Goal: Task Accomplishment & Management: Manage account settings

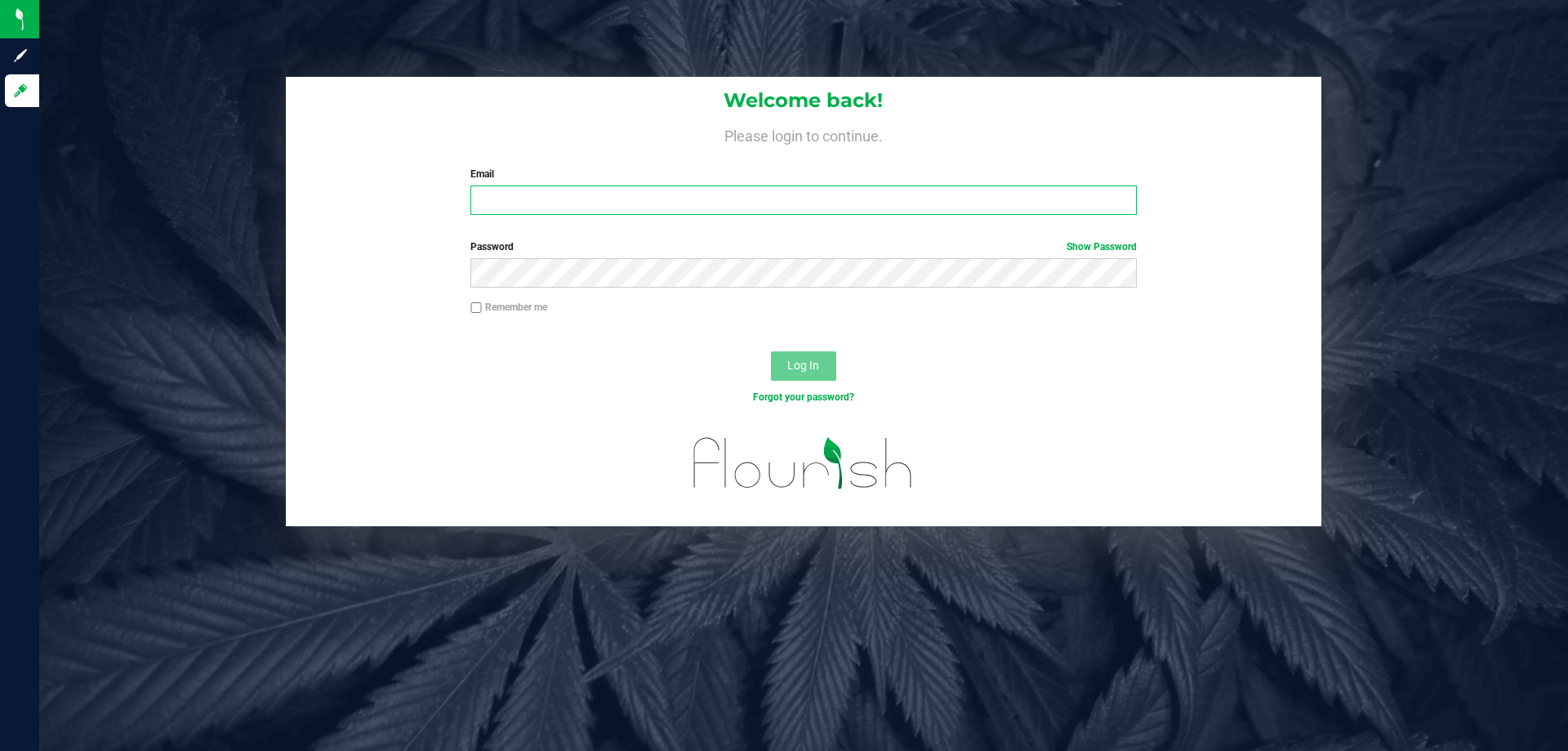
click at [524, 191] on input "Email" at bounding box center [803, 200] width 665 height 30
type input "rzuniga-villegas@liveparallel.com"
click at [771, 352] on button "Log In" at bounding box center [804, 366] width 66 height 30
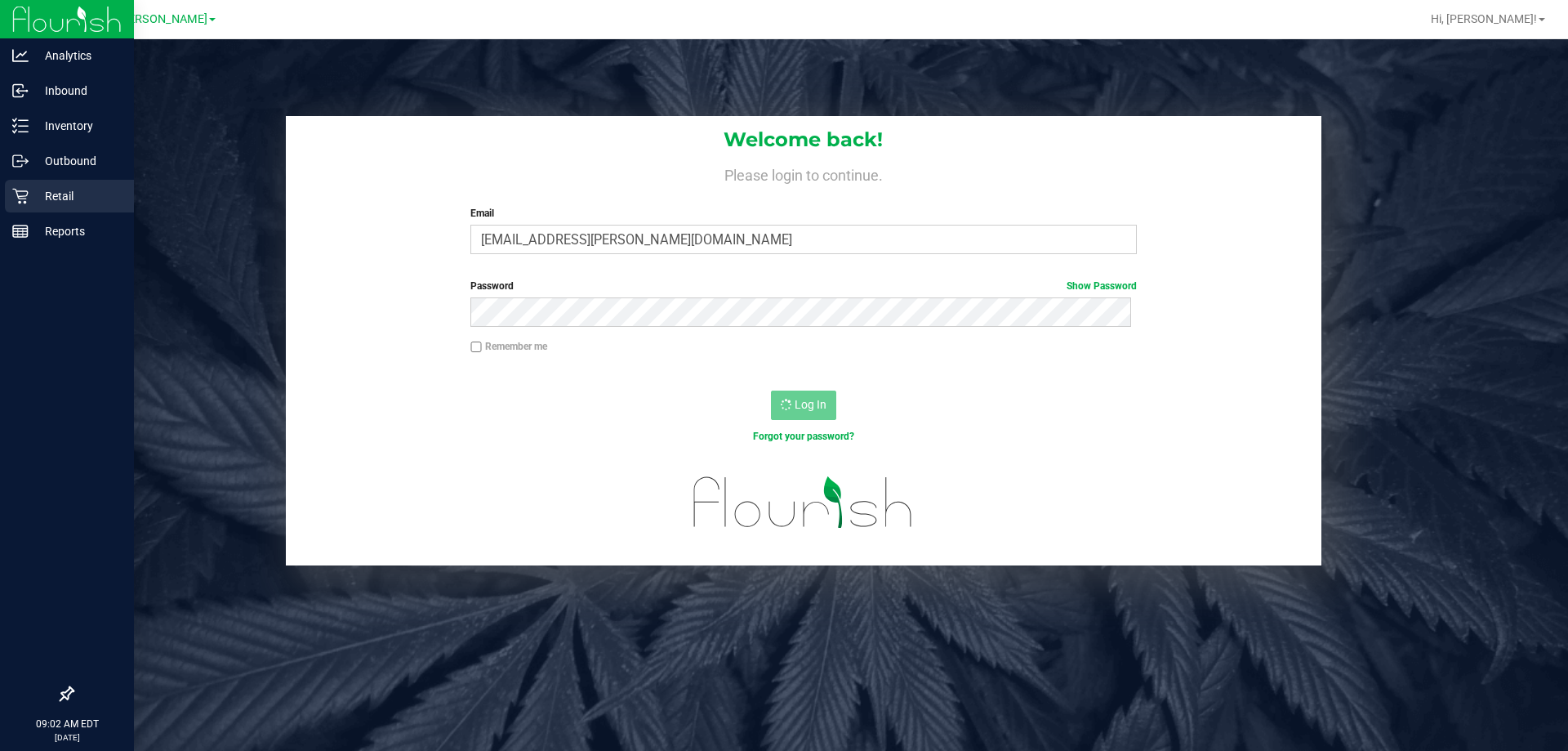
click at [53, 192] on p "Retail" at bounding box center [77, 196] width 98 height 20
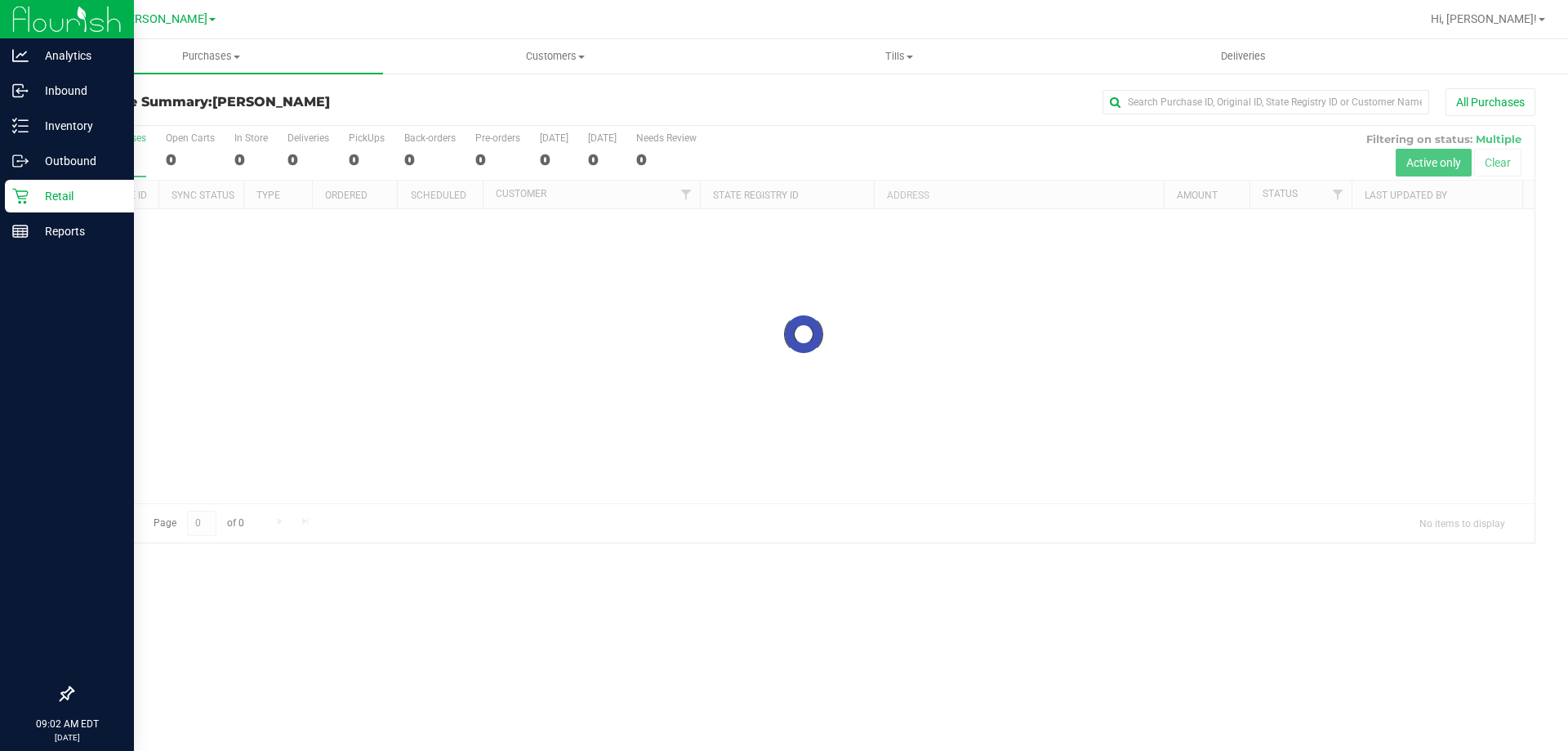
click at [30, 199] on p "Retail" at bounding box center [77, 196] width 98 height 20
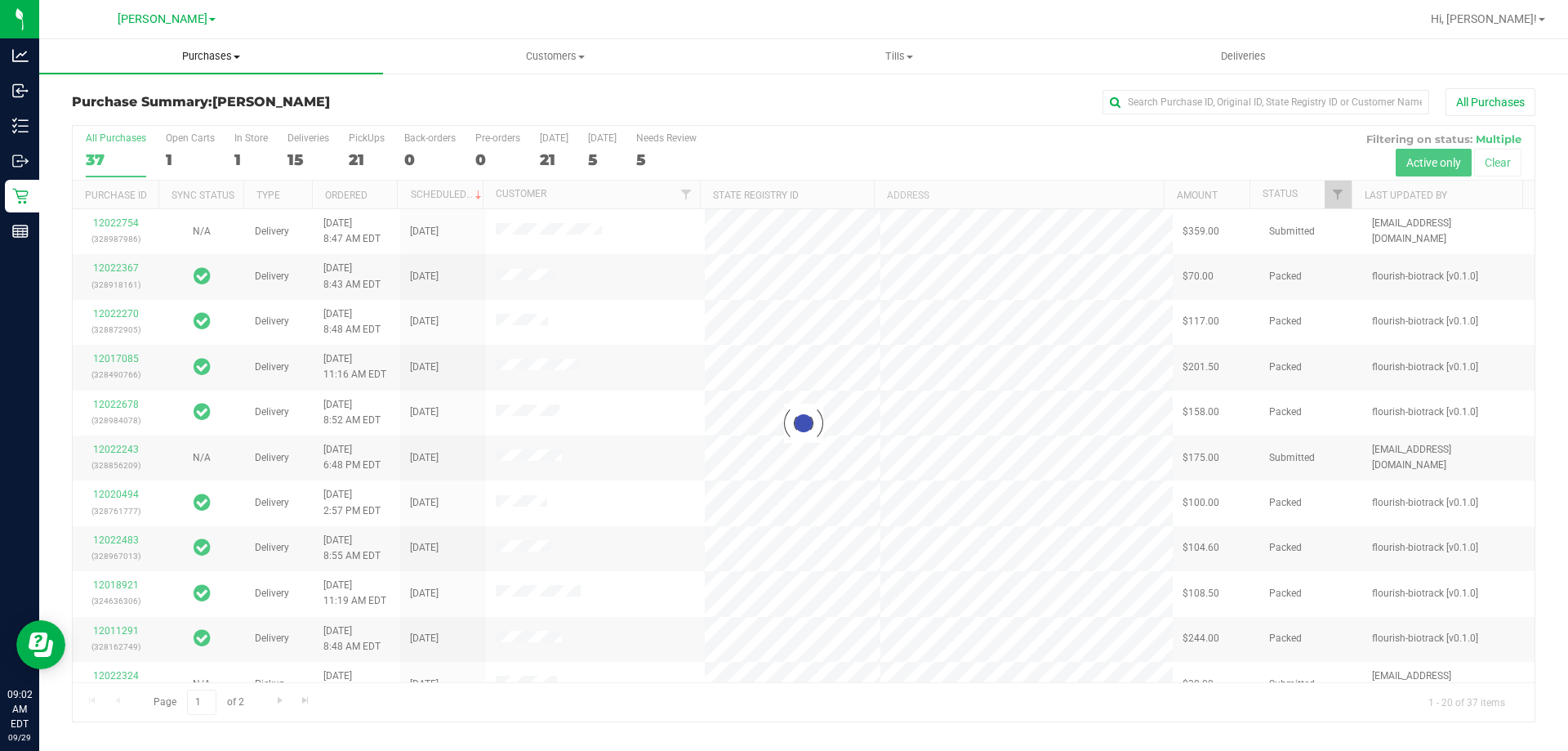
click at [209, 53] on span "Purchases" at bounding box center [211, 57] width 344 height 15
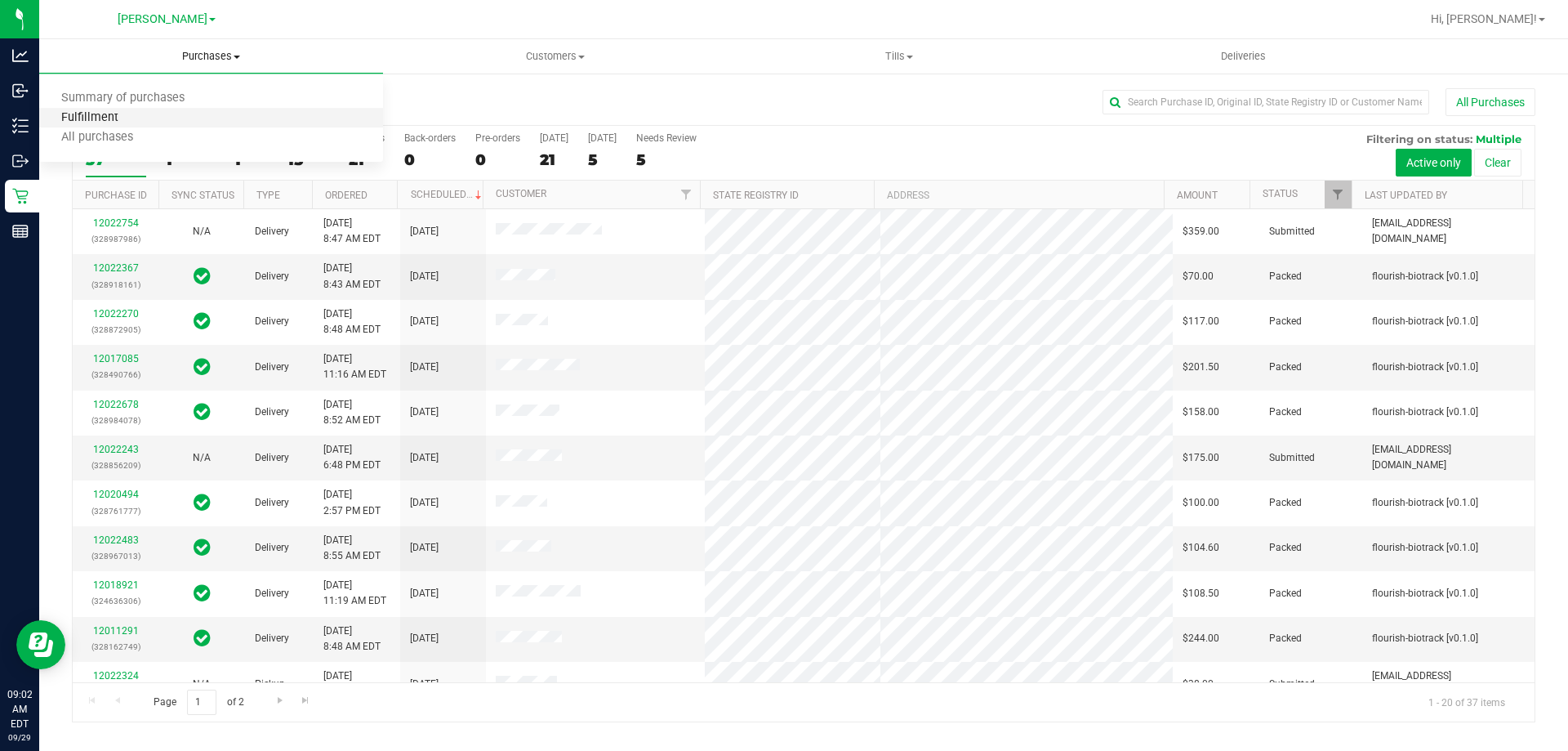
click at [113, 122] on span "Fulfillment" at bounding box center [90, 117] width 101 height 14
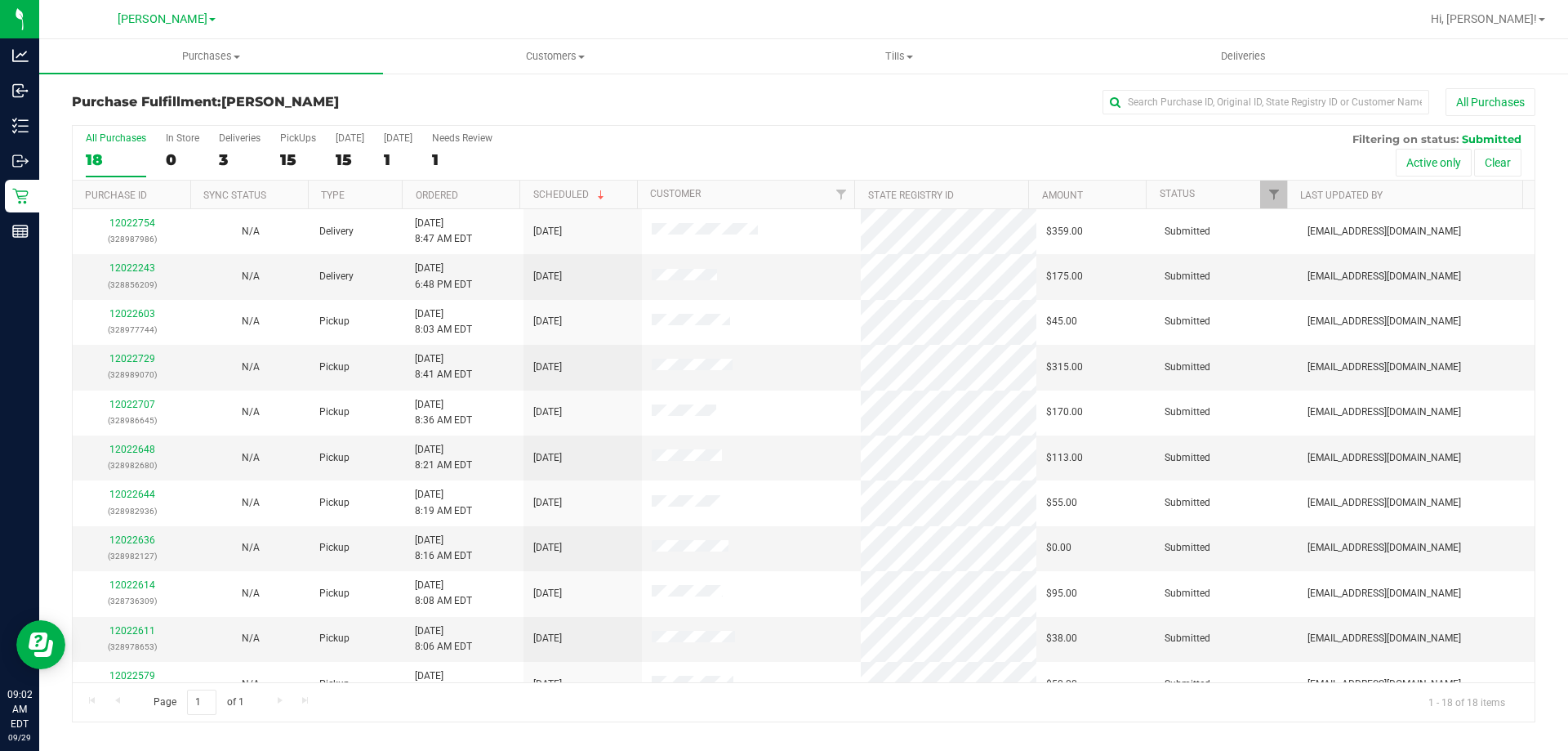
drag, startPoint x: 678, startPoint y: 203, endPoint x: 878, endPoint y: 128, distance: 213.6
click at [878, 128] on div "All Purchases 18 In Store 0 Deliveries 3 PickUps 15 [DATE] 15 [DATE] 1 Needs Re…" at bounding box center [804, 132] width 1462 height 13
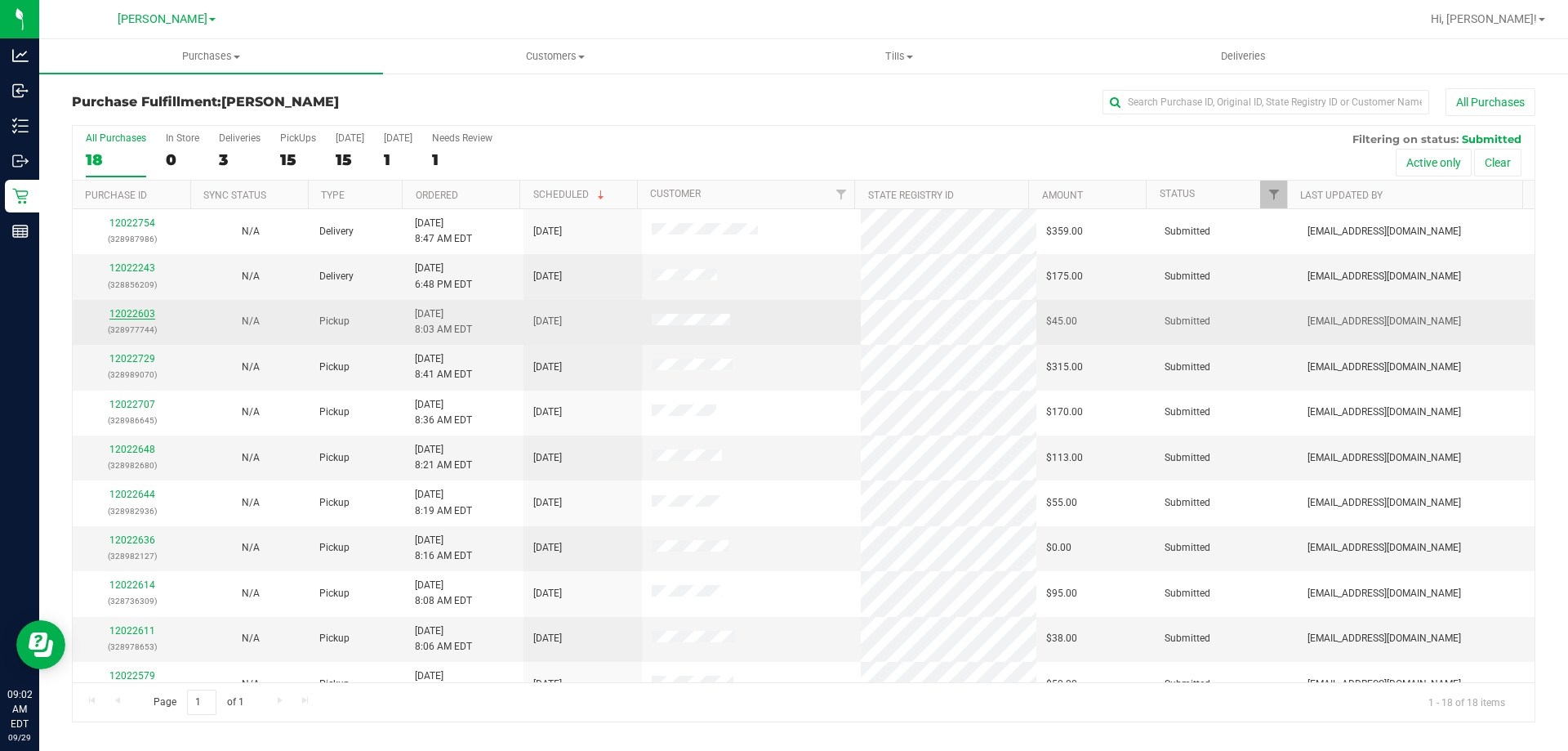
click at [127, 317] on link "12022603" at bounding box center [132, 314] width 46 height 12
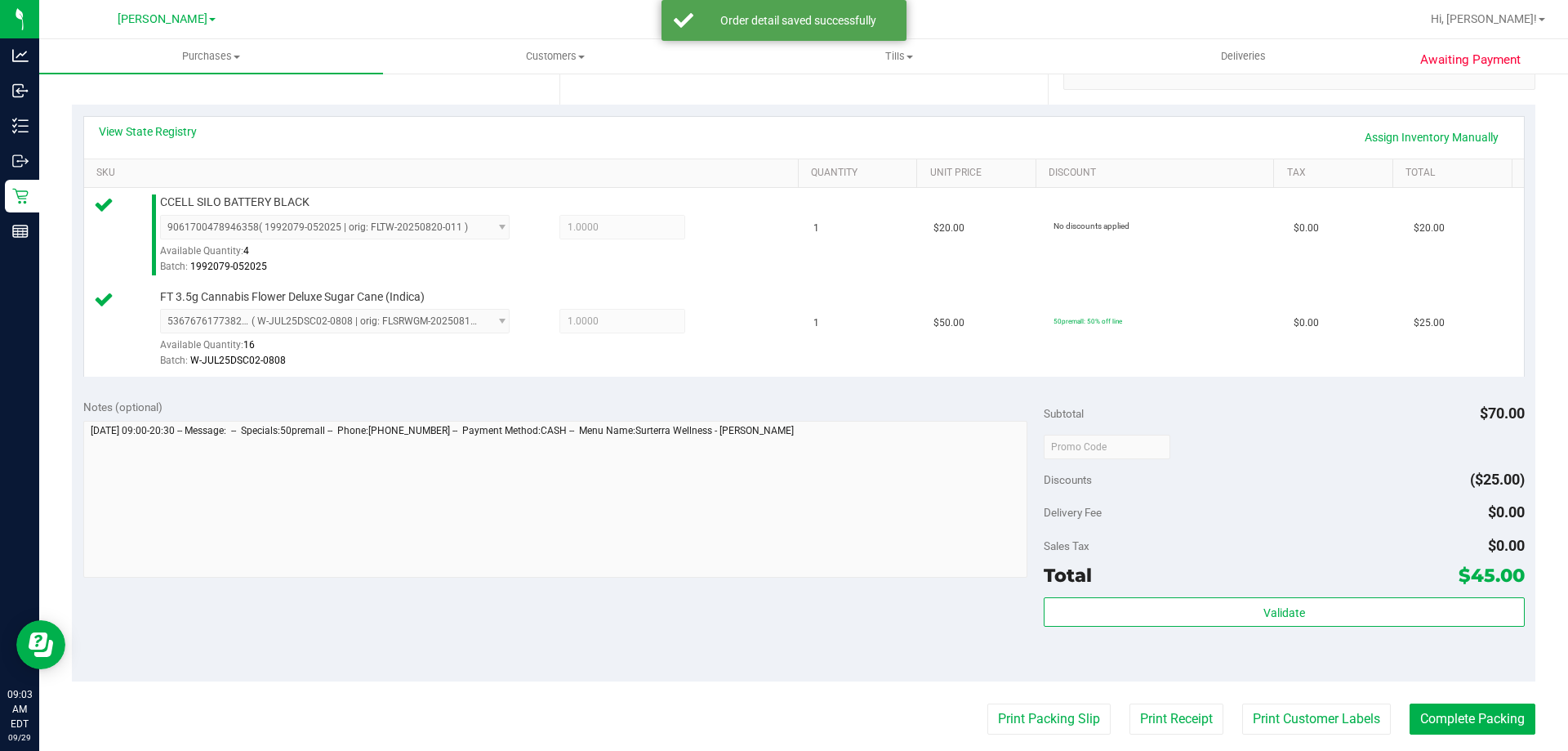
scroll to position [346, 0]
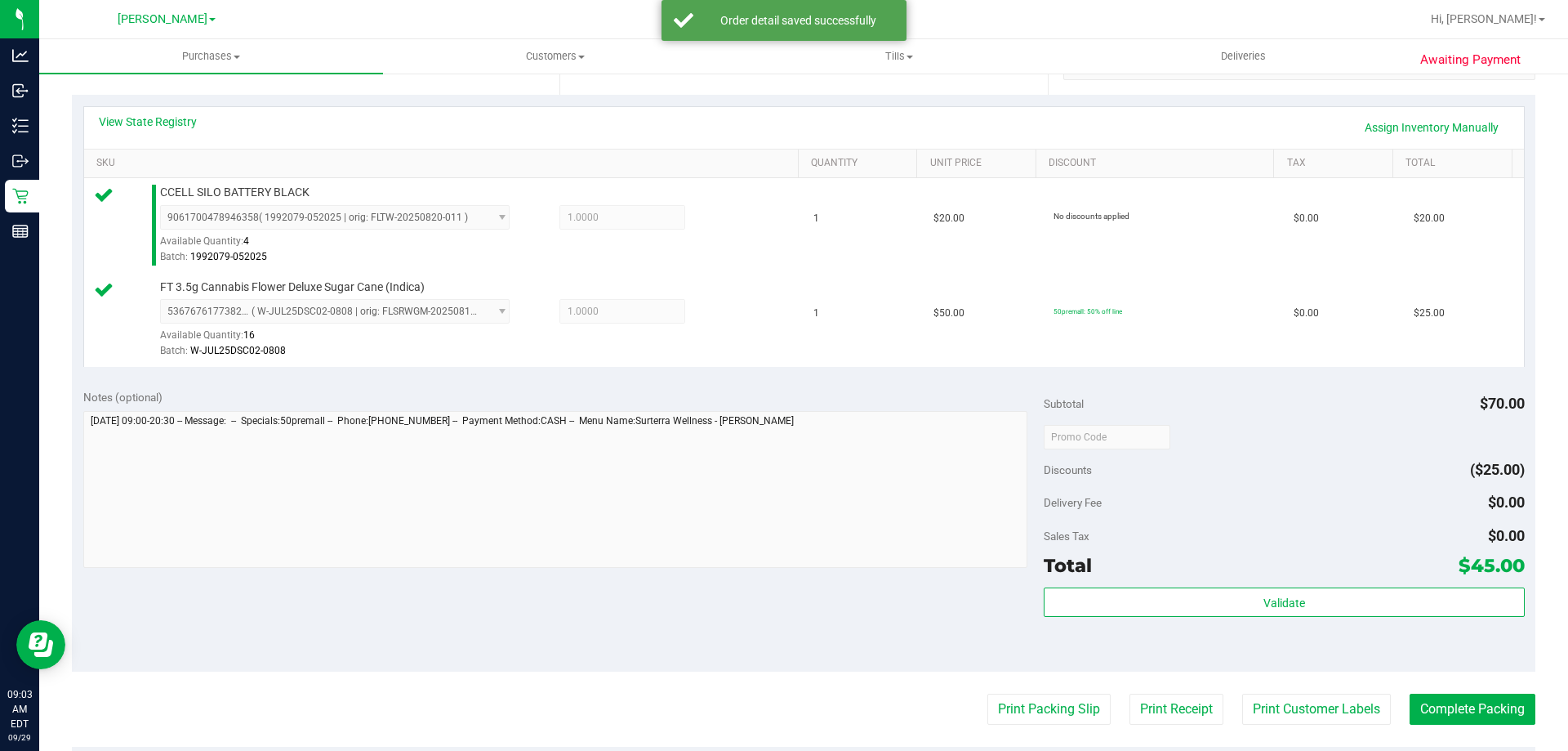
click at [1320, 558] on div "Total $45.00" at bounding box center [1284, 565] width 481 height 30
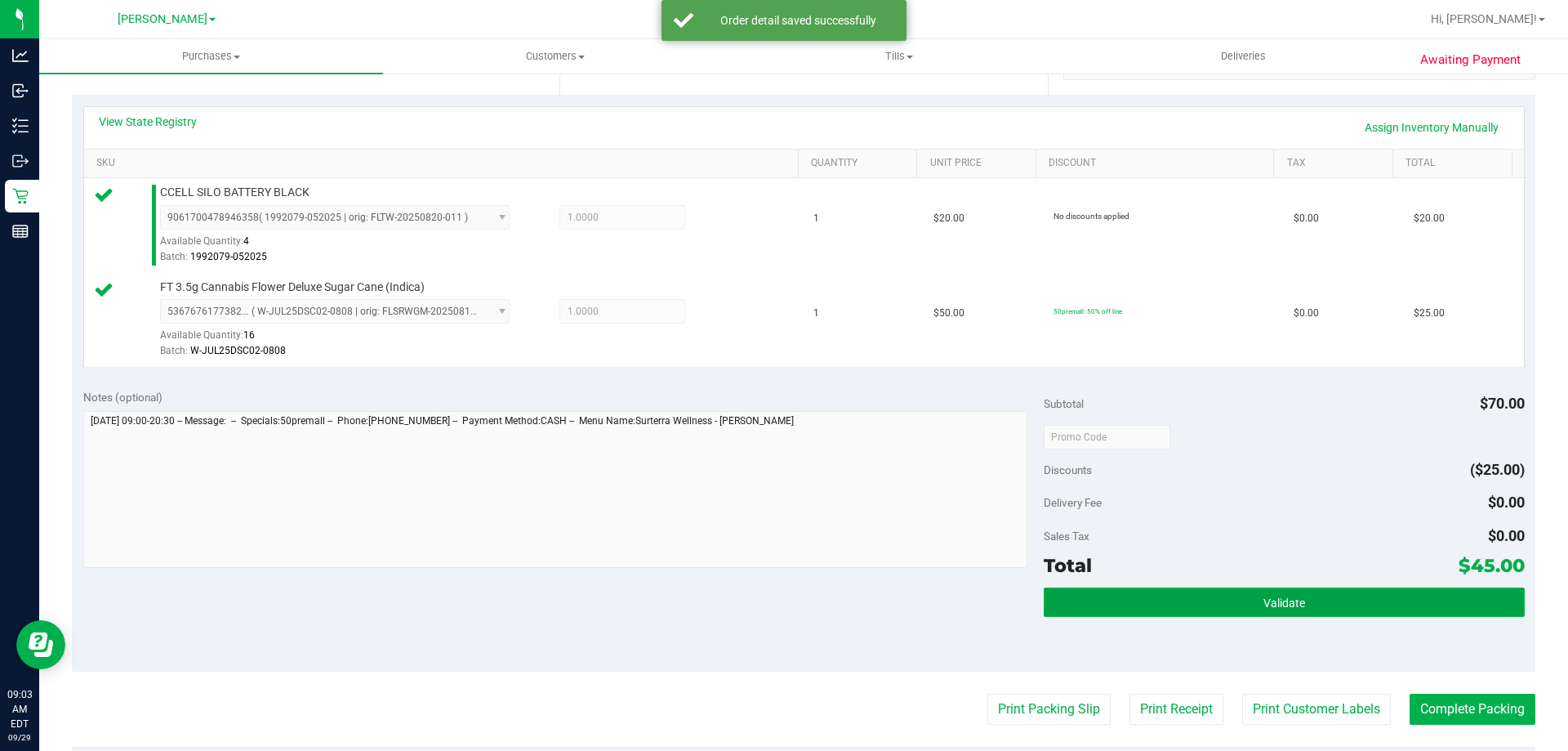
click at [1294, 593] on button "Validate" at bounding box center [1284, 602] width 481 height 30
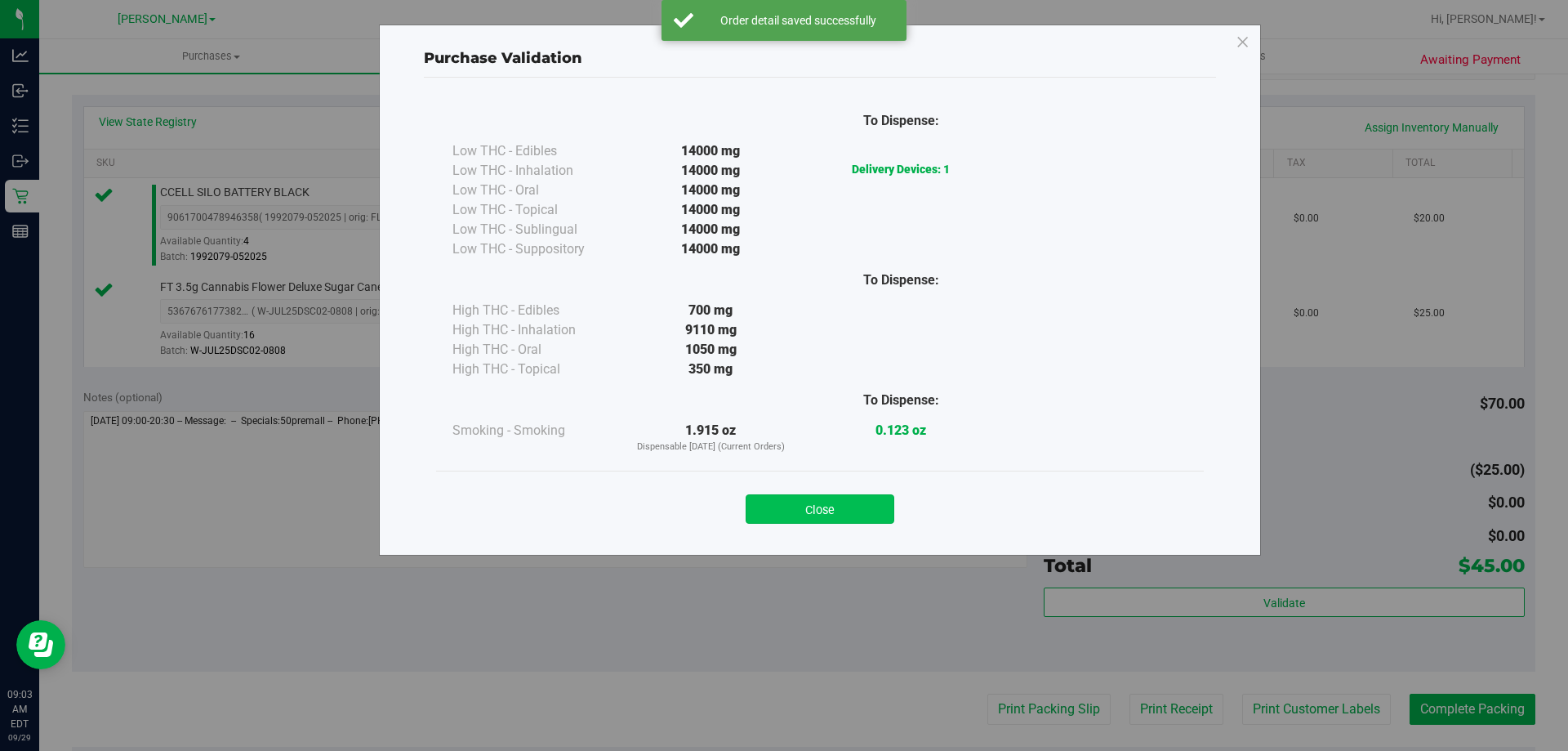
click at [816, 518] on button "Close" at bounding box center [820, 509] width 149 height 30
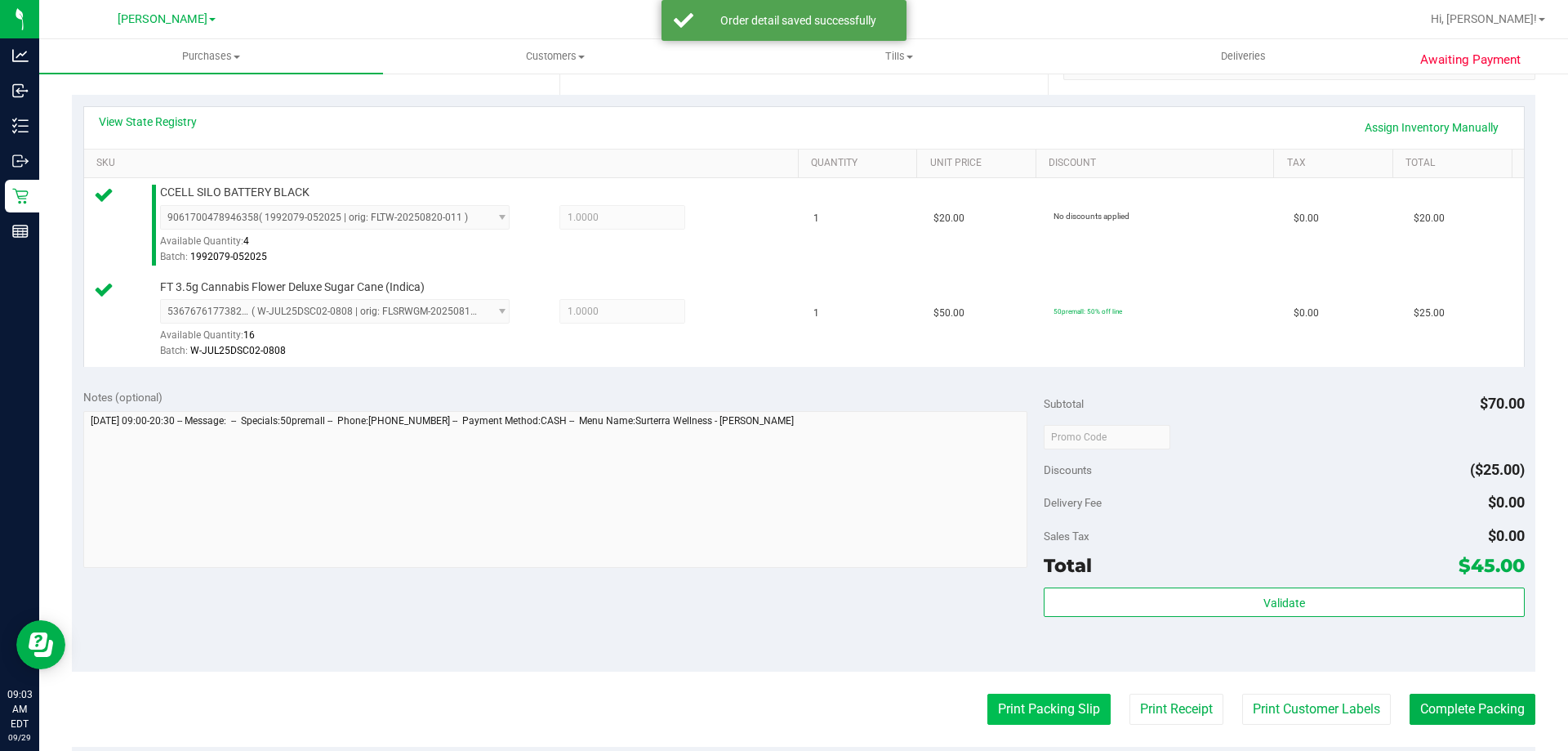
click at [1034, 704] on button "Print Packing Slip" at bounding box center [1049, 709] width 123 height 31
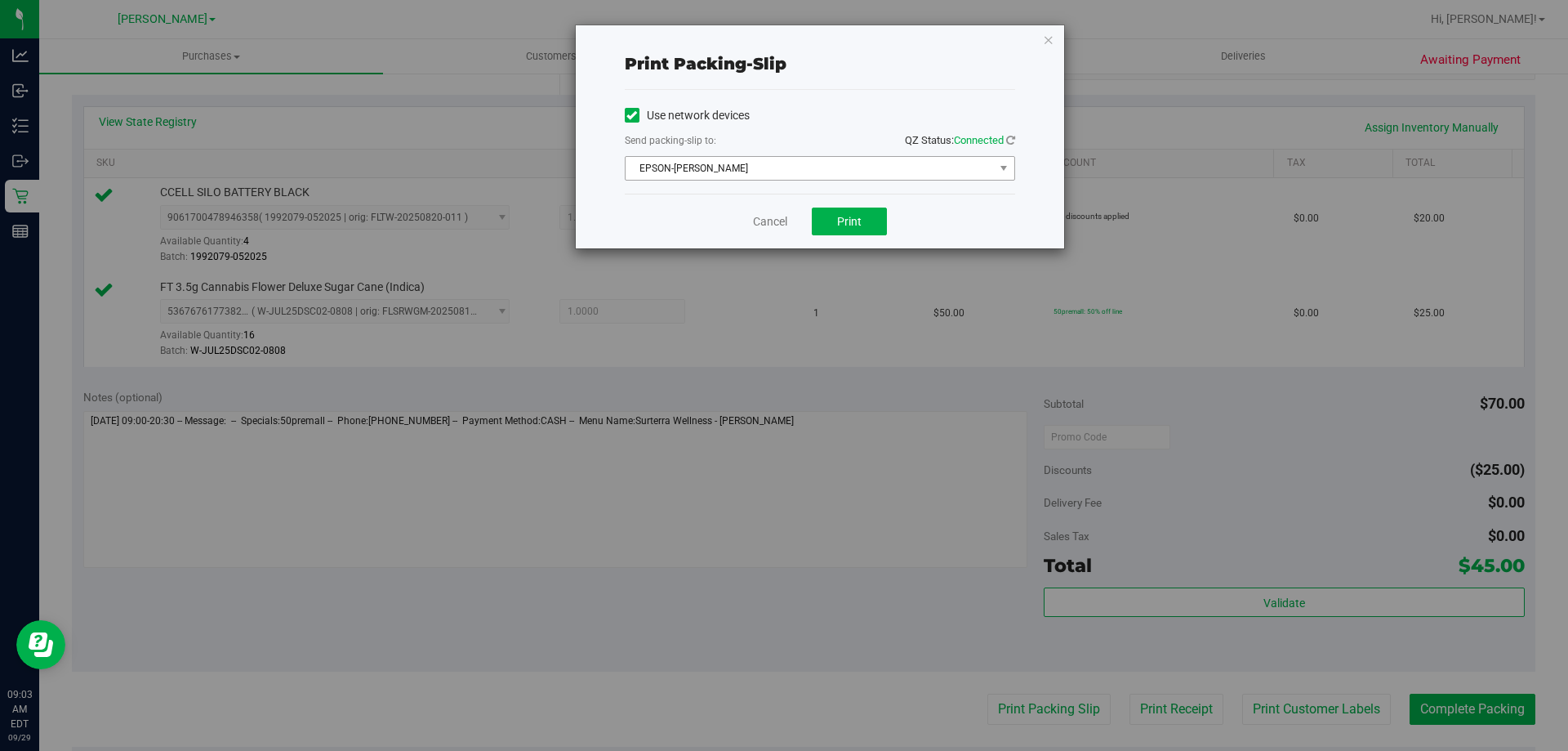
click at [821, 161] on span "EPSON-[PERSON_NAME]" at bounding box center [810, 168] width 368 height 23
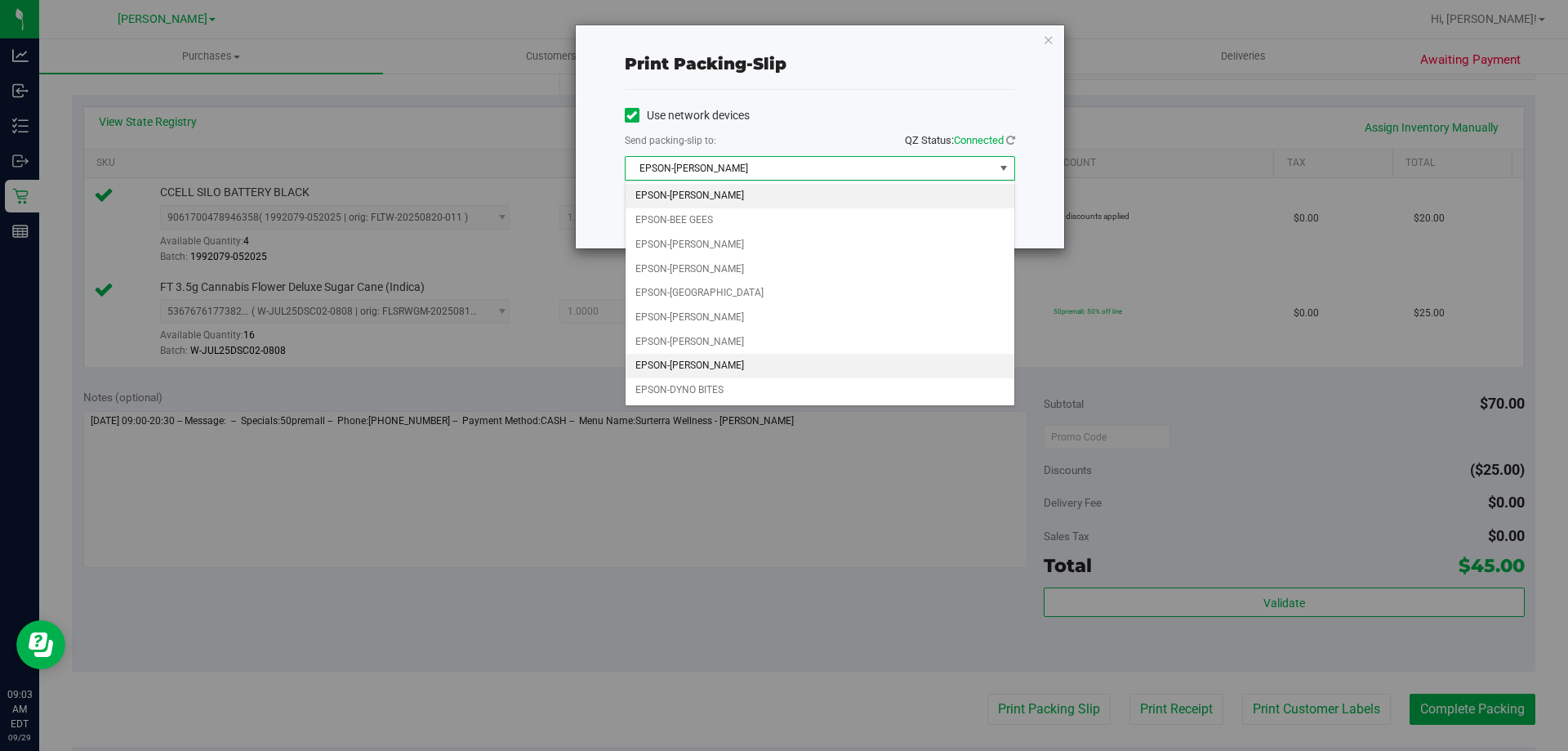
click at [761, 362] on li "EPSON-[PERSON_NAME]" at bounding box center [820, 366] width 389 height 25
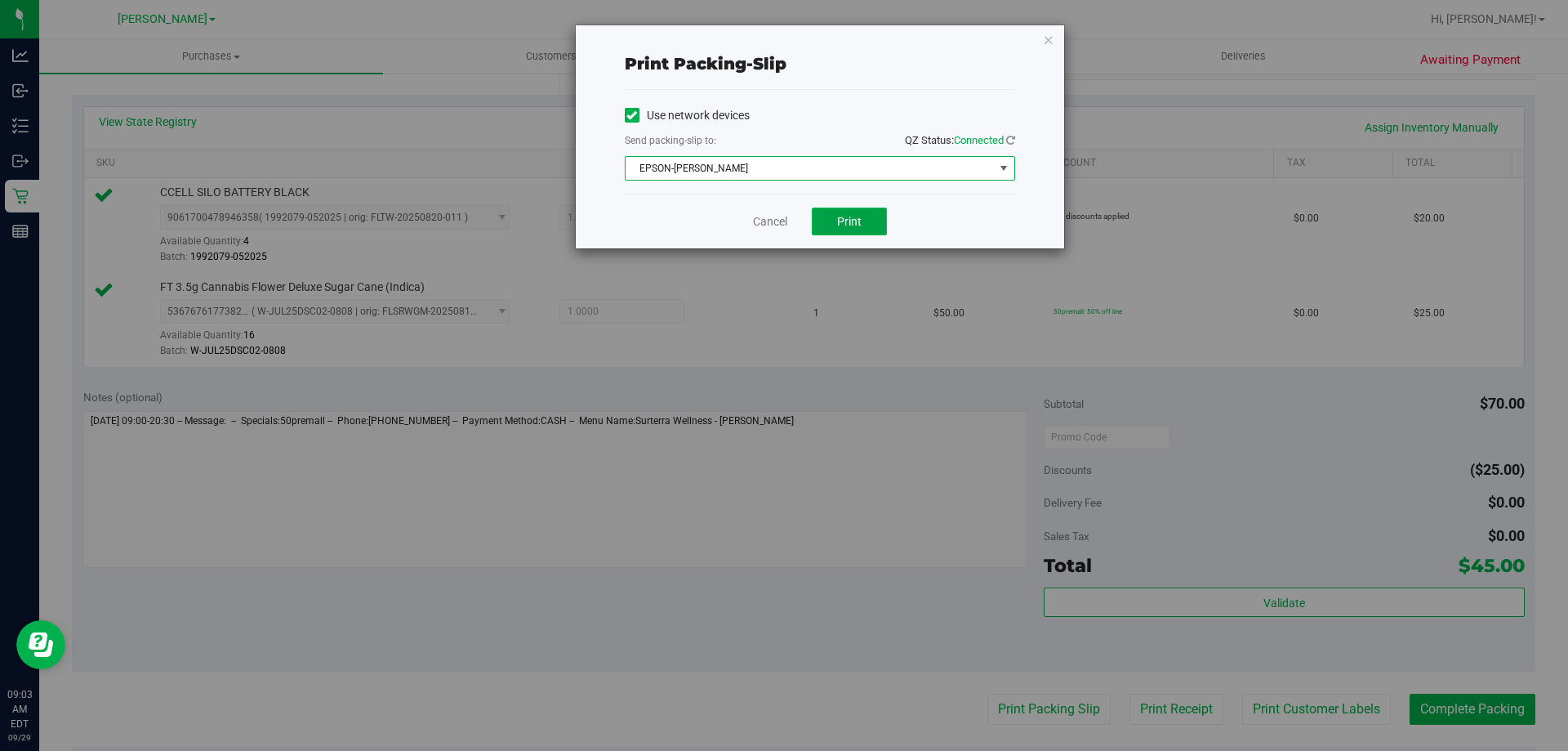
click at [868, 231] on button "Print" at bounding box center [848, 222] width 75 height 28
click at [756, 227] on link "Cancel" at bounding box center [770, 222] width 34 height 17
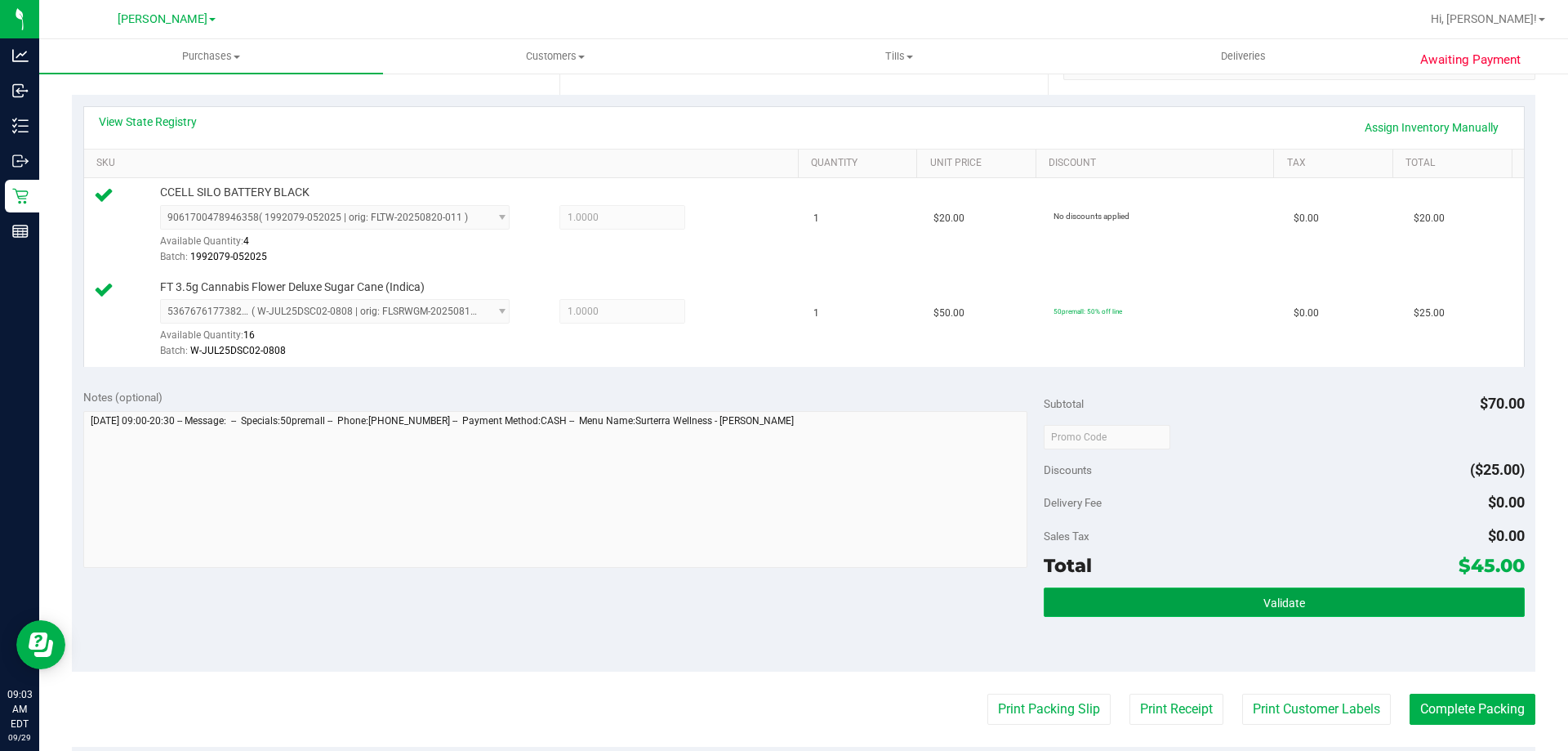
click at [1290, 614] on button "Validate" at bounding box center [1284, 602] width 481 height 30
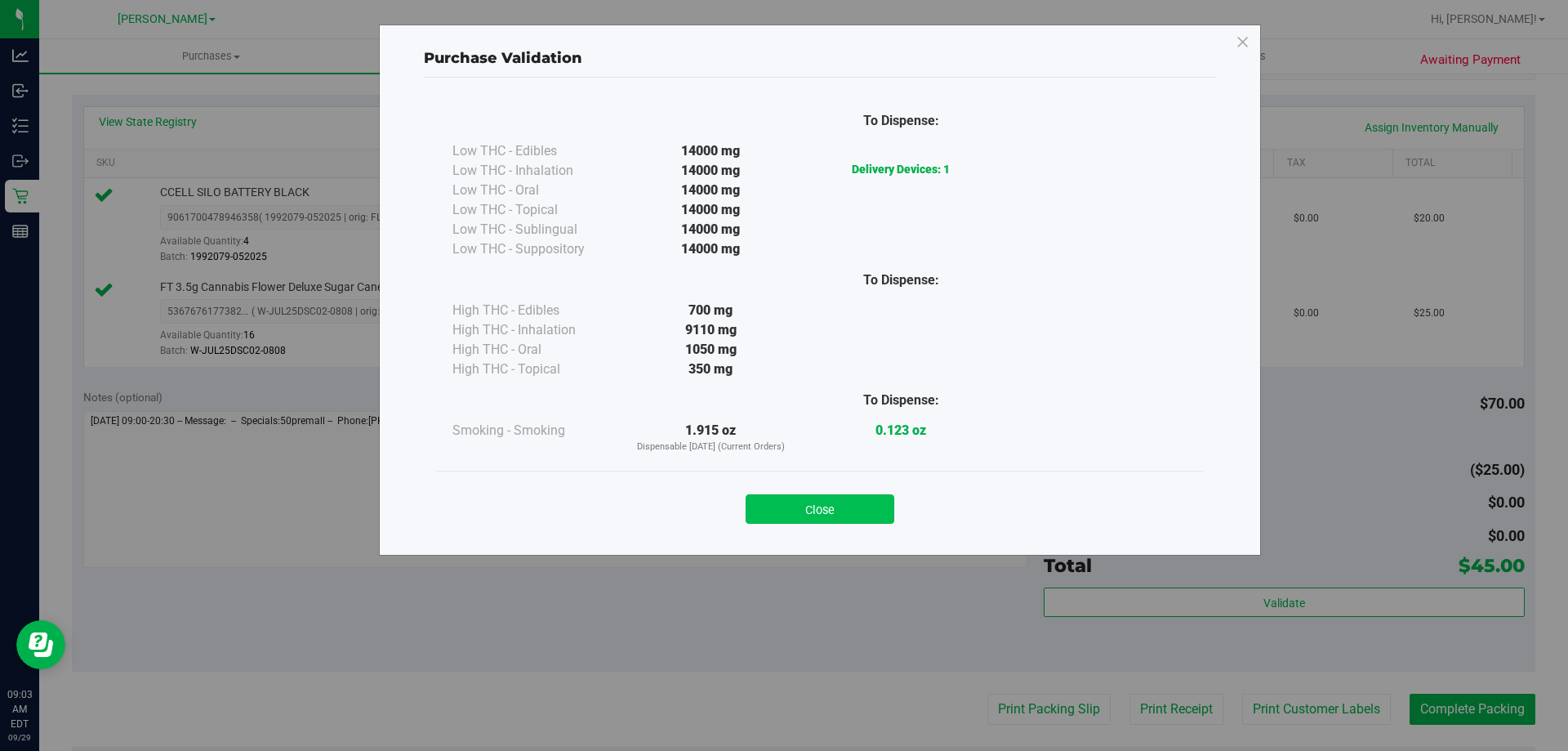
click at [850, 506] on button "Close" at bounding box center [820, 509] width 149 height 30
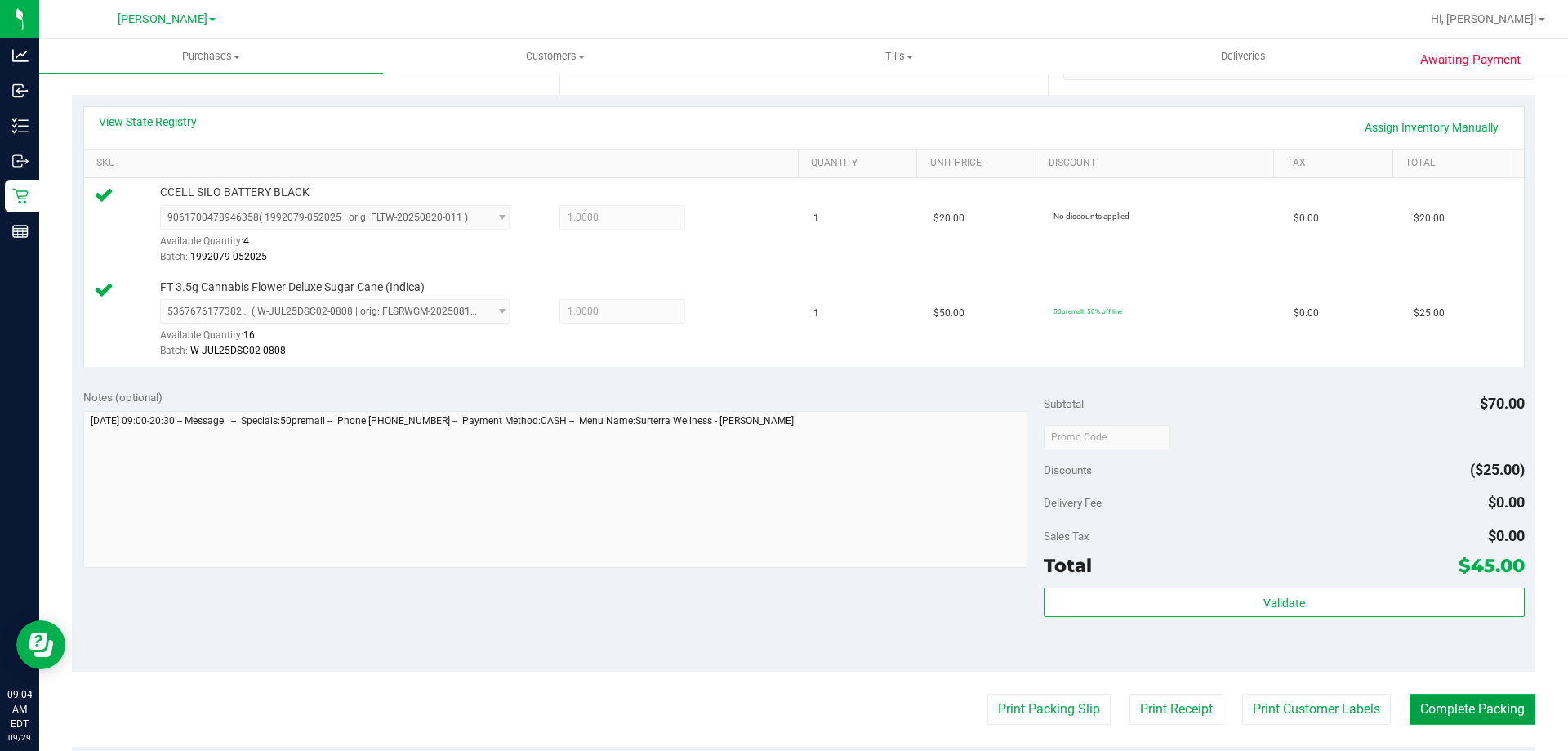
click at [1430, 703] on button "Complete Packing" at bounding box center [1472, 709] width 126 height 31
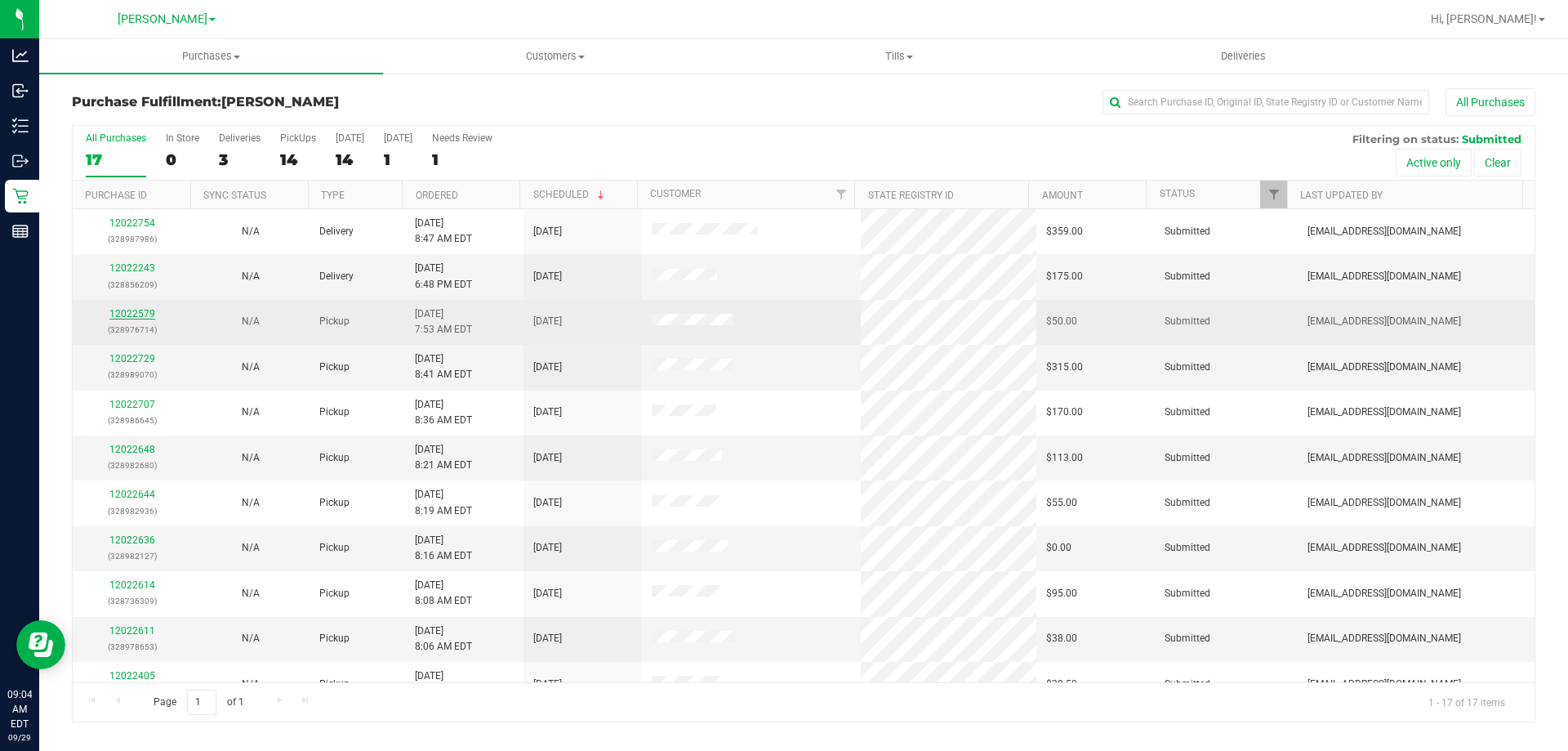
click at [124, 309] on link "12022579" at bounding box center [132, 314] width 46 height 12
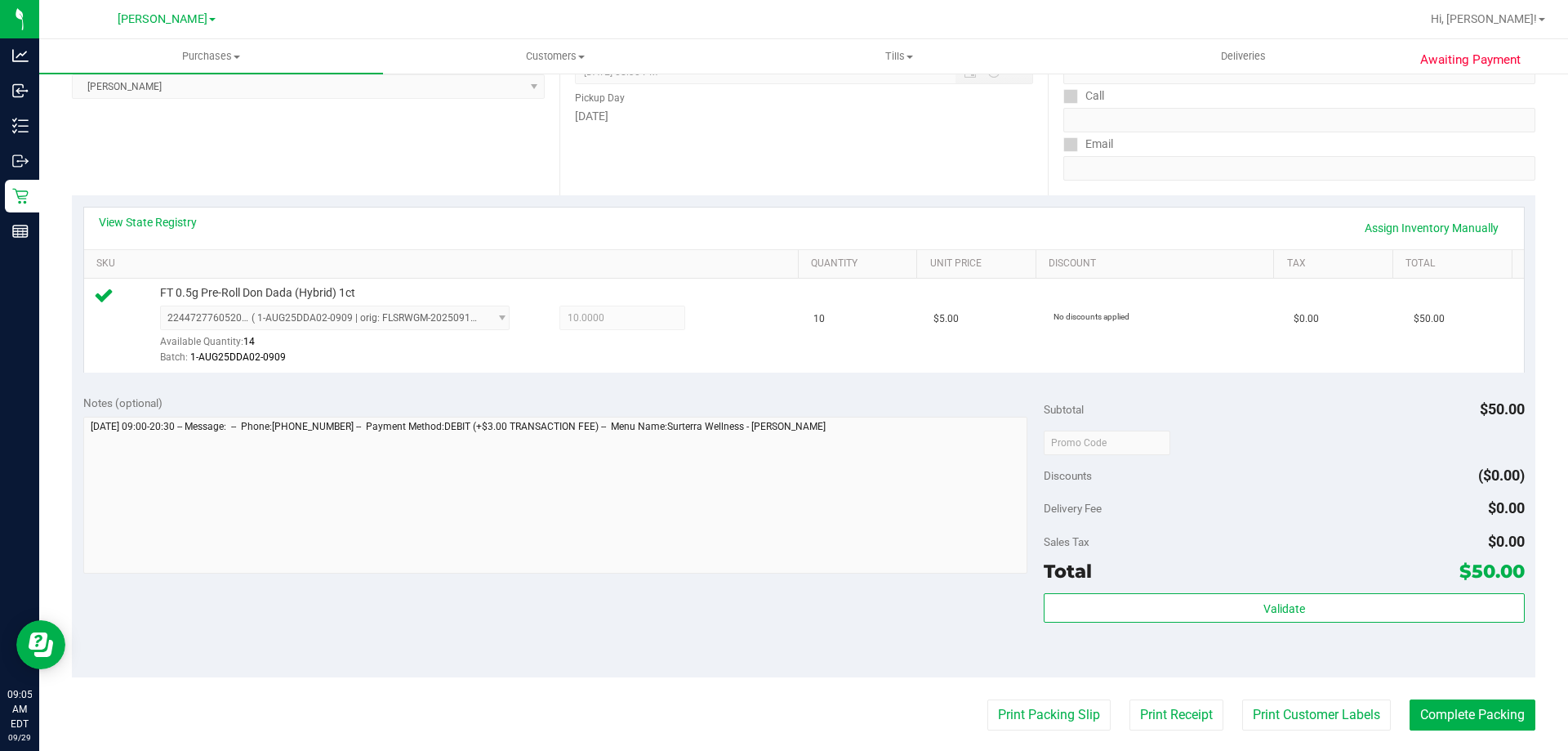
scroll to position [254, 0]
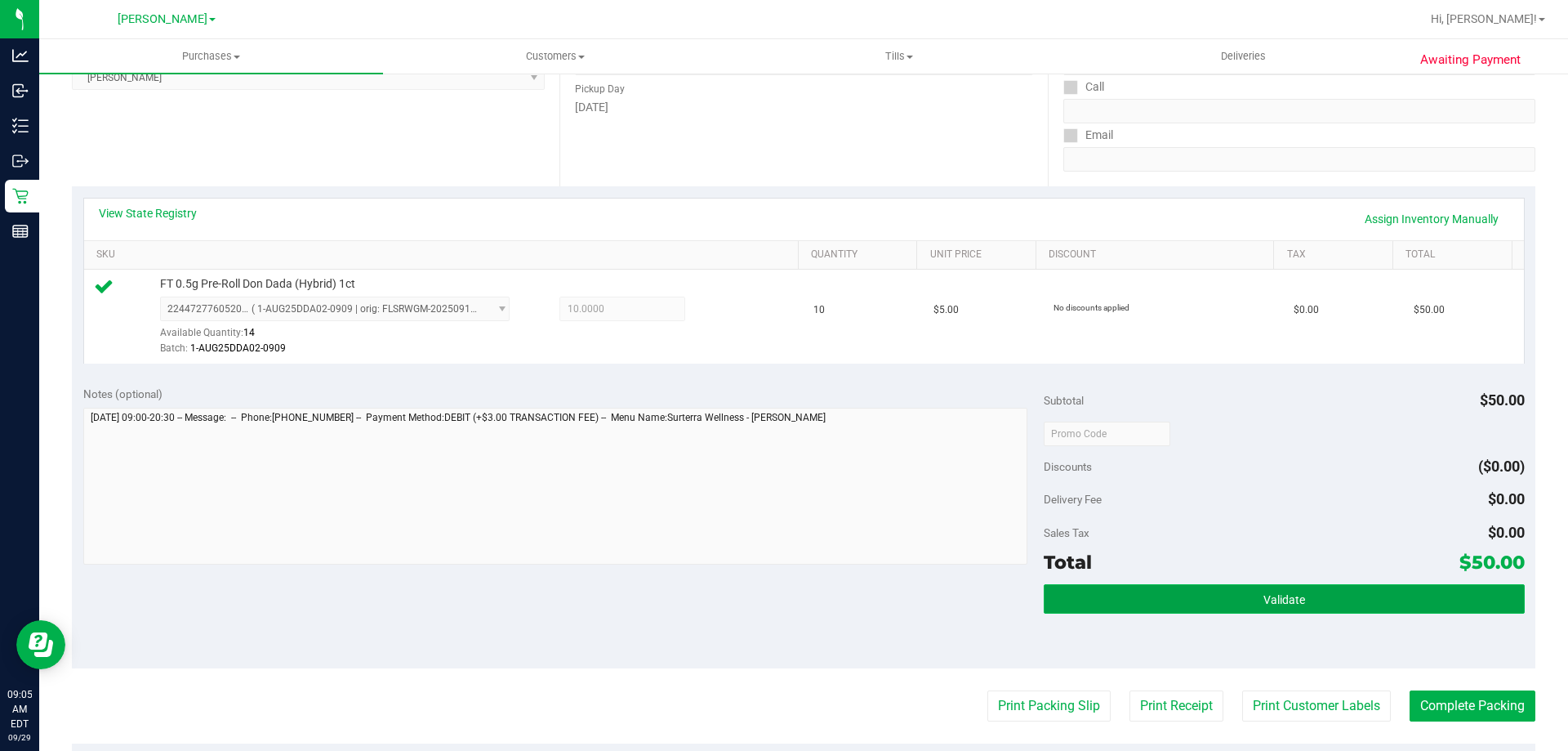
click at [1284, 586] on button "Validate" at bounding box center [1284, 599] width 481 height 30
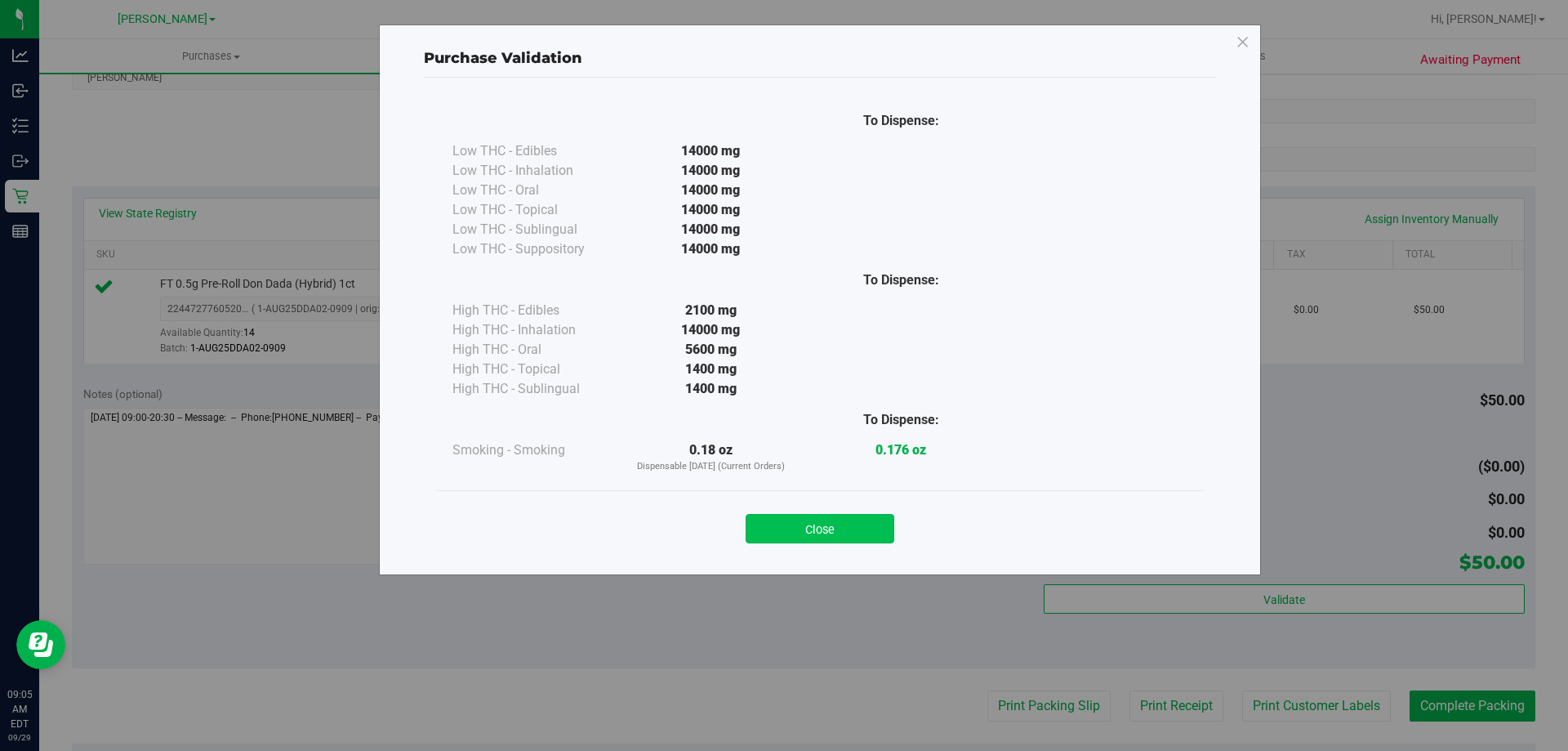
click at [828, 518] on button "Close" at bounding box center [820, 528] width 149 height 30
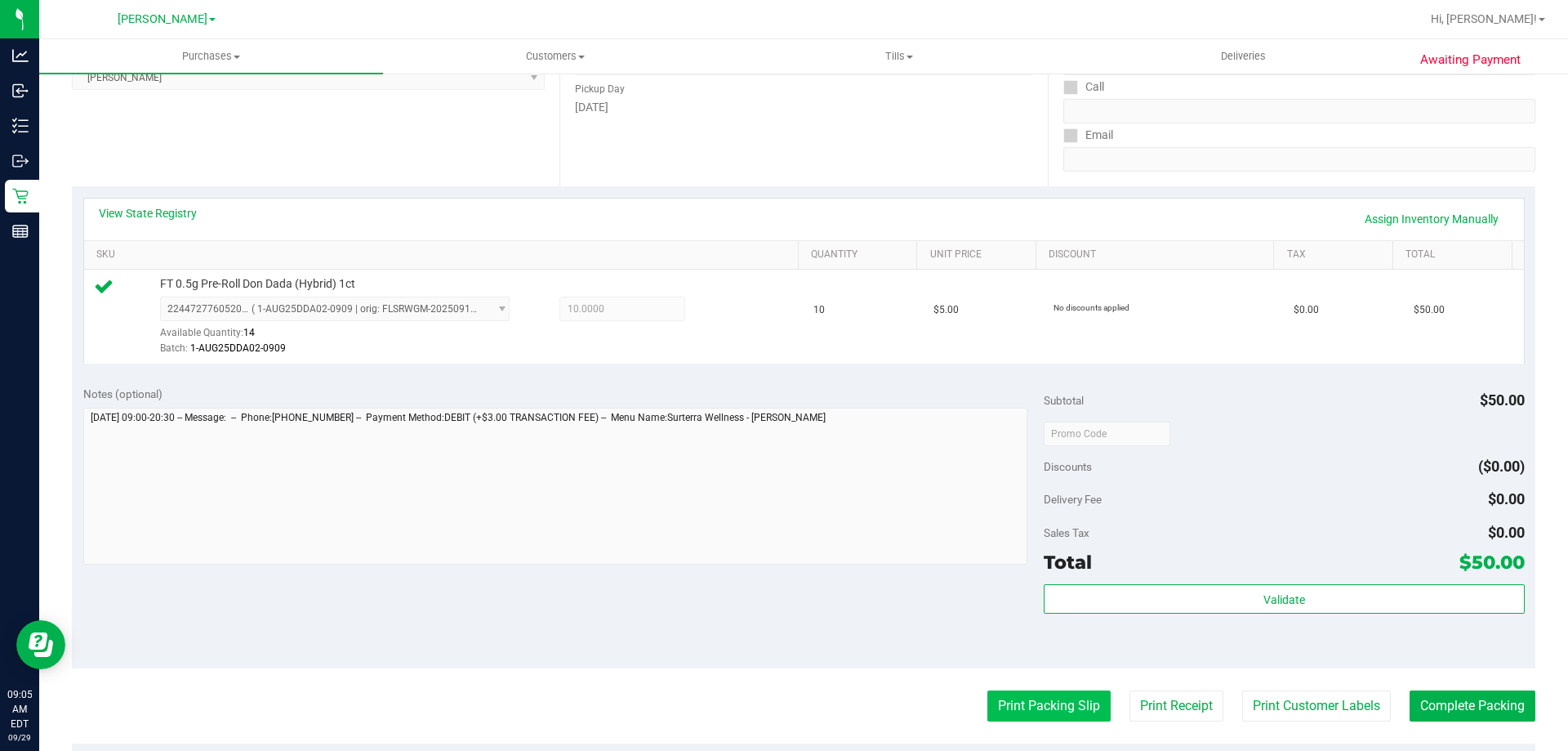
click at [1044, 712] on button "Print Packing Slip" at bounding box center [1049, 706] width 123 height 31
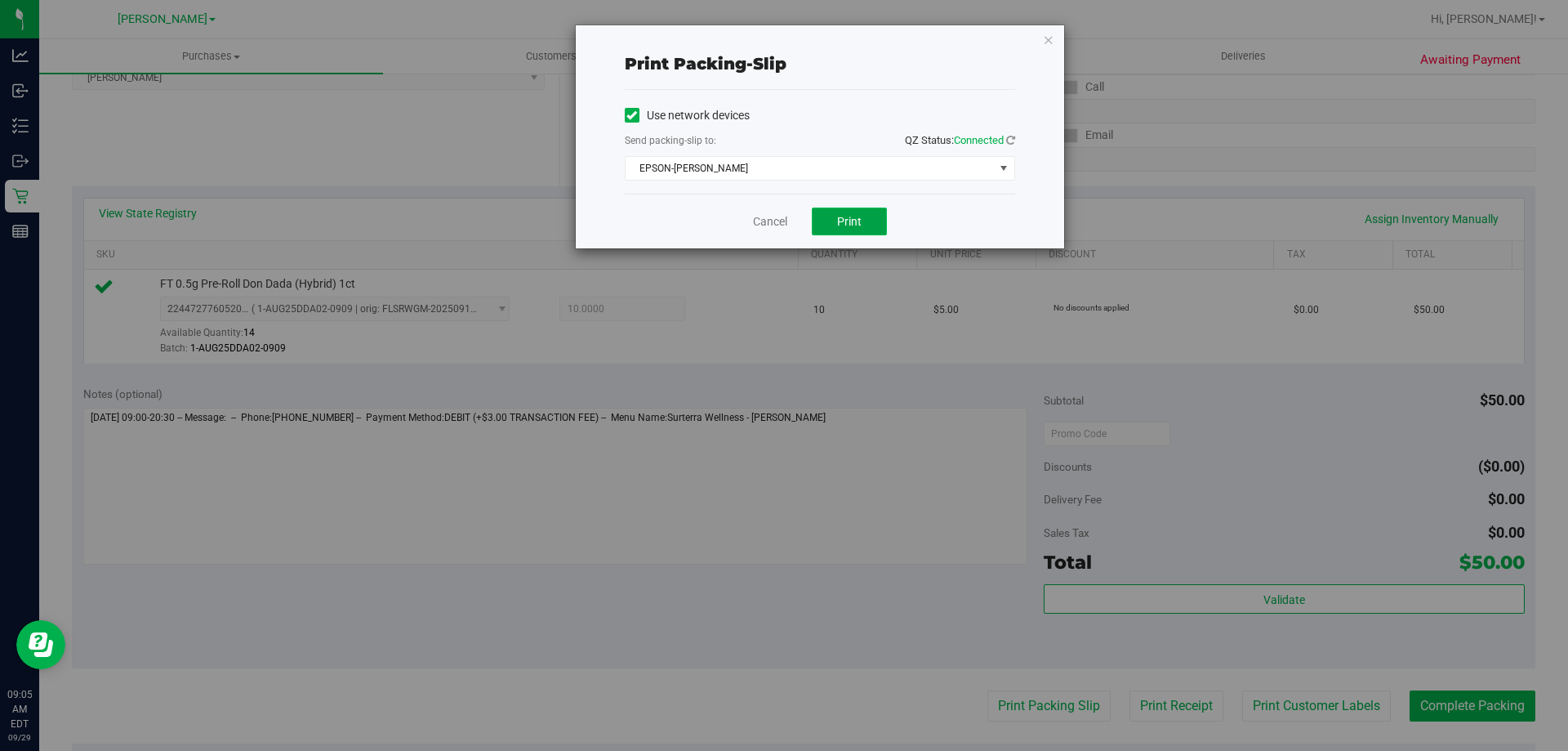
click at [851, 219] on span "Print" at bounding box center [849, 222] width 25 height 13
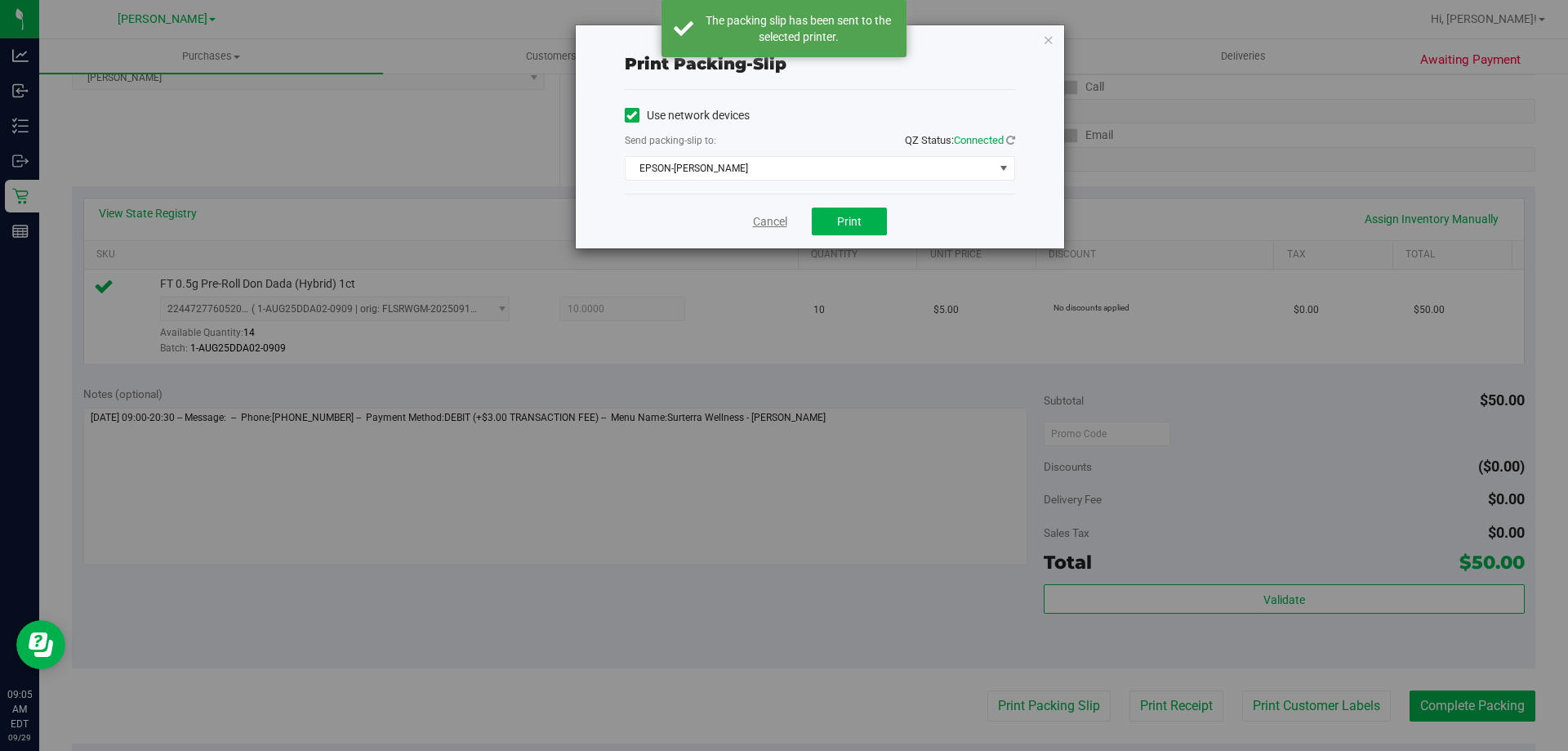
click at [778, 227] on link "Cancel" at bounding box center [770, 222] width 34 height 17
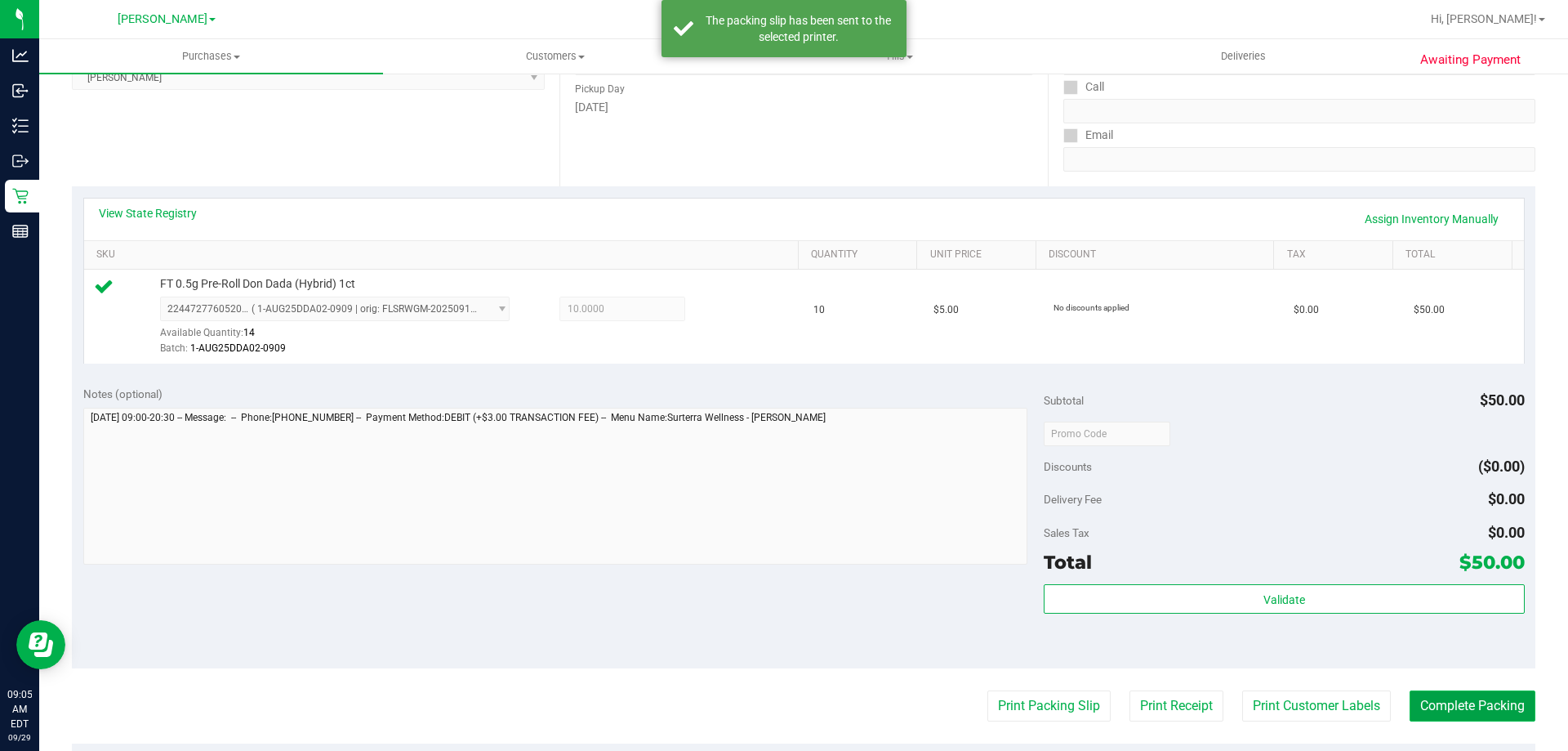
click at [1447, 693] on button "Complete Packing" at bounding box center [1472, 706] width 126 height 31
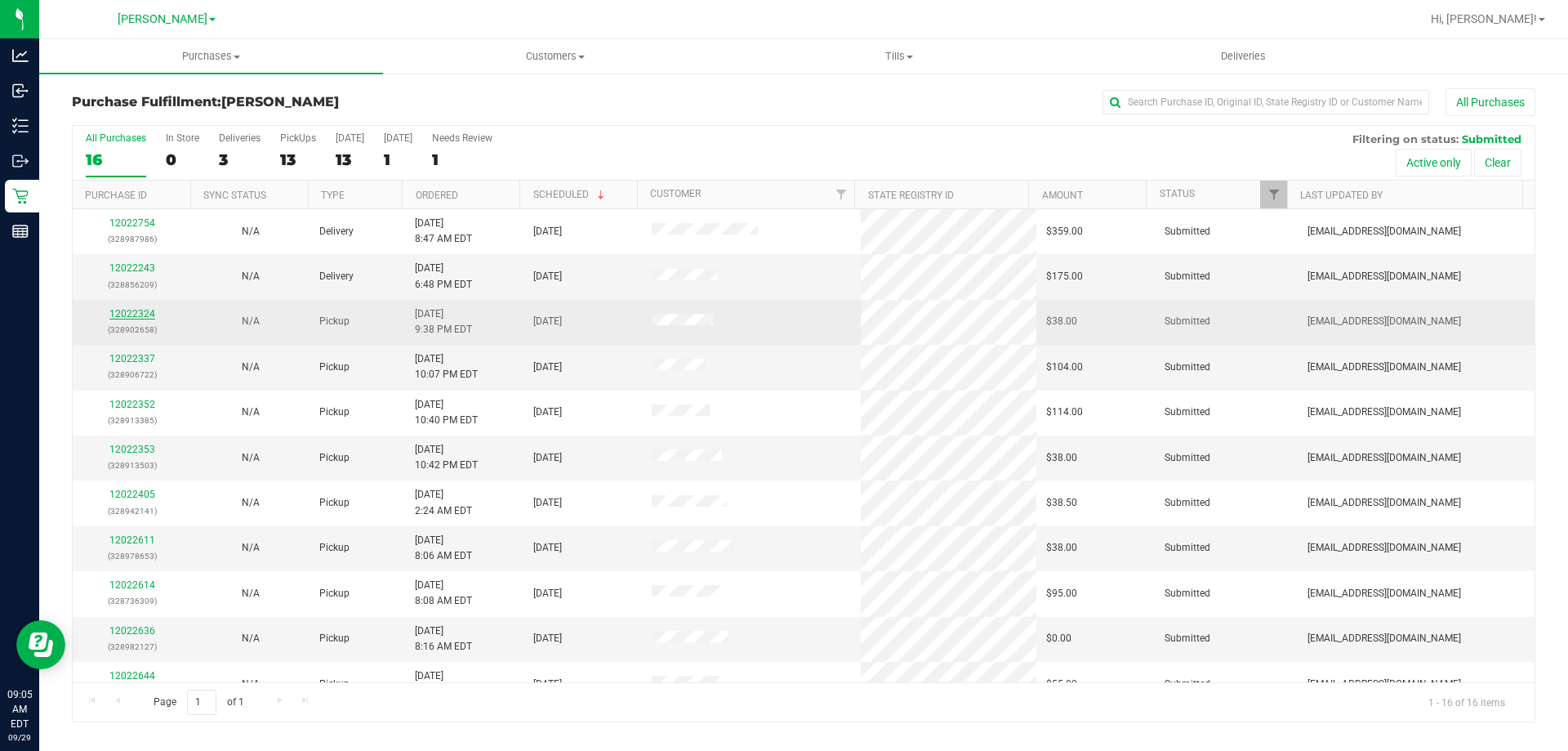
click at [137, 314] on link "12022324" at bounding box center [132, 314] width 46 height 12
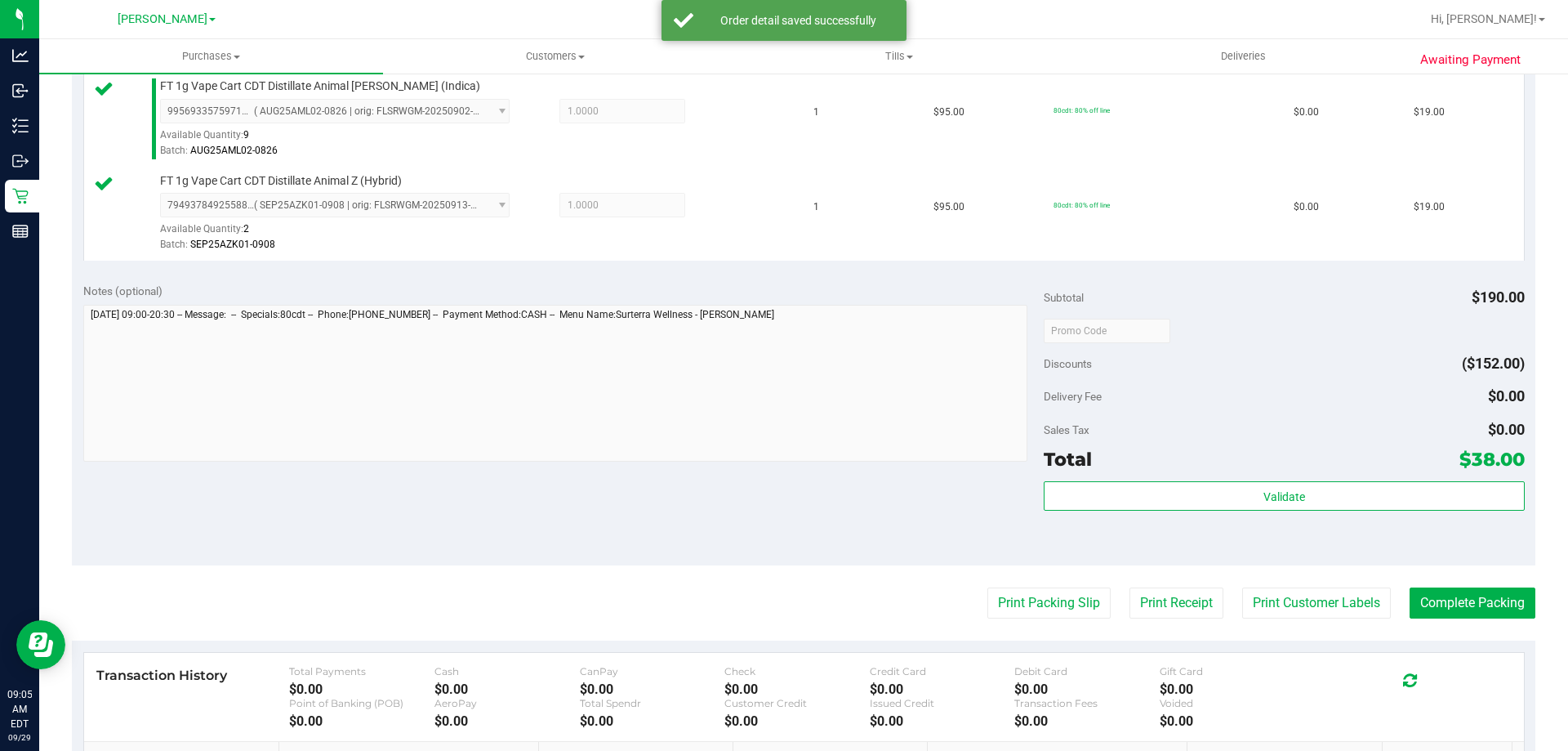
scroll to position [453, 0]
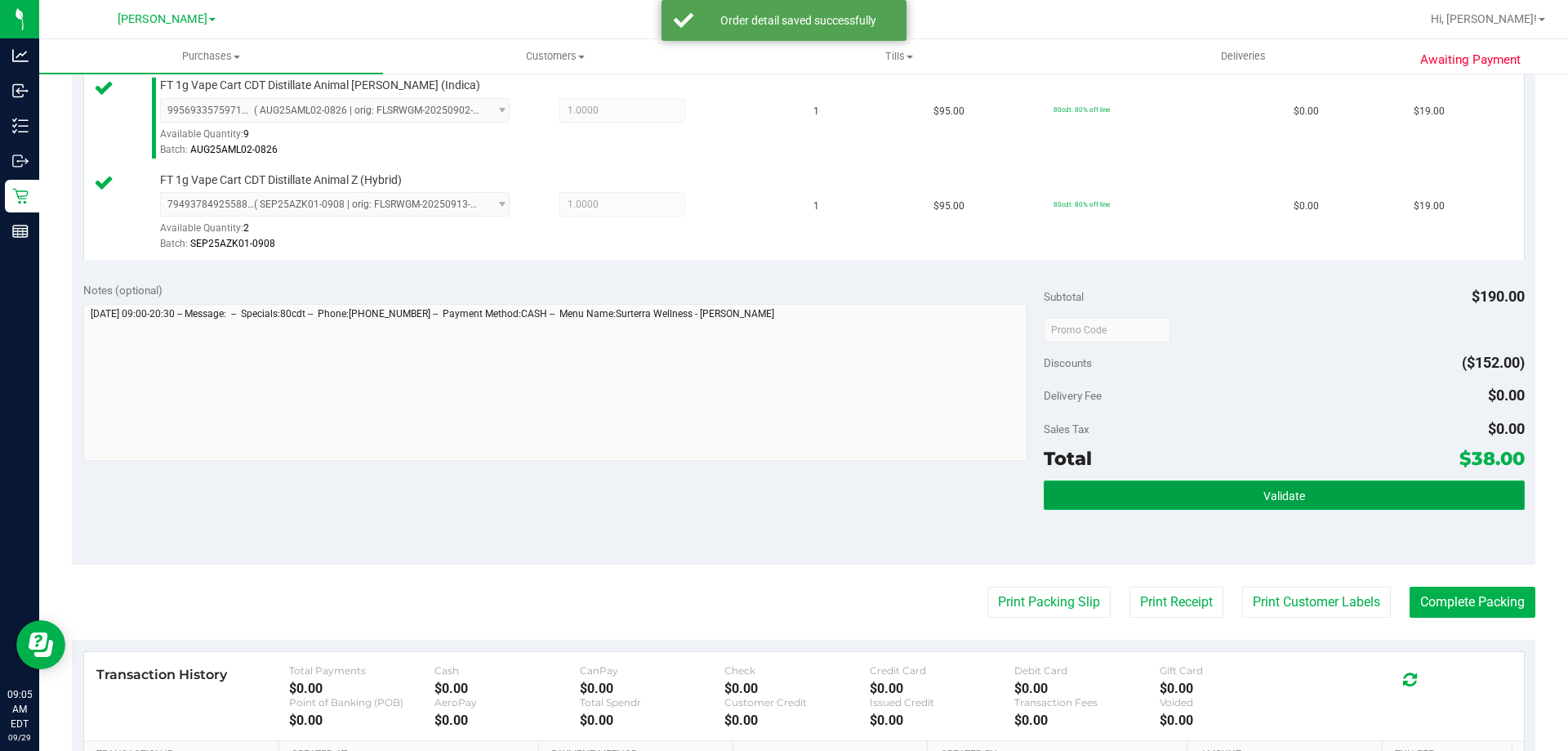
click at [1303, 504] on button "Validate" at bounding box center [1284, 495] width 481 height 30
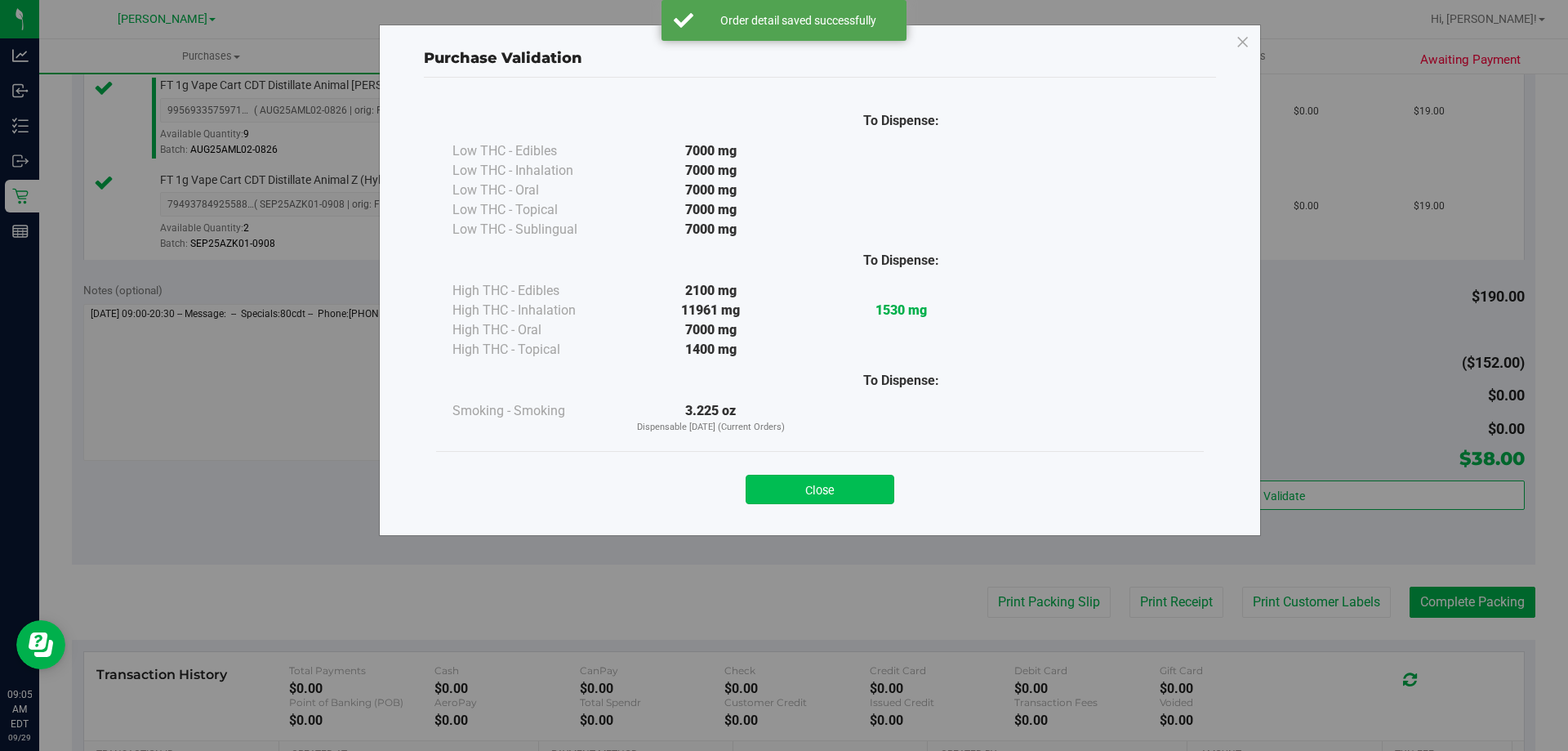
click at [850, 489] on button "Close" at bounding box center [820, 490] width 149 height 30
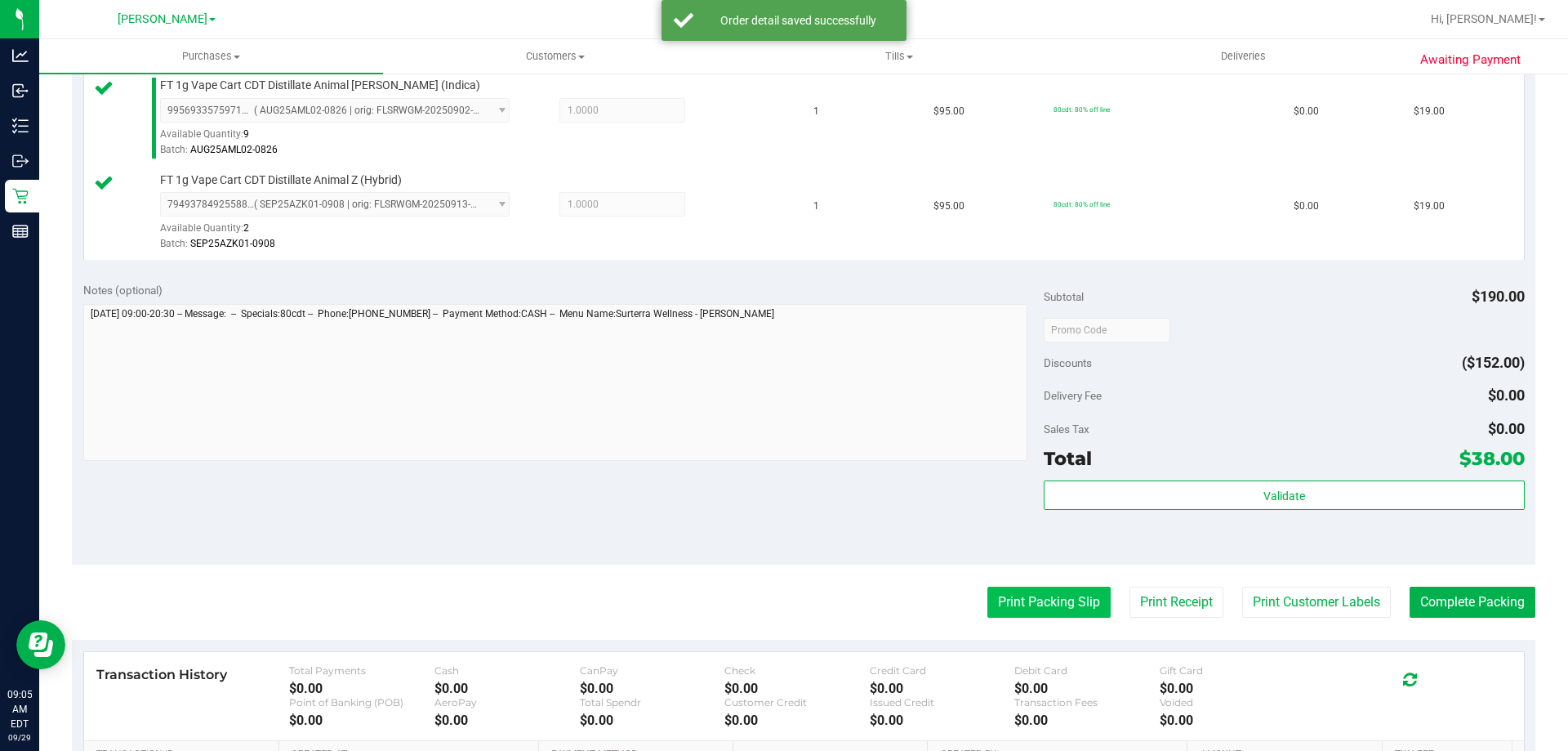
click at [1043, 592] on button "Print Packing Slip" at bounding box center [1049, 602] width 123 height 31
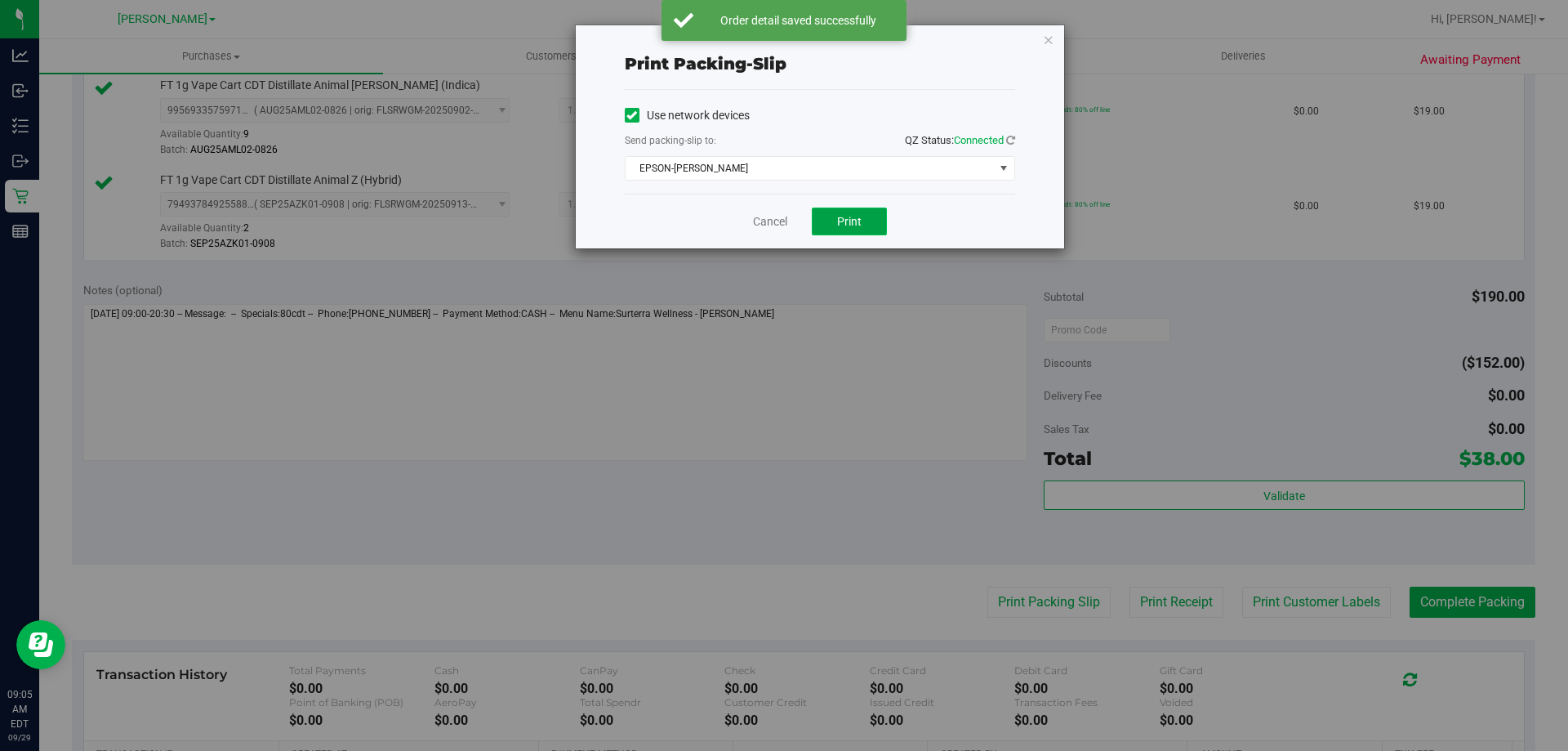
click at [859, 229] on button "Print" at bounding box center [848, 222] width 75 height 28
click at [768, 220] on link "Cancel" at bounding box center [770, 222] width 34 height 17
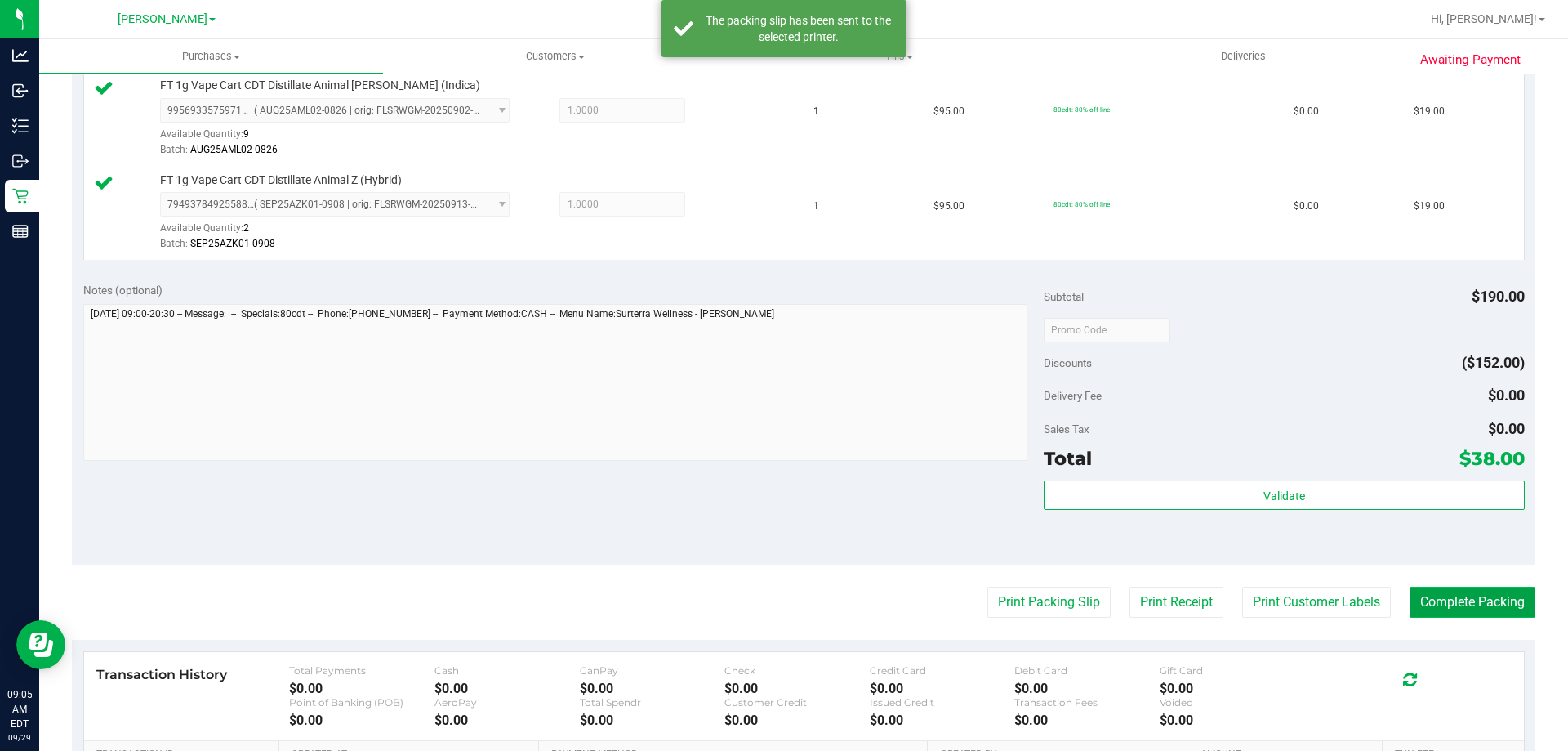
click at [1497, 598] on button "Complete Packing" at bounding box center [1472, 602] width 126 height 31
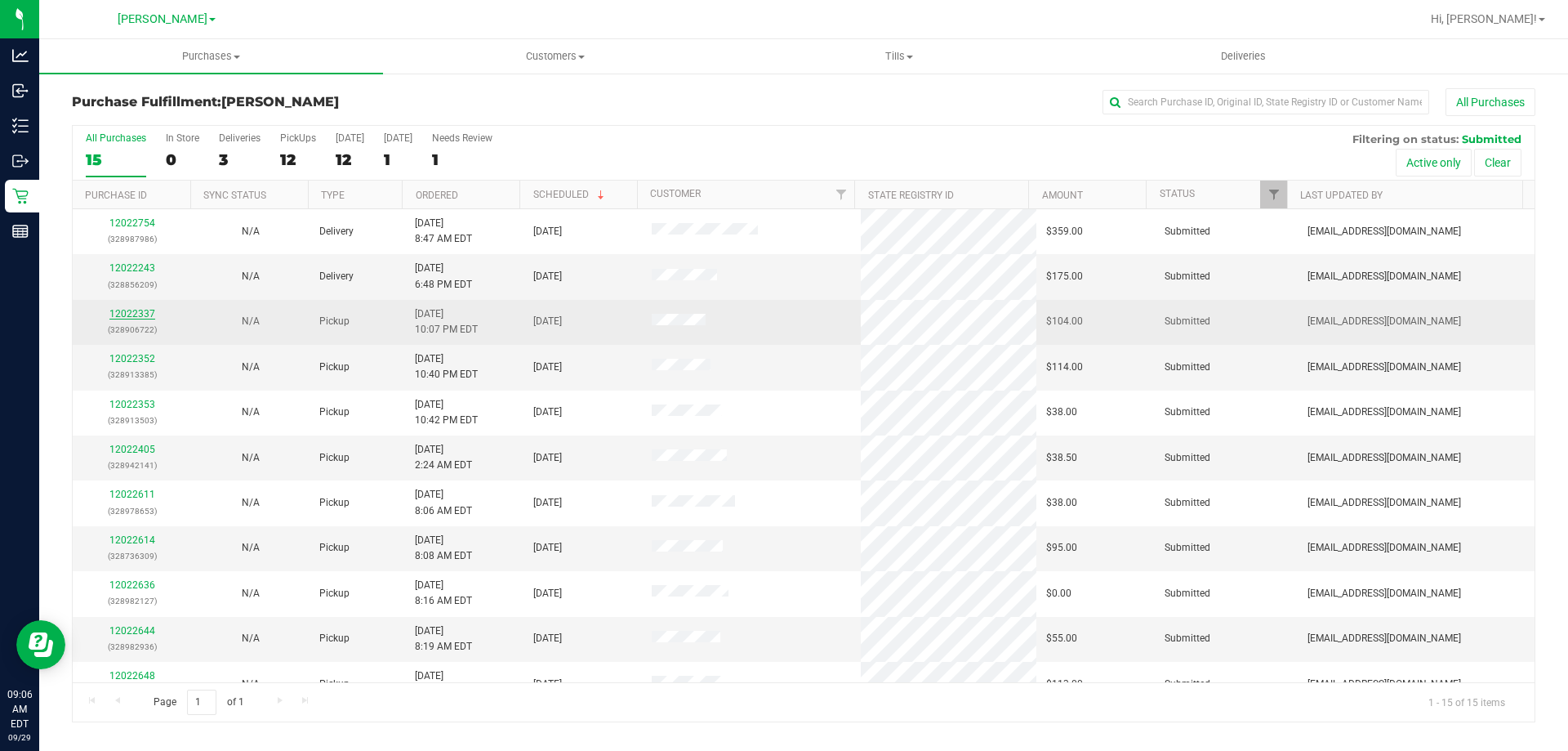
click at [126, 314] on link "12022337" at bounding box center [132, 314] width 46 height 12
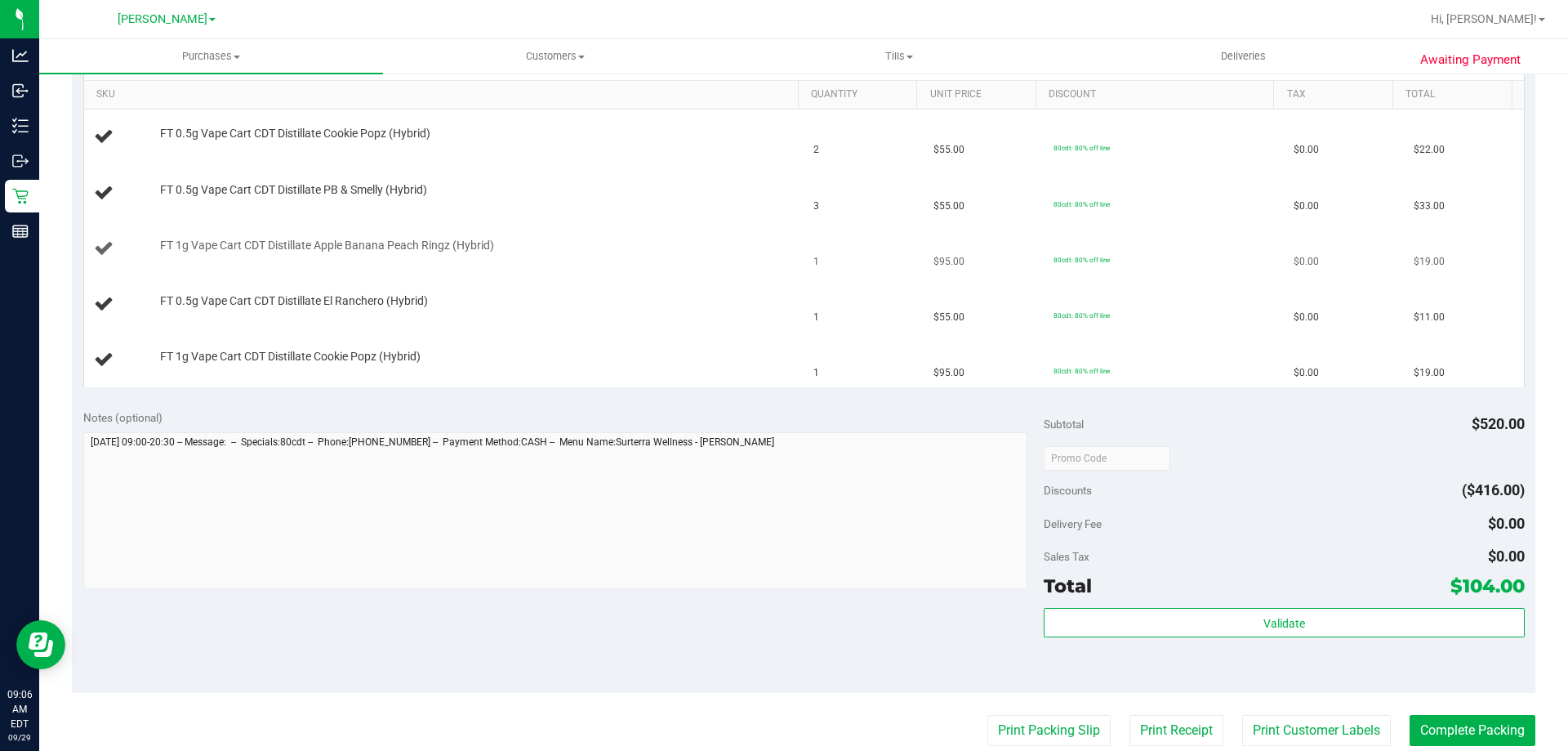
scroll to position [438, 0]
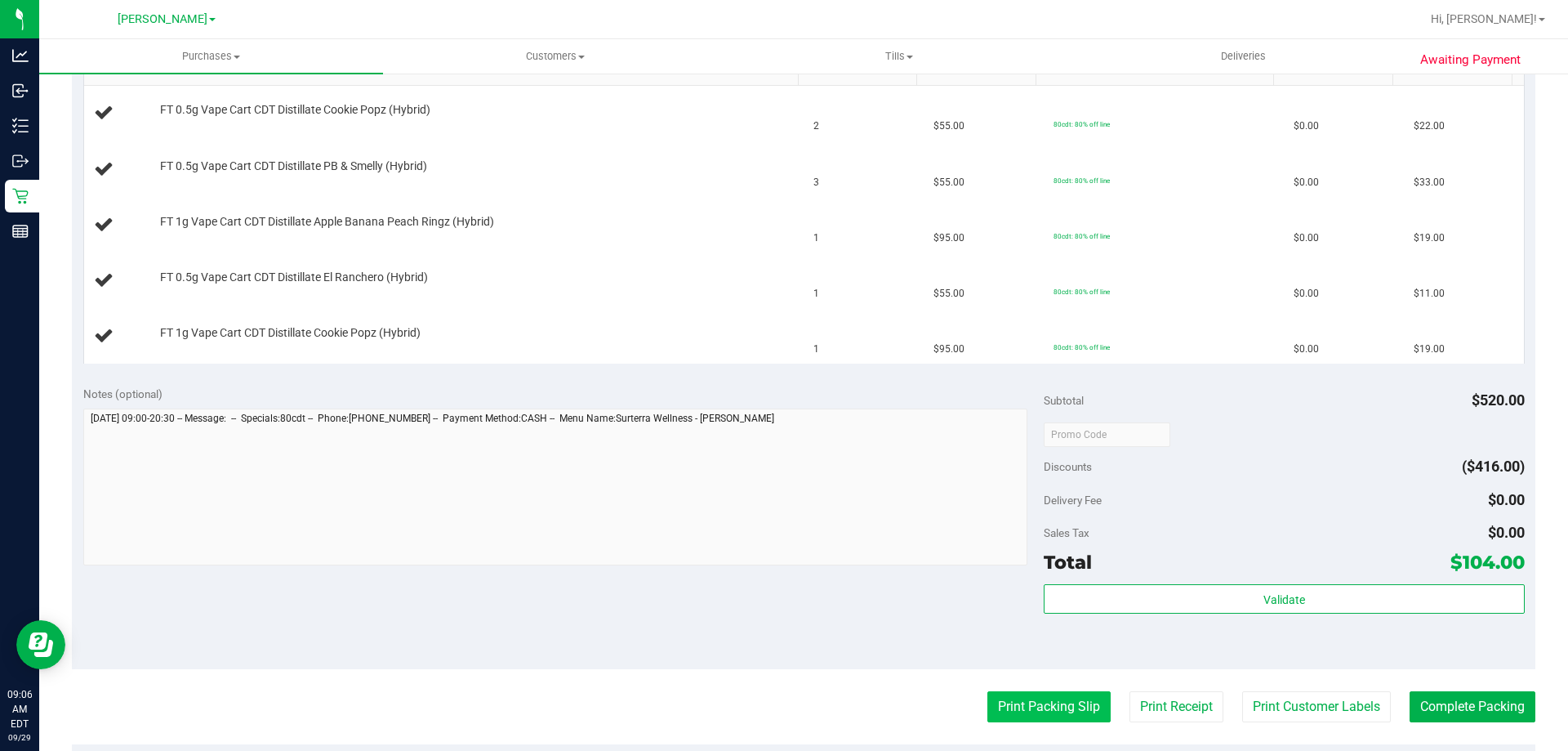
click at [1033, 715] on button "Print Packing Slip" at bounding box center [1049, 707] width 123 height 31
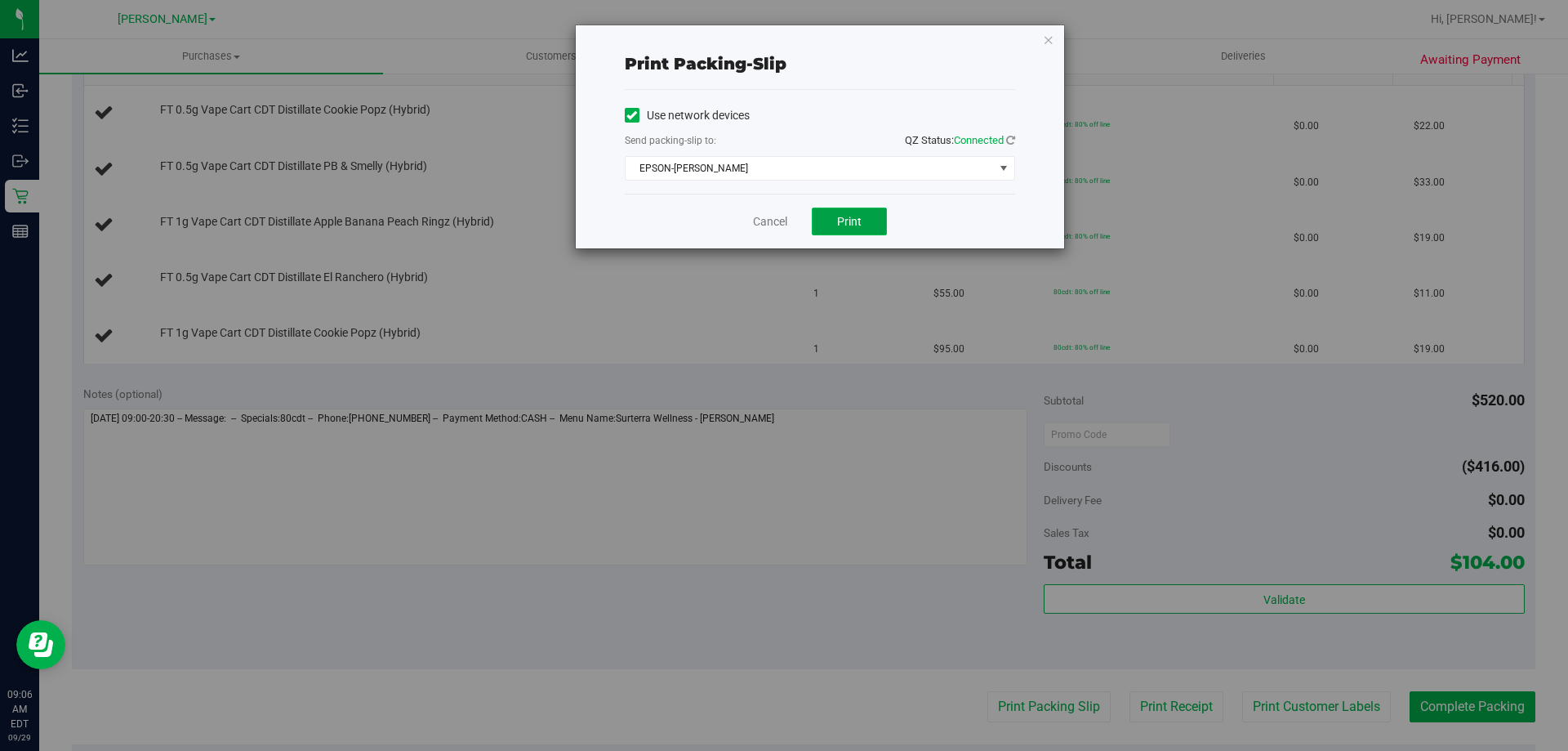
click at [876, 218] on button "Print" at bounding box center [848, 222] width 75 height 28
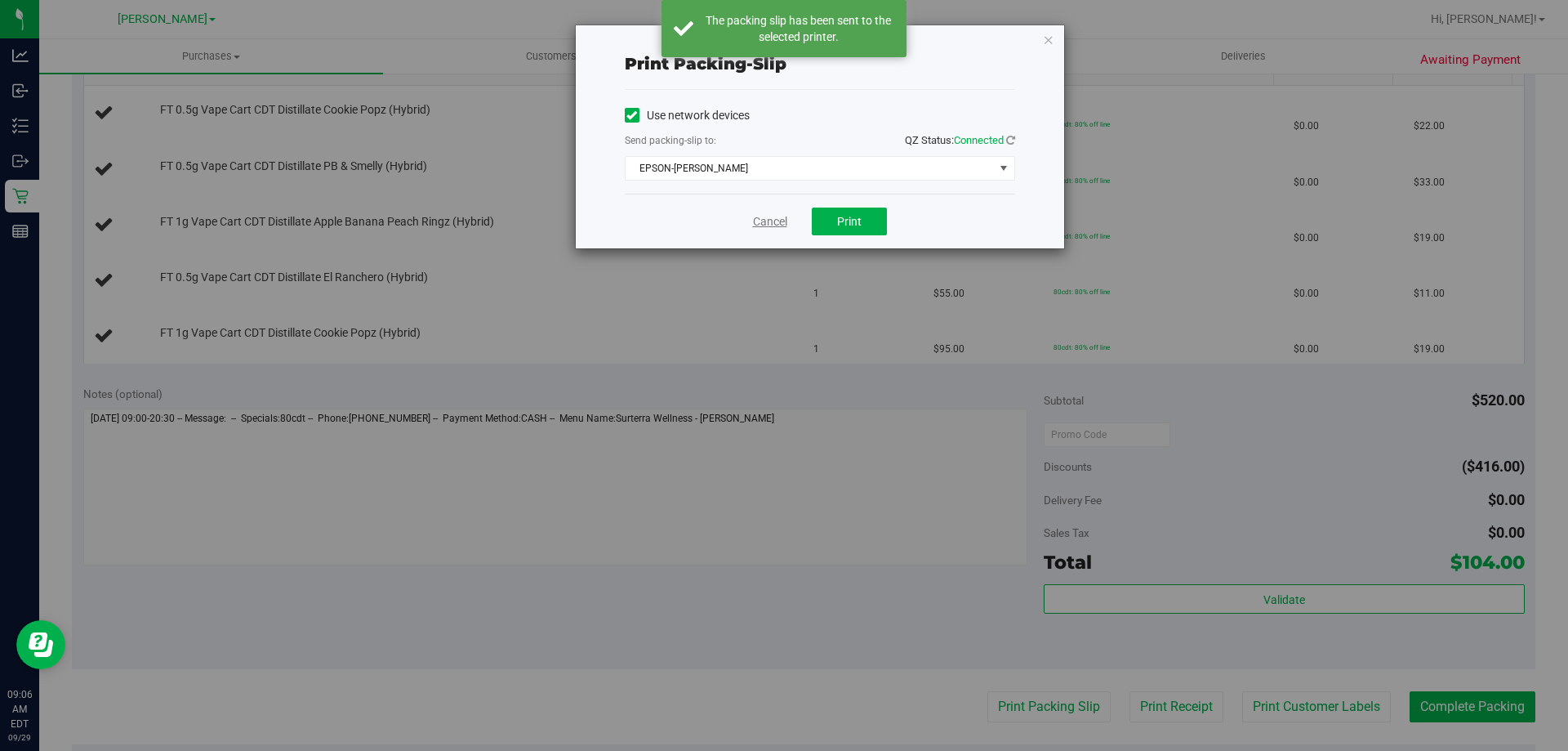
click at [775, 222] on link "Cancel" at bounding box center [770, 222] width 34 height 17
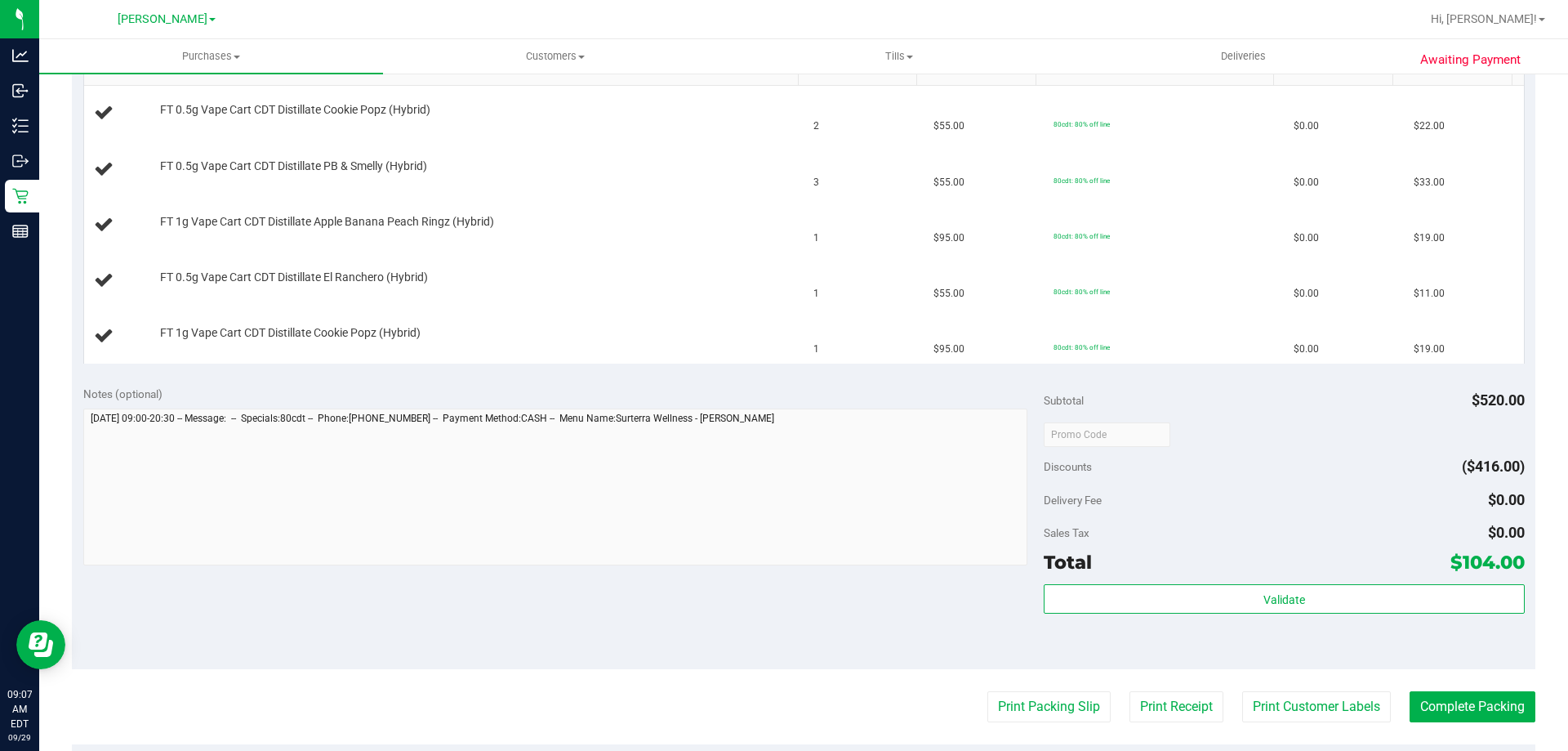
click at [987, 691] on button "Print Packing Slip" at bounding box center [1049, 707] width 123 height 31
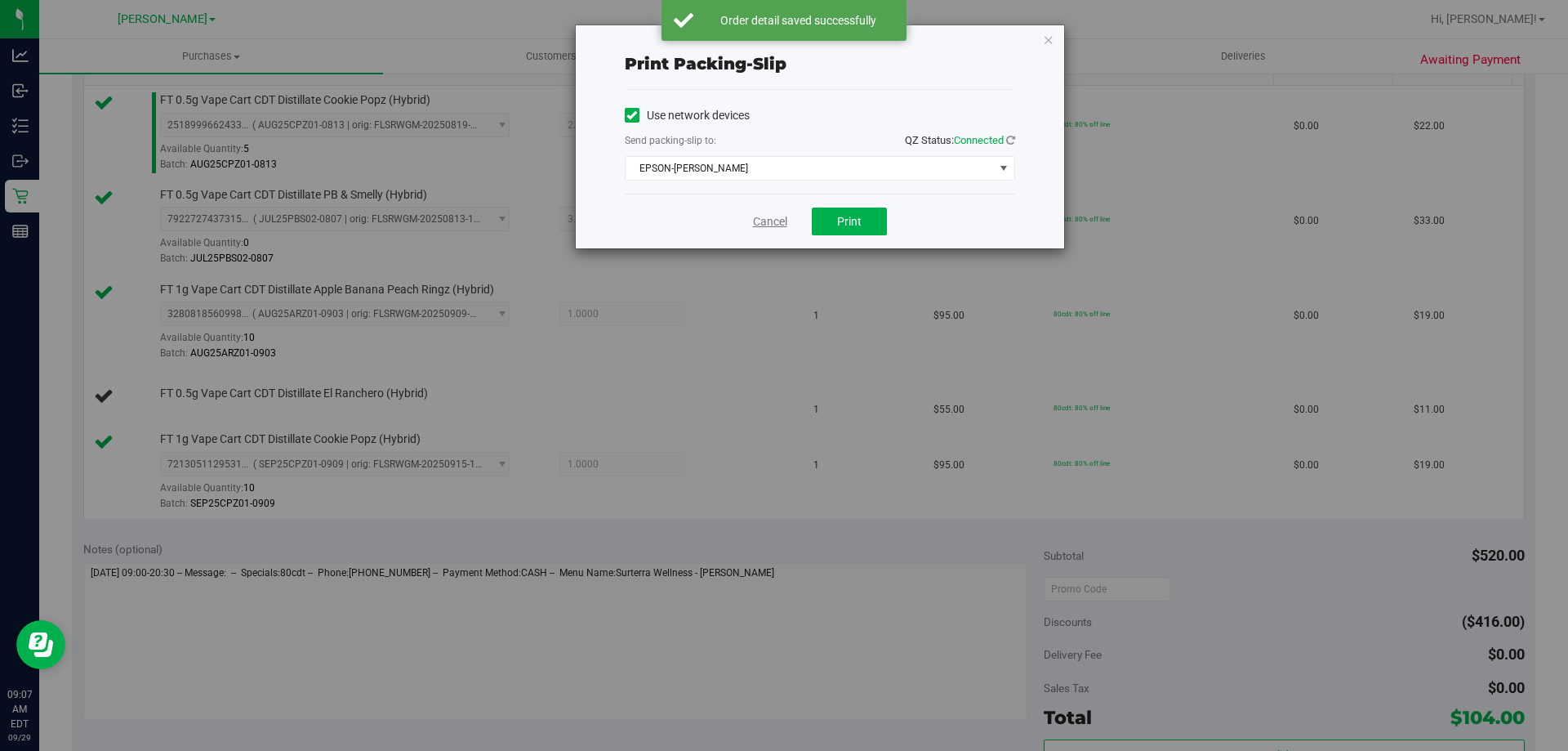
click at [767, 225] on link "Cancel" at bounding box center [770, 222] width 34 height 17
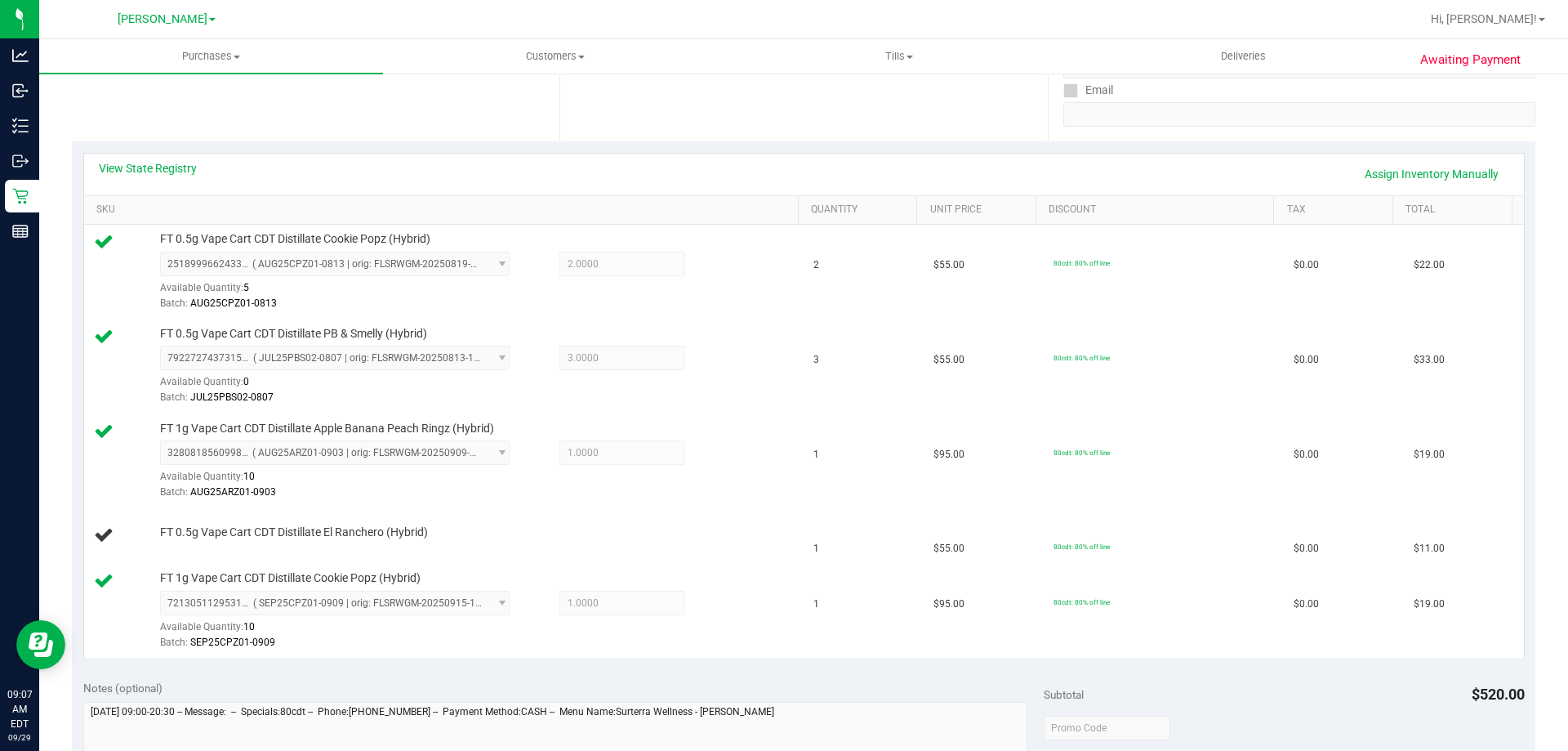
scroll to position [311, 0]
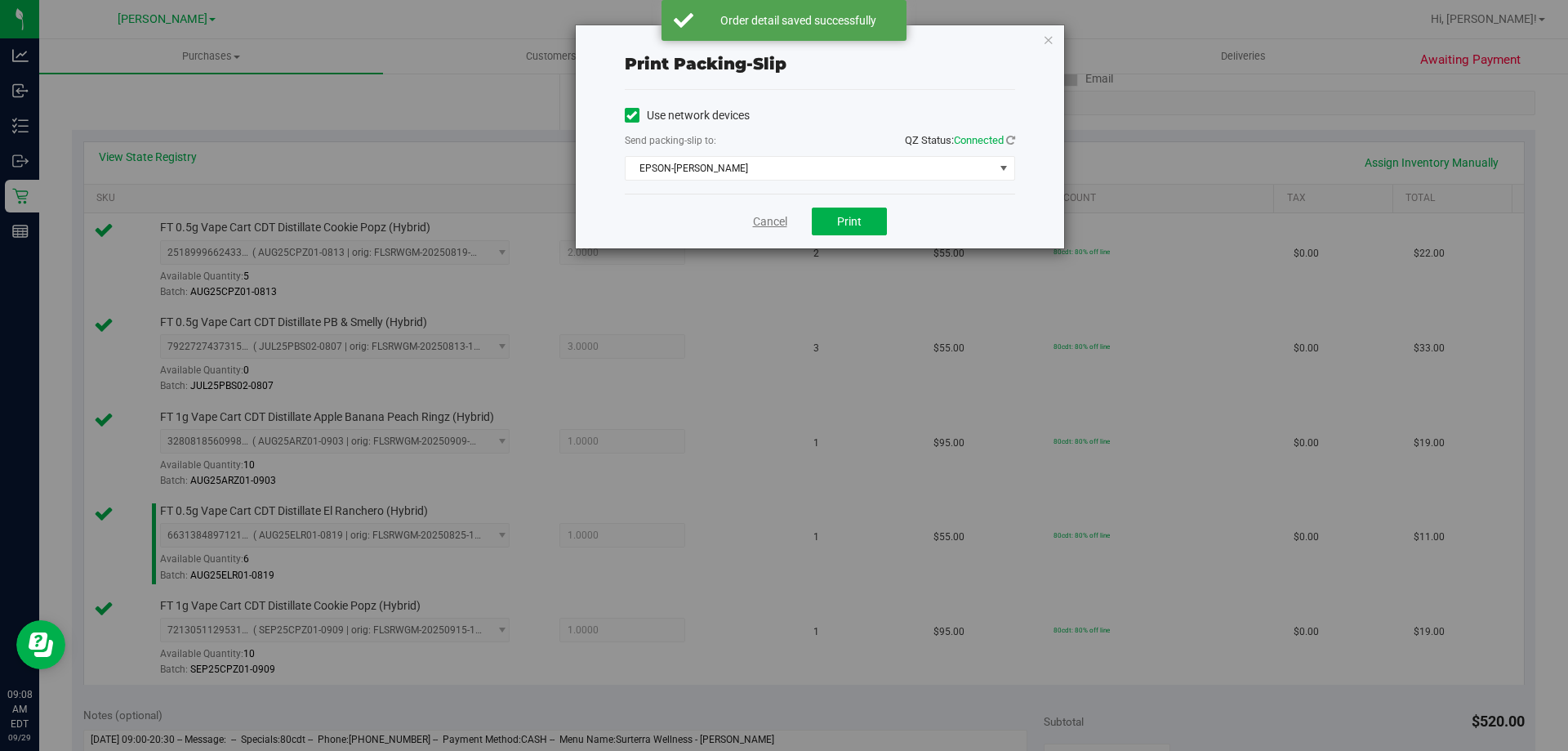
click at [778, 220] on link "Cancel" at bounding box center [770, 222] width 34 height 17
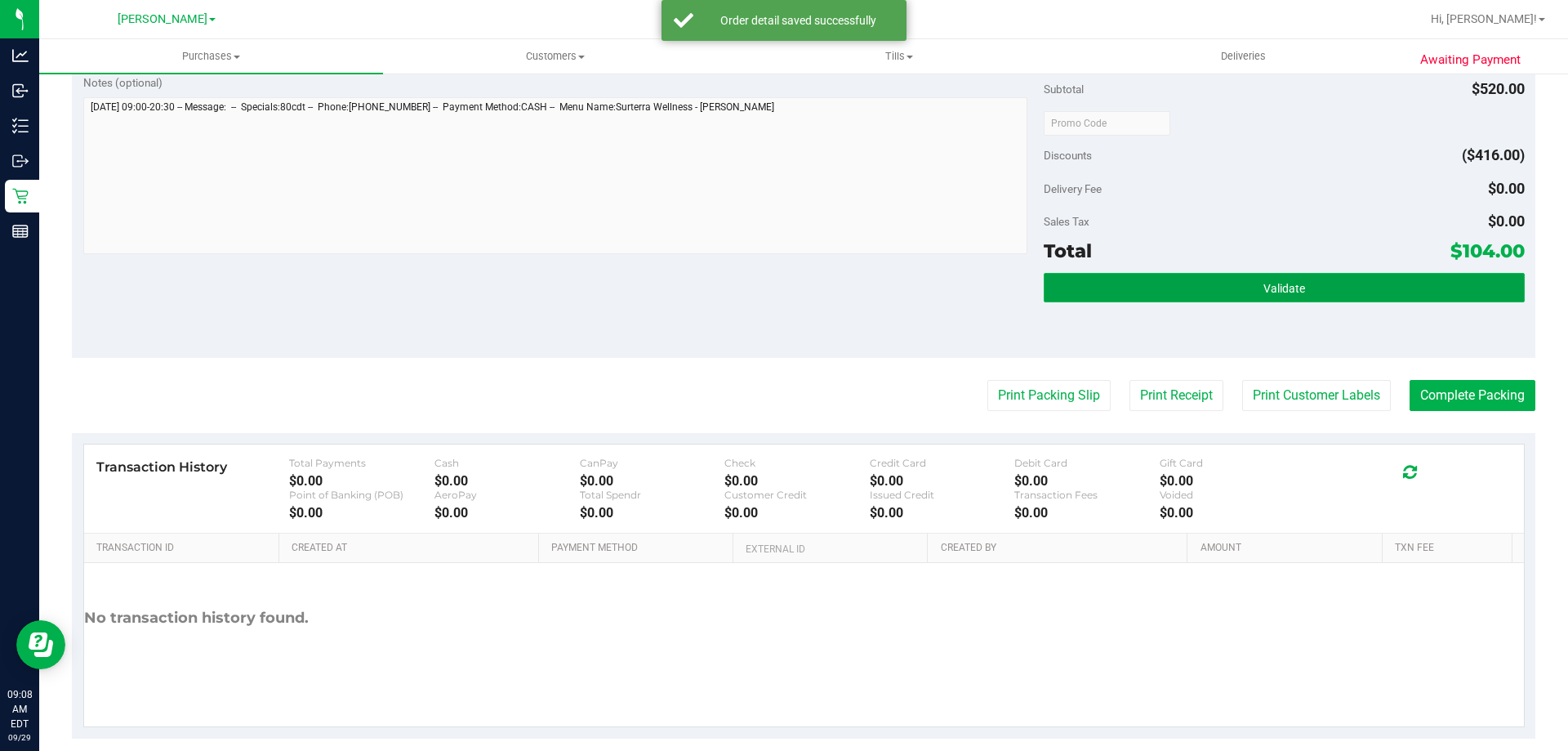
click at [1322, 284] on button "Validate" at bounding box center [1284, 288] width 481 height 30
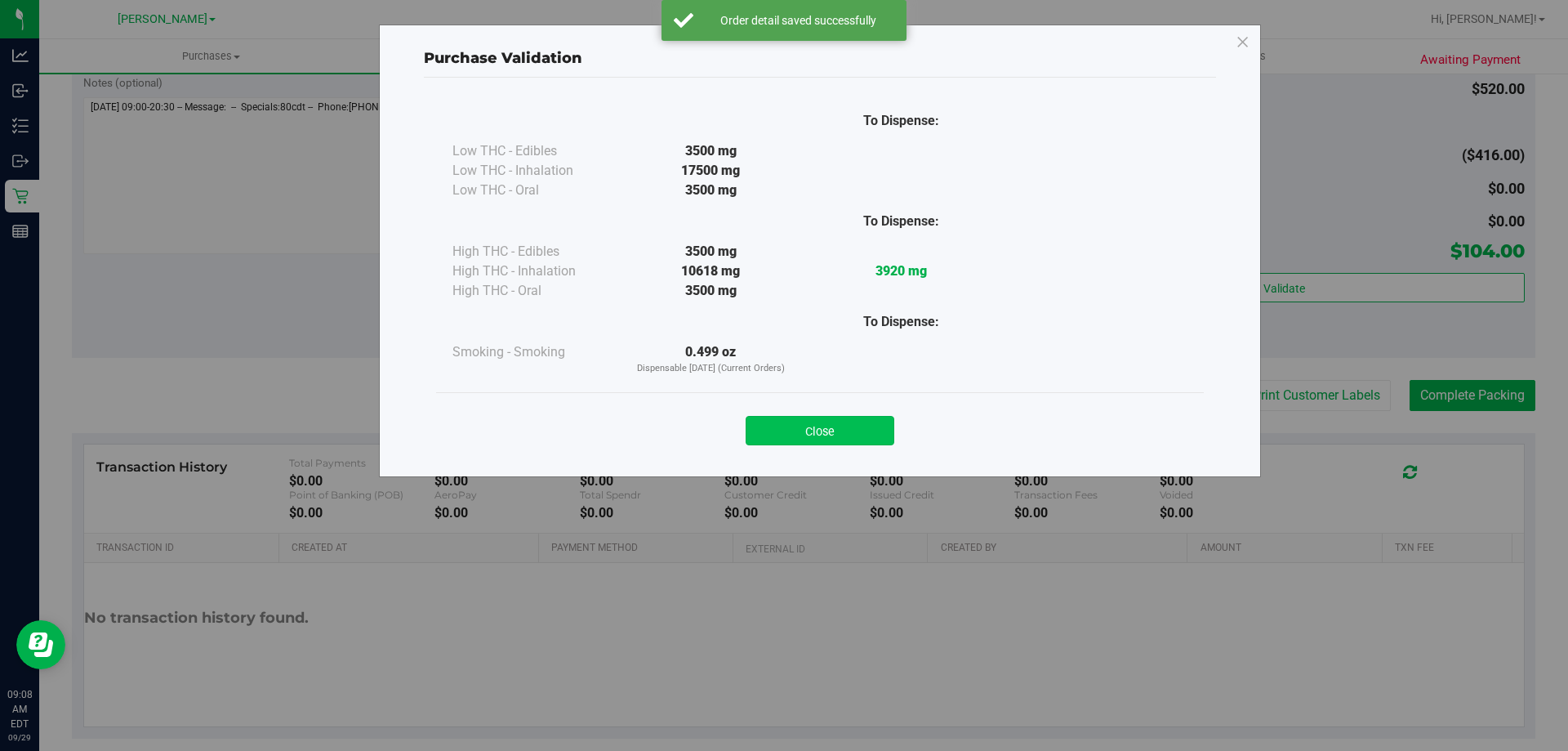
click at [868, 422] on button "Close" at bounding box center [820, 431] width 149 height 30
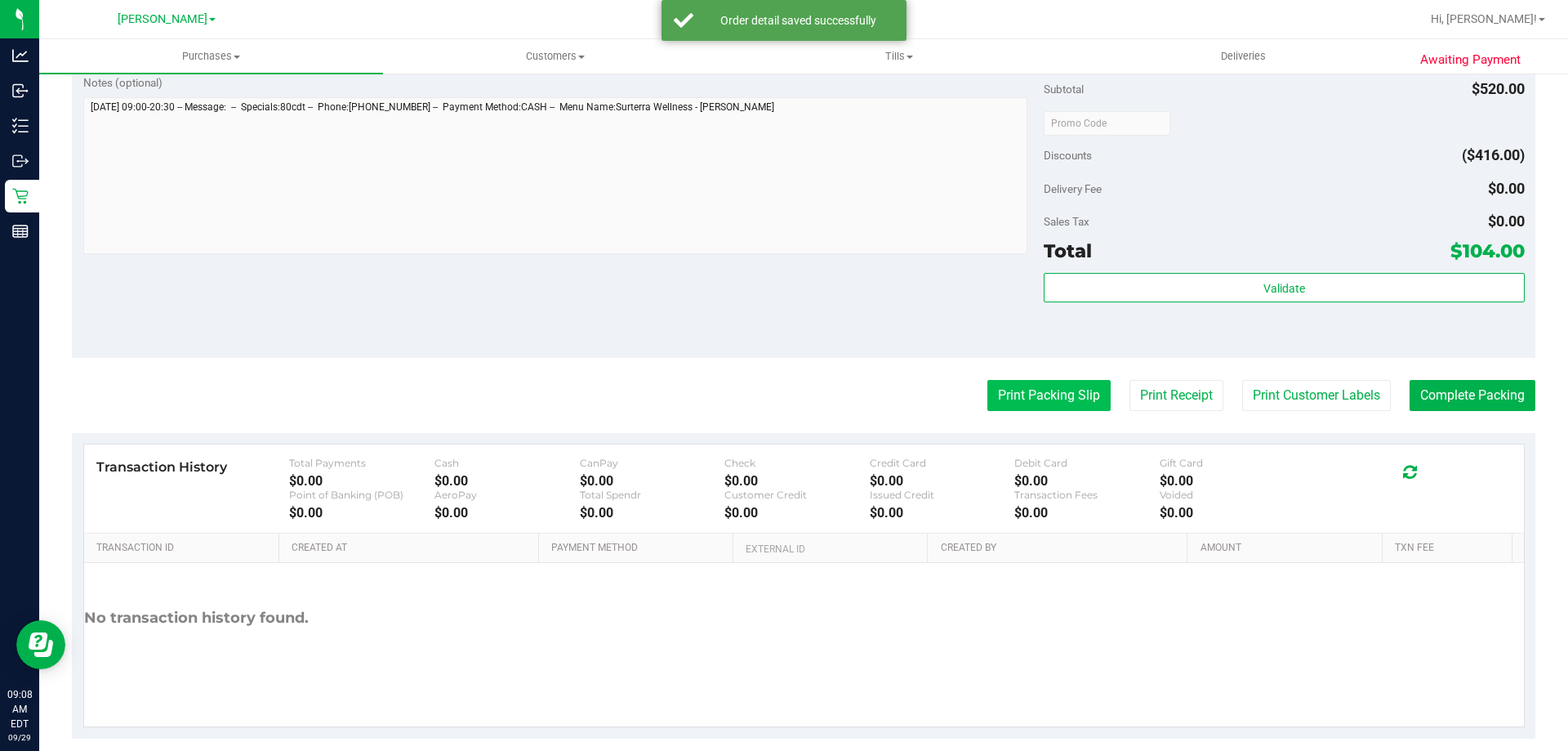
click at [1037, 408] on button "Print Packing Slip" at bounding box center [1049, 395] width 123 height 31
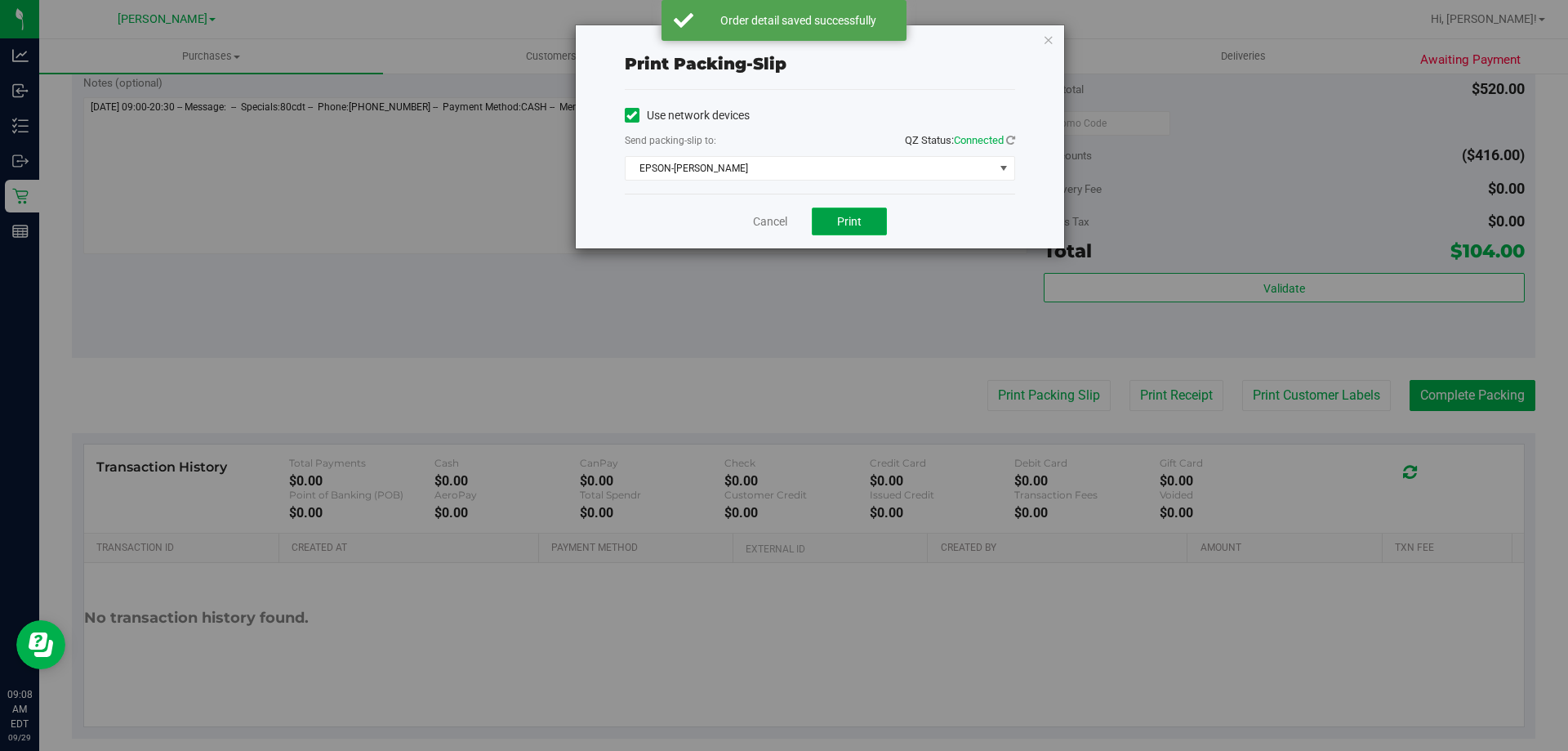
click at [854, 220] on span "Print" at bounding box center [849, 222] width 25 height 13
click at [773, 225] on link "Cancel" at bounding box center [770, 222] width 34 height 17
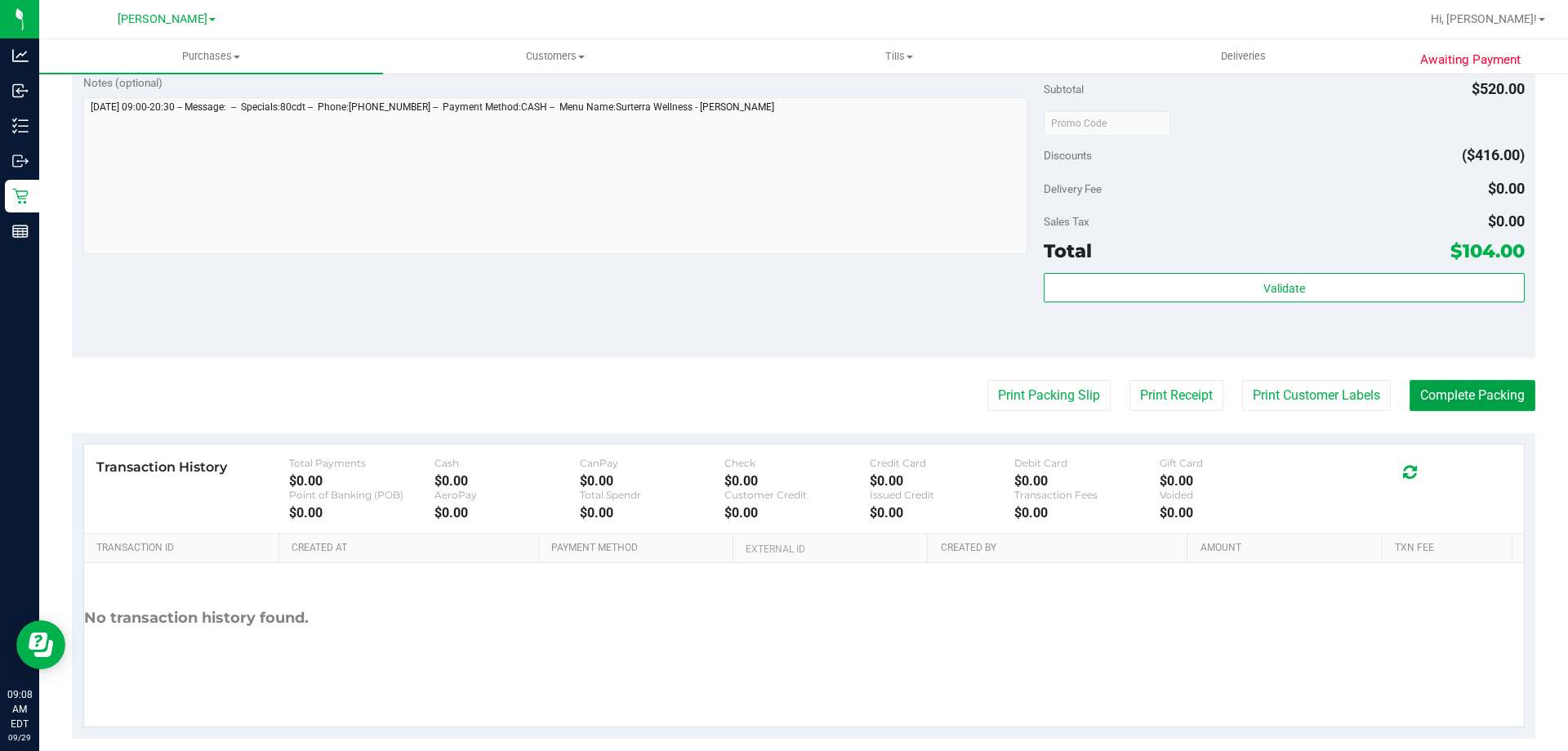
click at [1454, 383] on button "Complete Packing" at bounding box center [1472, 395] width 126 height 31
click at [1203, 272] on div "Subtotal $520.00 Discounts ($416.00) Delivery Fee $0.00 Sales Tax $0.00 Total $…" at bounding box center [1284, 210] width 481 height 272
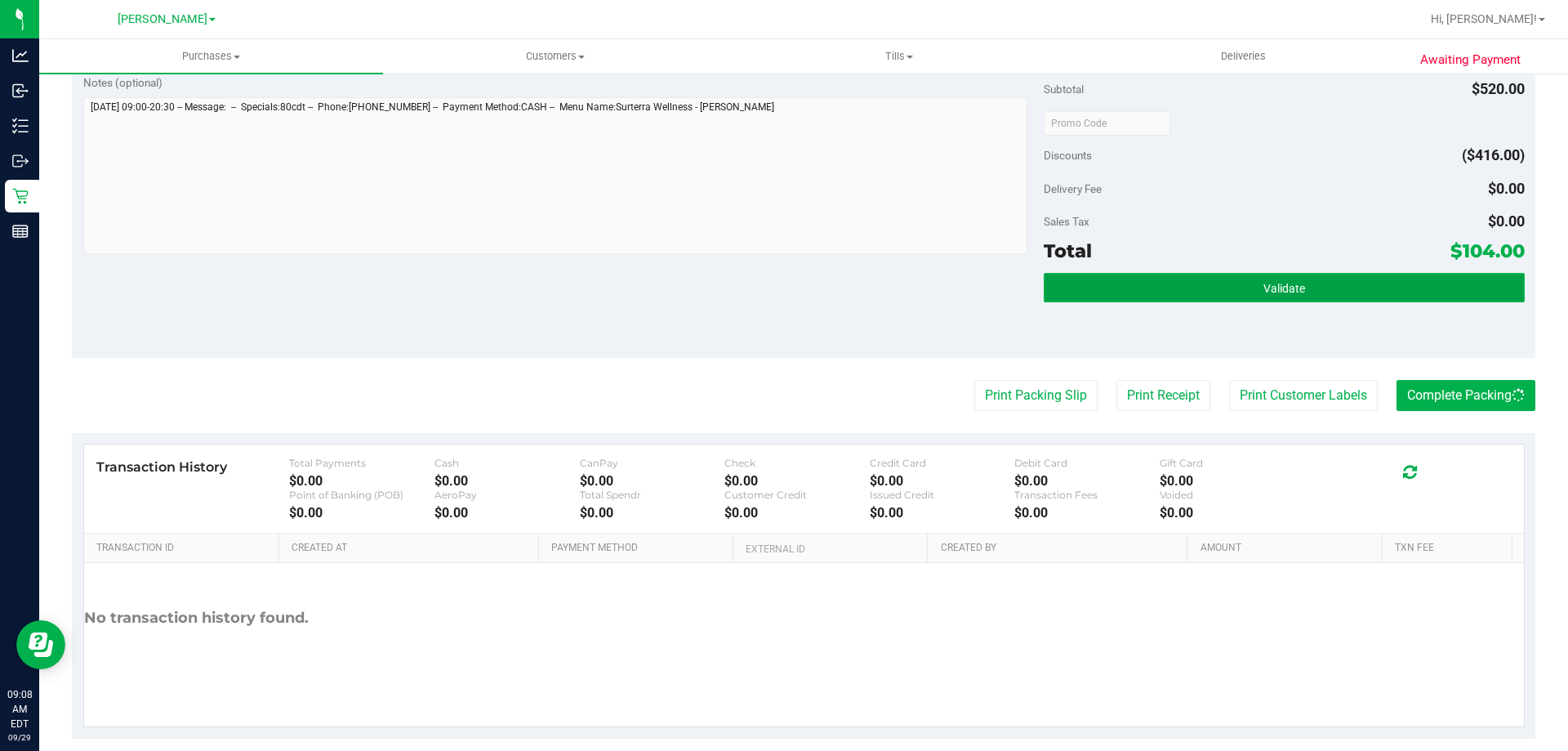
click at [1197, 286] on button "Validate" at bounding box center [1284, 288] width 481 height 30
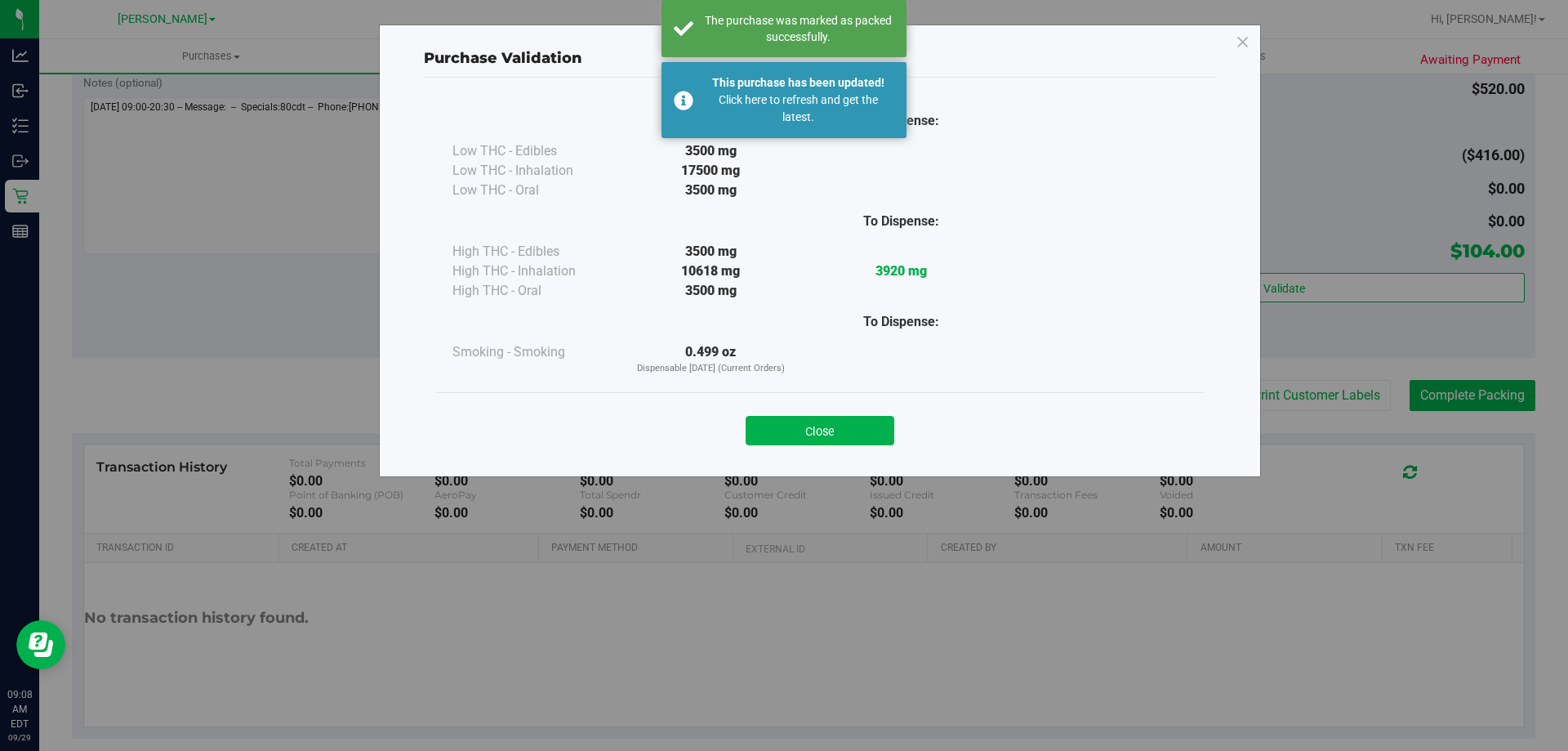
drag, startPoint x: 806, startPoint y: 420, endPoint x: 807, endPoint y: 435, distance: 15.0
click at [806, 432] on button "Close" at bounding box center [820, 431] width 149 height 30
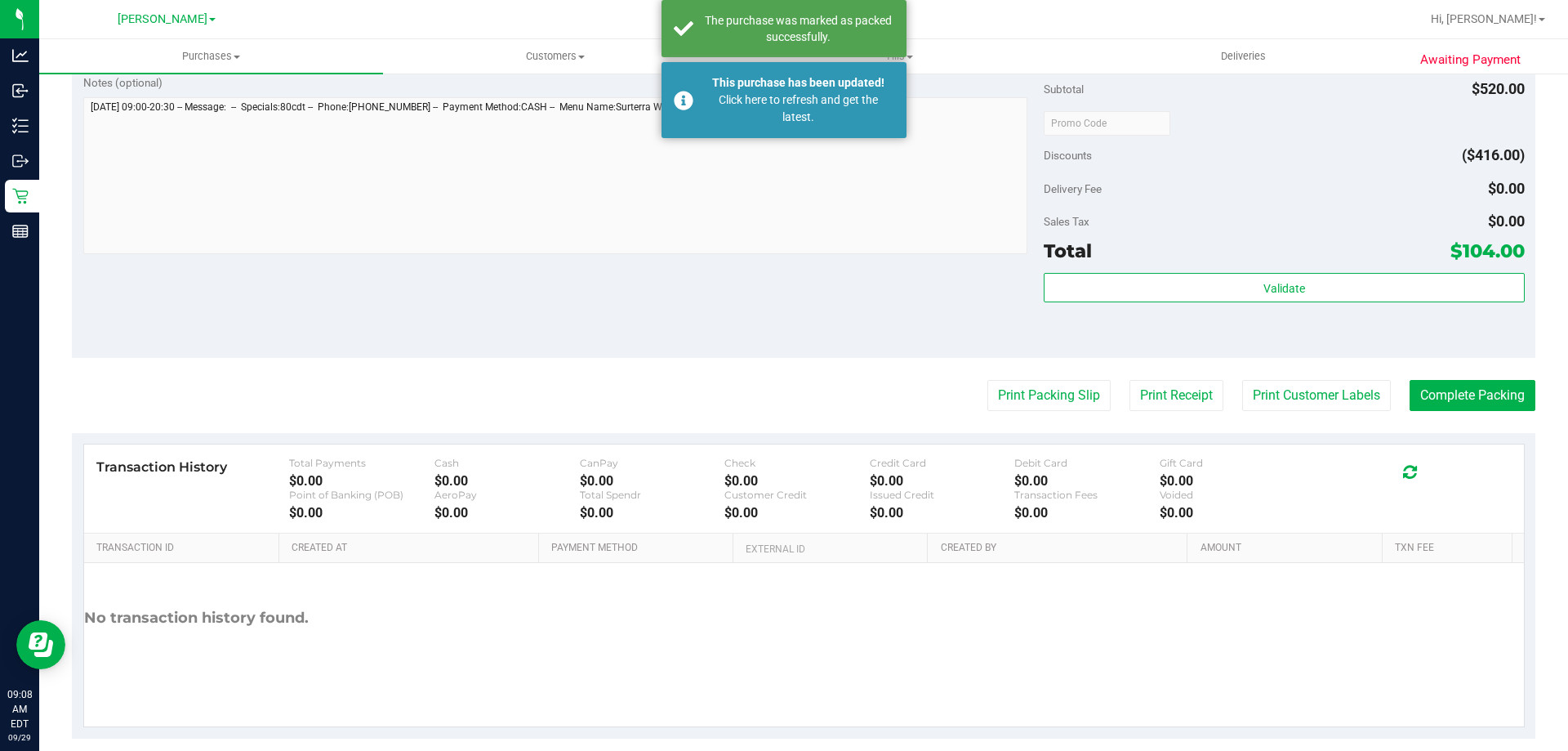
click at [807, 435] on div "Transaction History Total Payments $0.00 Cash $0.00 CanPay $0.00 Check $0.00 Cr…" at bounding box center [804, 586] width 1464 height 306
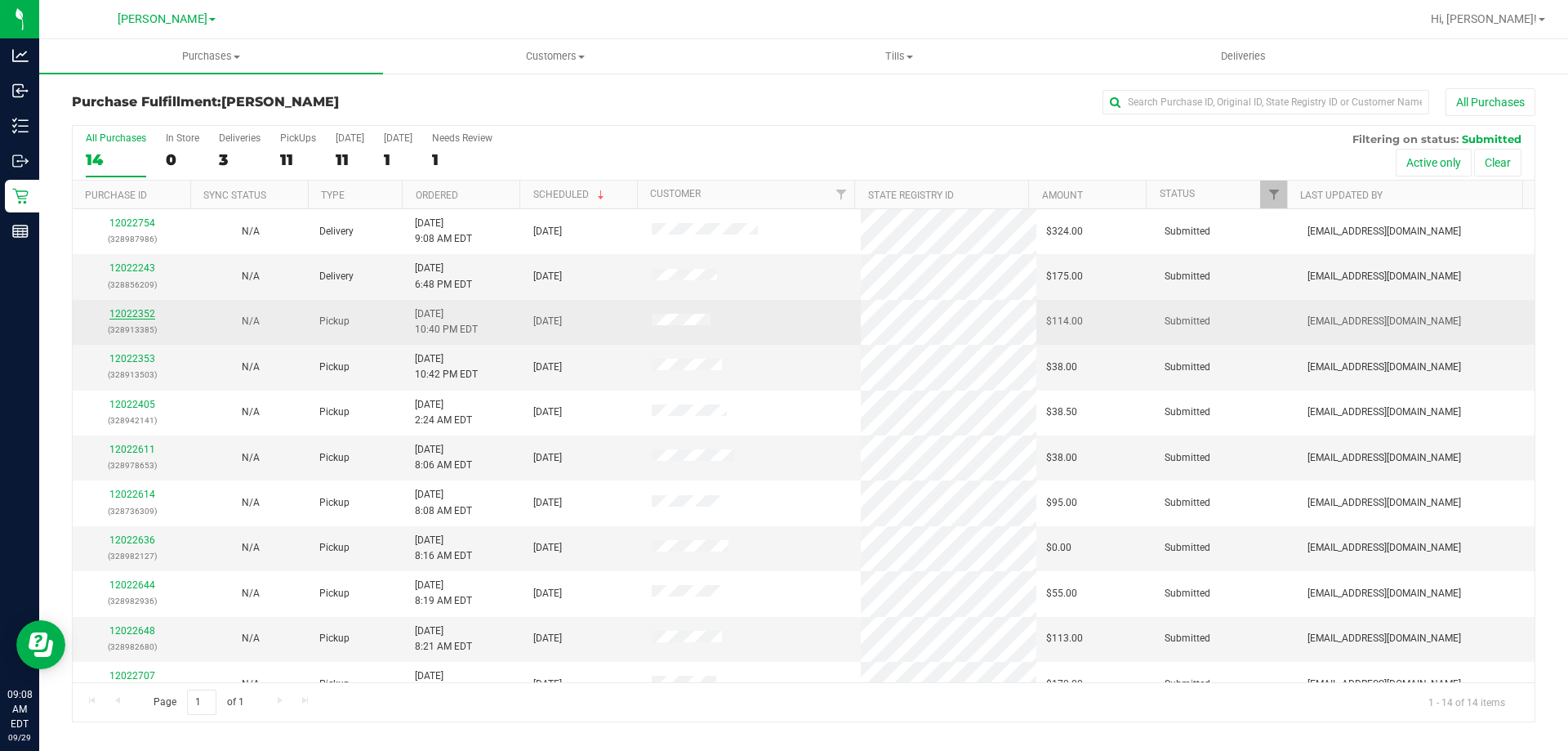
click at [139, 313] on link "12022352" at bounding box center [132, 314] width 46 height 12
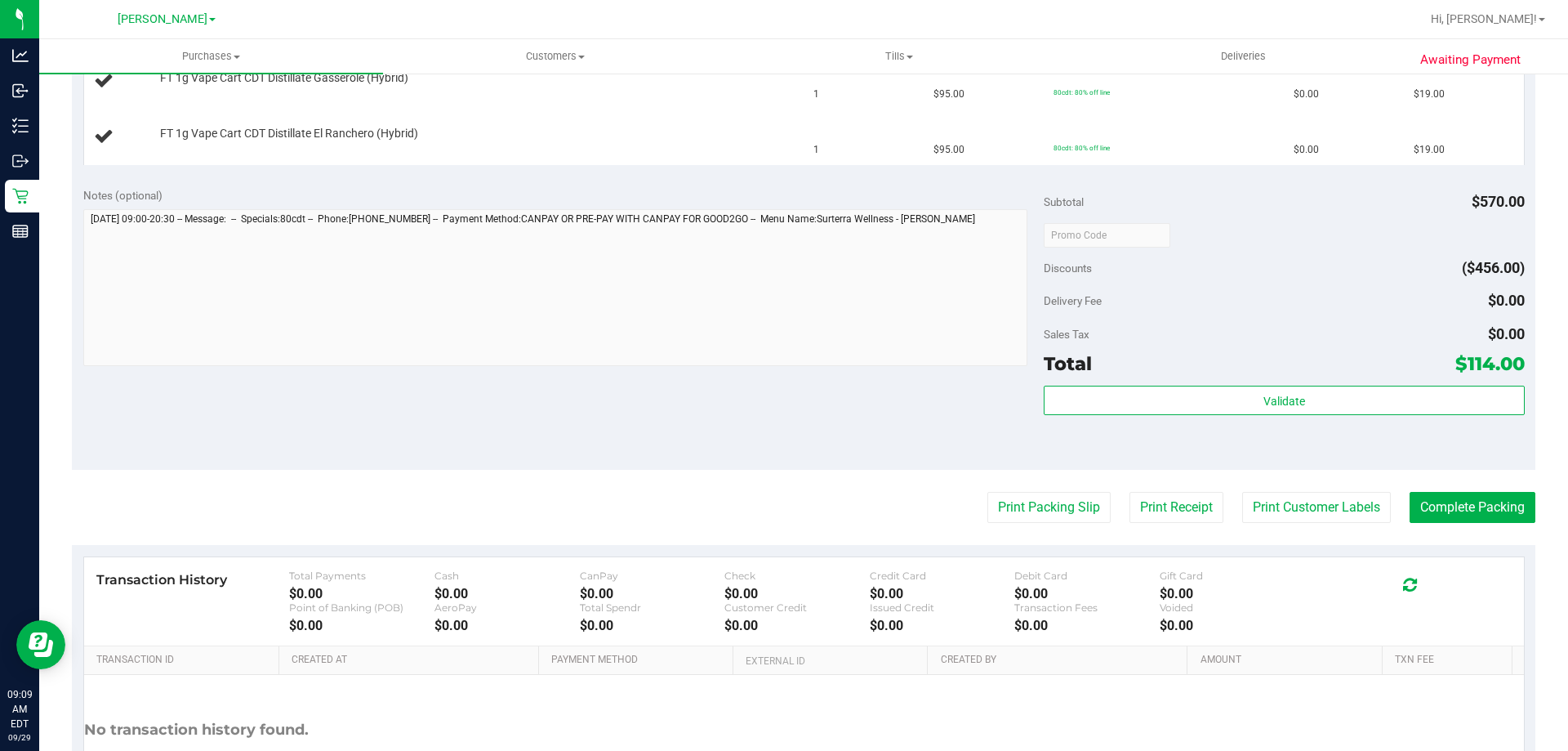
scroll to position [737, 0]
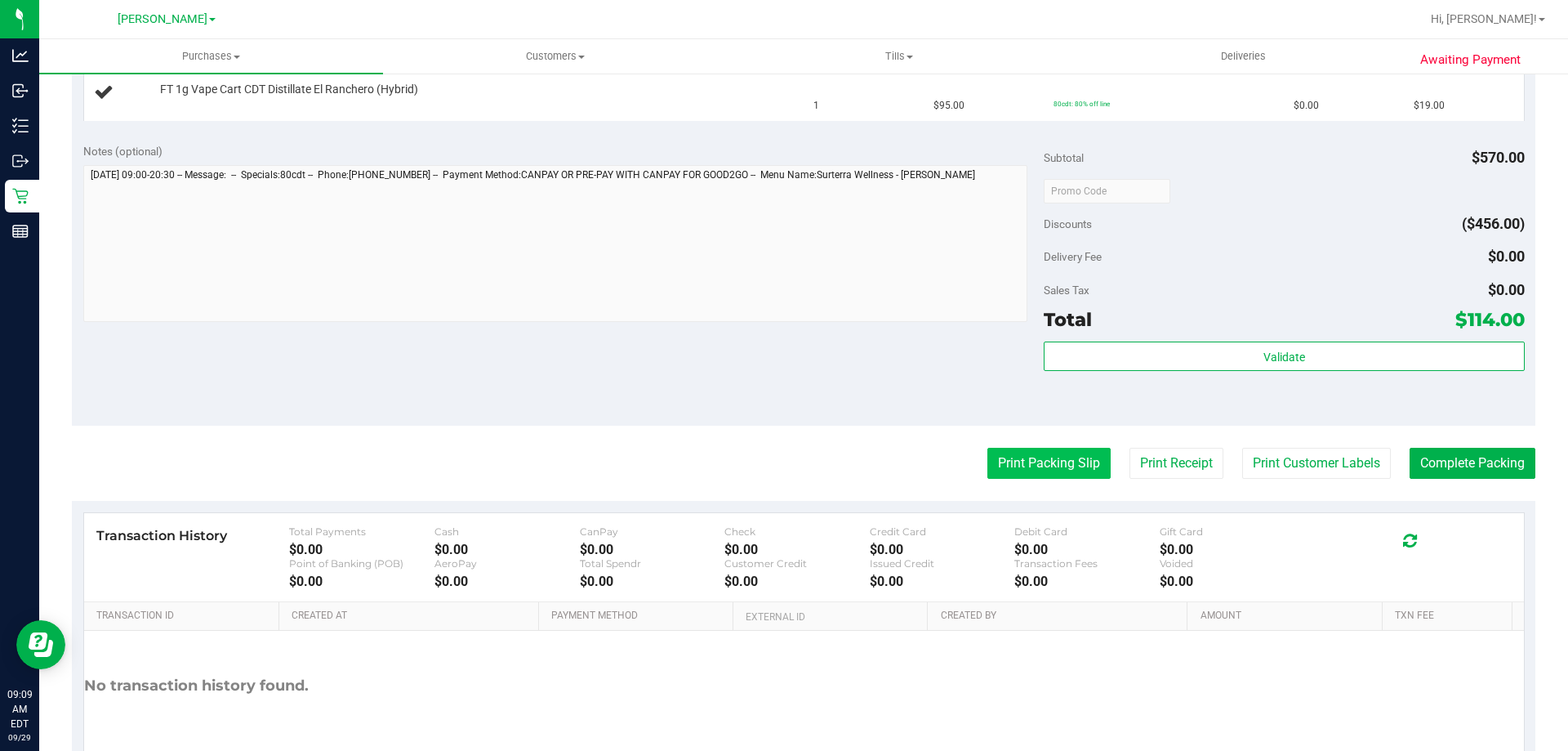
click at [1038, 453] on button "Print Packing Slip" at bounding box center [1049, 463] width 123 height 31
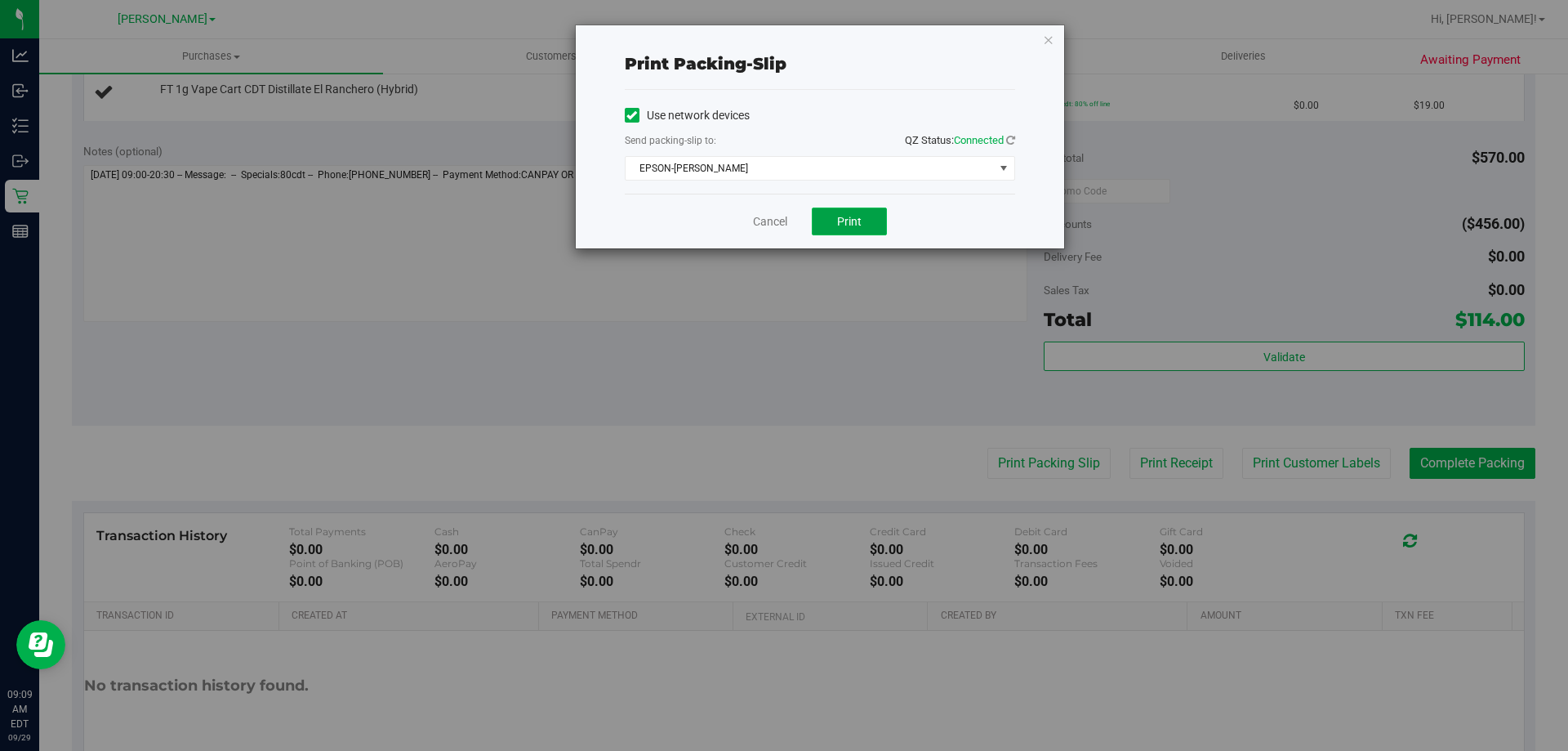
click at [853, 217] on span "Print" at bounding box center [849, 222] width 25 height 13
click at [766, 216] on link "Cancel" at bounding box center [770, 222] width 34 height 17
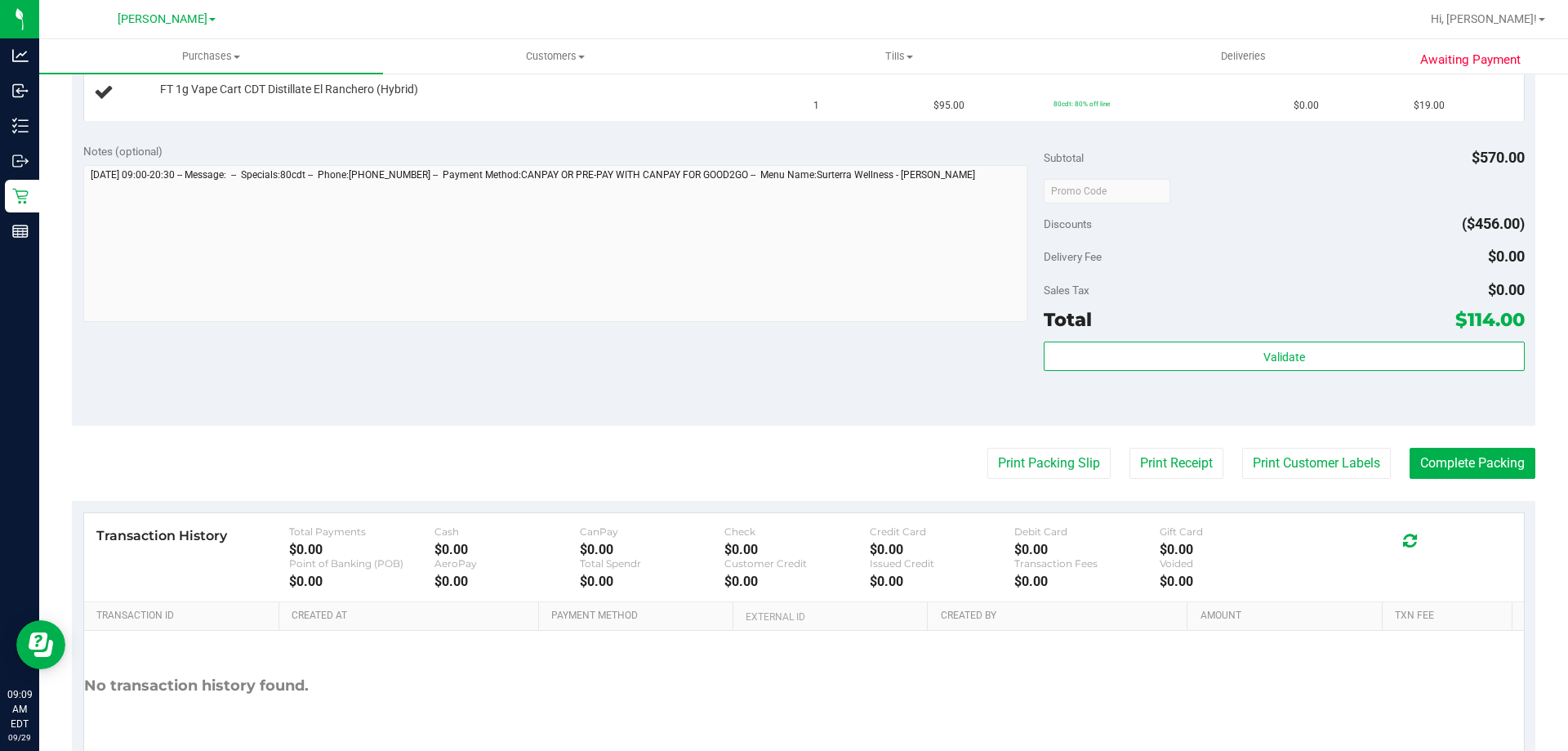
click at [987, 448] on button "Print Packing Slip" at bounding box center [1049, 463] width 123 height 31
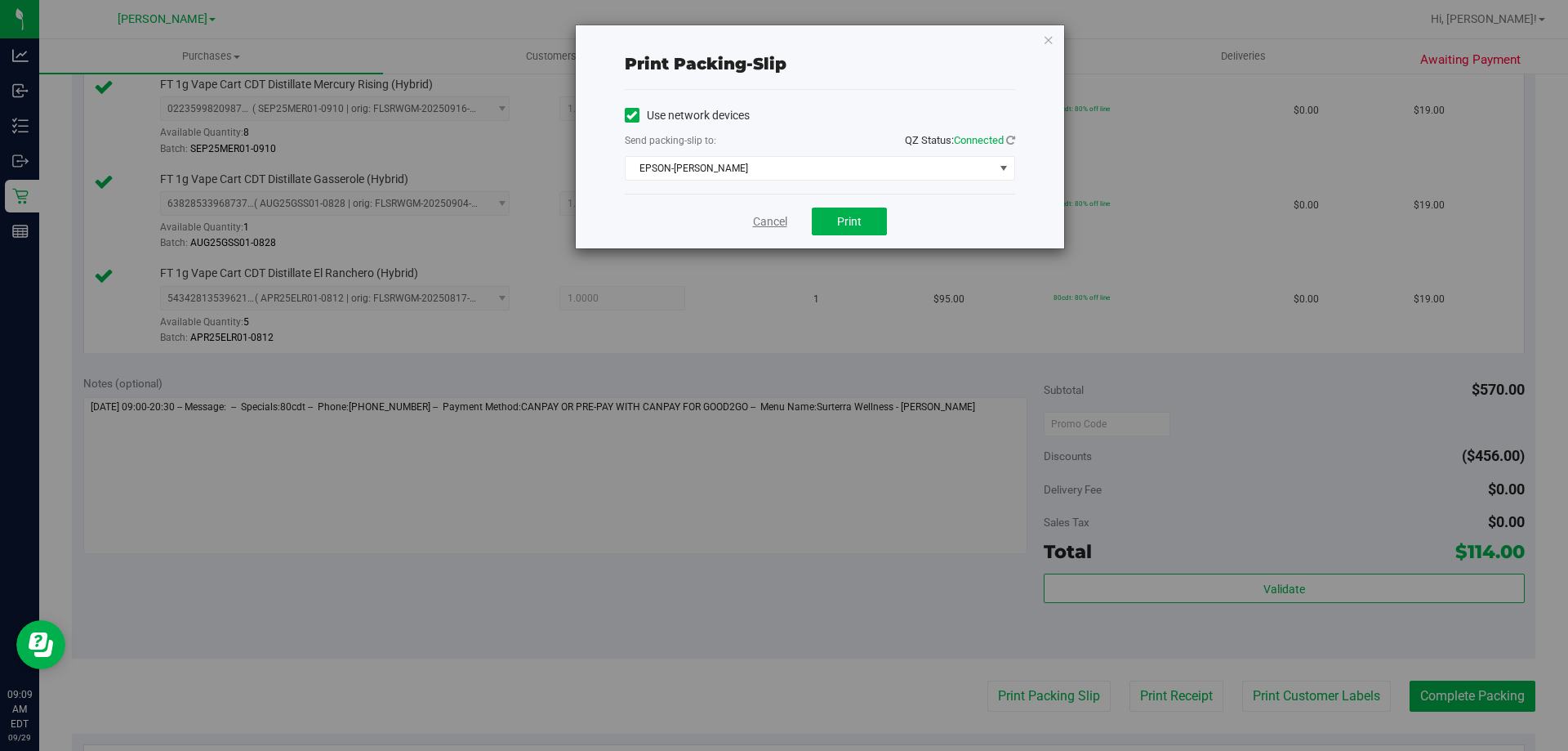
click at [766, 220] on link "Cancel" at bounding box center [770, 222] width 34 height 17
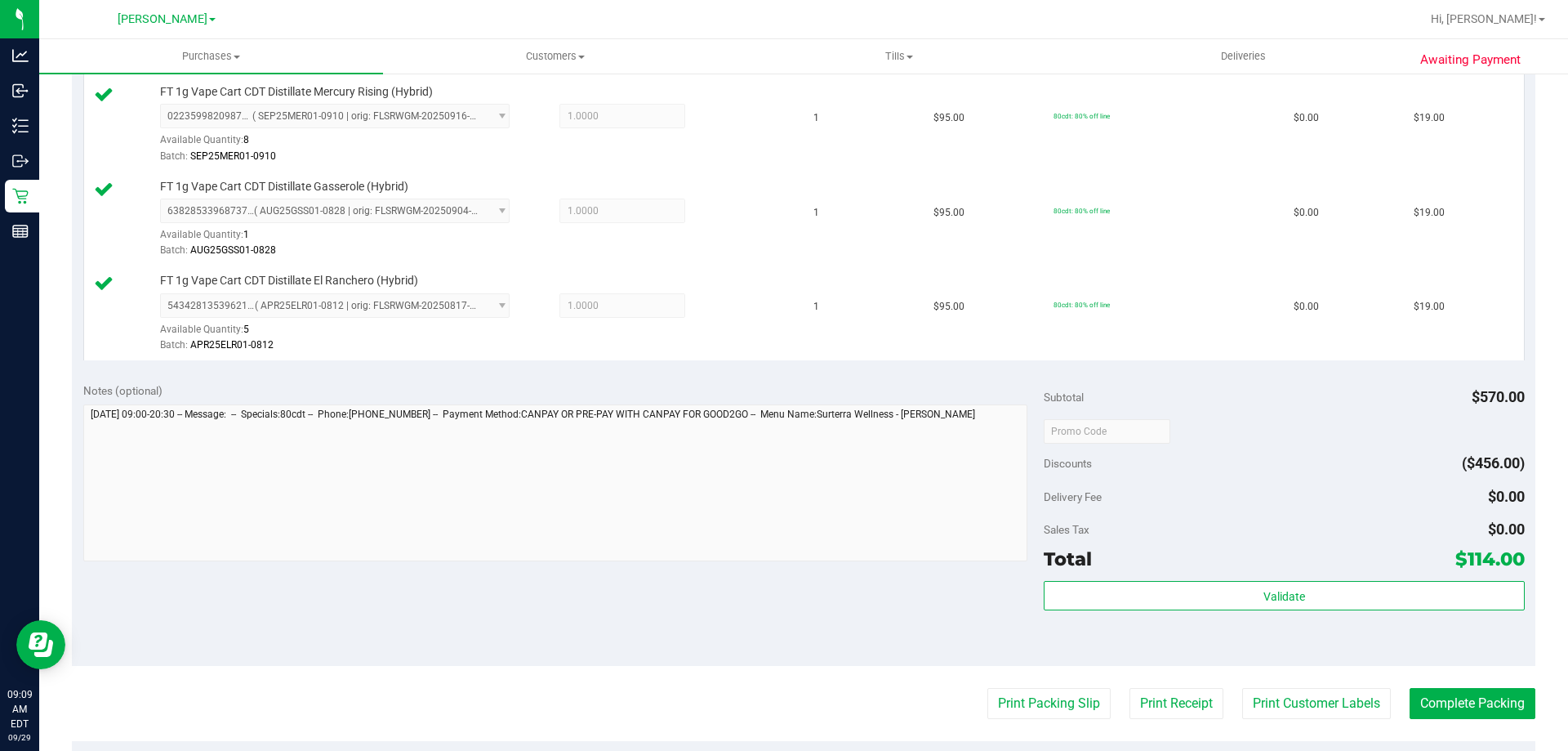
scroll to position [805, 0]
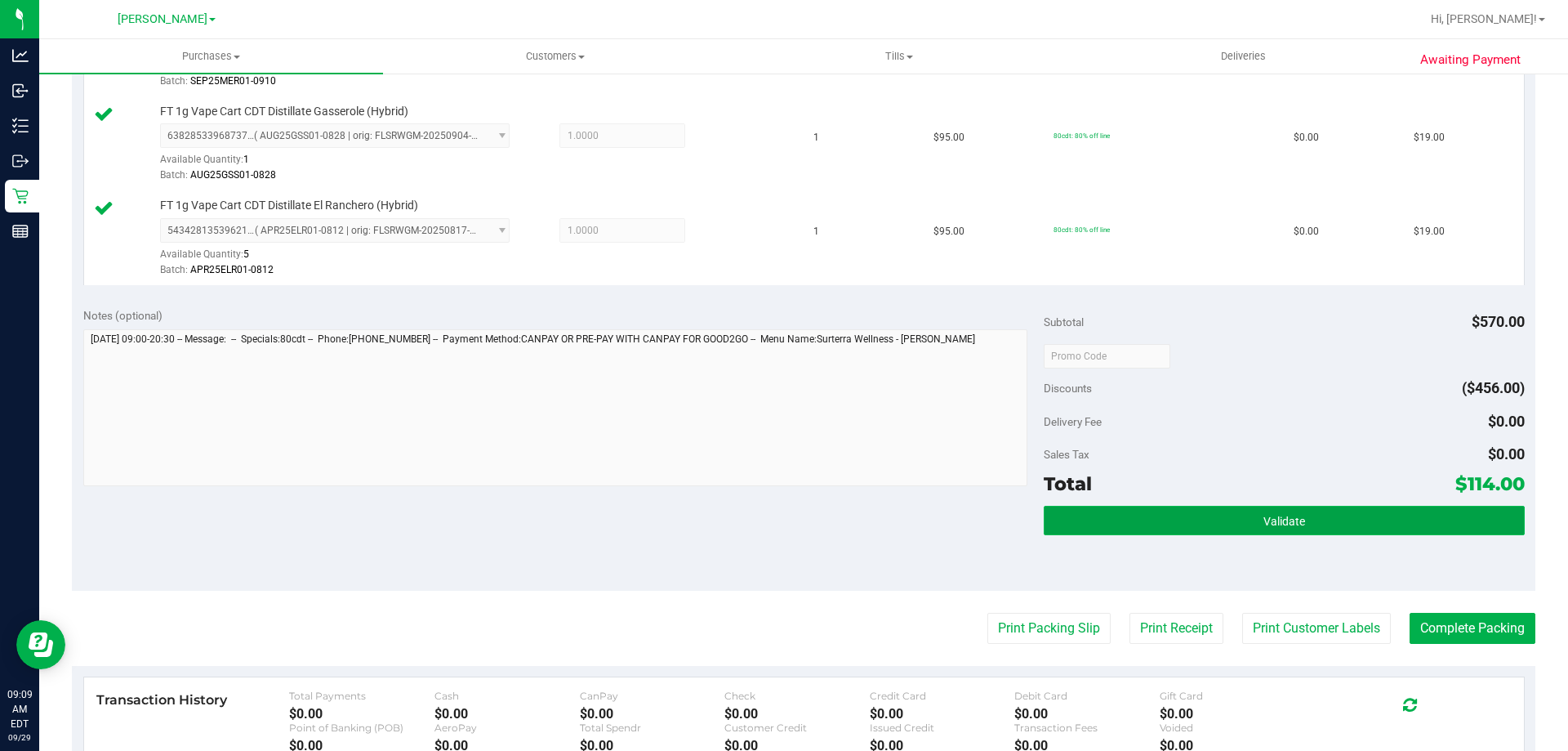
click at [1230, 523] on button "Validate" at bounding box center [1284, 521] width 481 height 30
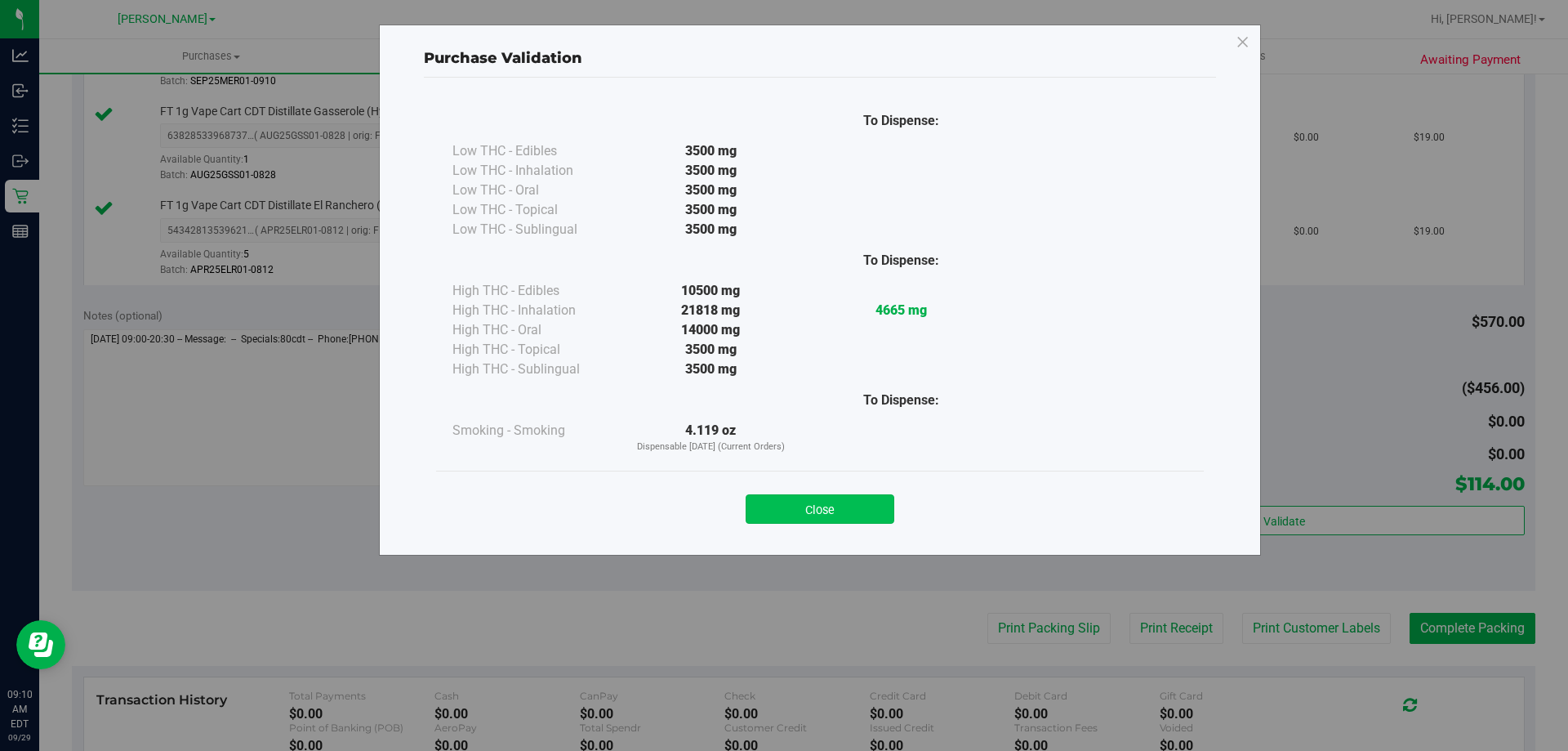
click at [826, 497] on button "Close" at bounding box center [820, 509] width 149 height 30
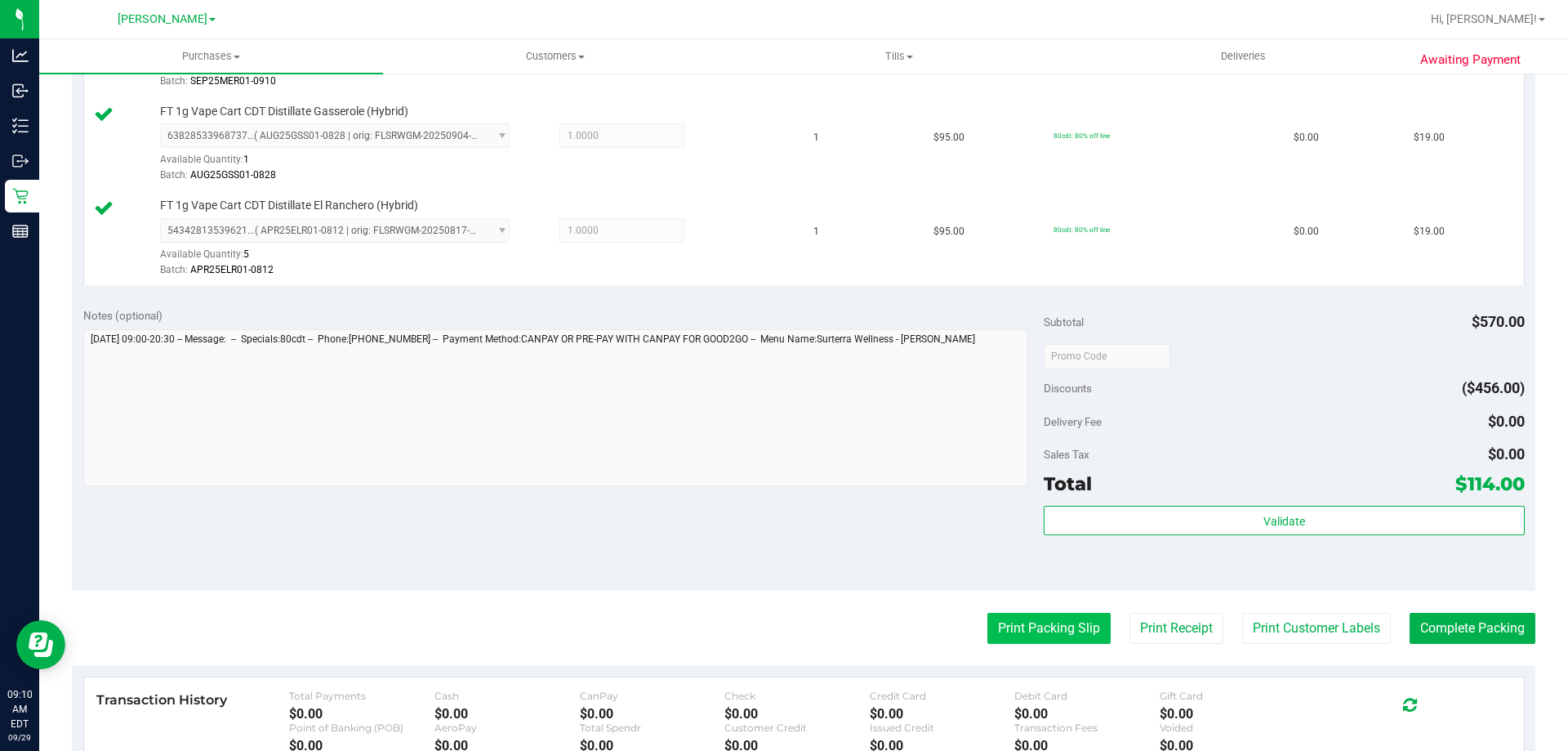
click at [1036, 620] on button "Print Packing Slip" at bounding box center [1049, 629] width 123 height 31
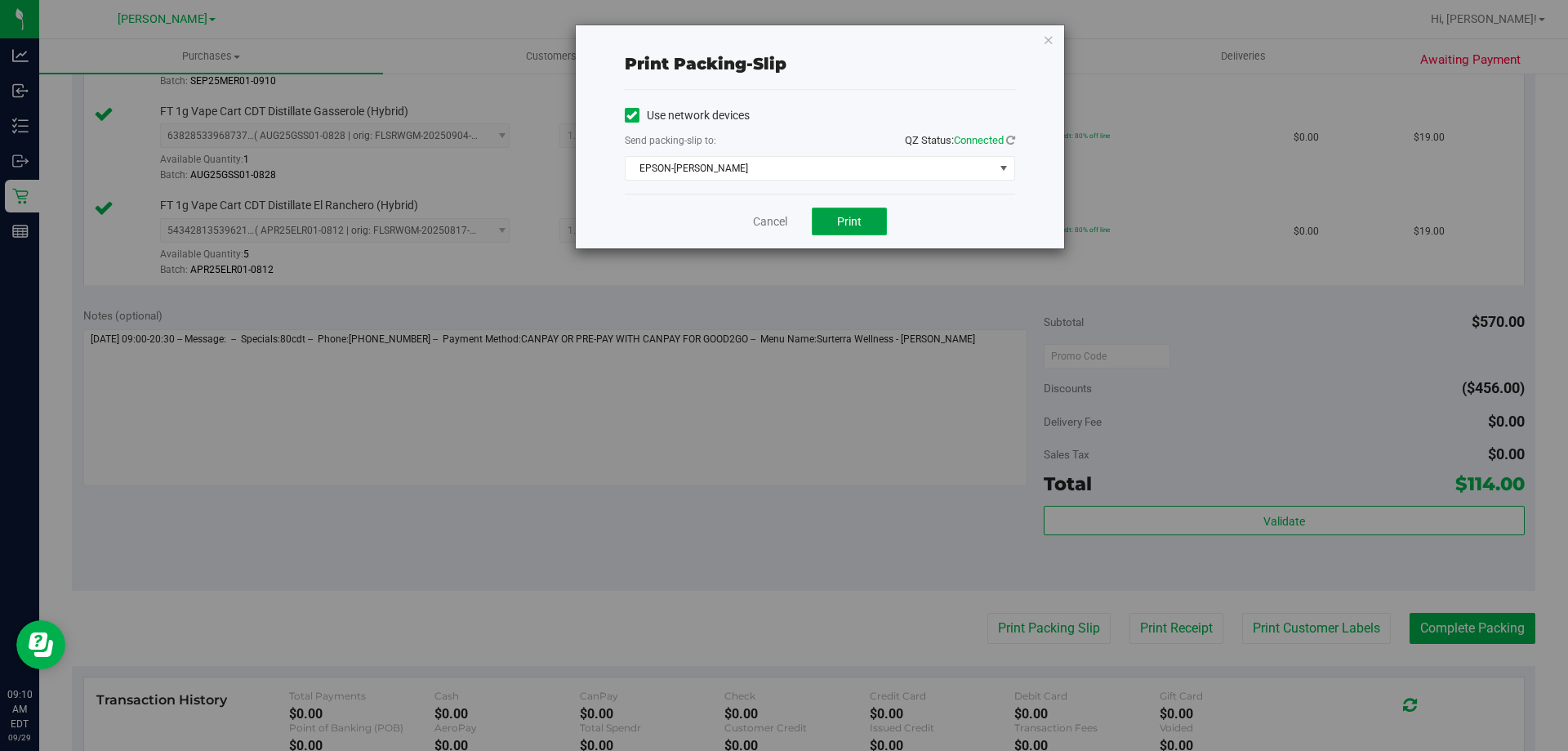
click at [861, 233] on button "Print" at bounding box center [848, 222] width 75 height 28
click at [762, 214] on link "Cancel" at bounding box center [770, 222] width 34 height 17
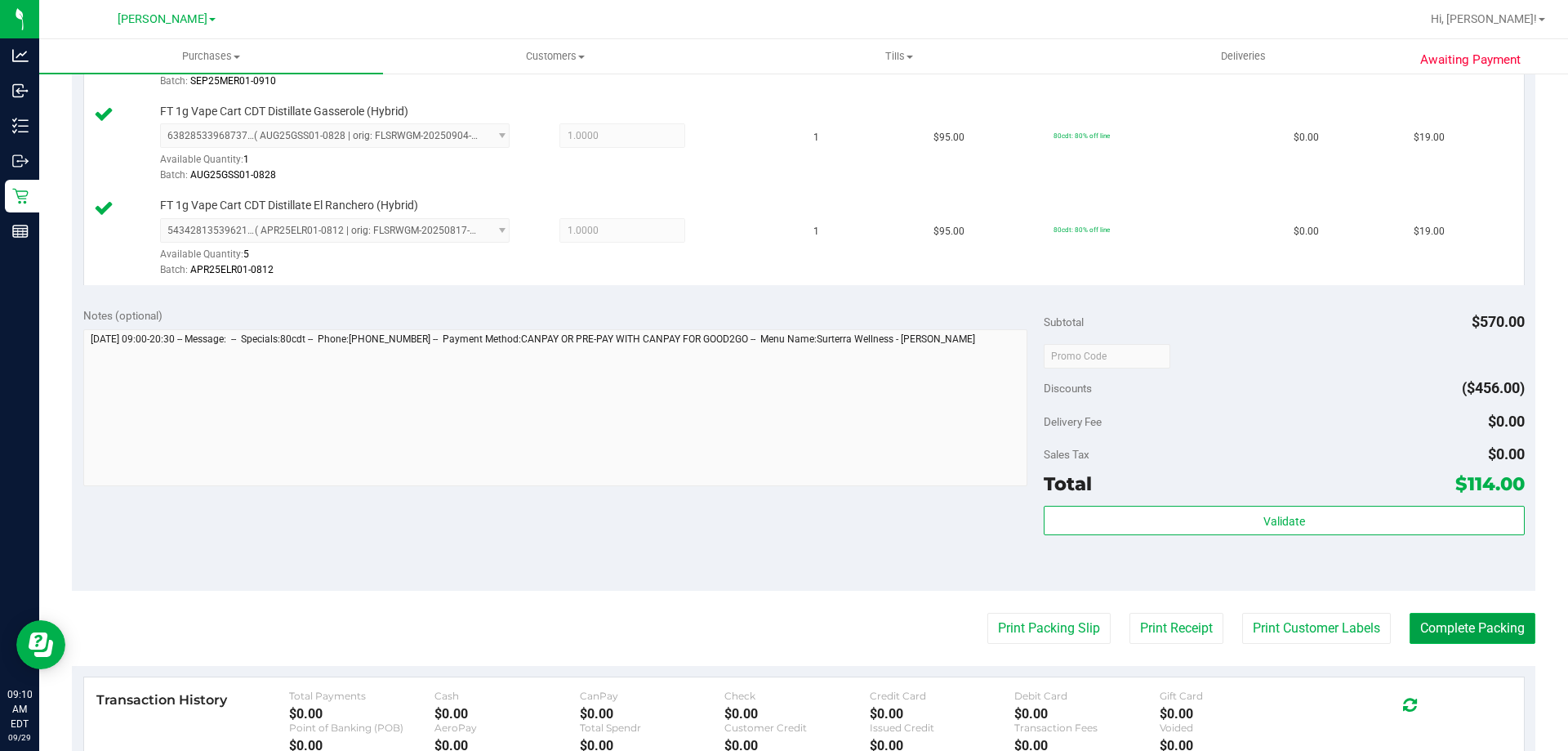
click at [1463, 636] on button "Complete Packing" at bounding box center [1472, 629] width 126 height 31
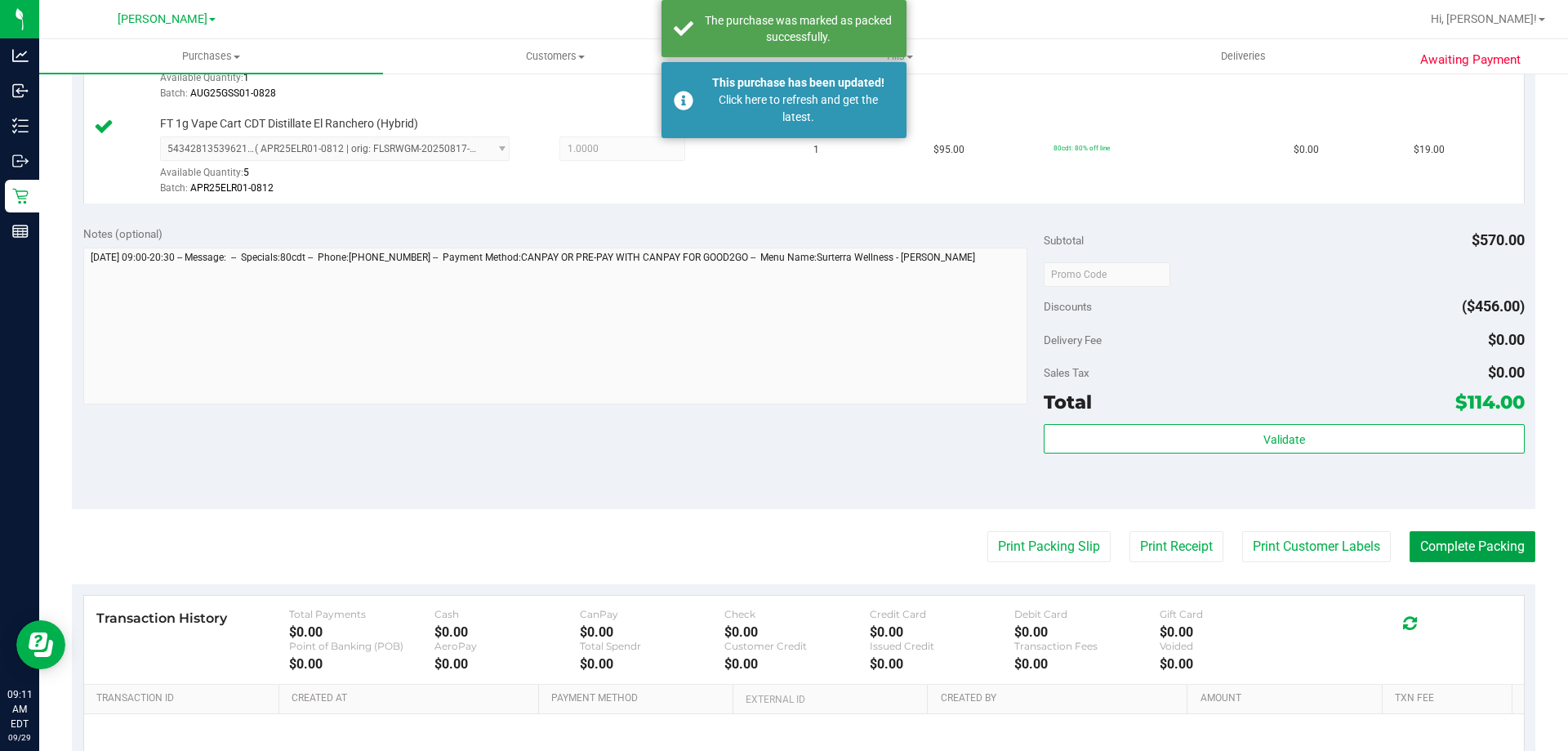
scroll to position [422, 0]
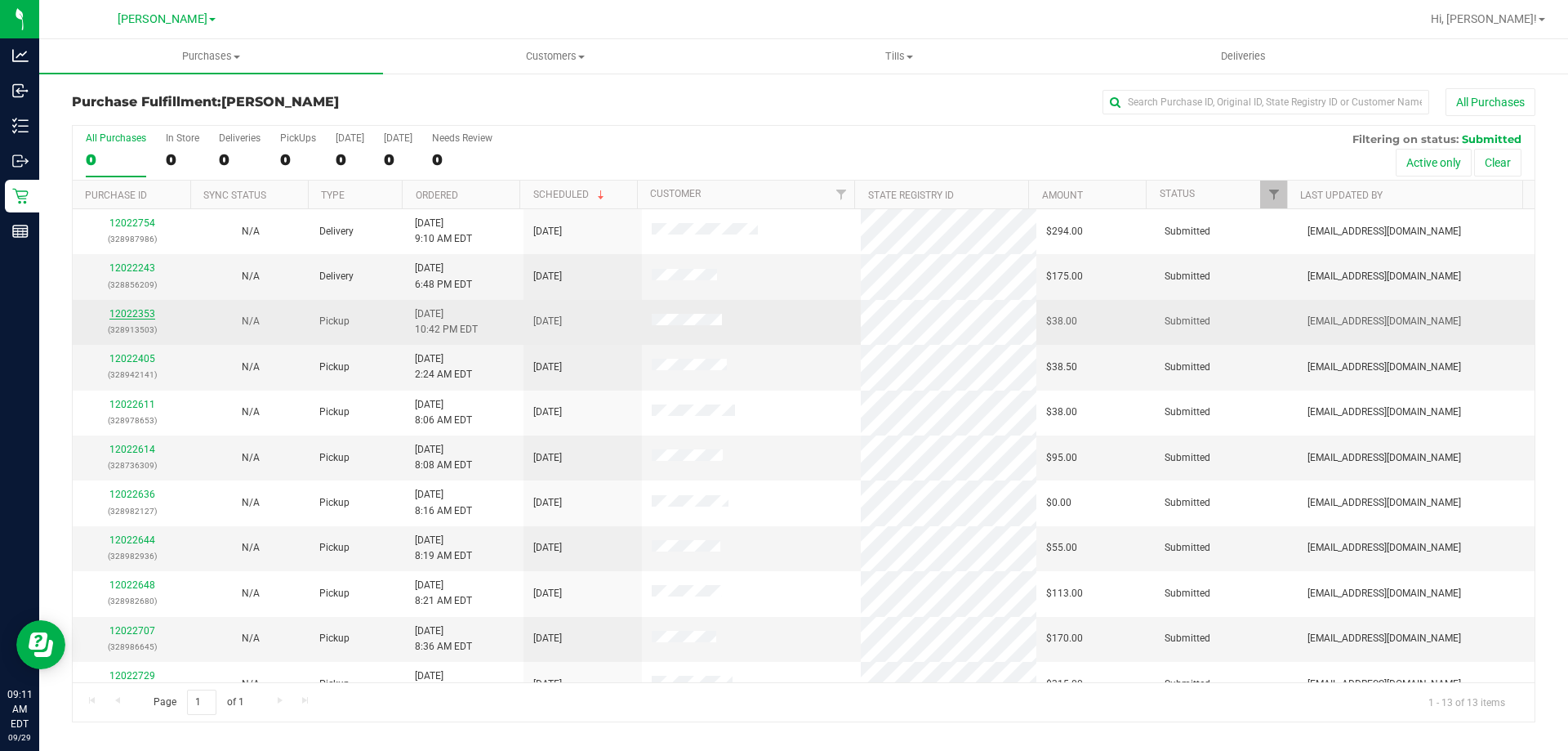
click at [126, 313] on link "12022353" at bounding box center [132, 314] width 46 height 12
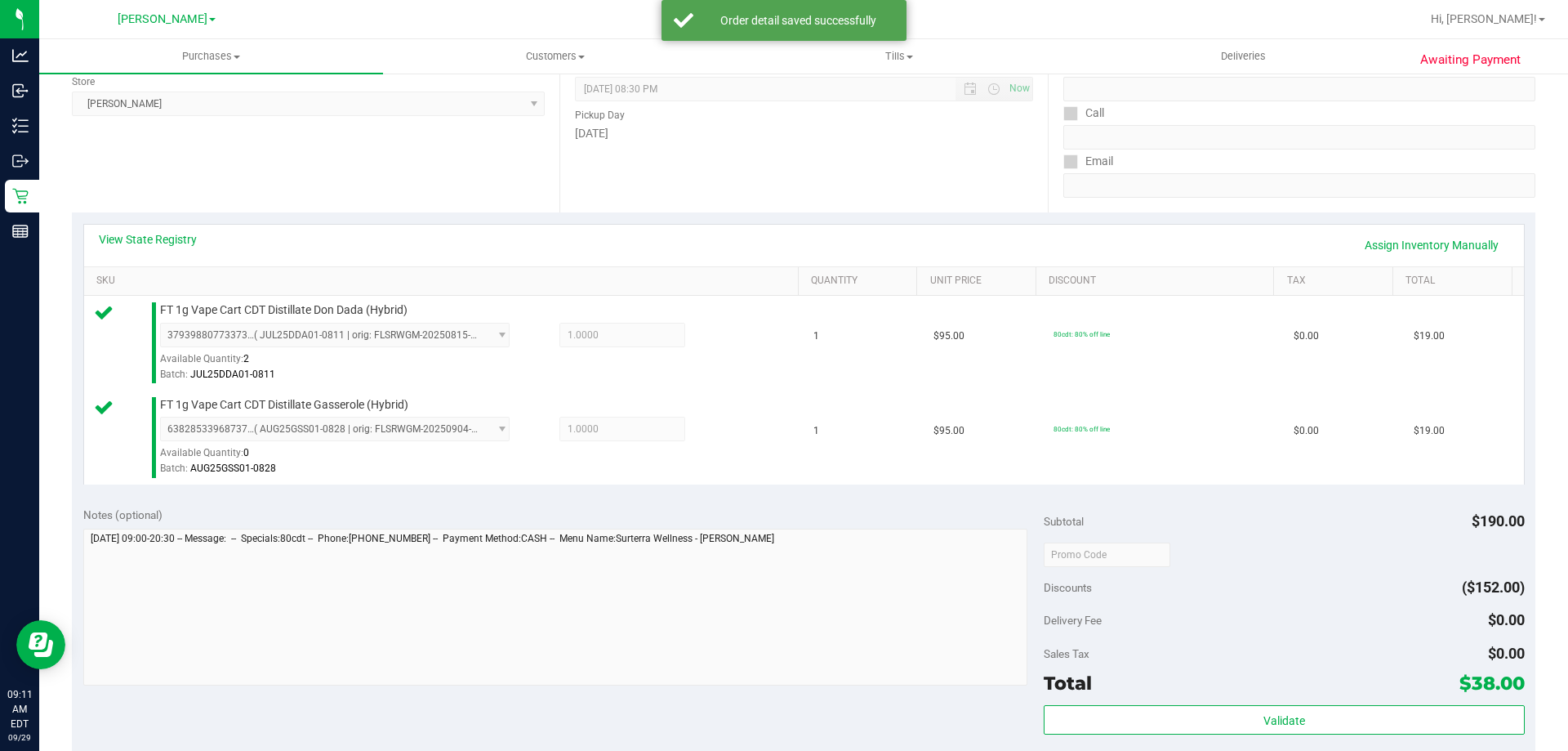
scroll to position [397, 0]
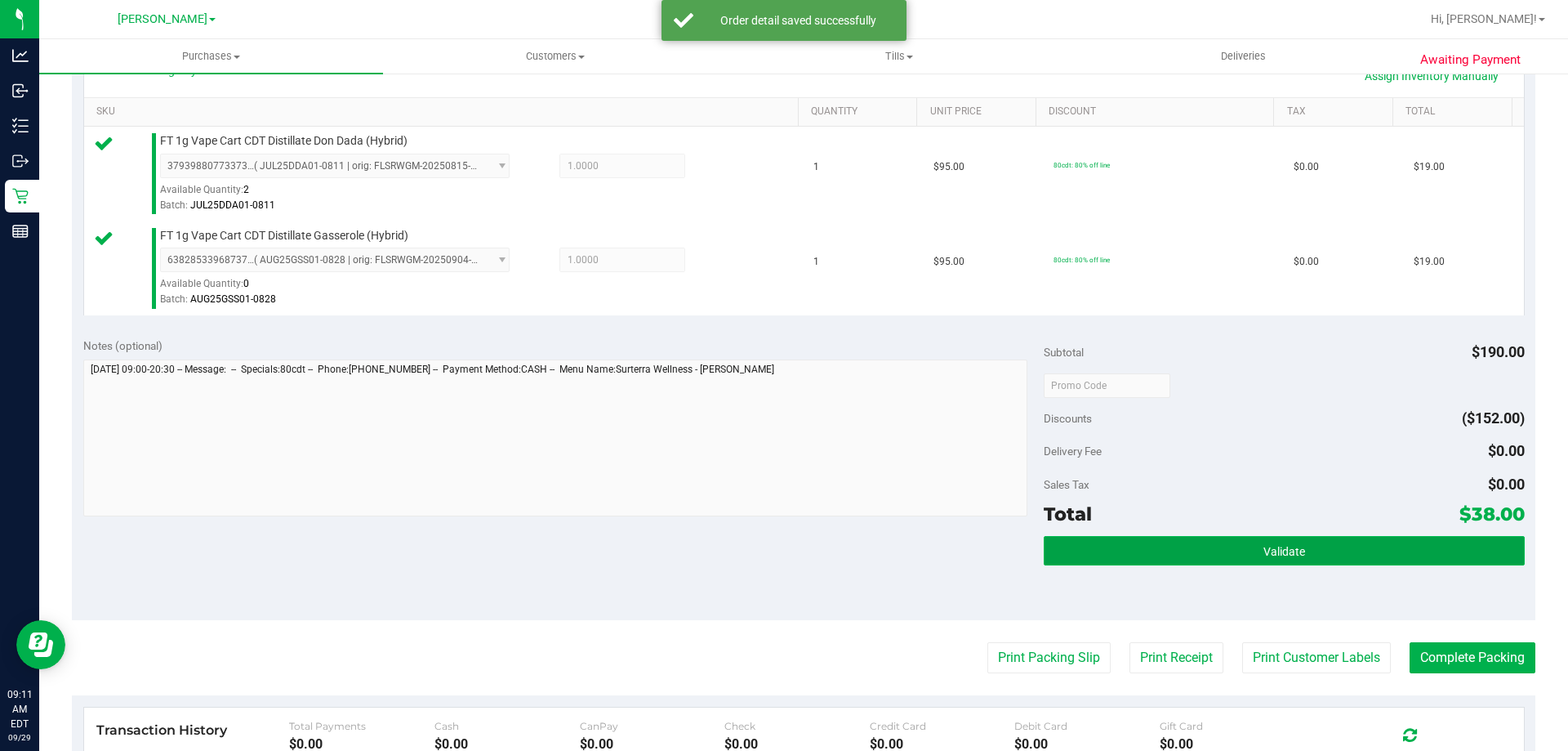
click at [1381, 556] on button "Validate" at bounding box center [1284, 551] width 481 height 30
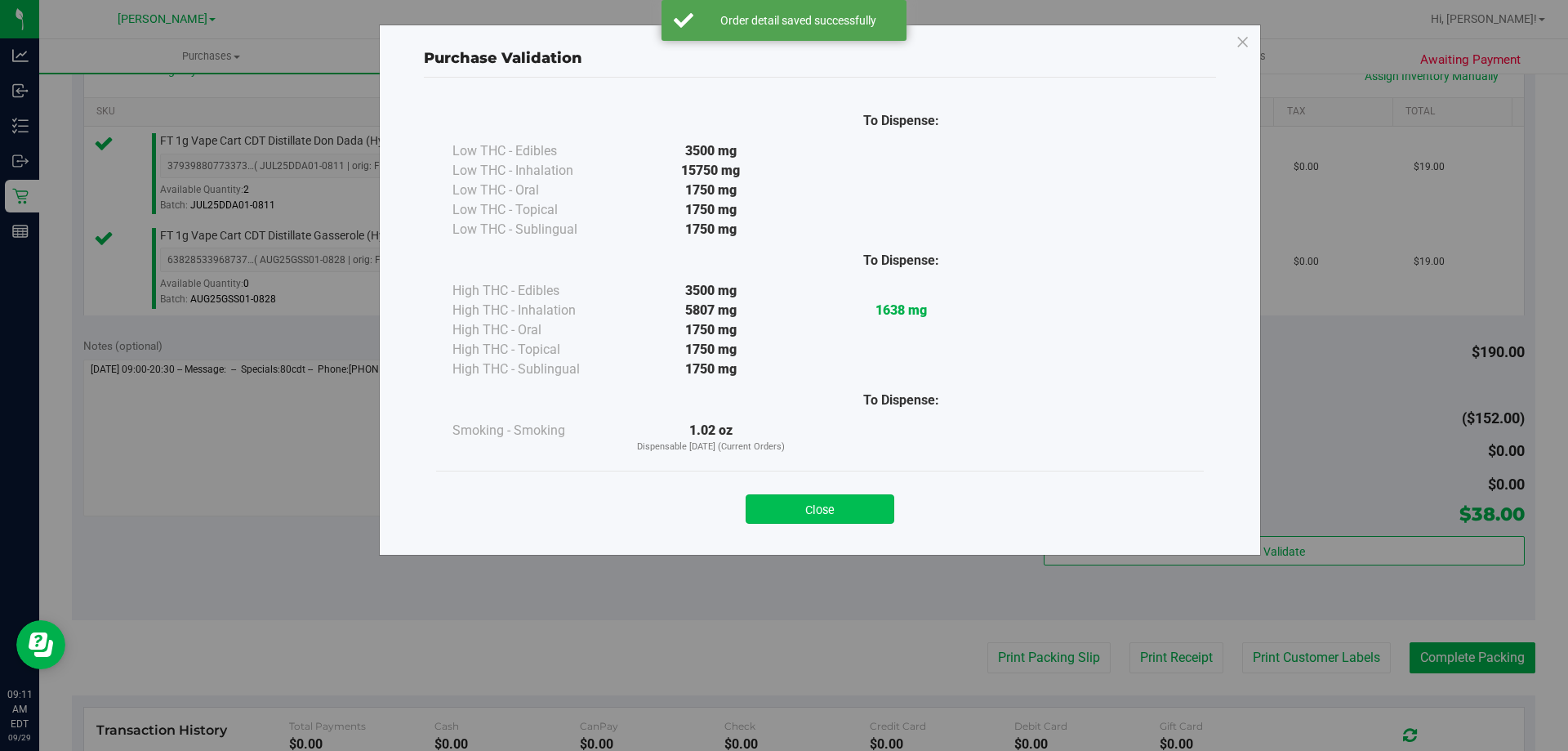
click at [830, 497] on button "Close" at bounding box center [820, 509] width 149 height 30
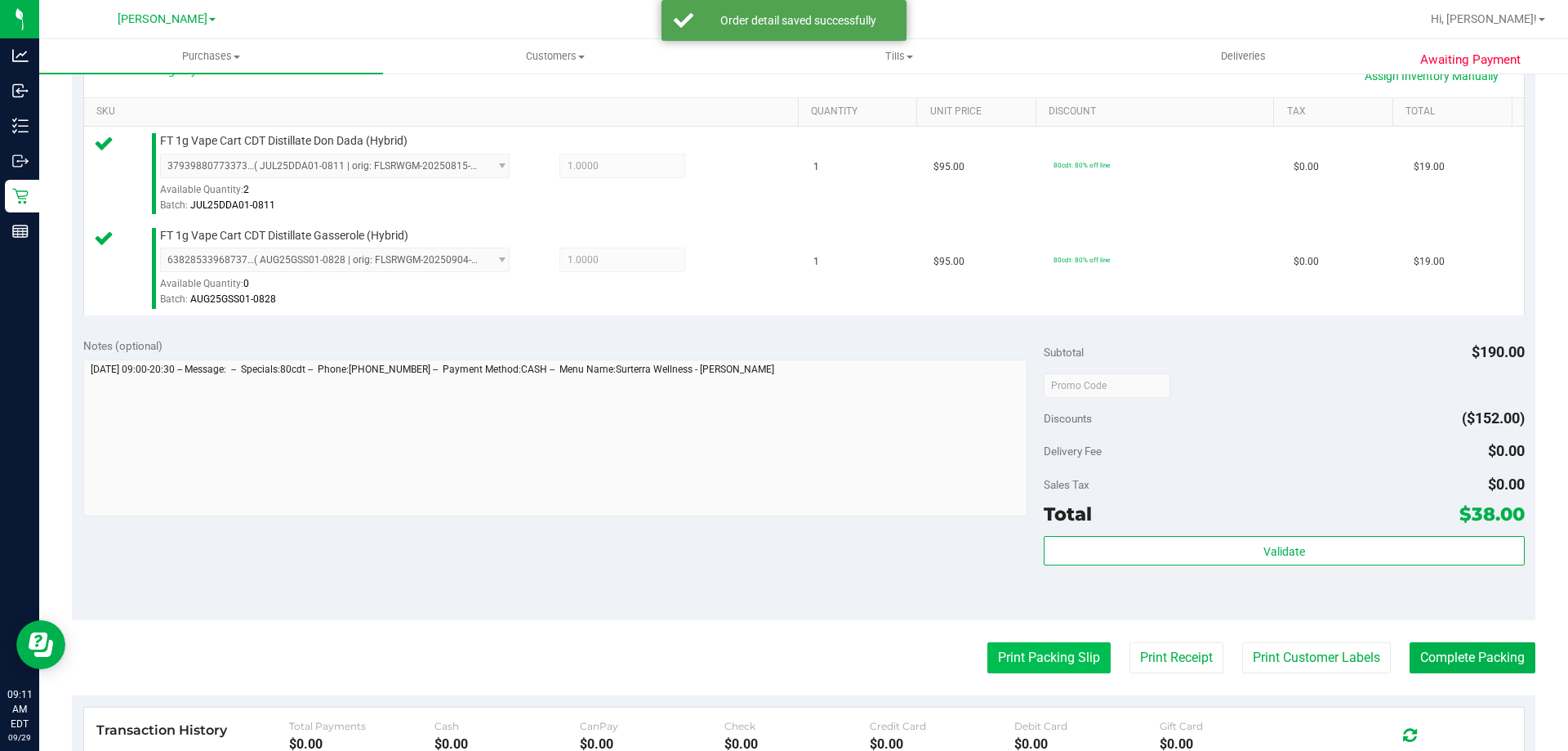
click at [1066, 660] on button "Print Packing Slip" at bounding box center [1049, 658] width 123 height 31
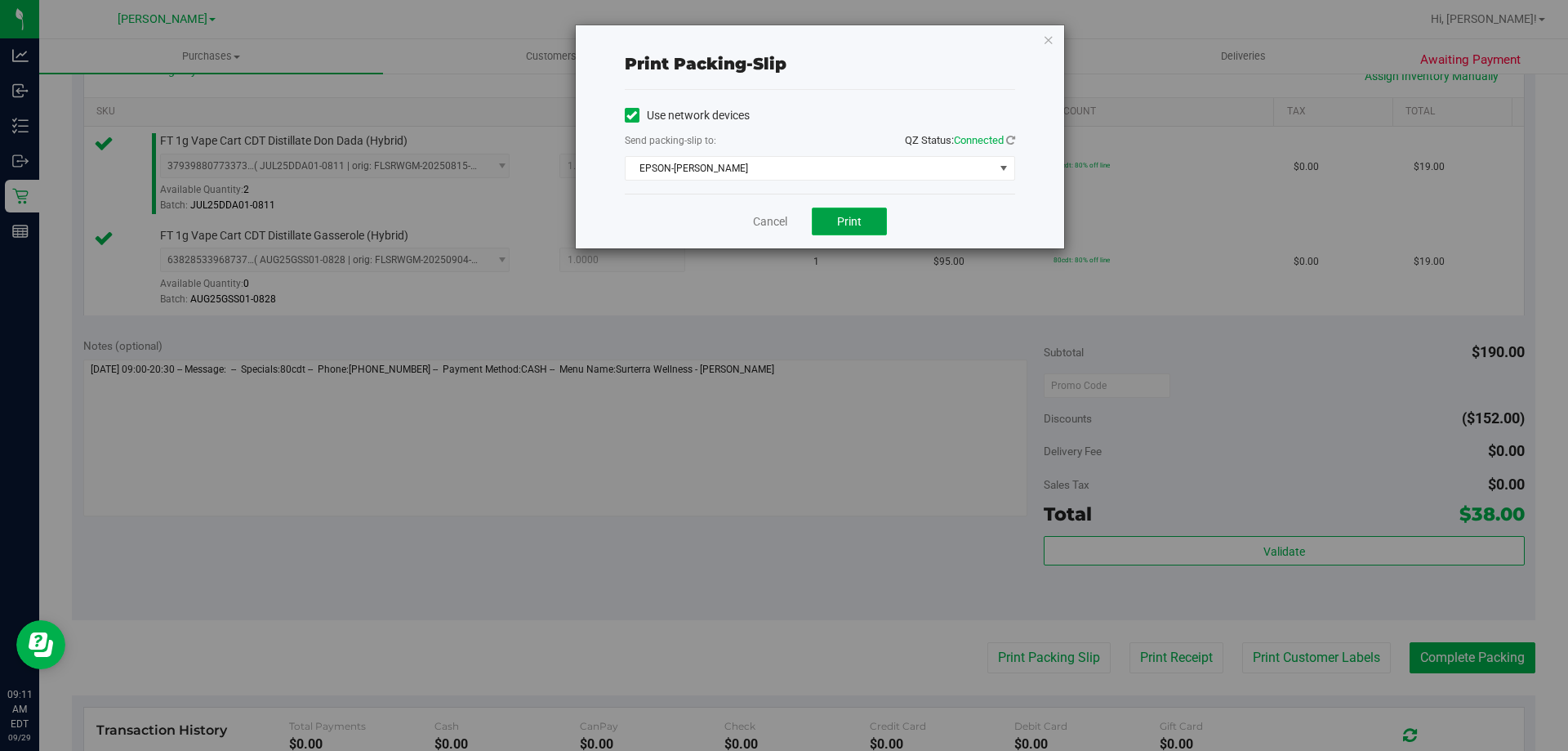
click at [853, 220] on span "Print" at bounding box center [849, 222] width 25 height 13
click at [771, 220] on link "Cancel" at bounding box center [770, 222] width 34 height 17
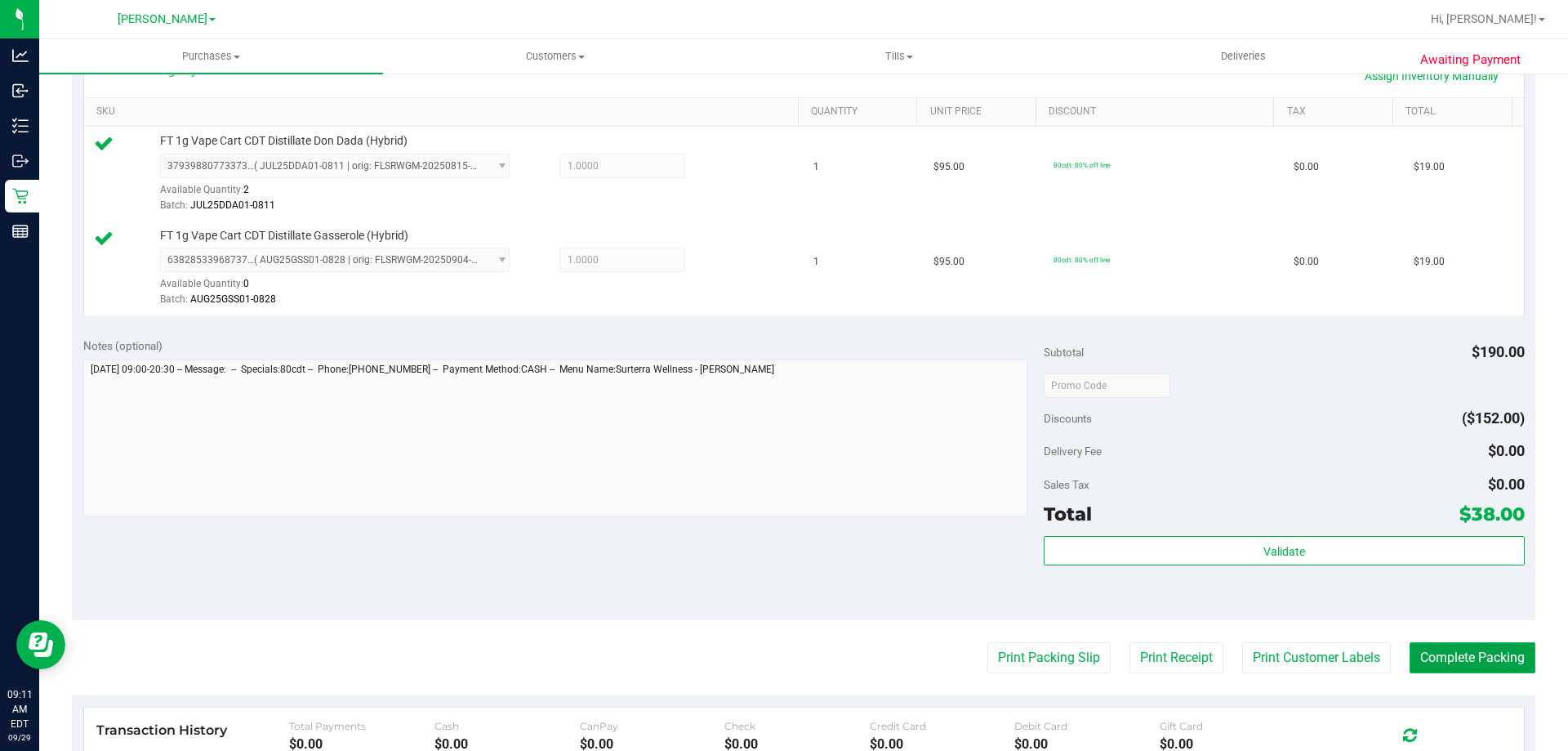
click at [1478, 659] on button "Complete Packing" at bounding box center [1472, 658] width 126 height 31
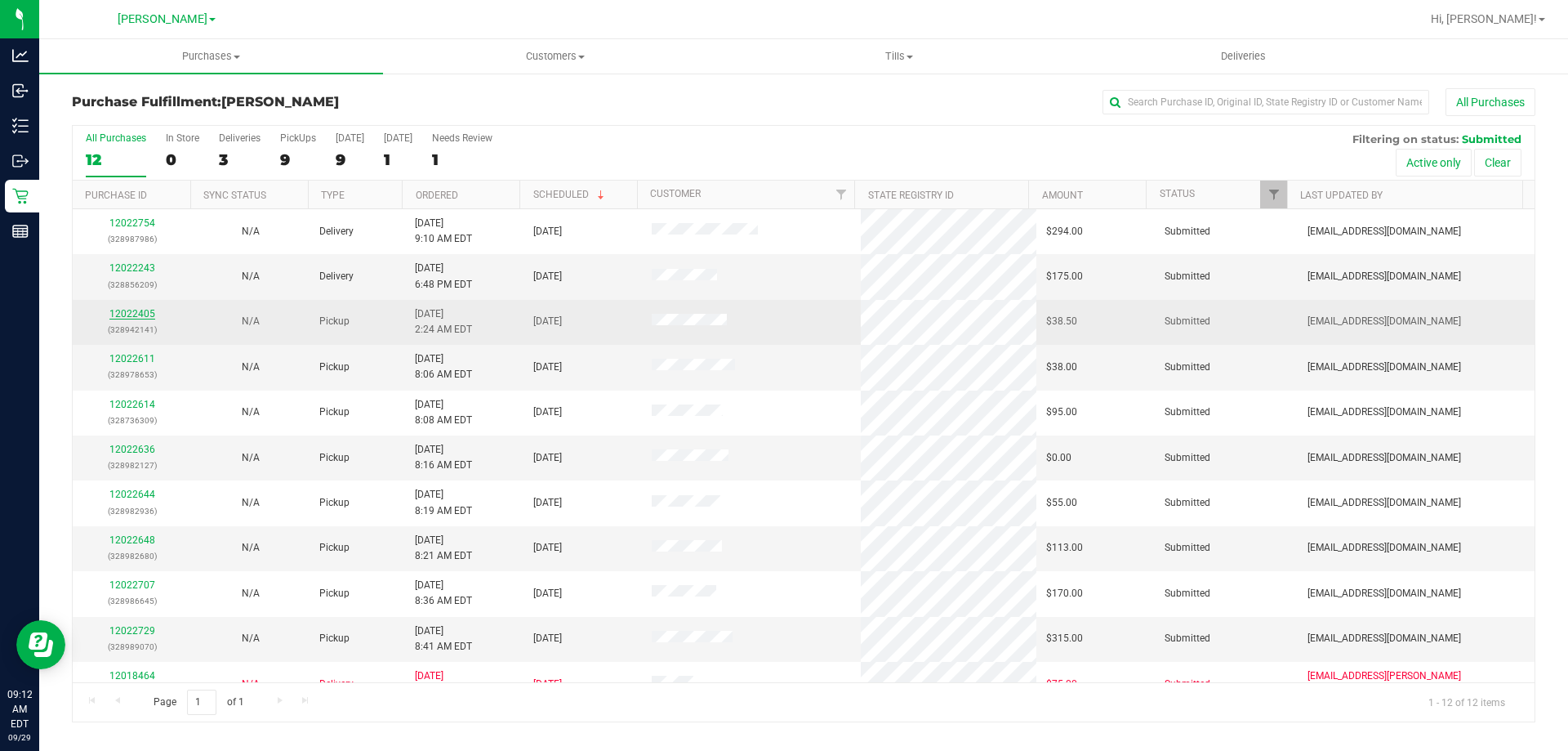
click at [144, 311] on link "12022405" at bounding box center [132, 314] width 46 height 12
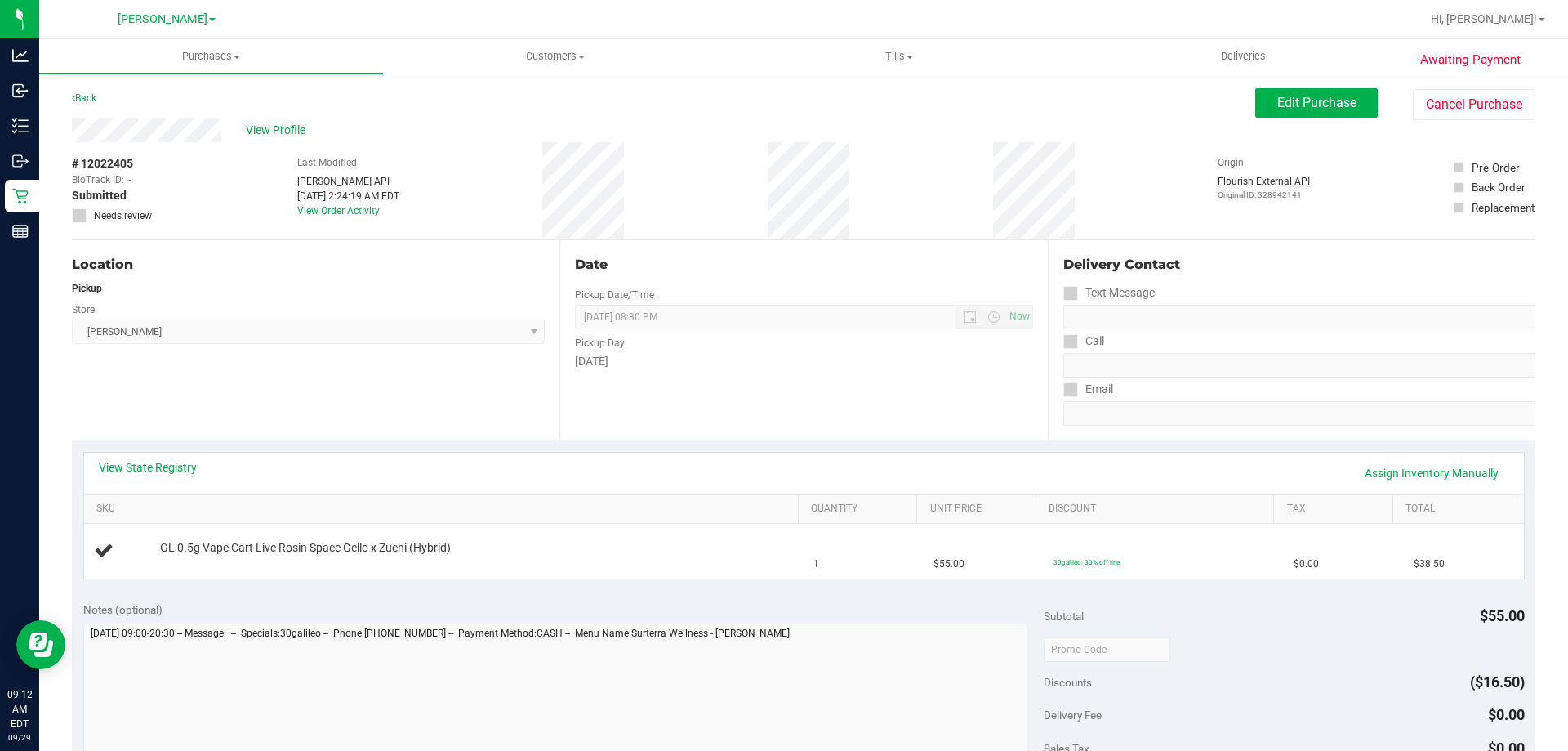
click at [89, 91] on div "Back" at bounding box center [85, 98] width 25 height 20
click at [89, 99] on link "Back" at bounding box center [85, 98] width 25 height 12
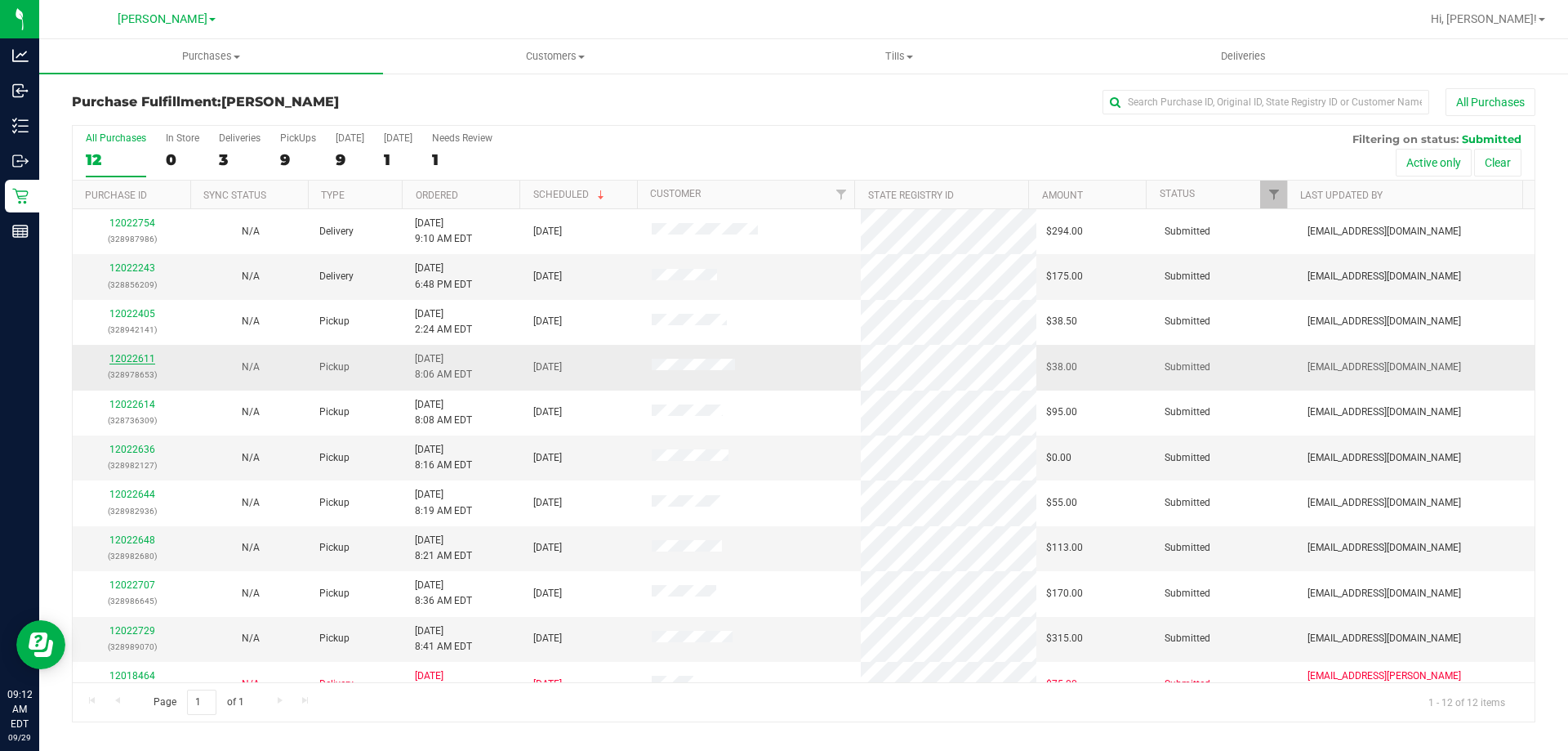
click at [140, 357] on link "12022611" at bounding box center [132, 359] width 46 height 12
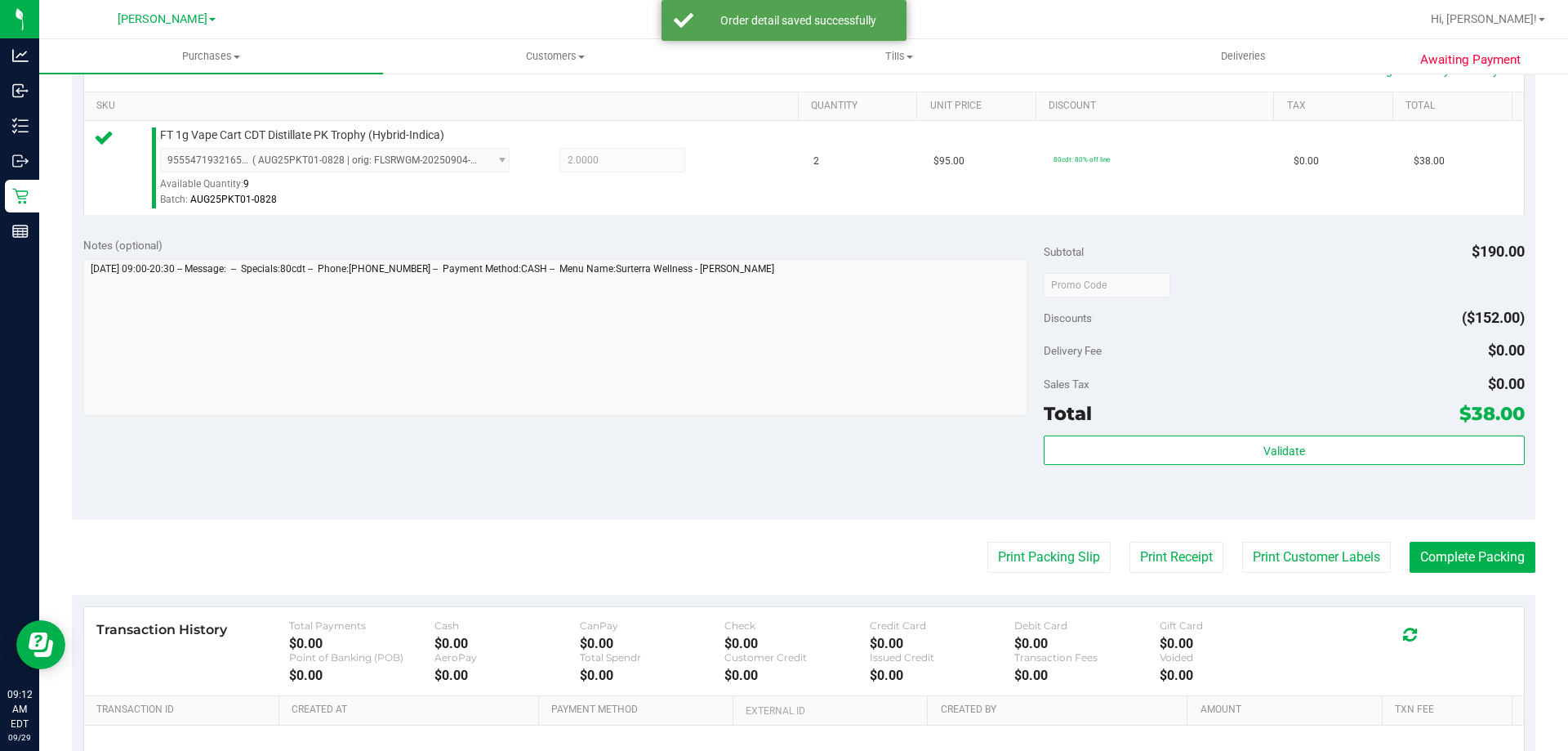
scroll to position [406, 0]
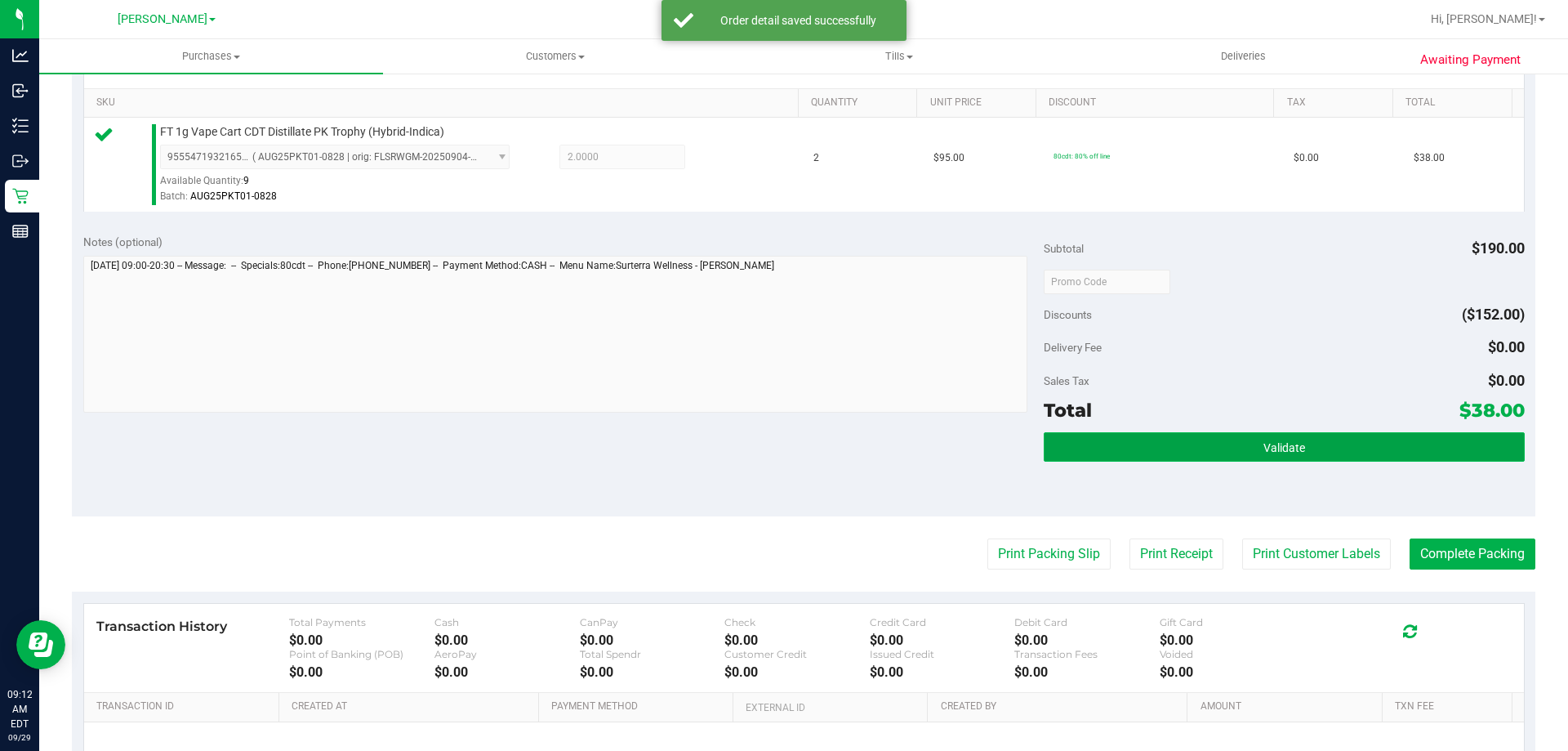
click at [1445, 443] on button "Validate" at bounding box center [1284, 447] width 481 height 30
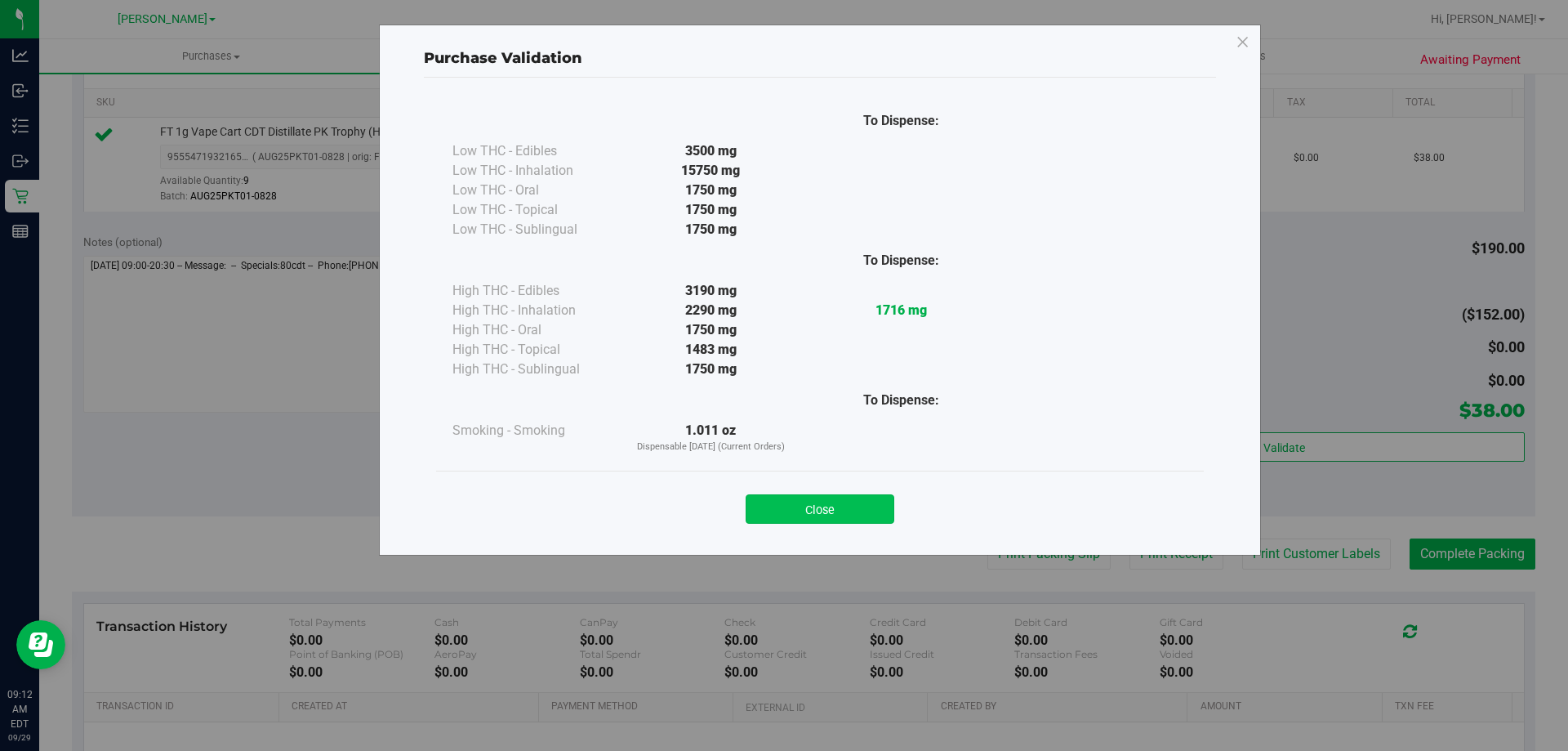
click at [835, 505] on button "Close" at bounding box center [820, 509] width 149 height 30
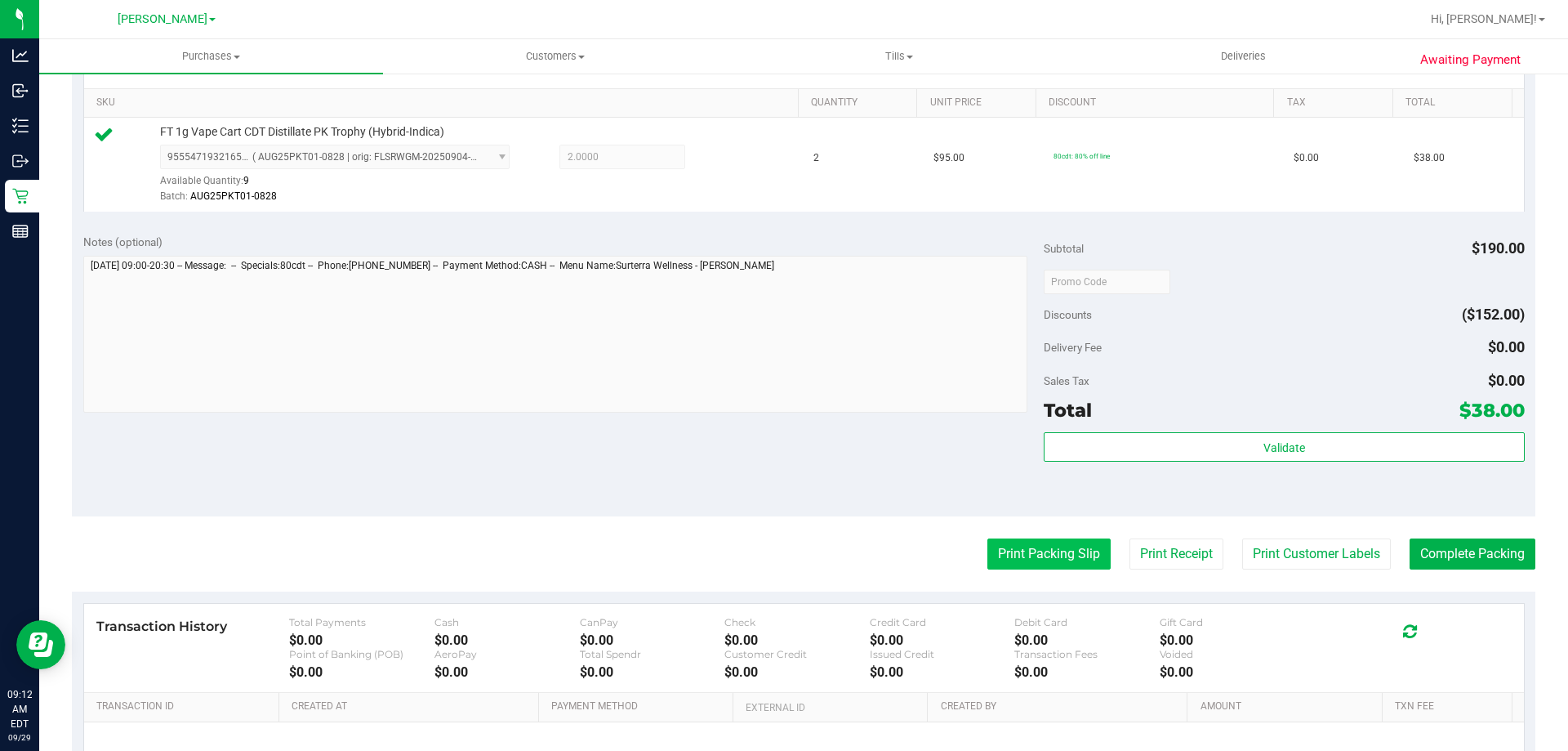
click at [1042, 545] on button "Print Packing Slip" at bounding box center [1049, 554] width 123 height 31
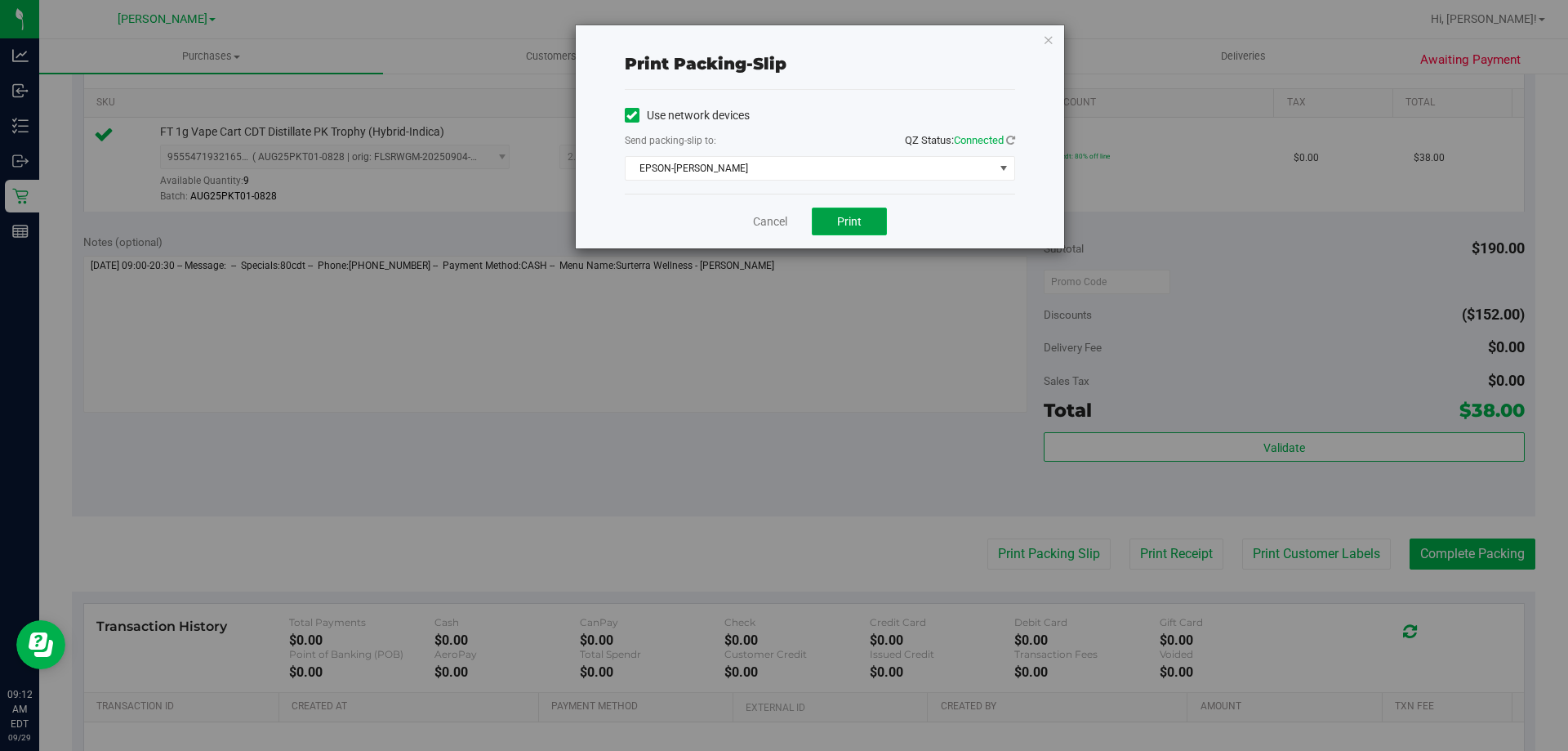
click at [858, 228] on button "Print" at bounding box center [848, 222] width 75 height 28
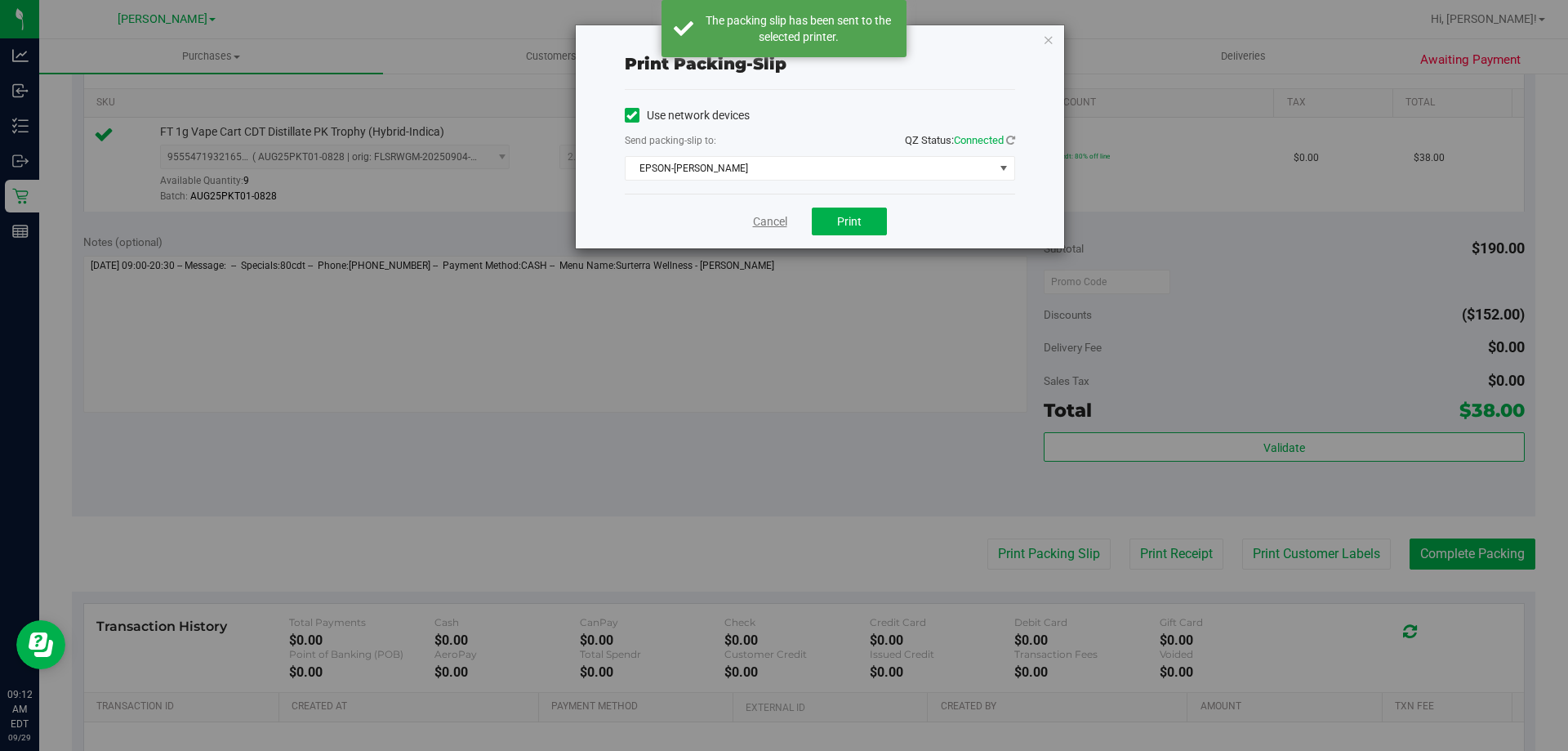
click at [785, 225] on link "Cancel" at bounding box center [770, 222] width 34 height 17
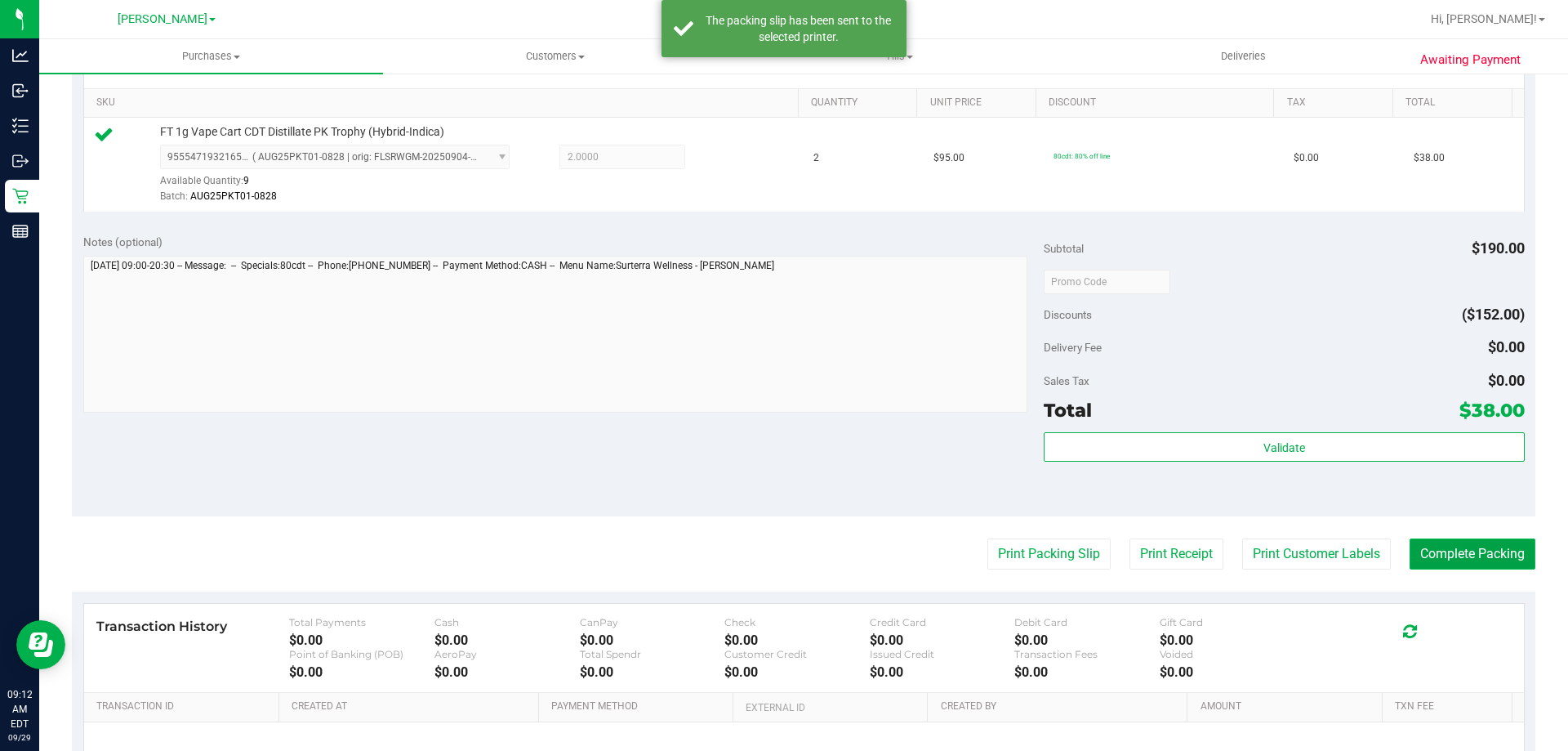
click at [1512, 564] on button "Complete Packing" at bounding box center [1472, 554] width 126 height 31
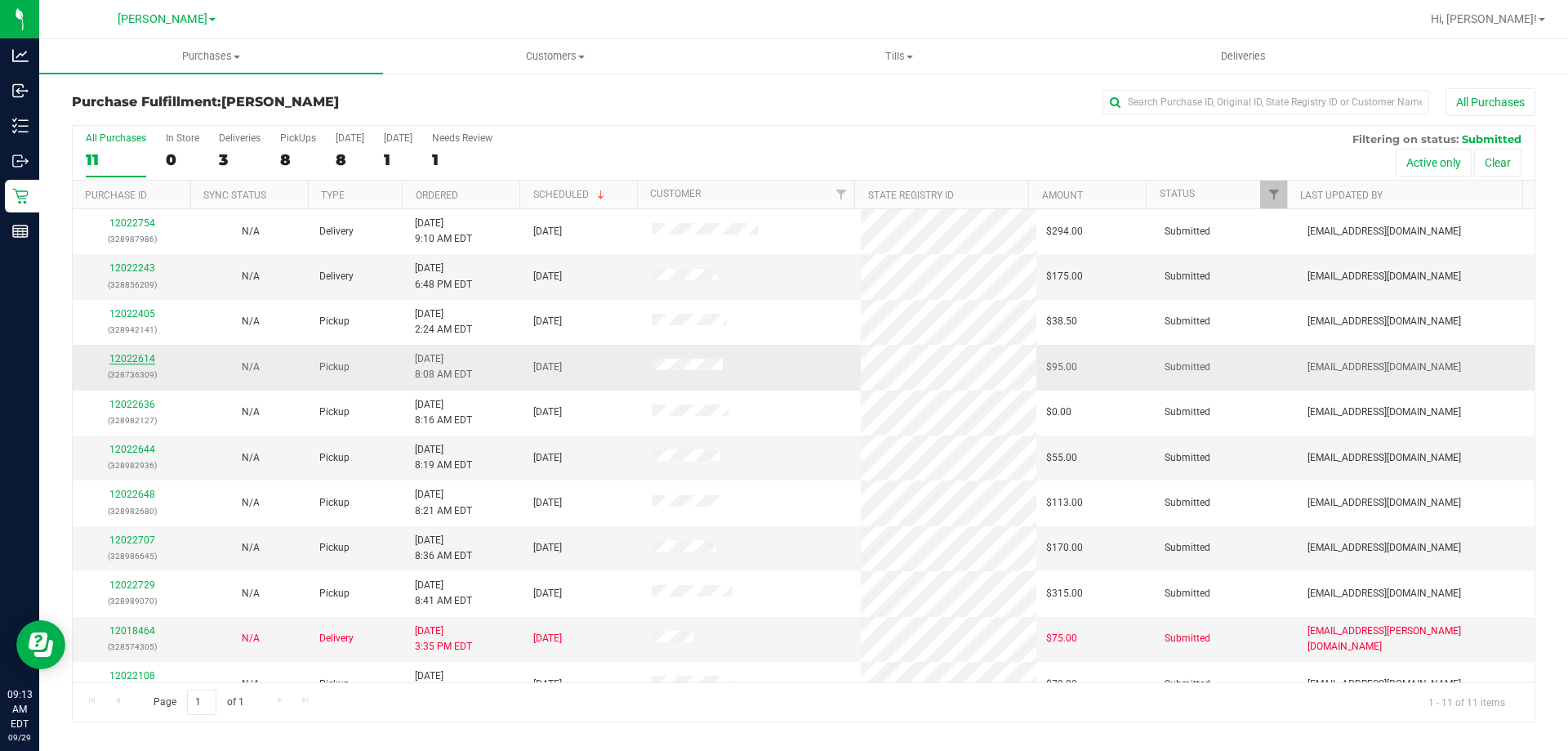
click at [135, 357] on link "12022614" at bounding box center [132, 359] width 46 height 12
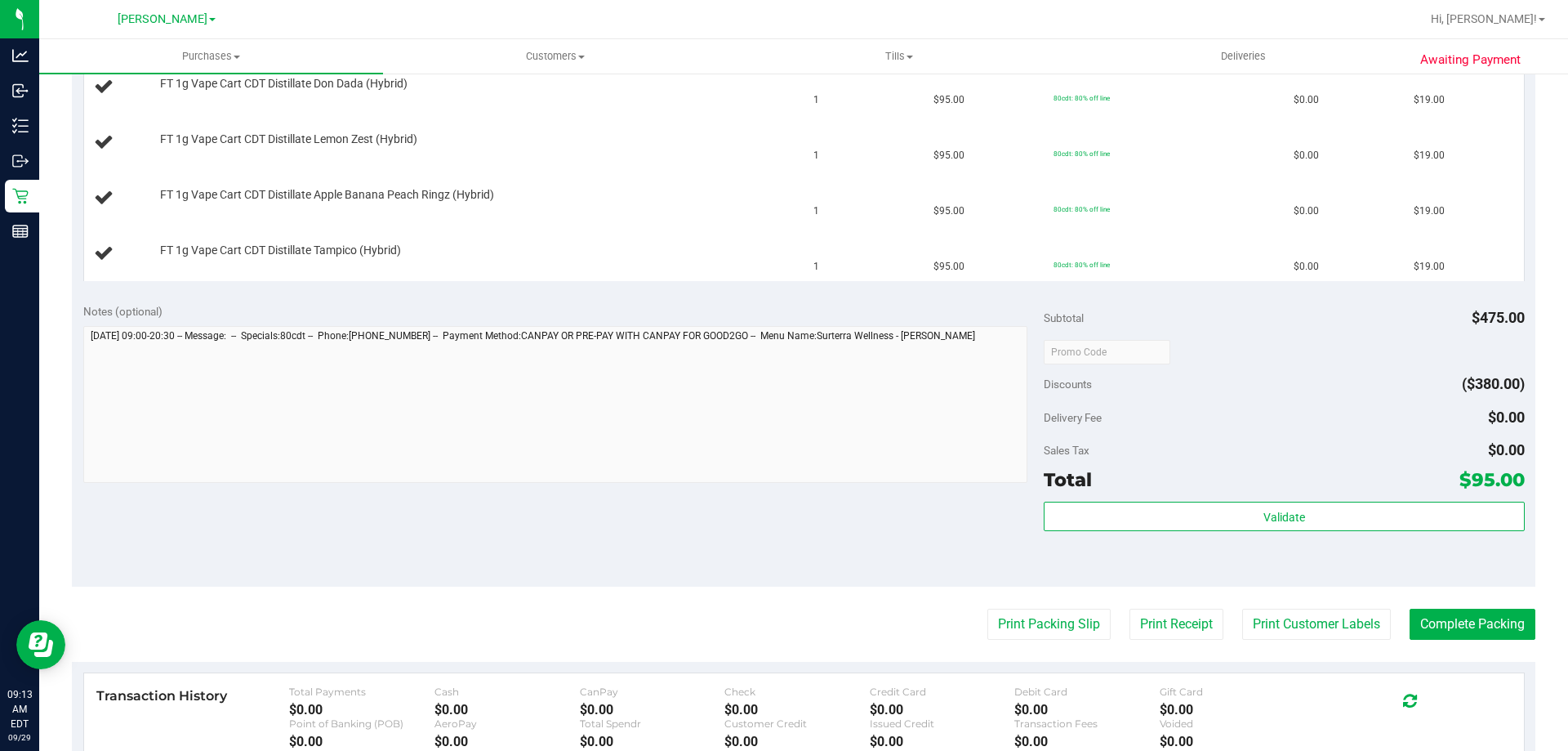
scroll to position [553, 0]
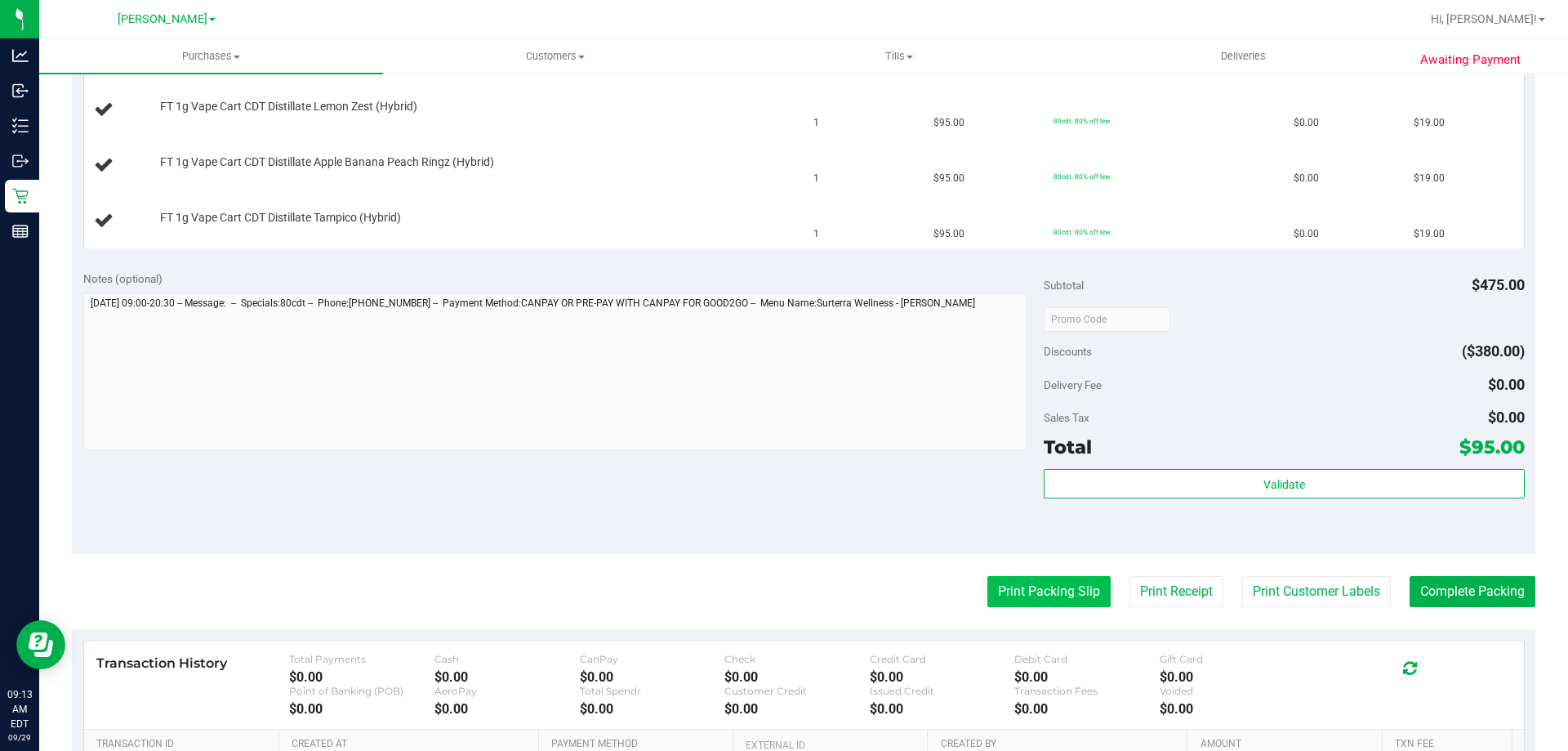
click at [1048, 581] on button "Print Packing Slip" at bounding box center [1049, 592] width 123 height 31
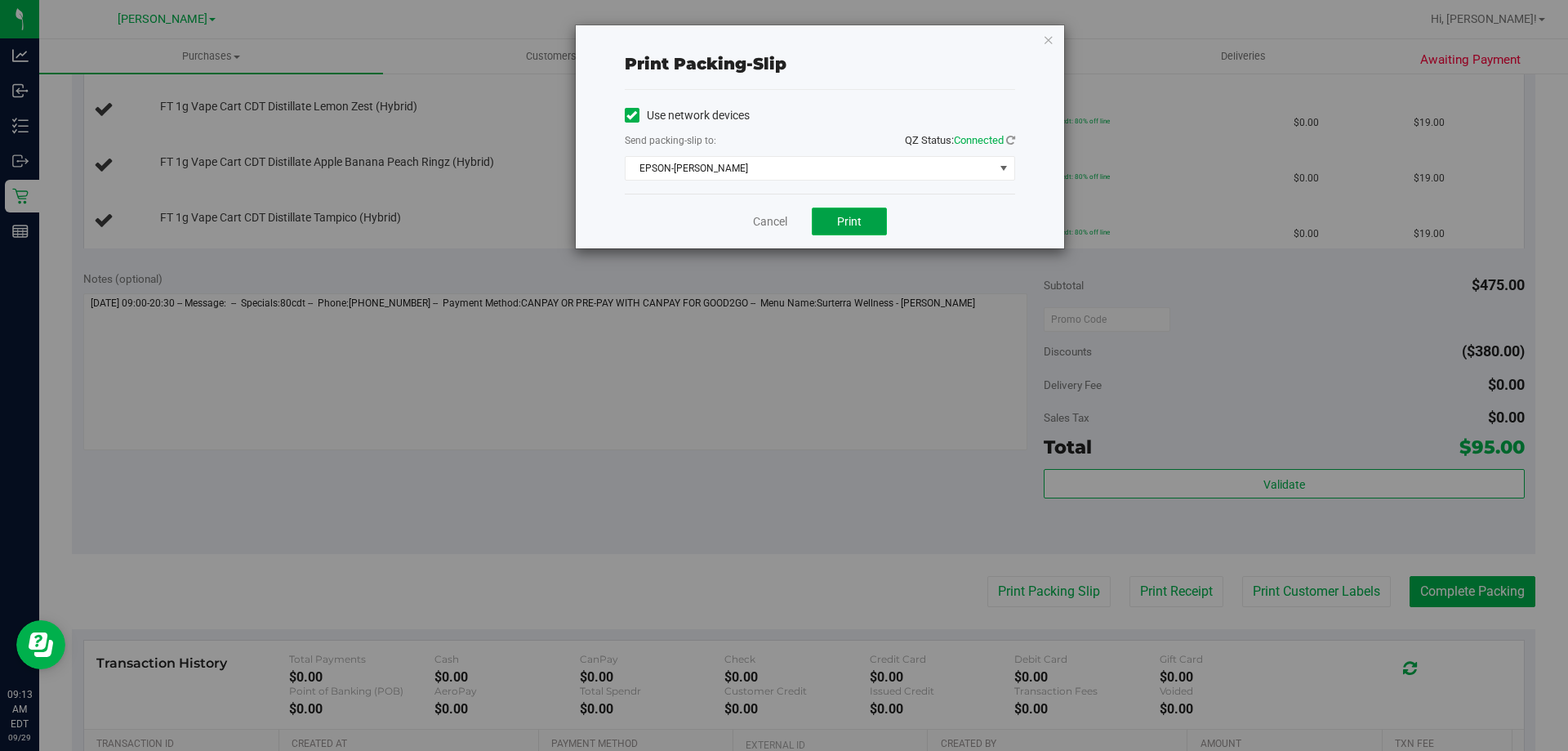
click at [850, 221] on span "Print" at bounding box center [849, 222] width 25 height 13
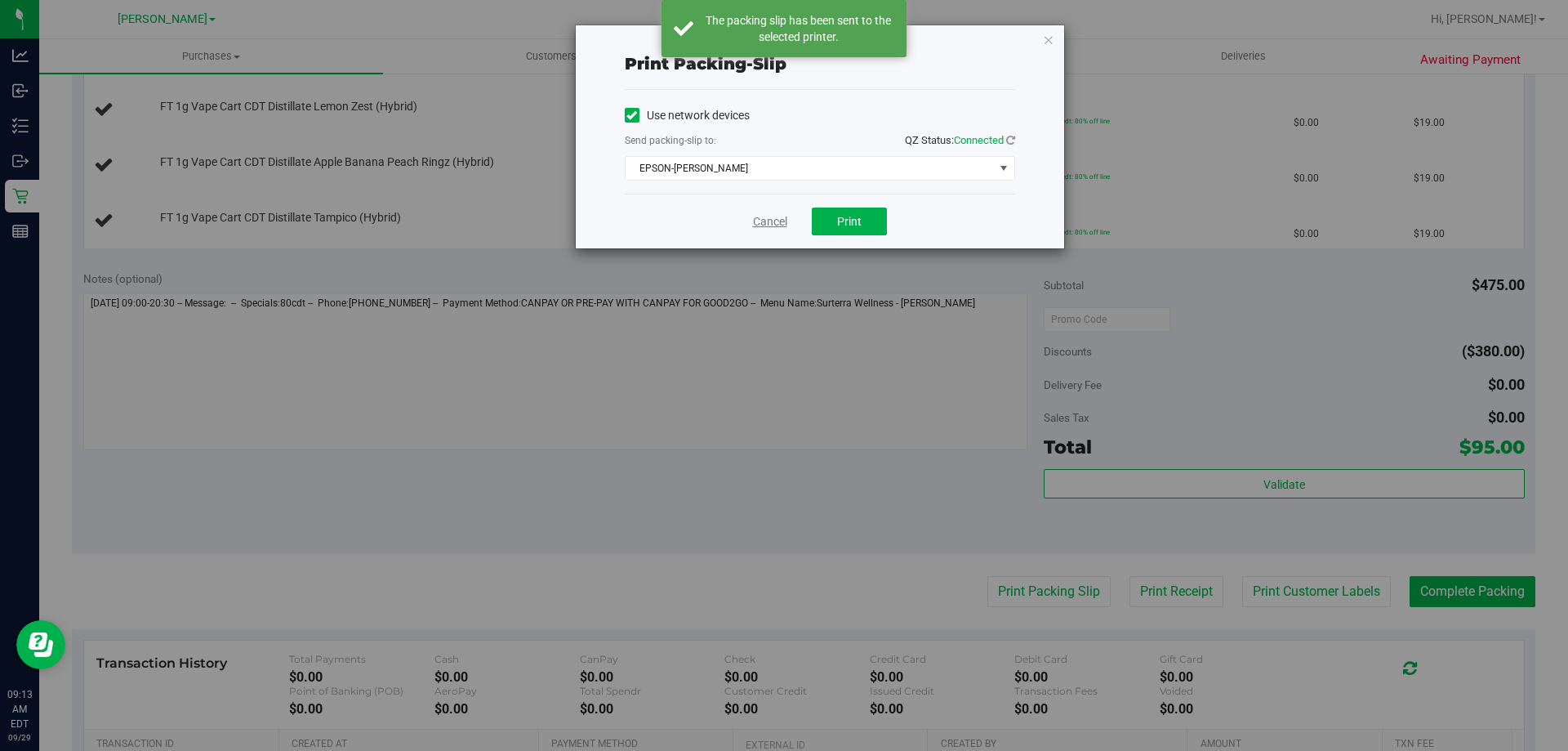
click at [767, 223] on link "Cancel" at bounding box center [770, 222] width 34 height 17
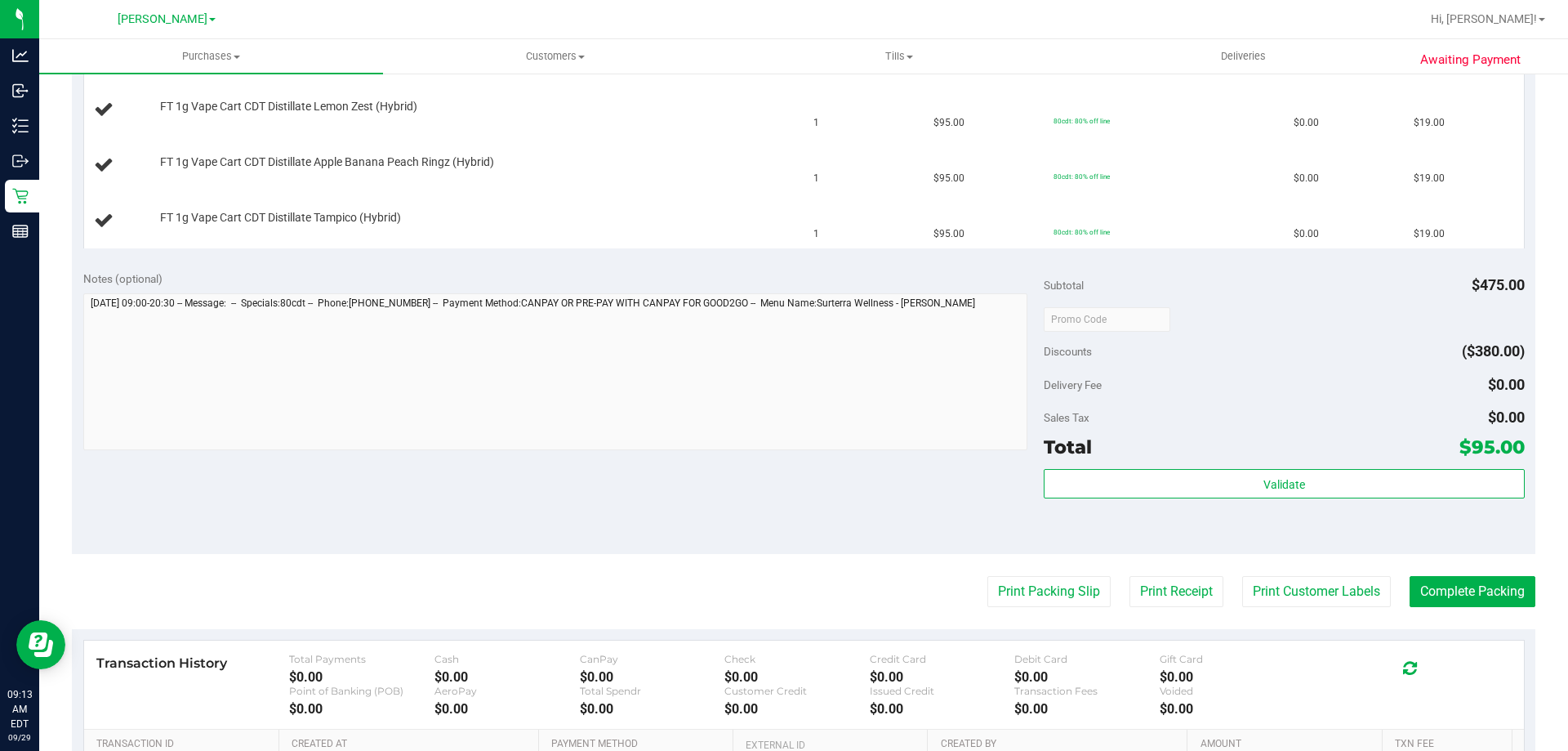
click at [987, 576] on button "Print Packing Slip" at bounding box center [1049, 592] width 123 height 31
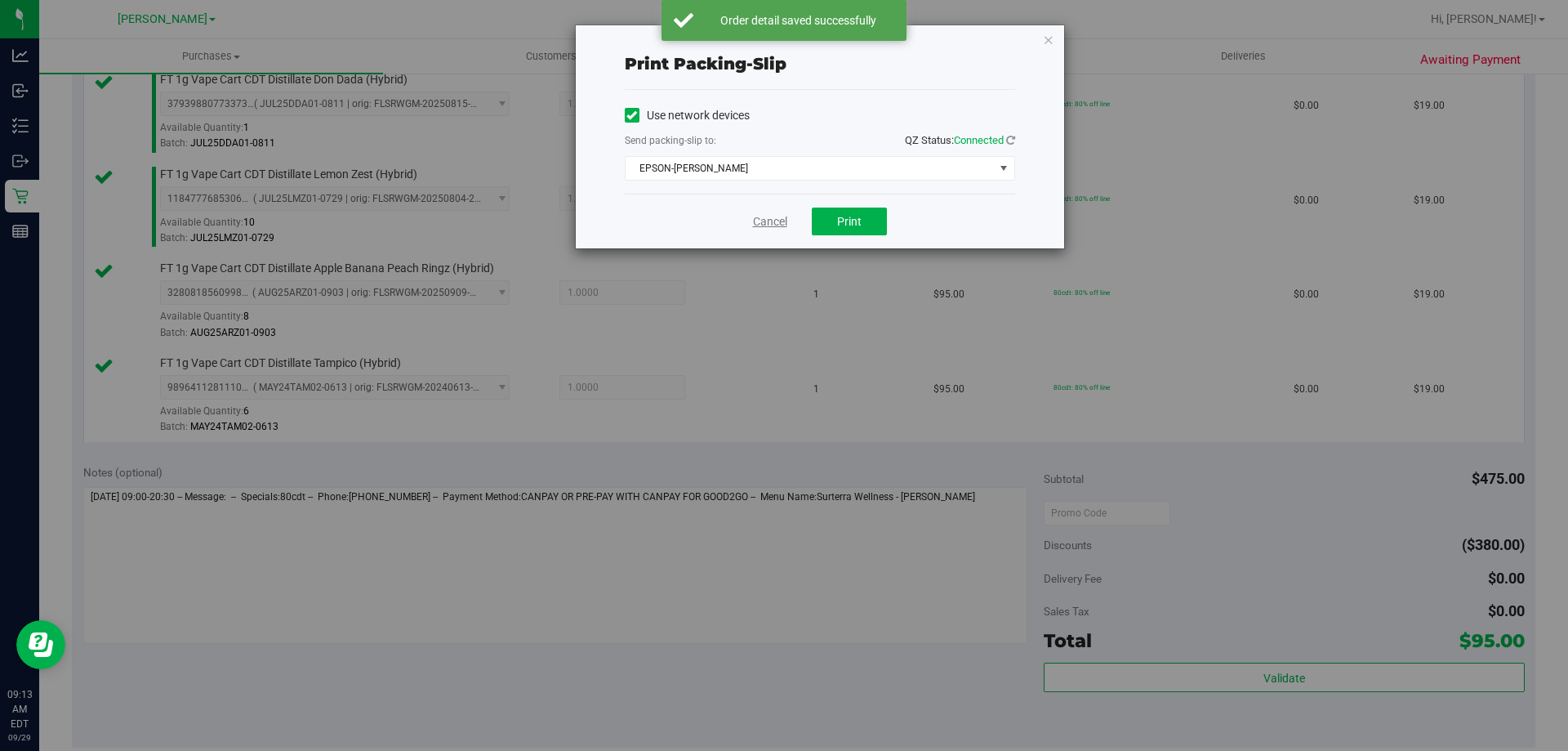
click at [784, 228] on link "Cancel" at bounding box center [770, 222] width 34 height 17
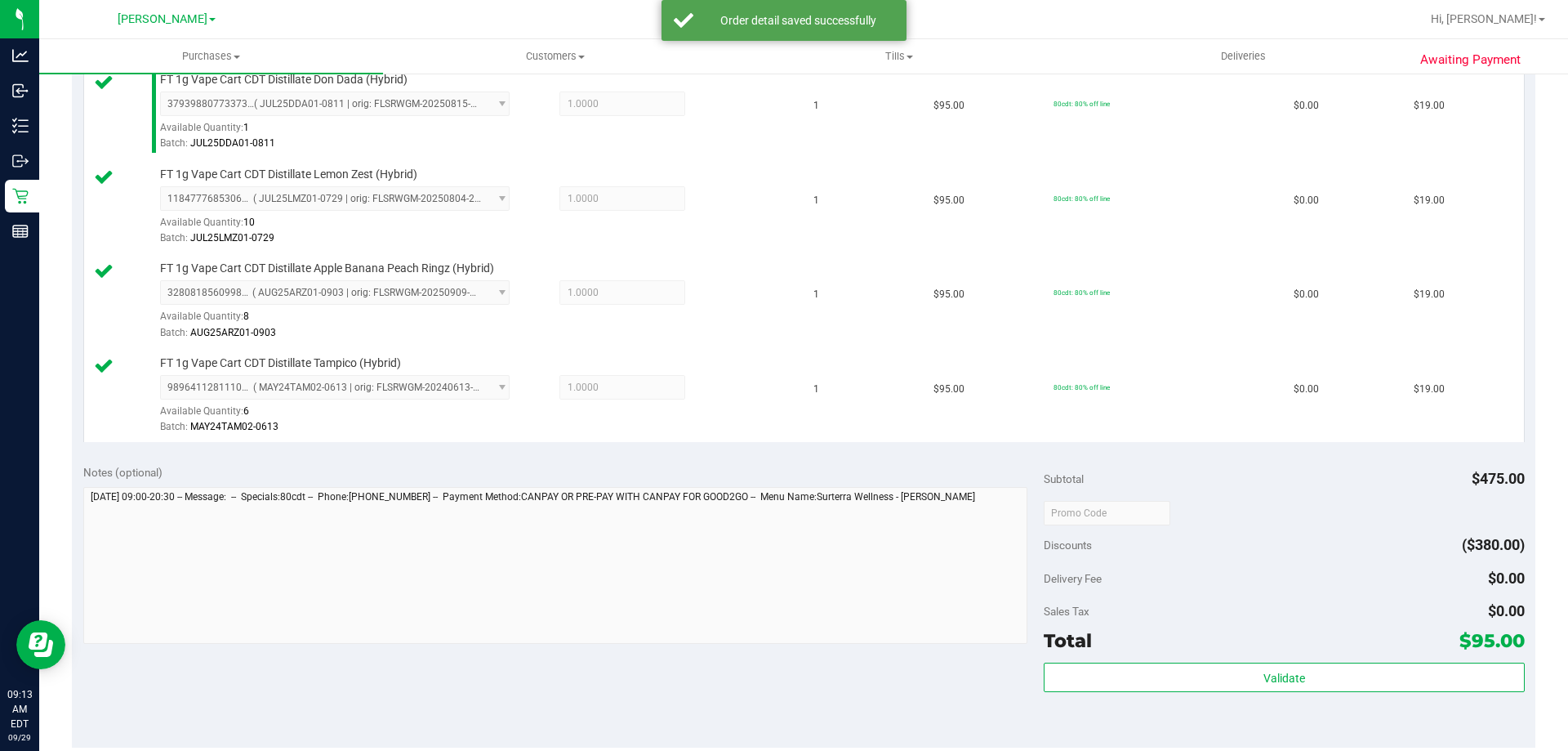
scroll to position [943, 0]
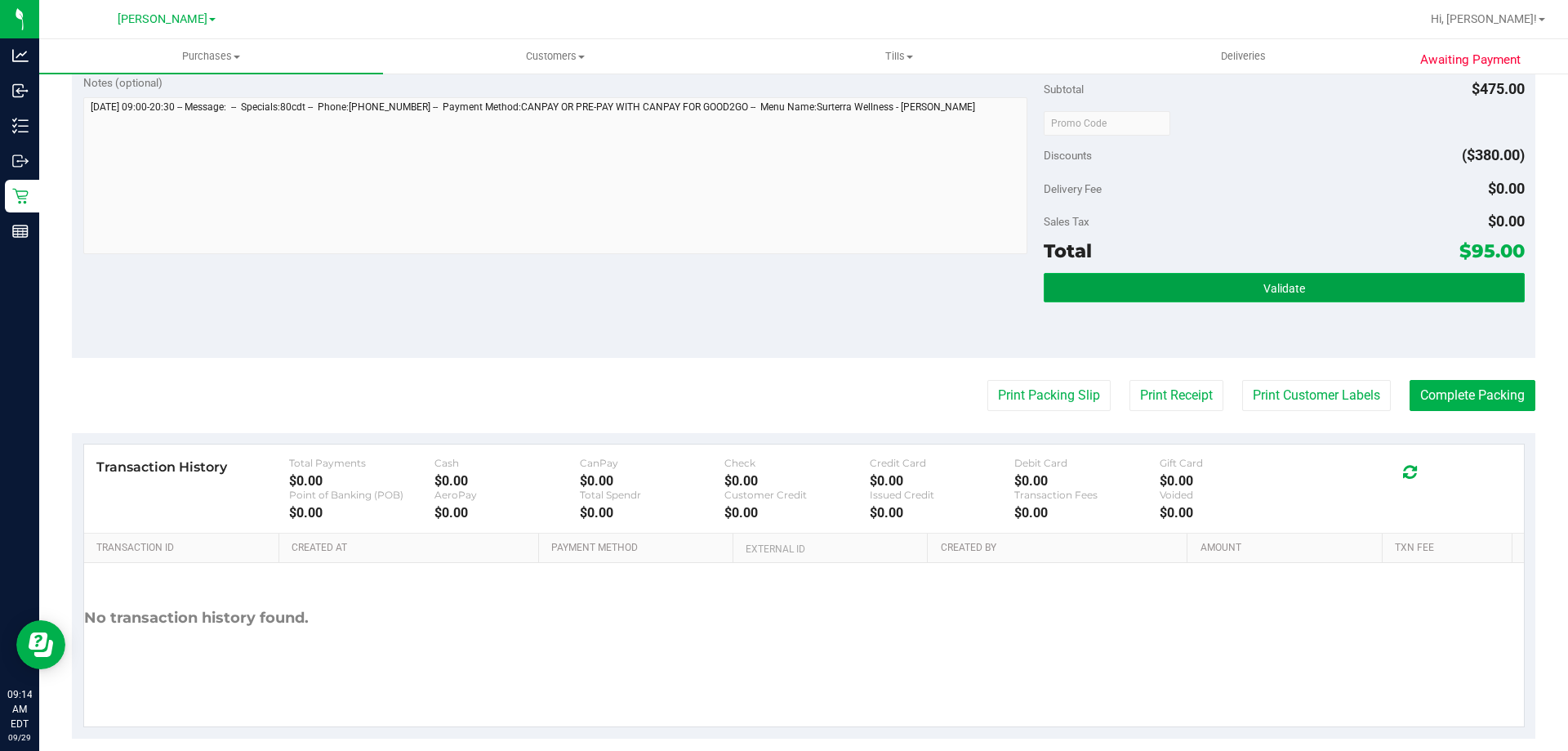
click at [1342, 283] on button "Validate" at bounding box center [1284, 288] width 481 height 30
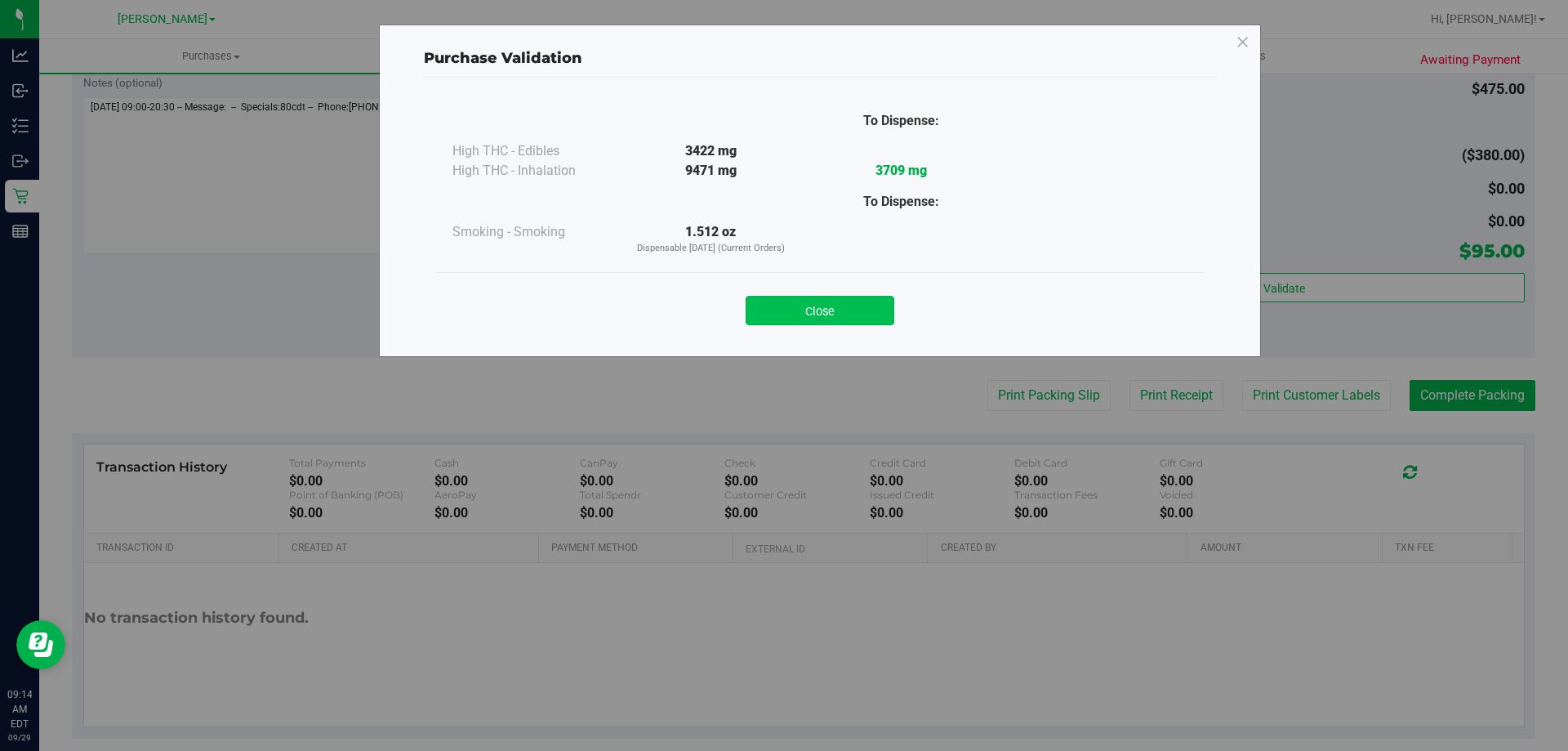
click at [847, 320] on button "Close" at bounding box center [820, 311] width 149 height 30
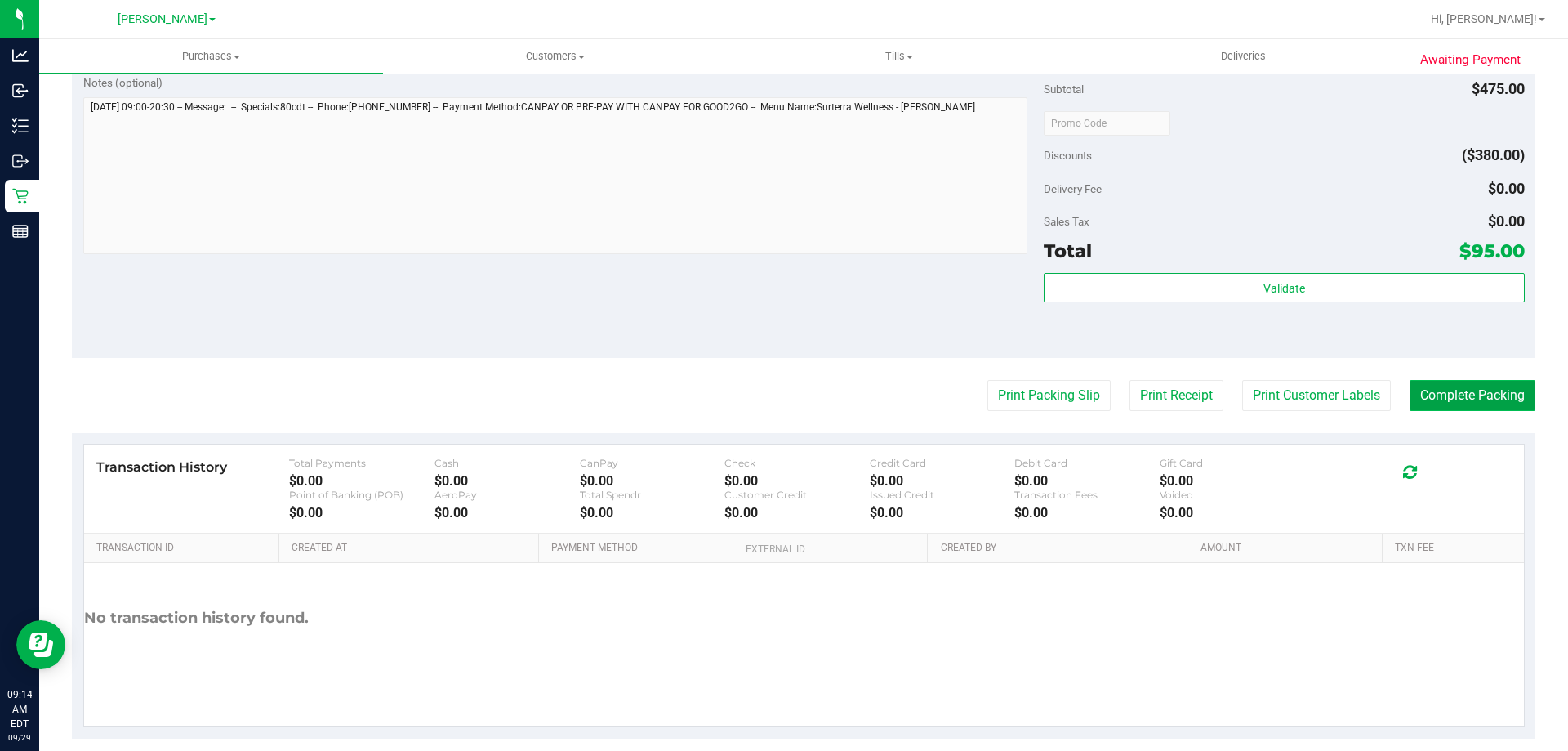
click at [1451, 401] on button "Complete Packing" at bounding box center [1472, 395] width 126 height 31
click at [1006, 403] on button "Print Packing Slip" at bounding box center [1036, 395] width 123 height 31
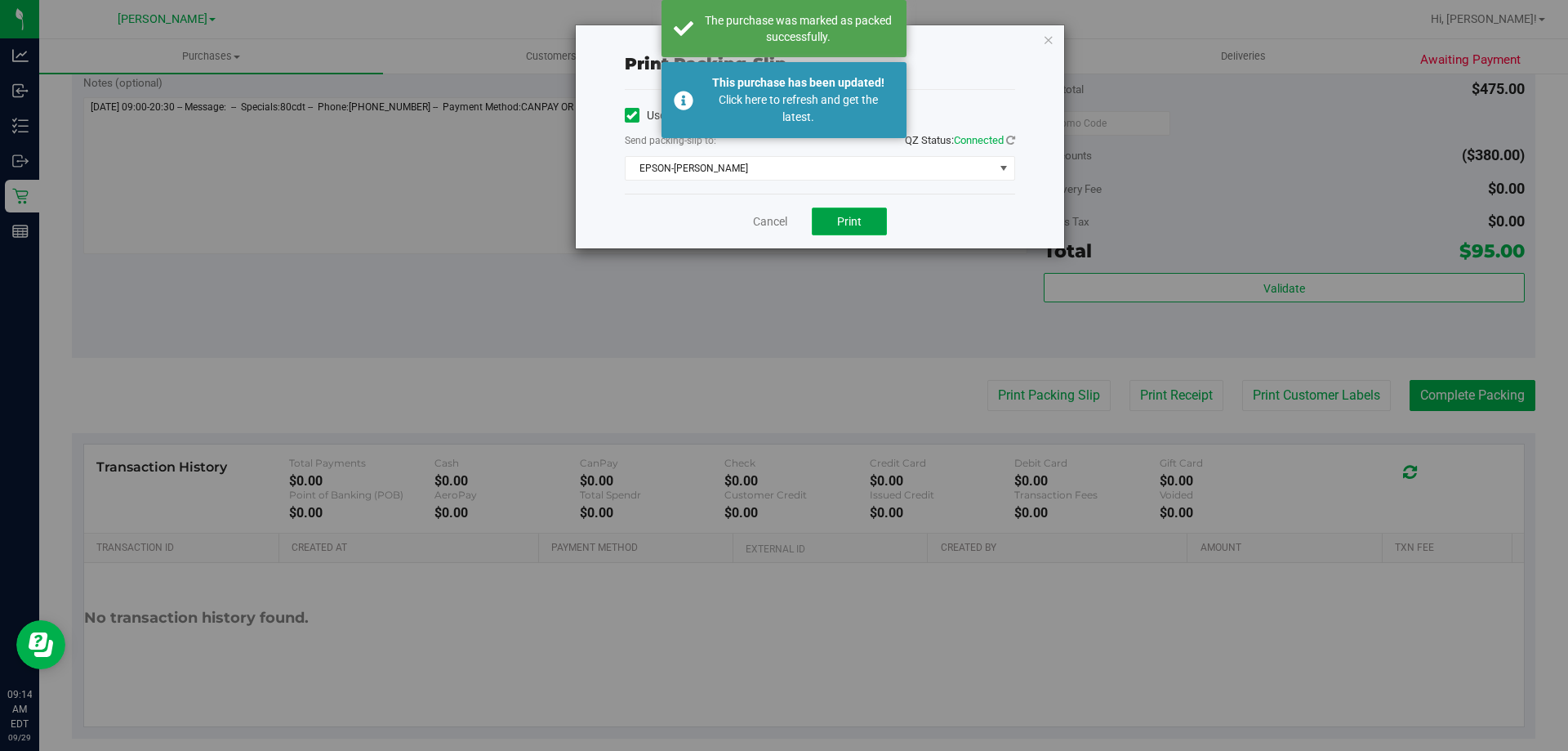
click at [835, 223] on button "Print" at bounding box center [848, 222] width 75 height 28
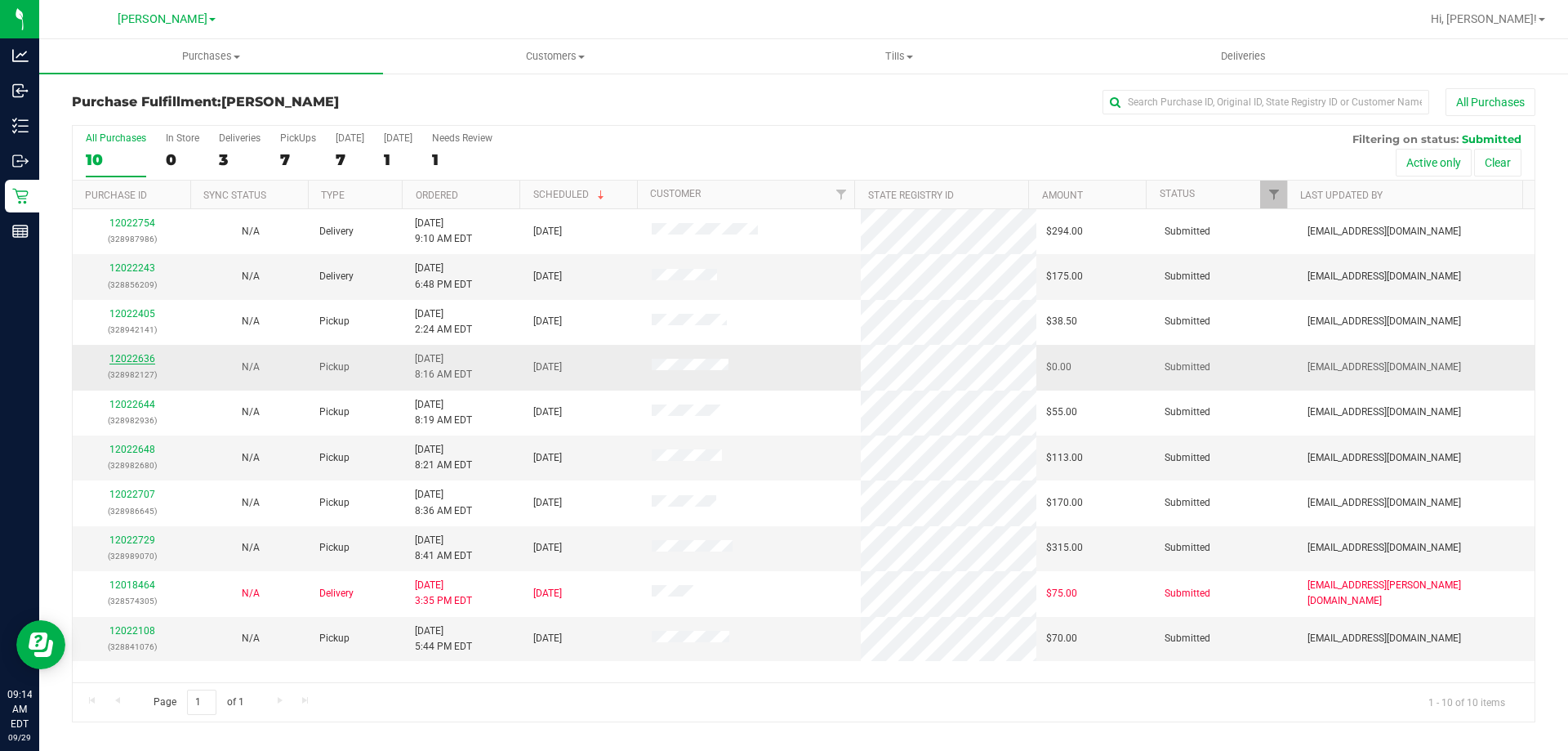
click at [131, 360] on link "12022636" at bounding box center [132, 359] width 46 height 12
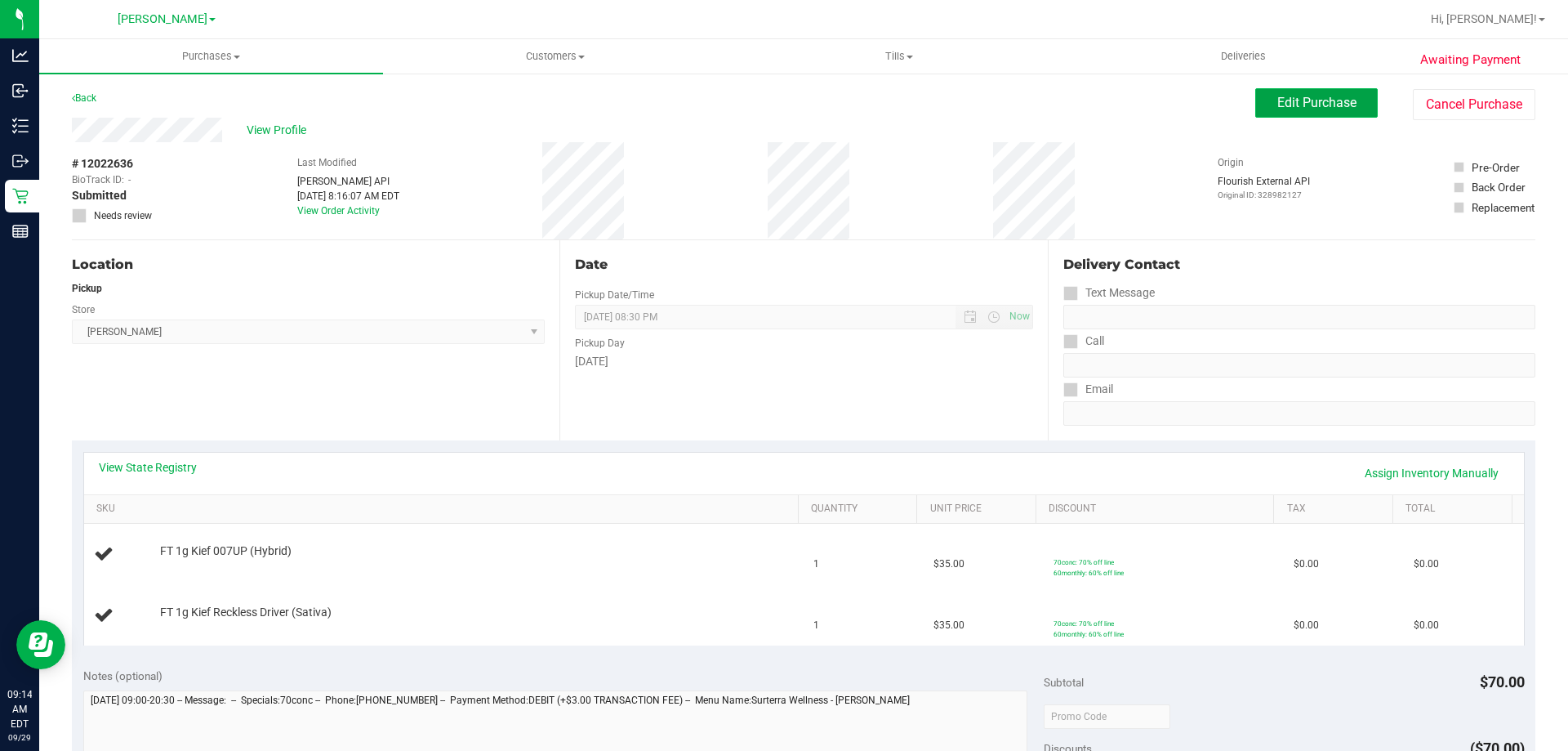
click at [1327, 95] on span "Edit Purchase" at bounding box center [1317, 102] width 79 height 16
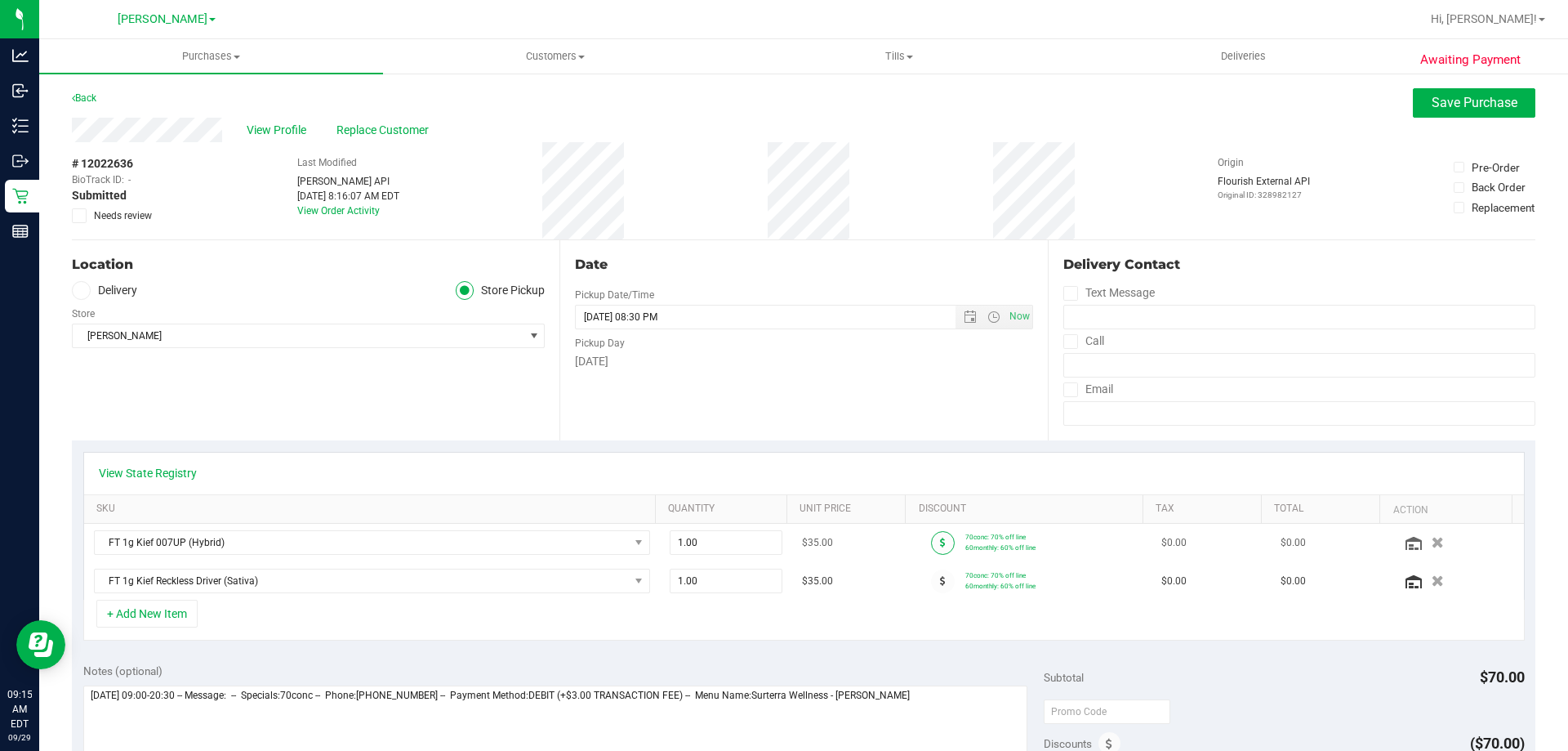
click at [931, 542] on span at bounding box center [943, 542] width 24 height 24
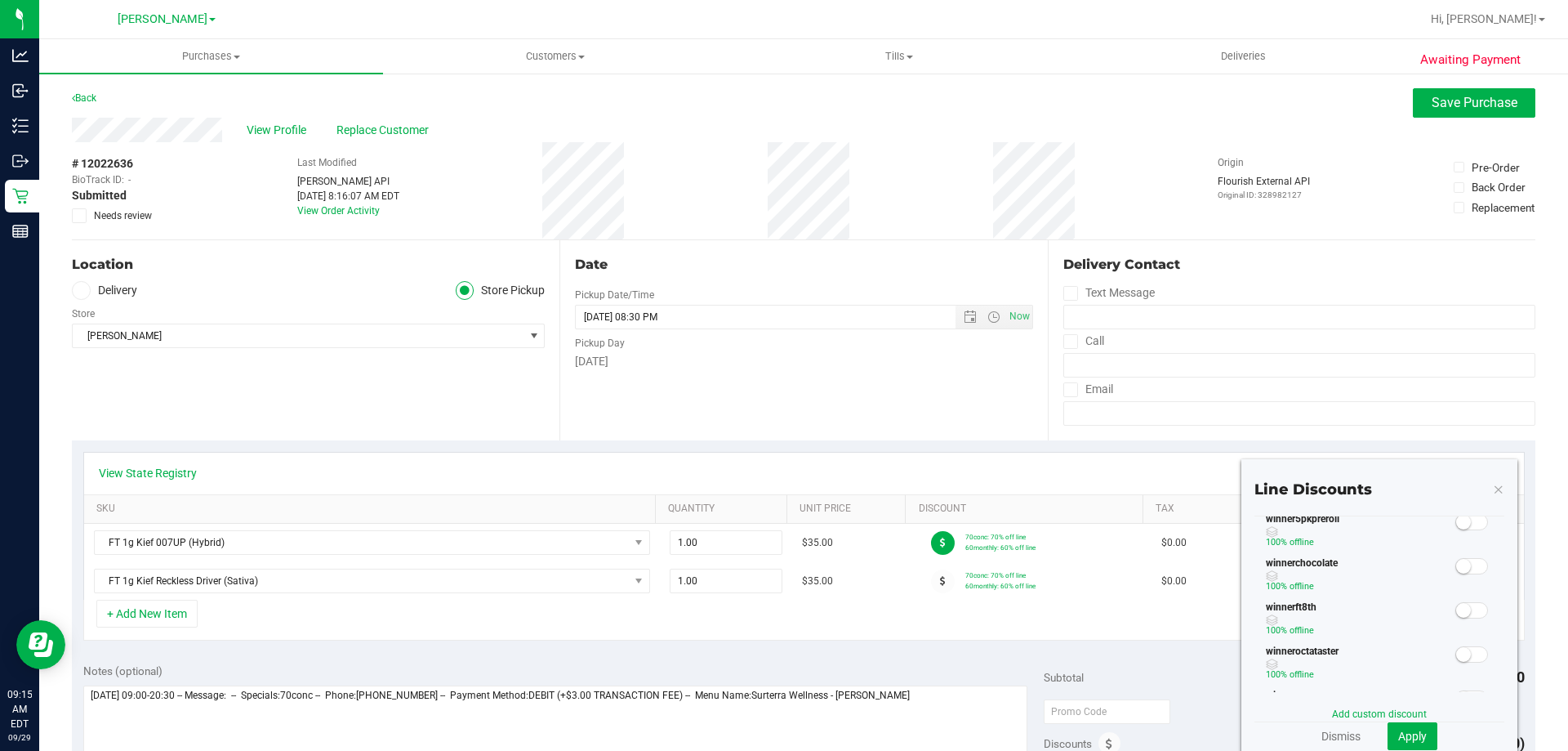
scroll to position [530, 0]
click at [1415, 739] on button "Apply" at bounding box center [1413, 736] width 50 height 28
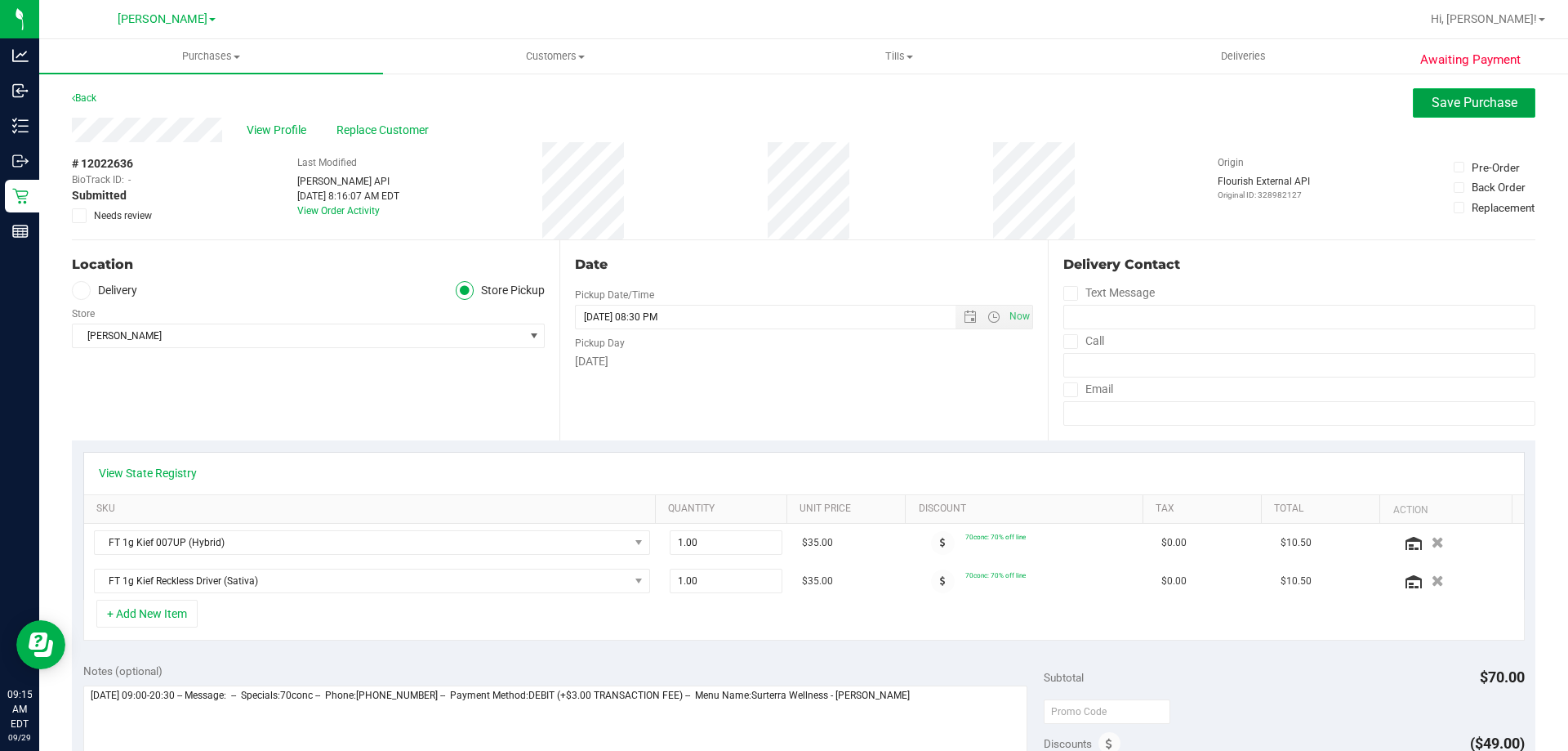
click at [1459, 111] on button "Save Purchase" at bounding box center [1474, 103] width 122 height 30
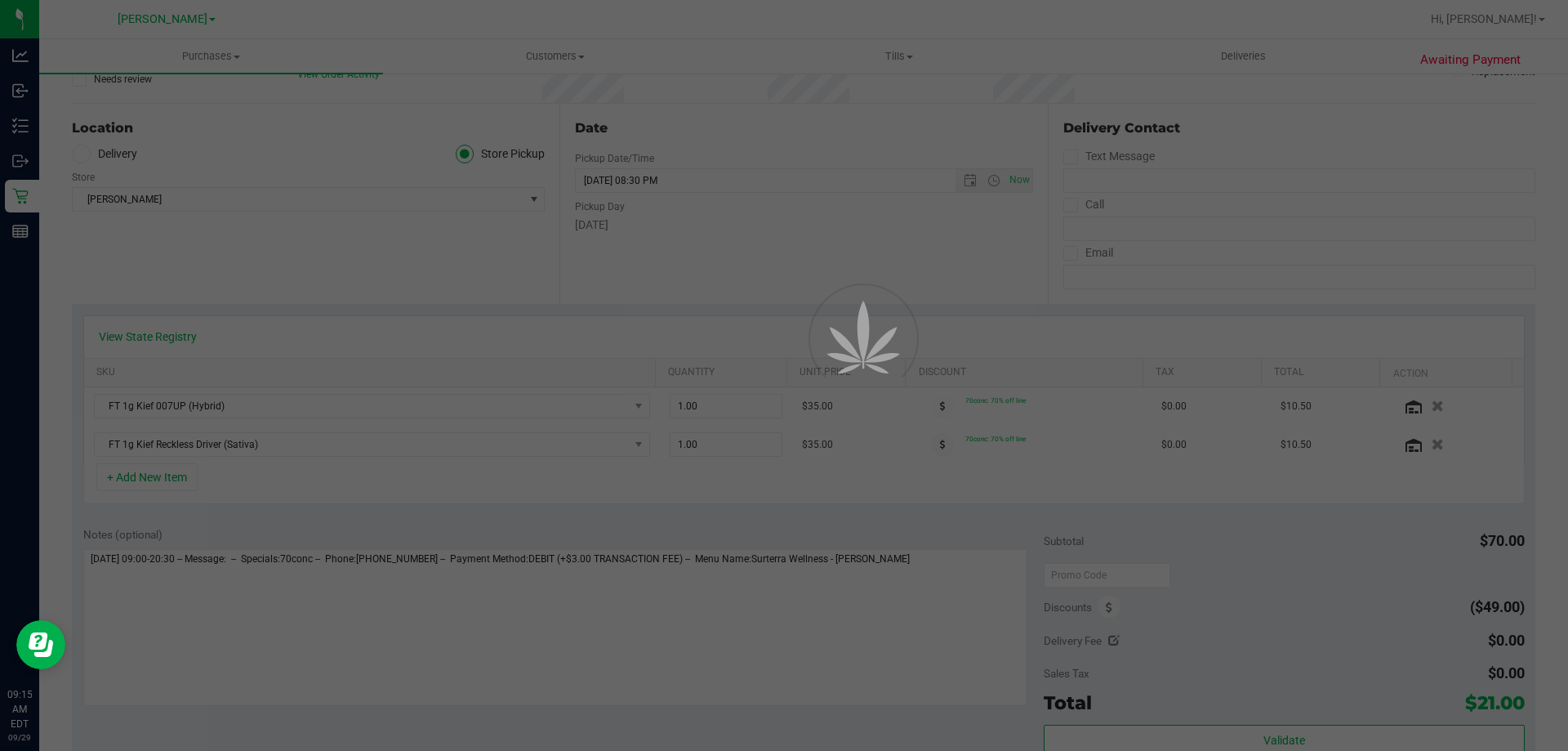
scroll to position [164, 0]
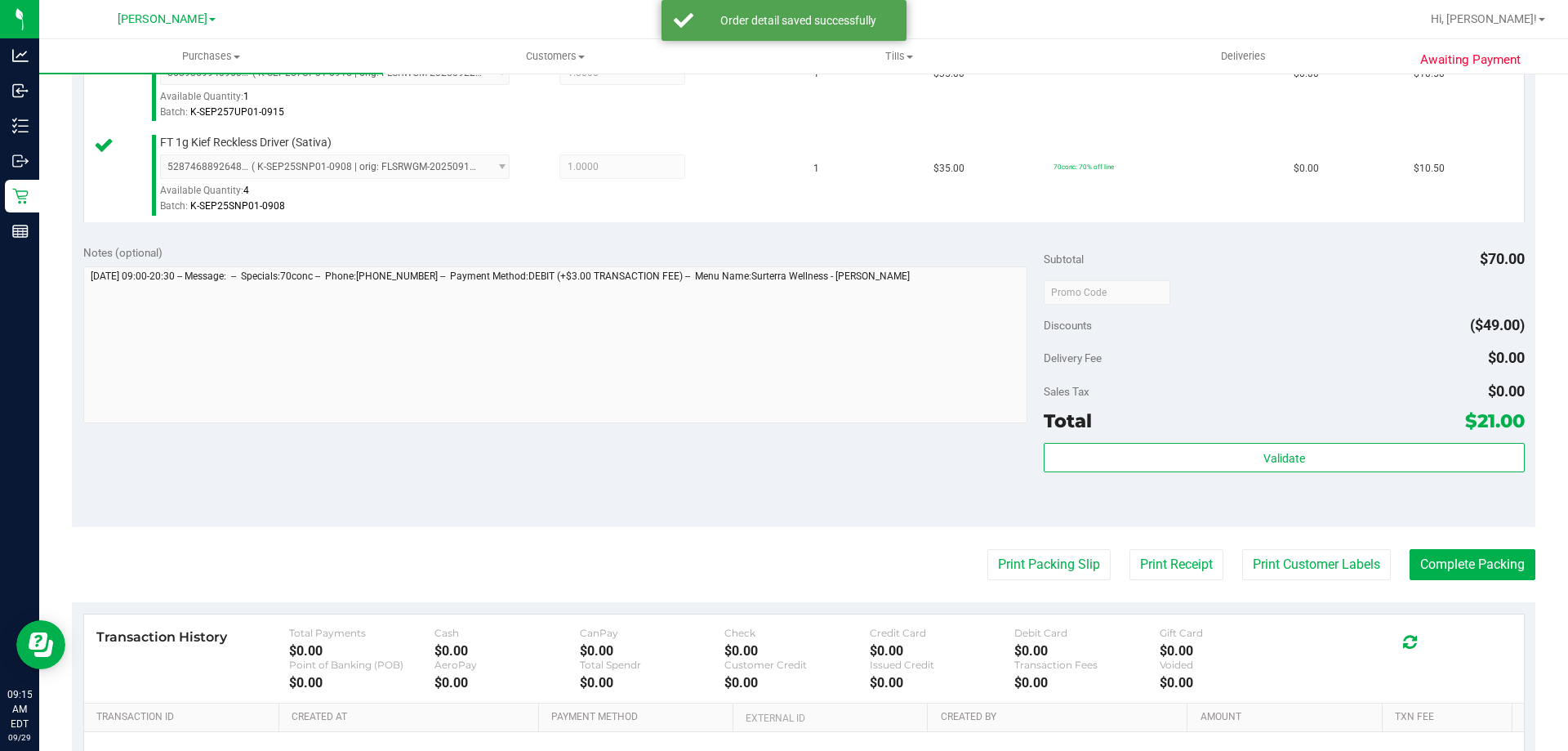
scroll to position [495, 0]
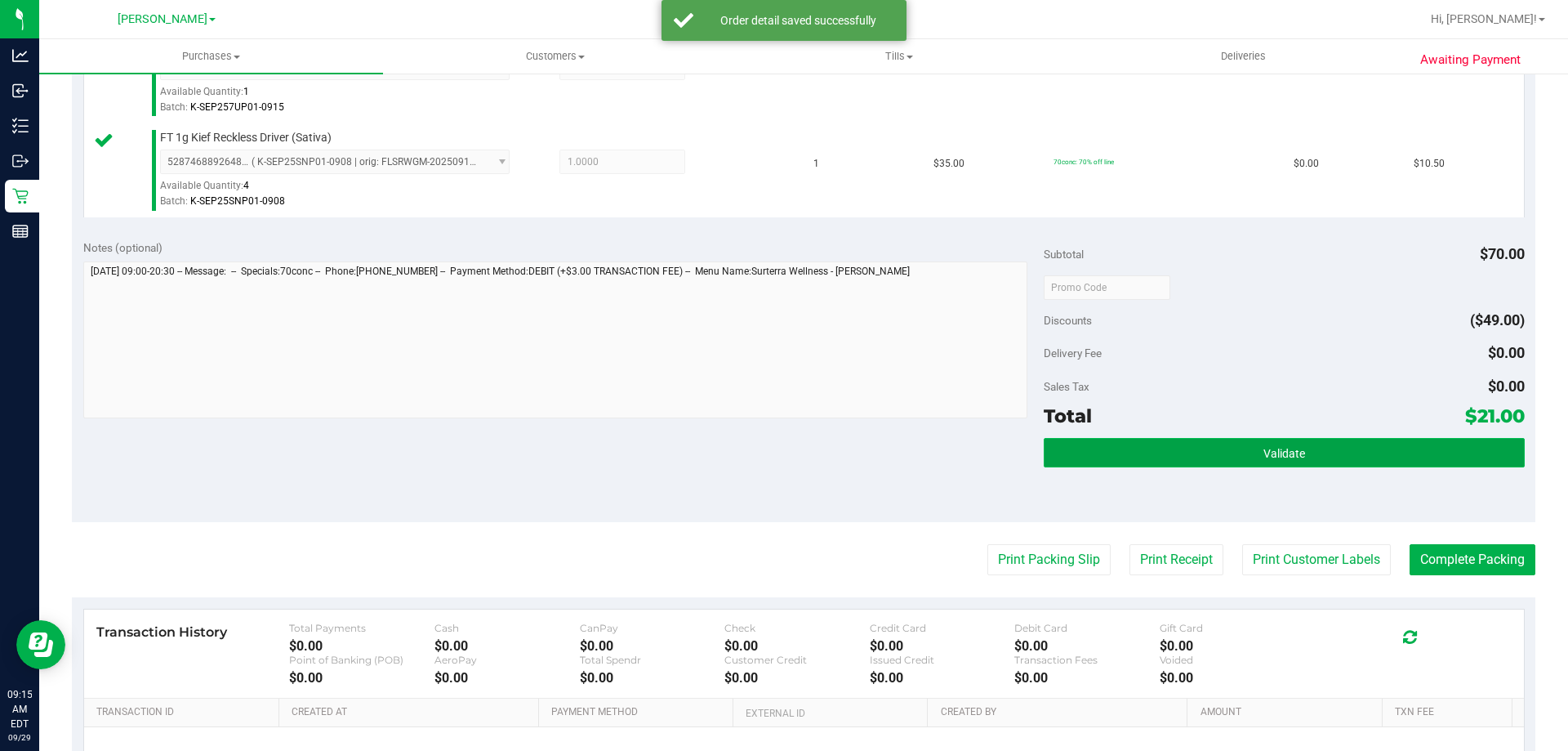
click at [1359, 463] on button "Validate" at bounding box center [1284, 453] width 481 height 30
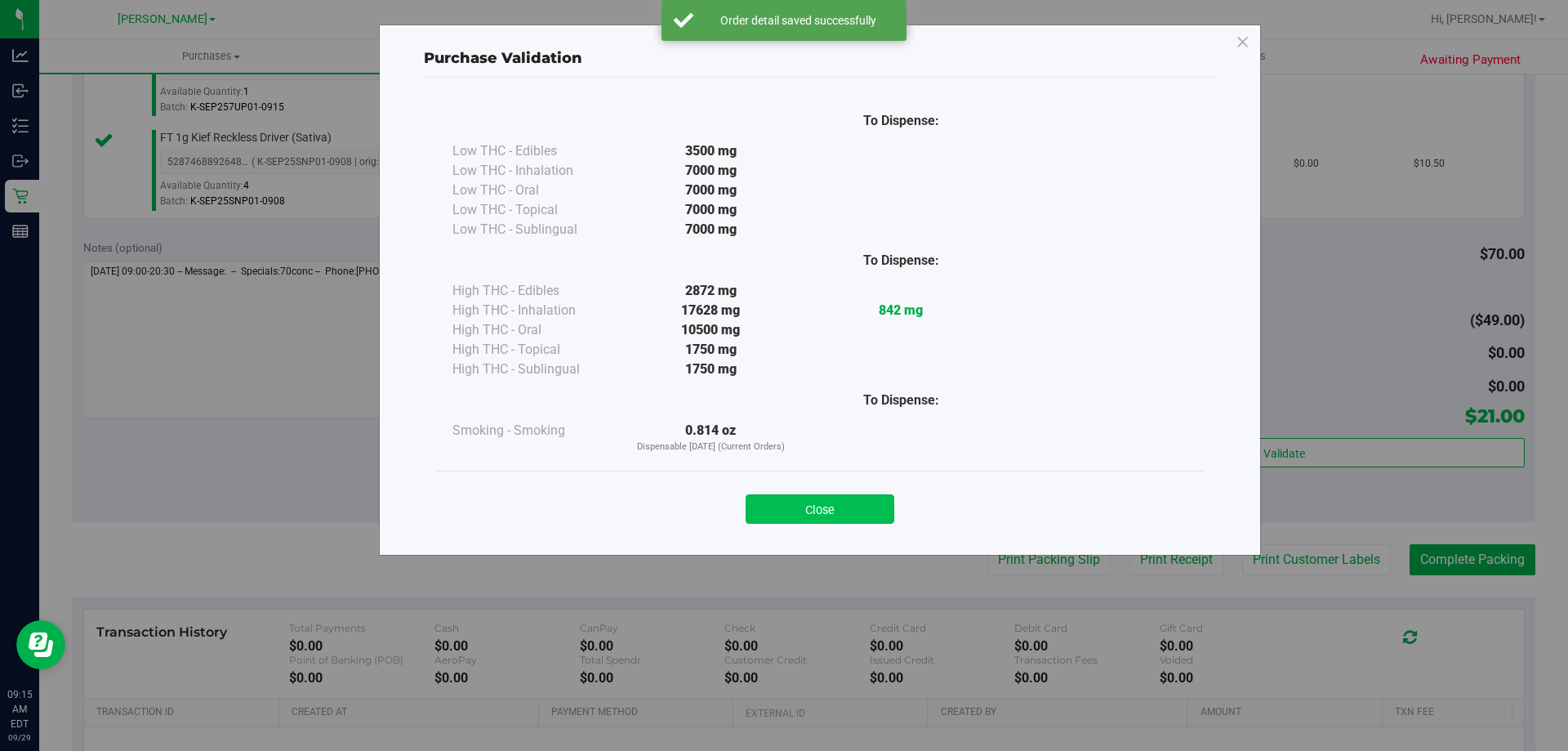
click at [829, 495] on button "Close" at bounding box center [820, 509] width 149 height 30
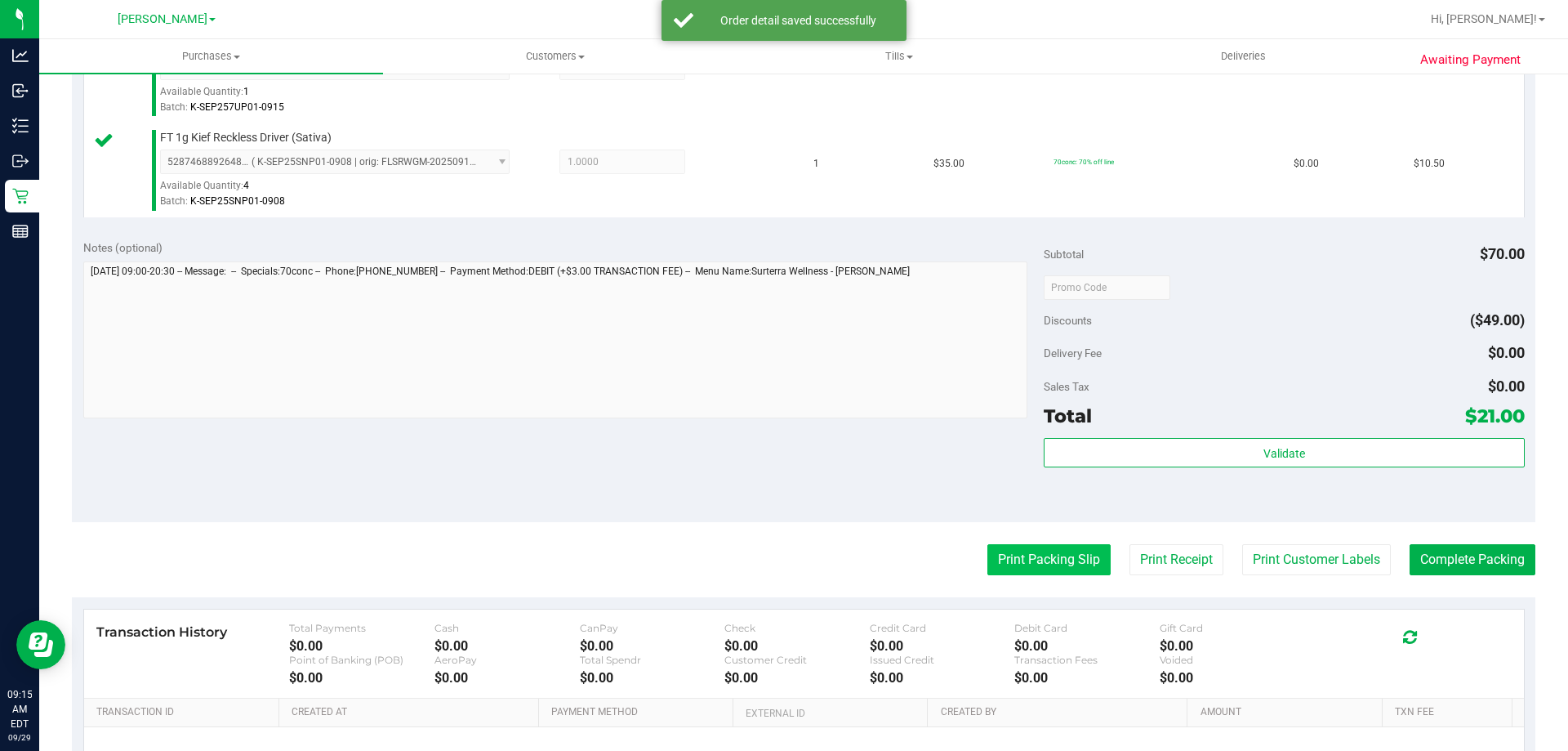
click at [1033, 547] on button "Print Packing Slip" at bounding box center [1049, 560] width 123 height 31
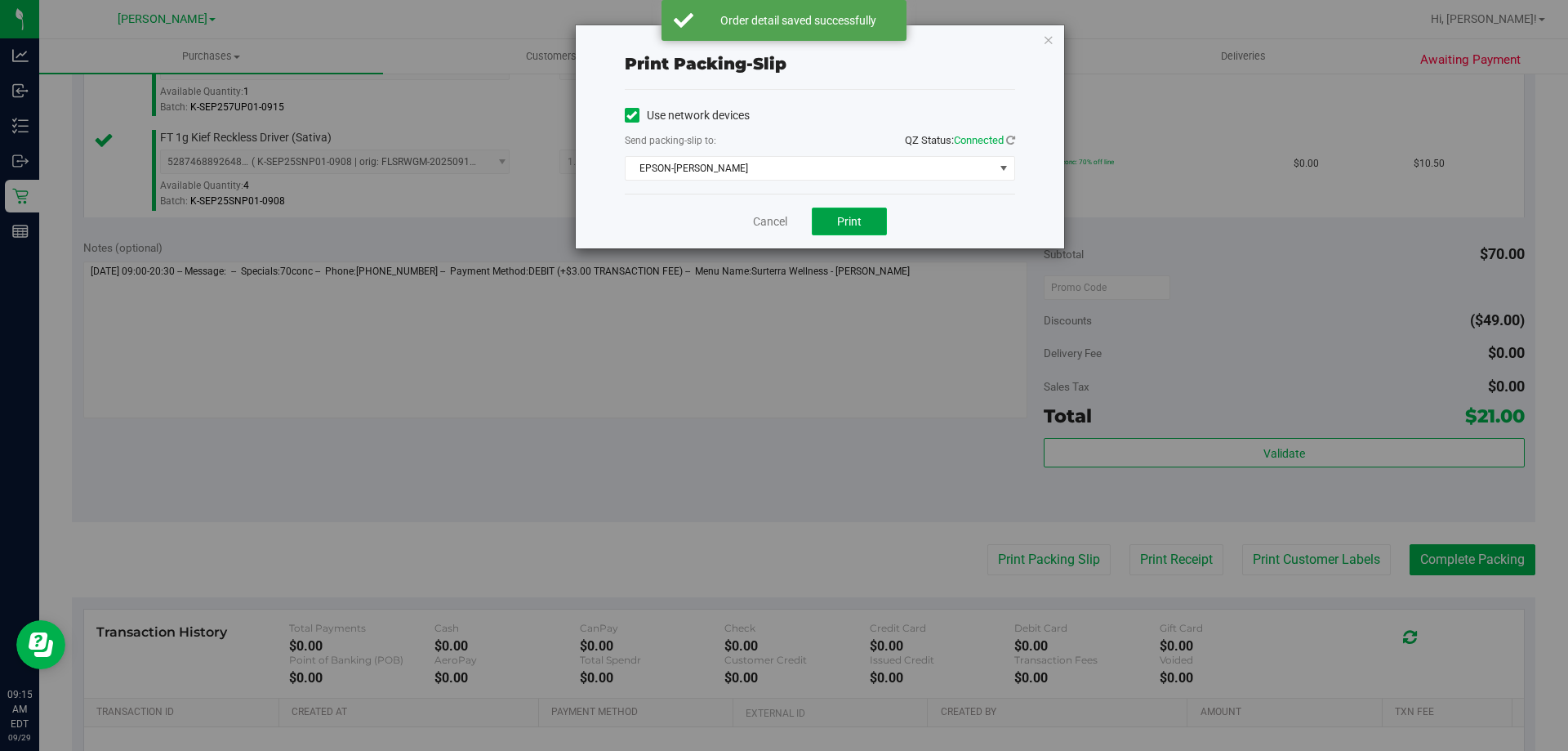
click at [852, 227] on span "Print" at bounding box center [849, 222] width 25 height 13
click at [773, 223] on link "Cancel" at bounding box center [770, 222] width 34 height 17
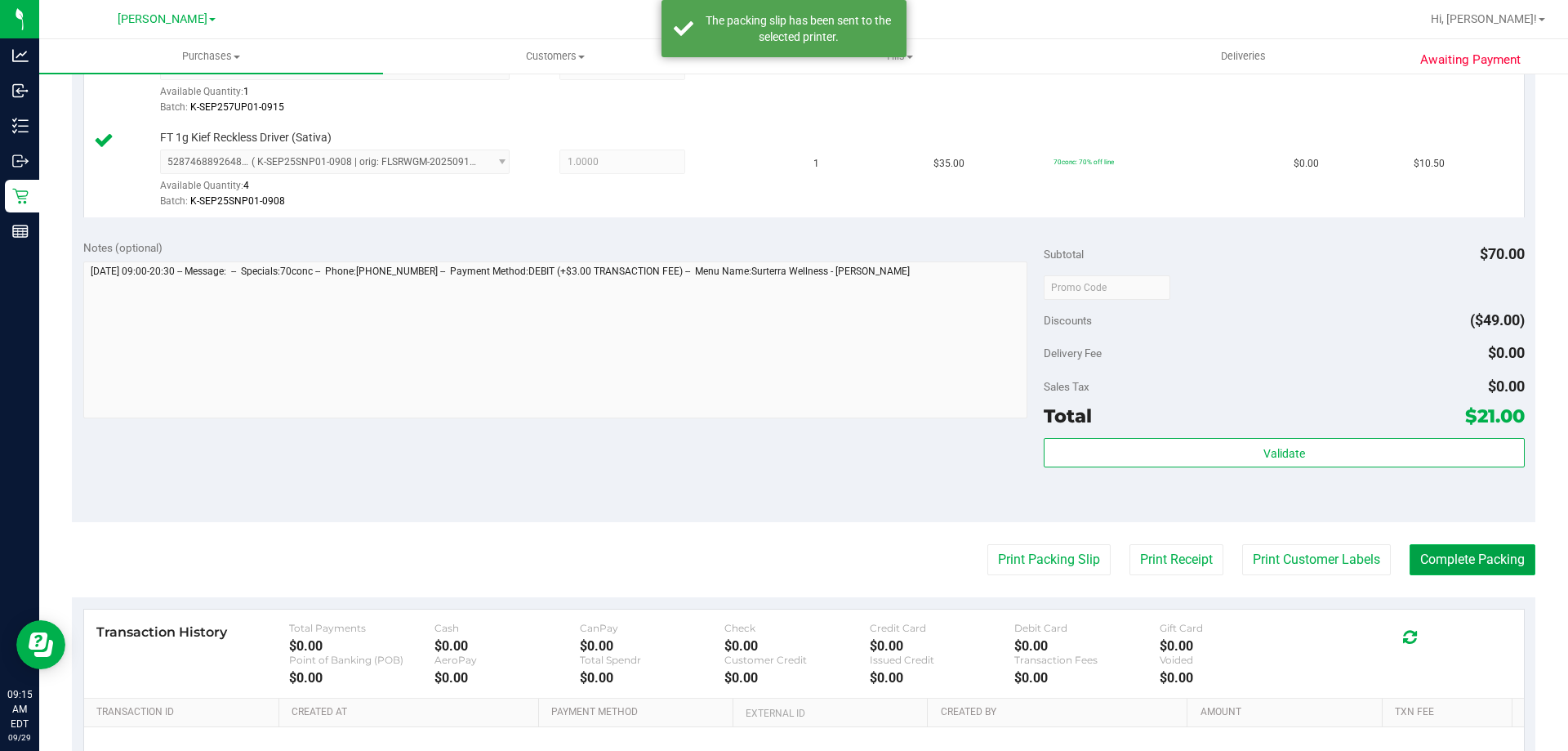
click at [1483, 557] on button "Complete Packing" at bounding box center [1472, 560] width 126 height 31
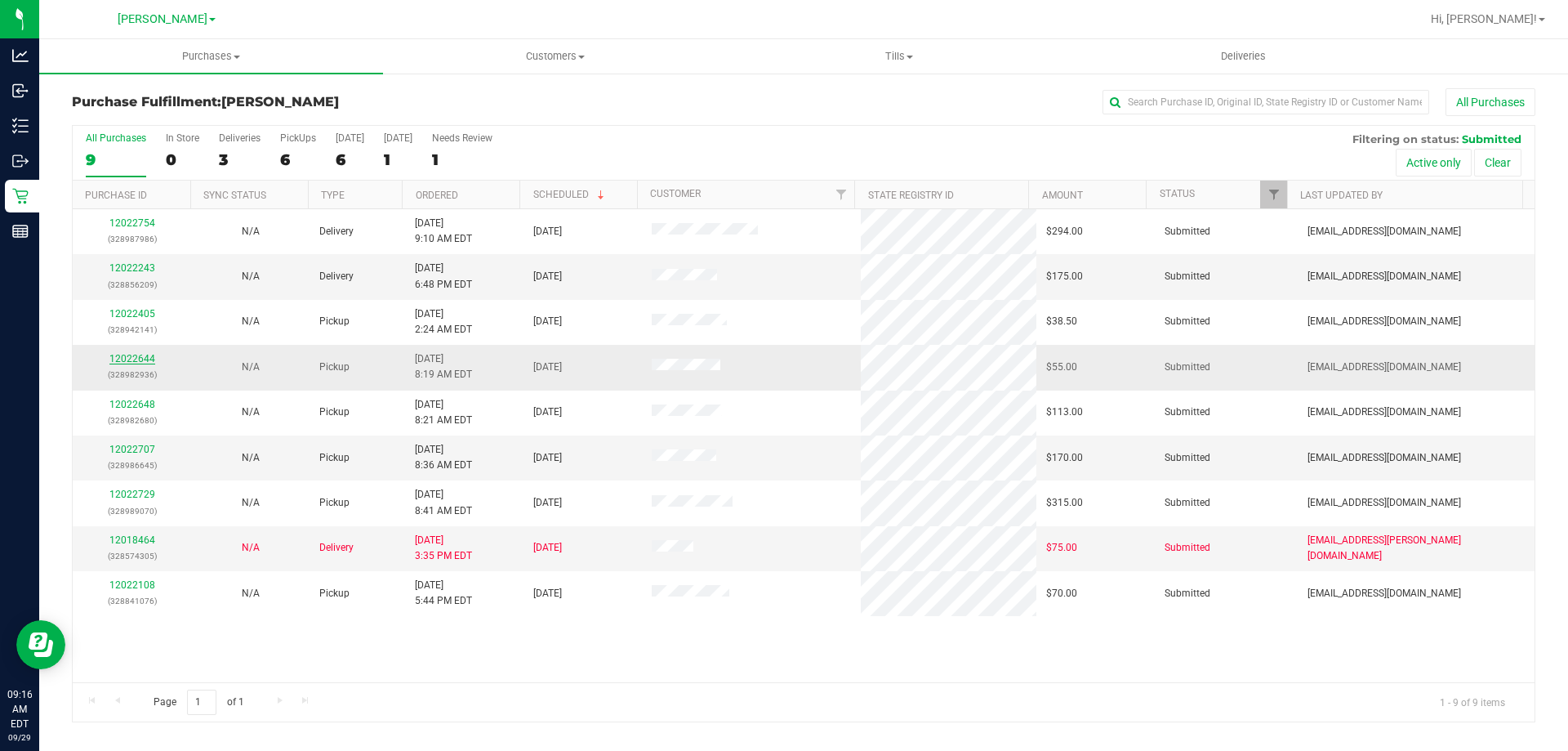
click at [142, 355] on link "12022644" at bounding box center [132, 359] width 46 height 12
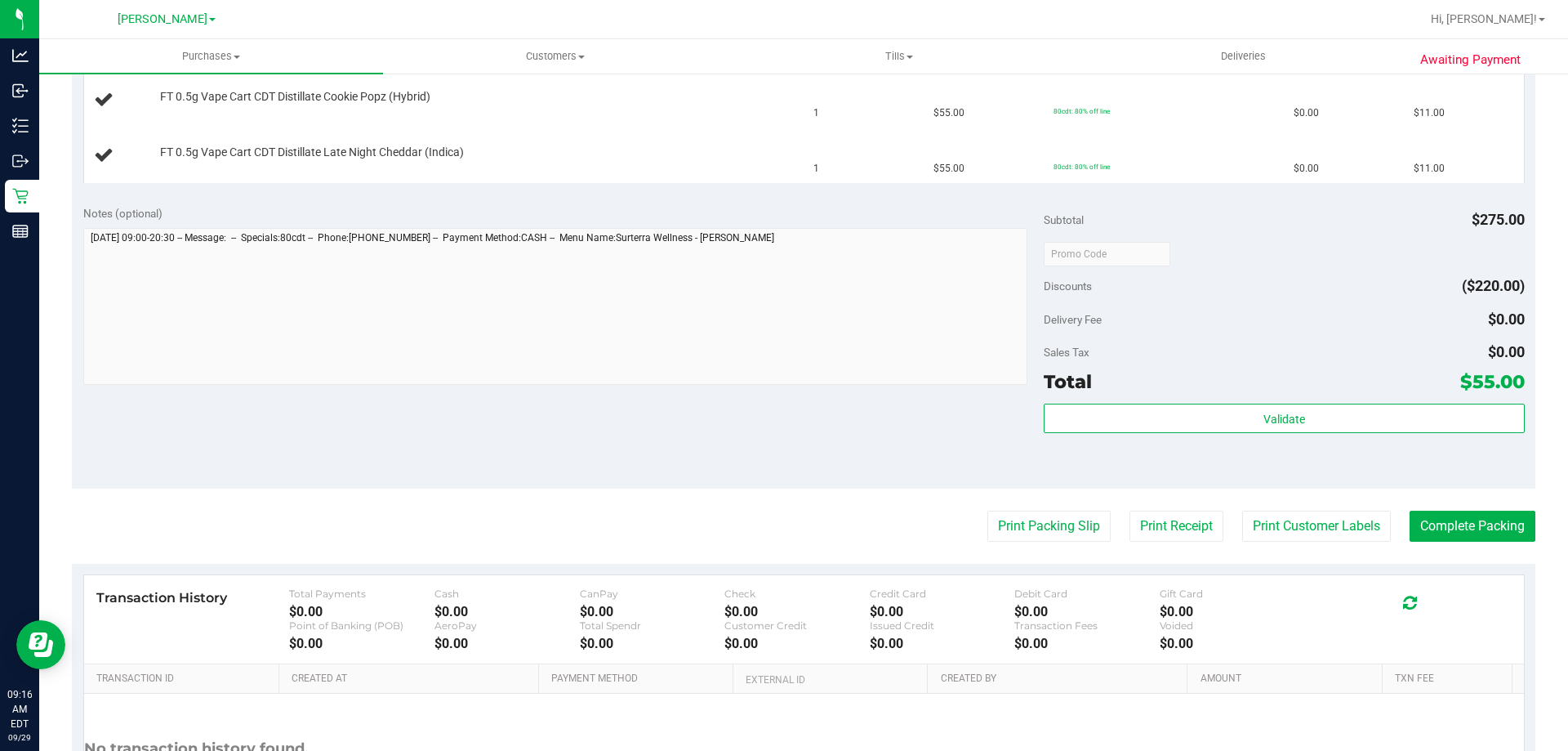
scroll to position [572, 0]
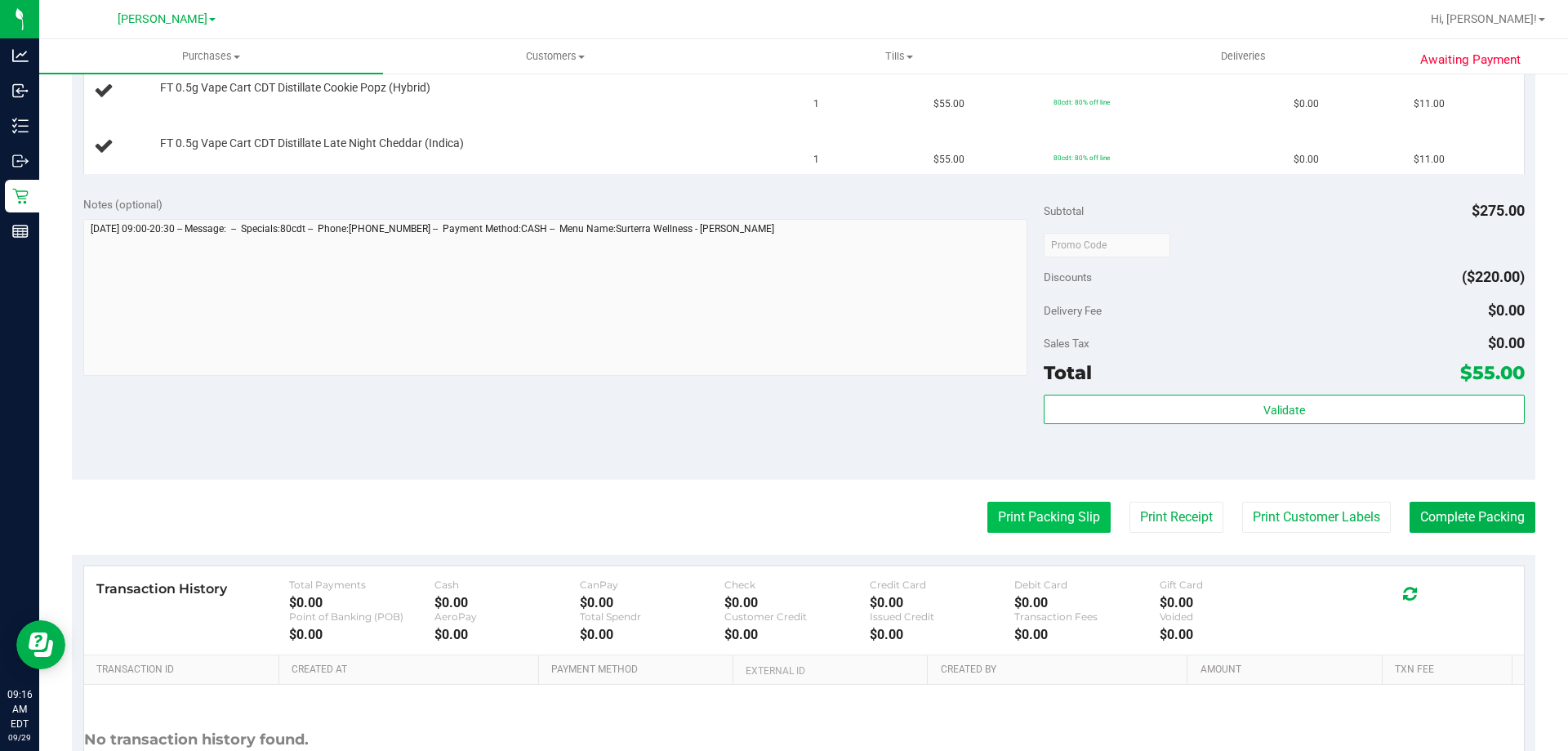
click at [1028, 516] on button "Print Packing Slip" at bounding box center [1049, 518] width 123 height 31
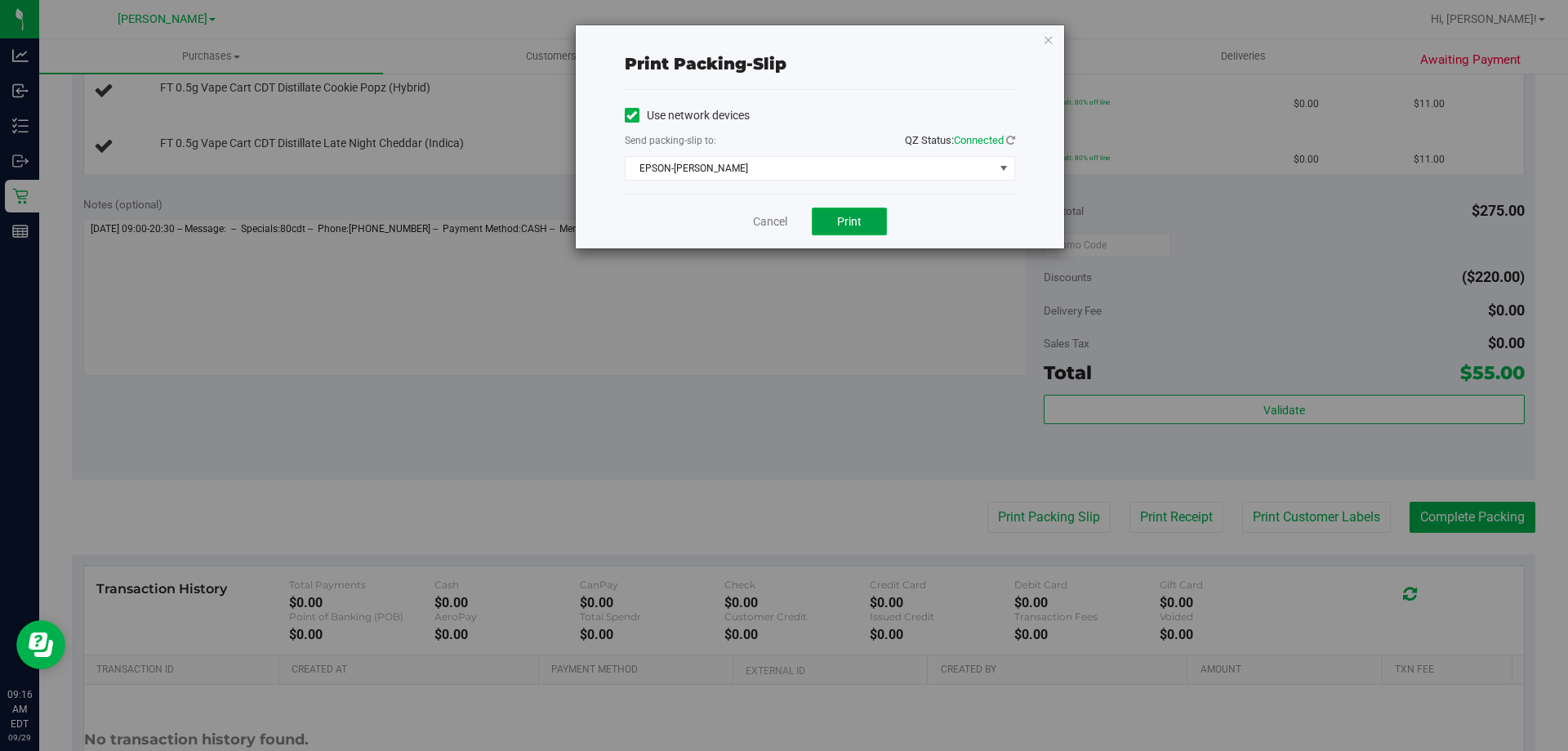
click at [864, 217] on button "Print" at bounding box center [848, 222] width 75 height 28
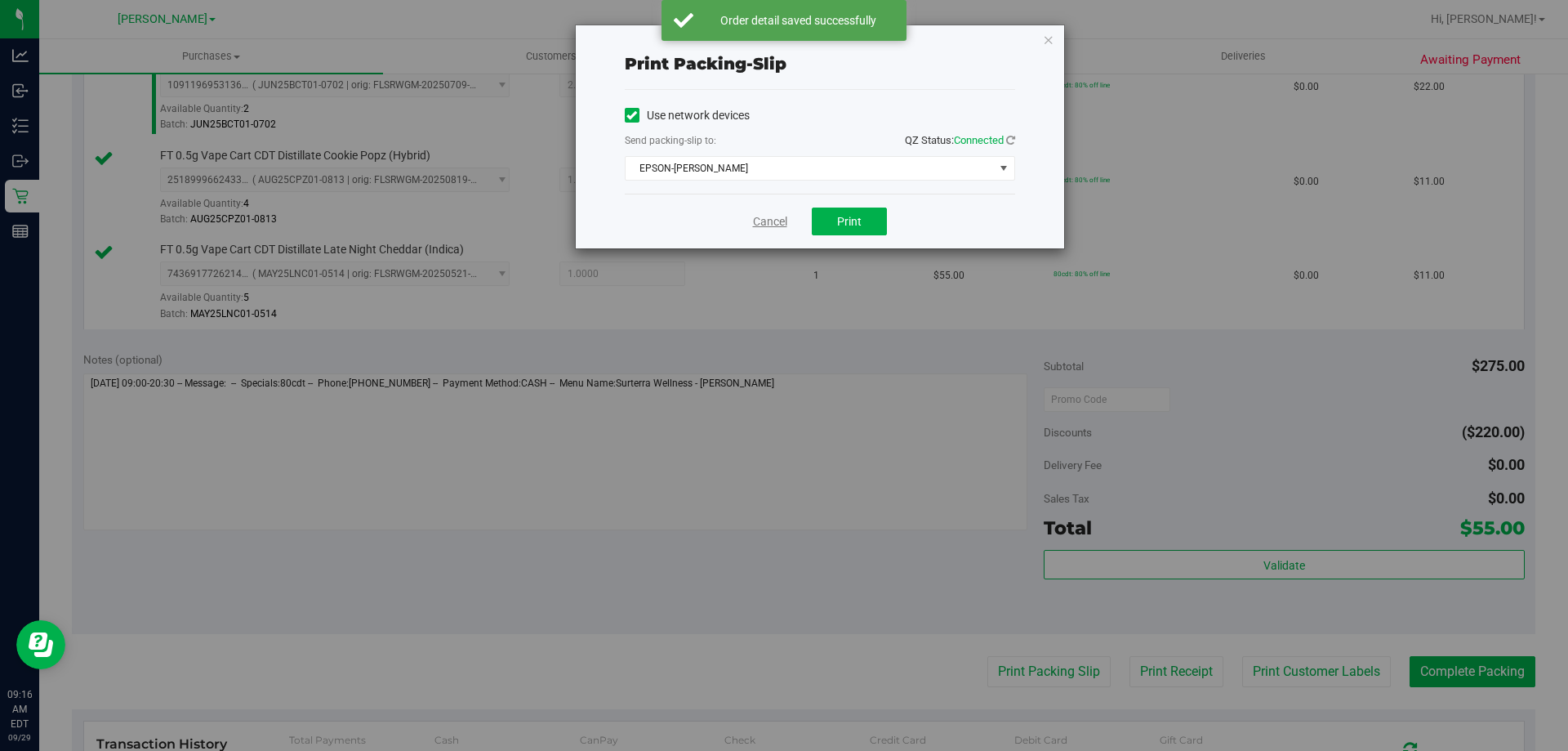
click at [778, 224] on link "Cancel" at bounding box center [770, 222] width 34 height 17
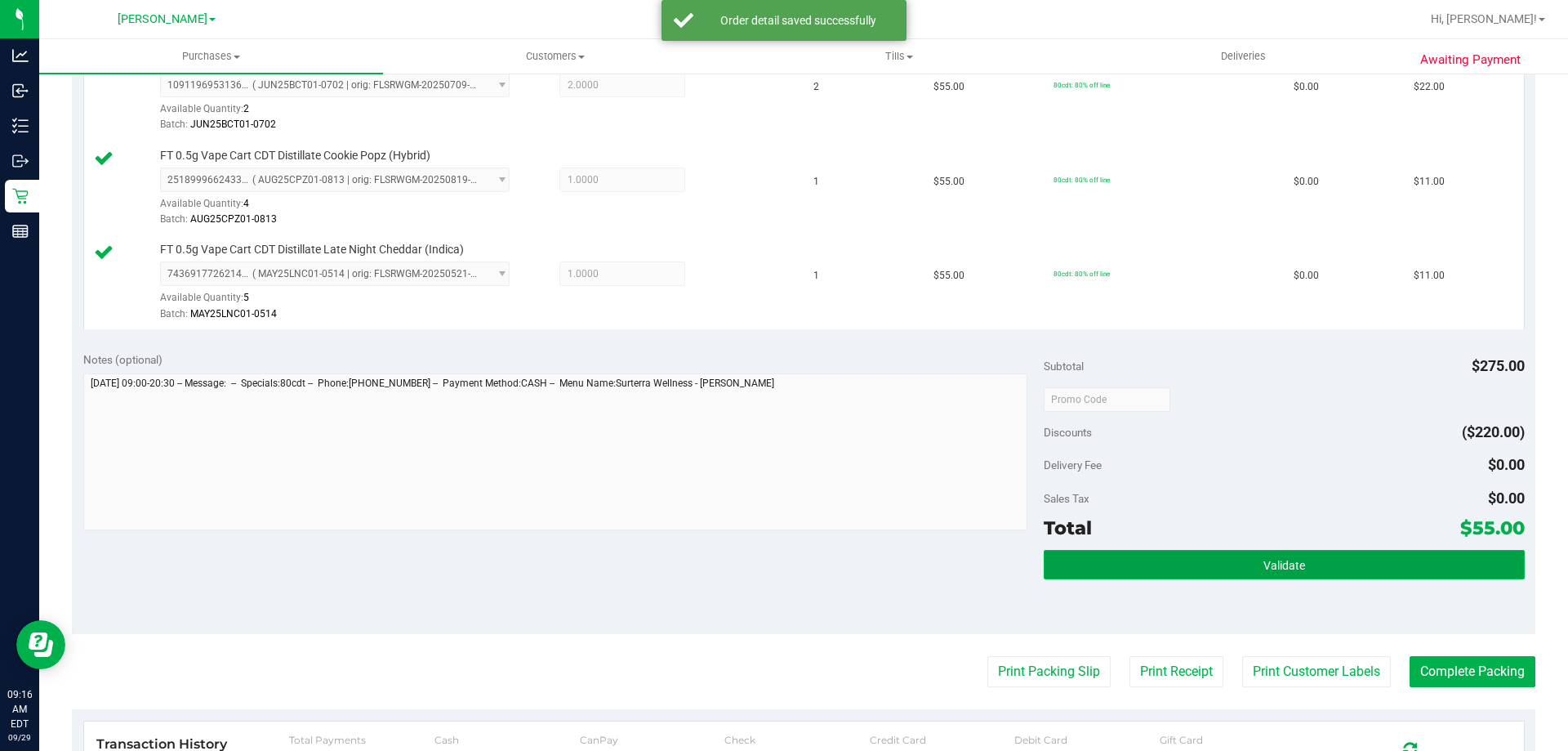
click at [1285, 555] on button "Validate" at bounding box center [1284, 564] width 481 height 30
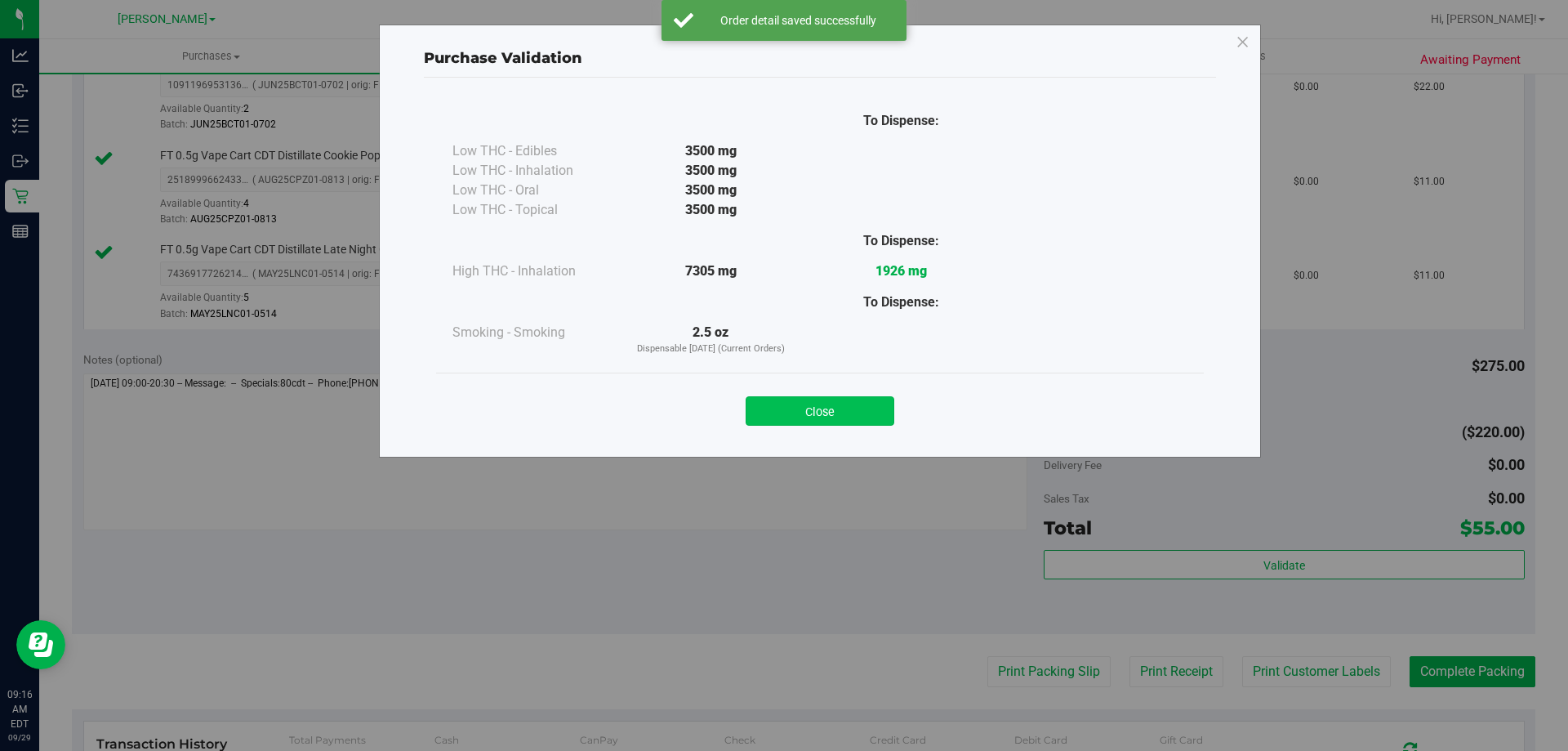
click at [836, 410] on button "Close" at bounding box center [820, 411] width 149 height 30
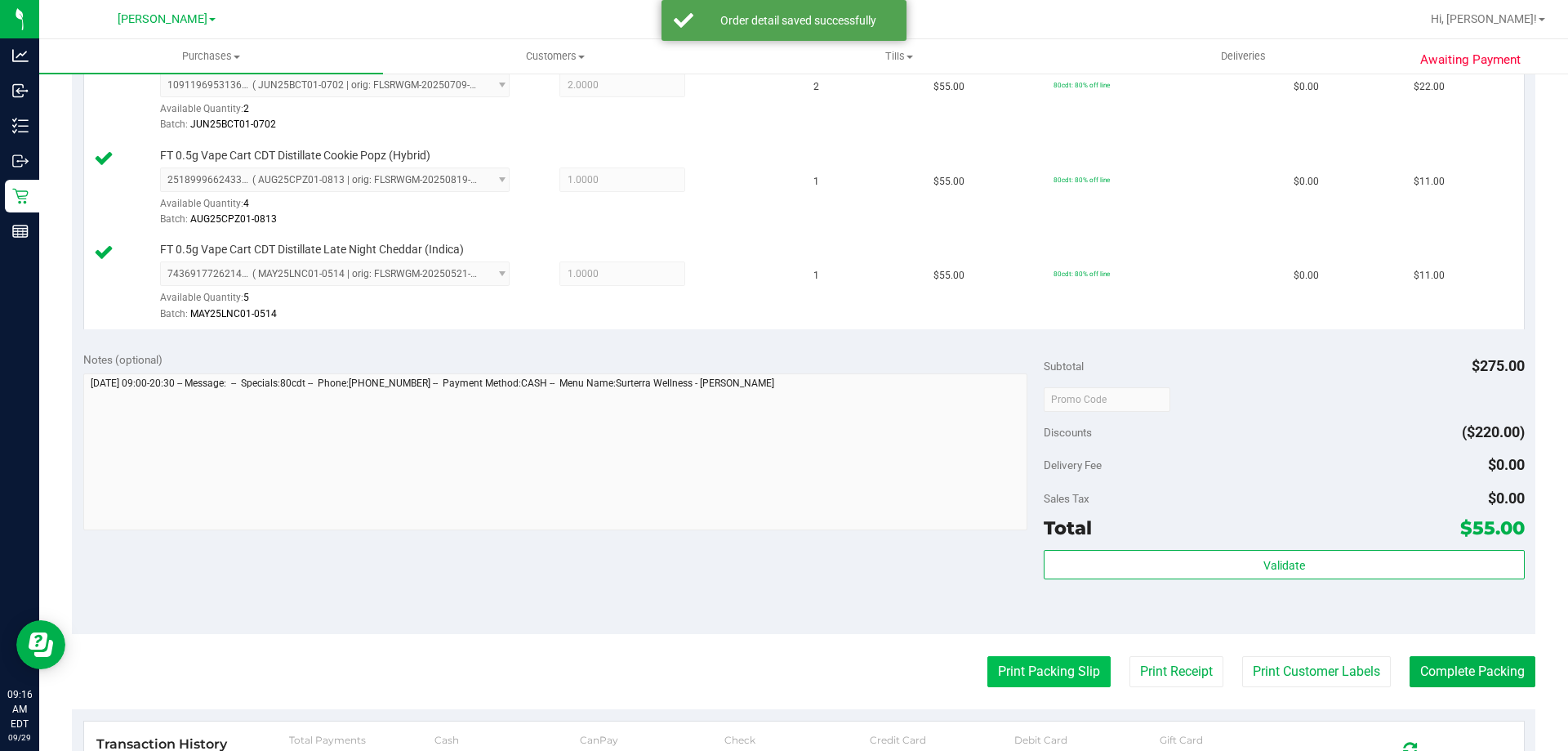
click at [1016, 671] on button "Print Packing Slip" at bounding box center [1049, 672] width 123 height 31
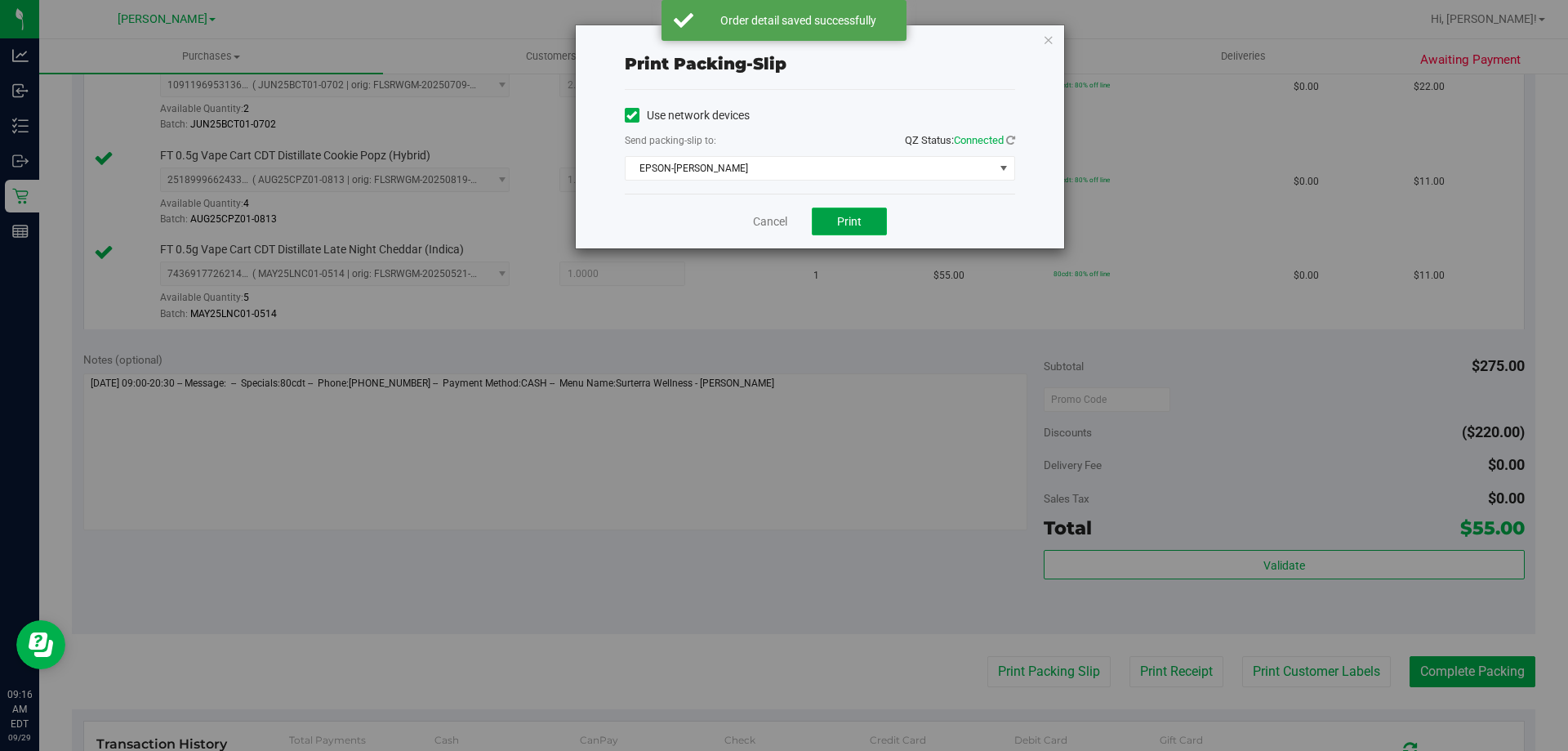
click at [868, 208] on button "Print" at bounding box center [848, 222] width 75 height 28
click at [775, 223] on link "Cancel" at bounding box center [770, 222] width 34 height 17
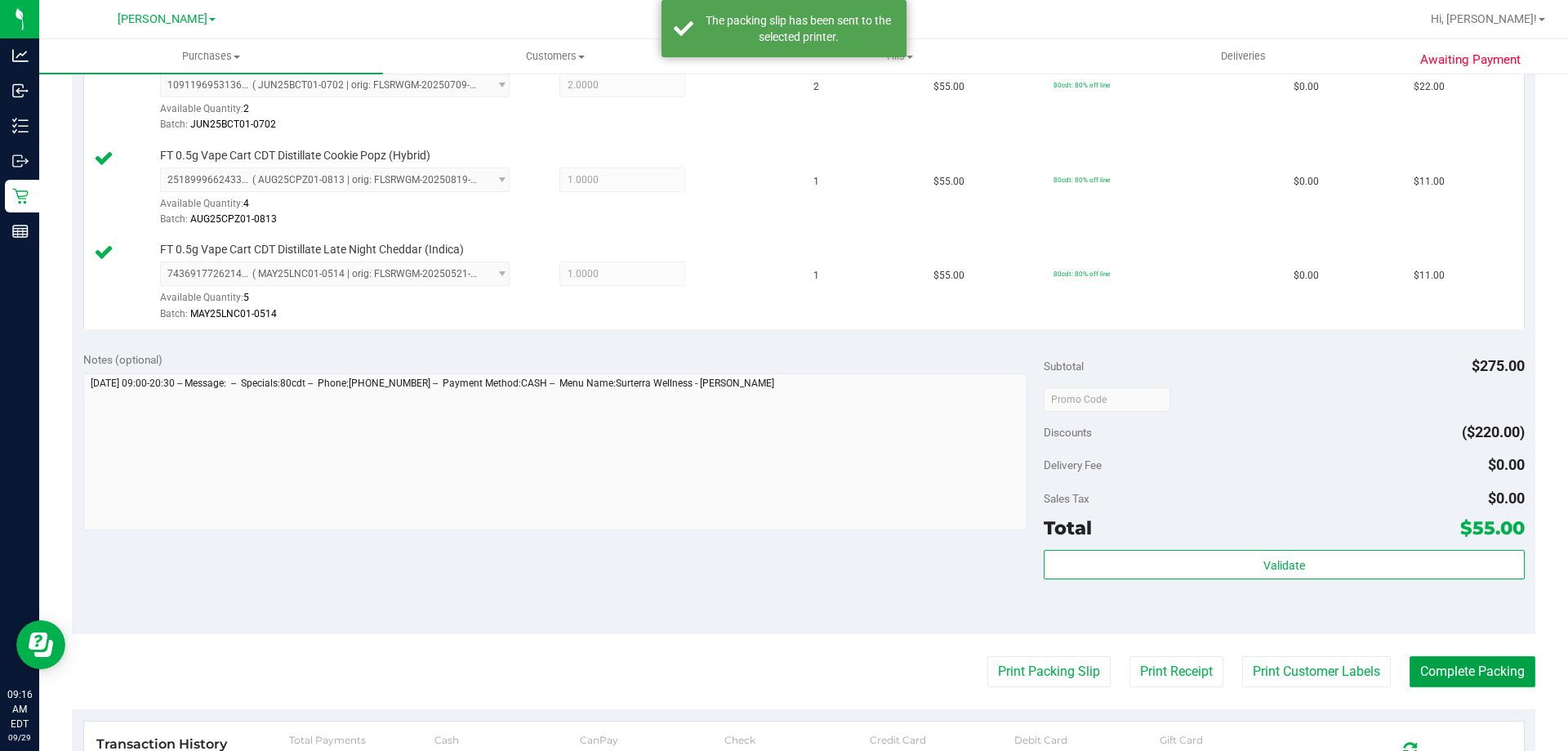
click at [1423, 681] on button "Complete Packing" at bounding box center [1472, 672] width 126 height 31
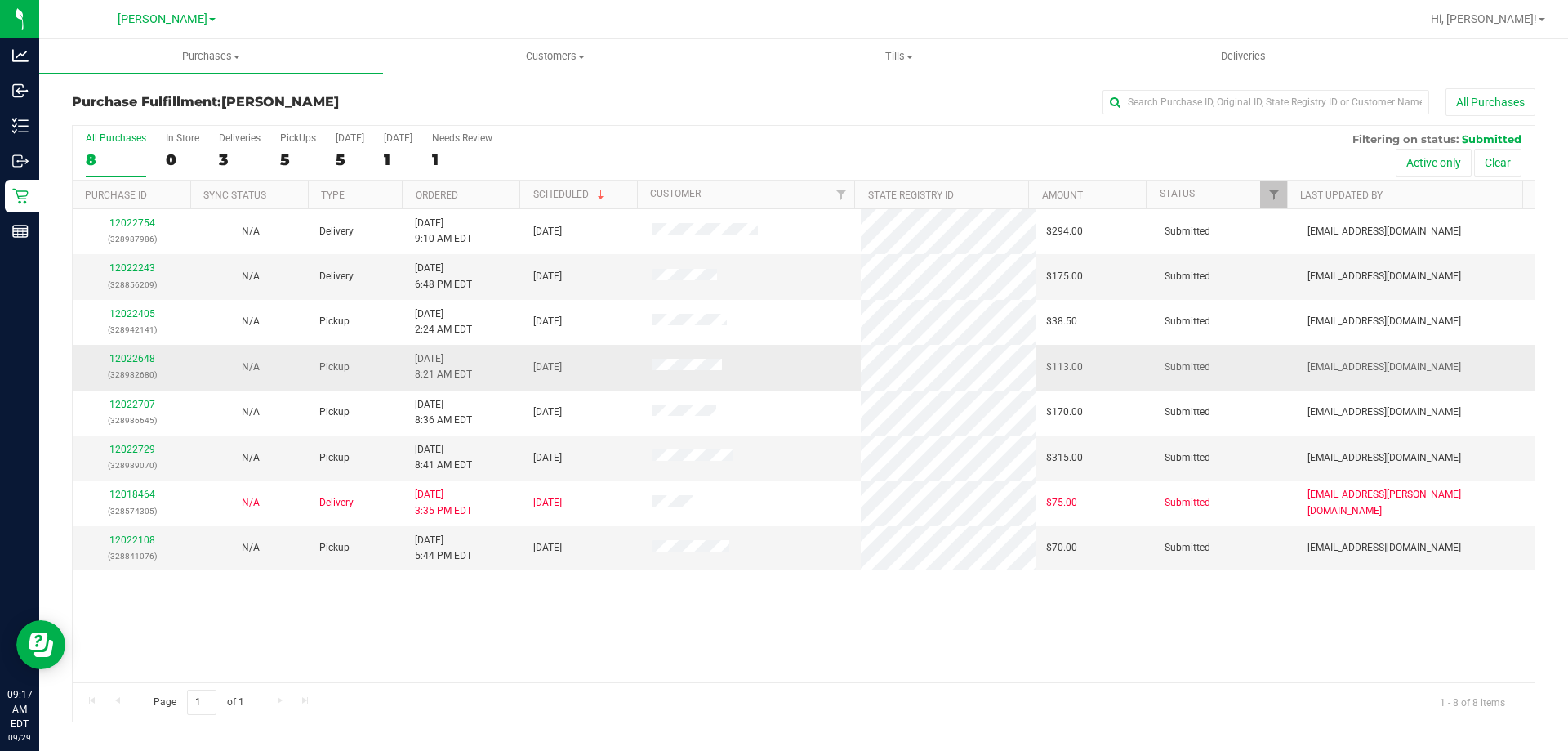
click at [149, 357] on link "12022648" at bounding box center [132, 359] width 46 height 12
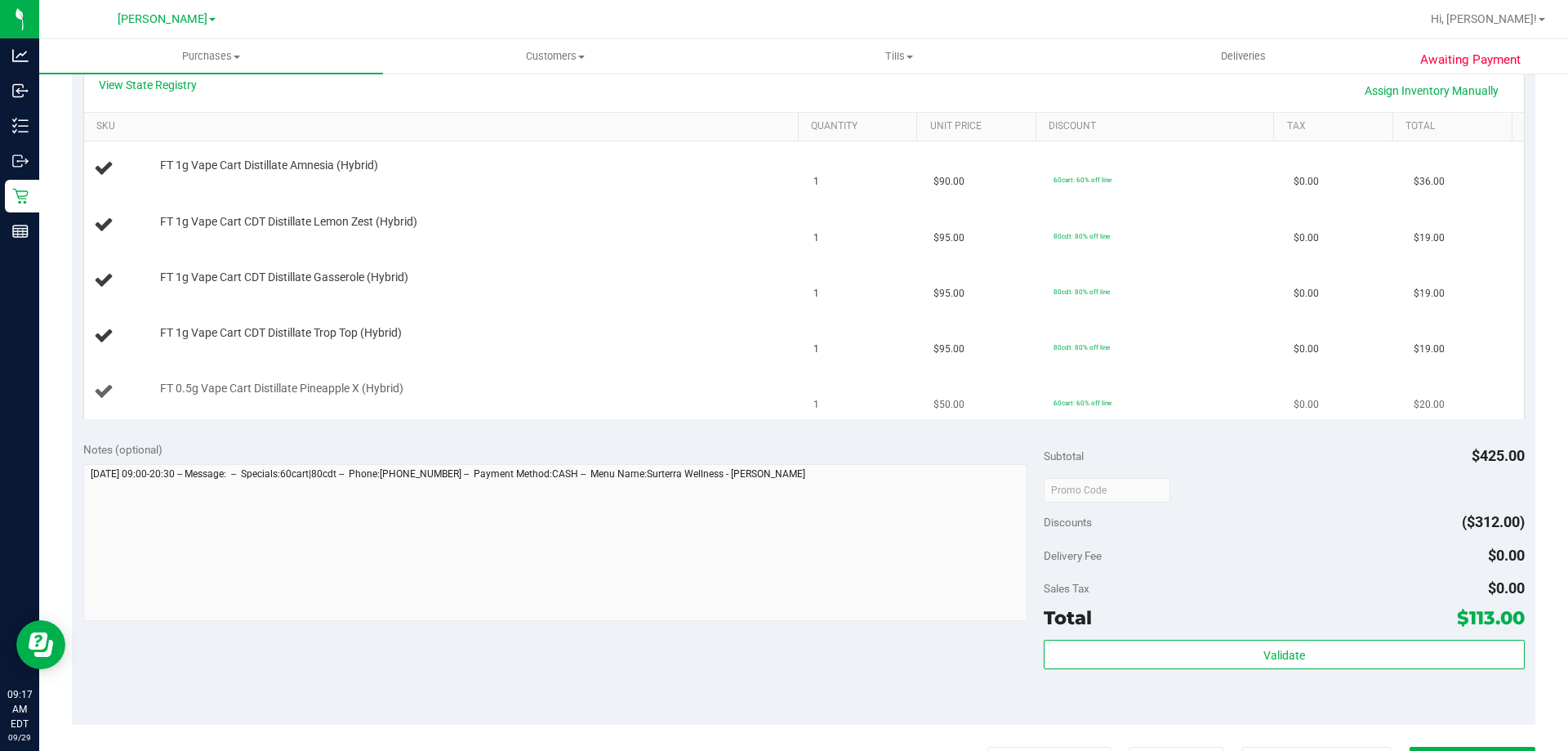
scroll to position [408, 0]
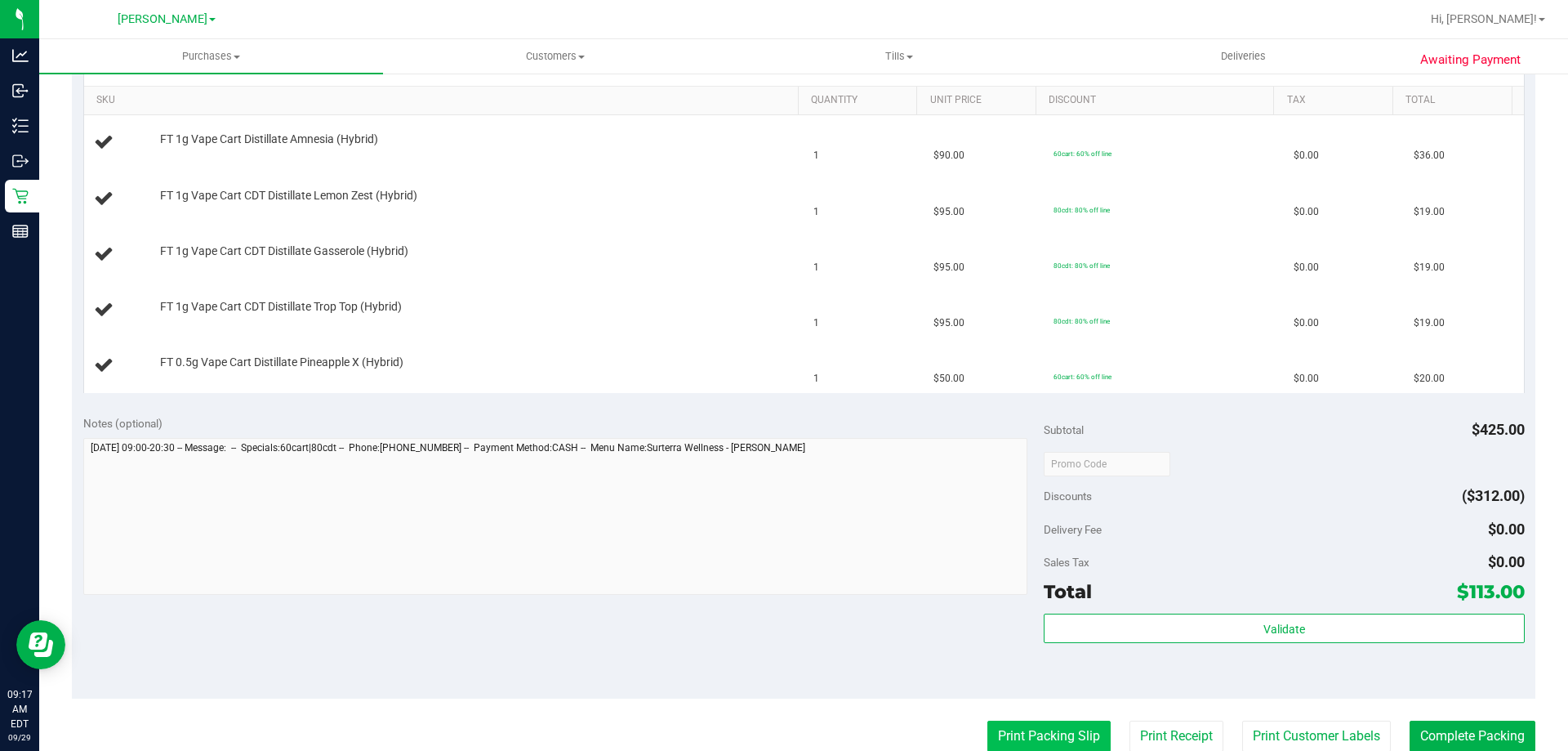
click at [1031, 739] on button "Print Packing Slip" at bounding box center [1049, 736] width 123 height 31
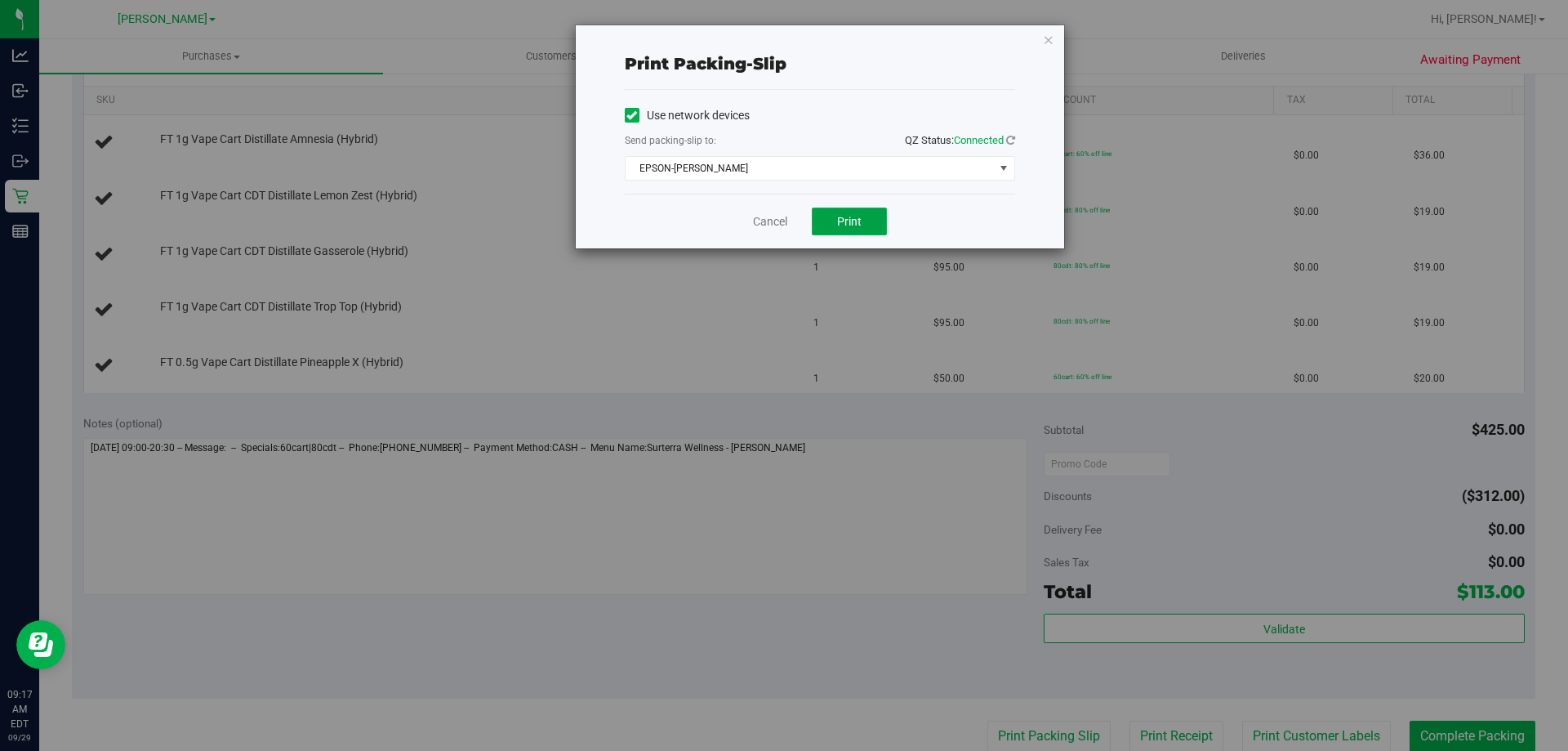
click at [842, 223] on span "Print" at bounding box center [849, 222] width 25 height 13
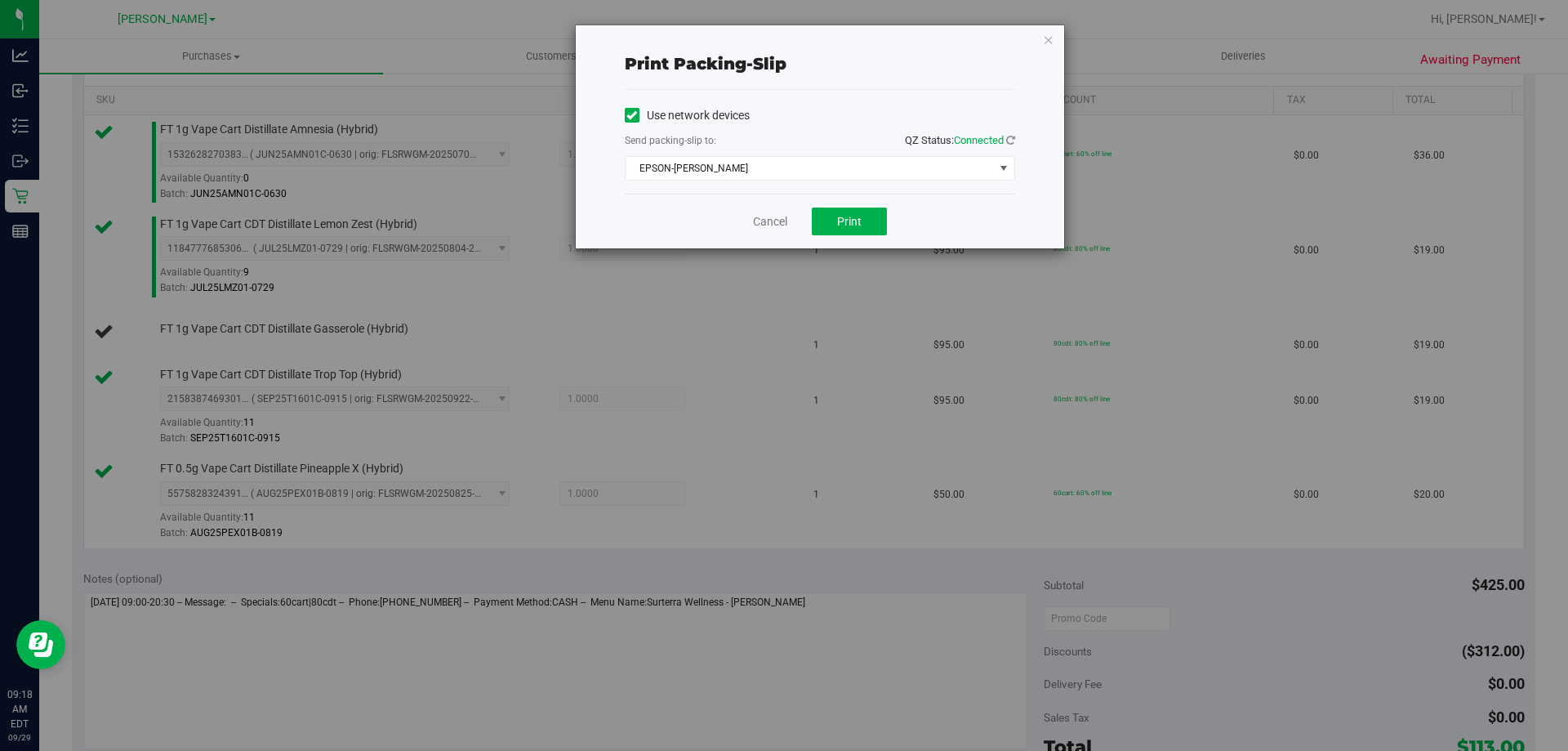
click at [770, 230] on div "Cancel Print" at bounding box center [820, 221] width 390 height 55
click at [773, 221] on link "Cancel" at bounding box center [770, 222] width 34 height 17
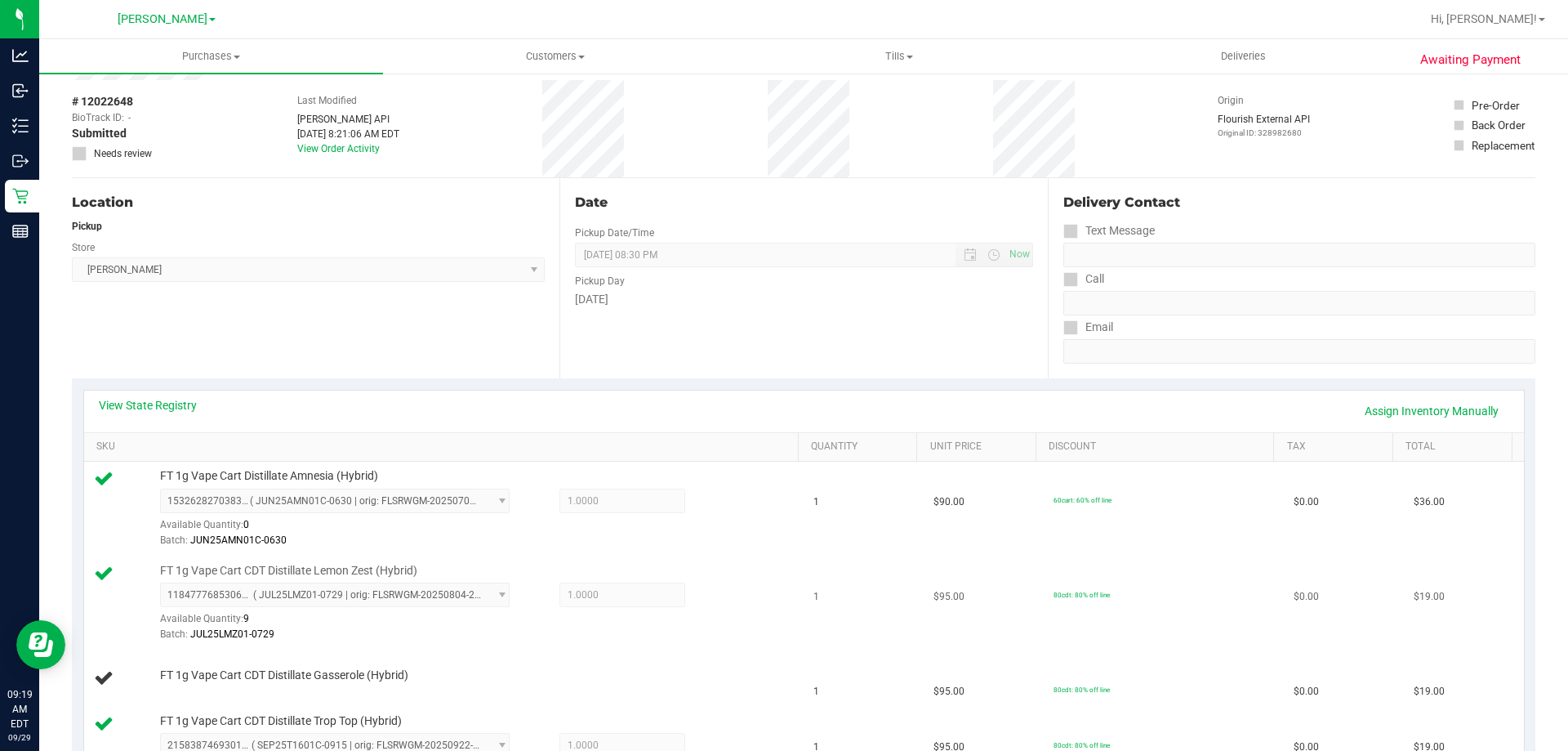
scroll to position [0, 0]
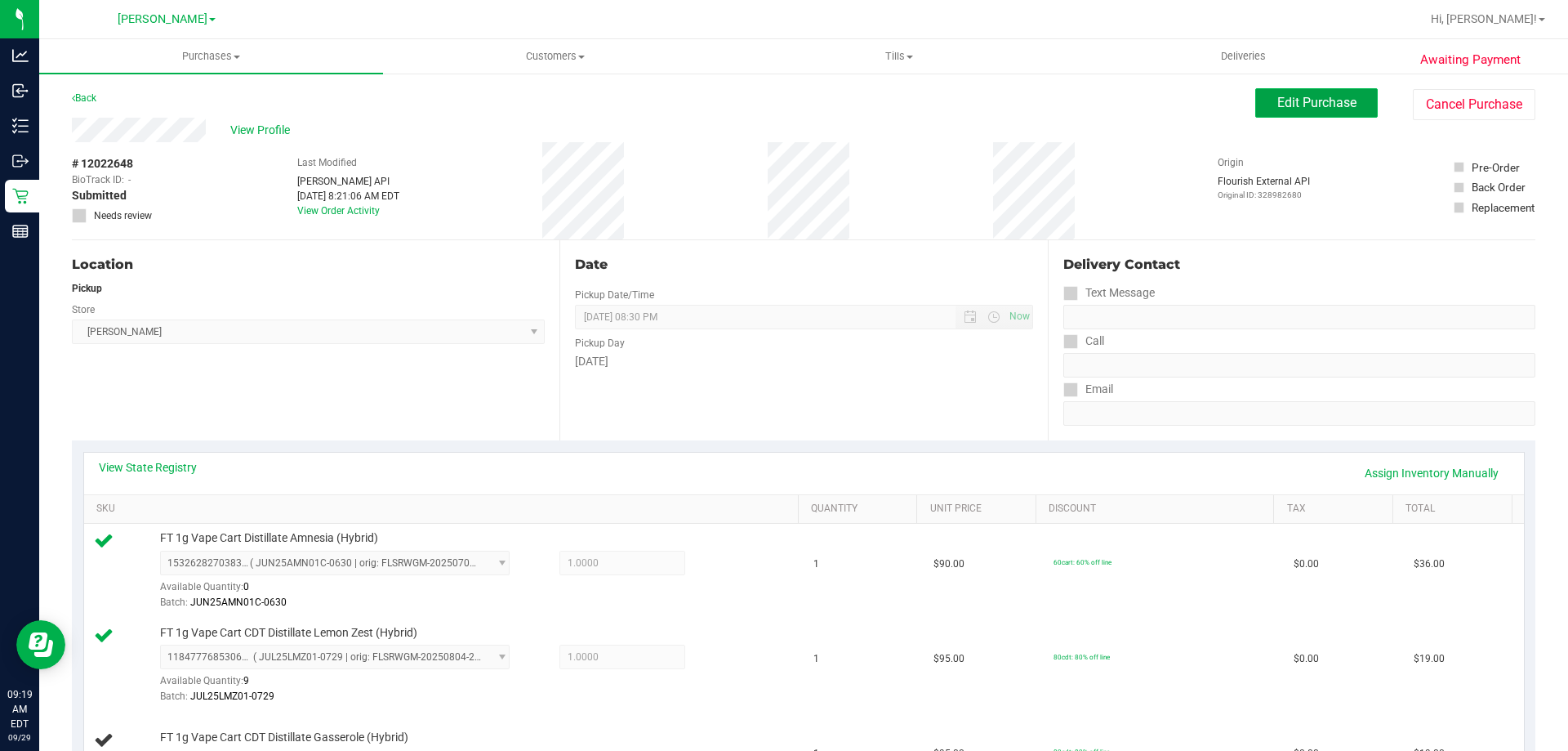
click at [1309, 102] on span "Edit Purchase" at bounding box center [1317, 102] width 79 height 16
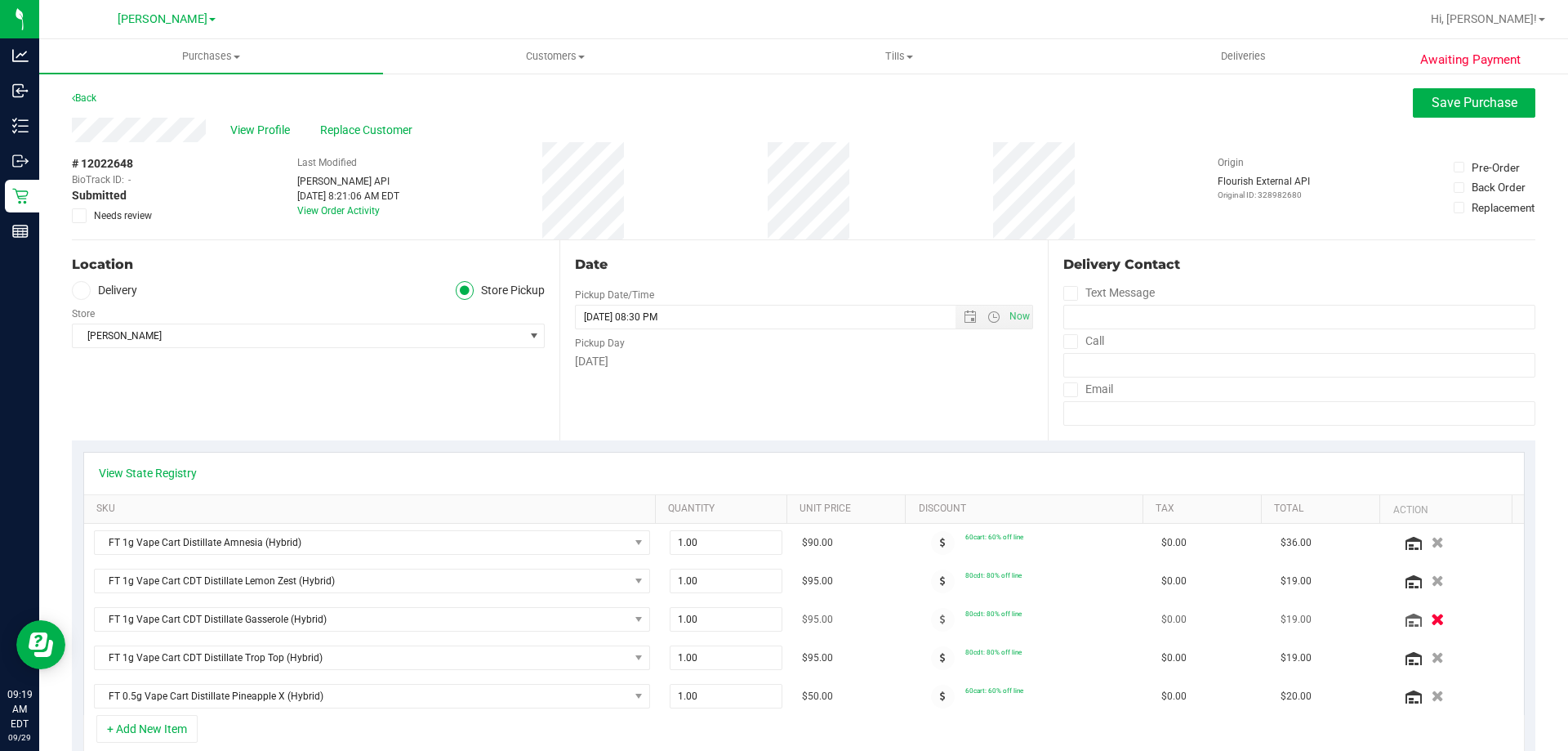
click at [1423, 622] on button "button" at bounding box center [1437, 619] width 28 height 17
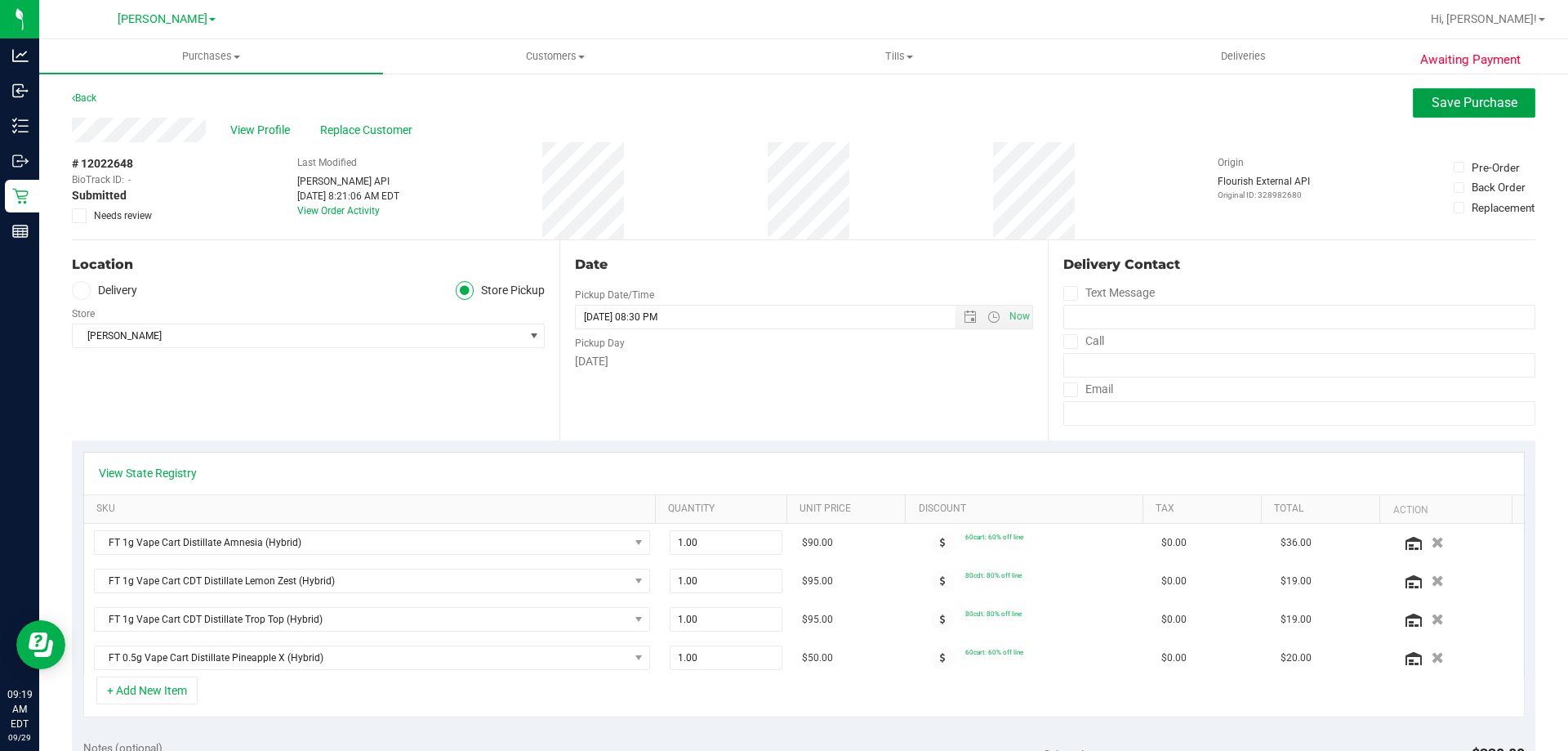
click at [1468, 94] on span "Save Purchase" at bounding box center [1474, 102] width 85 height 16
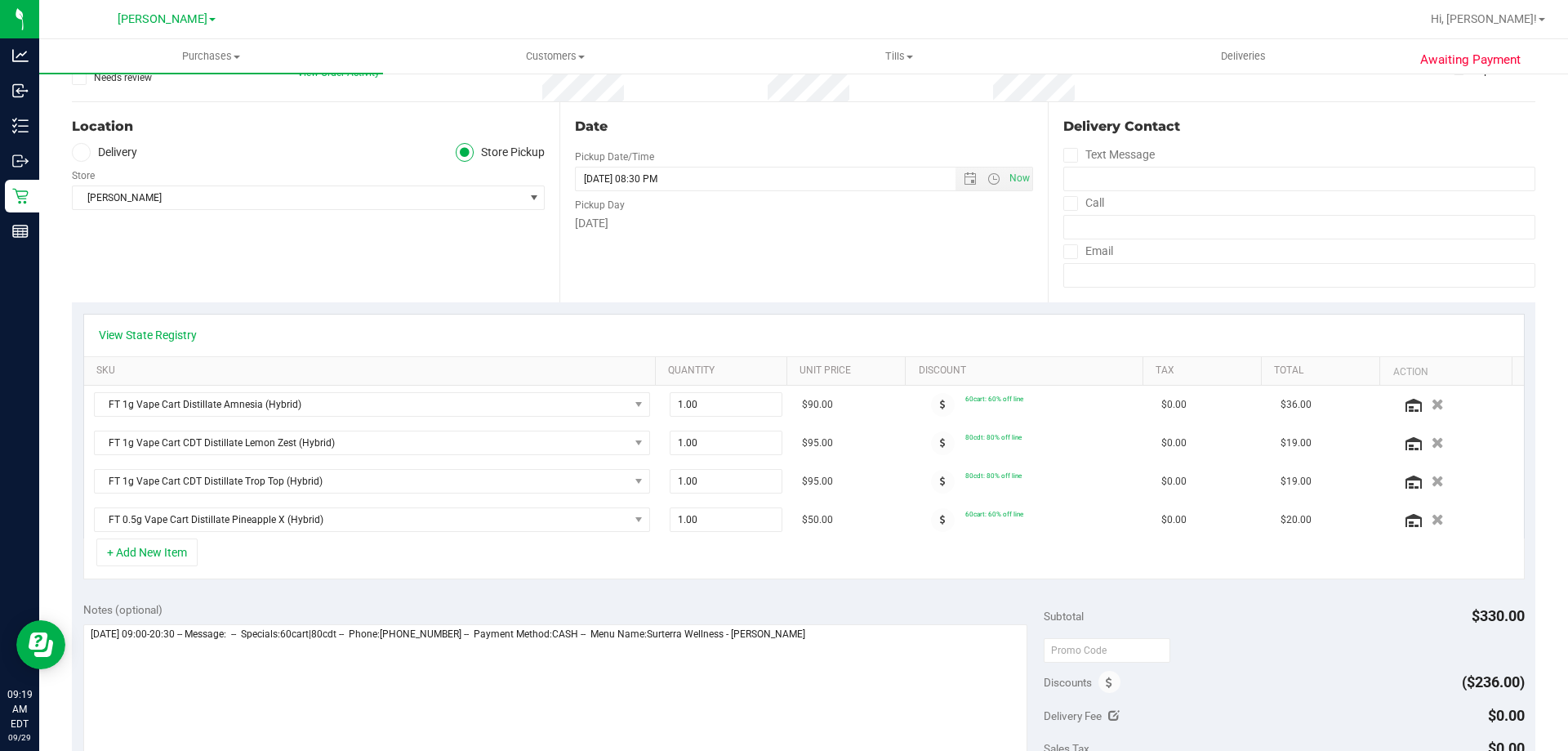
scroll to position [164, 0]
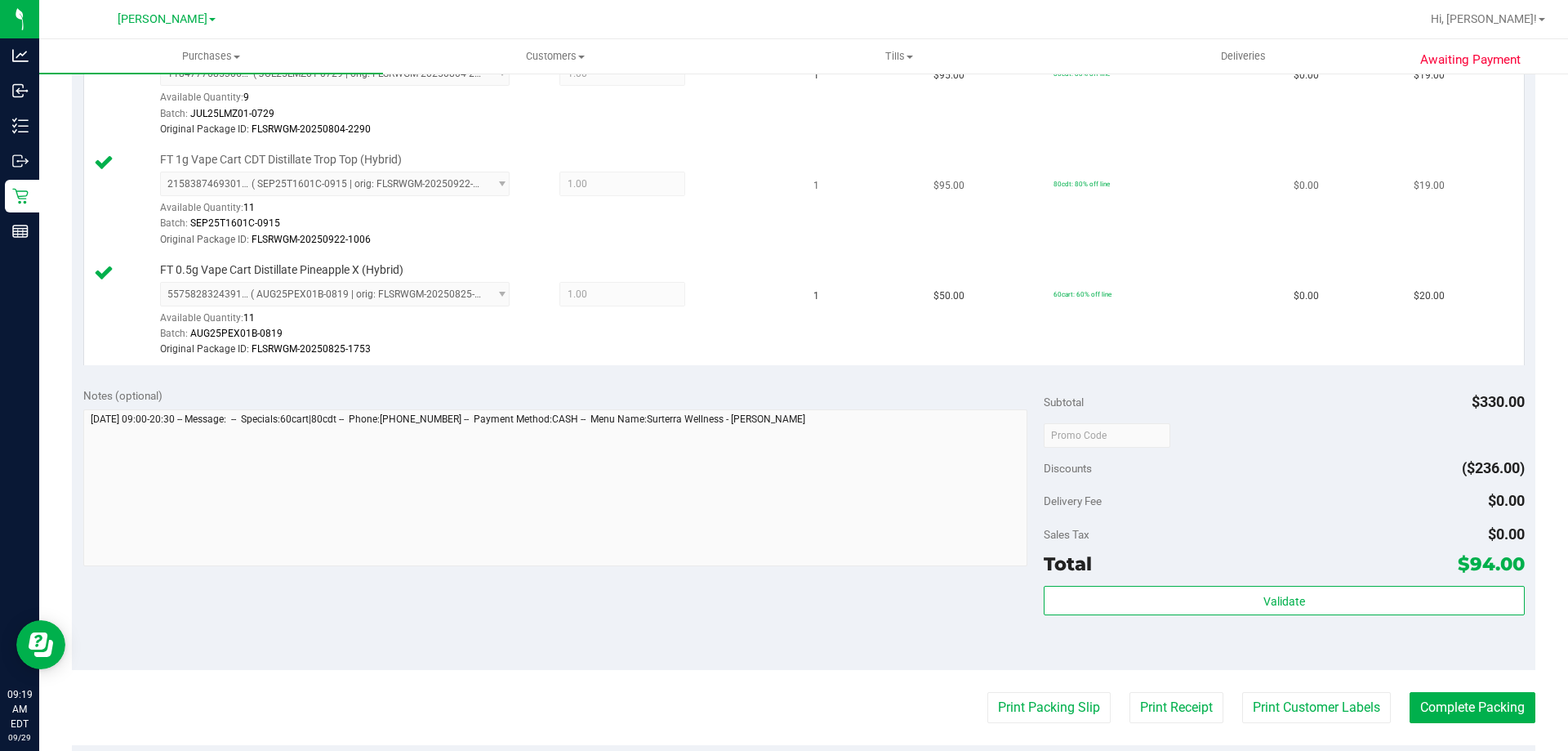
scroll to position [603, 0]
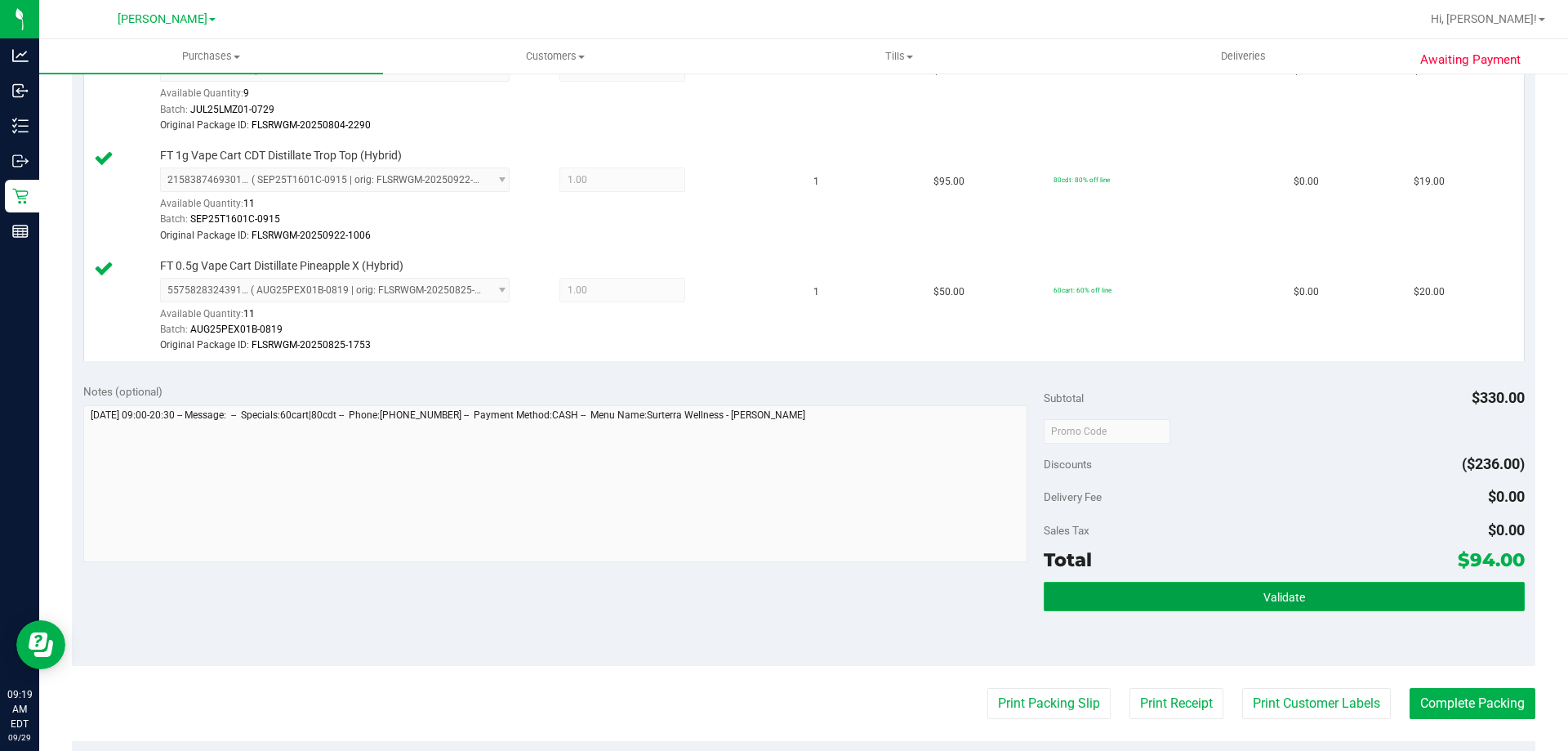
click at [1507, 601] on button "Validate" at bounding box center [1284, 597] width 481 height 30
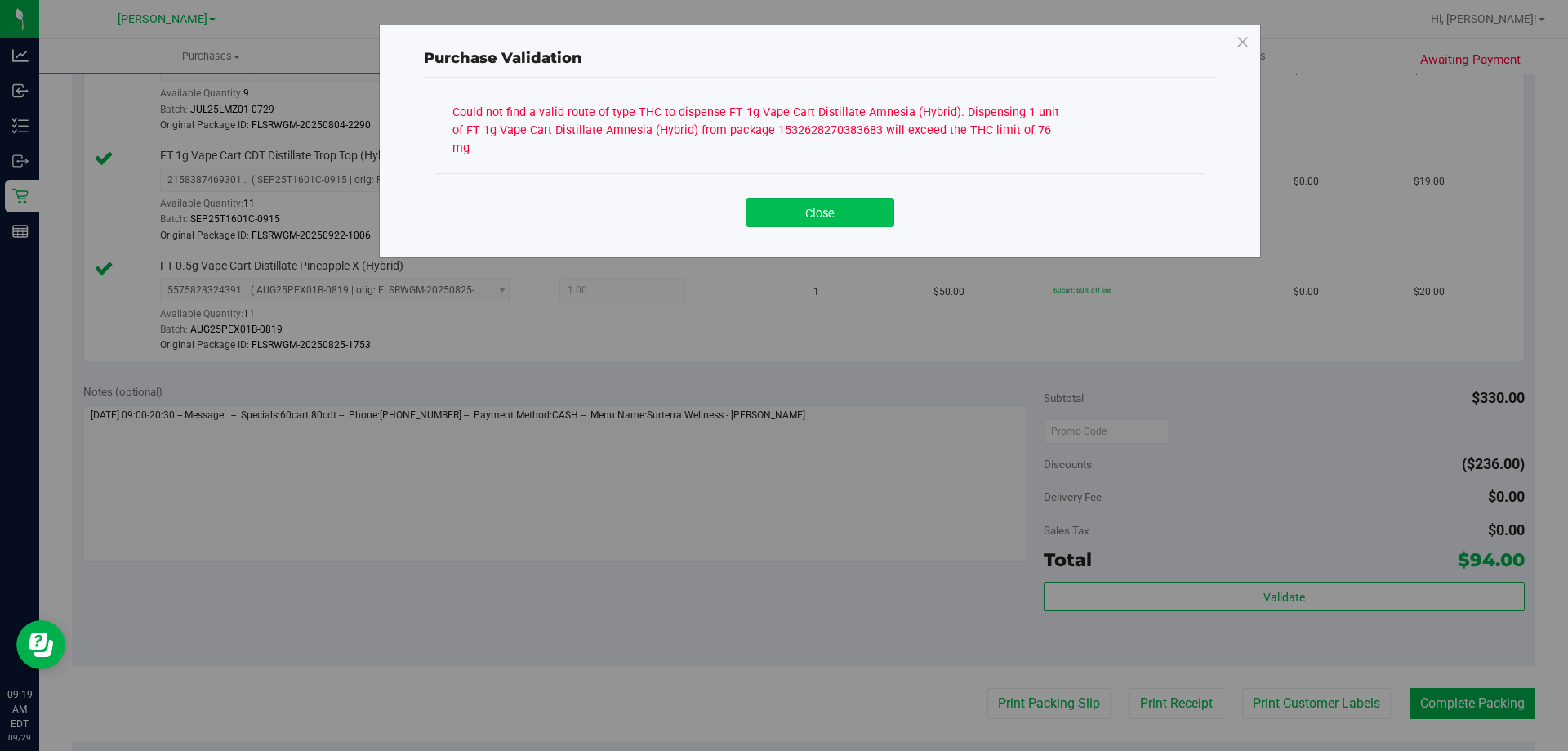
click at [837, 198] on button "Close" at bounding box center [820, 213] width 149 height 30
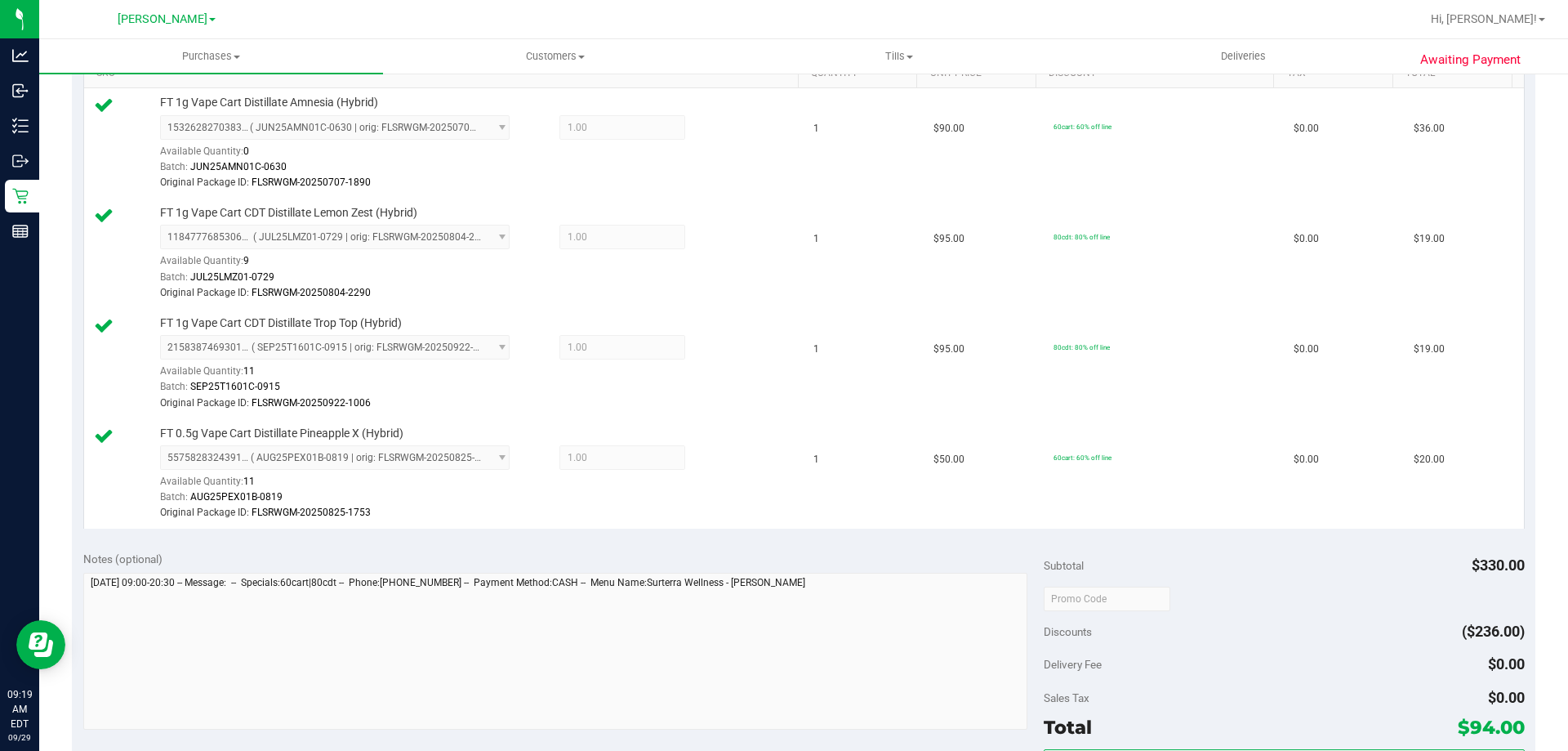
scroll to position [0, 0]
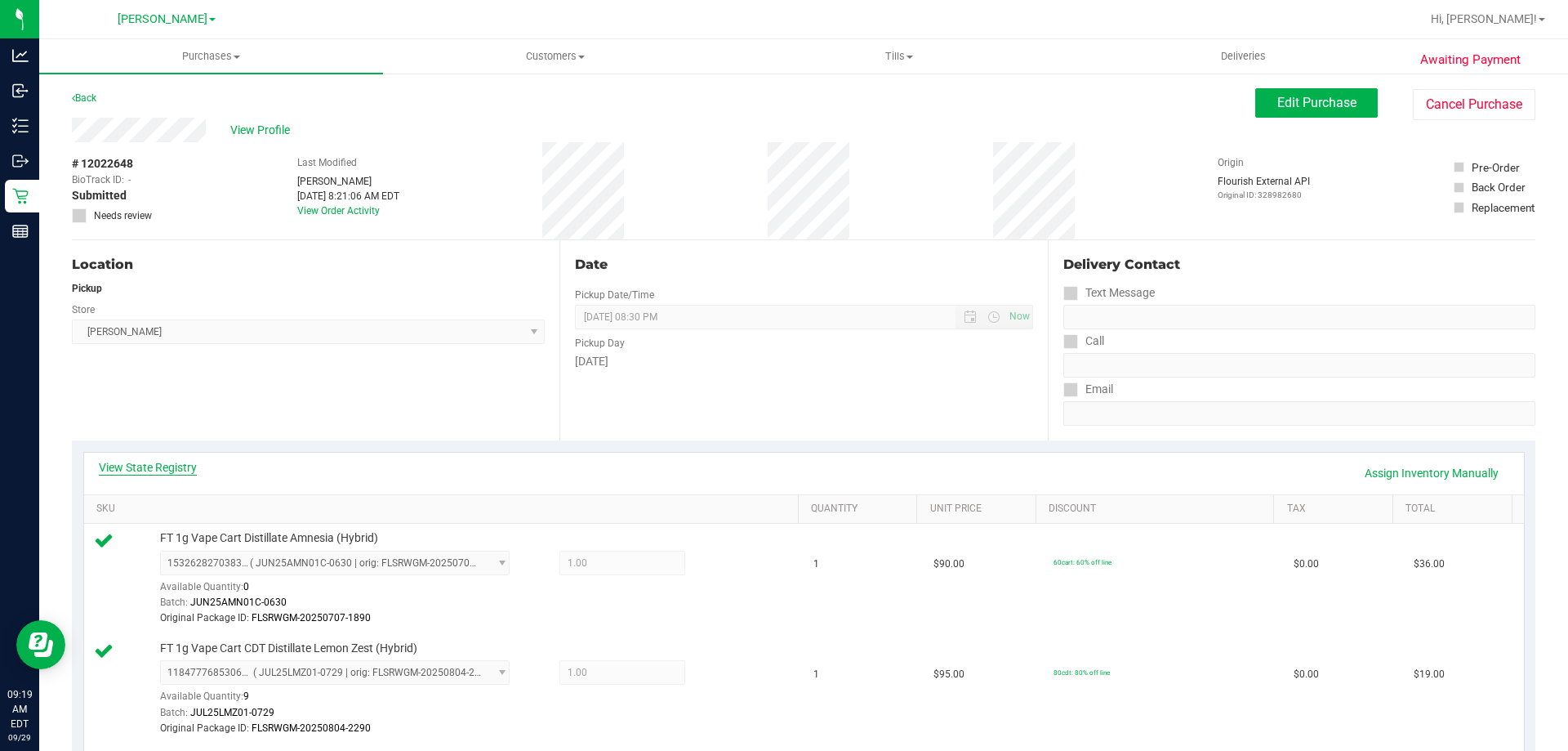
click at [169, 464] on link "View State Registry" at bounding box center [147, 468] width 98 height 16
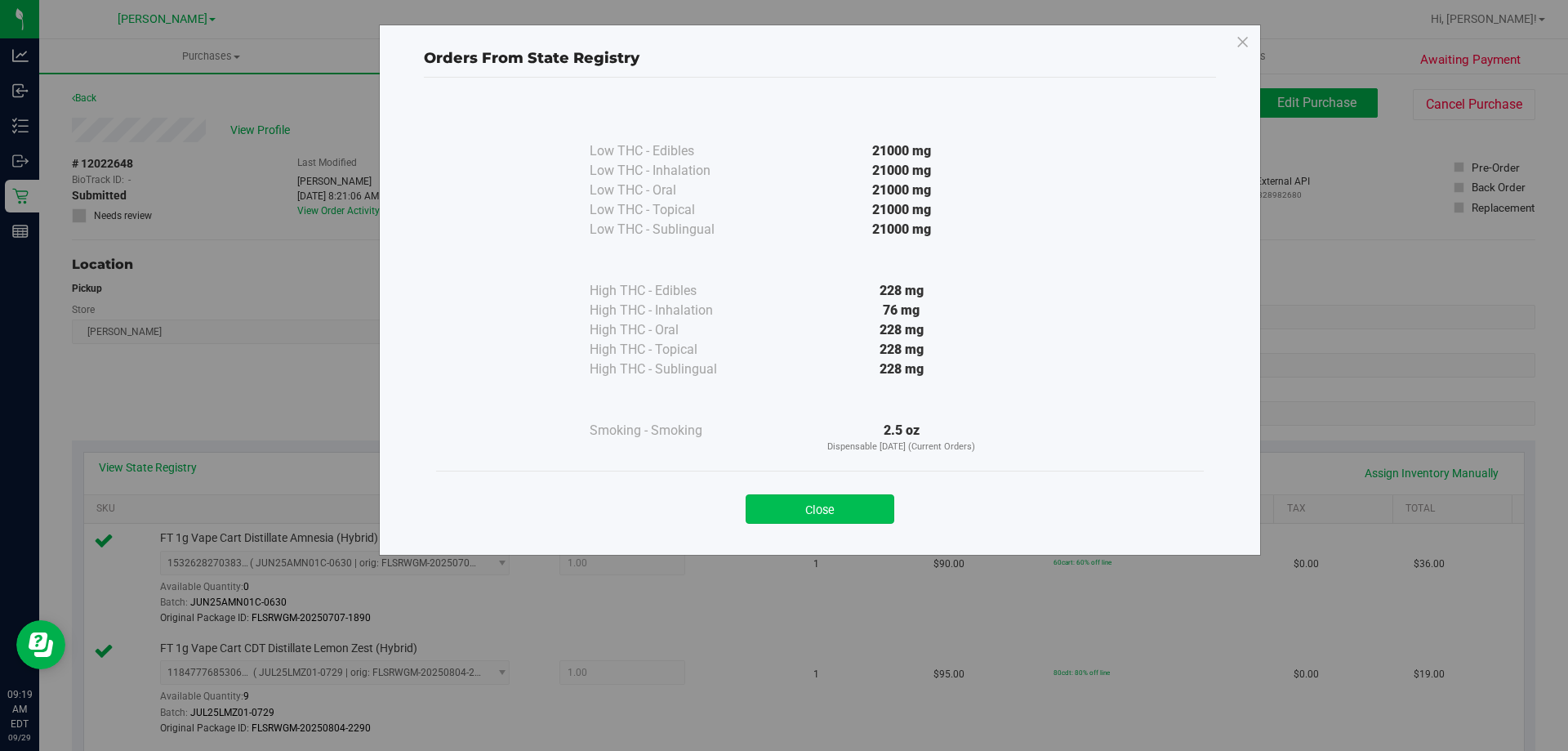
click at [812, 521] on button "Close" at bounding box center [820, 509] width 149 height 30
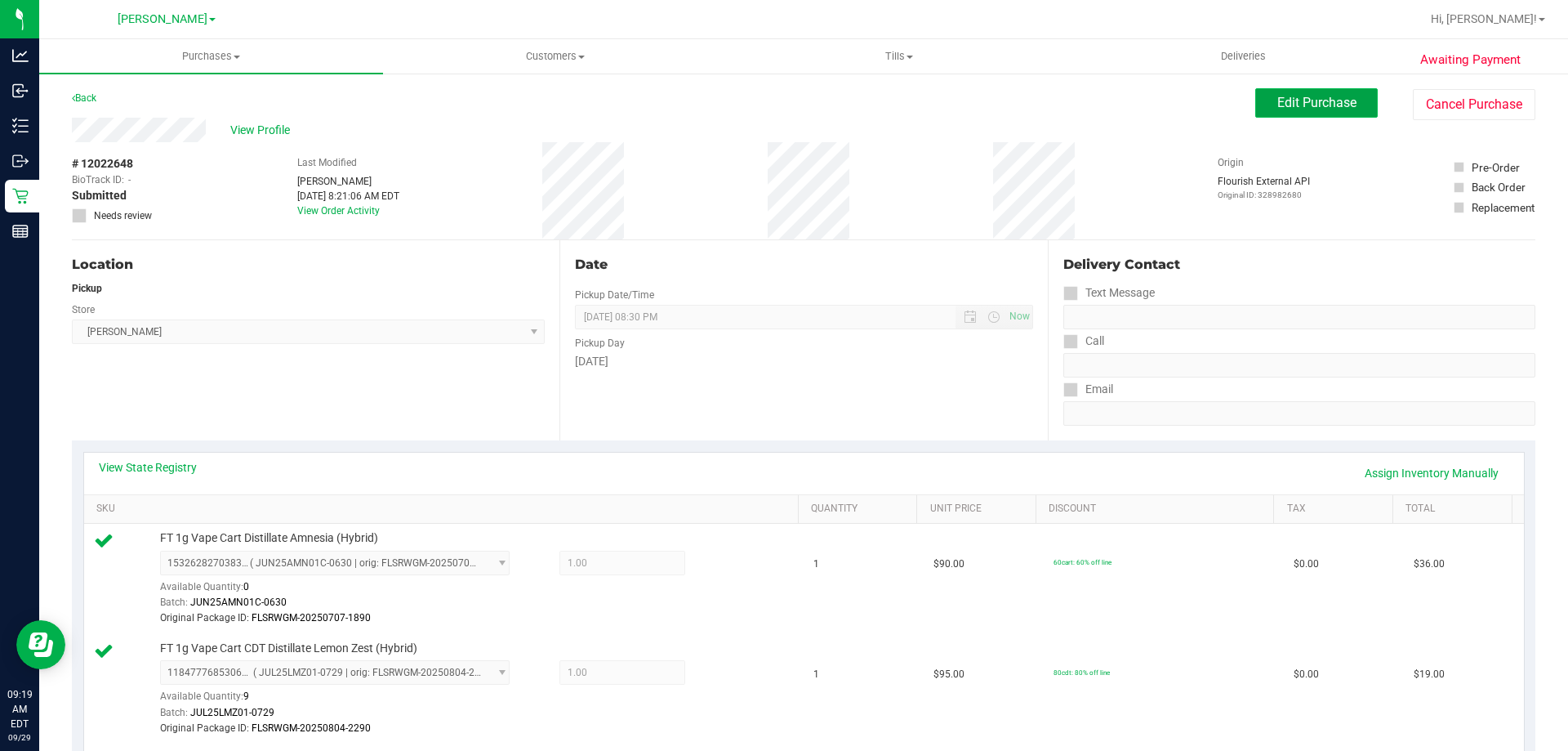
click at [1310, 100] on span "Edit Purchase" at bounding box center [1317, 102] width 79 height 16
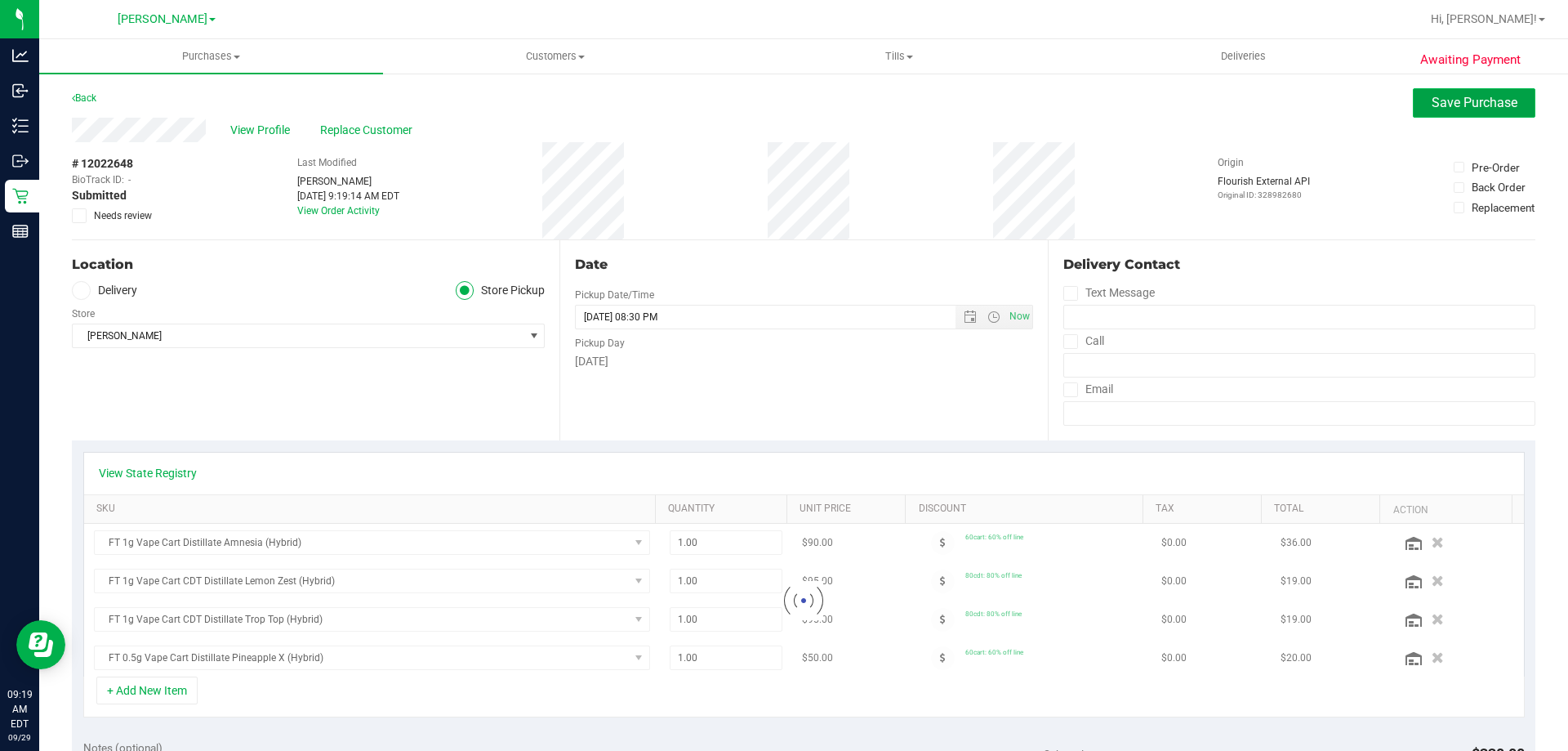
click at [1501, 100] on span "Save Purchase" at bounding box center [1474, 102] width 85 height 16
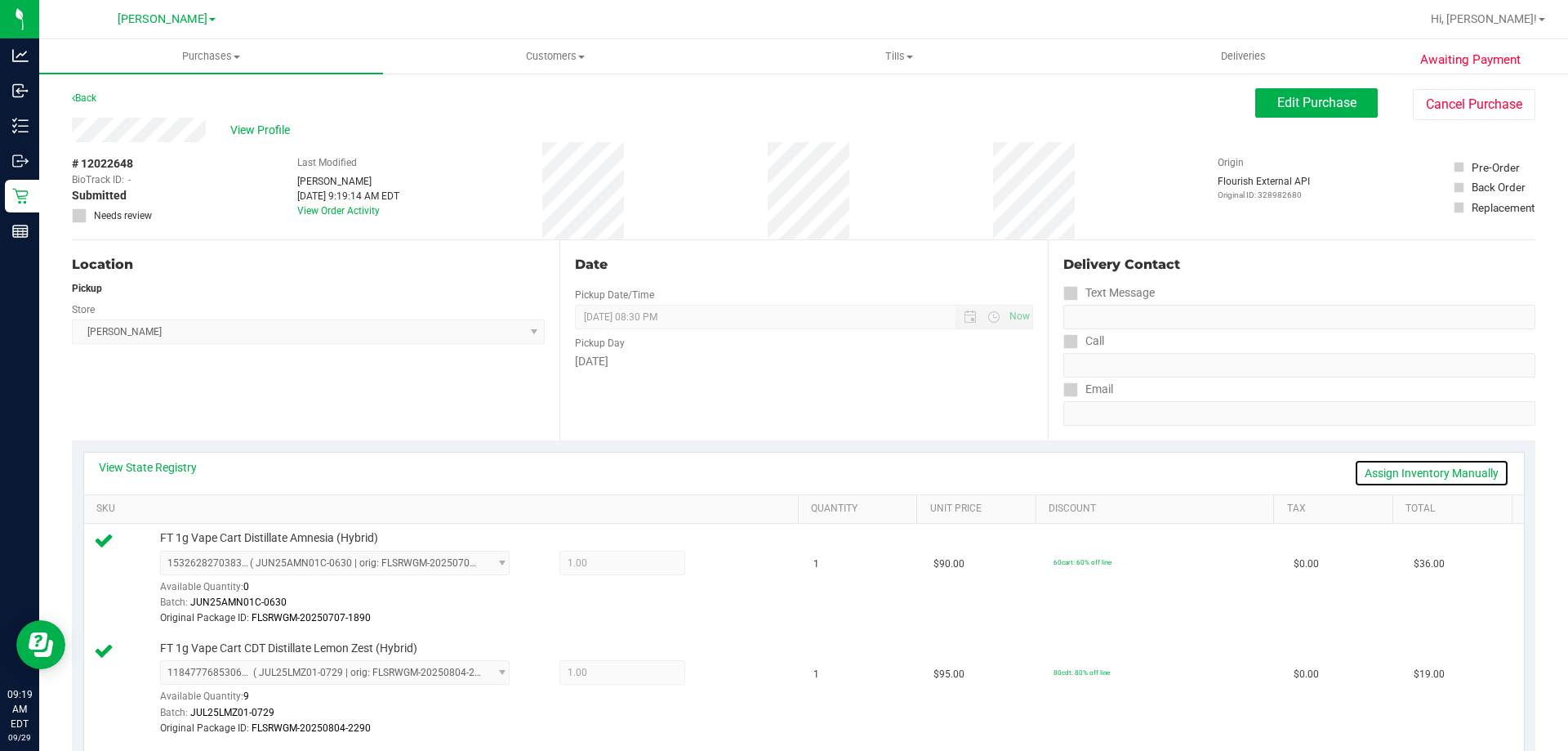
click at [1460, 464] on link "Assign Inventory Manually" at bounding box center [1432, 473] width 155 height 28
click at [715, 560] on icon at bounding box center [724, 564] width 17 height 19
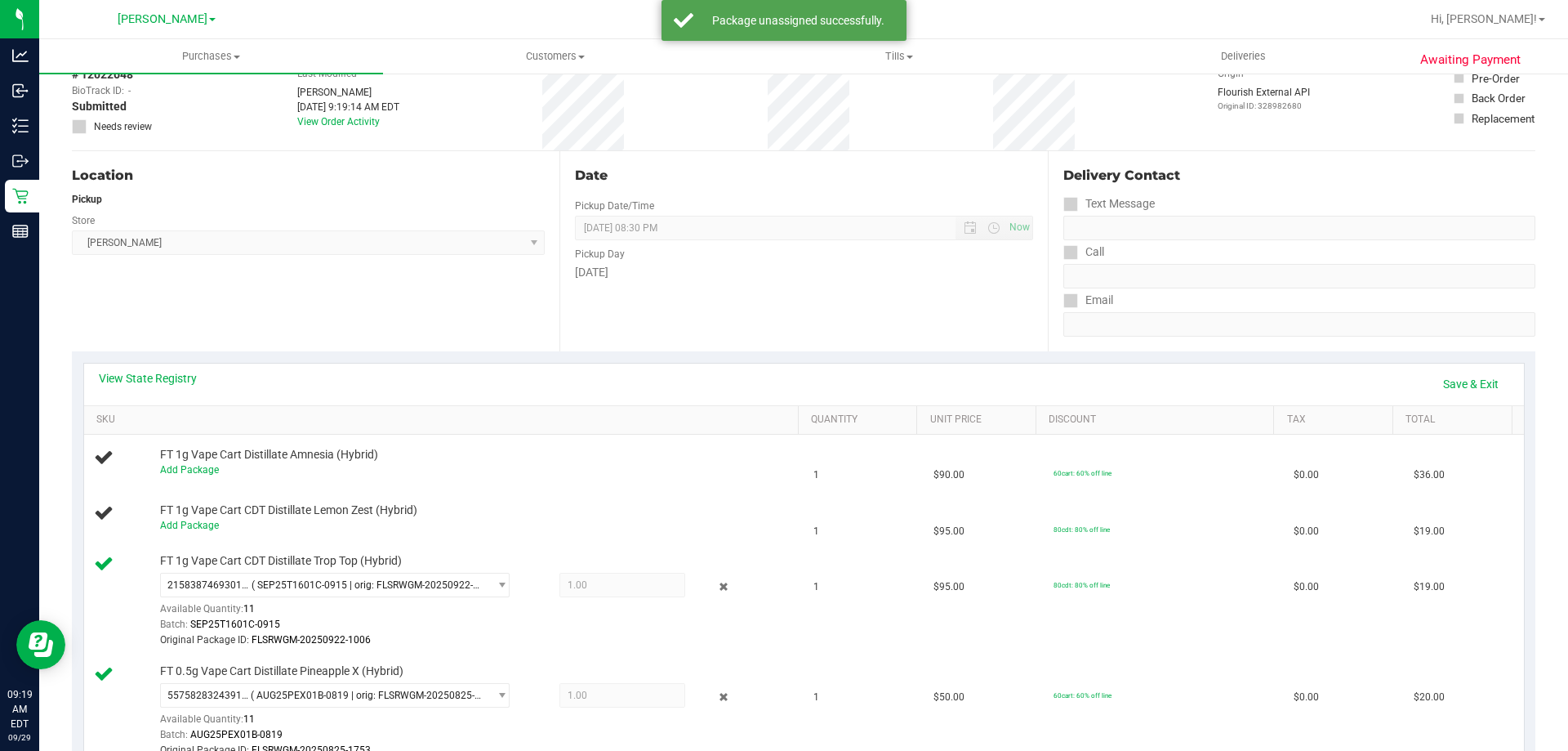
scroll to position [195, 0]
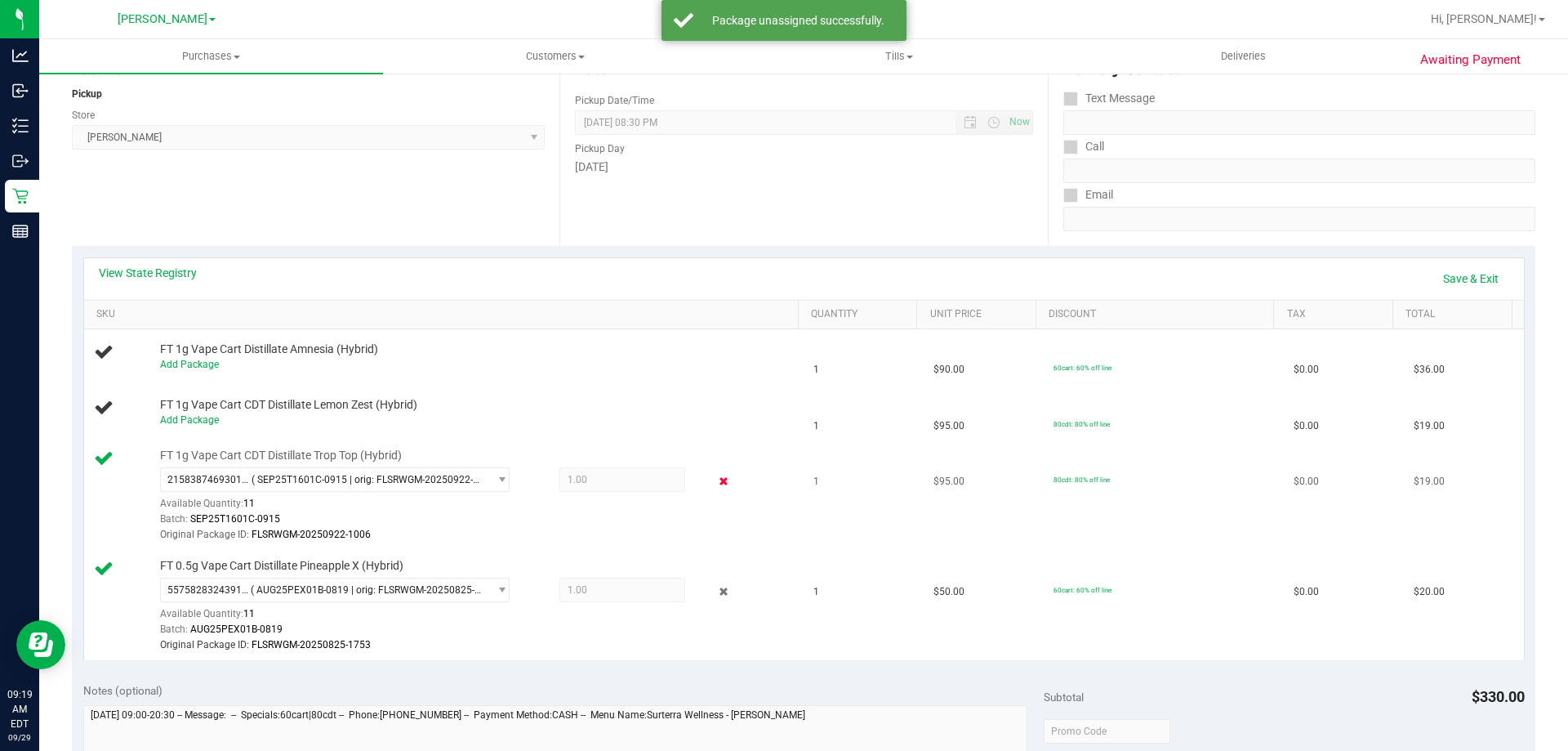
click at [715, 481] on icon at bounding box center [724, 481] width 17 height 19
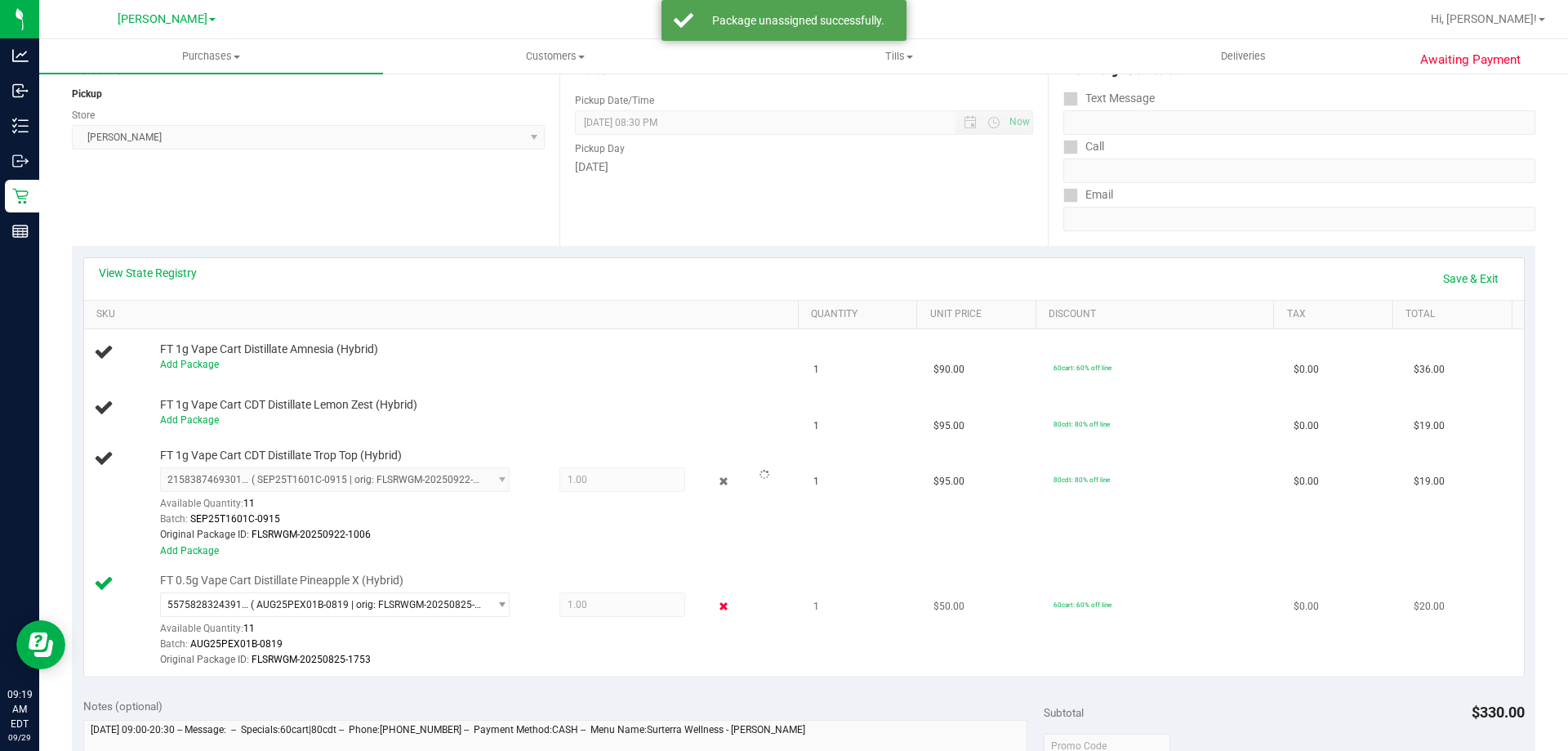
click at [716, 606] on icon at bounding box center [724, 606] width 17 height 19
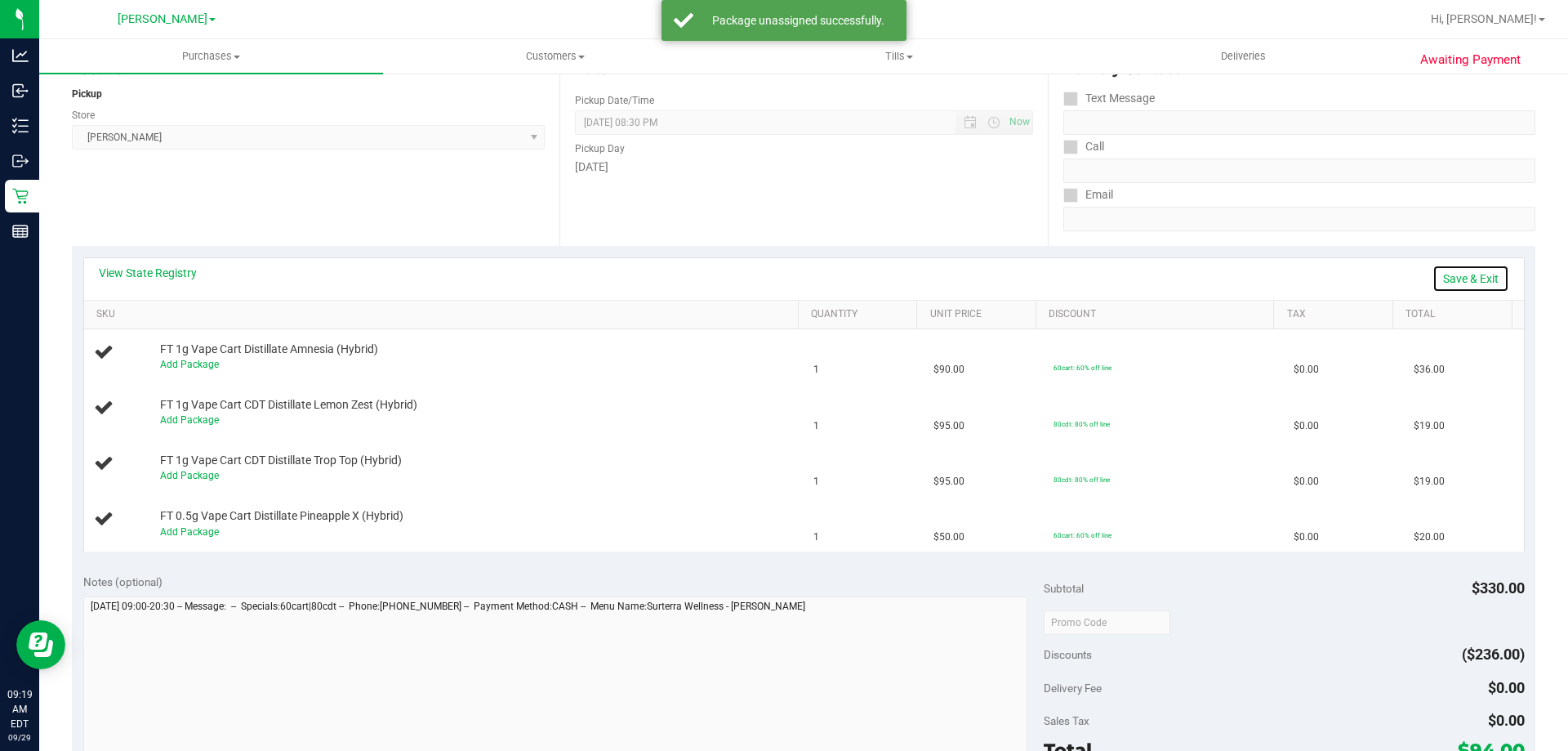
click at [1454, 280] on link "Save & Exit" at bounding box center [1470, 279] width 76 height 28
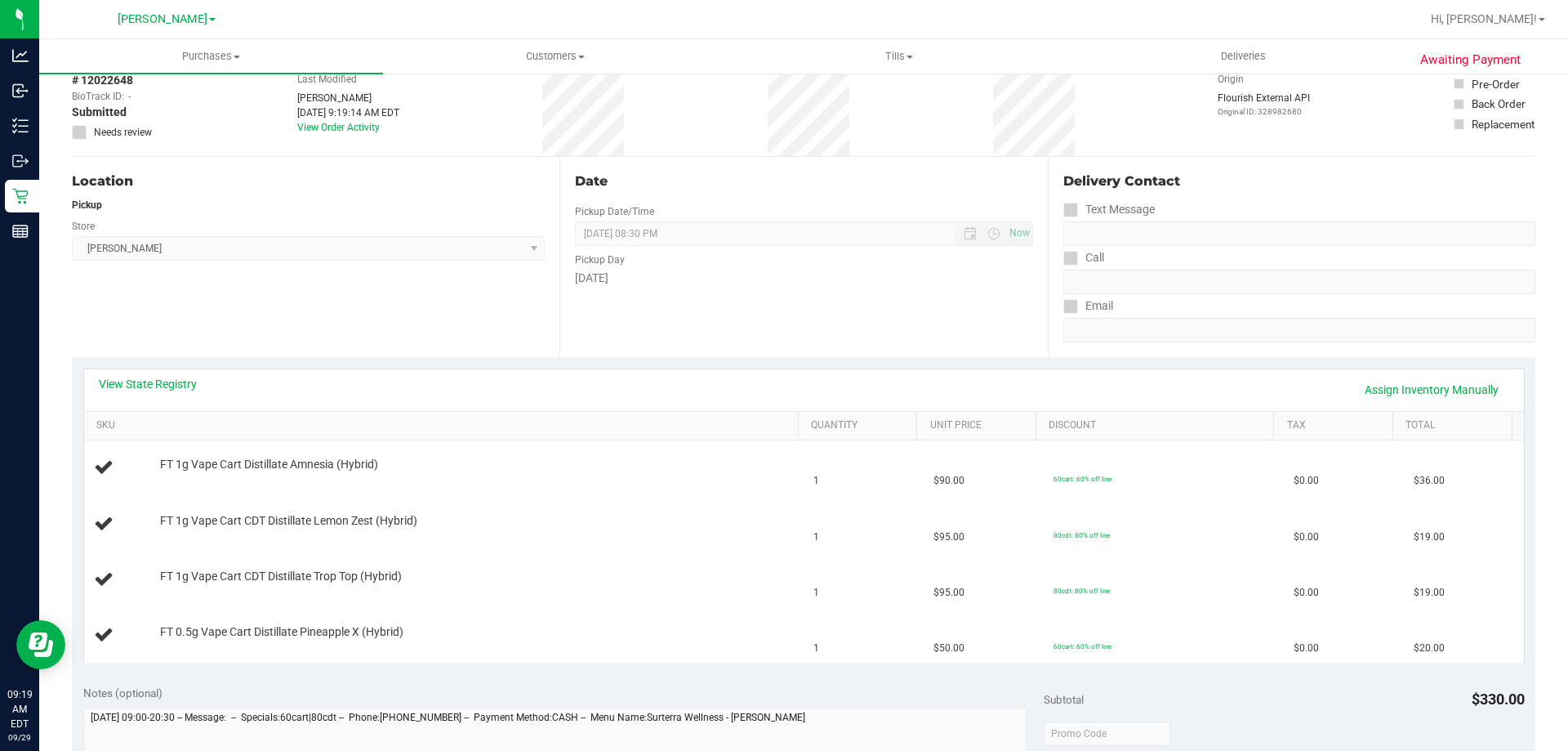
scroll to position [0, 0]
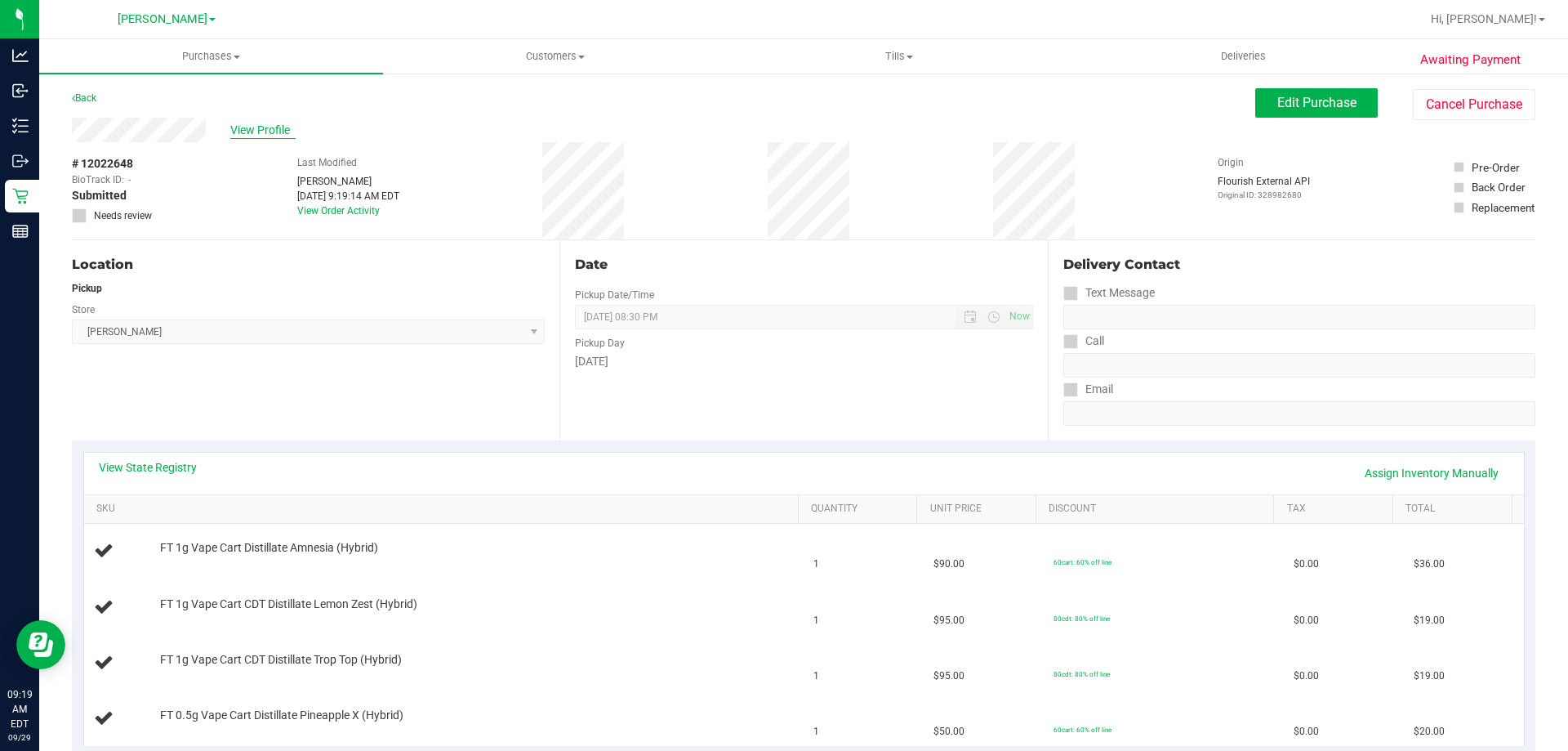
click at [270, 133] on span "View Profile" at bounding box center [263, 130] width 66 height 17
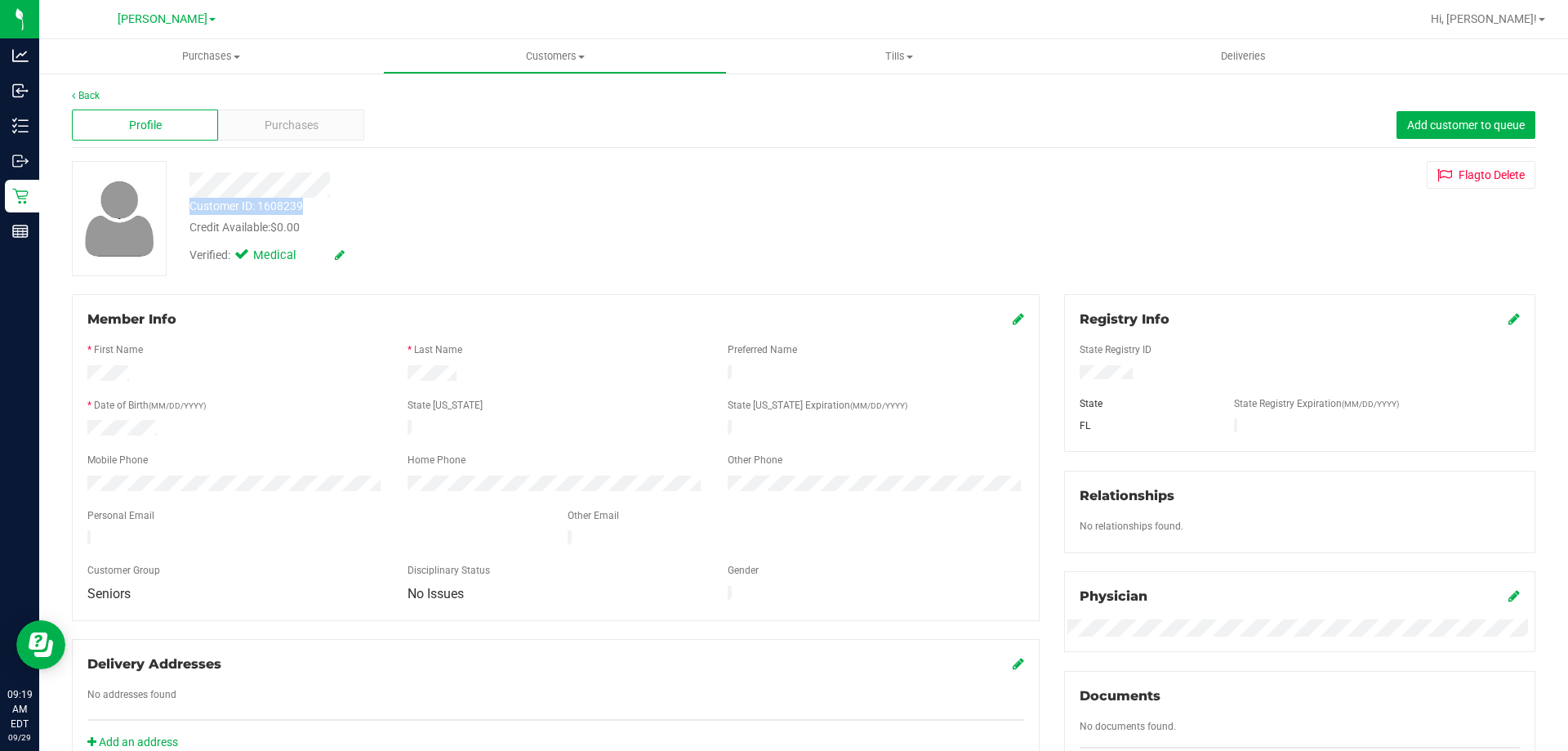
drag, startPoint x: 311, startPoint y: 205, endPoint x: 191, endPoint y: 205, distance: 120.0
click at [191, 205] on div "Customer ID: 1608239 Credit Available: $0.00" at bounding box center [549, 217] width 744 height 39
copy div "Customer ID: 1608239"
click at [91, 98] on link "Back" at bounding box center [86, 95] width 28 height 12
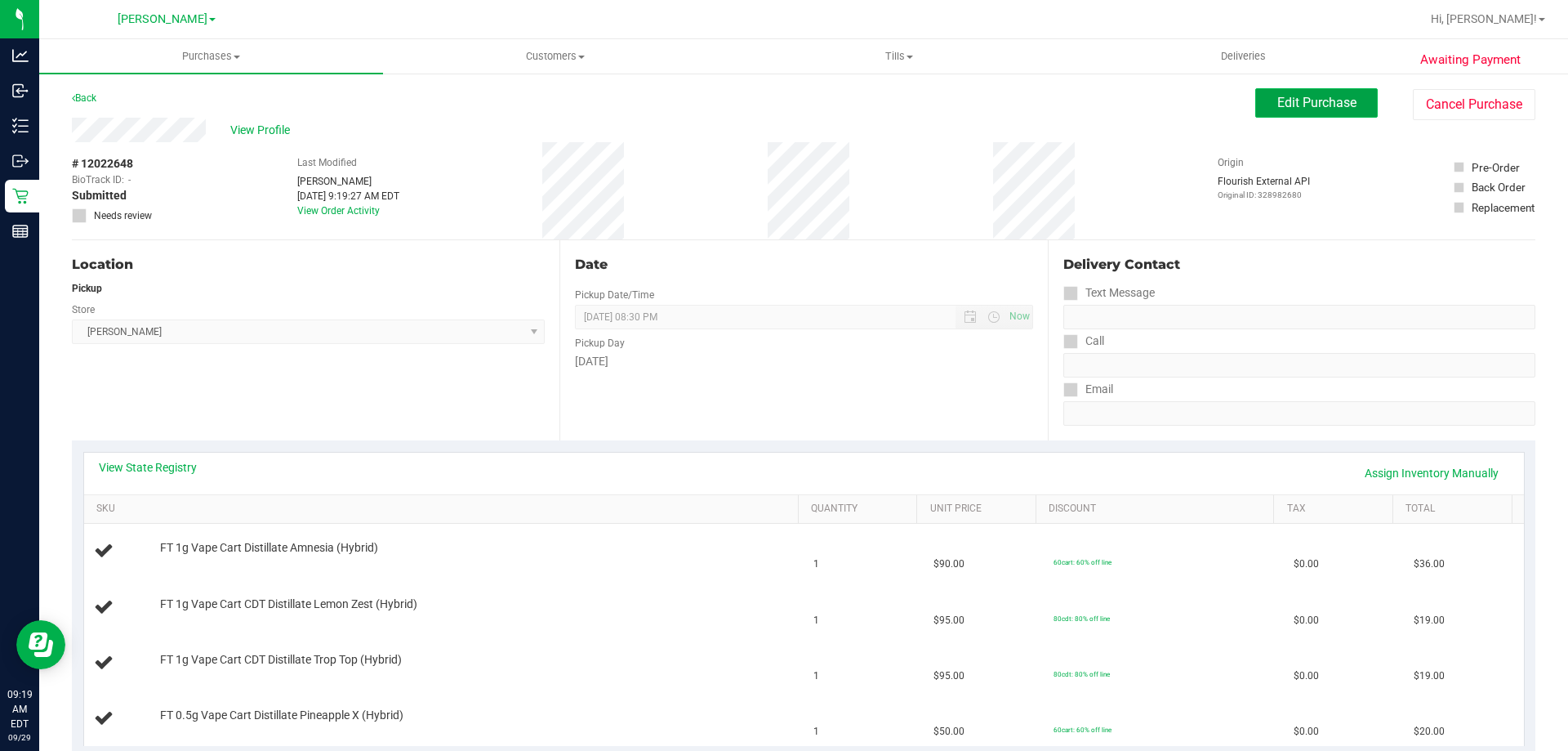
click at [1292, 103] on span "Edit Purchase" at bounding box center [1317, 102] width 79 height 16
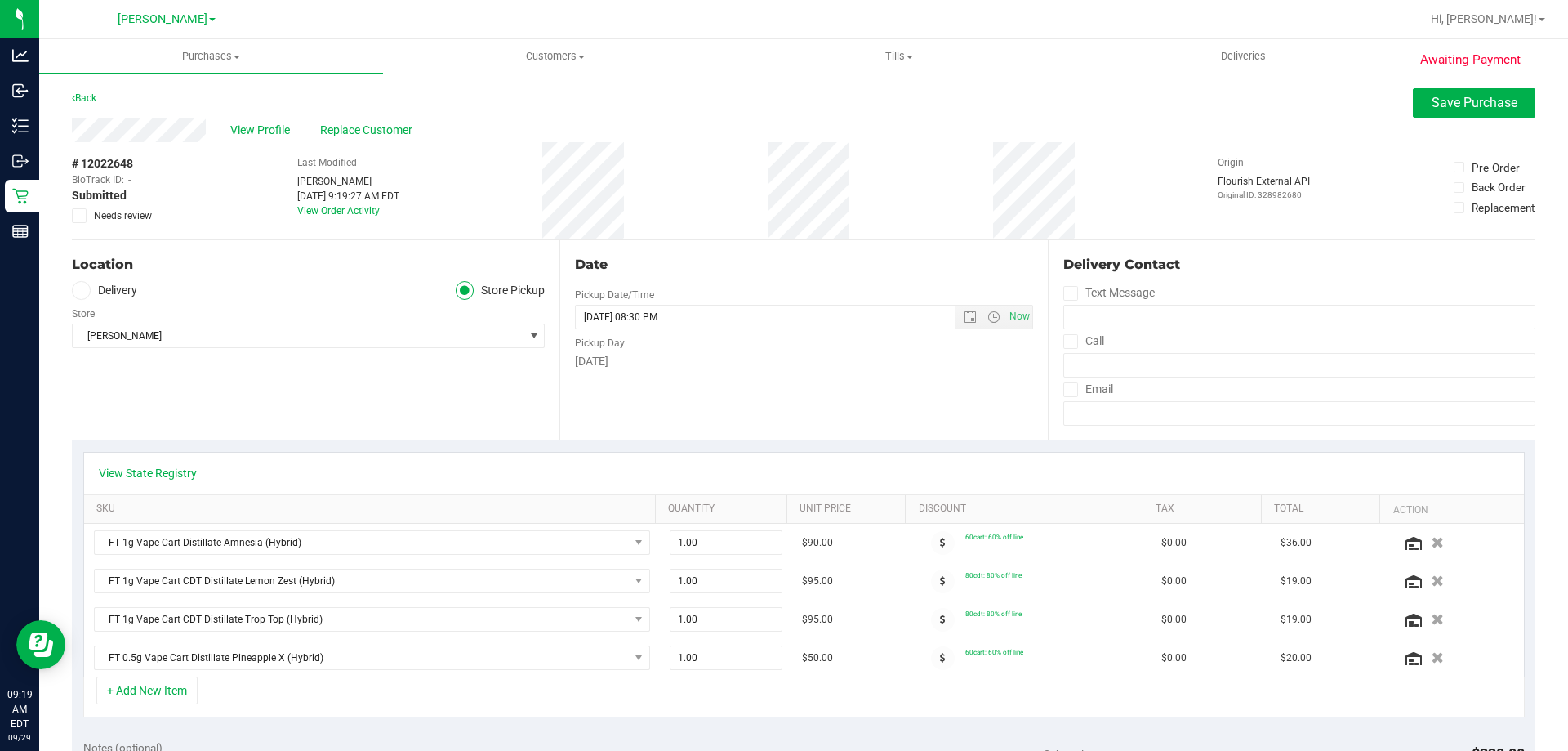
click at [134, 213] on span "Needs review" at bounding box center [122, 216] width 58 height 15
click at [0, 0] on input "Needs review" at bounding box center [0, 0] width 0 height 0
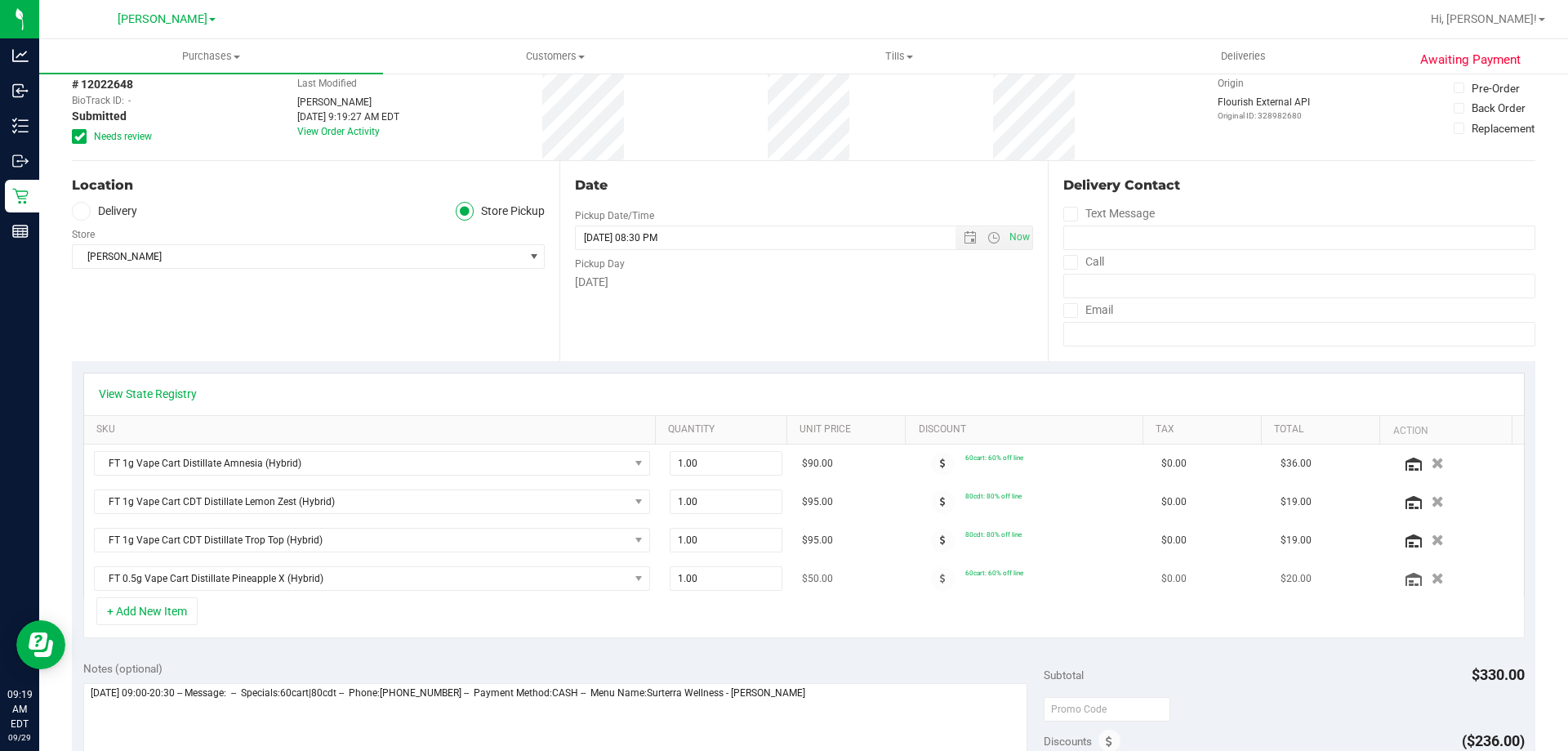
scroll to position [81, 0]
click at [830, 708] on textarea at bounding box center [555, 758] width 945 height 157
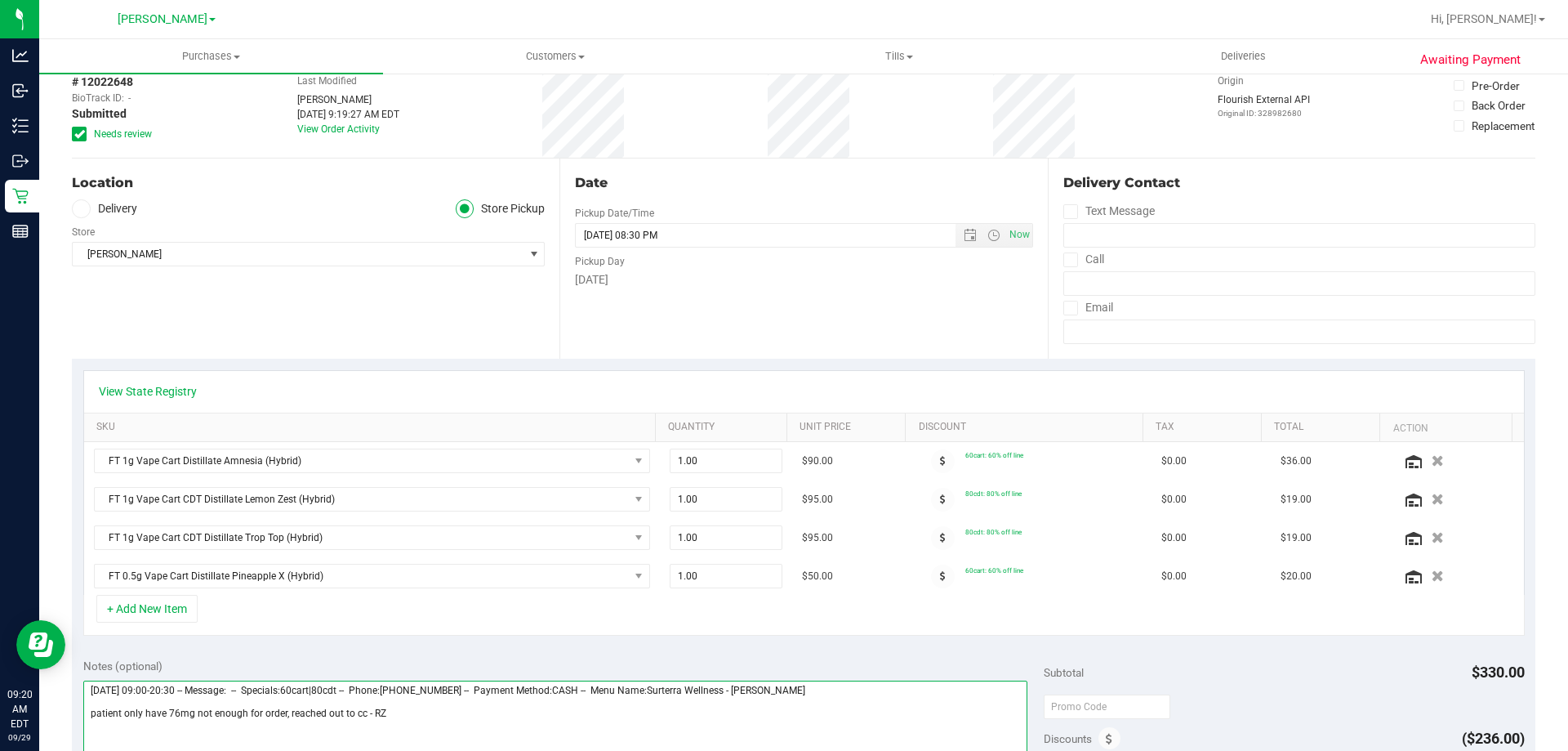
scroll to position [0, 0]
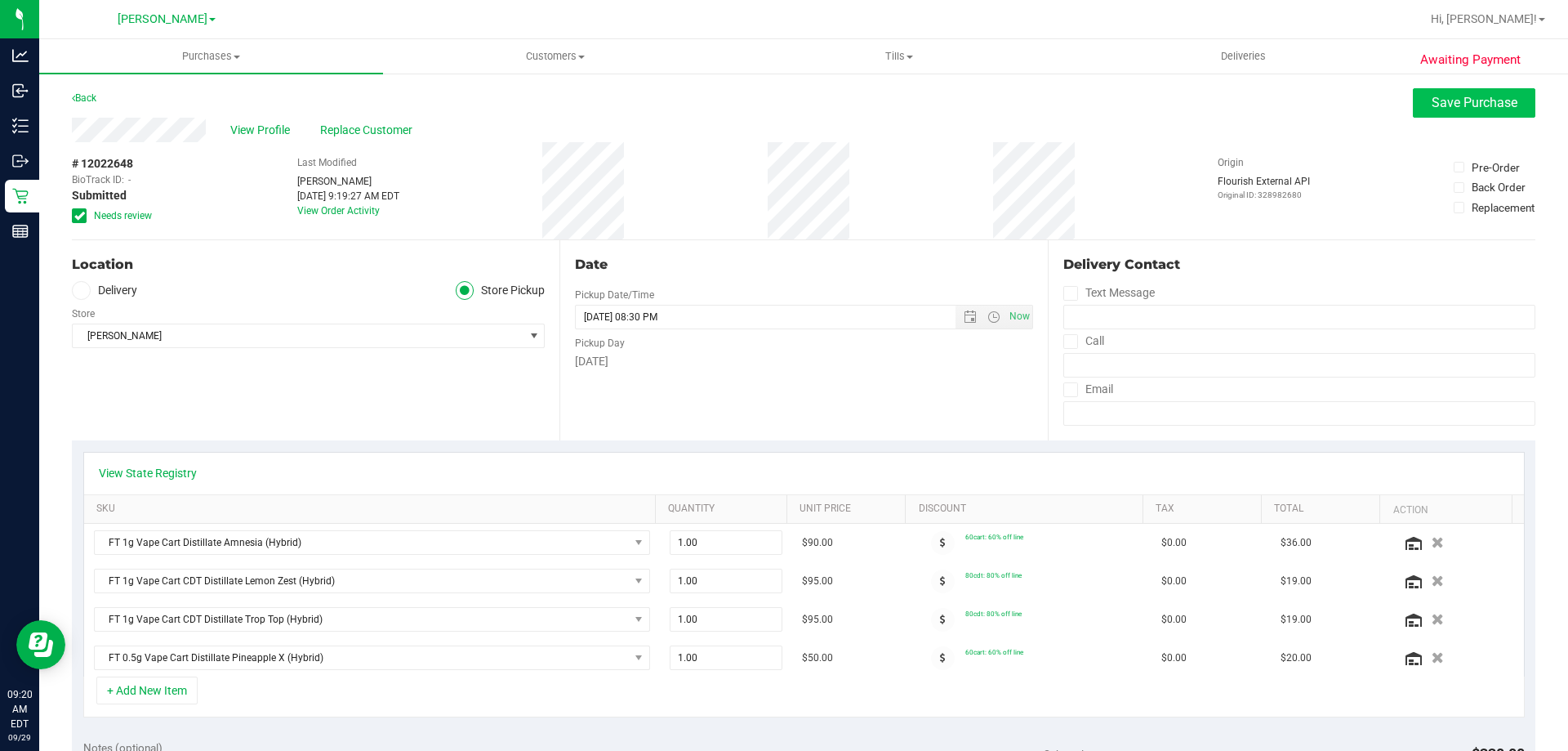
type textarea "[DATE] 09:00-20:30 -- Message: -- Specials:60cart|80cdt -- Phone:[PHONE_NUMBER]…"
click at [1444, 109] on span "Save Purchase" at bounding box center [1474, 102] width 85 height 16
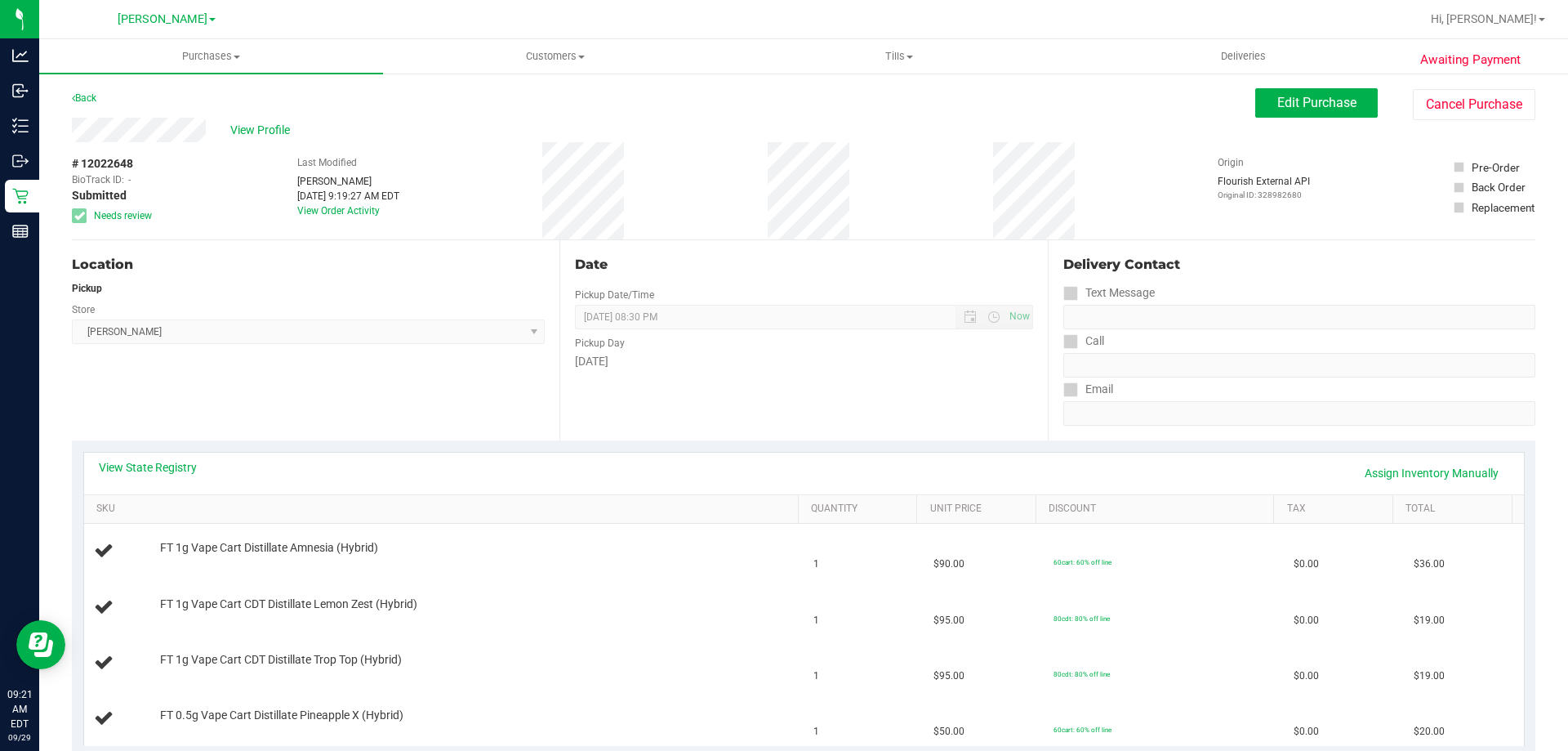
click at [186, 357] on div "Location Pickup Store [PERSON_NAME] Select Store [PERSON_NAME][GEOGRAPHIC_DATA]…" at bounding box center [316, 340] width 488 height 200
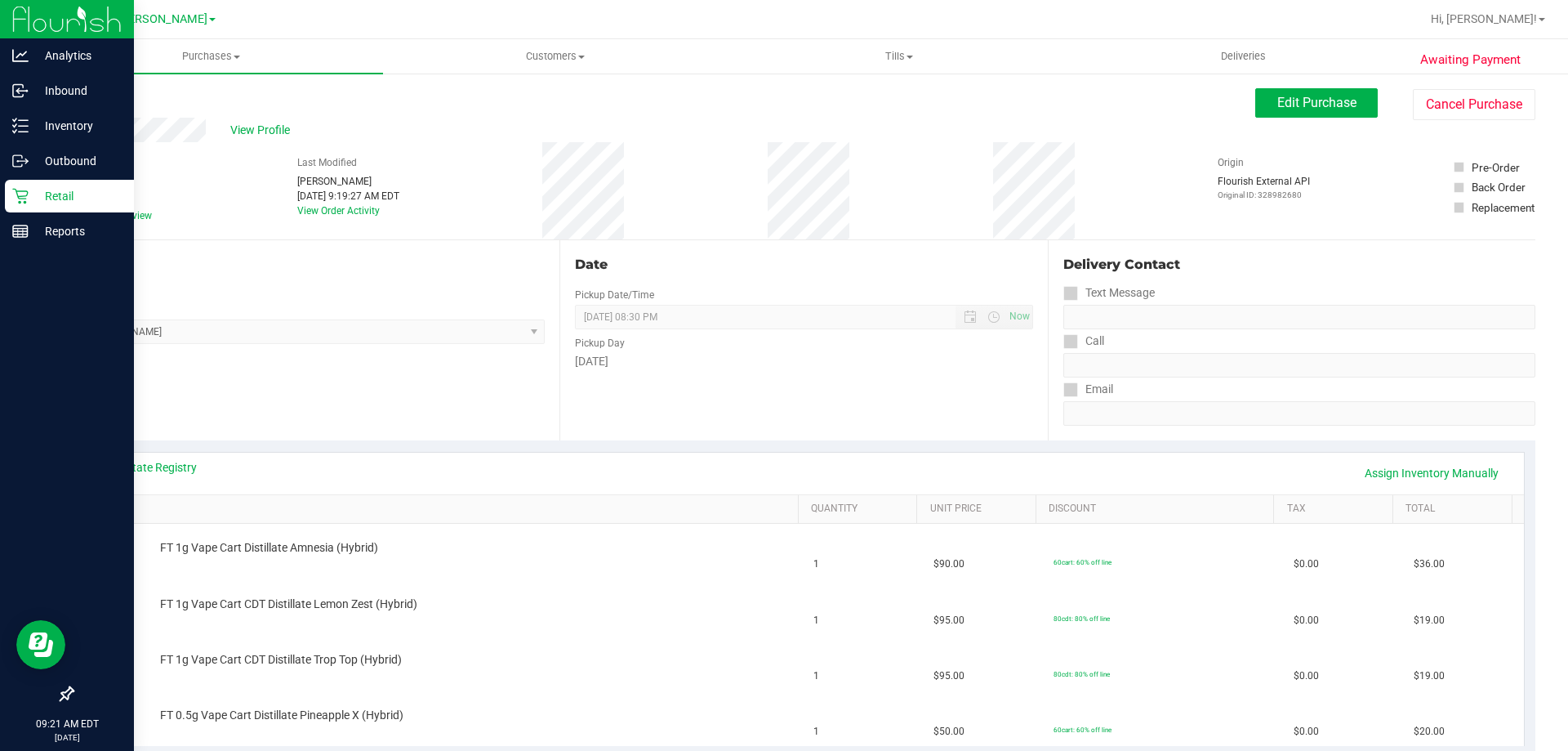
click at [30, 202] on p "Retail" at bounding box center [77, 196] width 98 height 20
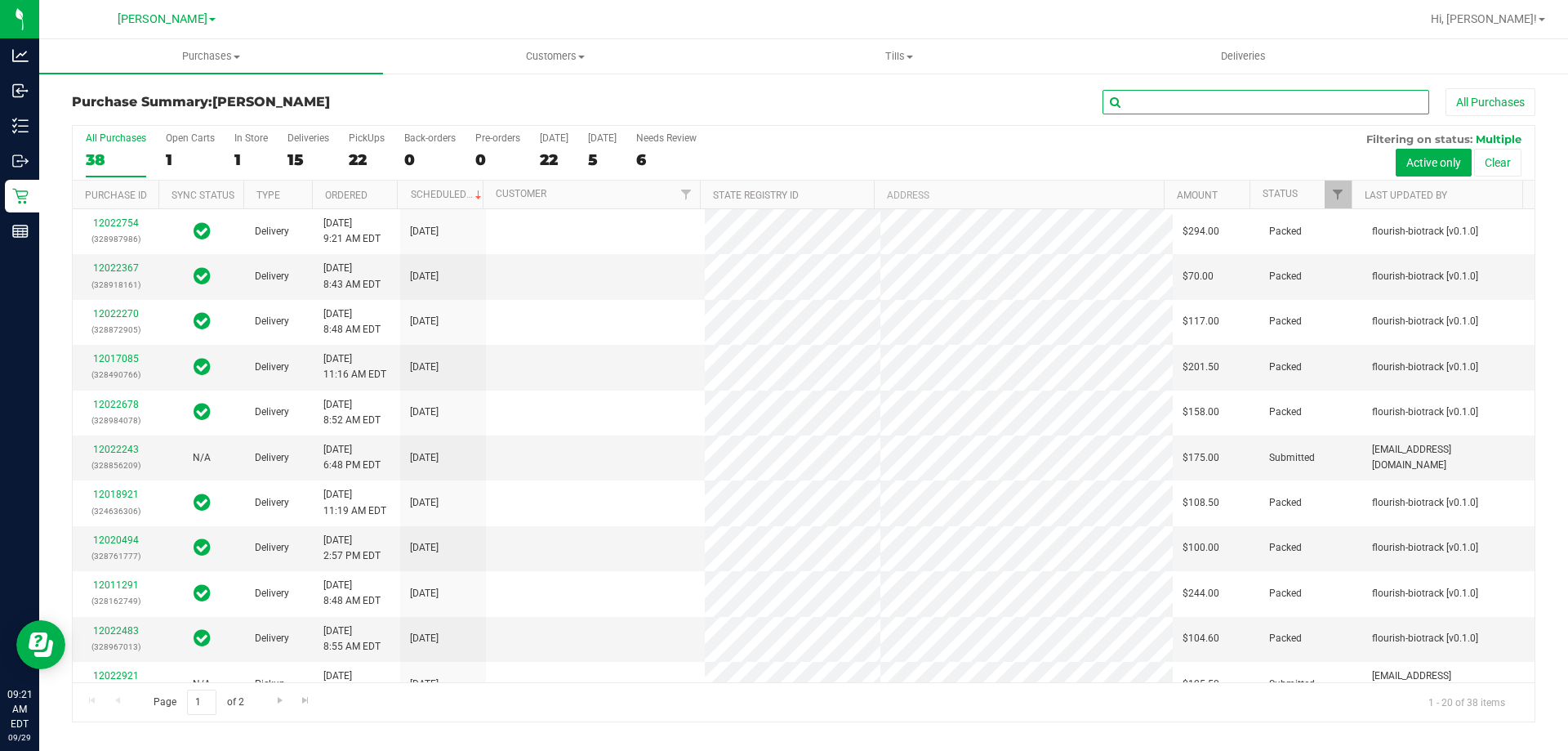
click at [1147, 93] on input "text" at bounding box center [1266, 102] width 327 height 25
paste input "12018921"
type input "12018921"
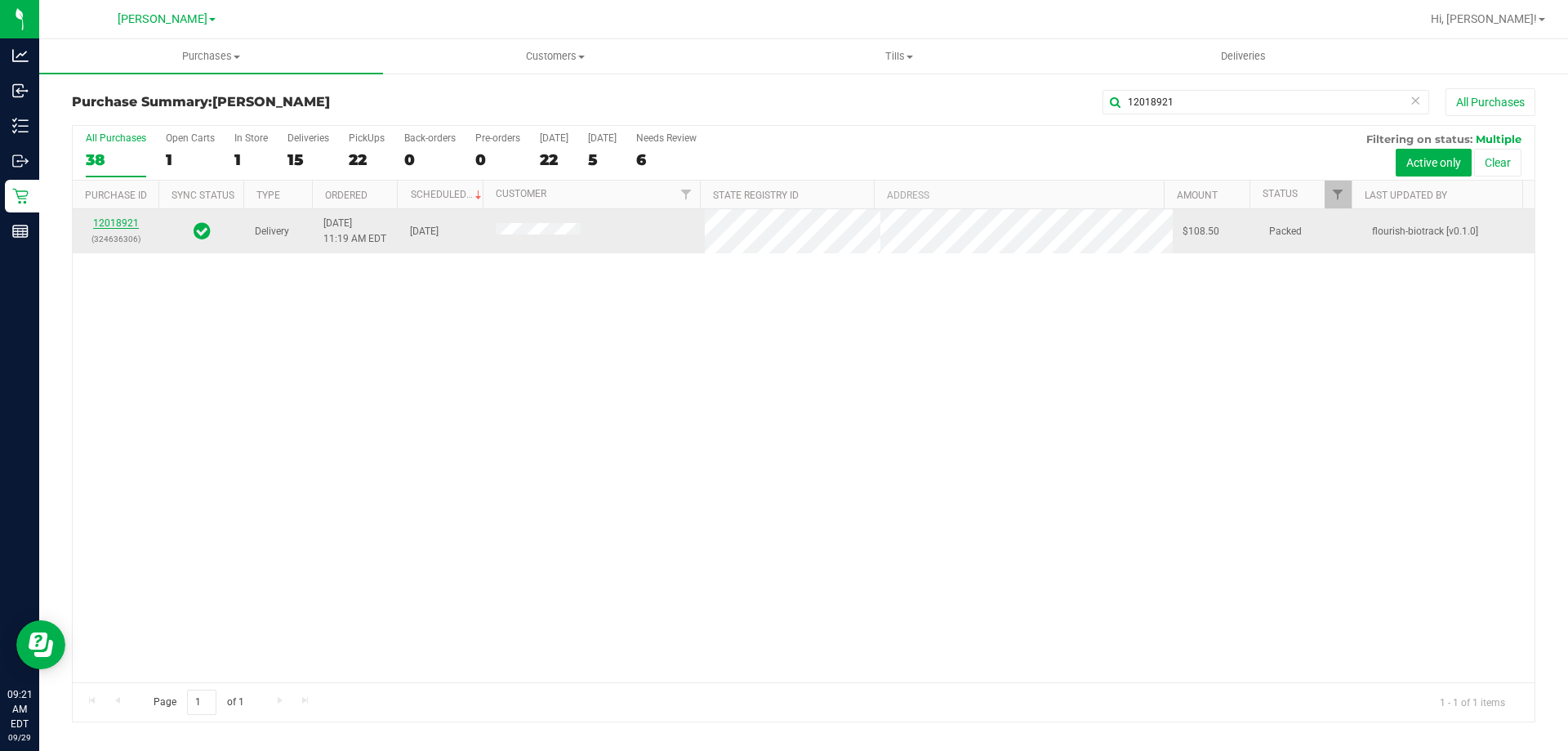
click at [114, 219] on link "12018921" at bounding box center [116, 223] width 46 height 12
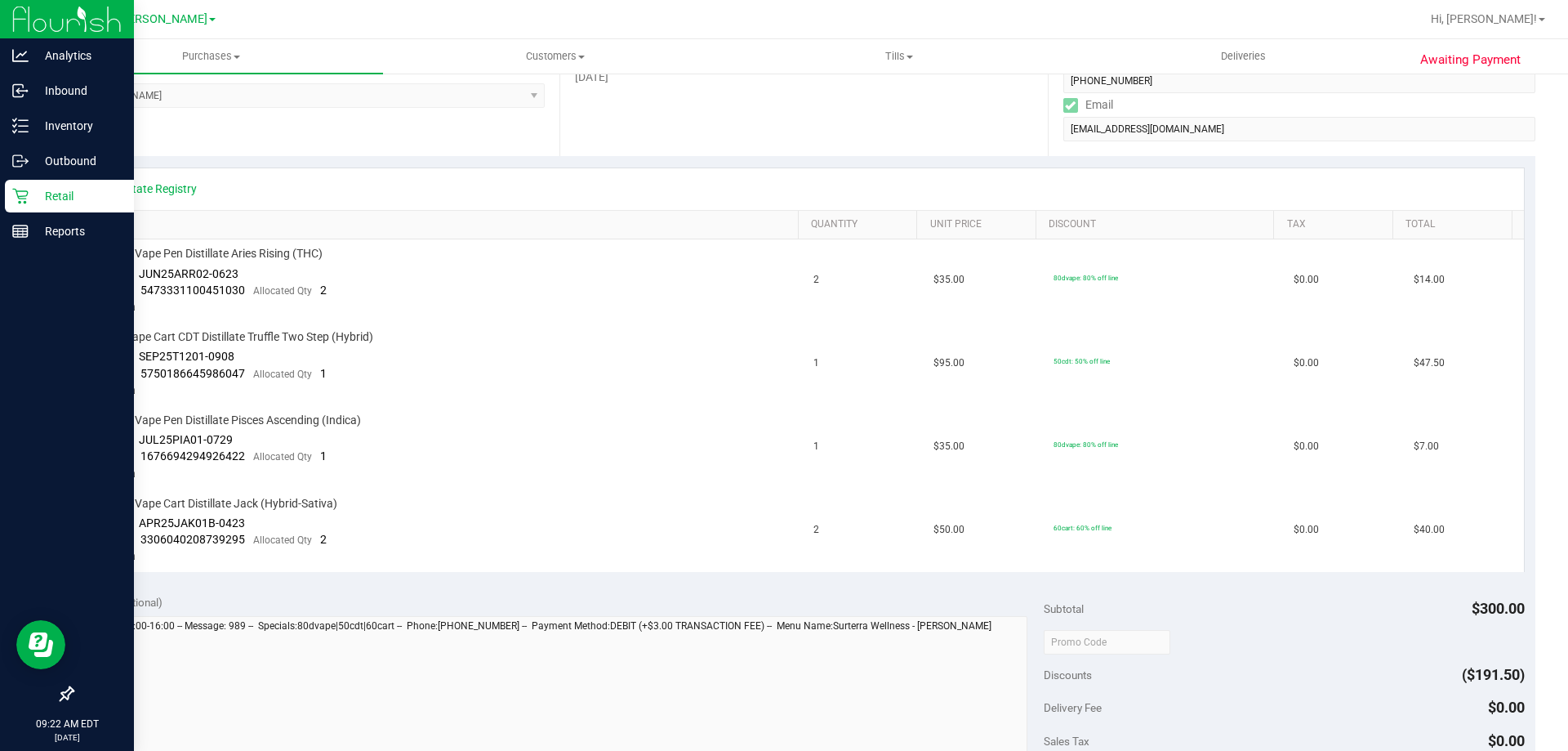
scroll to position [81, 0]
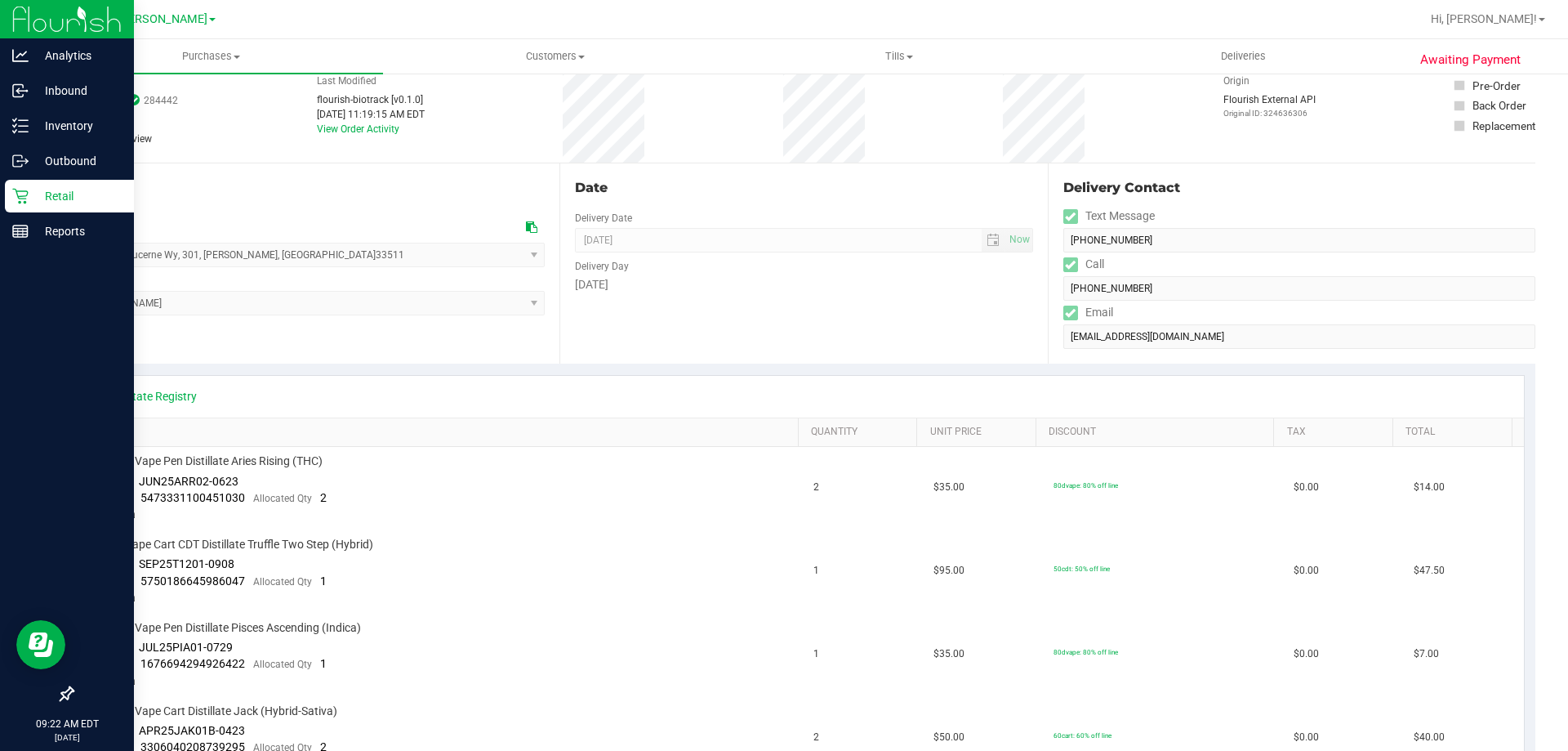
click at [50, 191] on p "Retail" at bounding box center [77, 196] width 98 height 20
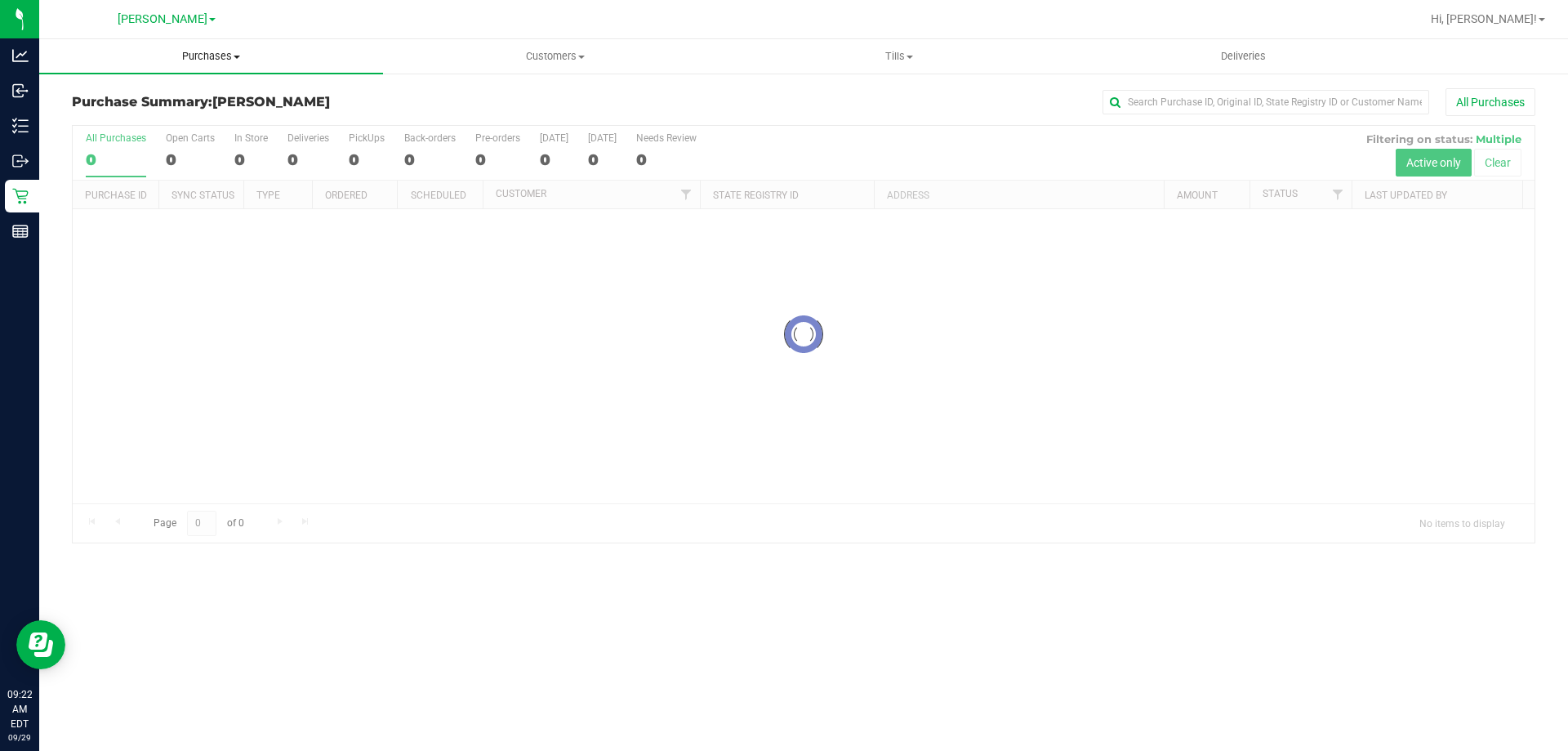
click at [230, 61] on span "Purchases" at bounding box center [211, 57] width 344 height 15
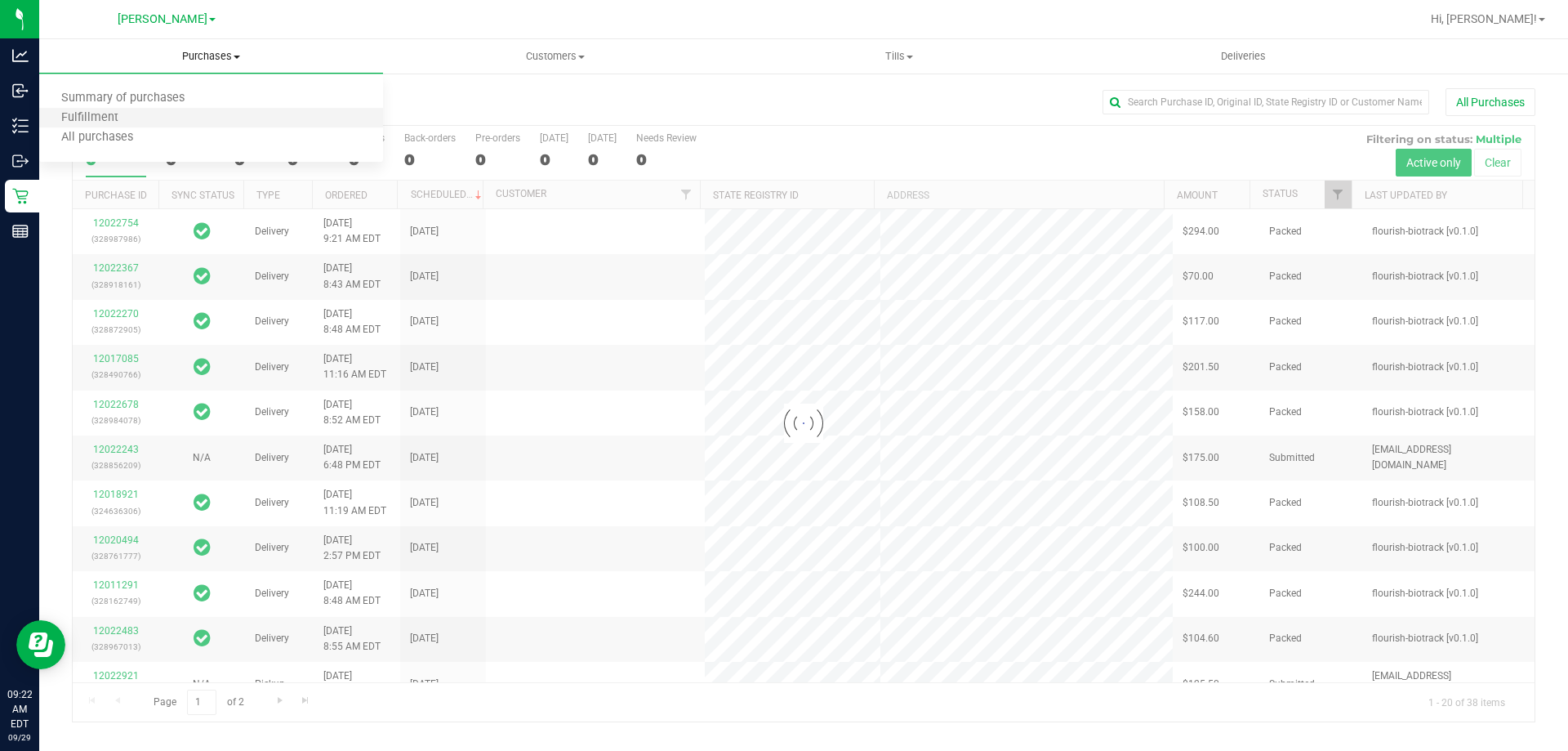
click at [146, 113] on li "Fulfillment" at bounding box center [211, 118] width 344 height 20
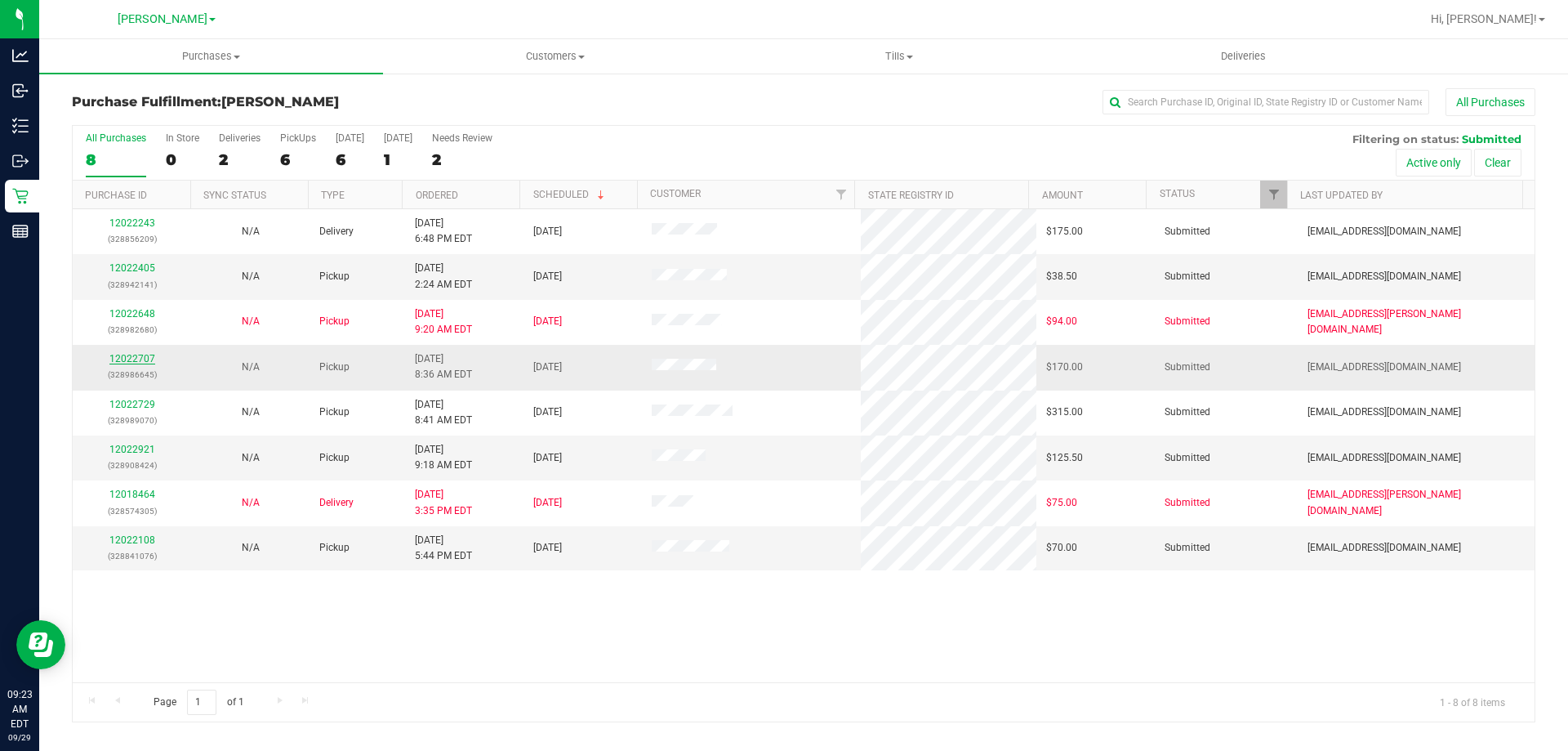
click at [132, 363] on link "12022707" at bounding box center [132, 359] width 46 height 12
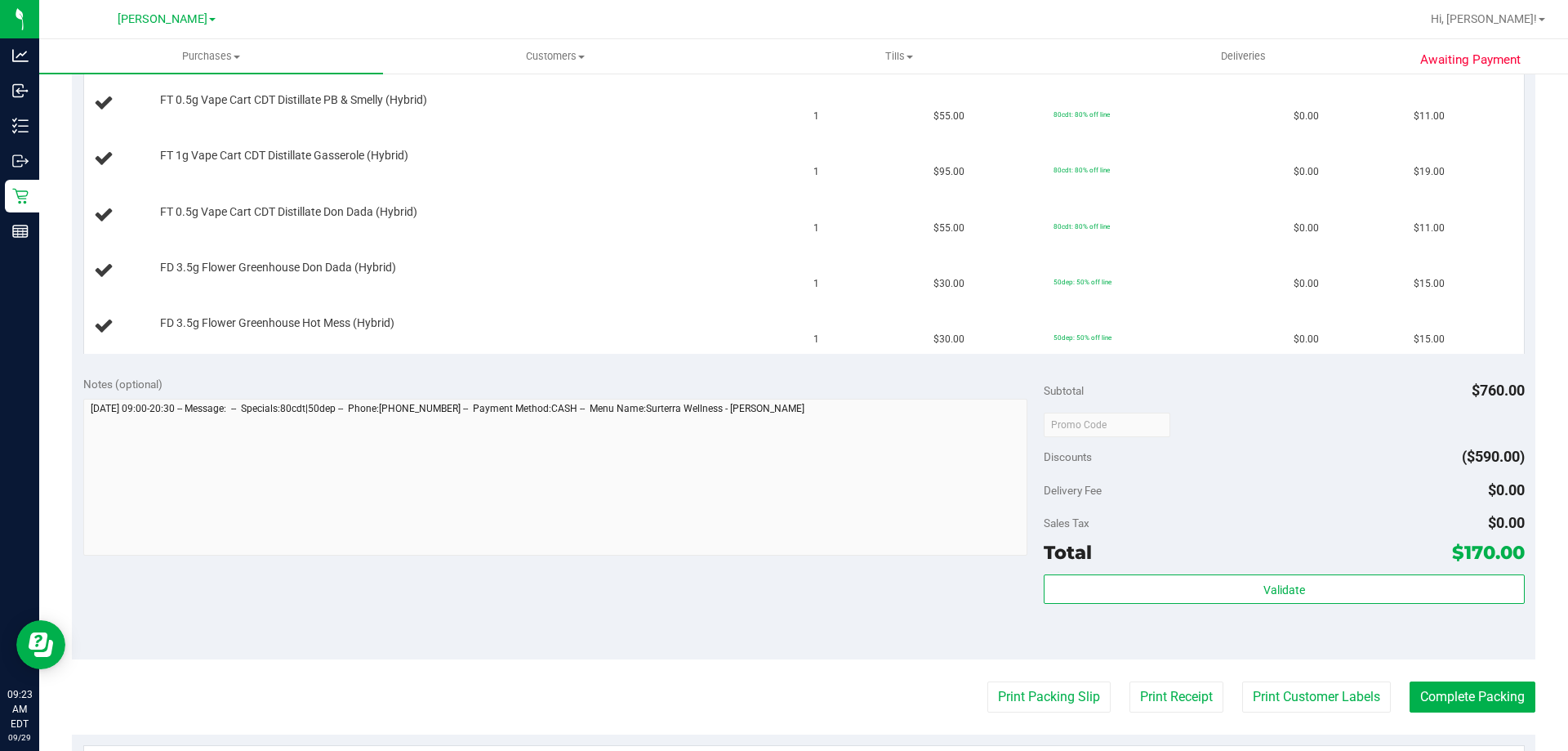
scroll to position [1144, 0]
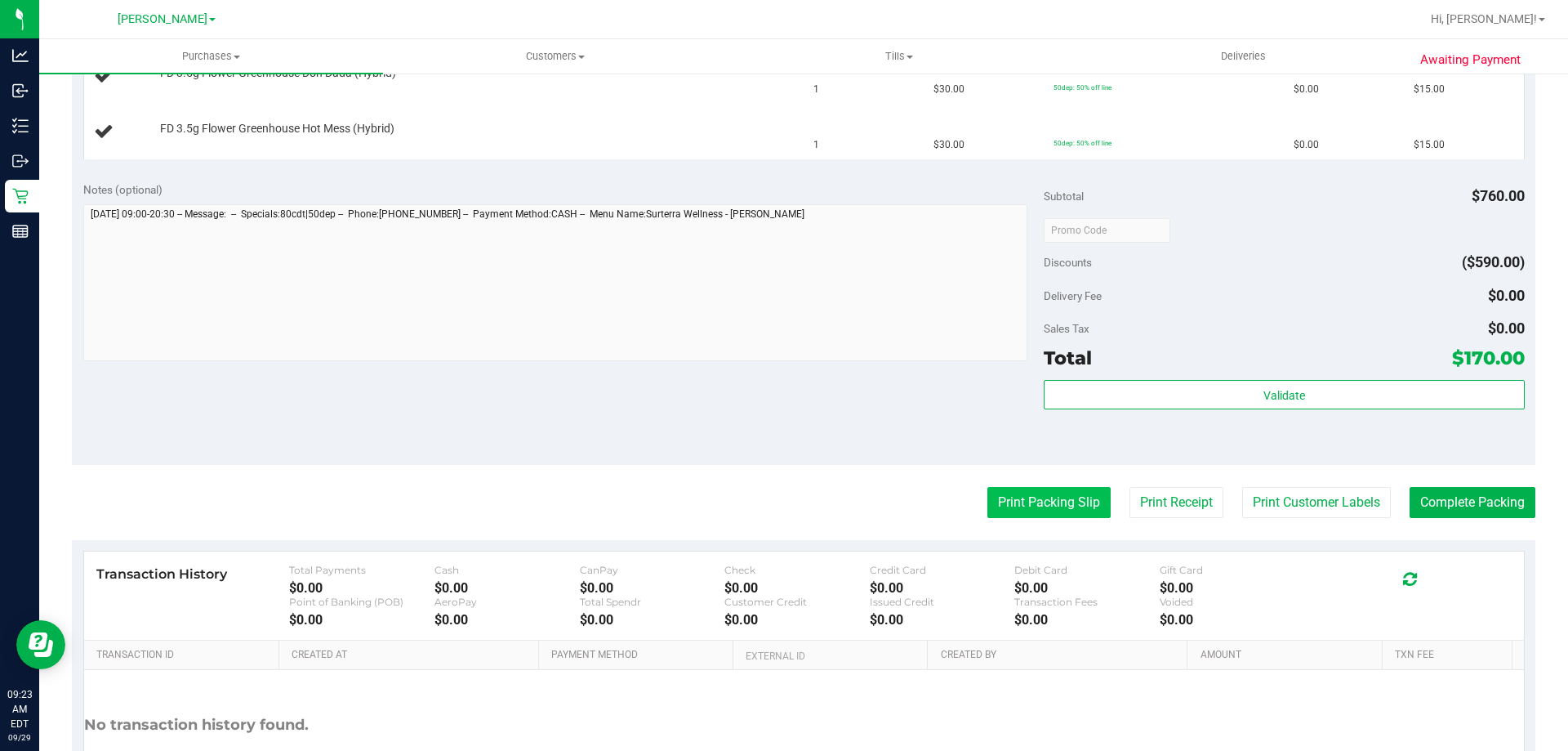
click at [1035, 502] on button "Print Packing Slip" at bounding box center [1049, 503] width 123 height 31
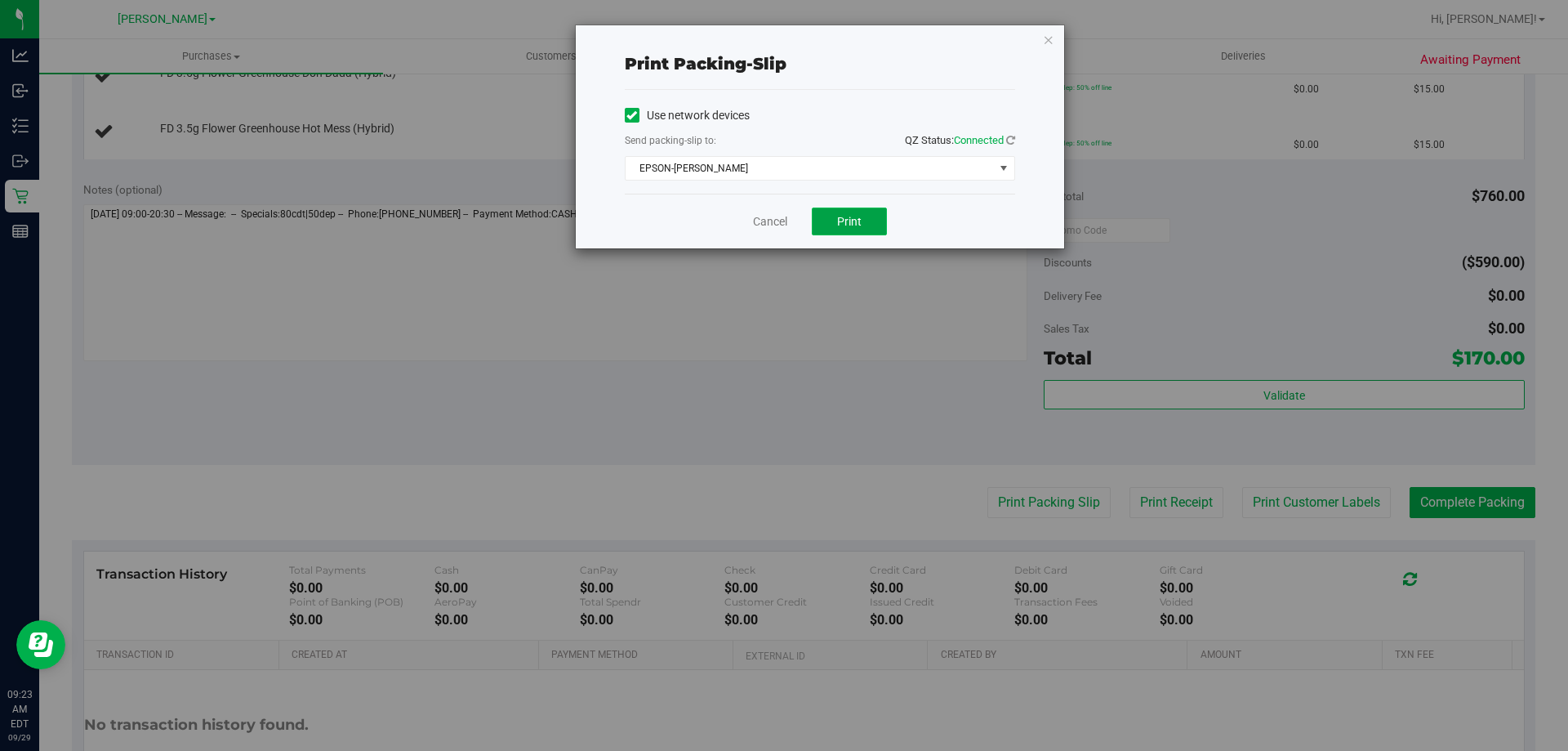
click at [828, 214] on button "Print" at bounding box center [848, 222] width 75 height 28
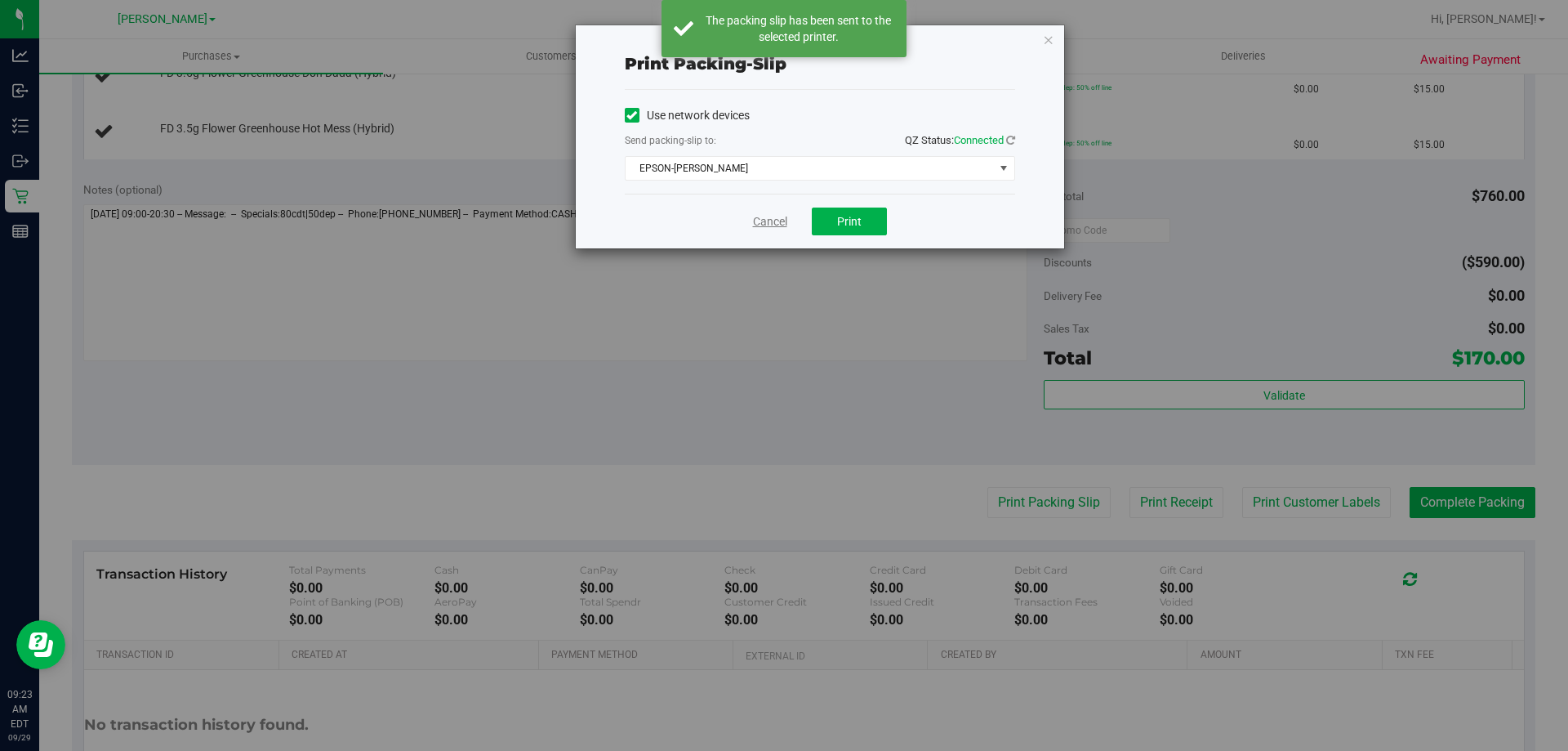
click at [763, 221] on link "Cancel" at bounding box center [770, 222] width 34 height 17
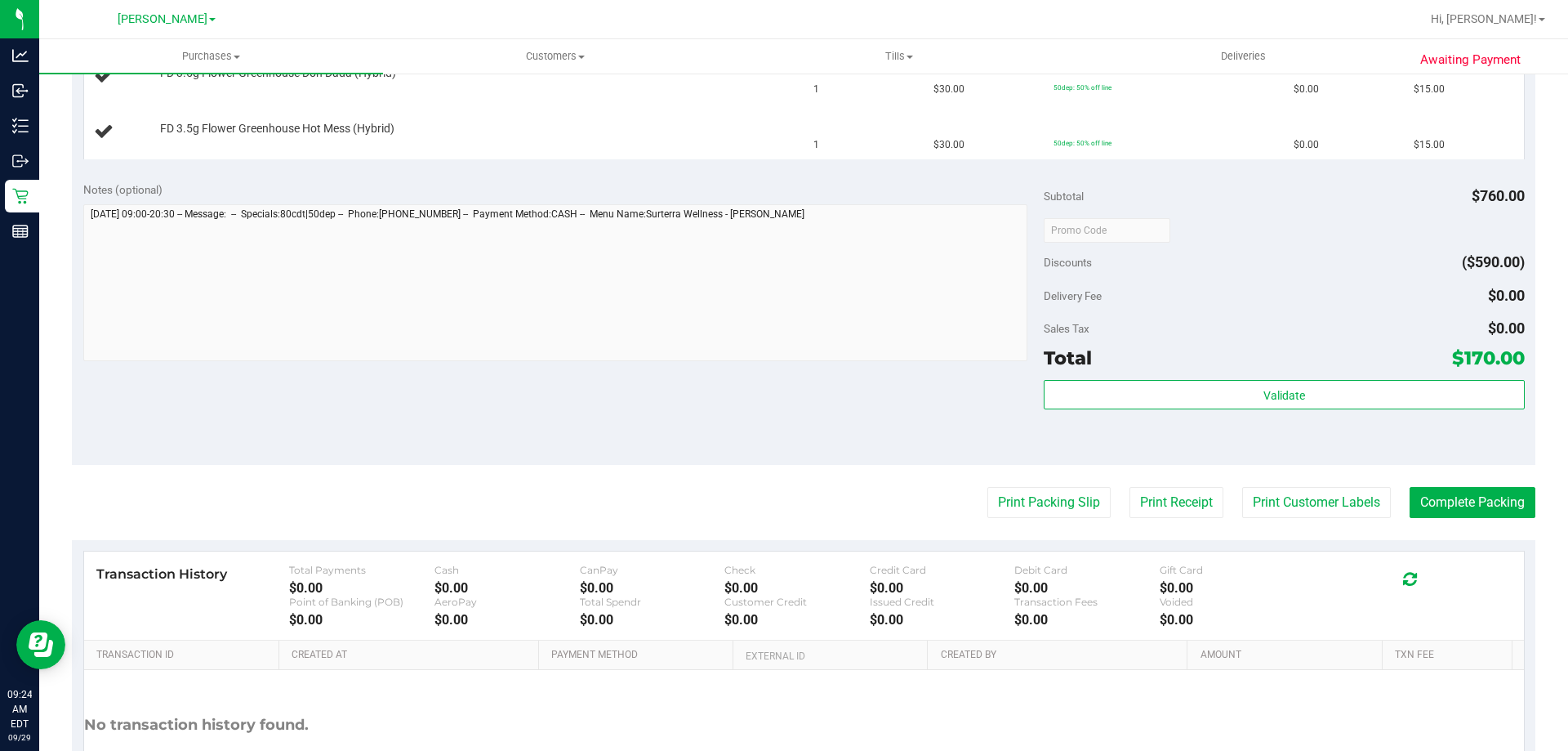
click at [987, 487] on button "Print Packing Slip" at bounding box center [1049, 503] width 123 height 31
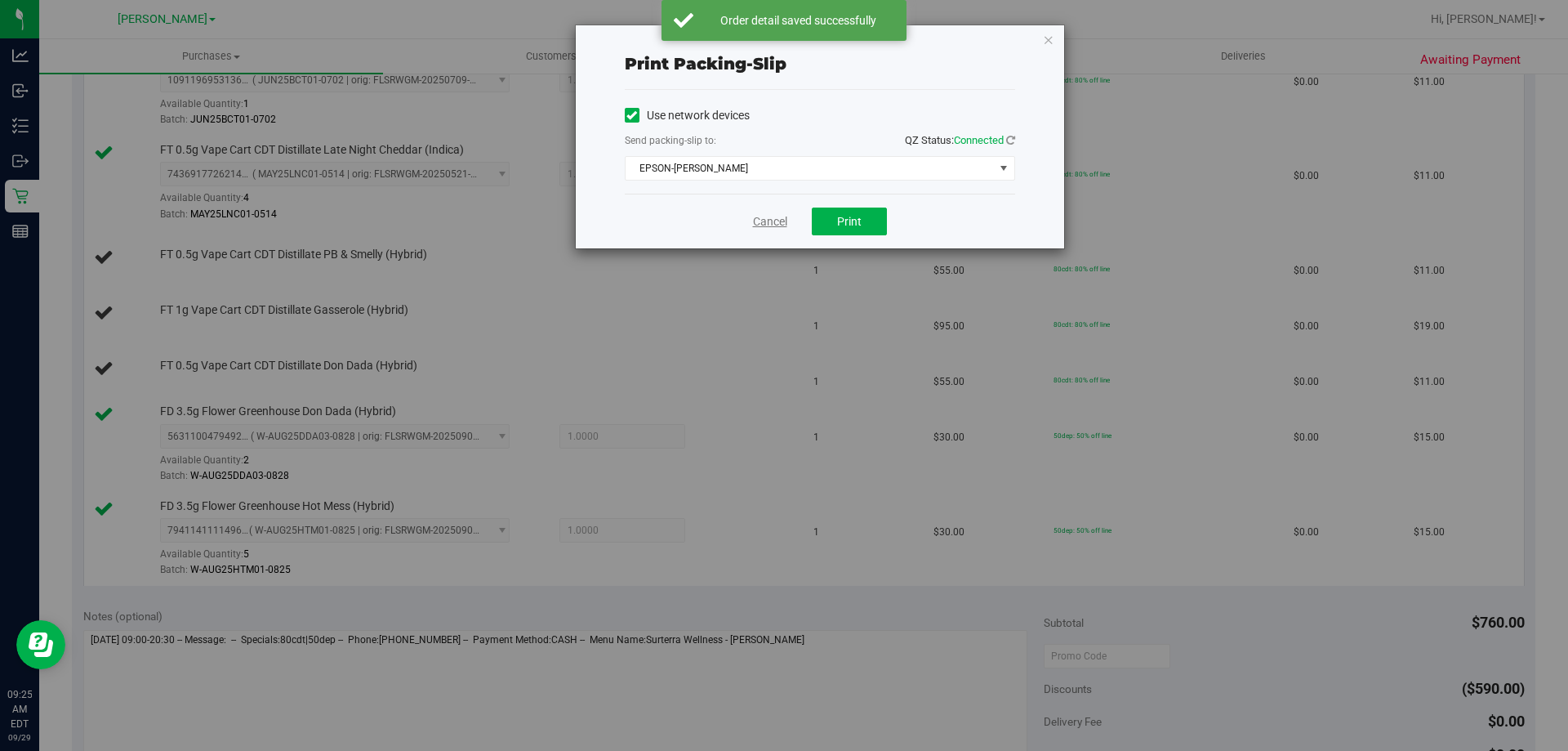
click at [769, 222] on link "Cancel" at bounding box center [770, 222] width 34 height 17
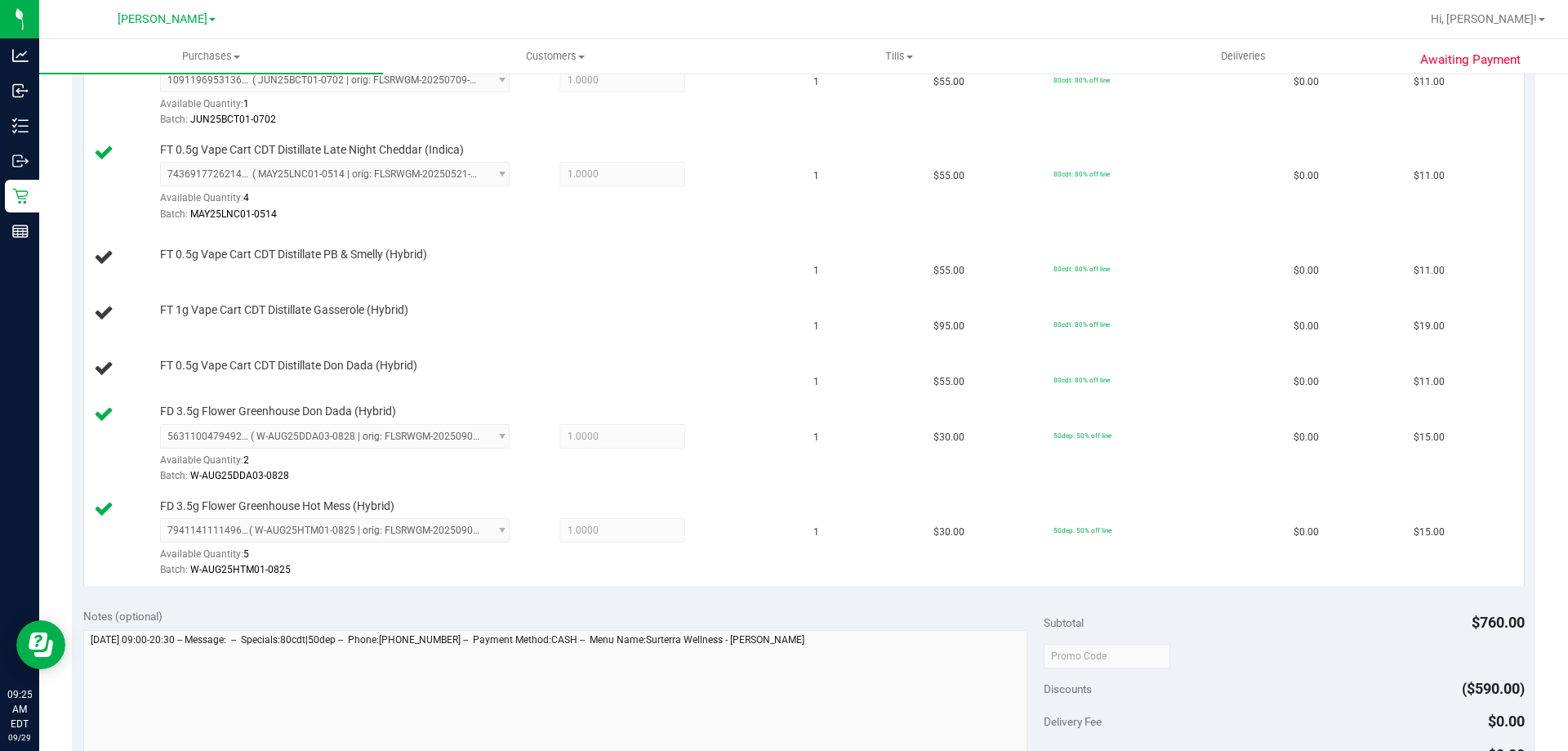
scroll to position [1678, 0]
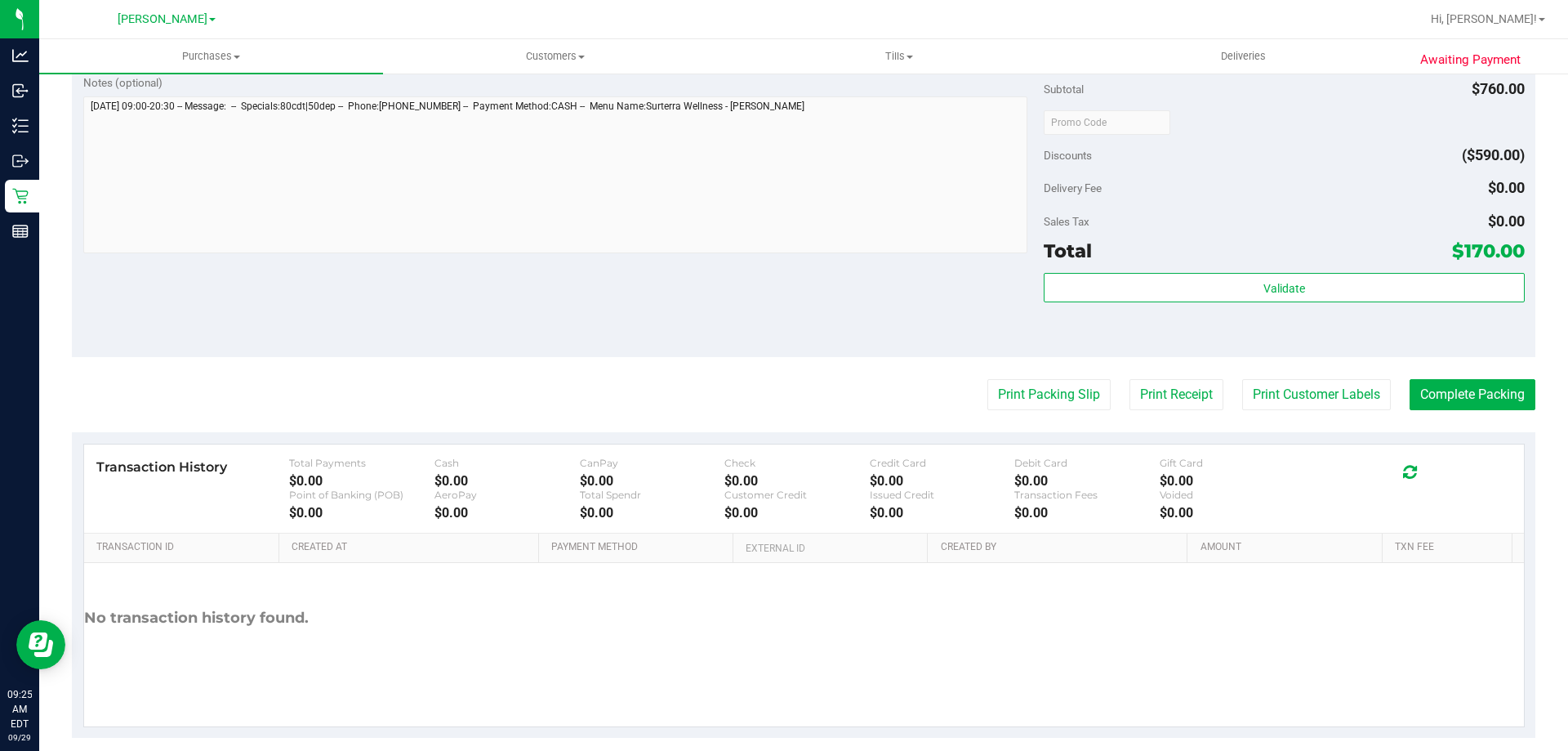
click at [987, 379] on button "Print Packing Slip" at bounding box center [1049, 394] width 123 height 31
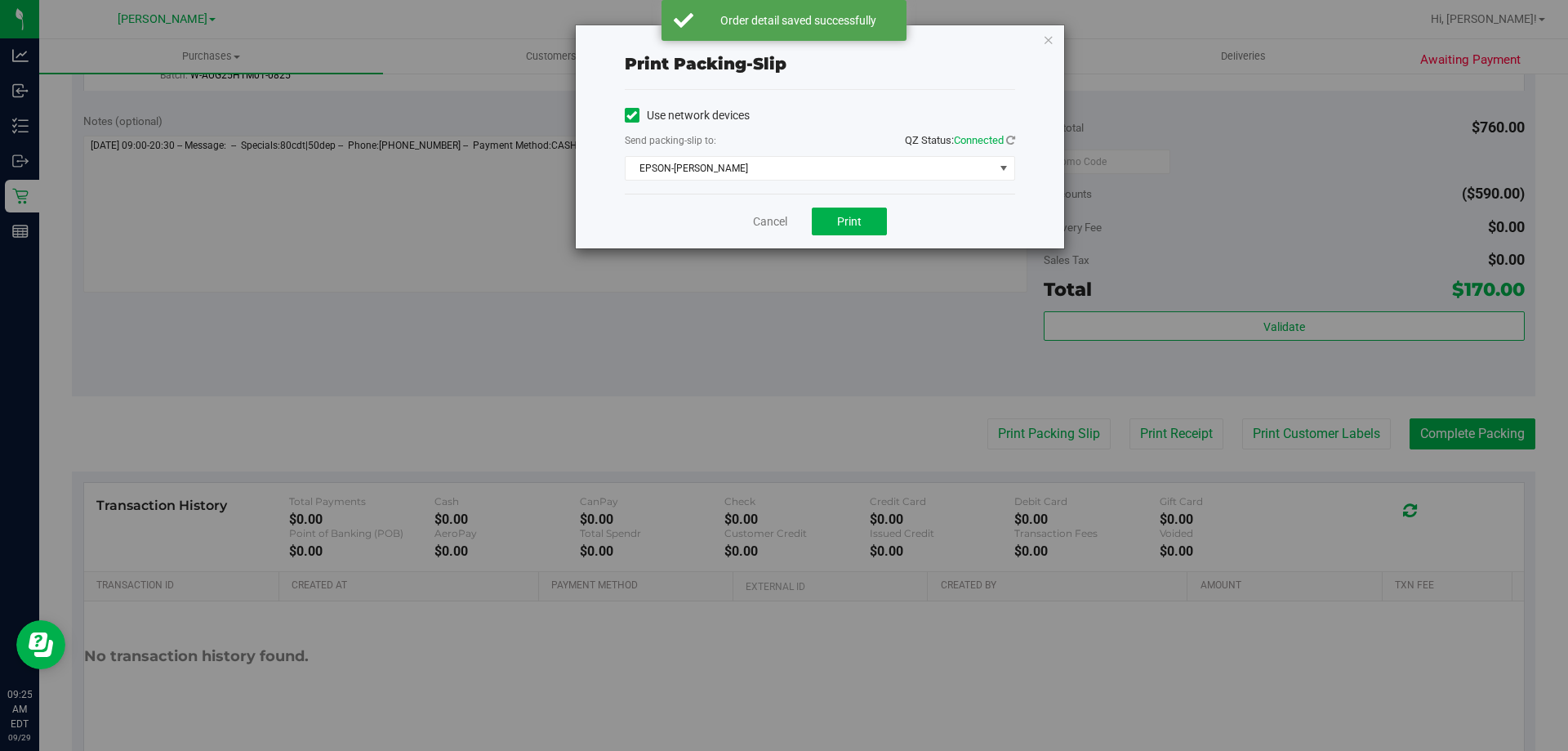
click at [770, 230] on div "Cancel Print" at bounding box center [820, 221] width 390 height 55
click at [759, 220] on link "Cancel" at bounding box center [770, 222] width 34 height 17
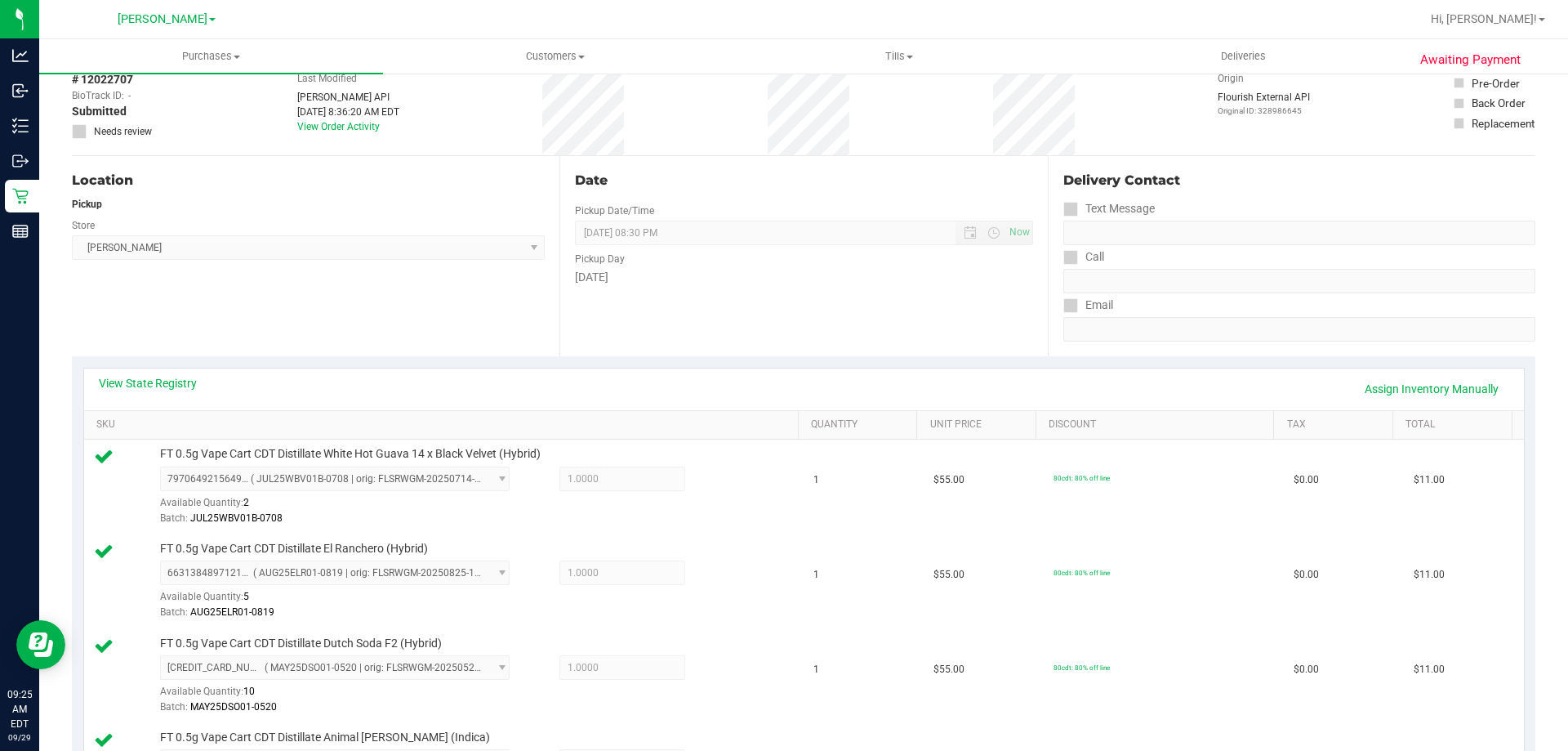
scroll to position [0, 0]
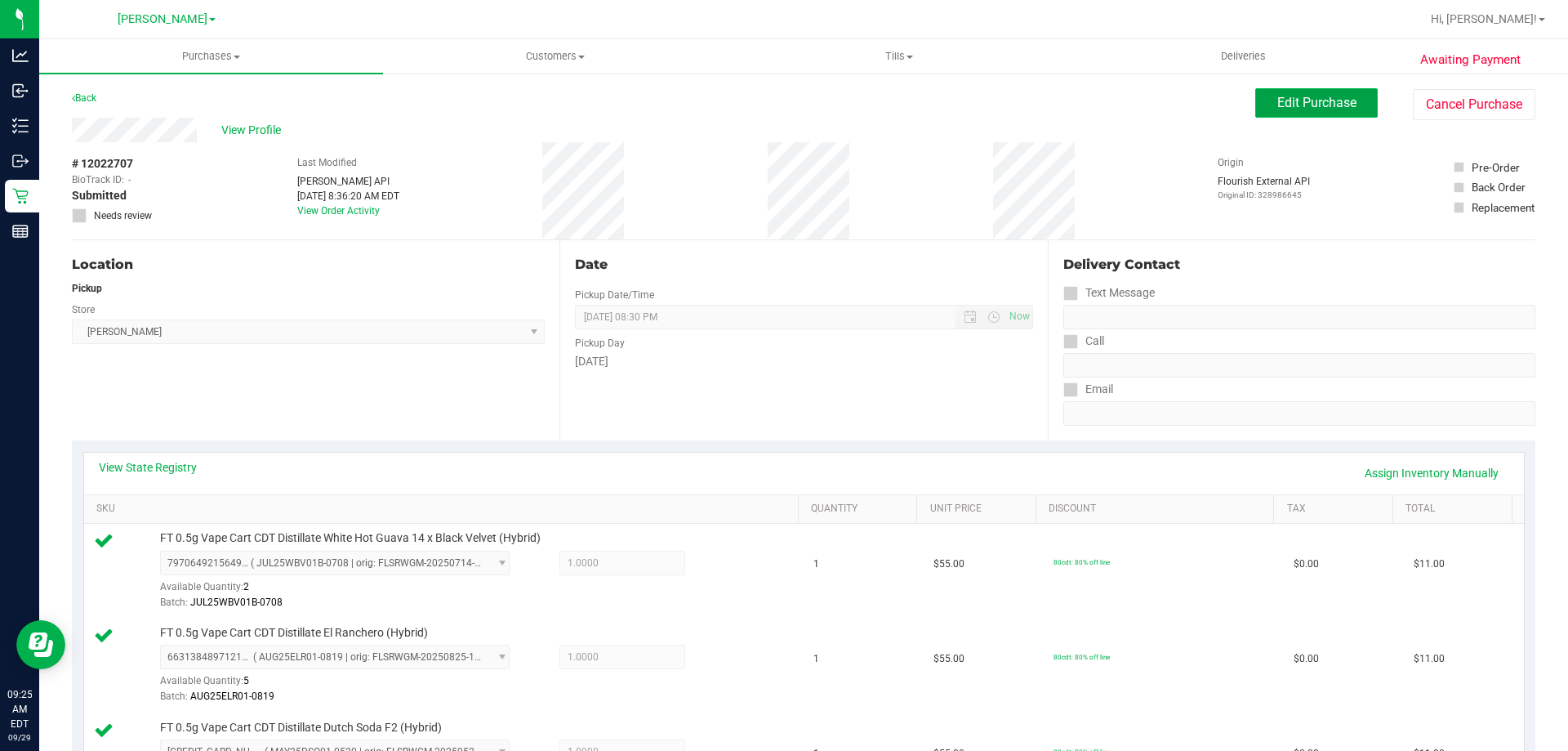
click at [1292, 101] on span "Edit Purchase" at bounding box center [1317, 102] width 79 height 16
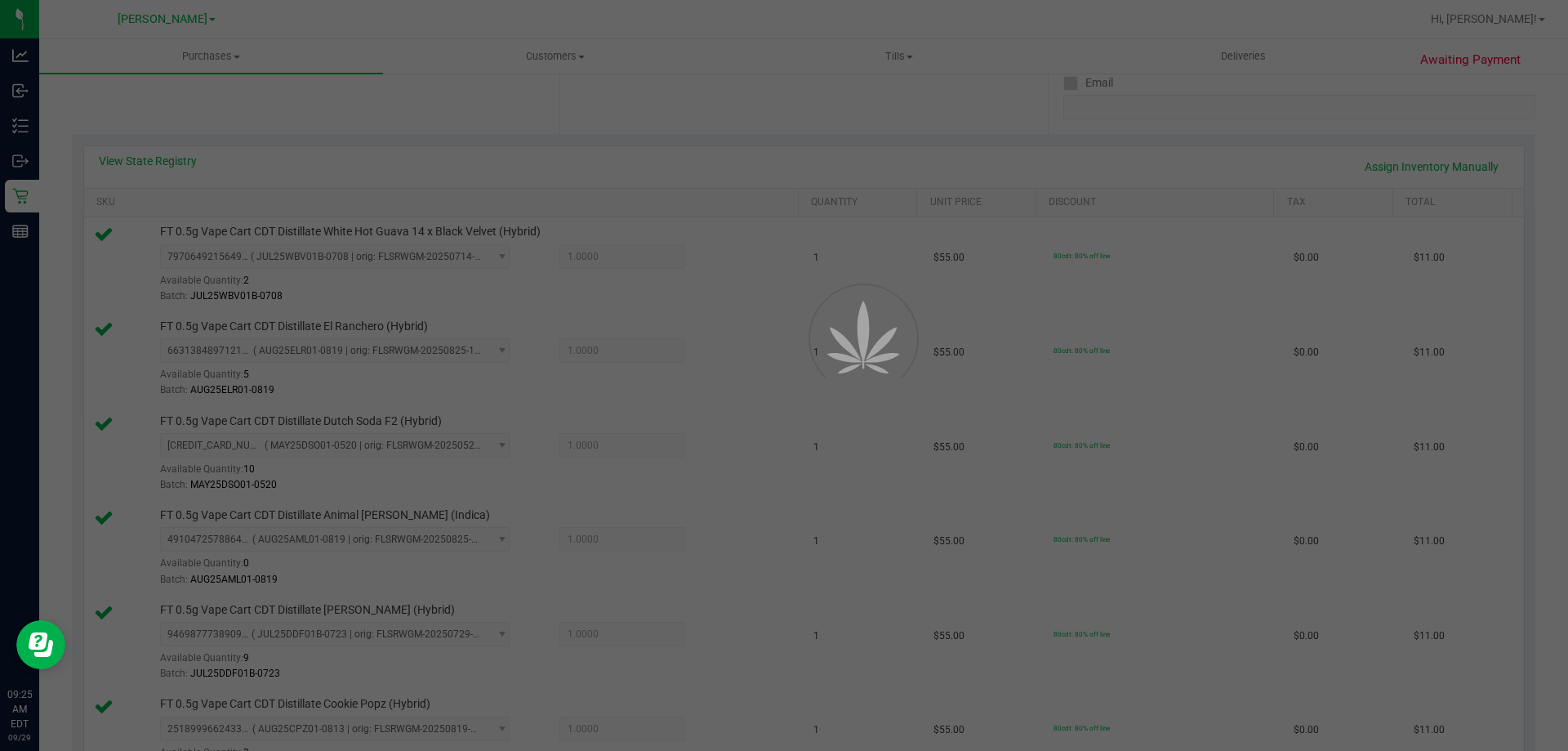
scroll to position [327, 0]
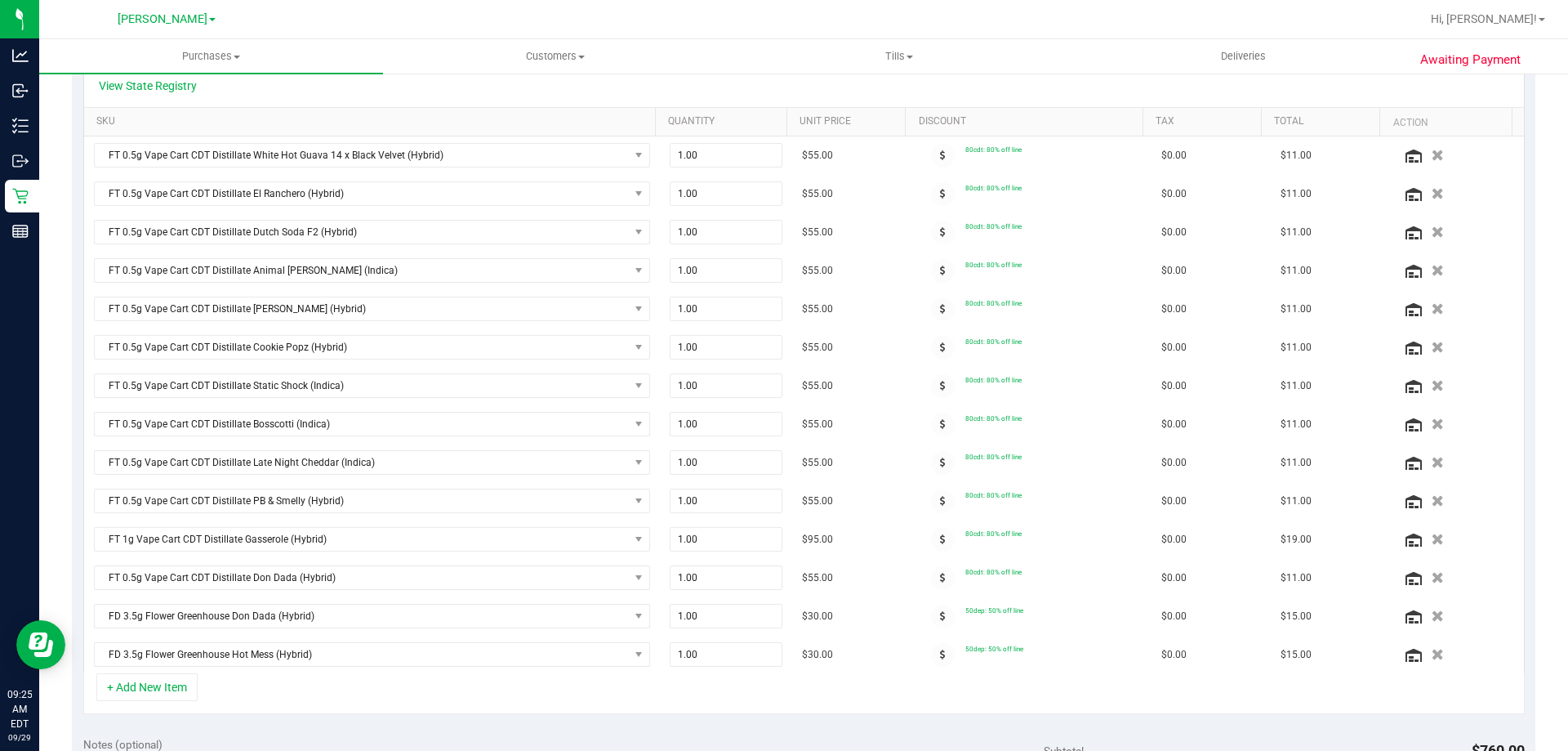
scroll to position [408, 0]
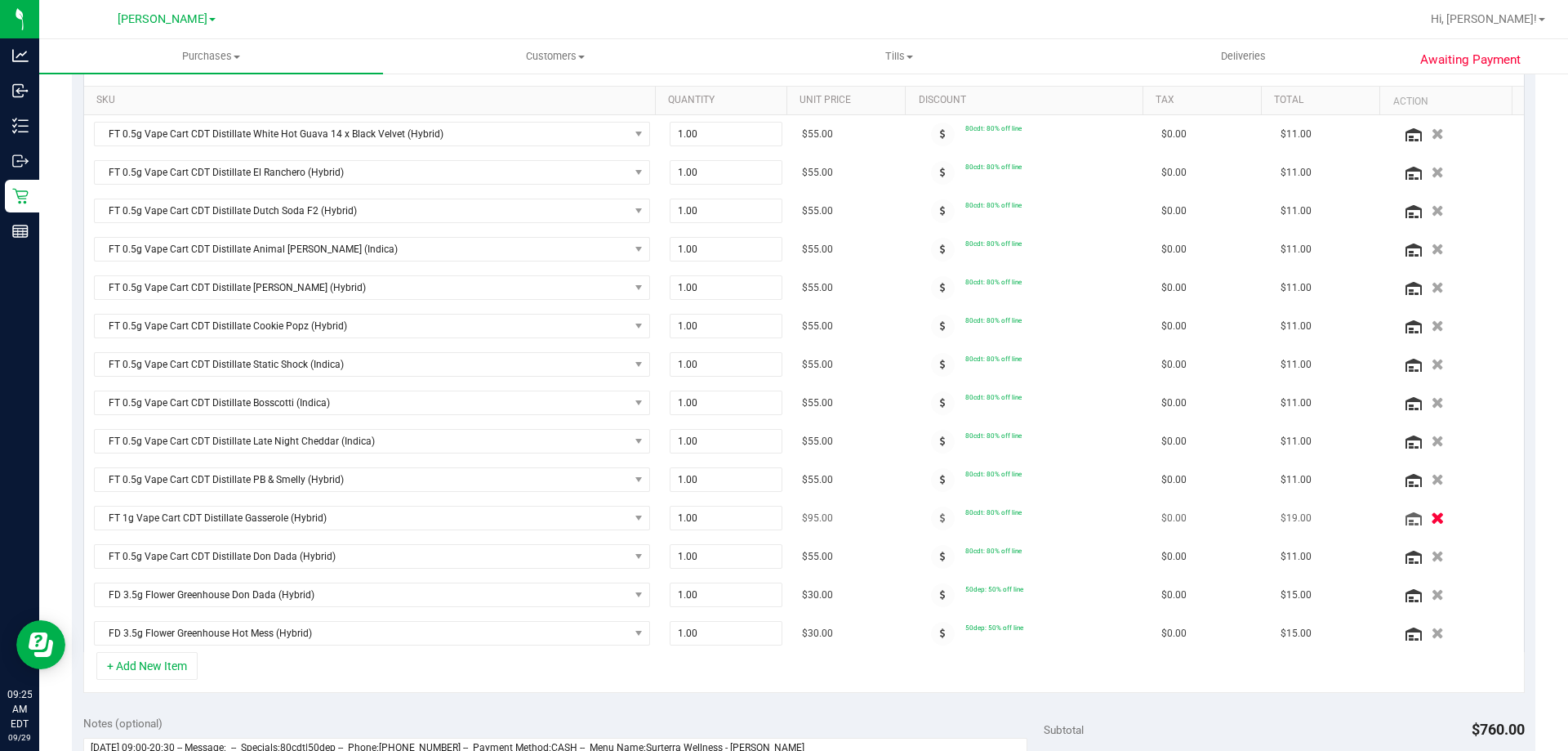
click at [1431, 513] on icon "button" at bounding box center [1437, 518] width 14 height 12
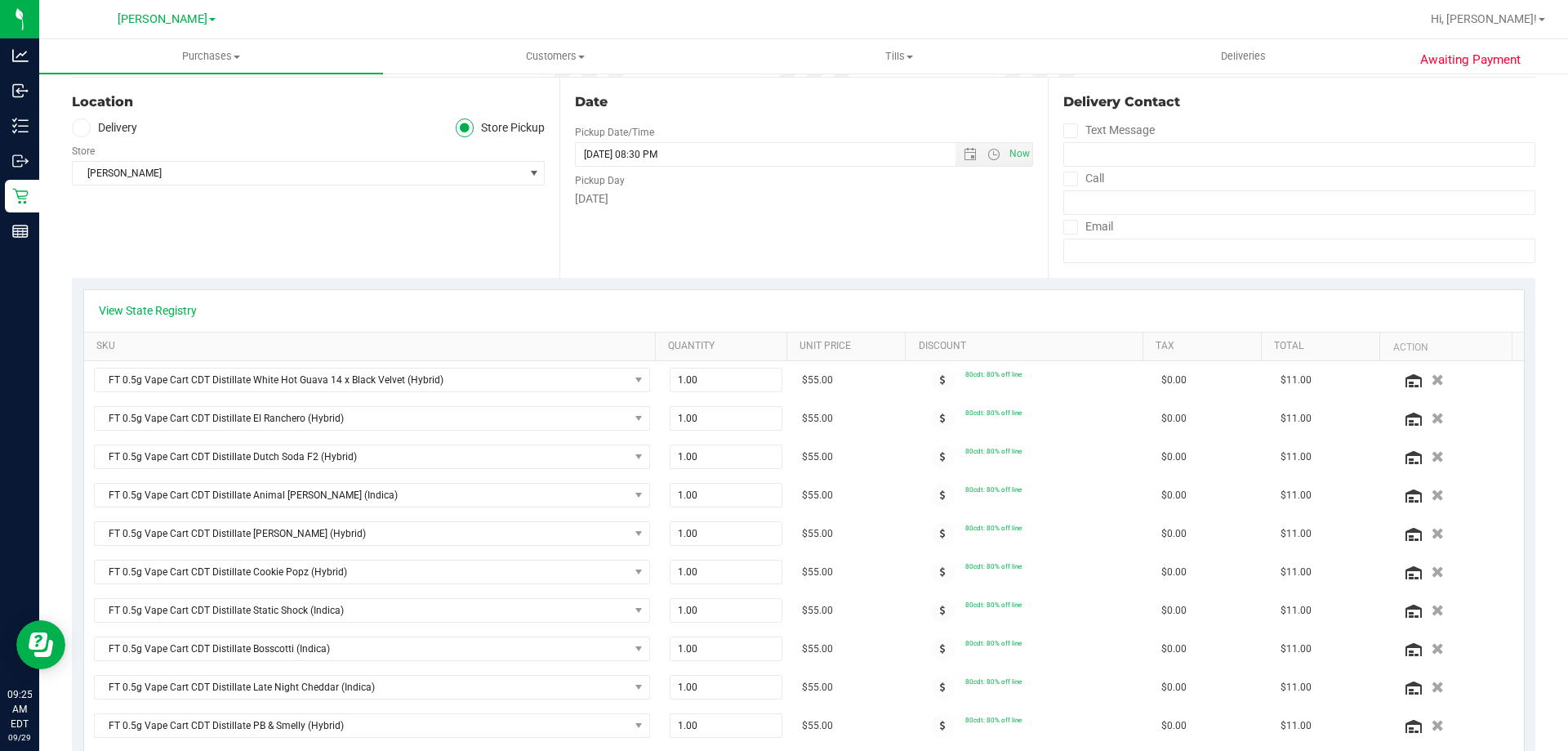
scroll to position [0, 0]
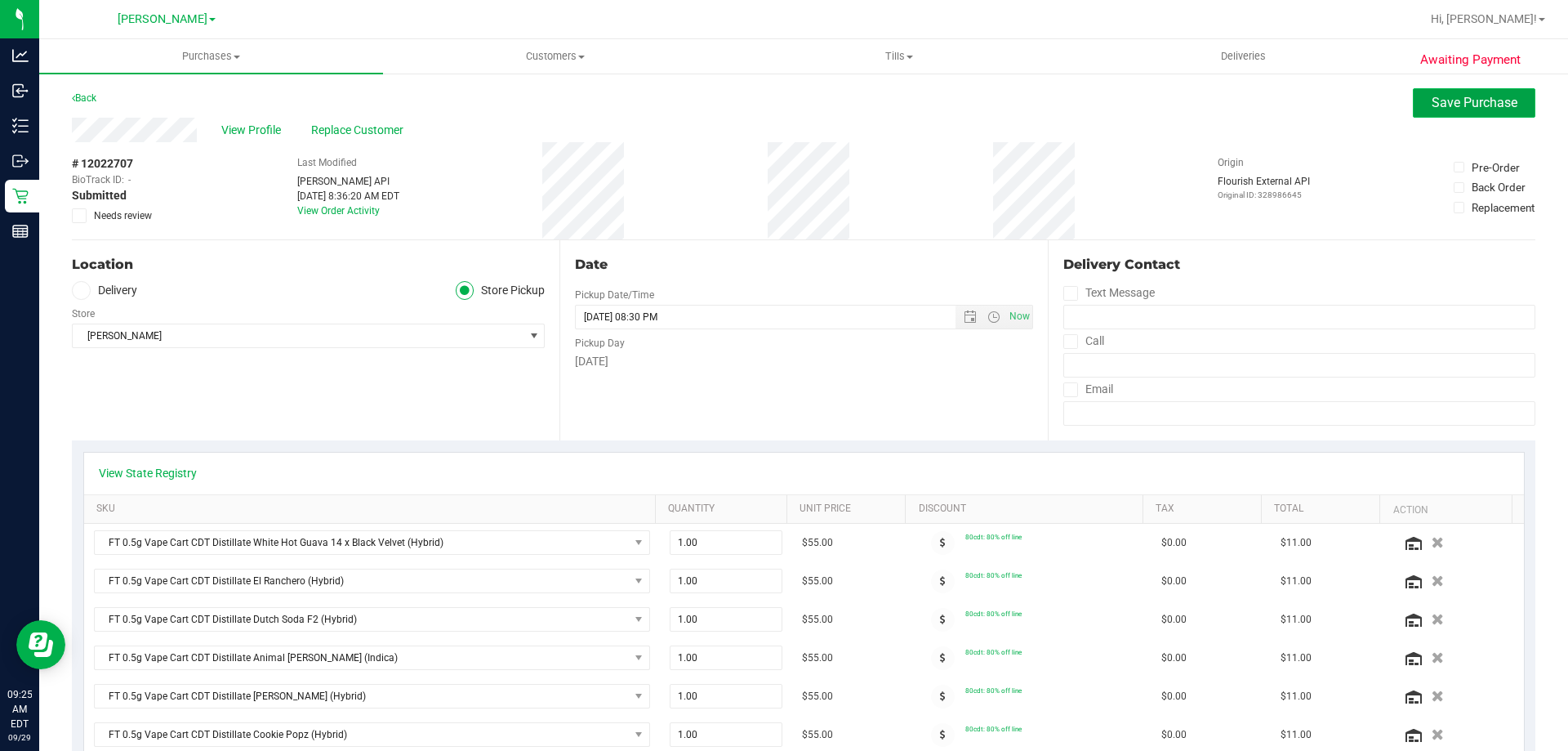
click at [1441, 99] on span "Save Purchase" at bounding box center [1474, 102] width 85 height 16
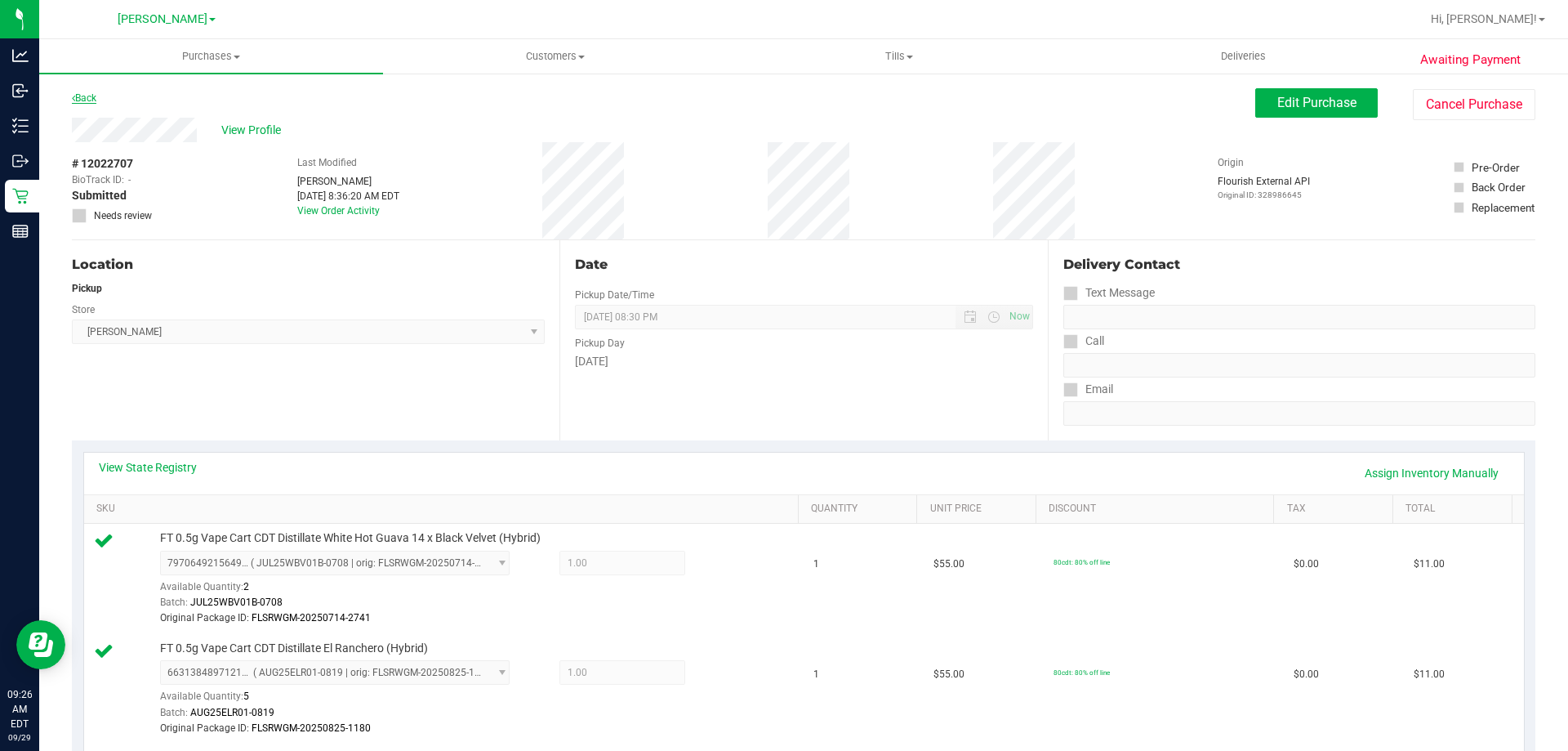
click at [96, 98] on link "Back" at bounding box center [85, 98] width 25 height 12
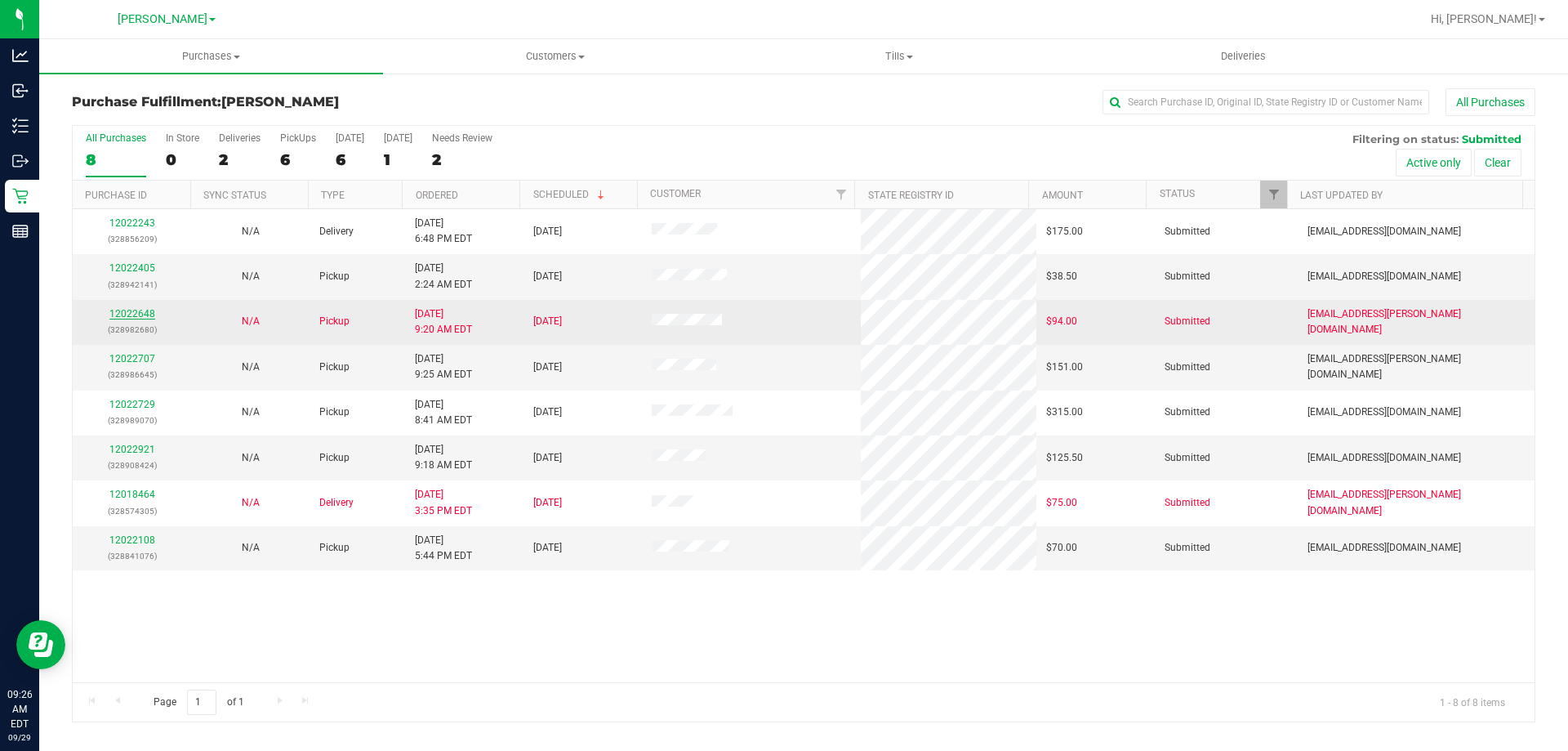
click at [146, 314] on link "12022648" at bounding box center [132, 314] width 46 height 12
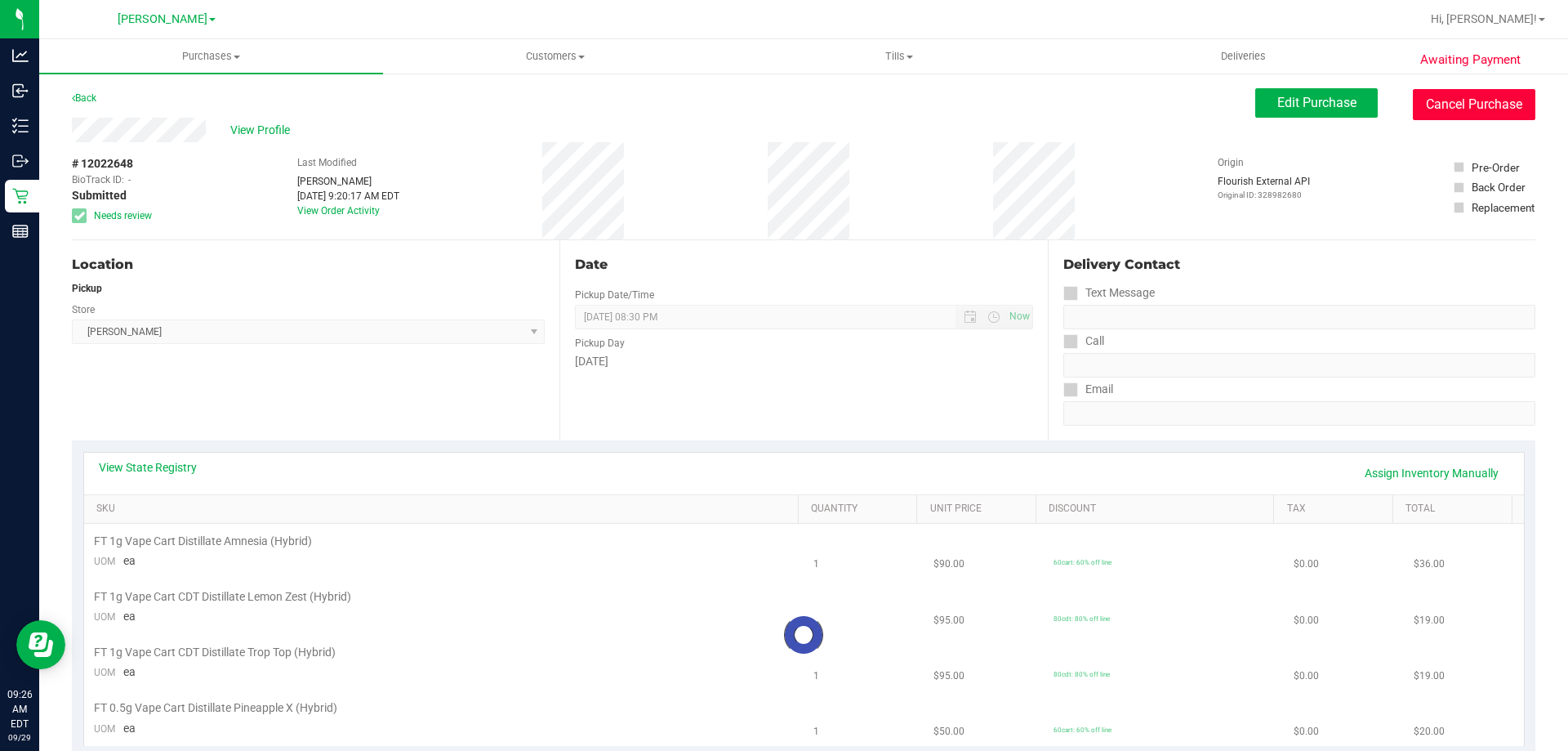
click at [1485, 97] on button "Cancel Purchase" at bounding box center [1474, 104] width 122 height 31
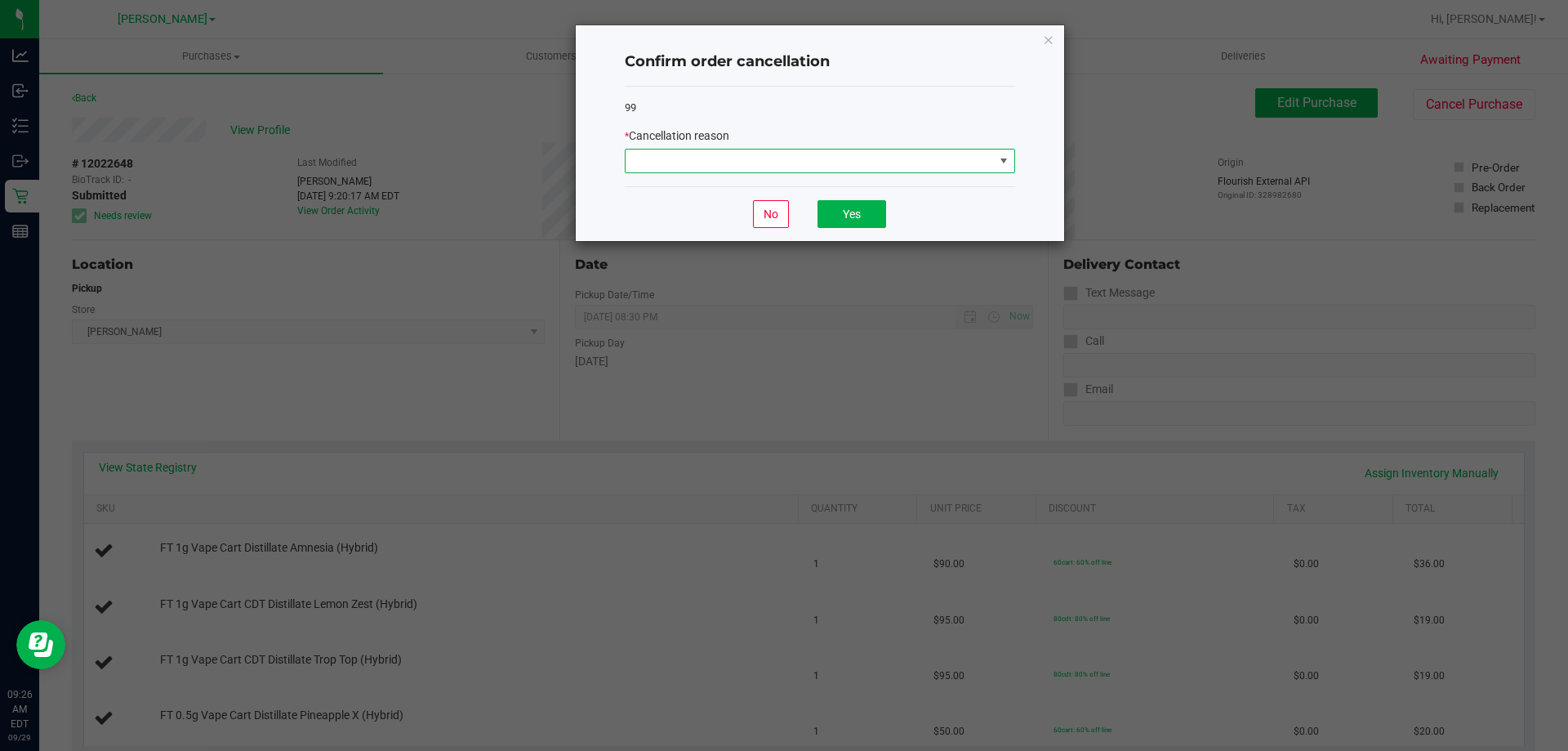
click at [729, 158] on span at bounding box center [810, 161] width 368 height 23
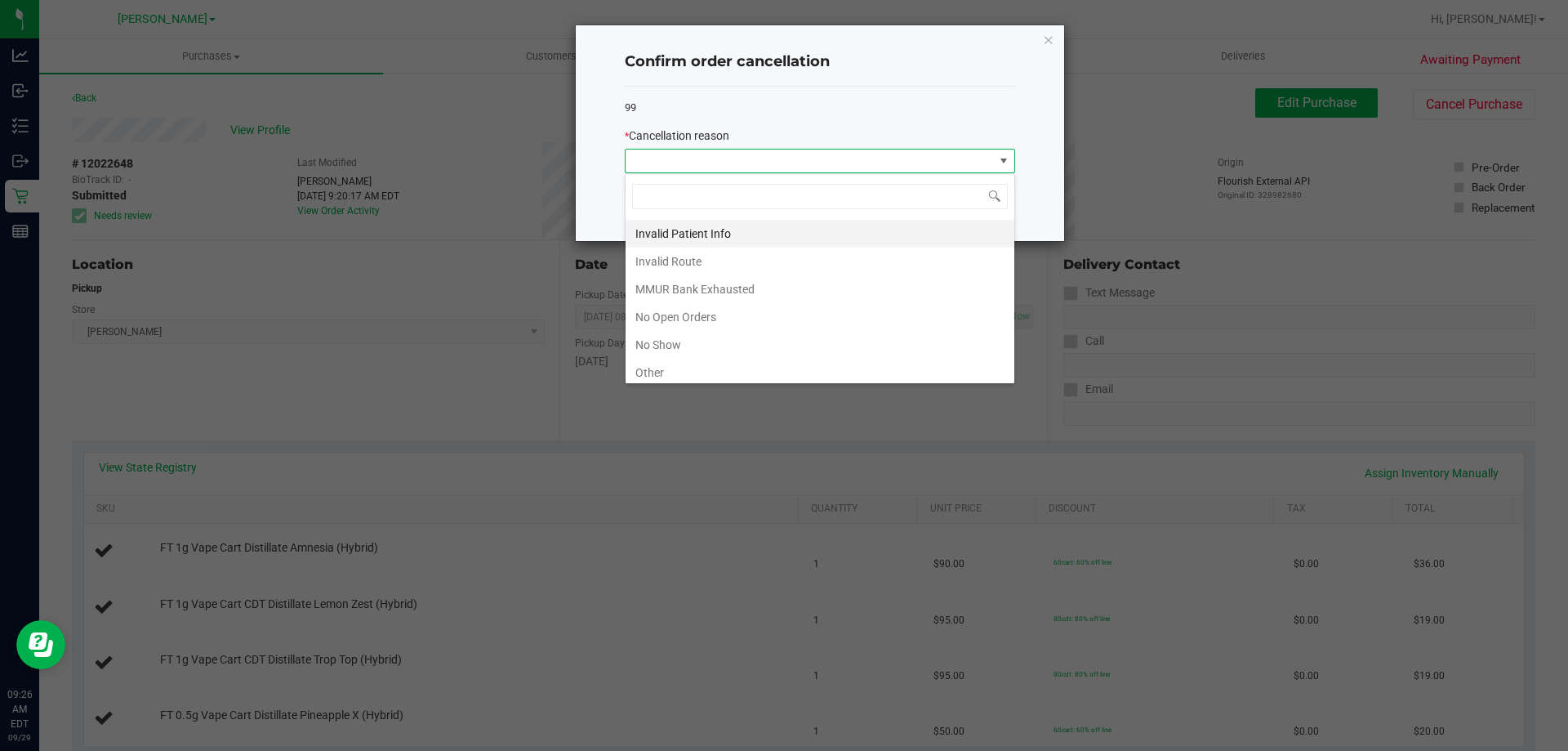
scroll to position [81, 0]
click at [727, 254] on li "MMUR Bank Exhausted" at bounding box center [820, 260] width 389 height 28
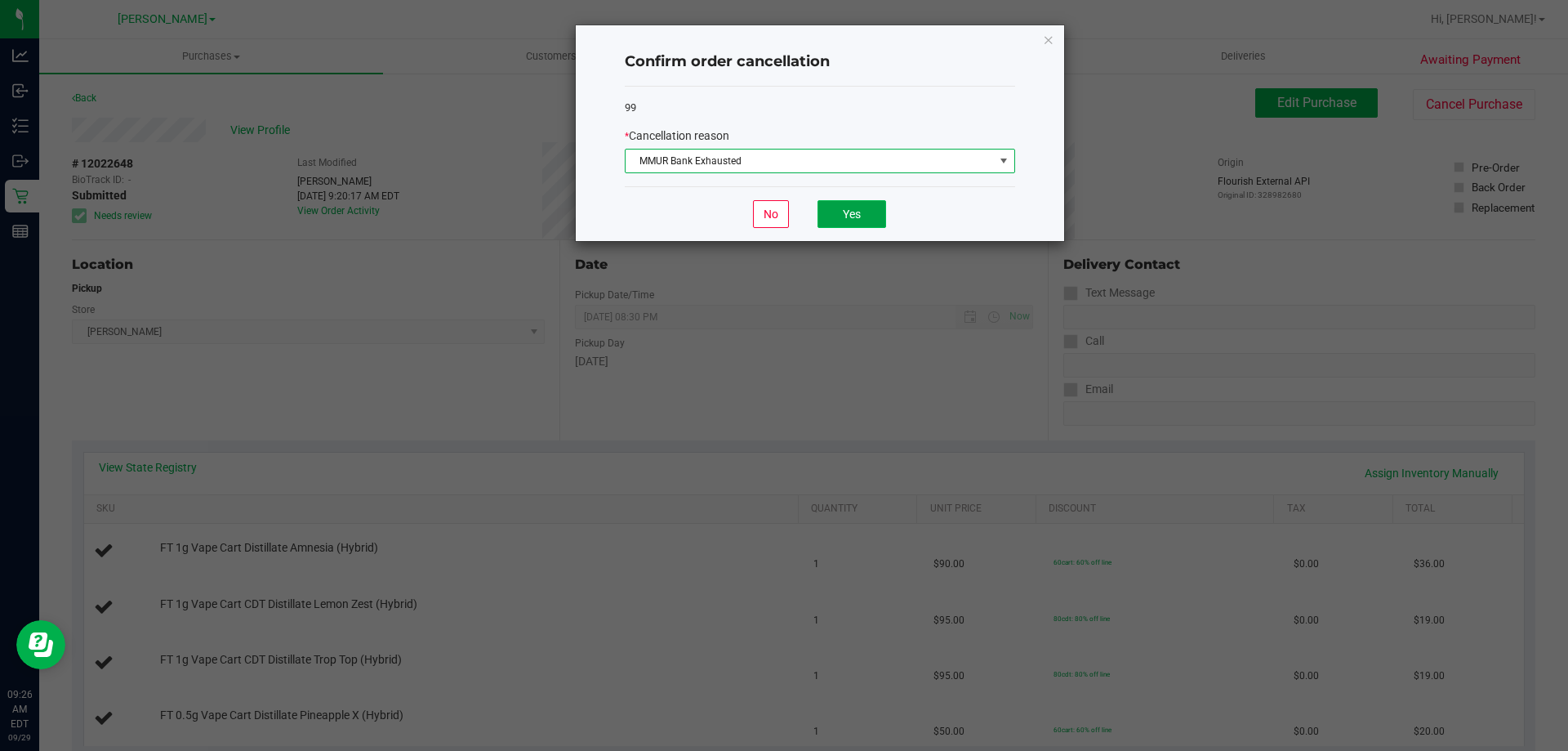
click at [858, 221] on button "Yes" at bounding box center [852, 214] width 69 height 28
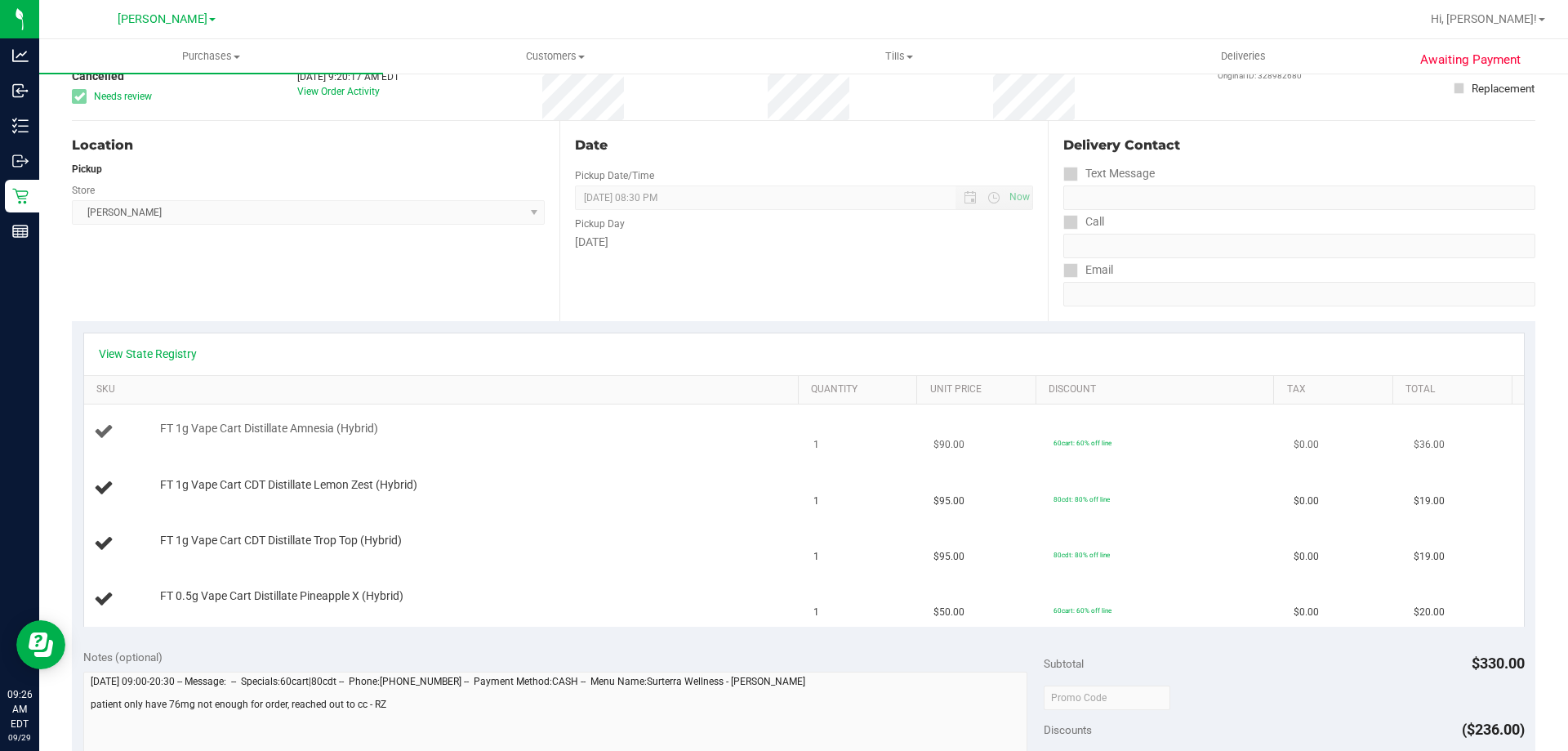
scroll to position [0, 0]
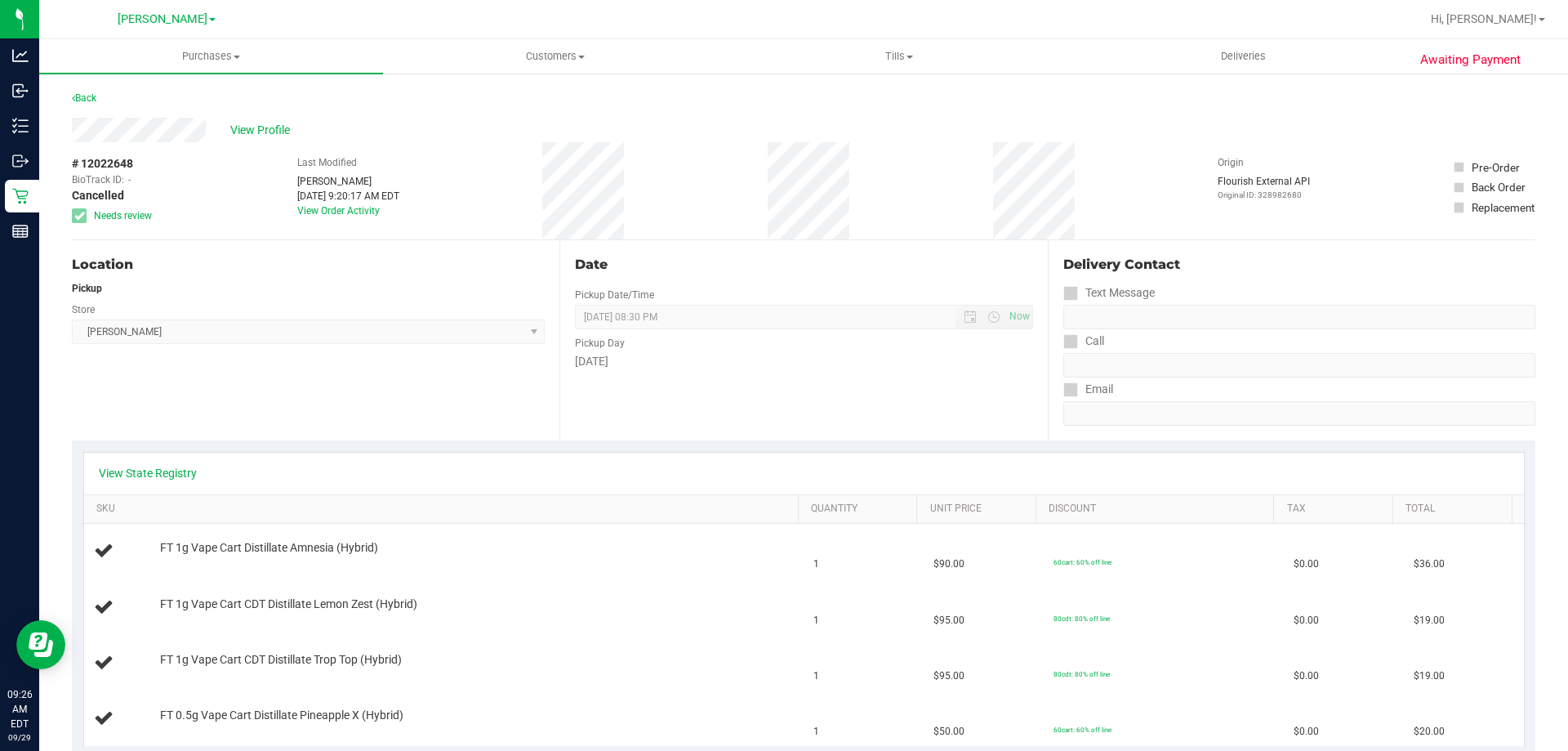
click at [210, 73] on link "Purchases Summary of purchases Fulfillment All purchases" at bounding box center [211, 57] width 344 height 35
click at [170, 117] on li "Fulfillment" at bounding box center [211, 118] width 344 height 20
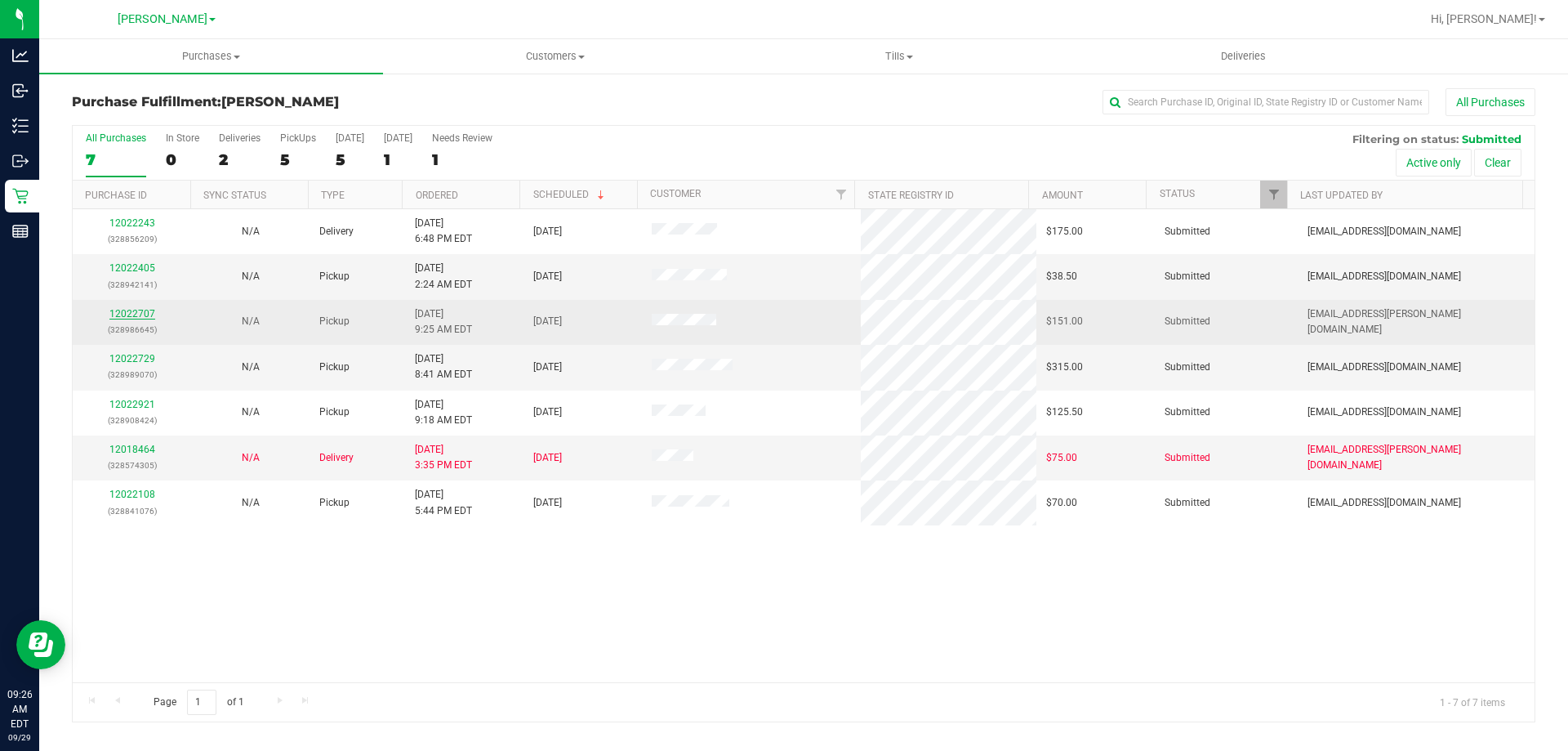
click at [131, 317] on link "12022707" at bounding box center [132, 314] width 46 height 12
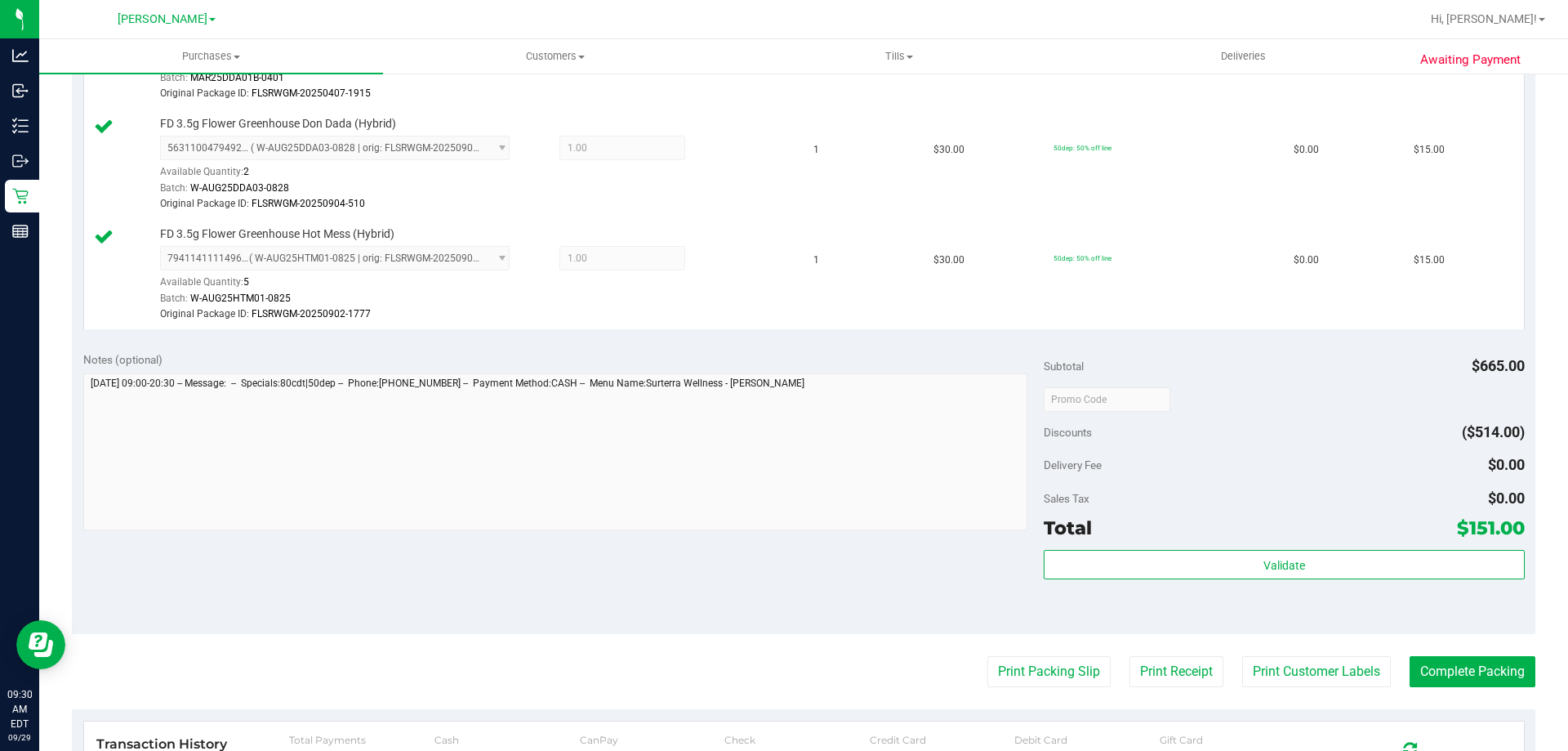
scroll to position [1639, 0]
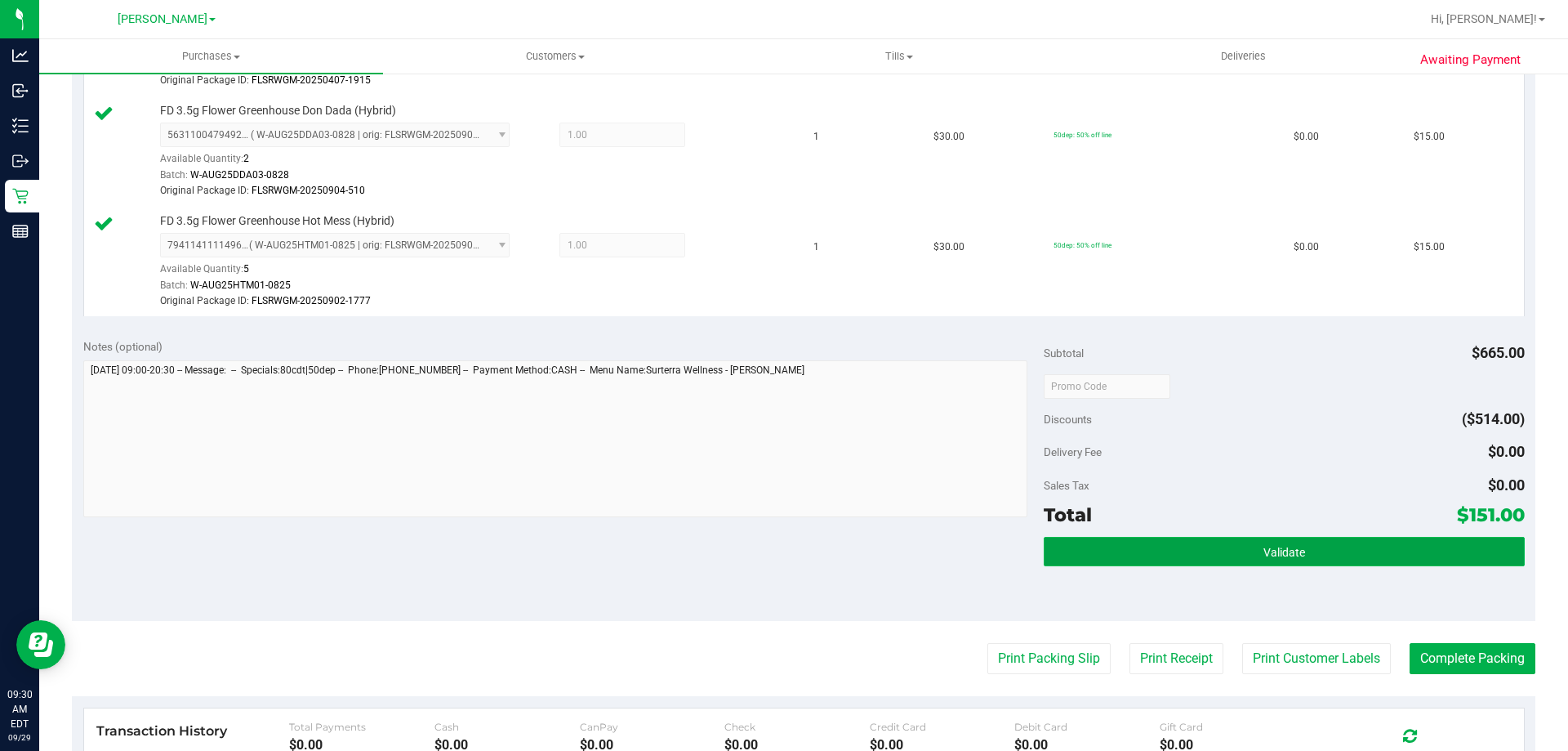
click at [1266, 546] on span "Validate" at bounding box center [1284, 552] width 42 height 13
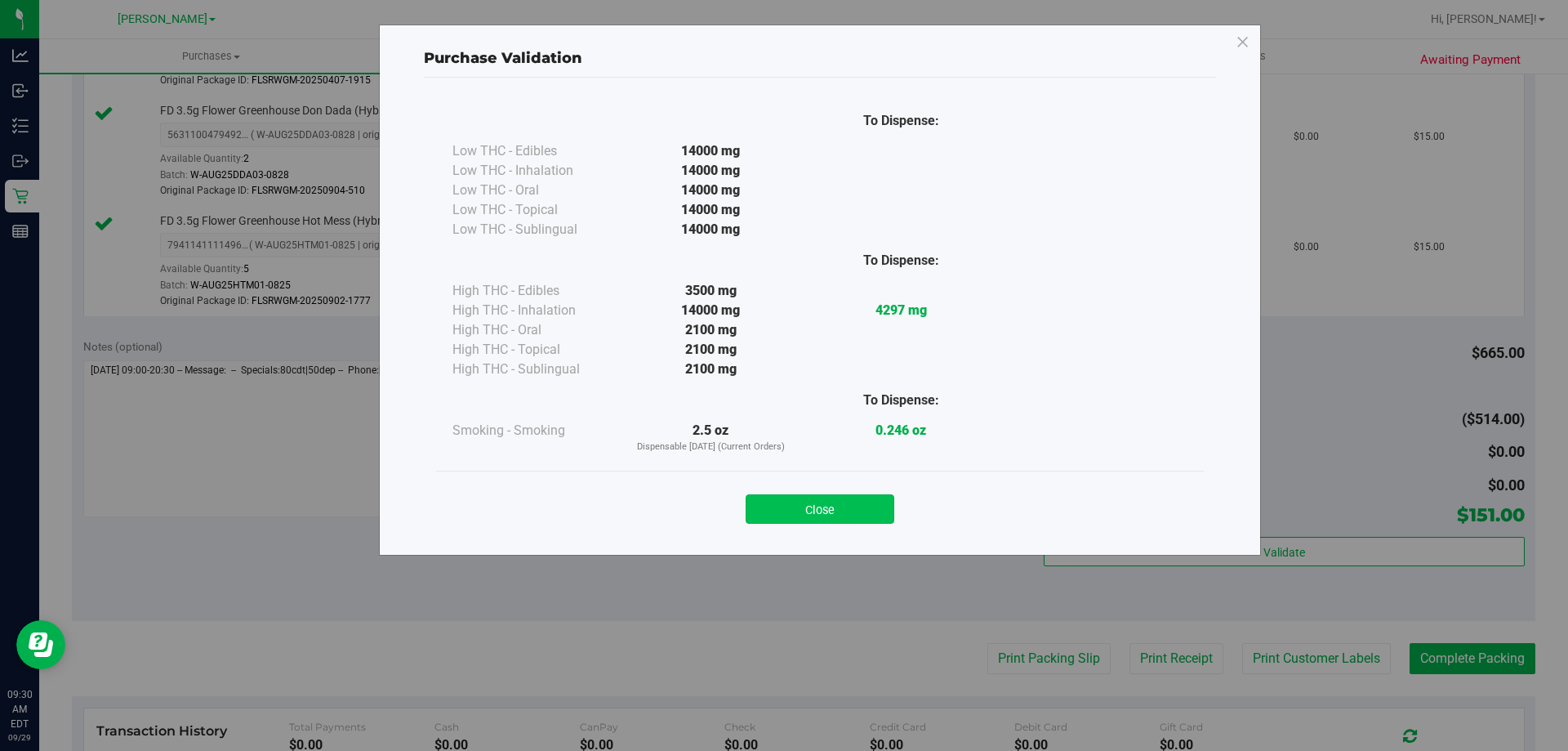
click at [847, 500] on button "Close" at bounding box center [820, 509] width 149 height 30
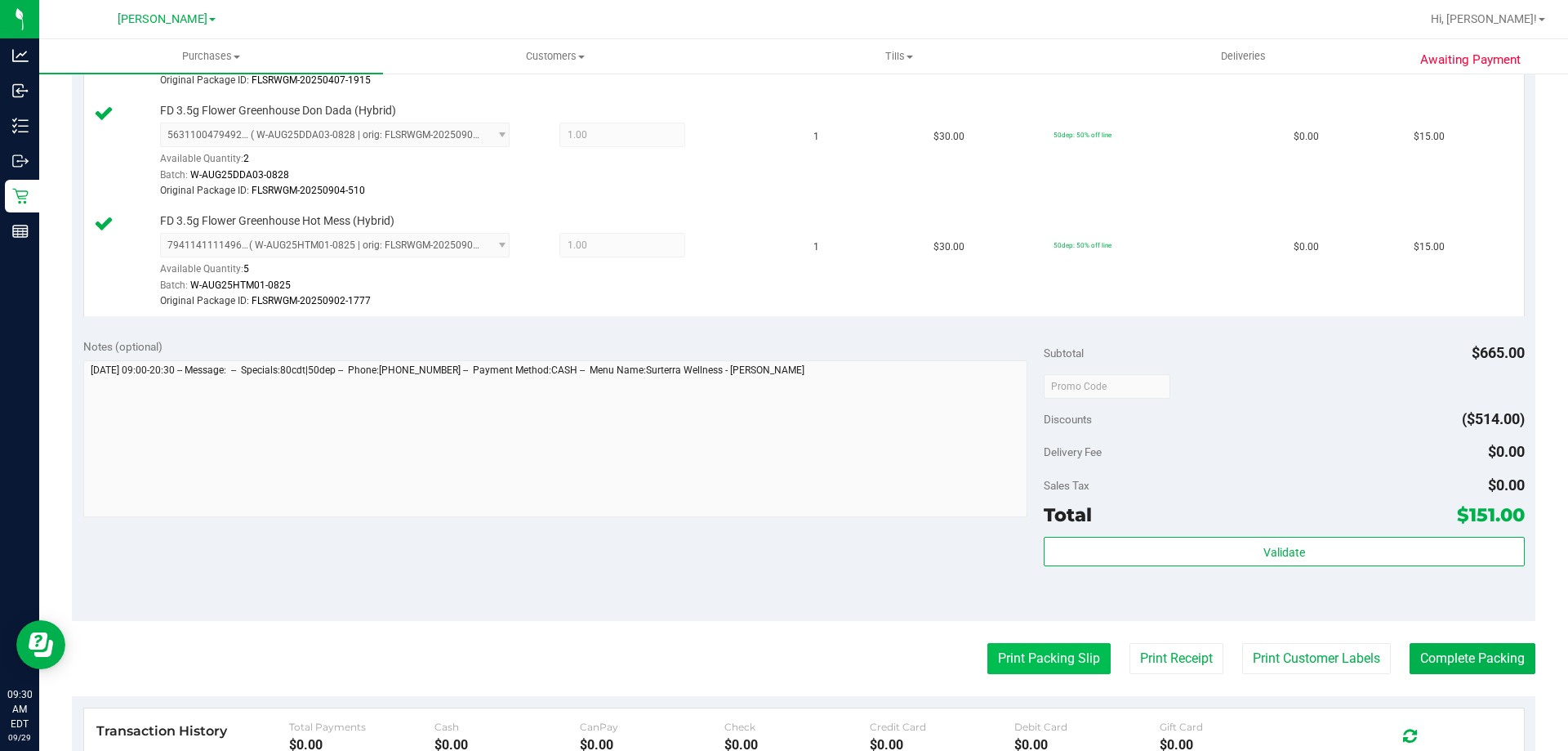
click at [1032, 661] on button "Print Packing Slip" at bounding box center [1049, 659] width 123 height 31
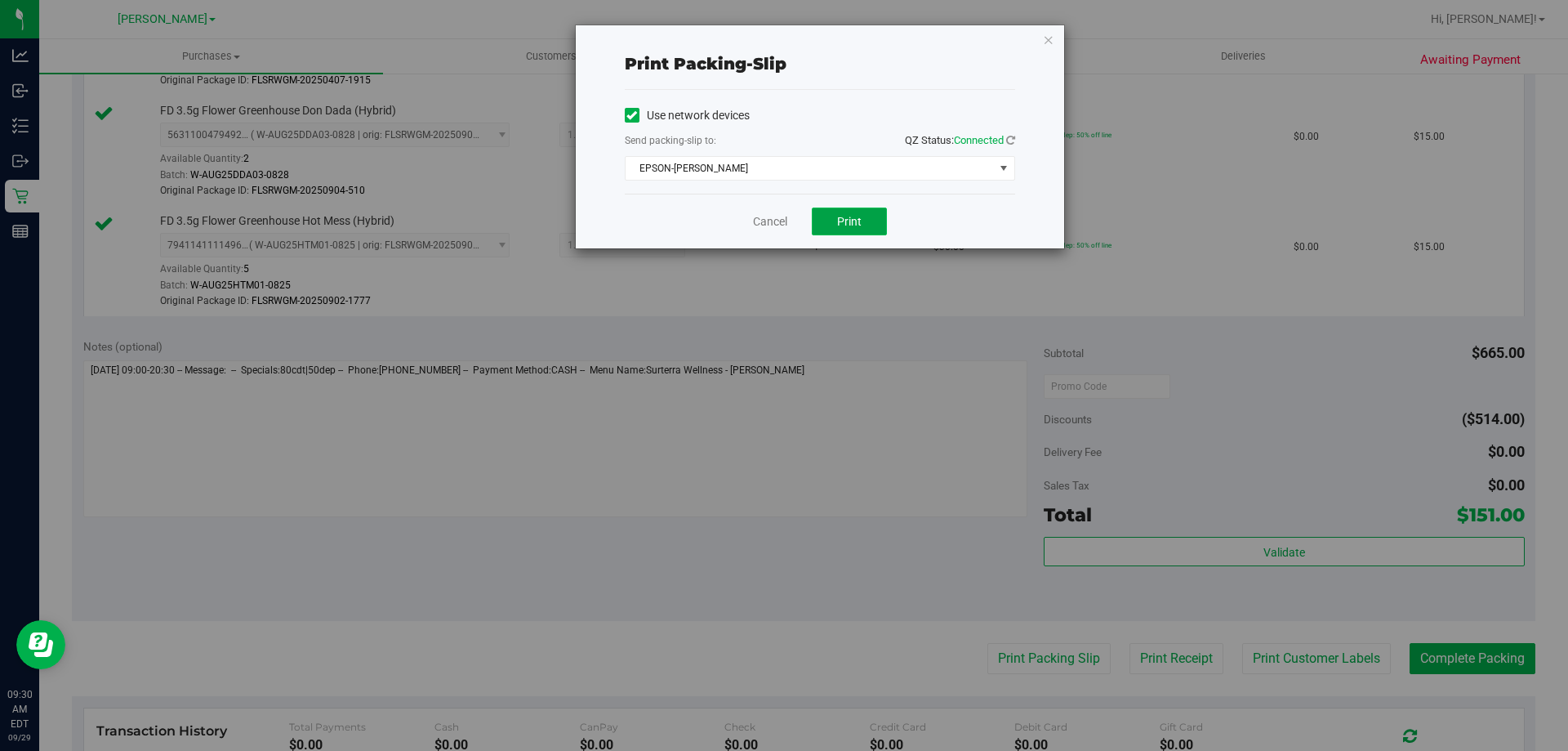
click at [848, 223] on span "Print" at bounding box center [849, 222] width 25 height 13
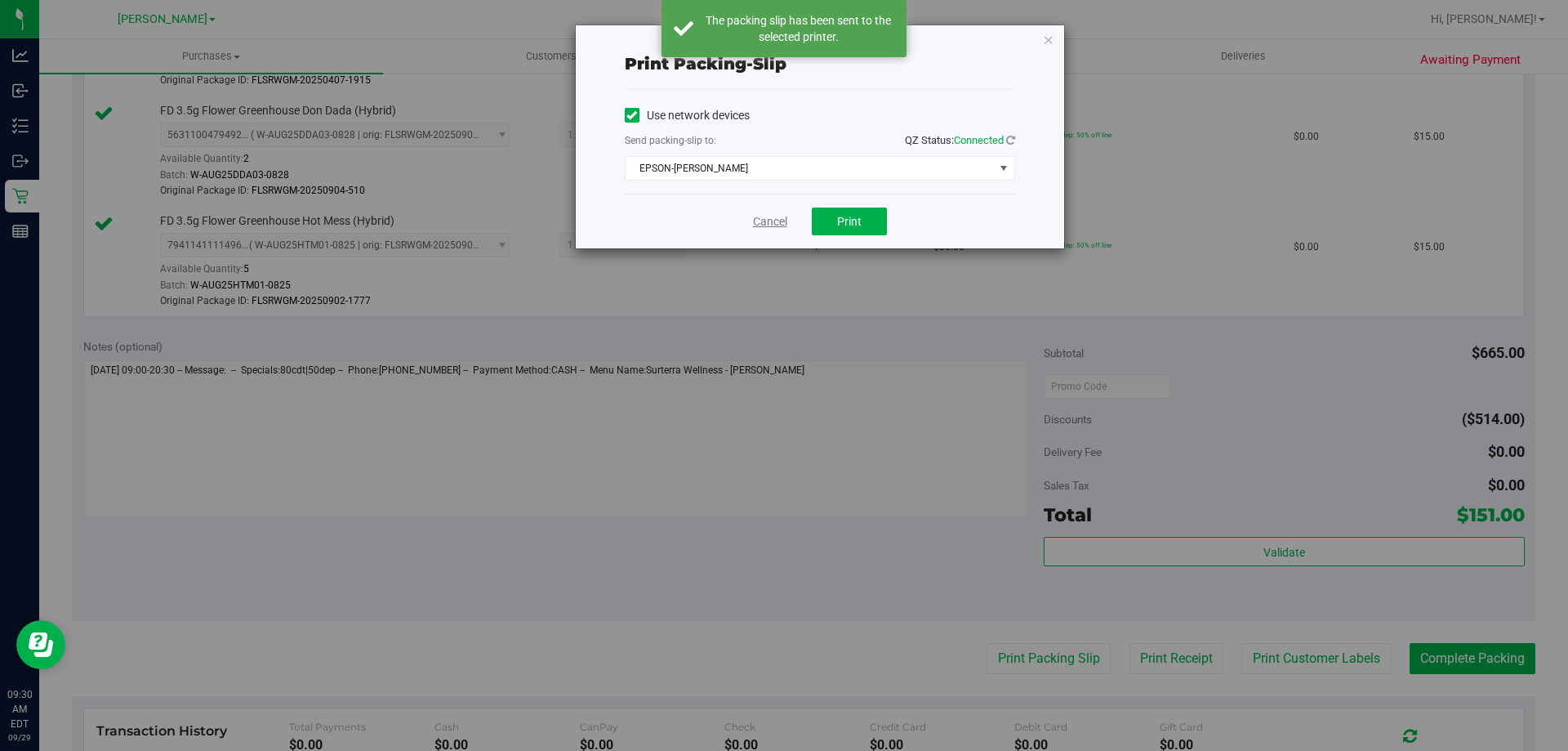
click at [761, 223] on link "Cancel" at bounding box center [770, 222] width 34 height 17
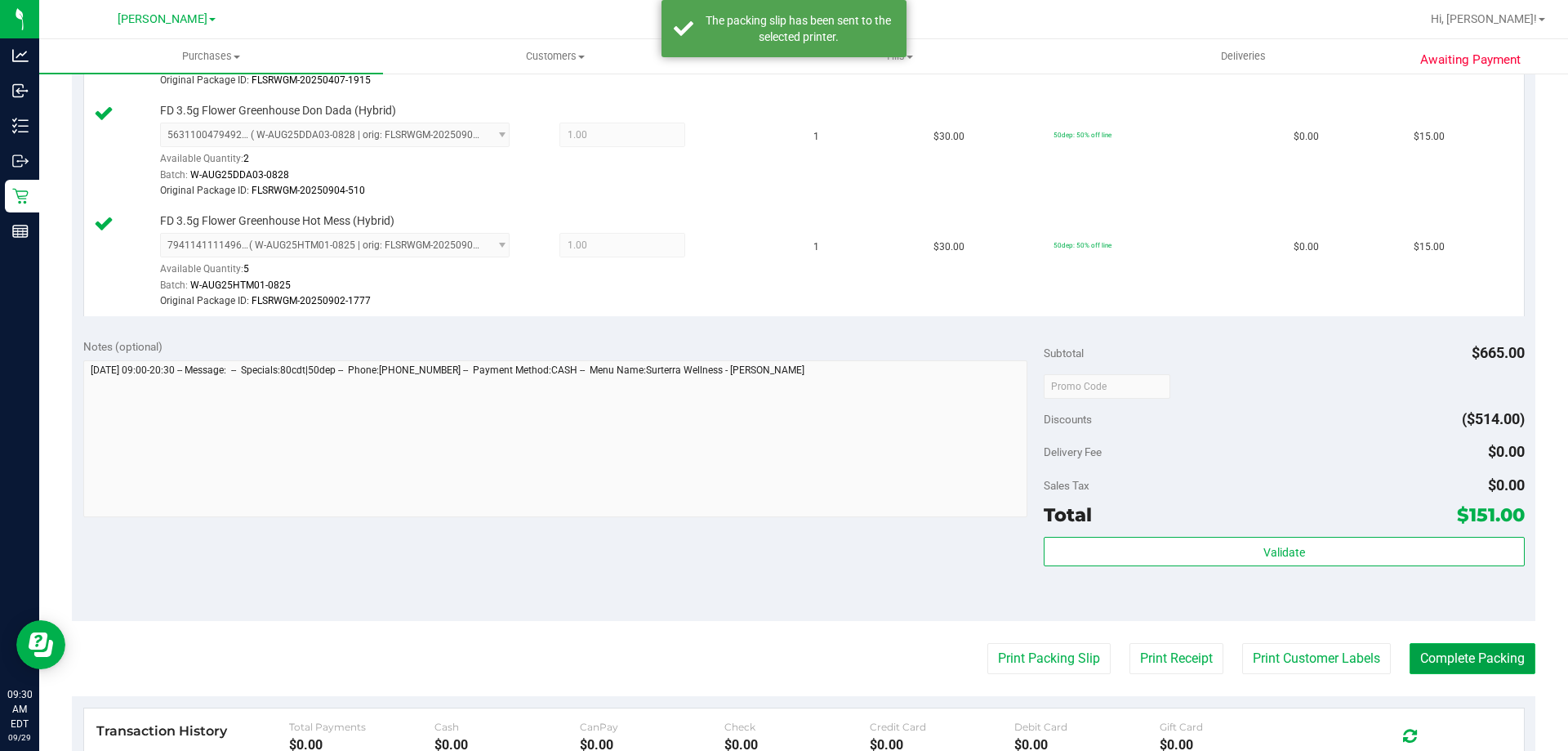
click at [1467, 657] on button "Complete Packing" at bounding box center [1472, 659] width 126 height 31
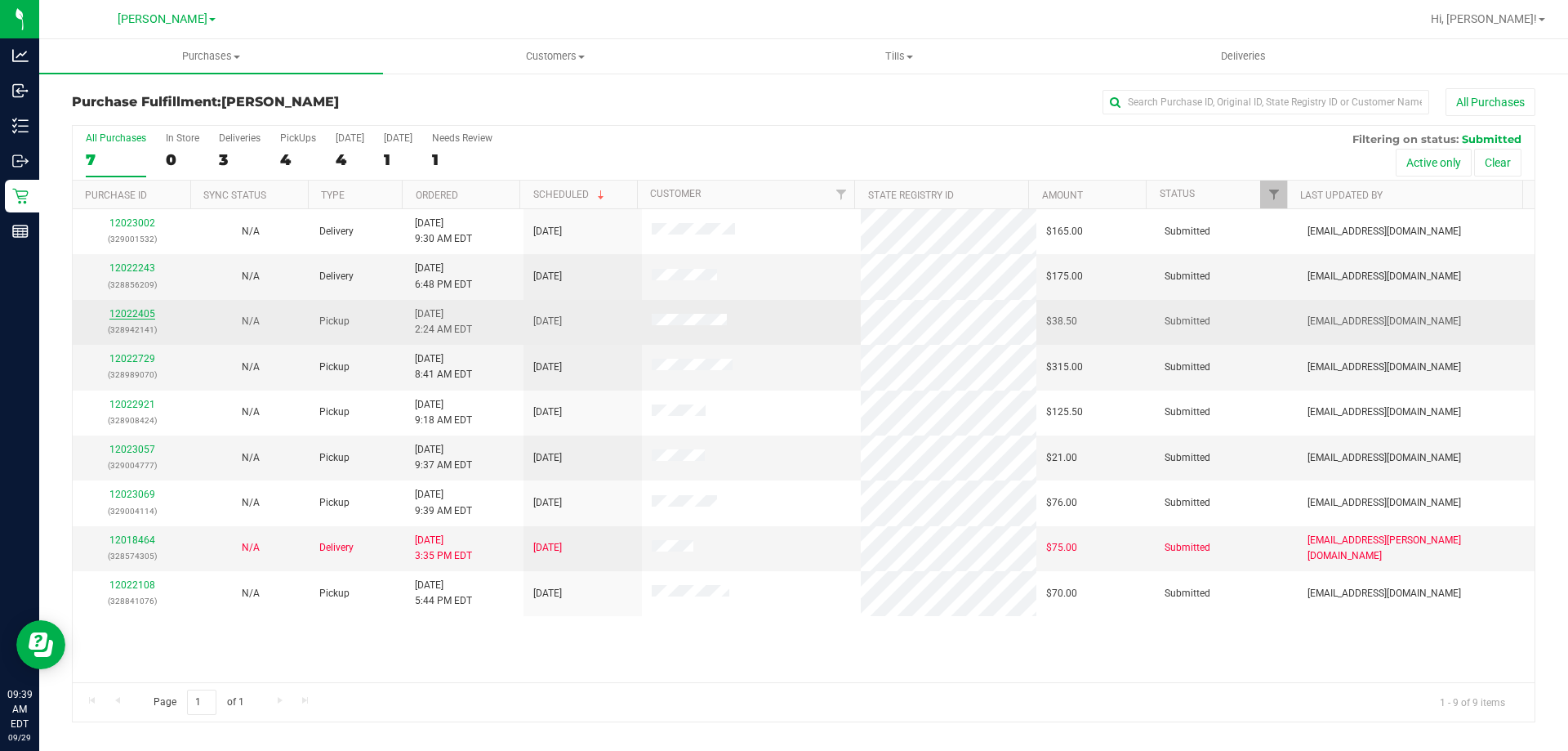
click at [133, 316] on link "12022405" at bounding box center [132, 314] width 46 height 12
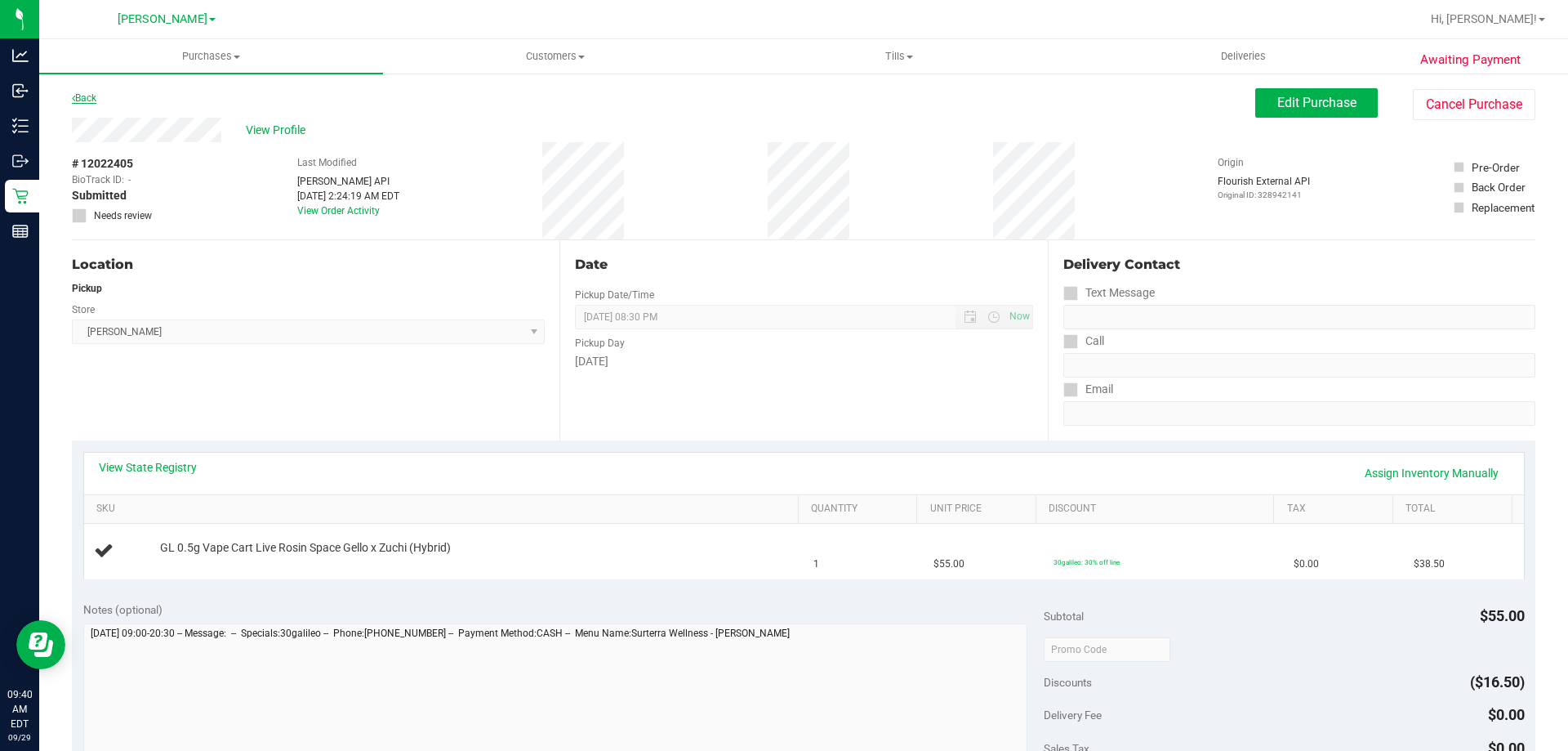
click at [92, 94] on link "Back" at bounding box center [85, 98] width 25 height 12
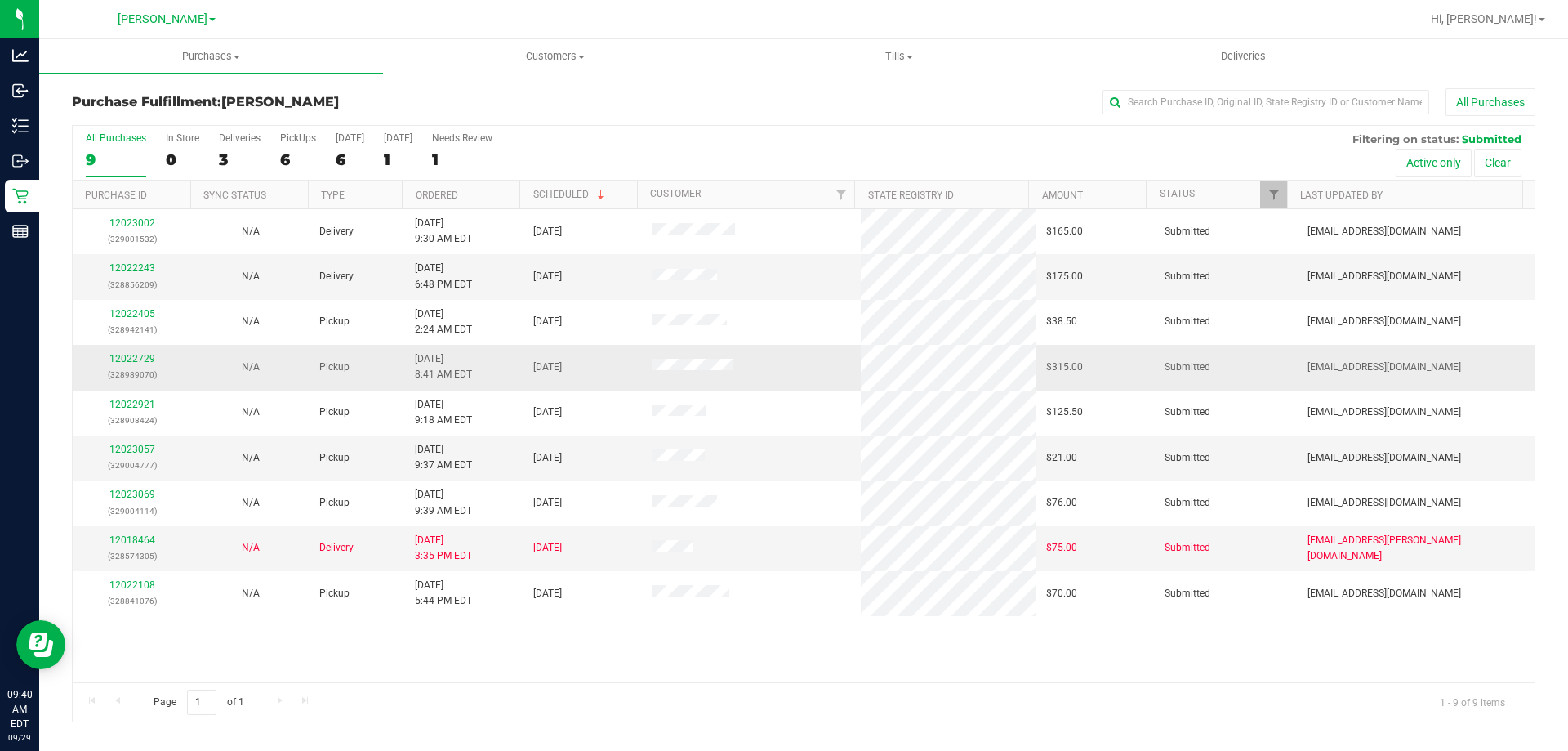
click at [138, 356] on link "12022729" at bounding box center [132, 359] width 46 height 12
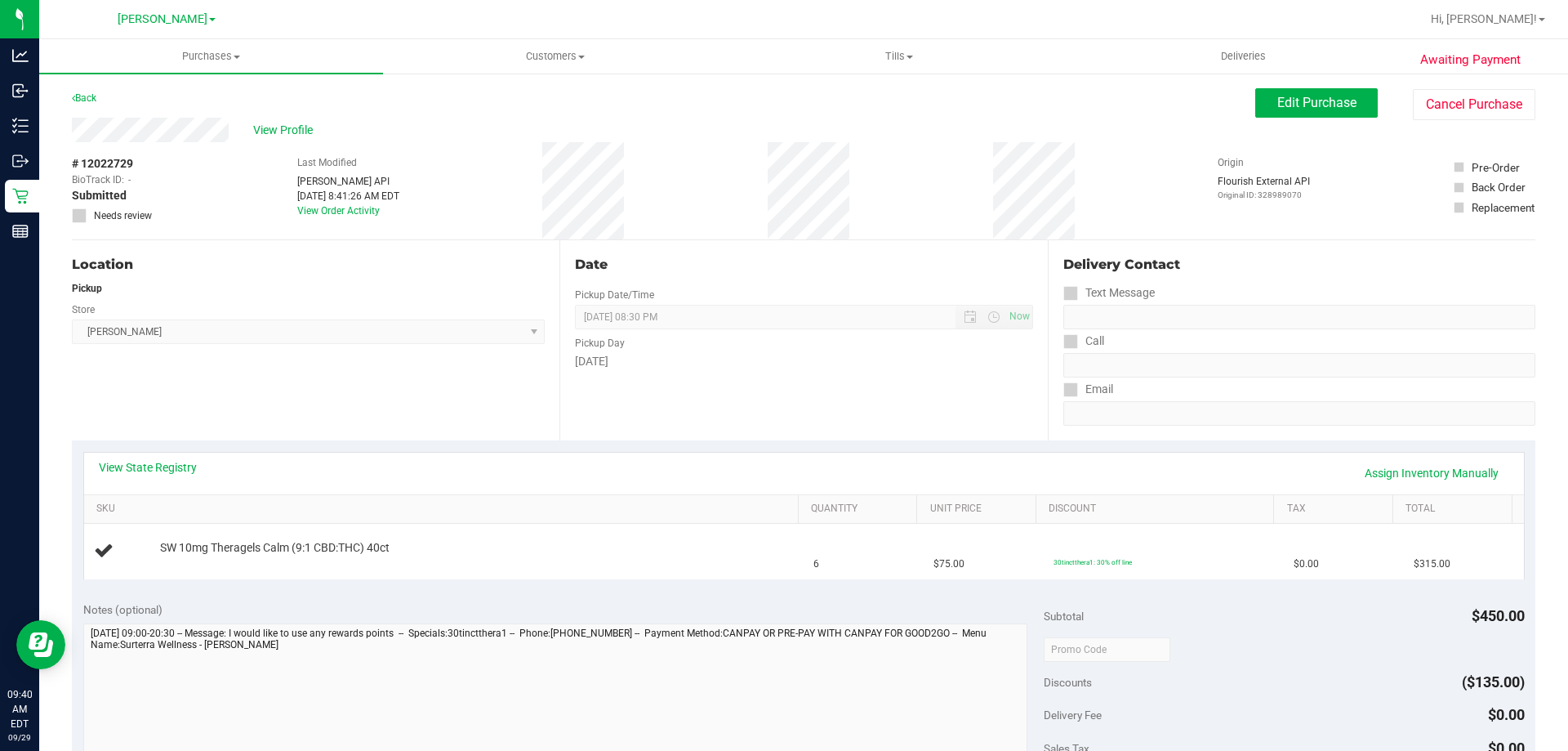
drag, startPoint x: 1097, startPoint y: 454, endPoint x: 825, endPoint y: 500, distance: 275.9
click at [825, 500] on th "Quantity" at bounding box center [858, 510] width 119 height 30
click at [1277, 104] on span "Edit Purchase" at bounding box center [1317, 102] width 79 height 16
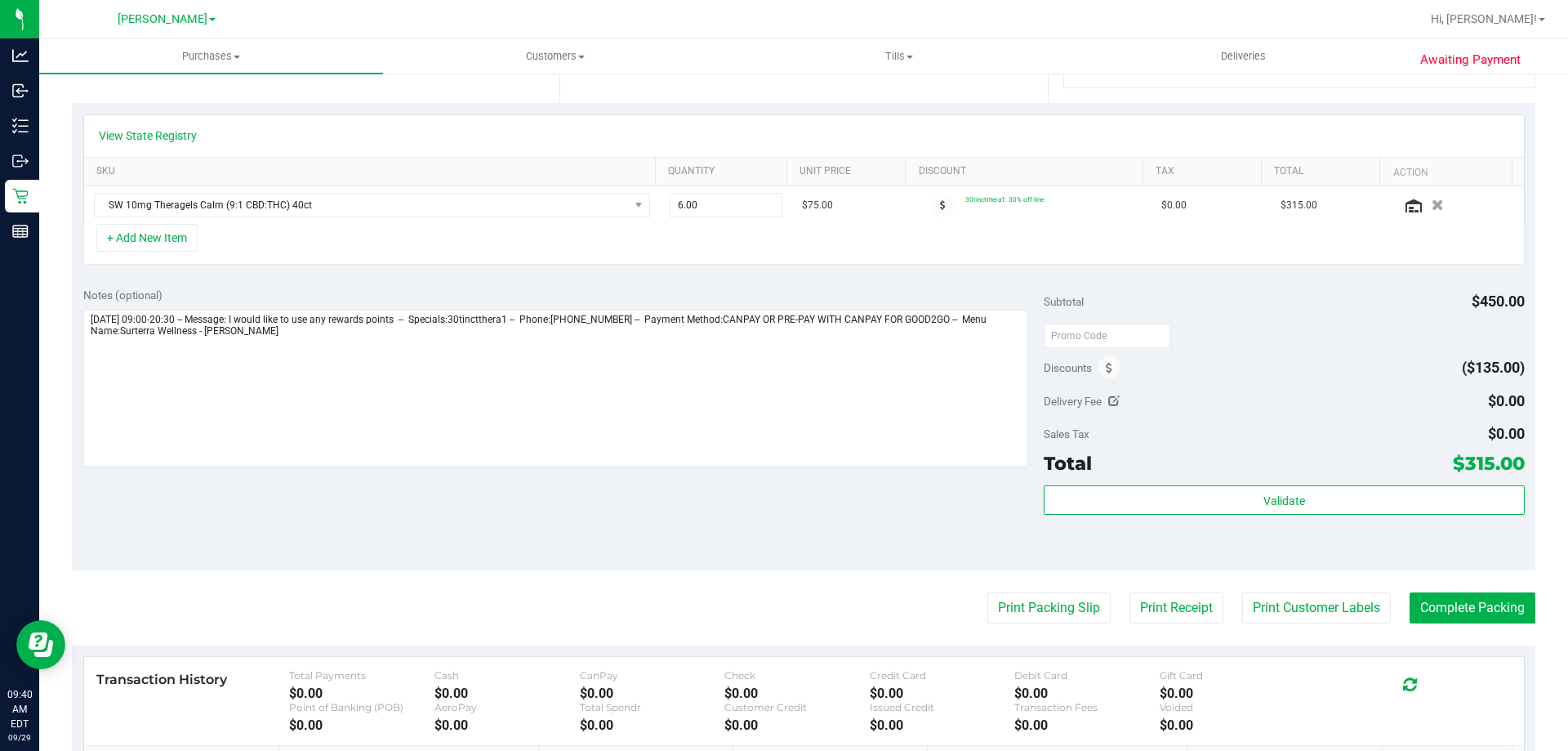
scroll to position [327, 0]
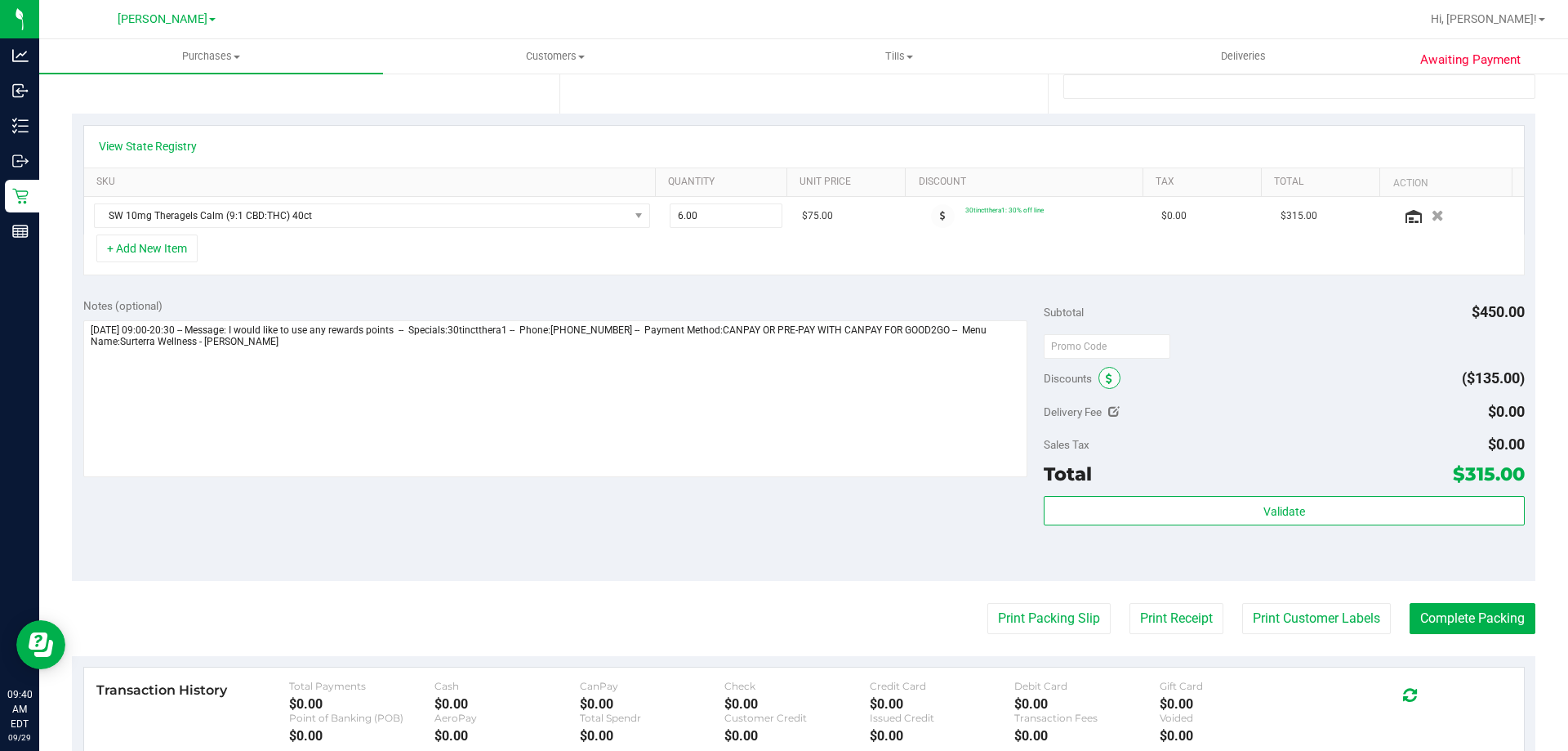
click at [1101, 385] on span at bounding box center [1110, 378] width 22 height 22
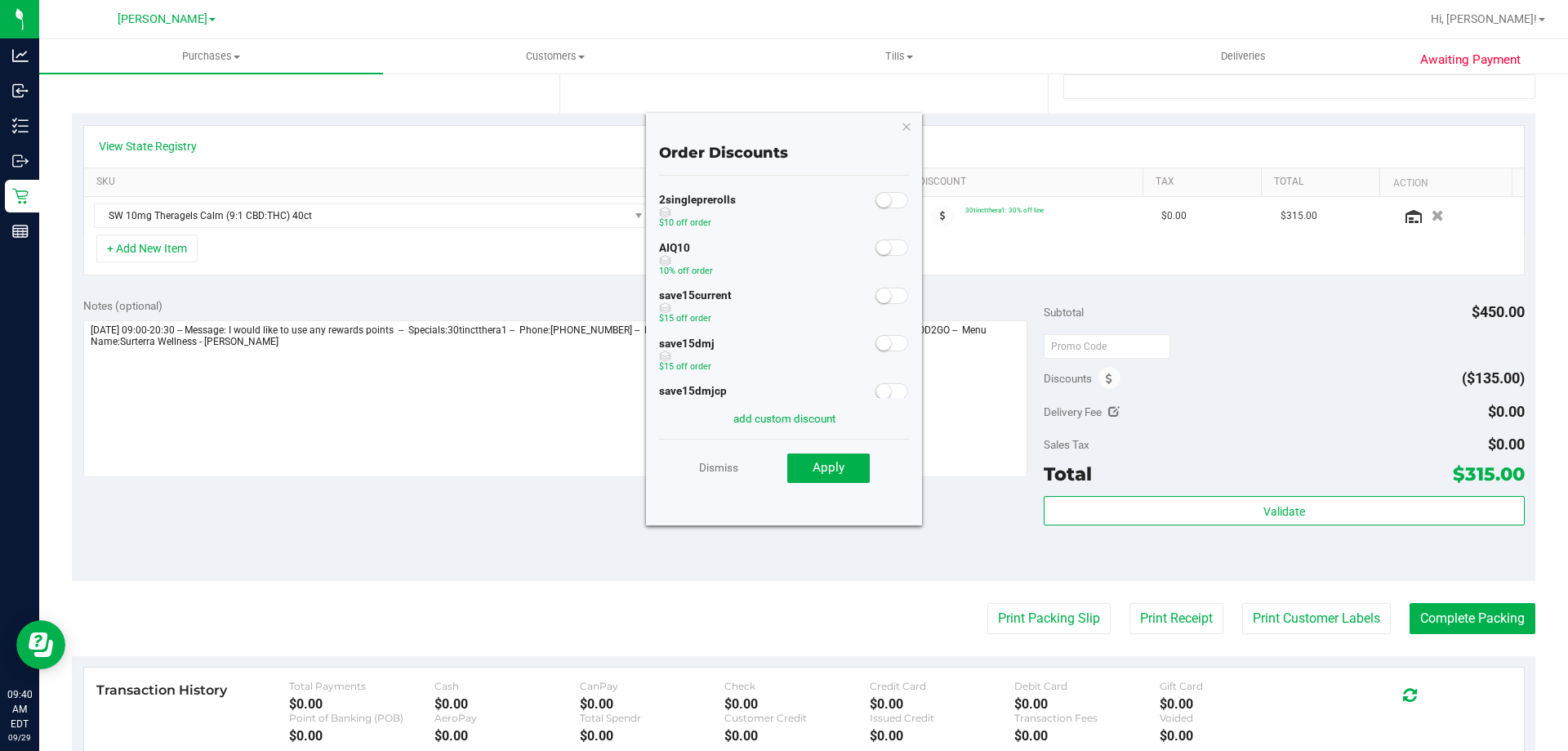
click at [876, 251] on small at bounding box center [884, 247] width 15 height 15
click at [834, 458] on button "Apply" at bounding box center [829, 468] width 82 height 30
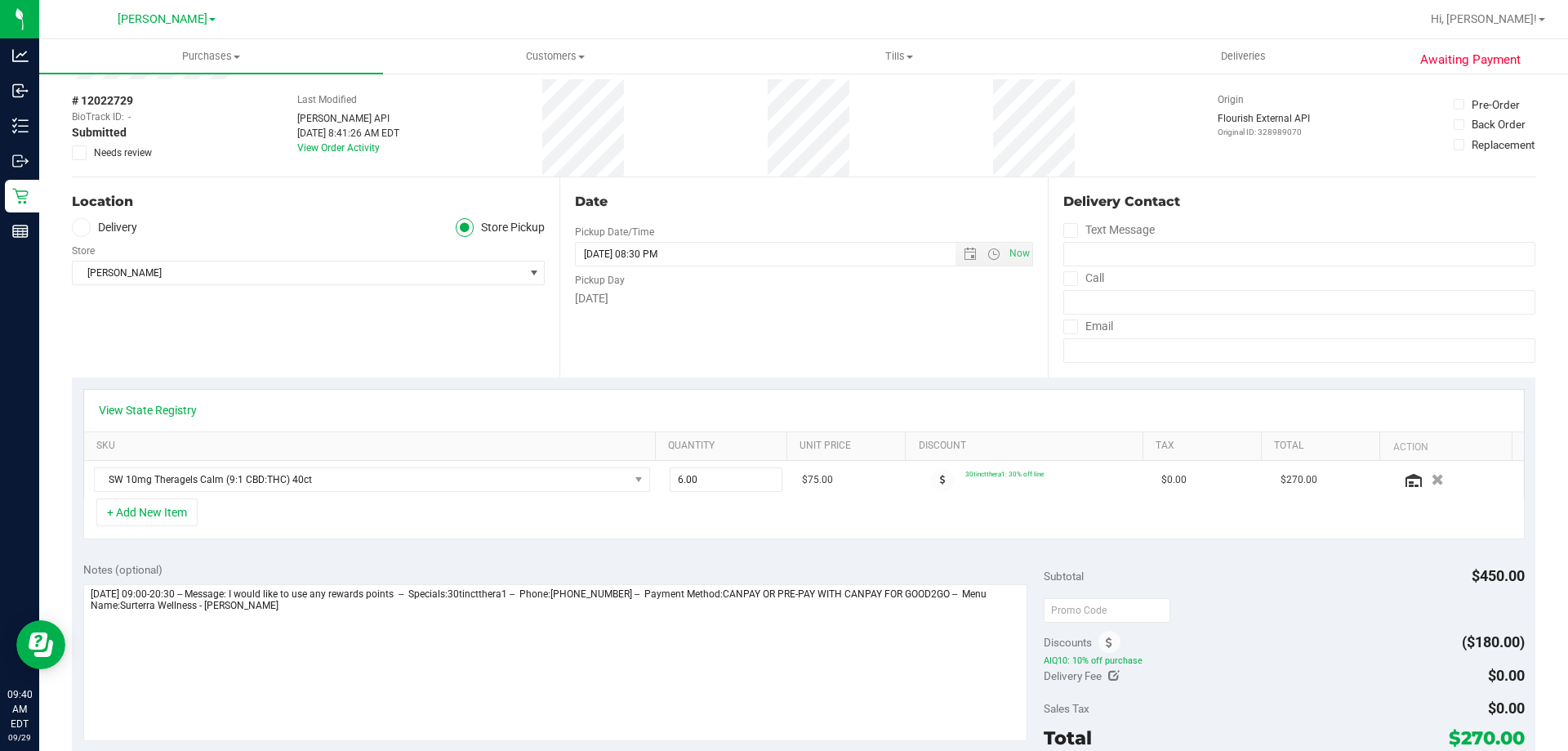
scroll to position [0, 0]
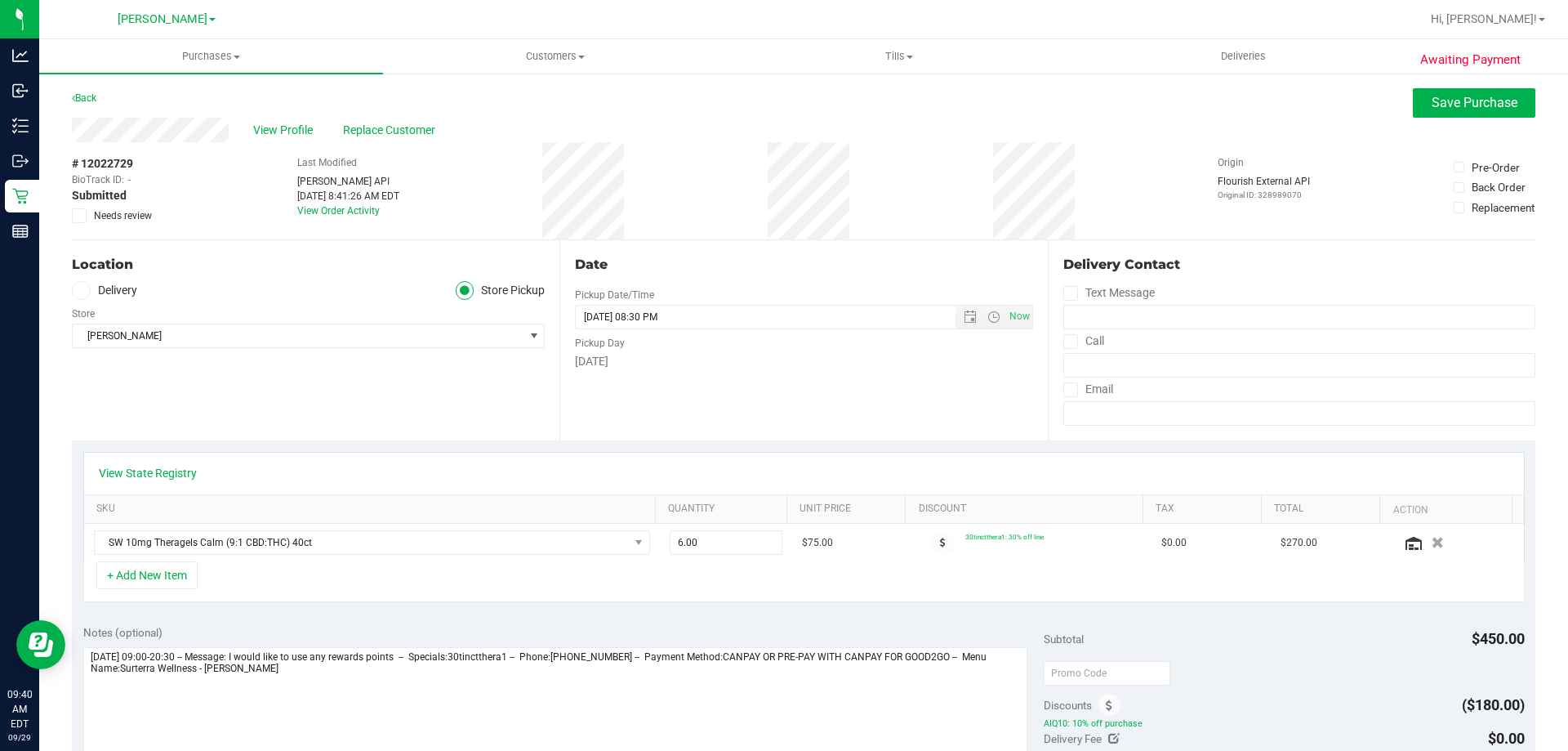
click at [1451, 118] on div "View Profile Replace Customer" at bounding box center [804, 130] width 1464 height 25
click at [1452, 90] on button "Save Purchase" at bounding box center [1474, 103] width 122 height 30
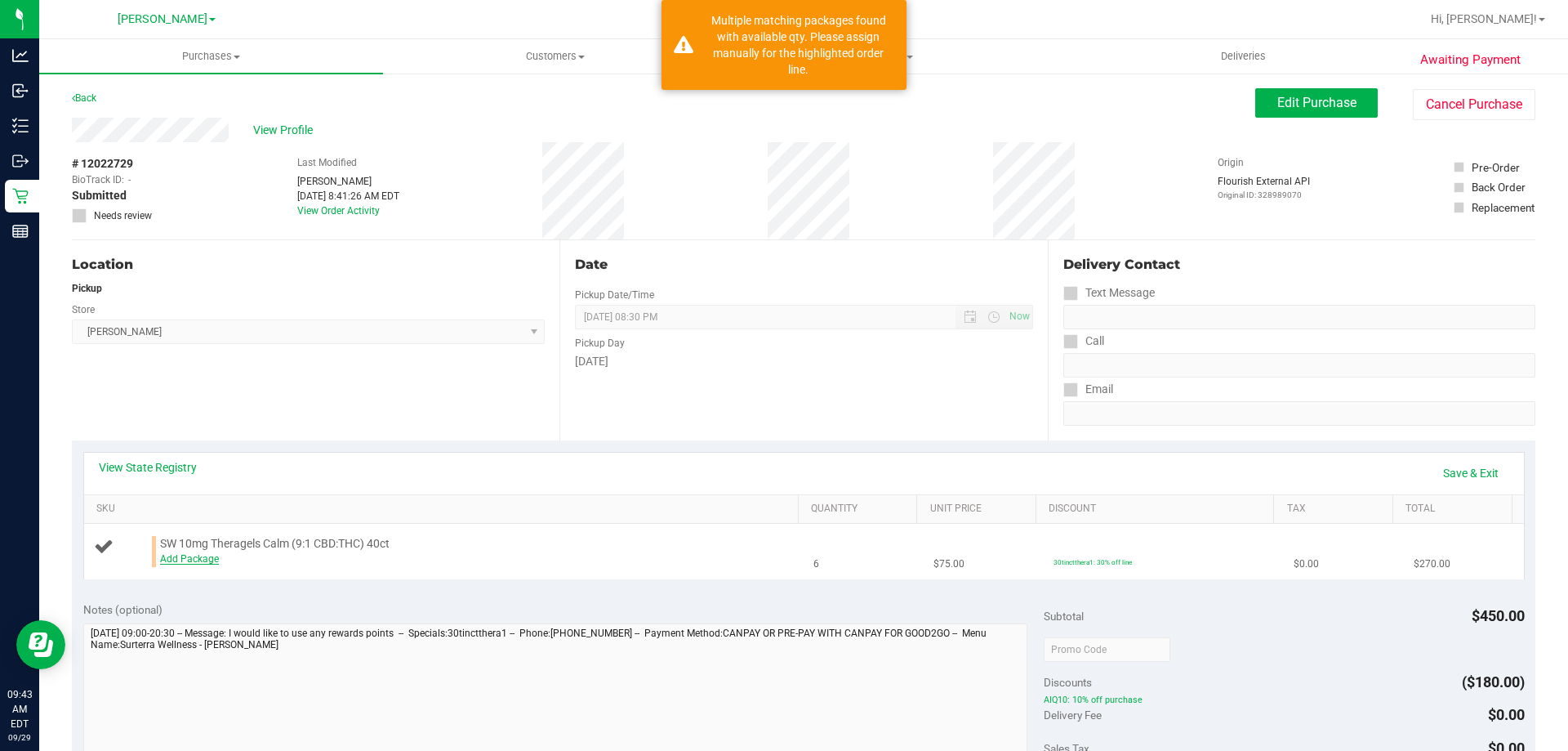
click at [194, 555] on link "Add Package" at bounding box center [190, 559] width 59 height 12
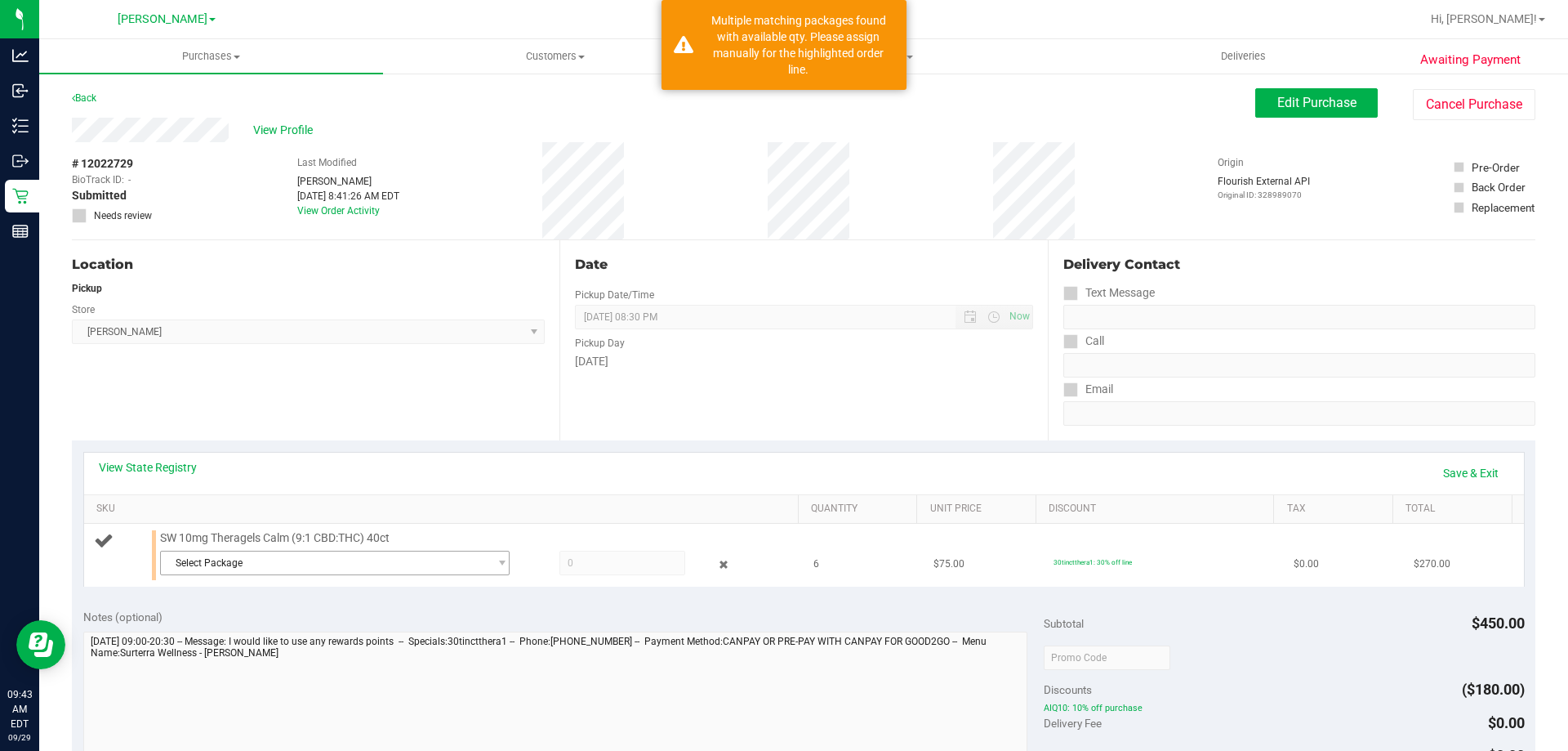
click at [366, 562] on span "Select Package" at bounding box center [324, 563] width 328 height 23
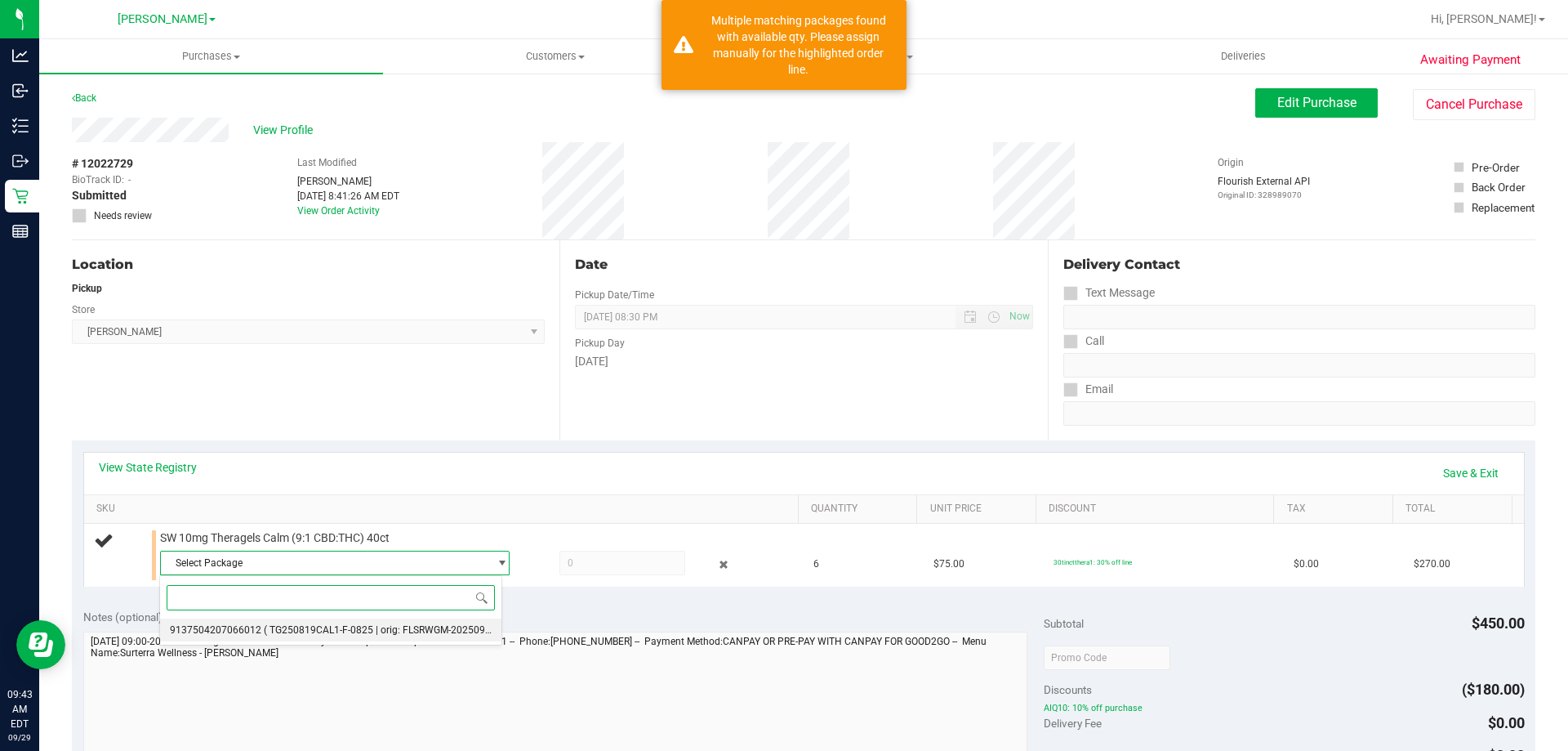
click at [330, 629] on span "( TG250819CAL1-F-0825 | orig: FLSRWGM-20250902-1241 )" at bounding box center [395, 630] width 264 height 12
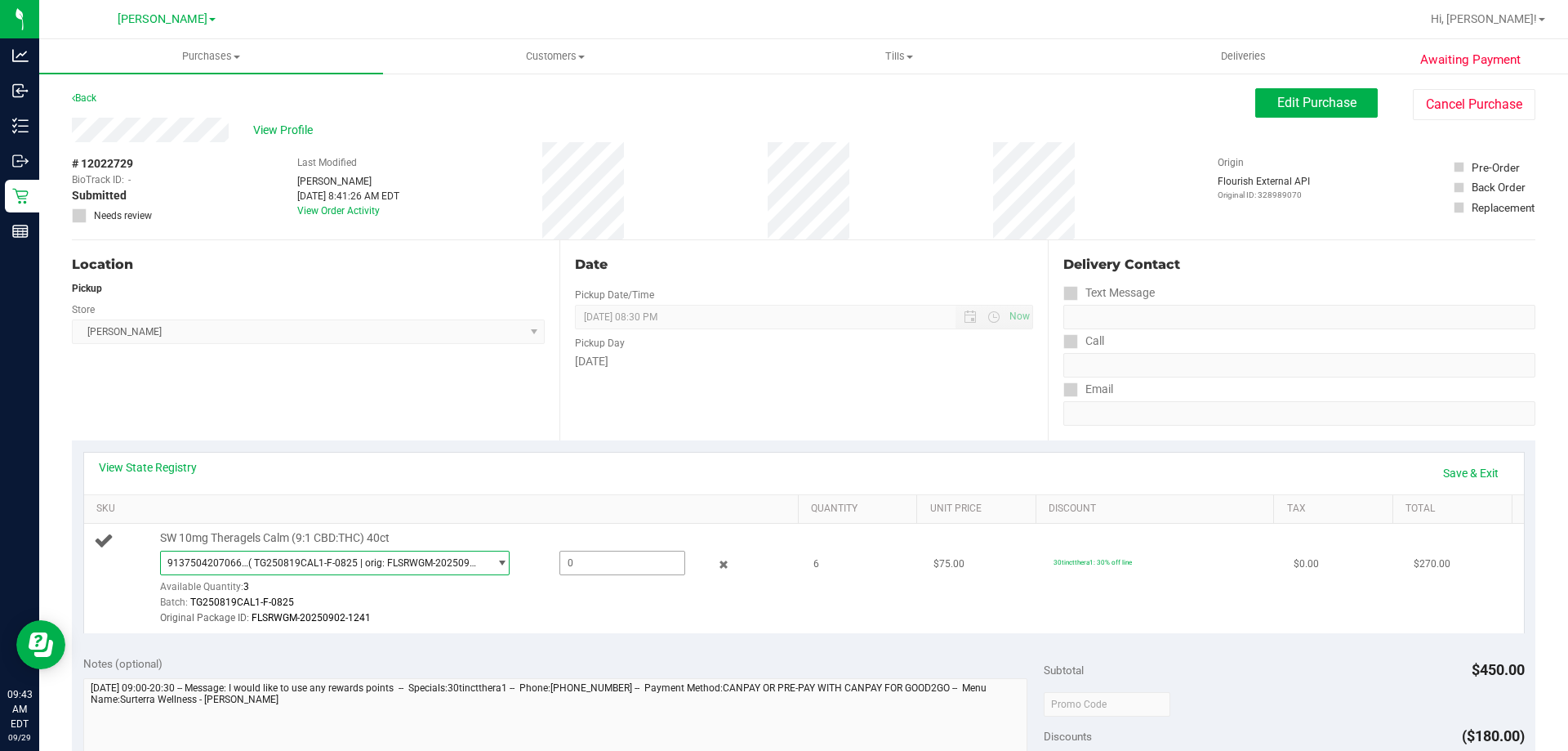
click at [618, 555] on span at bounding box center [622, 563] width 126 height 25
type input "3"
type input "3.0000"
click at [632, 620] on div "Original Package ID: FLSRWGM-20250902-1241" at bounding box center [476, 618] width 631 height 16
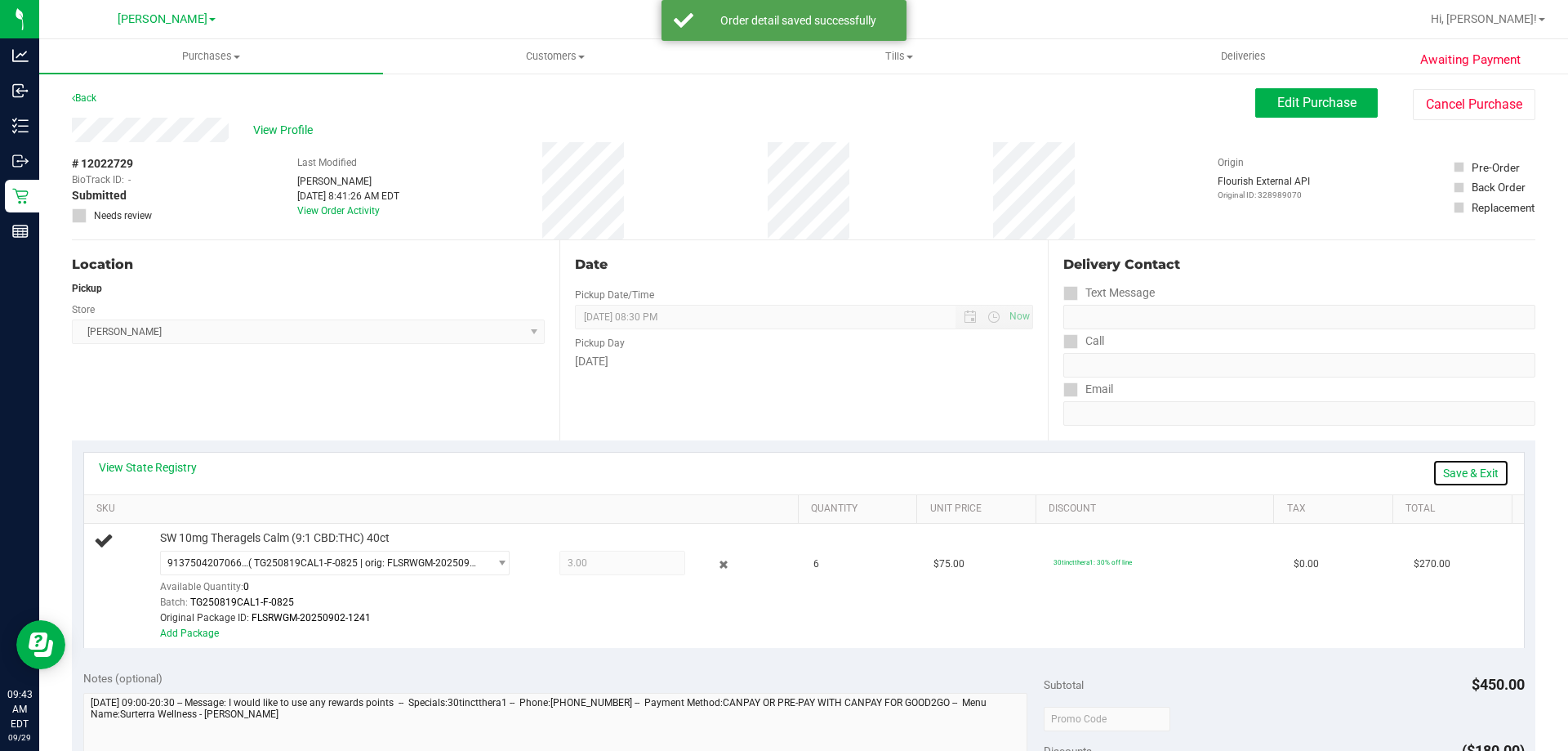
click at [1478, 473] on link "Save & Exit" at bounding box center [1470, 473] width 76 height 28
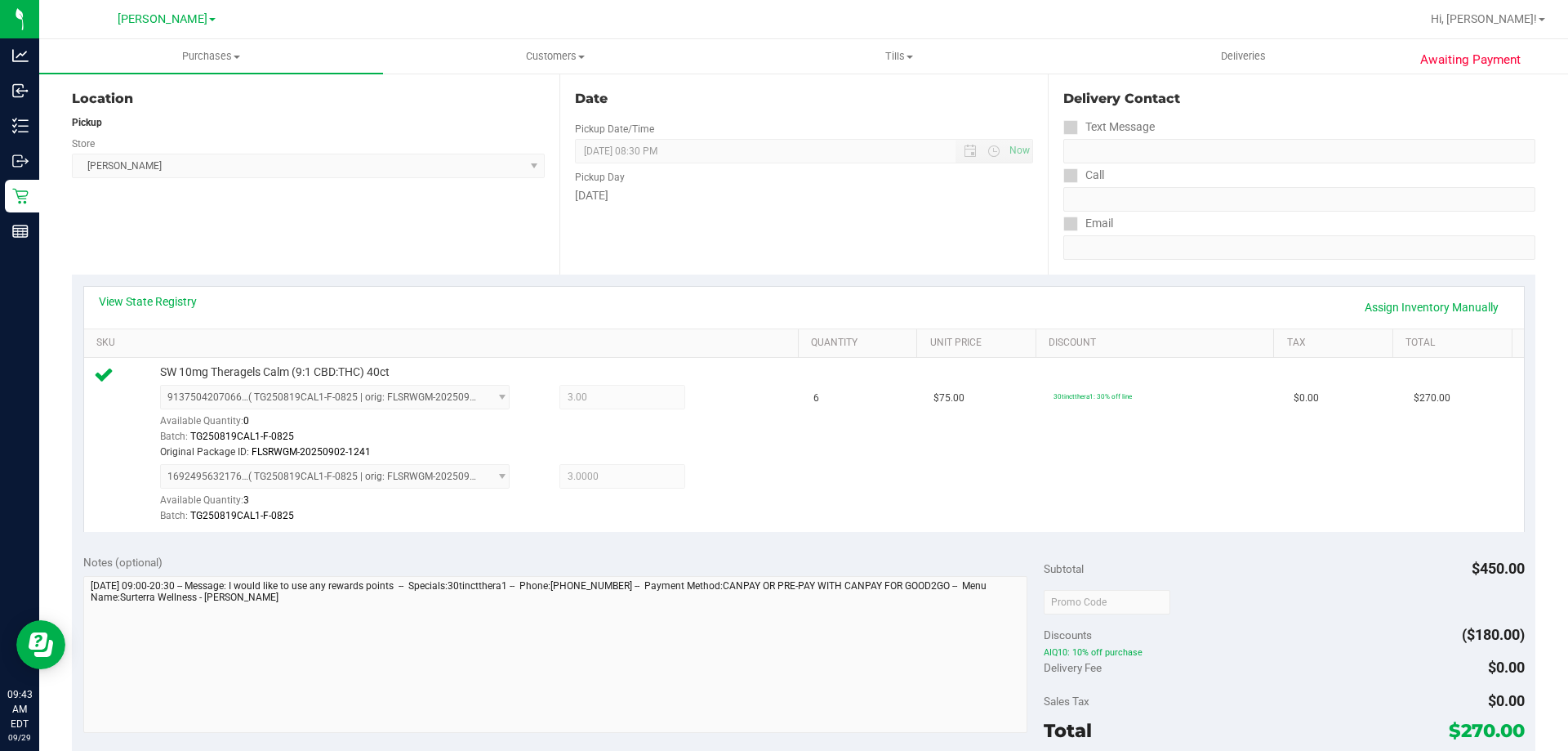
scroll to position [311, 0]
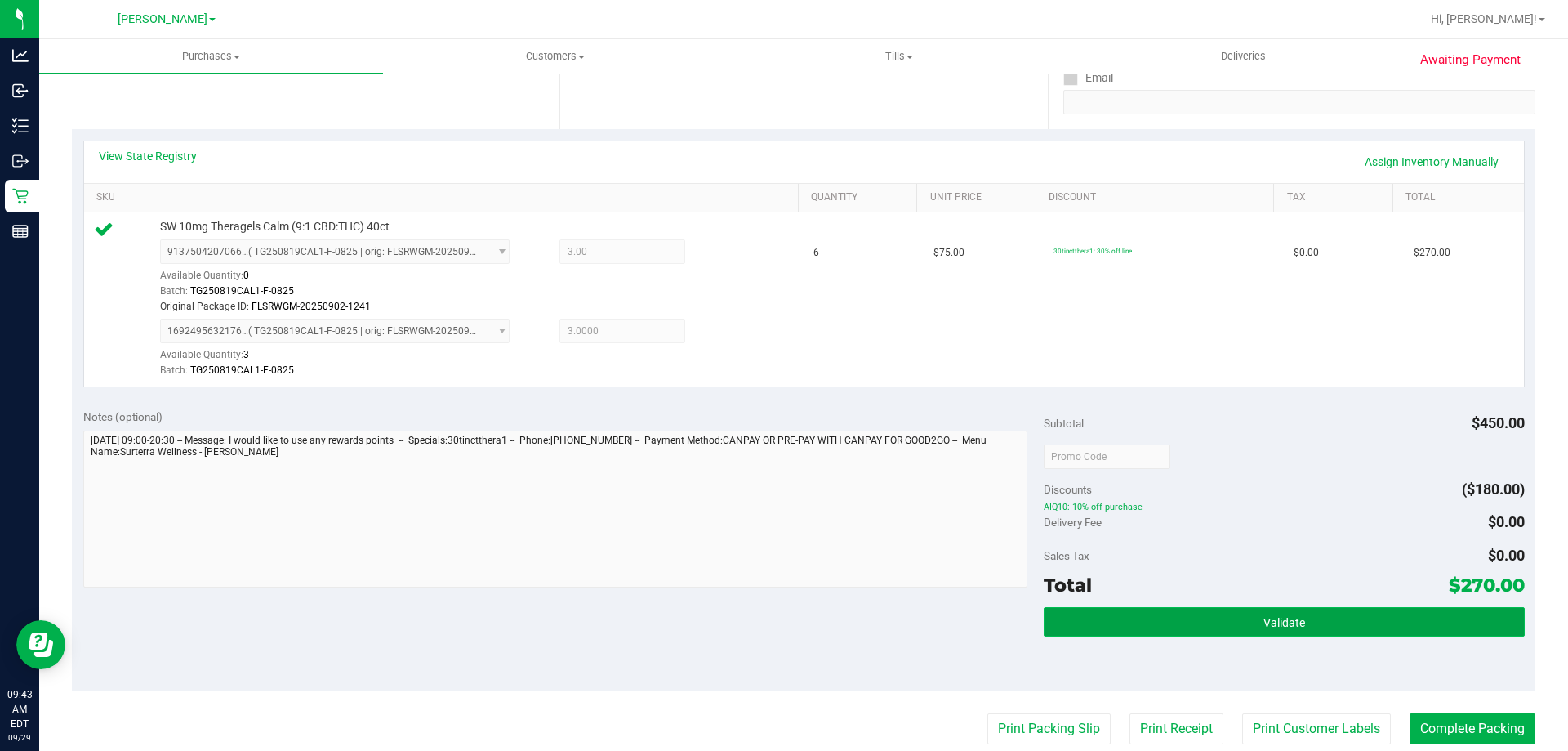
click at [1346, 634] on button "Validate" at bounding box center [1284, 622] width 481 height 30
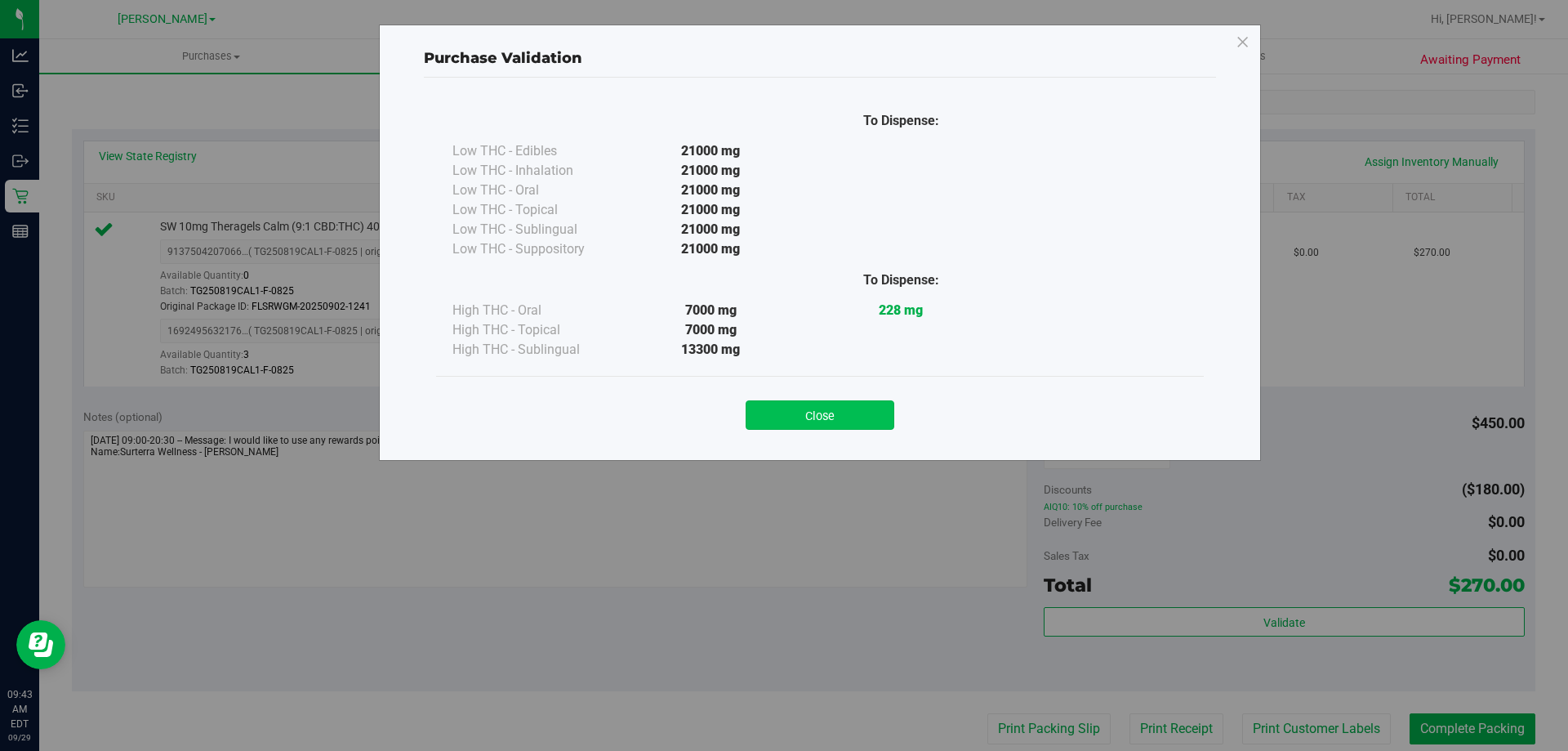
click at [846, 424] on button "Close" at bounding box center [820, 415] width 149 height 30
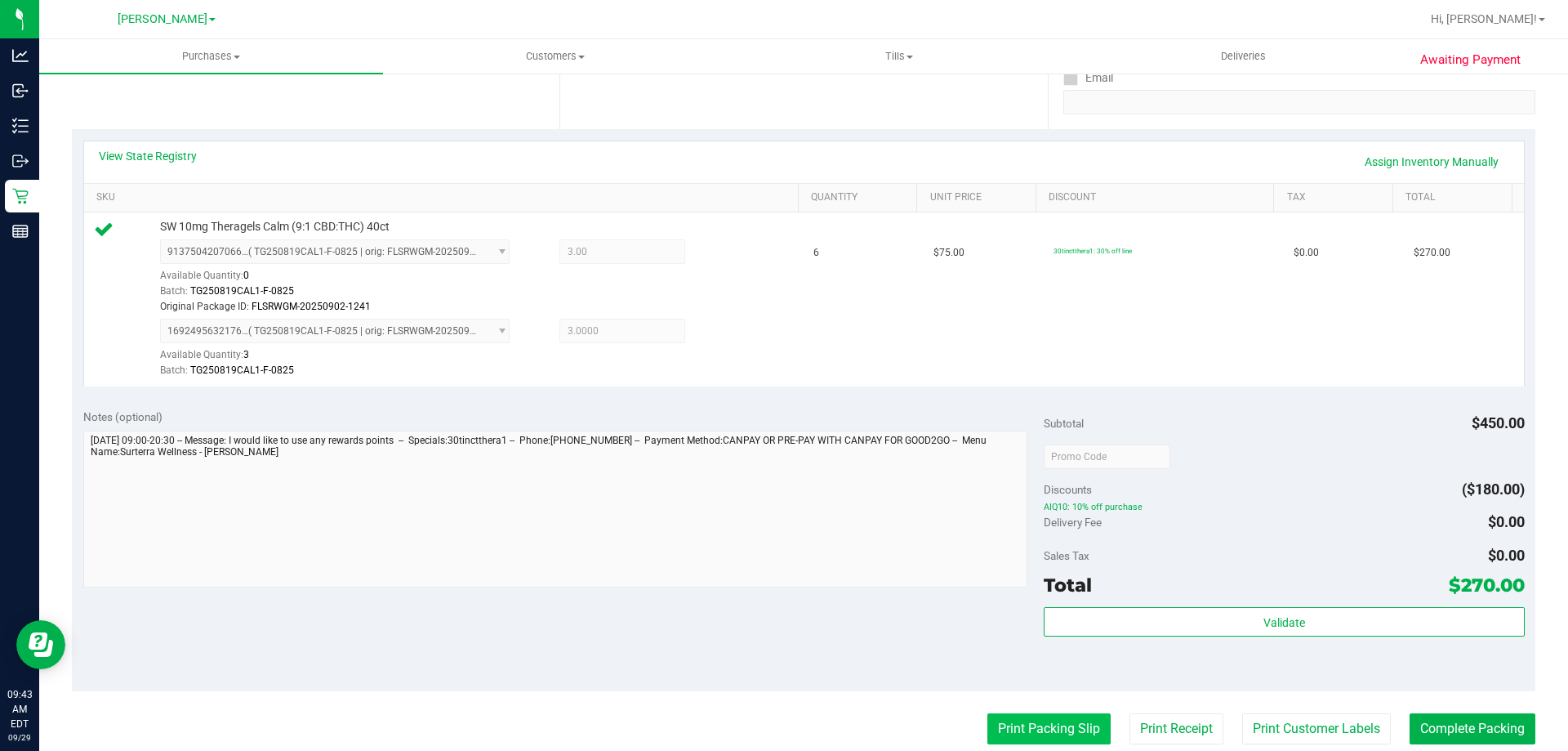
click at [1037, 739] on button "Print Packing Slip" at bounding box center [1049, 729] width 123 height 31
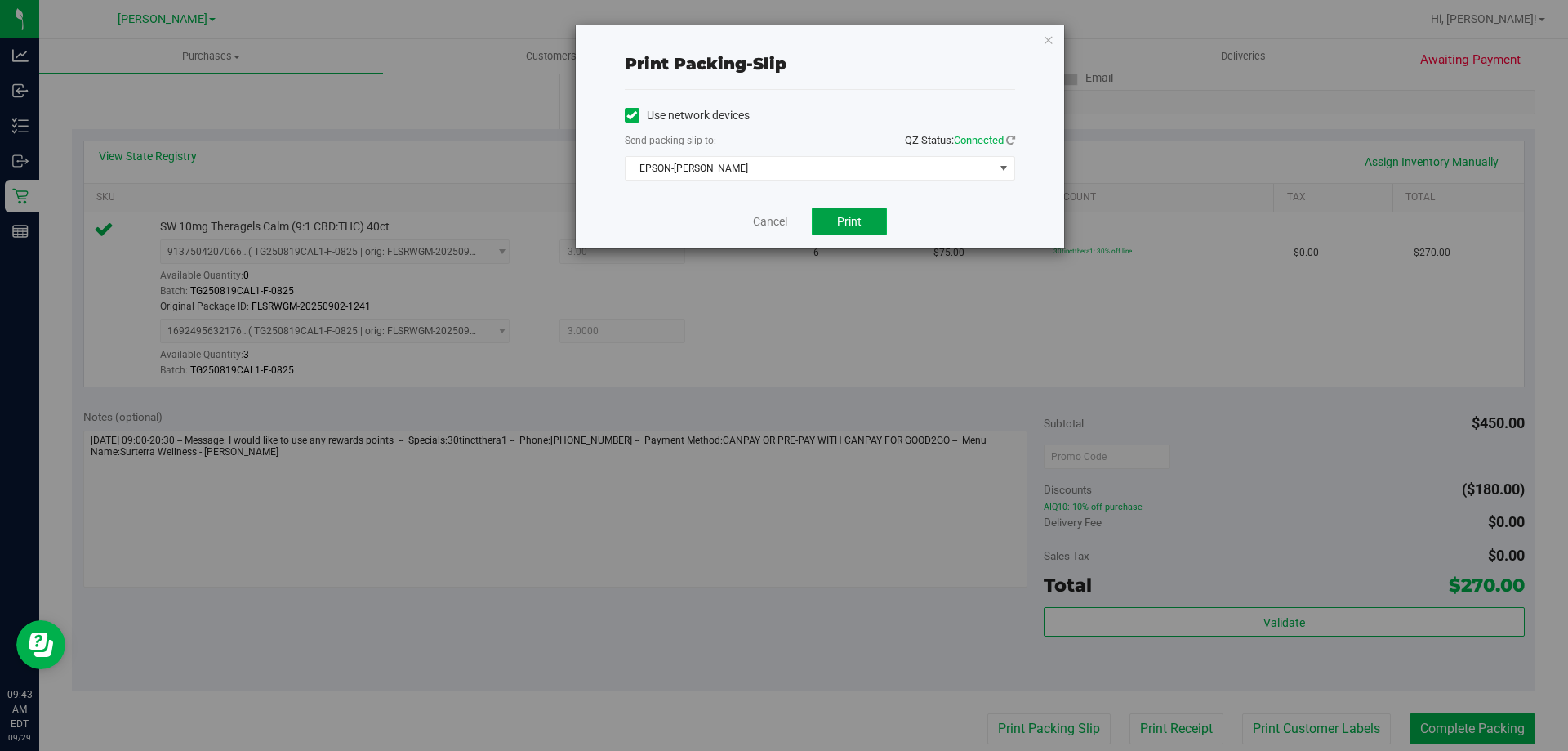
click at [874, 227] on button "Print" at bounding box center [848, 222] width 75 height 28
click at [776, 226] on link "Cancel" at bounding box center [770, 222] width 34 height 17
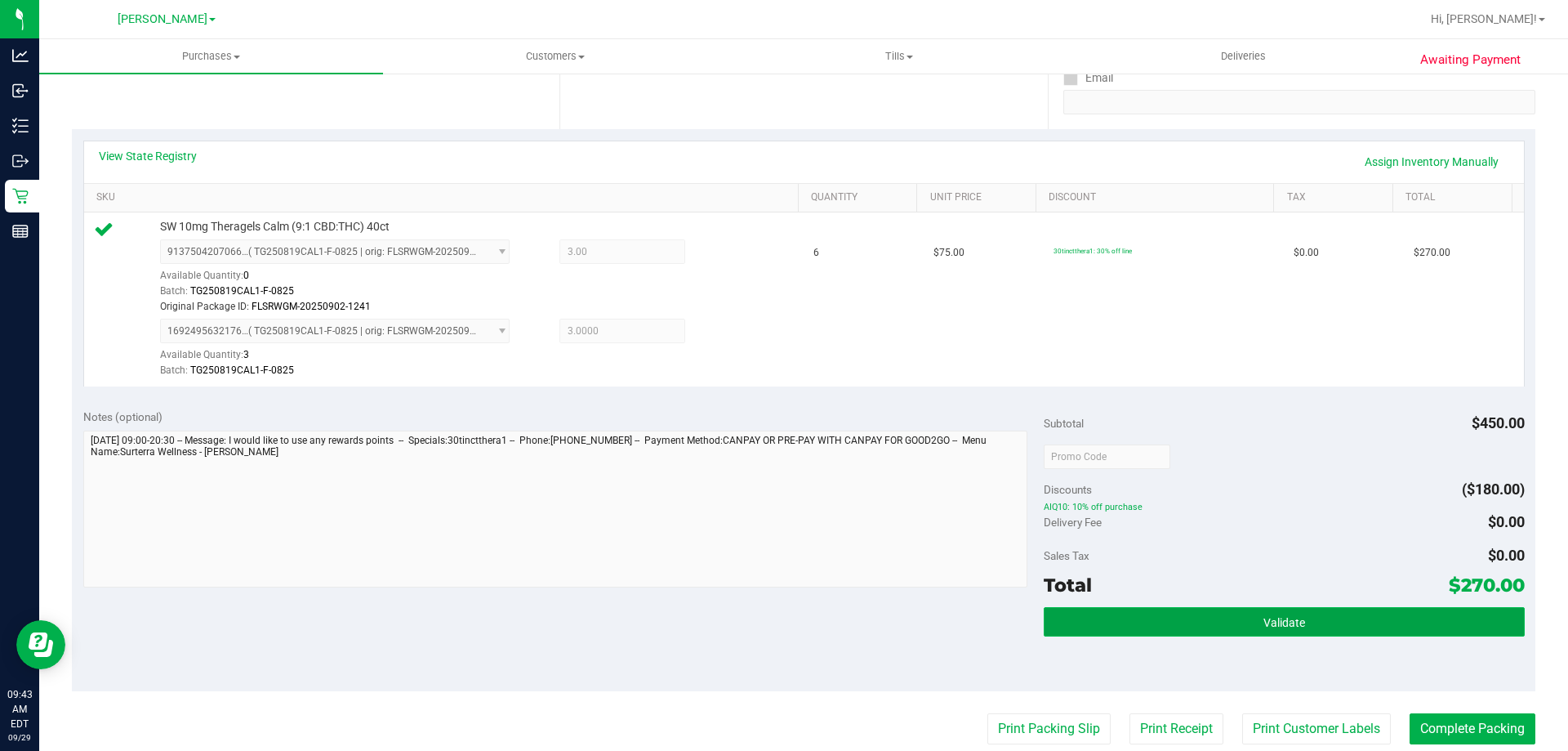
click at [1348, 628] on button "Validate" at bounding box center [1284, 622] width 481 height 30
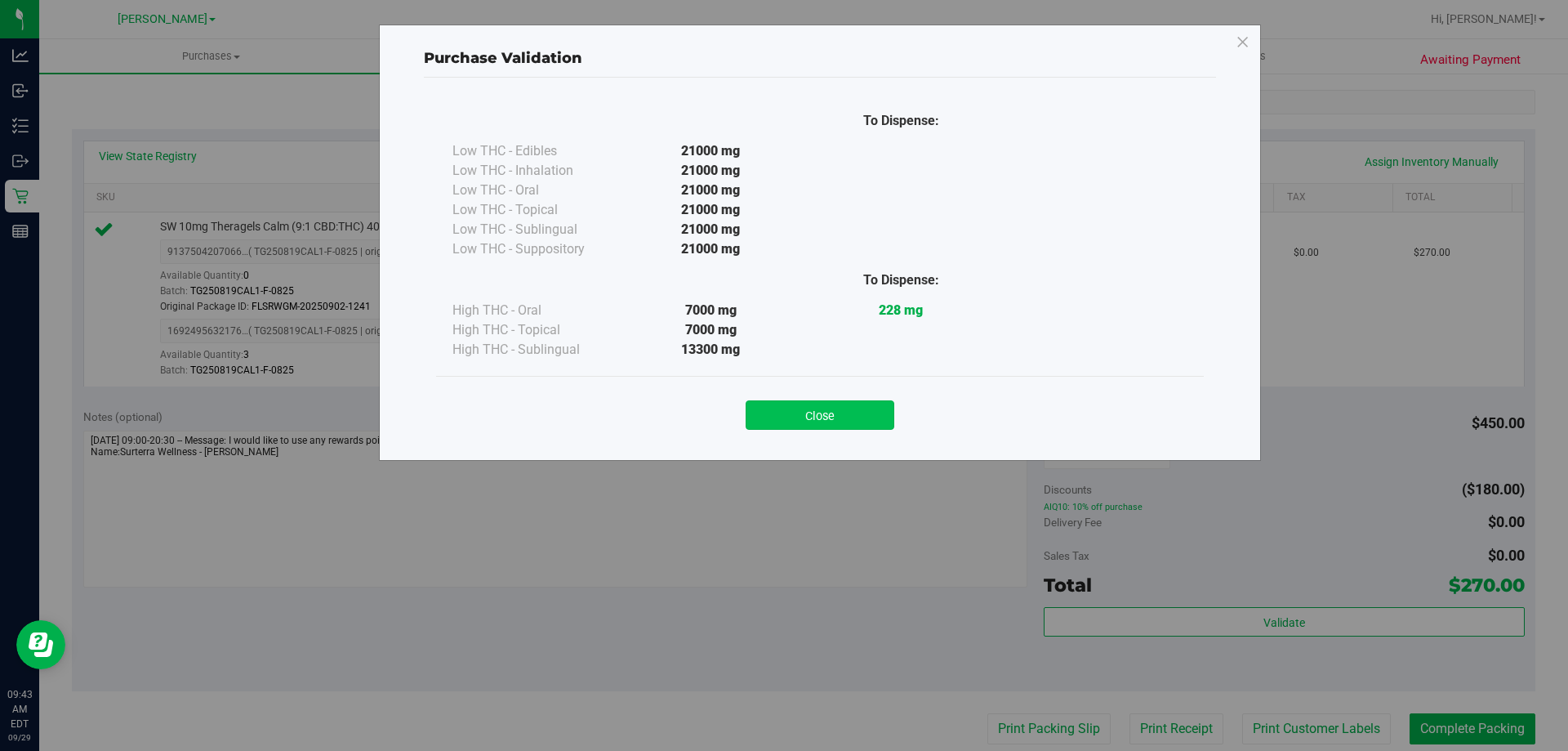
click at [848, 413] on button "Close" at bounding box center [820, 415] width 149 height 30
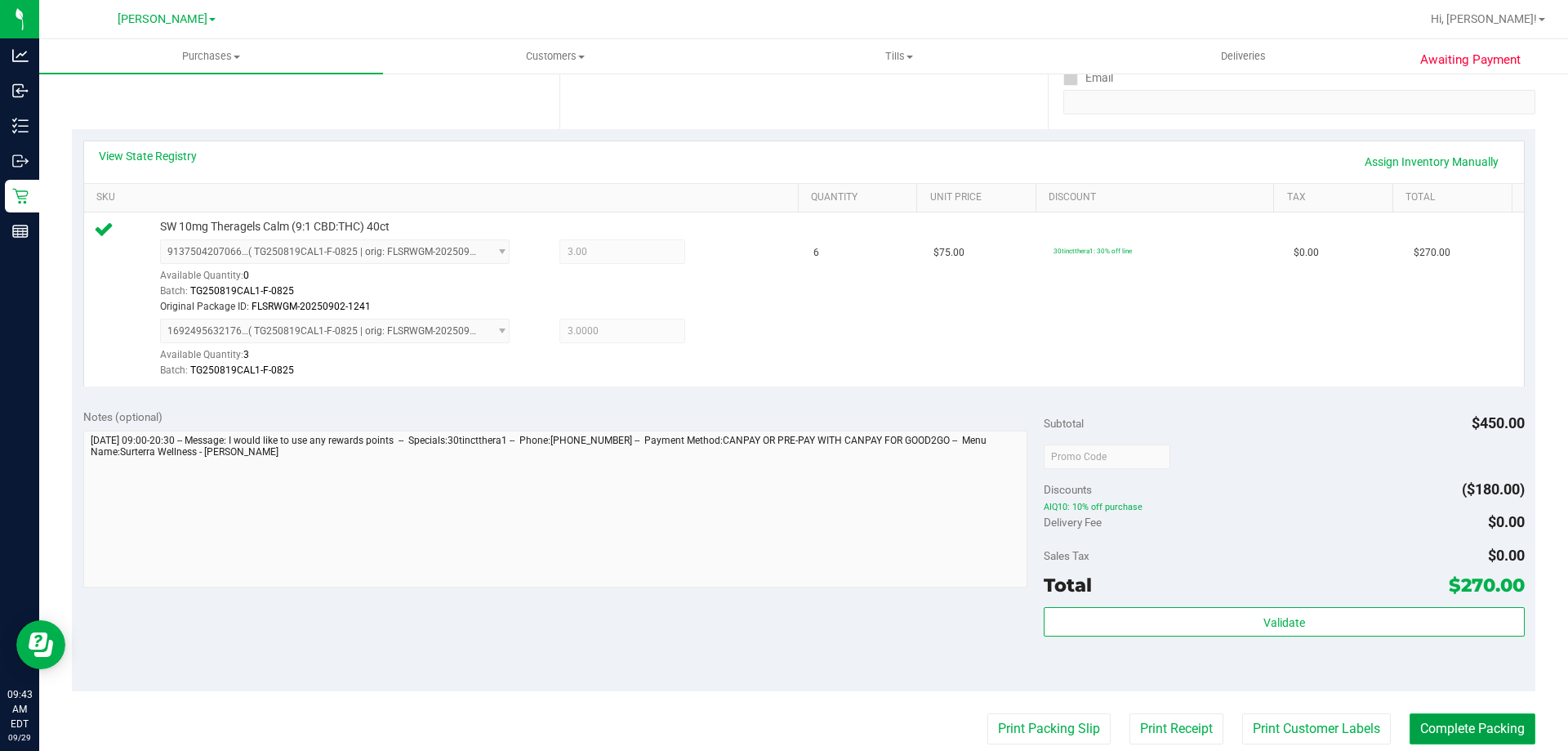
click at [1482, 724] on button "Complete Packing" at bounding box center [1472, 729] width 126 height 31
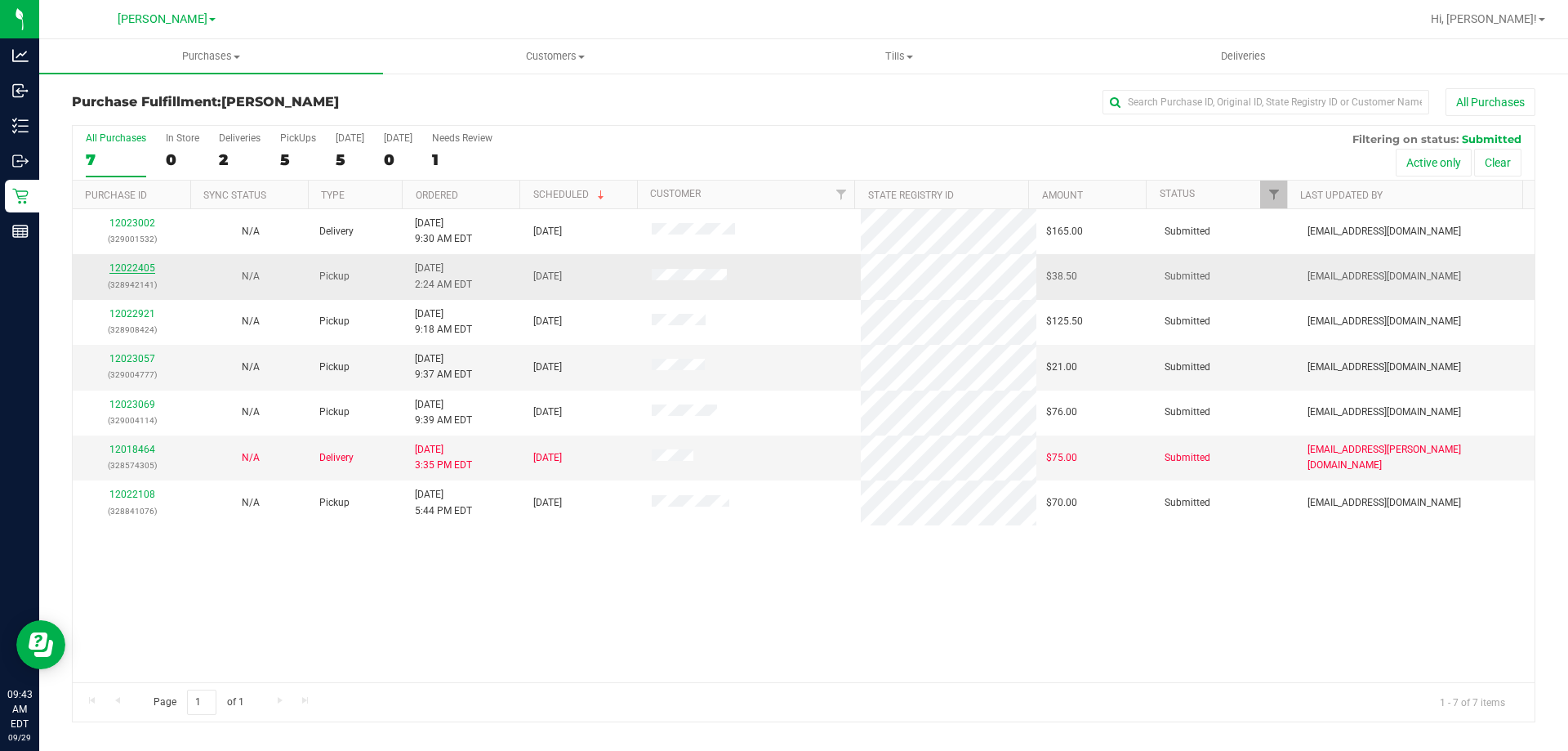
click at [142, 268] on link "12022405" at bounding box center [132, 268] width 46 height 12
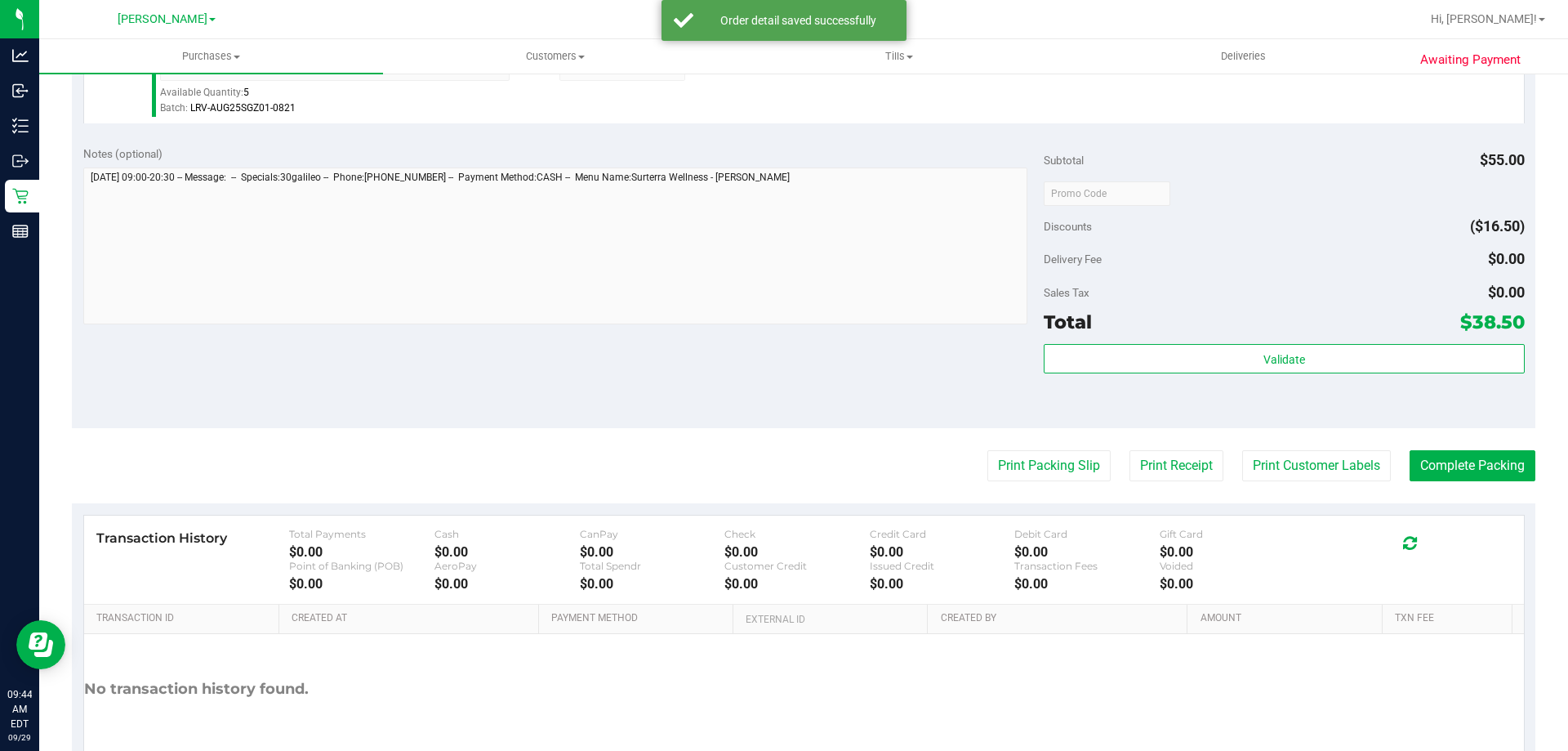
scroll to position [495, 0]
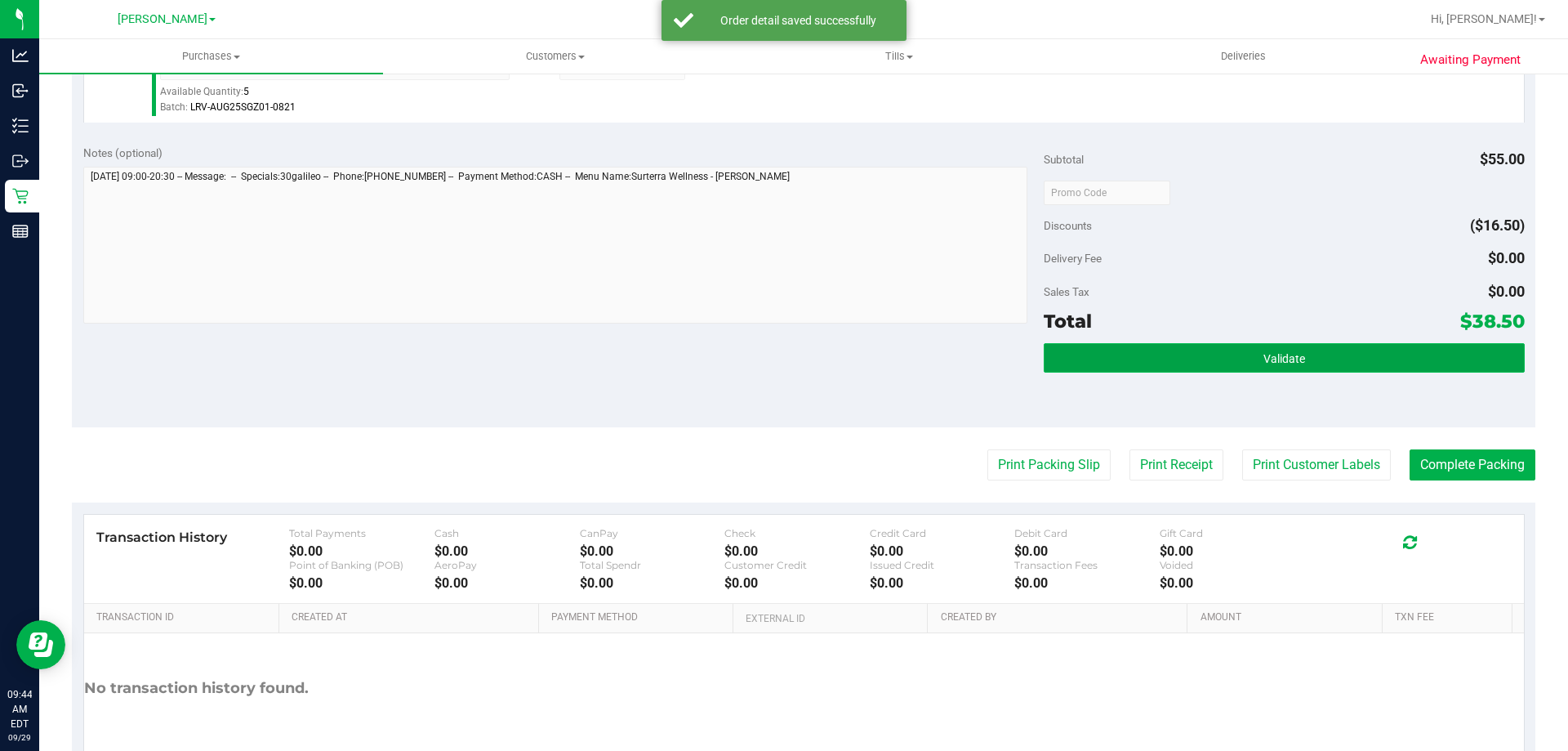
click at [1249, 371] on button "Validate" at bounding box center [1284, 358] width 481 height 30
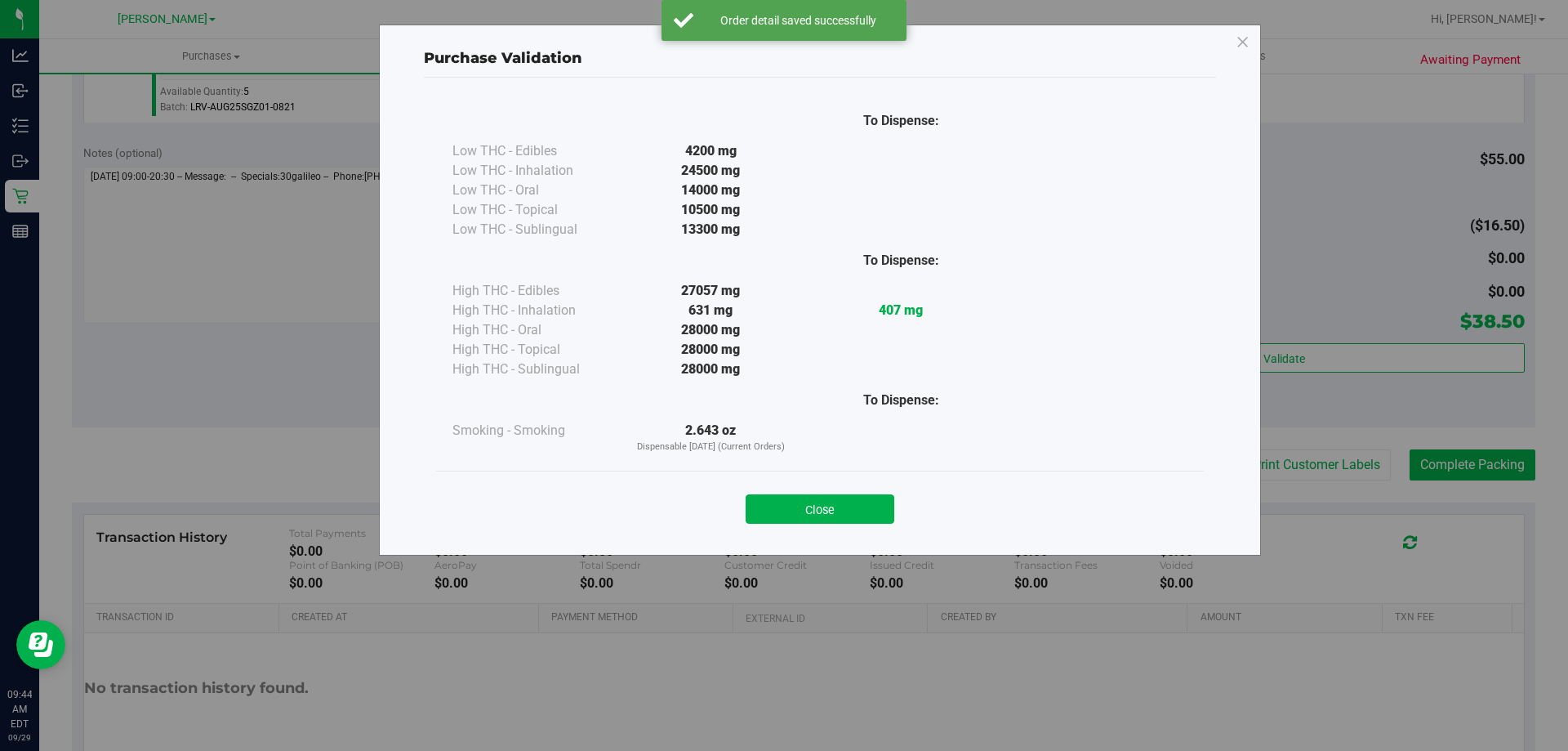
click at [1290, 361] on div "Purchase Validation To Dispense: Low THC - Edibles 4200 mg" at bounding box center [790, 376] width 1580 height 751
click at [832, 514] on button "Close" at bounding box center [820, 509] width 149 height 30
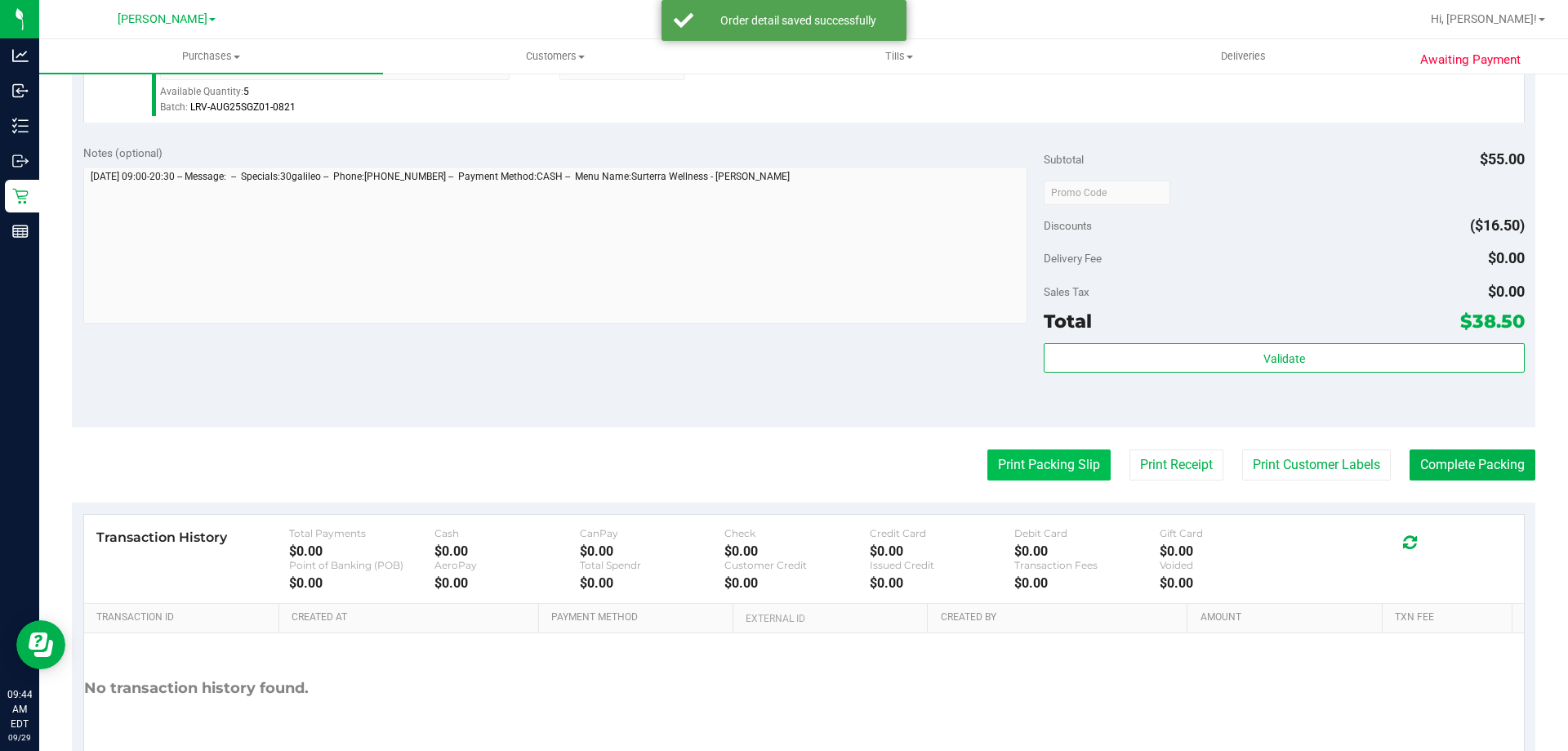
click at [1047, 451] on button "Print Packing Slip" at bounding box center [1049, 465] width 123 height 31
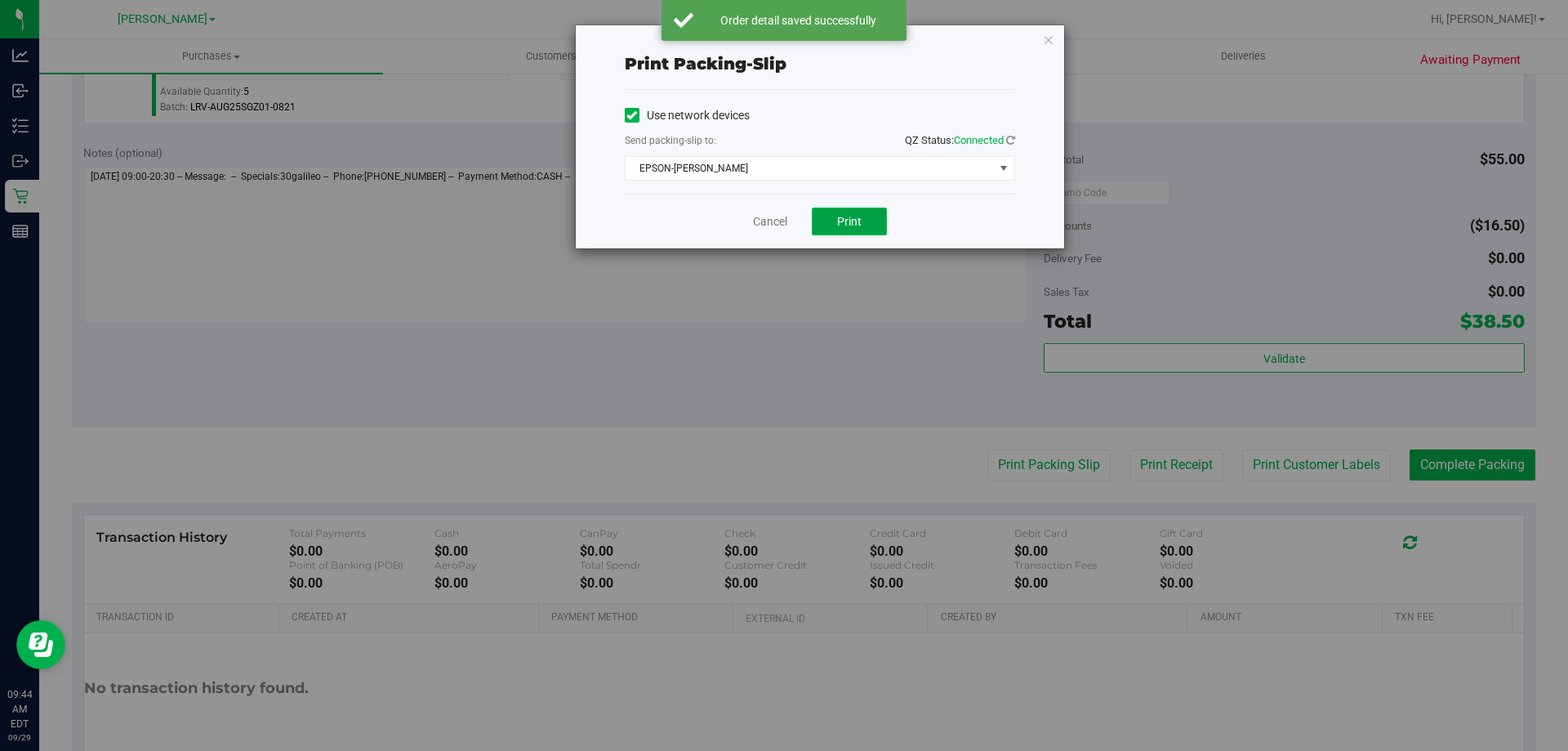
click at [844, 216] on span "Print" at bounding box center [849, 222] width 25 height 13
click at [765, 220] on link "Cancel" at bounding box center [770, 222] width 34 height 17
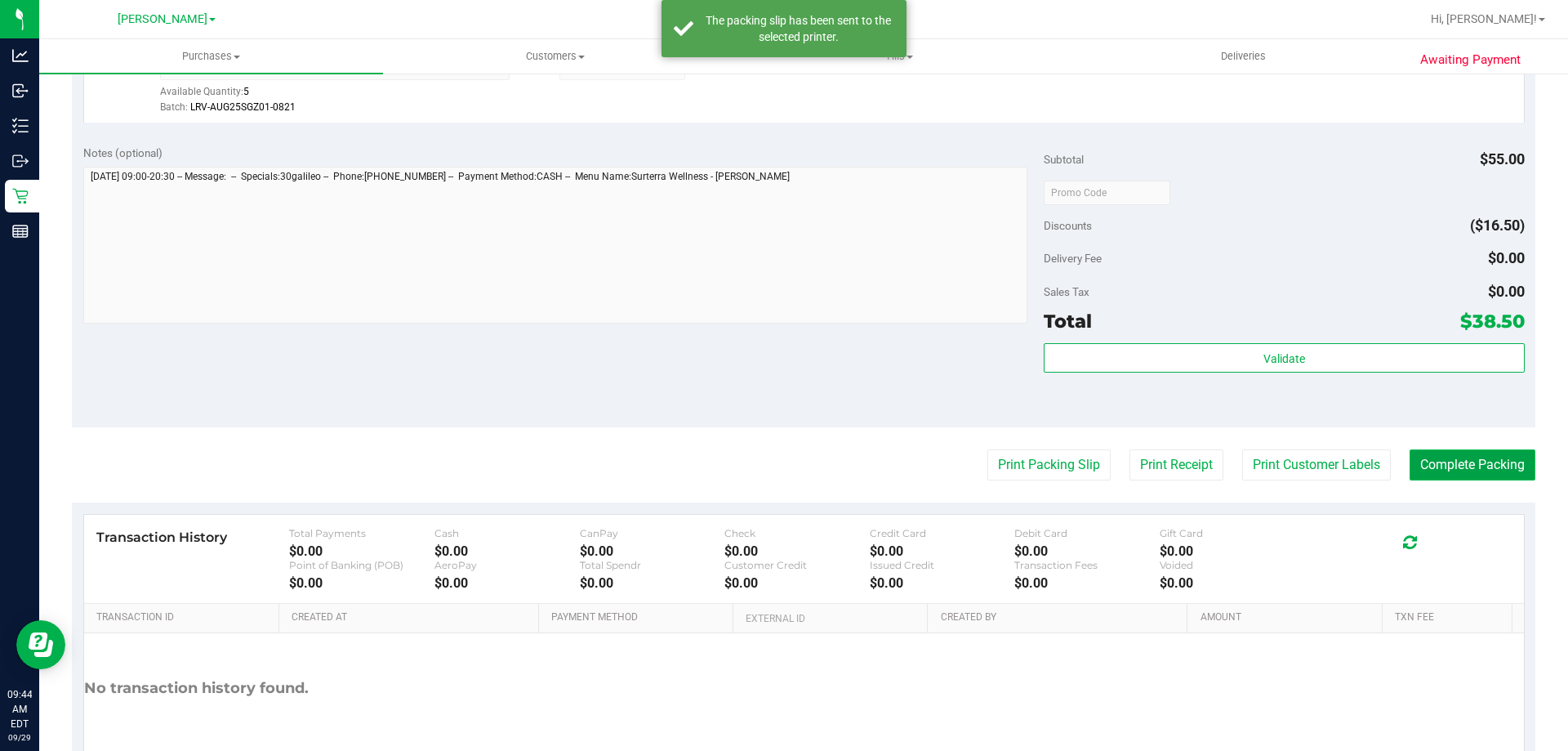
click at [1483, 464] on button "Complete Packing" at bounding box center [1472, 465] width 126 height 31
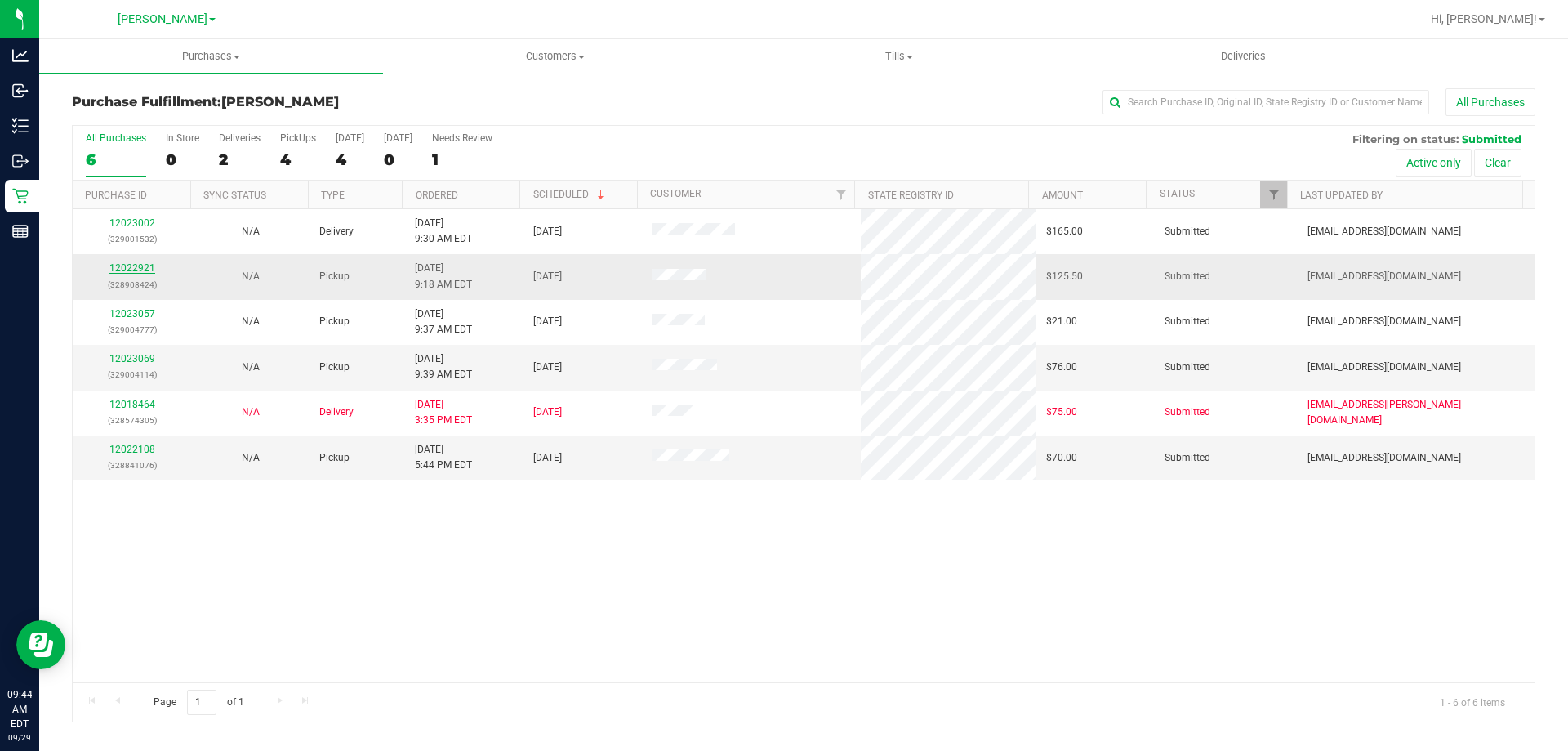
click at [146, 268] on link "12022921" at bounding box center [132, 268] width 46 height 12
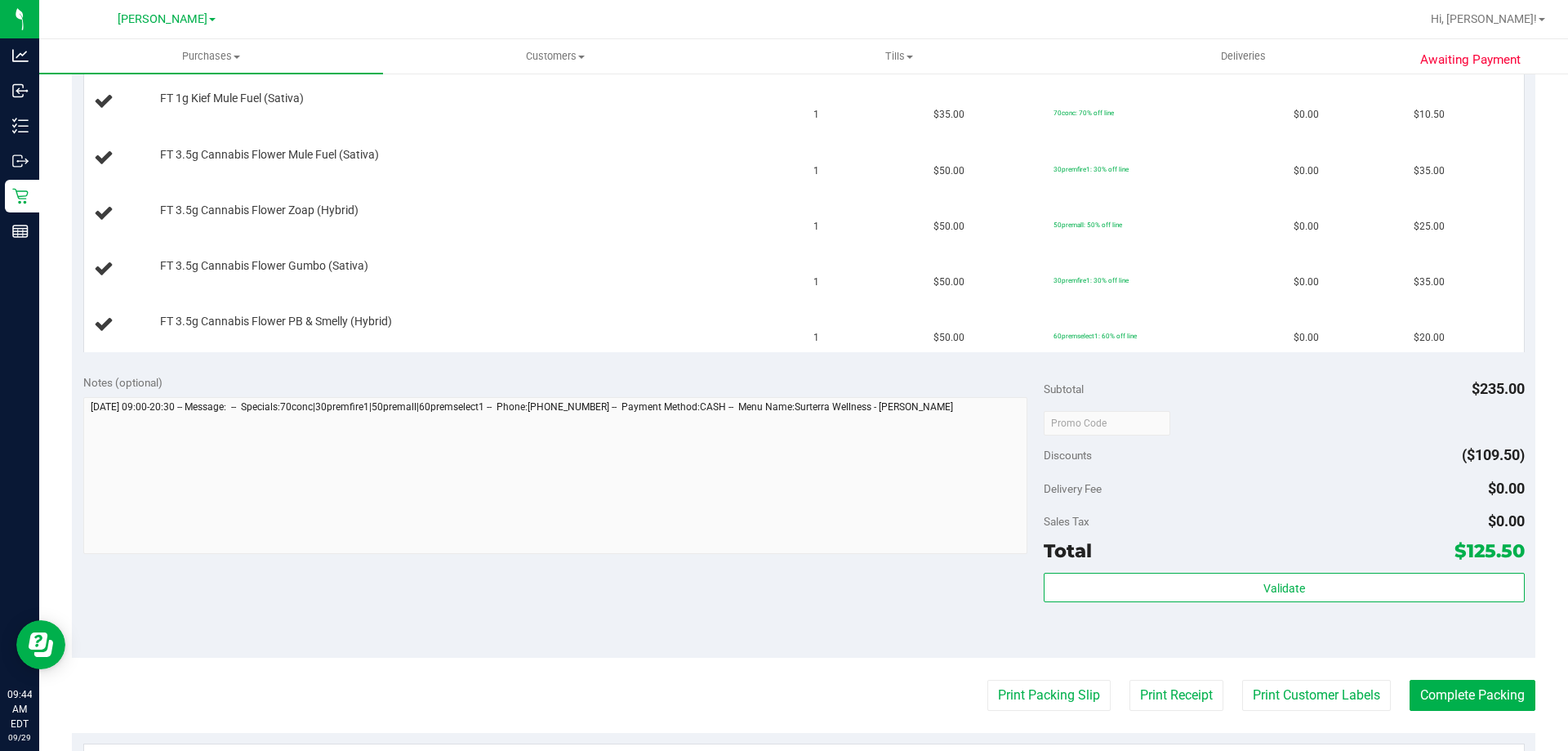
scroll to position [491, 0]
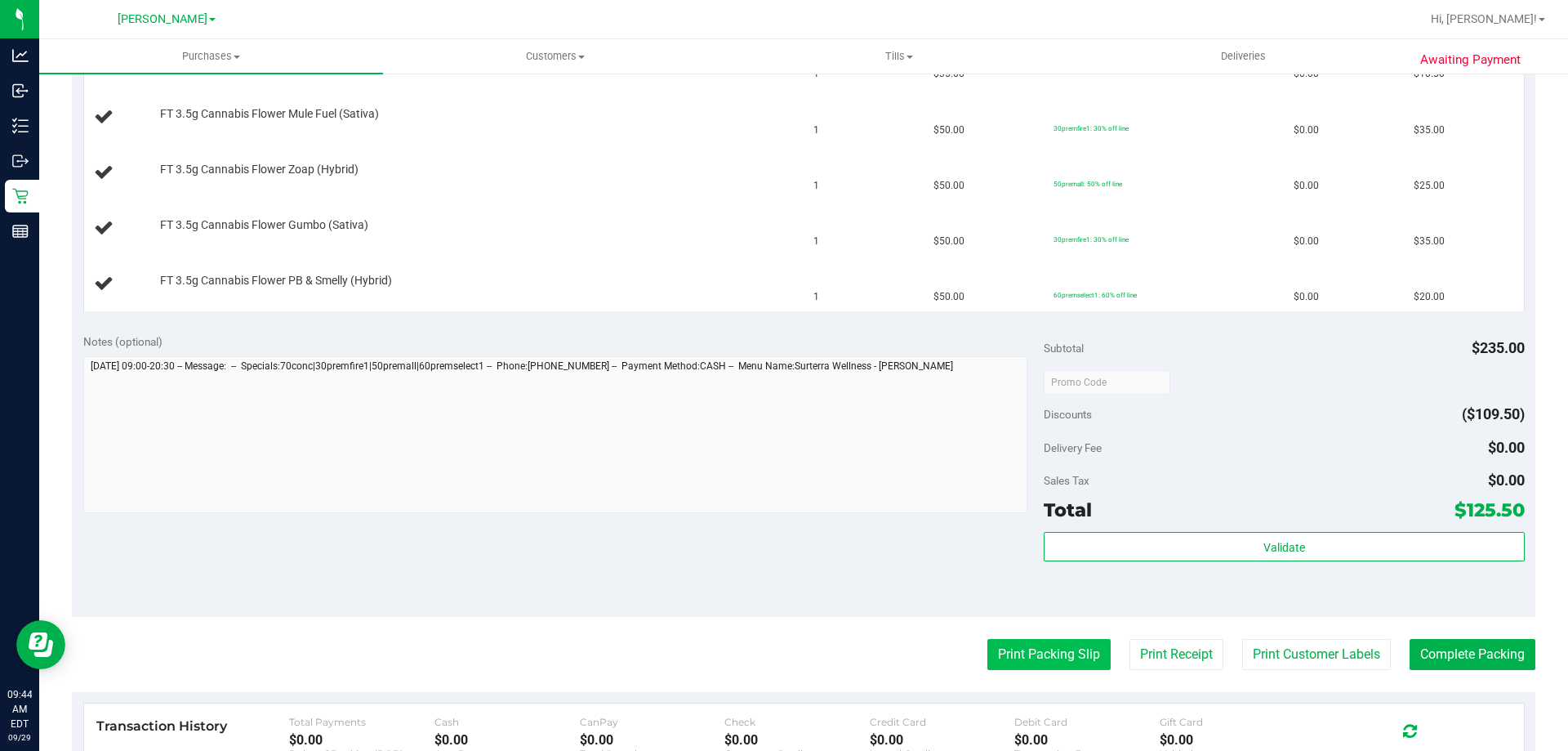
click at [992, 659] on button "Print Packing Slip" at bounding box center [1049, 655] width 123 height 31
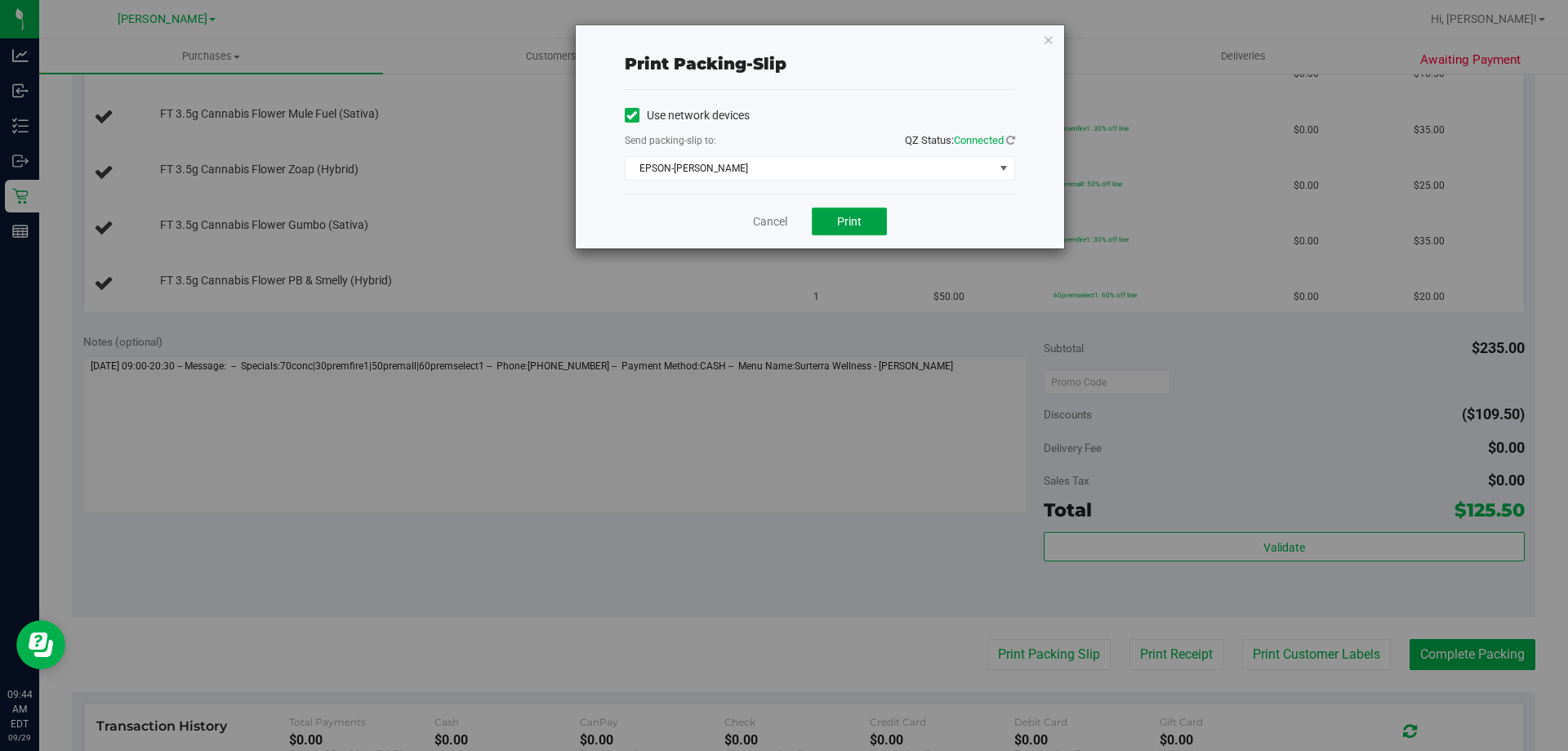
click at [822, 213] on button "Print" at bounding box center [848, 222] width 75 height 28
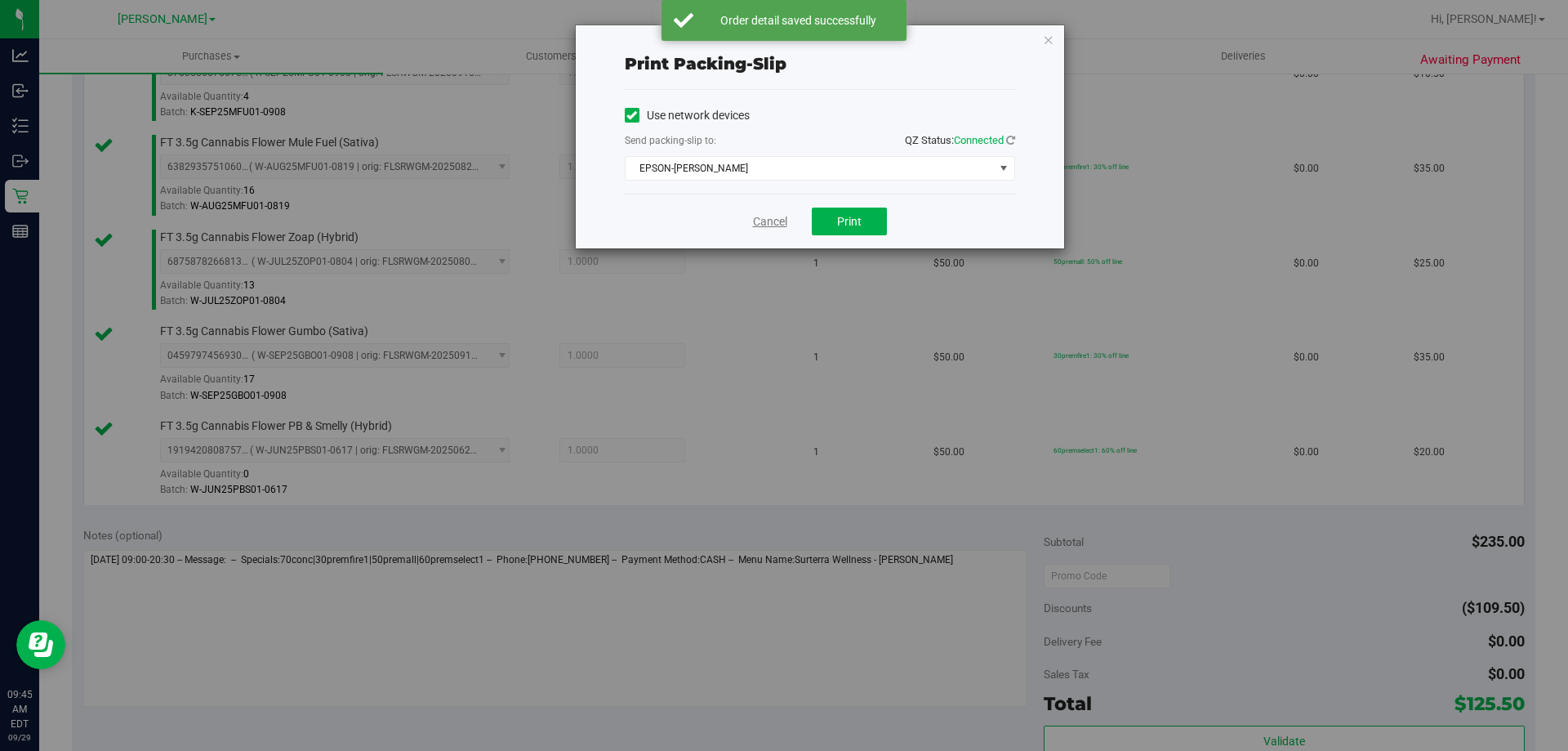
click at [778, 219] on link "Cancel" at bounding box center [770, 222] width 34 height 17
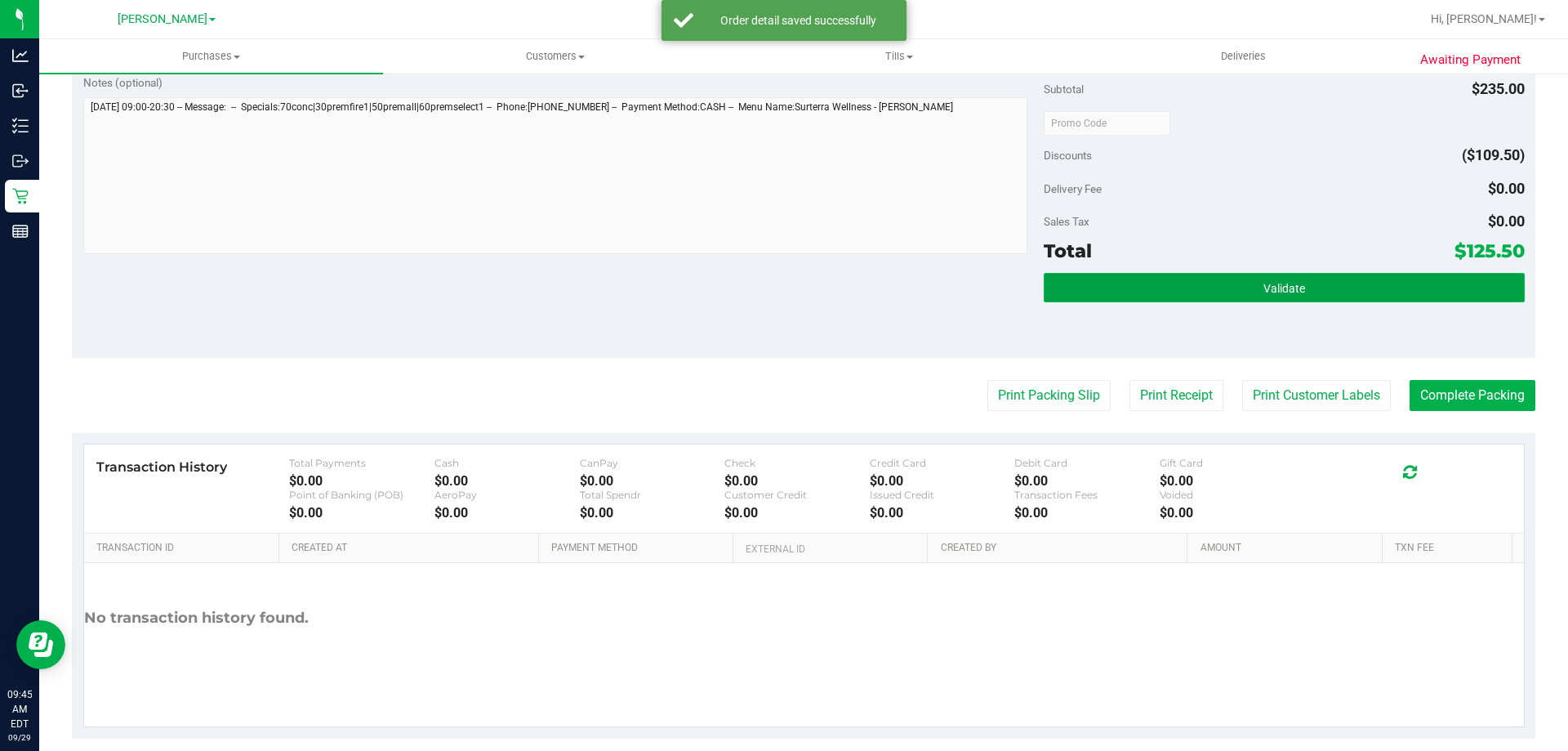
click at [1202, 280] on button "Validate" at bounding box center [1284, 288] width 481 height 30
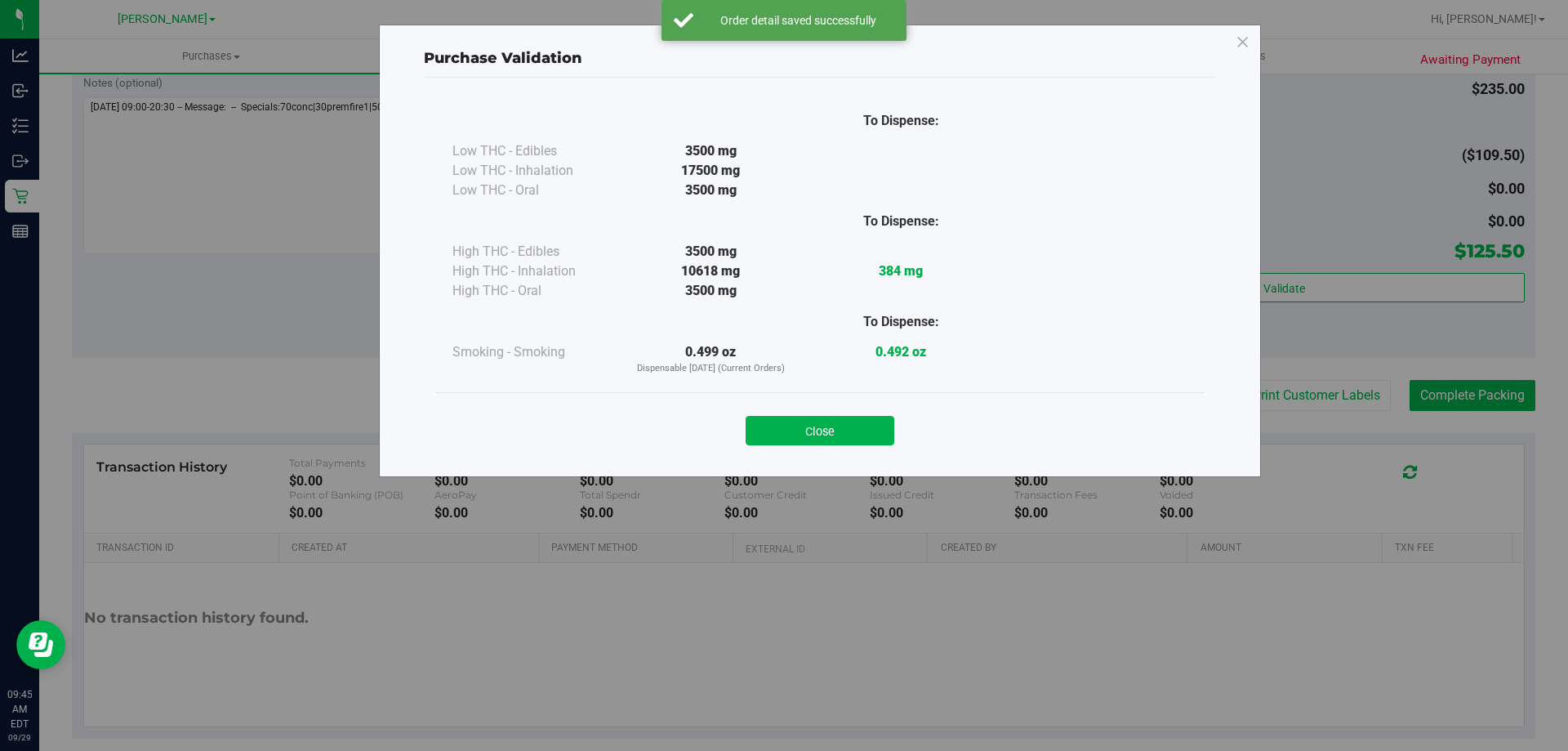
click at [807, 459] on div "To Dispense: Low THC - Edibles 3500 mg" at bounding box center [820, 269] width 793 height 384
click at [840, 436] on button "Close" at bounding box center [820, 431] width 149 height 30
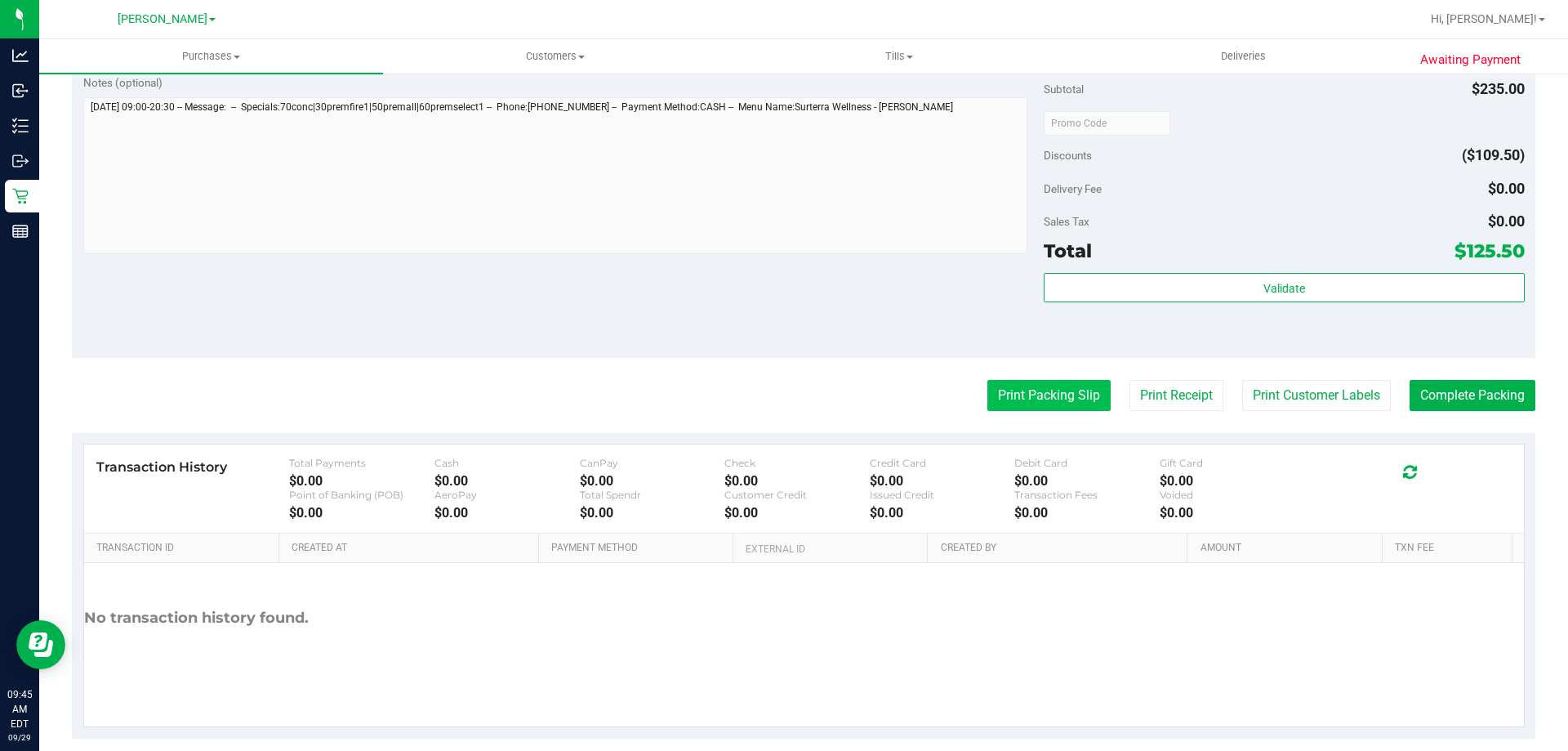
click at [1042, 392] on button "Print Packing Slip" at bounding box center [1049, 395] width 123 height 31
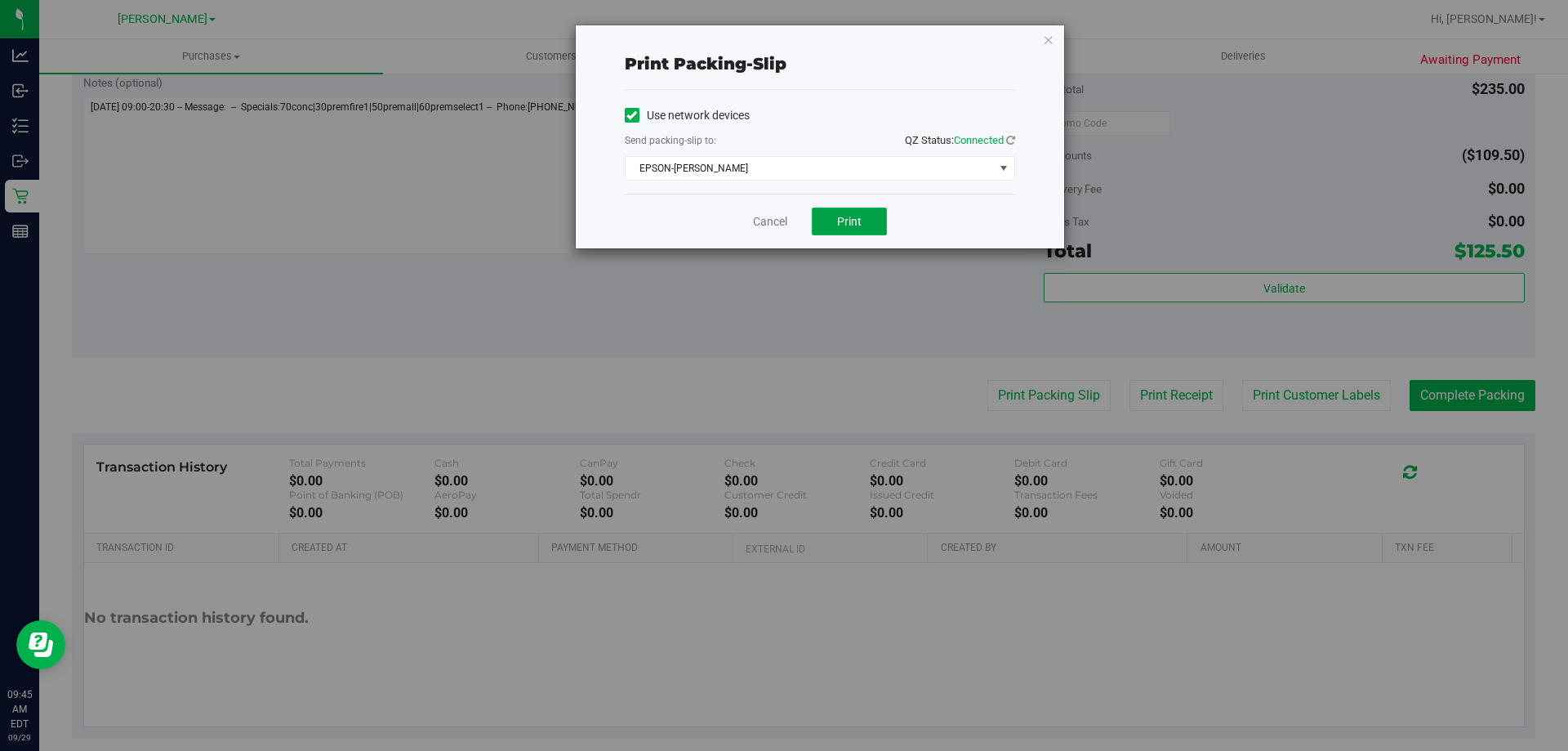
click at [860, 219] on span "Print" at bounding box center [849, 222] width 25 height 13
click at [776, 216] on link "Cancel" at bounding box center [770, 222] width 34 height 17
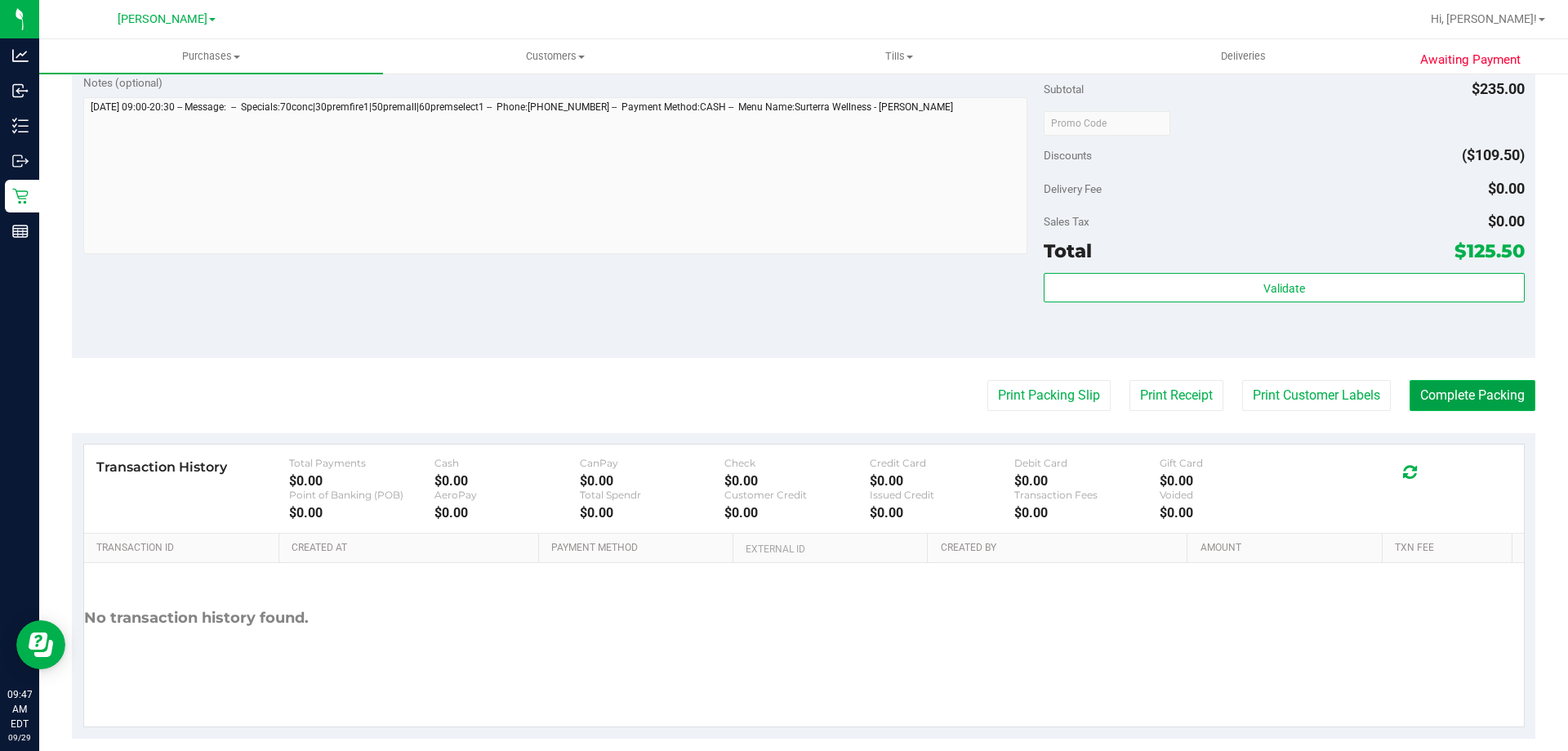
click at [1472, 404] on button "Complete Packing" at bounding box center [1472, 395] width 126 height 31
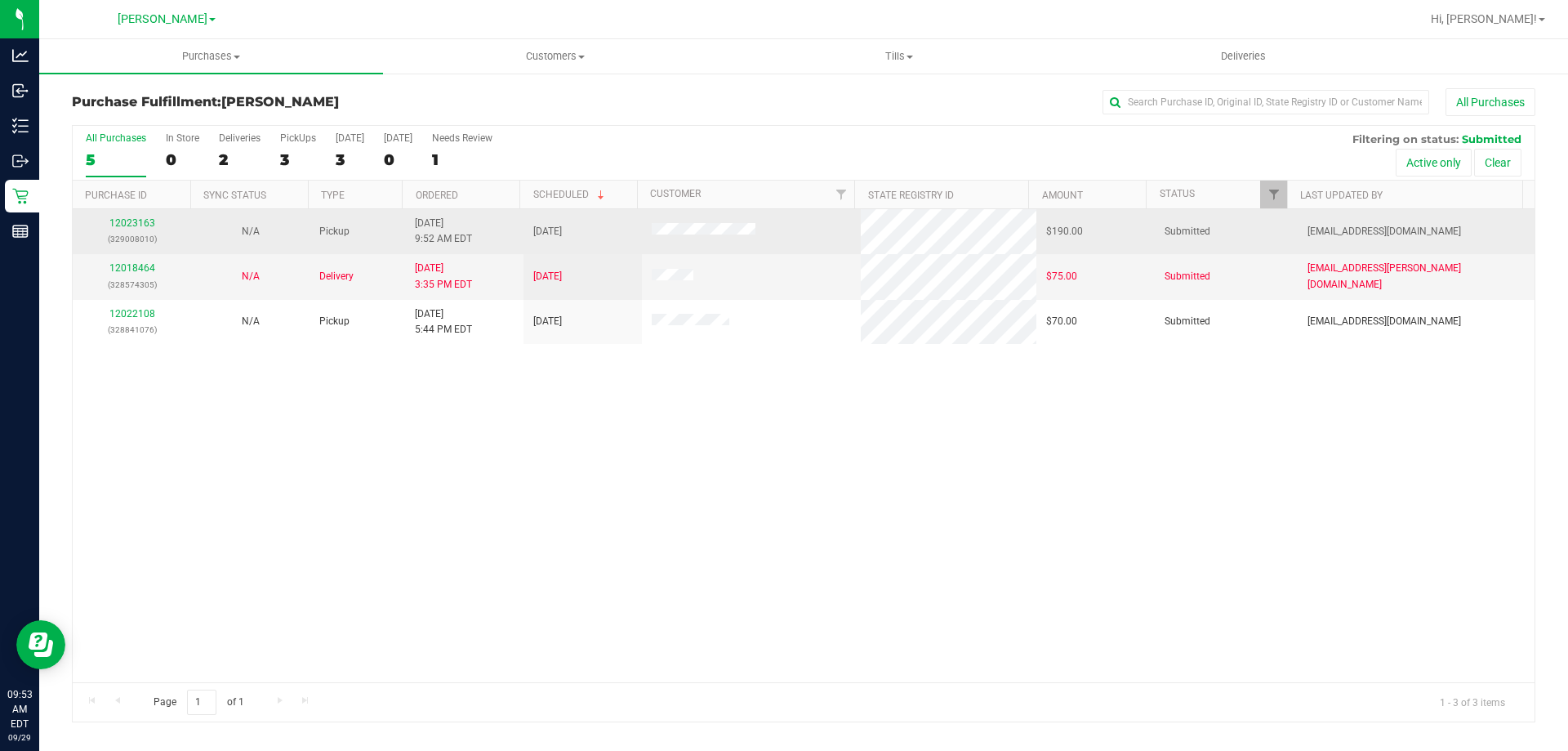
click at [124, 215] on td "12023163 (329008010)" at bounding box center [132, 232] width 118 height 45
click at [137, 223] on link "12023163" at bounding box center [132, 223] width 46 height 12
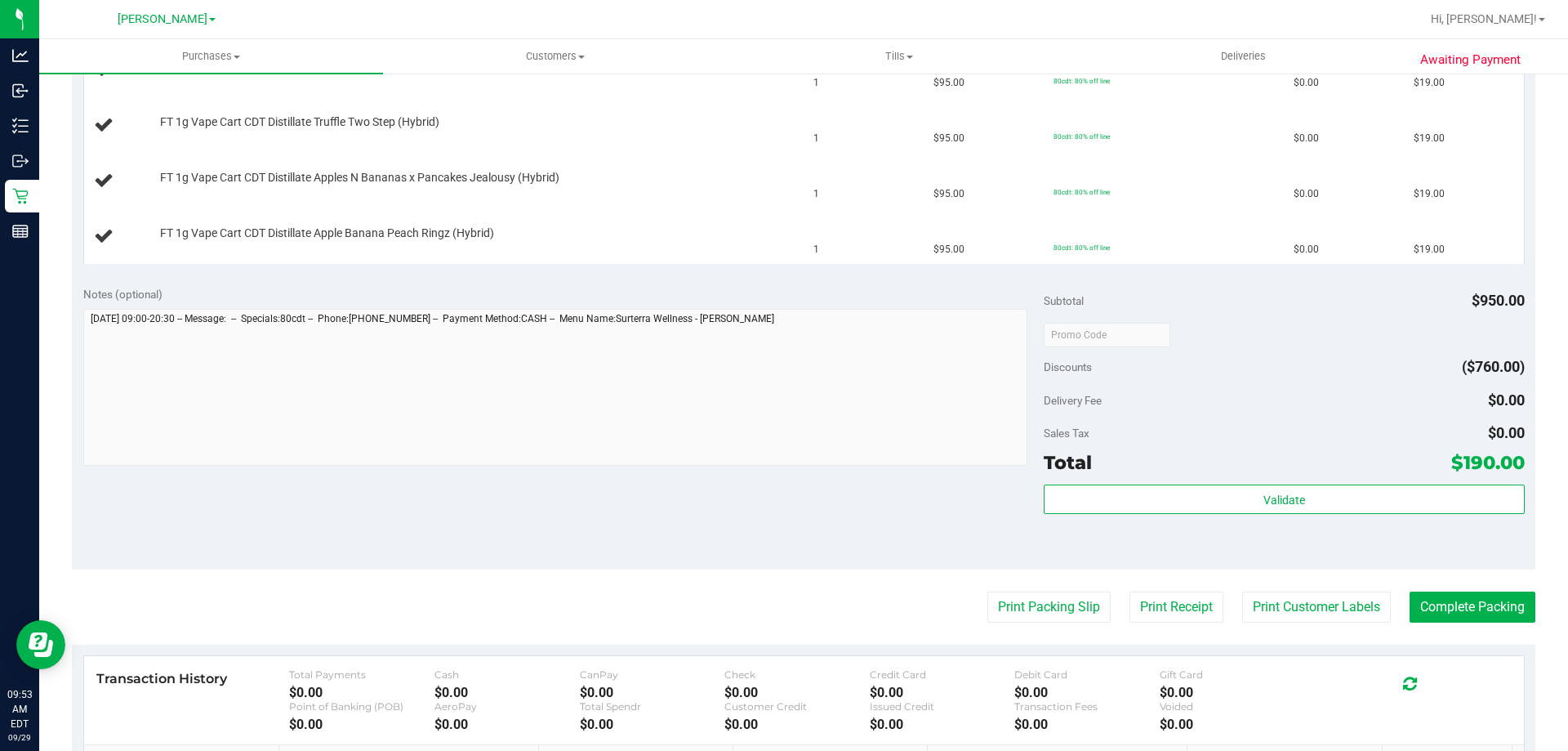
scroll to position [817, 0]
click at [1036, 595] on button "Print Packing Slip" at bounding box center [1049, 606] width 123 height 31
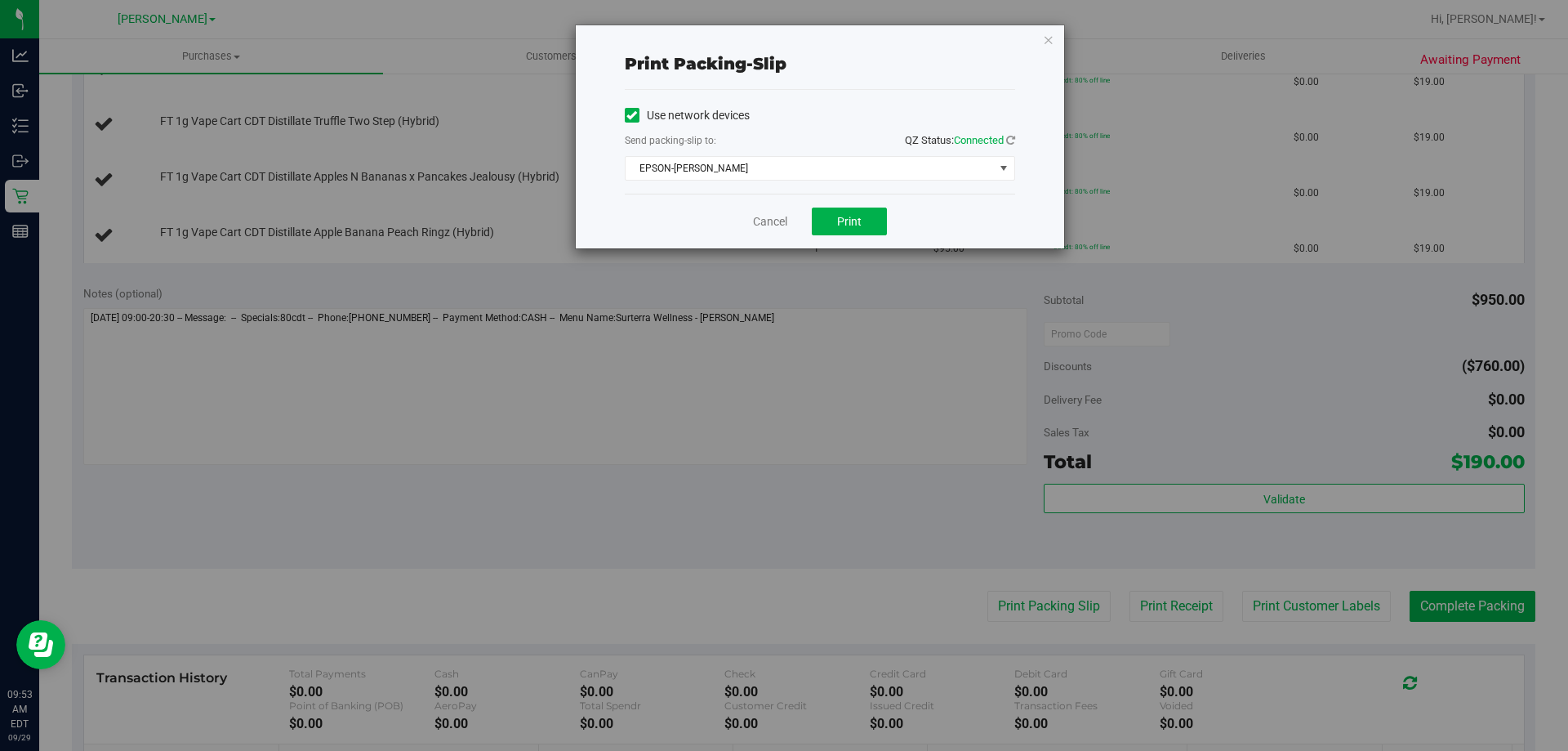
click at [864, 204] on div "Cancel Print" at bounding box center [820, 221] width 390 height 55
click at [859, 223] on span "Print" at bounding box center [849, 222] width 25 height 13
click at [765, 217] on link "Cancel" at bounding box center [770, 222] width 34 height 17
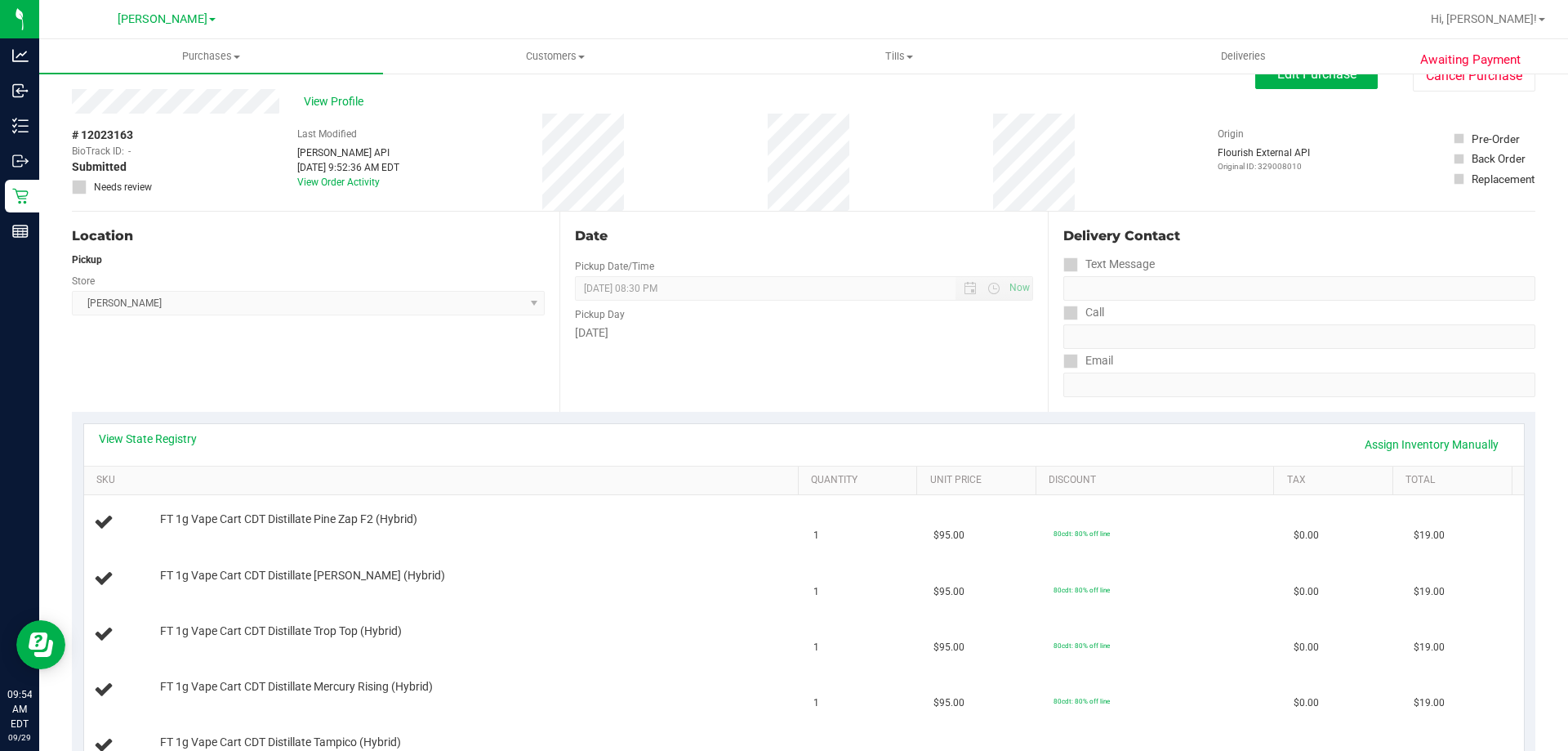
scroll to position [0, 0]
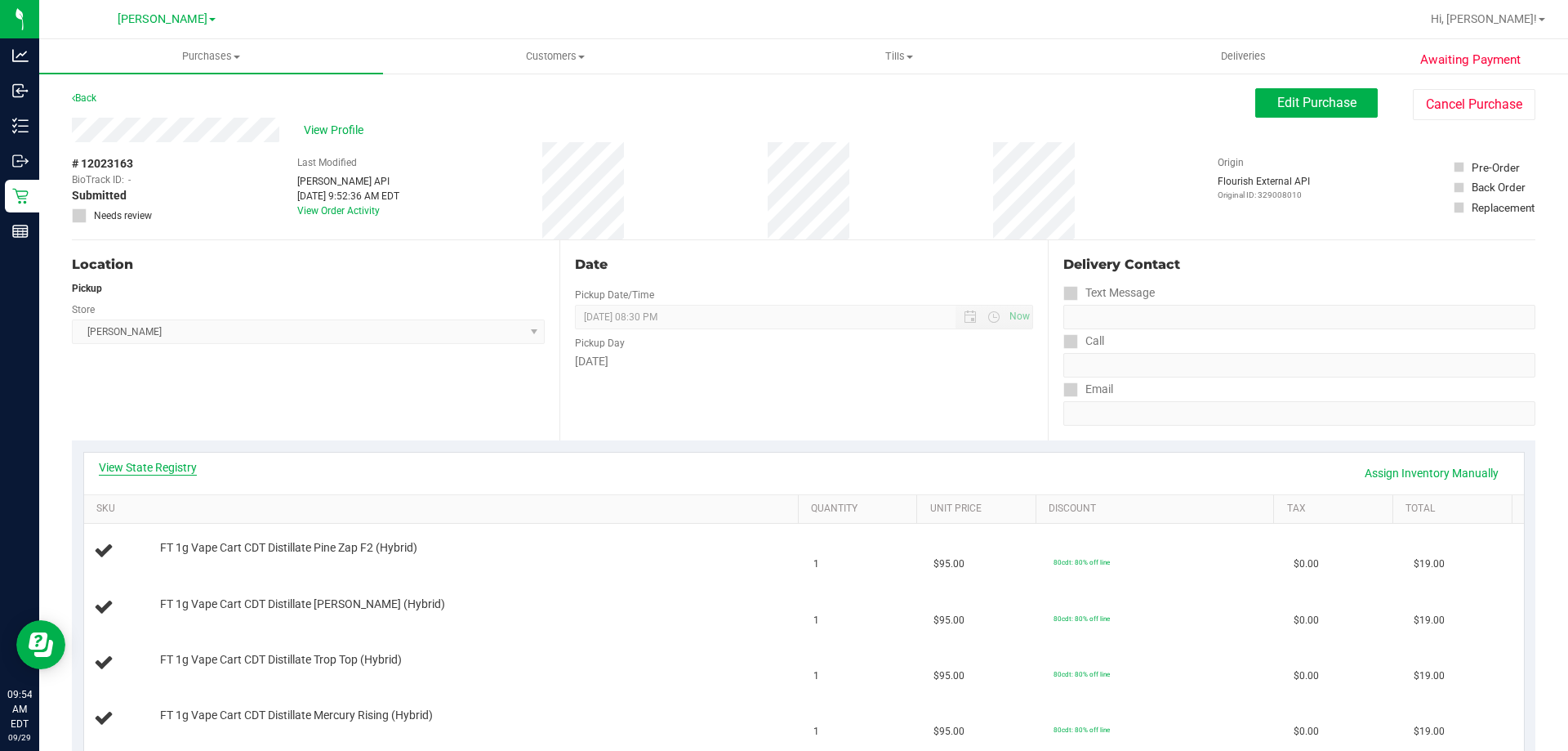
click at [156, 463] on link "View State Registry" at bounding box center [147, 468] width 98 height 16
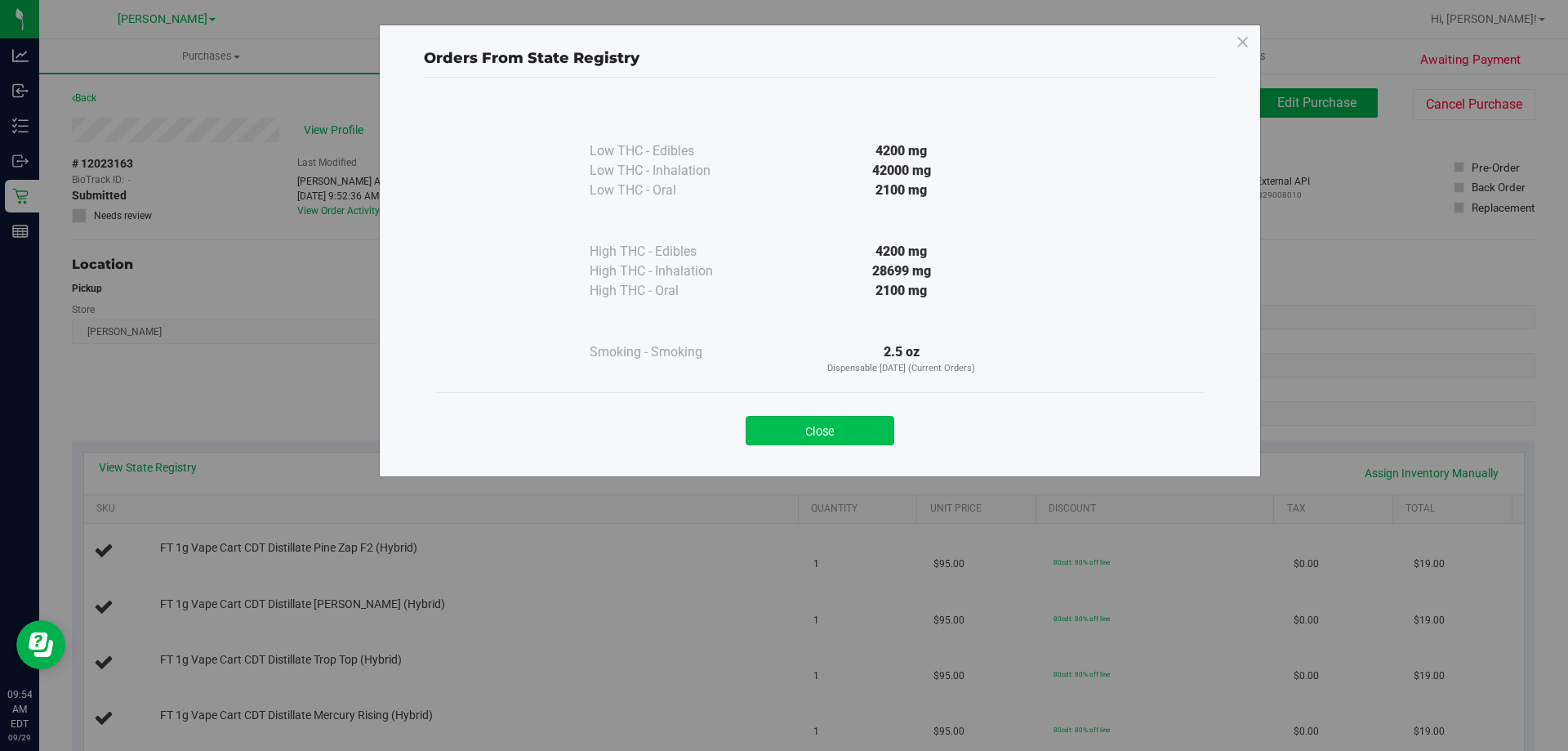
click at [842, 426] on button "Close" at bounding box center [820, 431] width 149 height 30
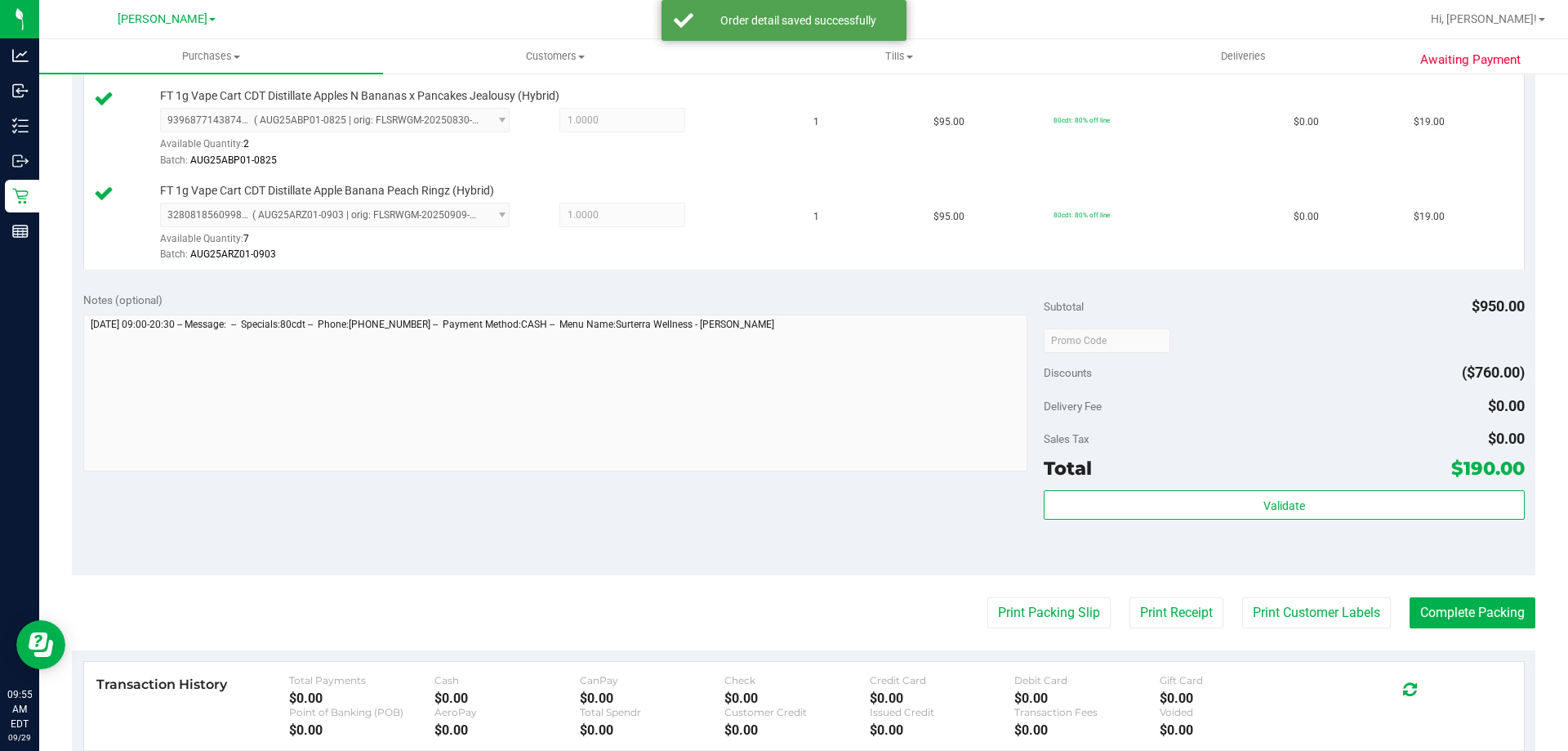
scroll to position [1212, 0]
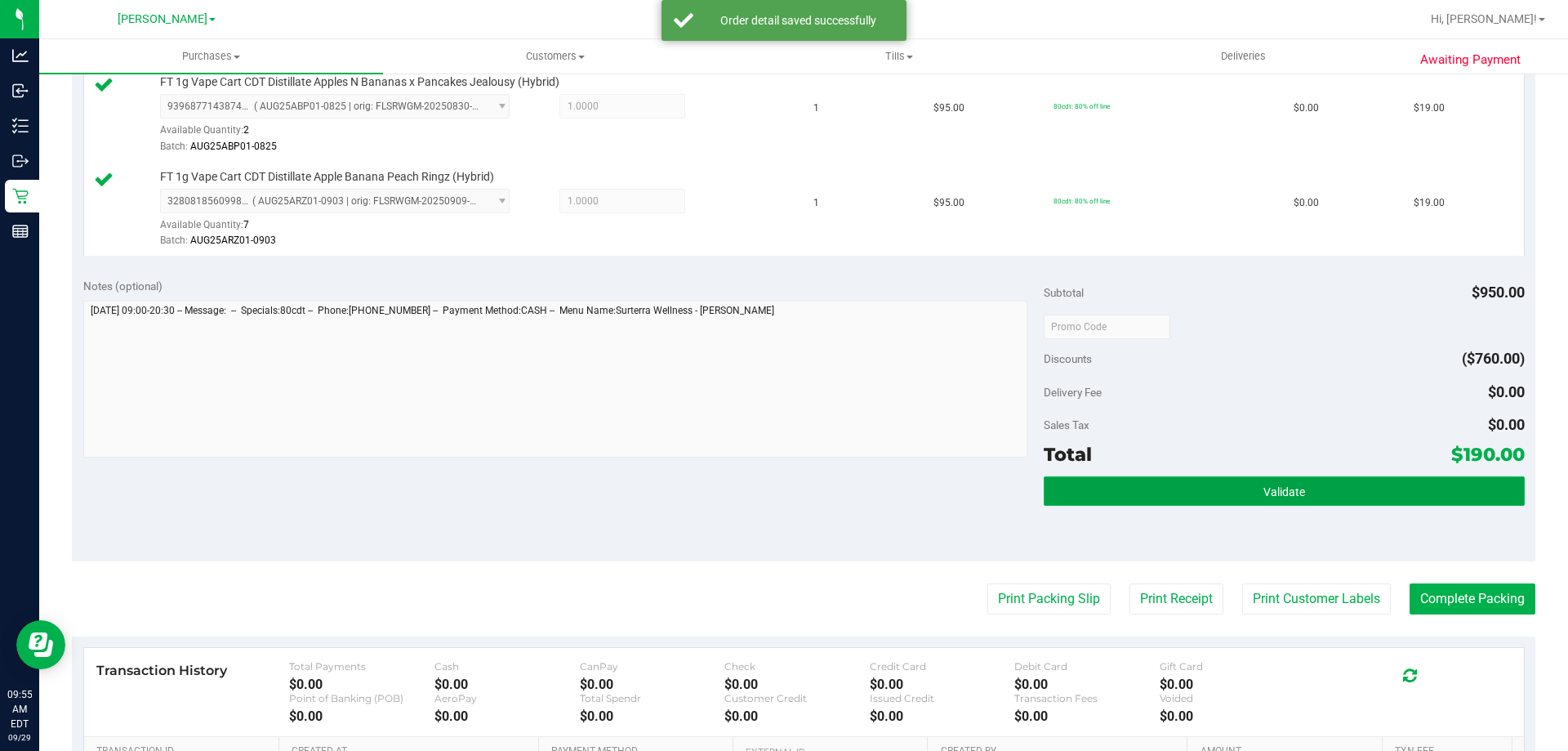
click at [1408, 499] on button "Validate" at bounding box center [1284, 491] width 481 height 30
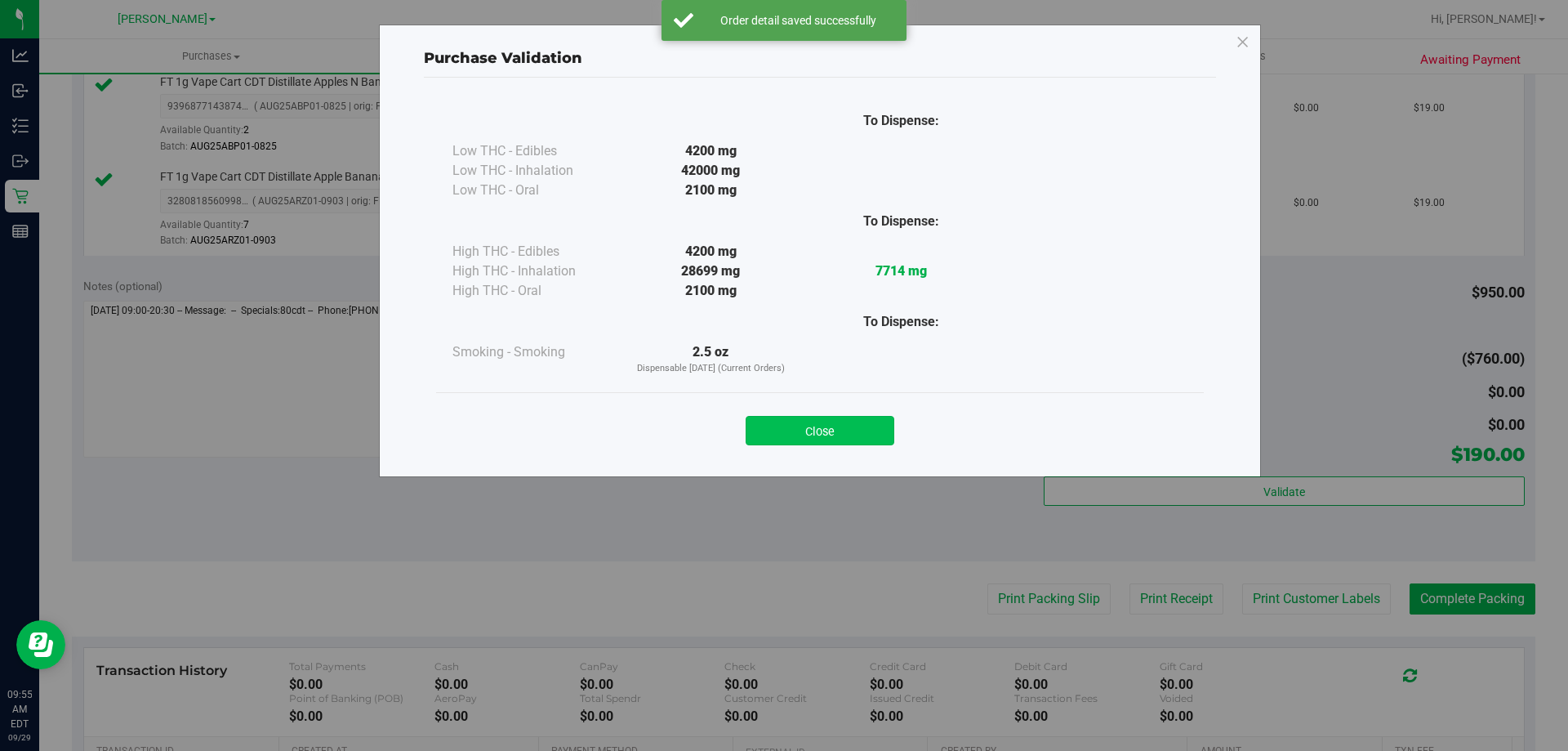
click at [848, 421] on button "Close" at bounding box center [820, 431] width 149 height 30
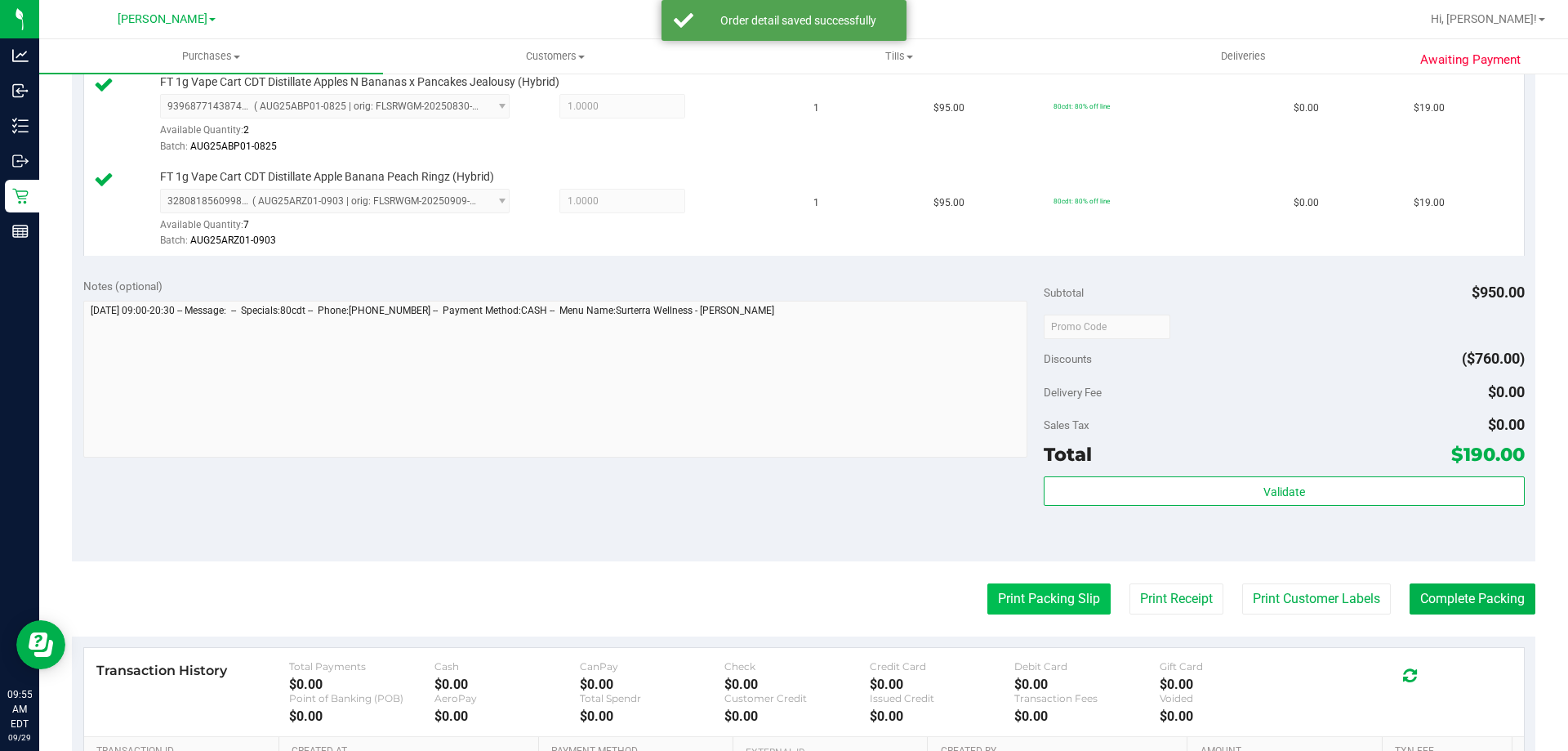
click at [1025, 597] on button "Print Packing Slip" at bounding box center [1049, 599] width 123 height 31
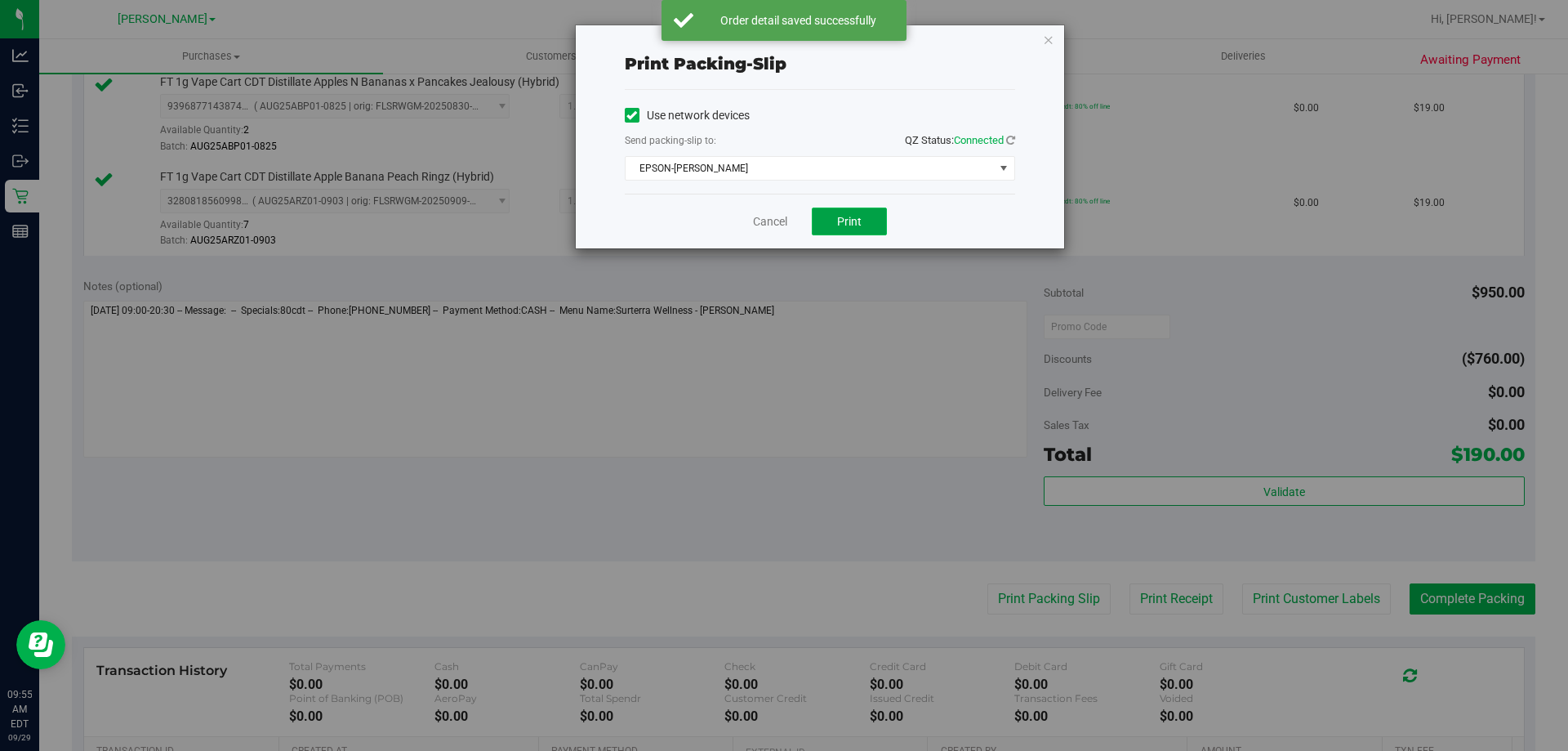
click at [856, 226] on span "Print" at bounding box center [849, 222] width 25 height 13
click at [778, 225] on link "Cancel" at bounding box center [770, 222] width 34 height 17
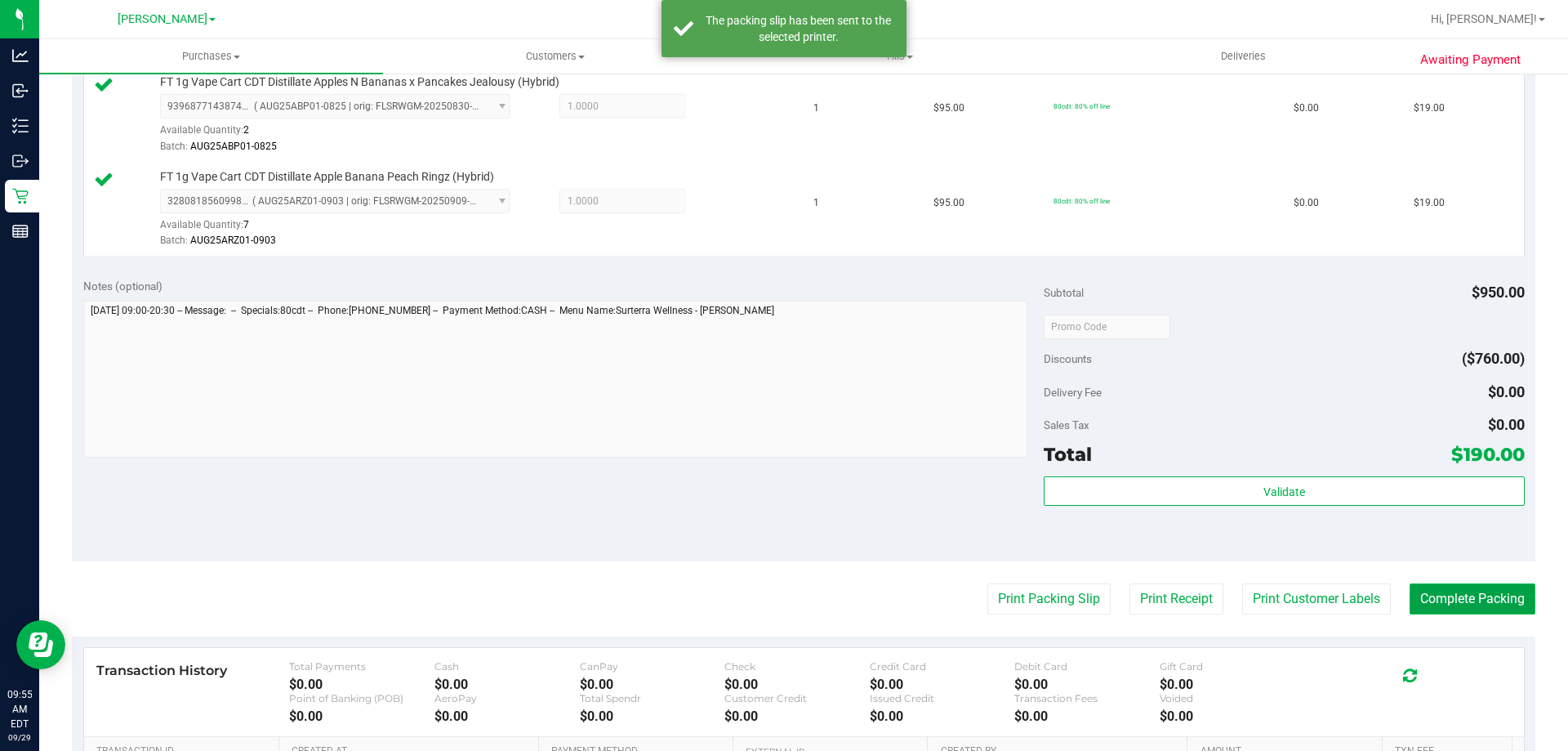
click at [1451, 596] on button "Complete Packing" at bounding box center [1472, 599] width 126 height 31
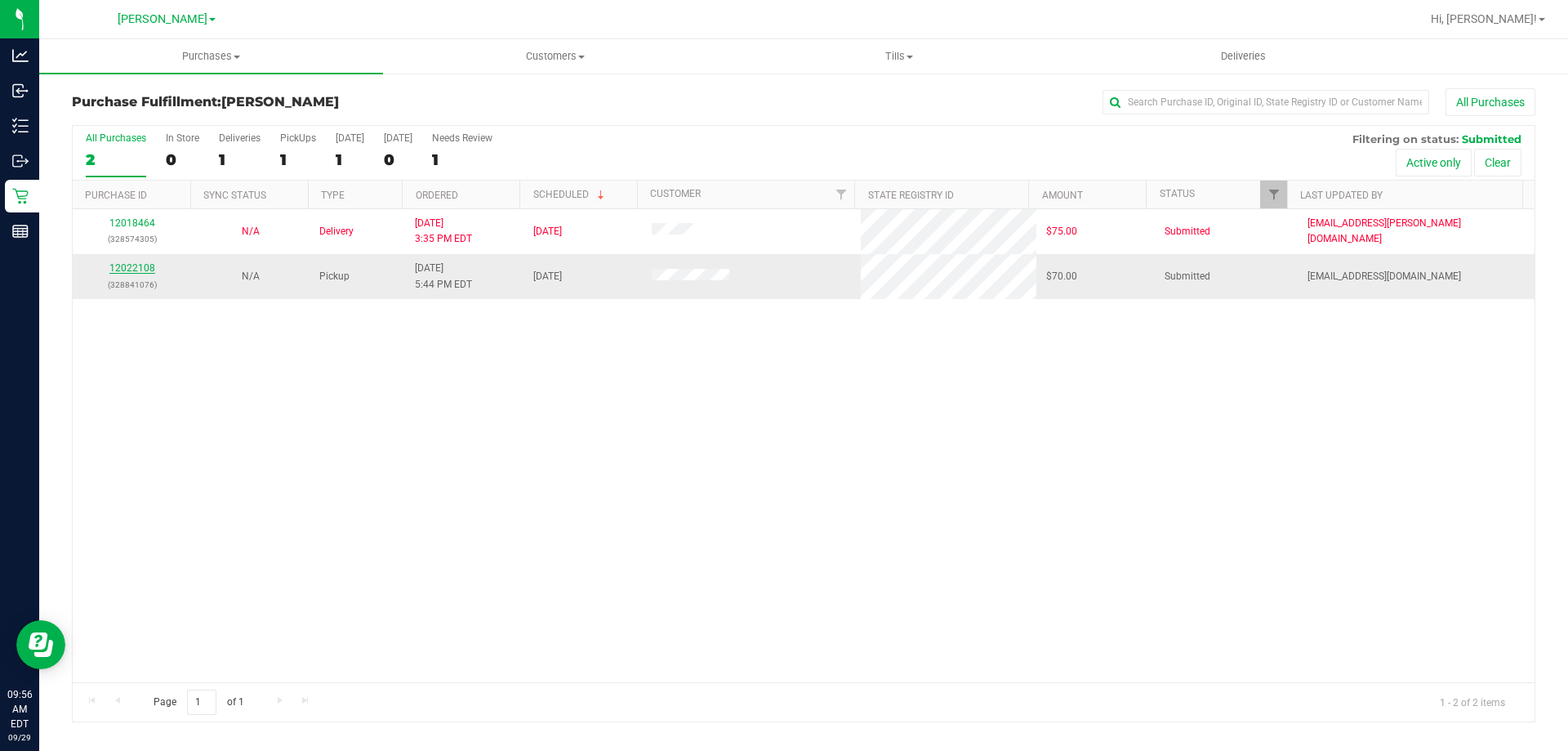
click at [147, 273] on link "12022108" at bounding box center [132, 268] width 46 height 12
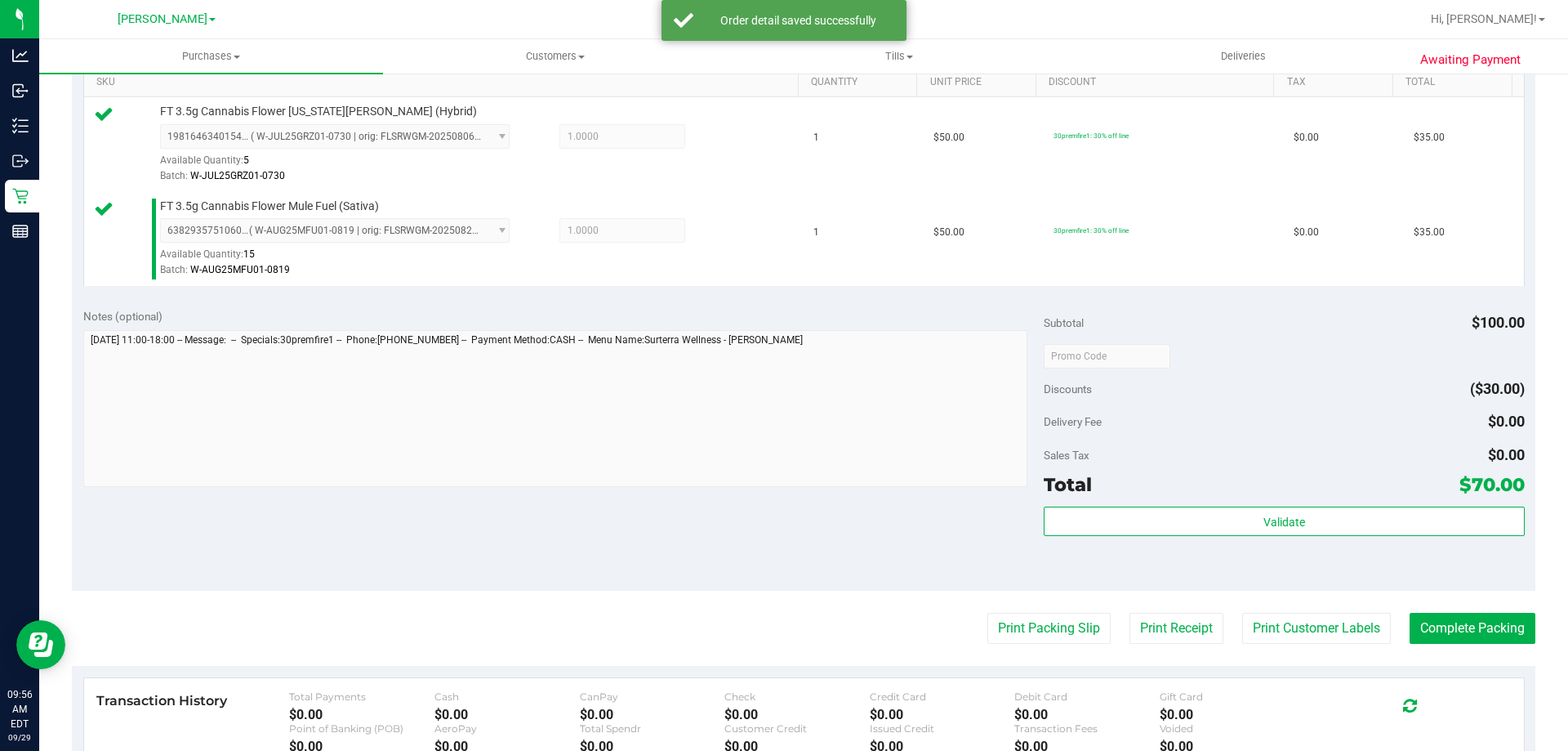
scroll to position [427, 0]
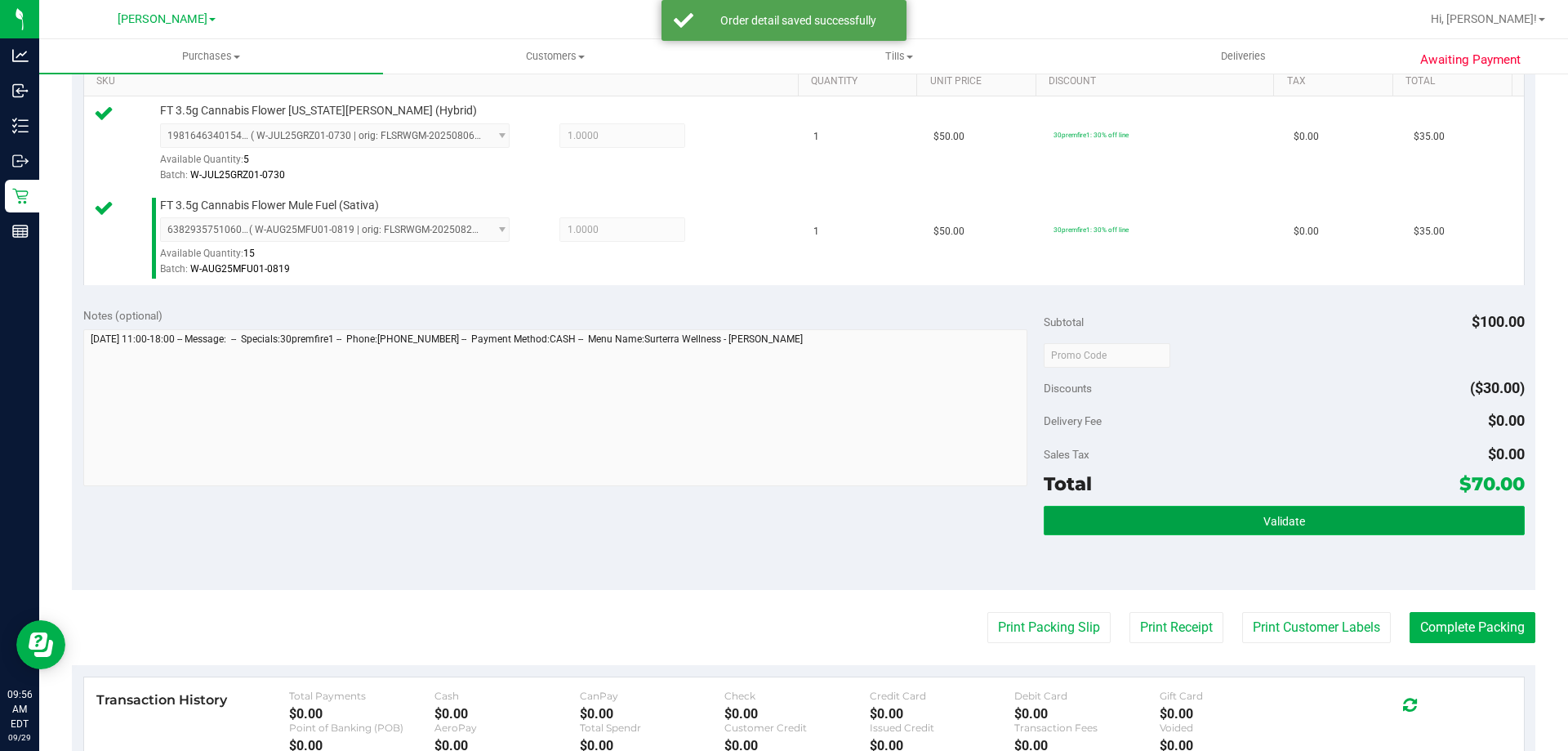
click at [1322, 520] on button "Validate" at bounding box center [1284, 521] width 481 height 30
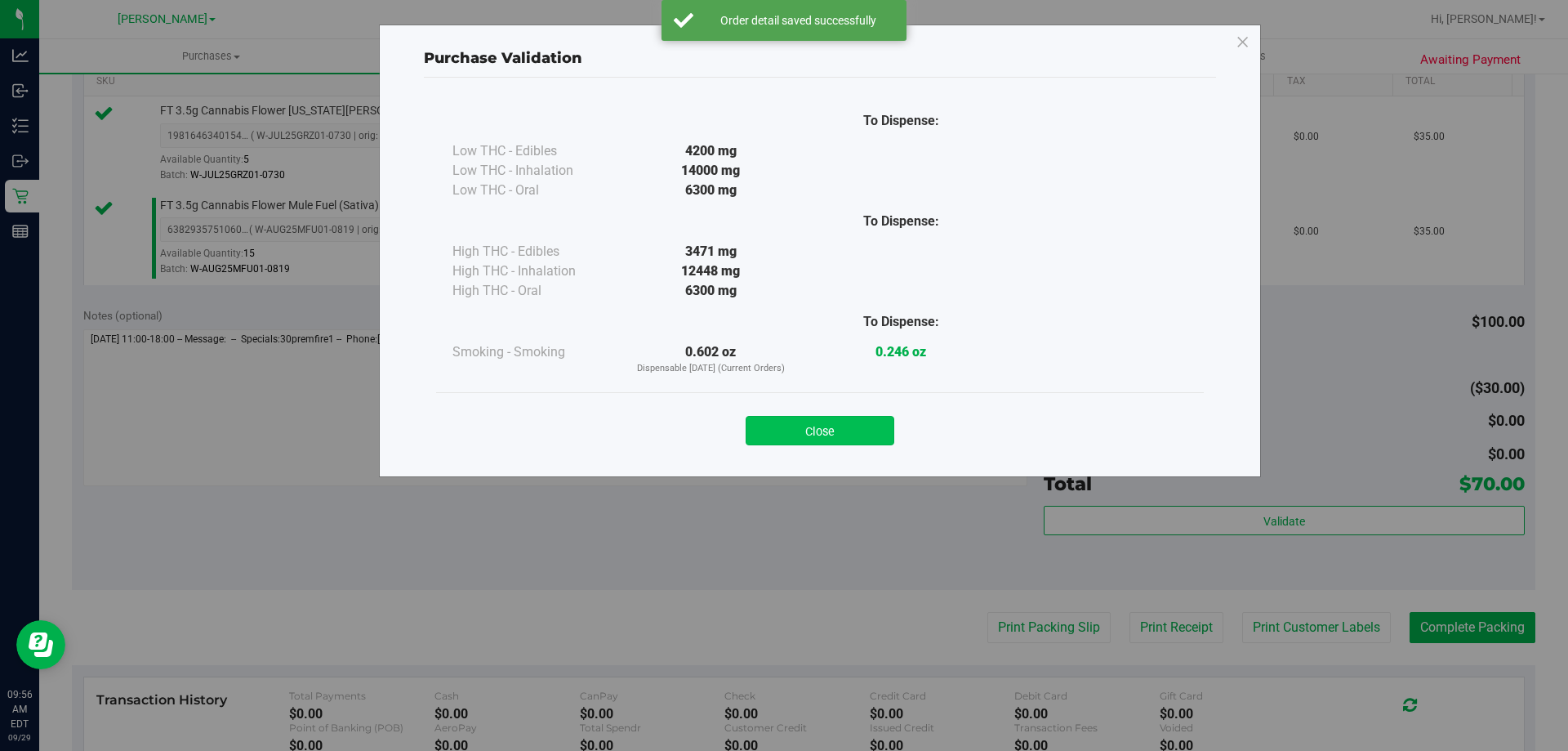
click at [839, 418] on button "Close" at bounding box center [820, 431] width 149 height 30
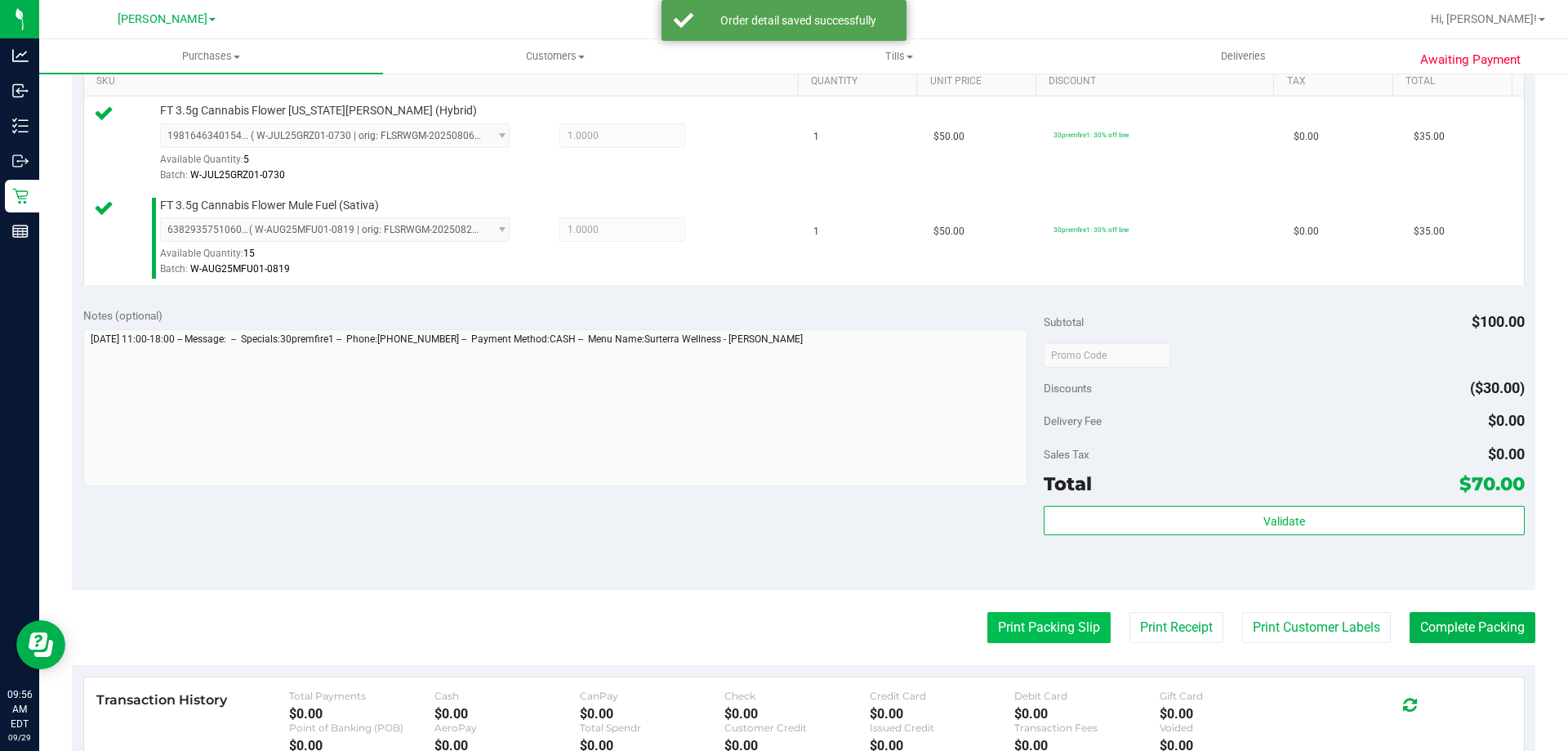
click at [1066, 635] on button "Print Packing Slip" at bounding box center [1049, 628] width 123 height 31
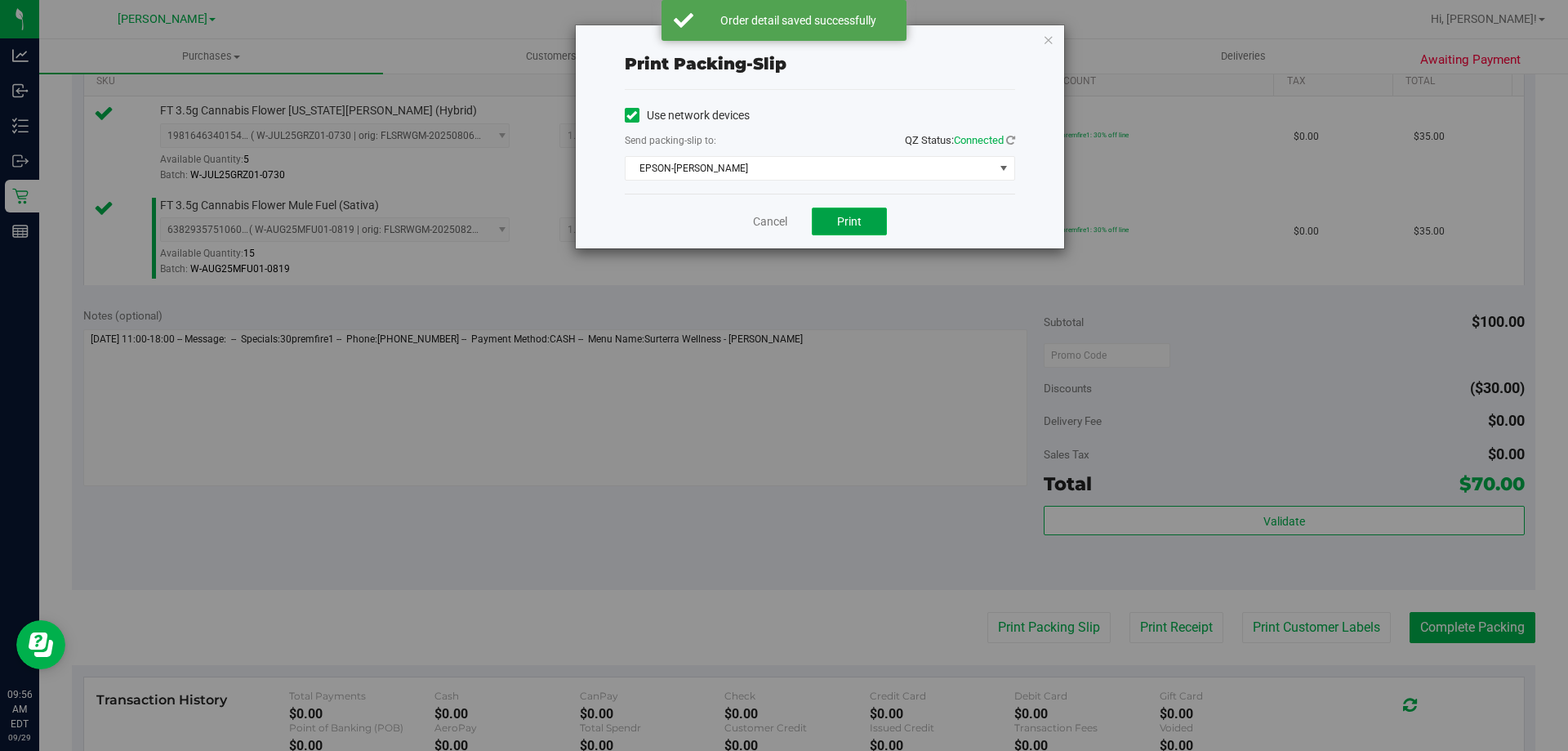
click at [859, 214] on button "Print" at bounding box center [848, 222] width 75 height 28
click at [766, 227] on link "Cancel" at bounding box center [770, 222] width 34 height 17
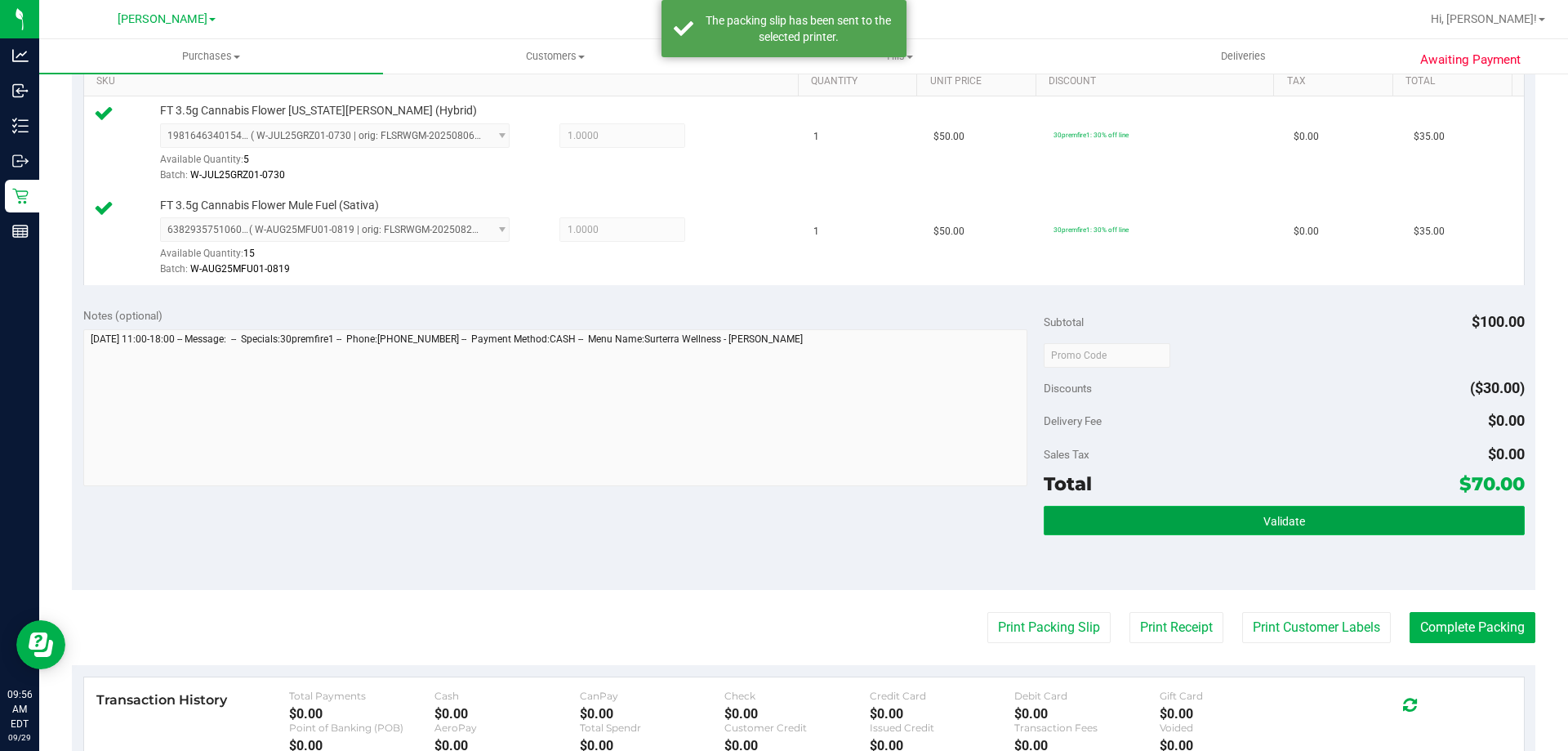
click at [1207, 527] on button "Validate" at bounding box center [1284, 521] width 481 height 30
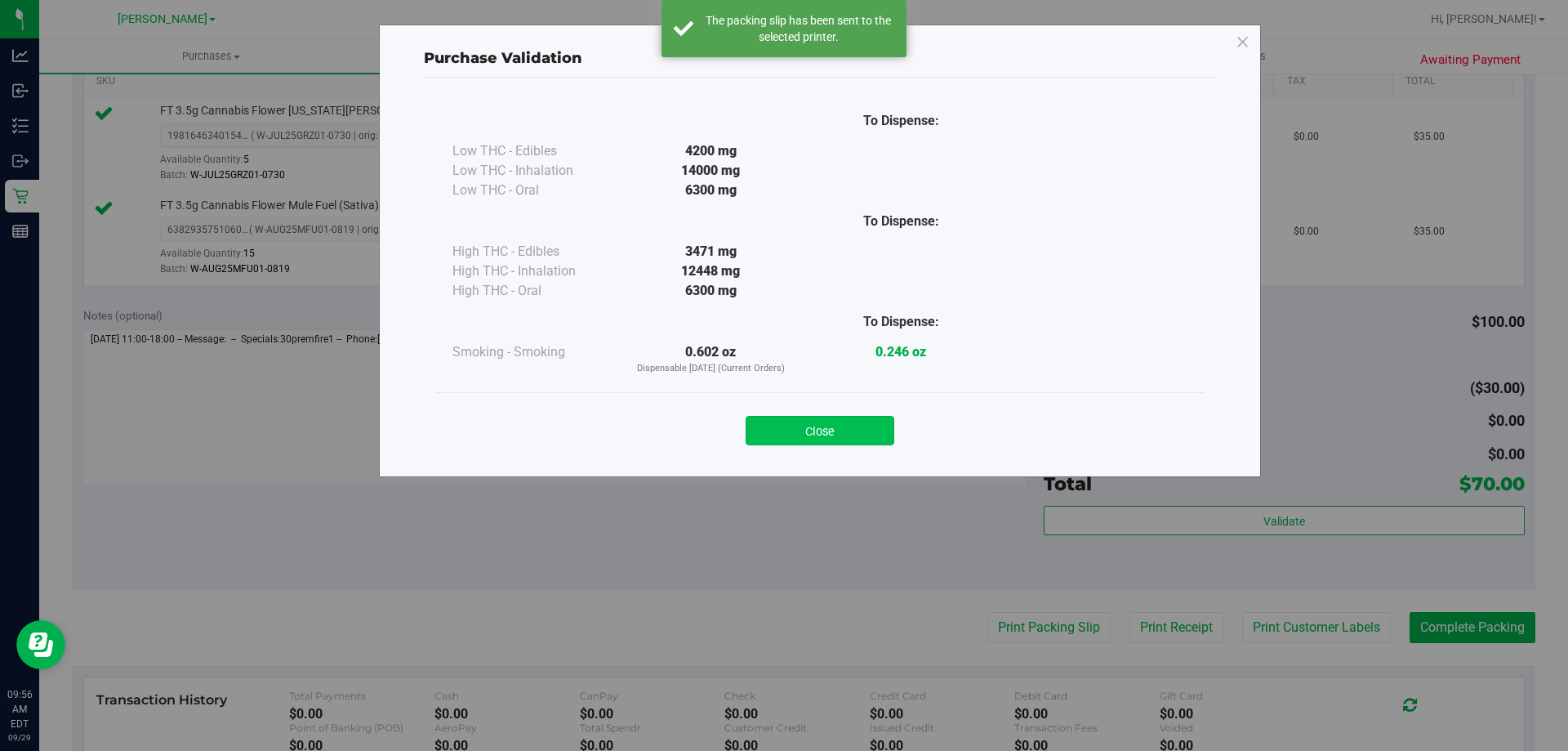
click at [815, 417] on button "Close" at bounding box center [820, 431] width 149 height 30
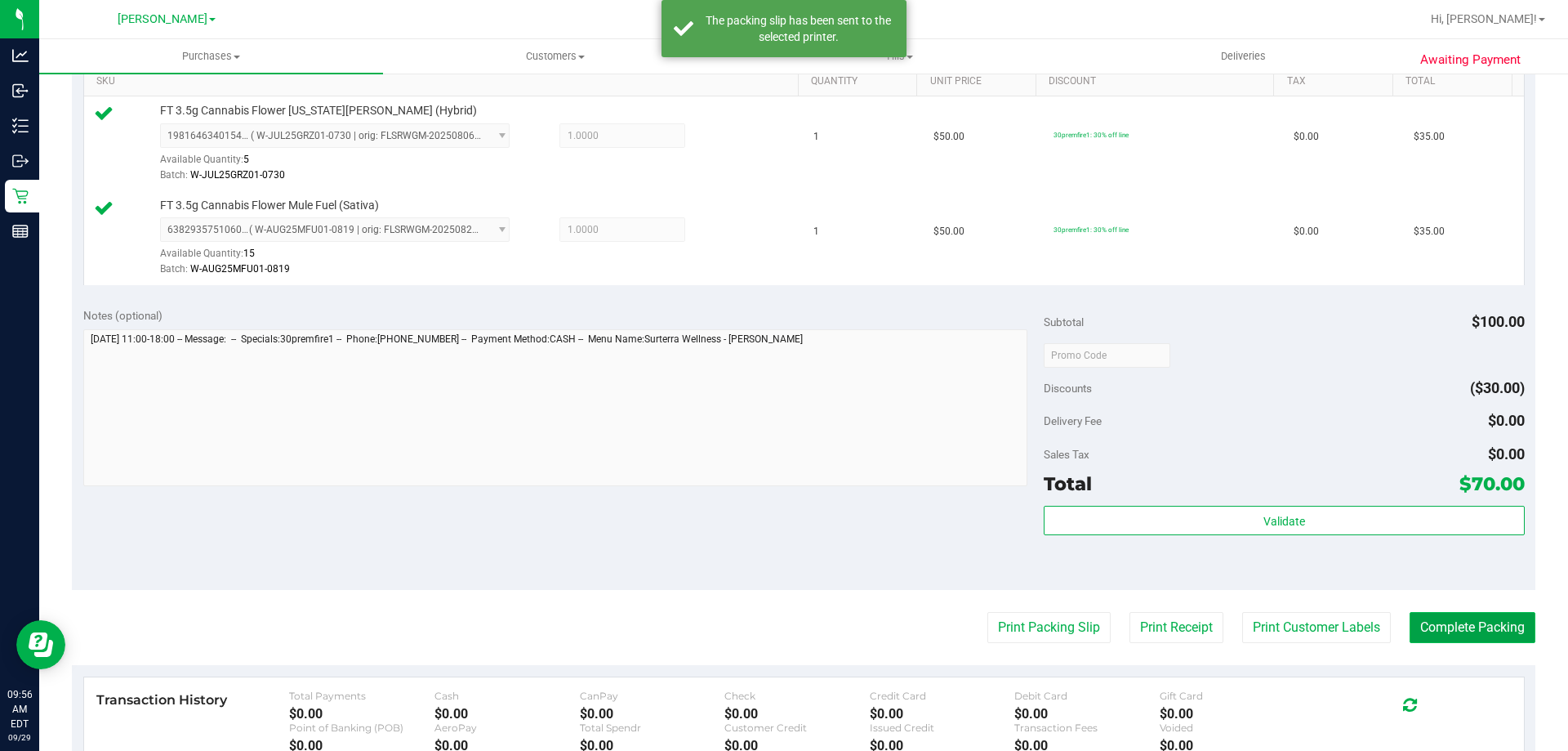
click at [1440, 631] on button "Complete Packing" at bounding box center [1472, 628] width 126 height 31
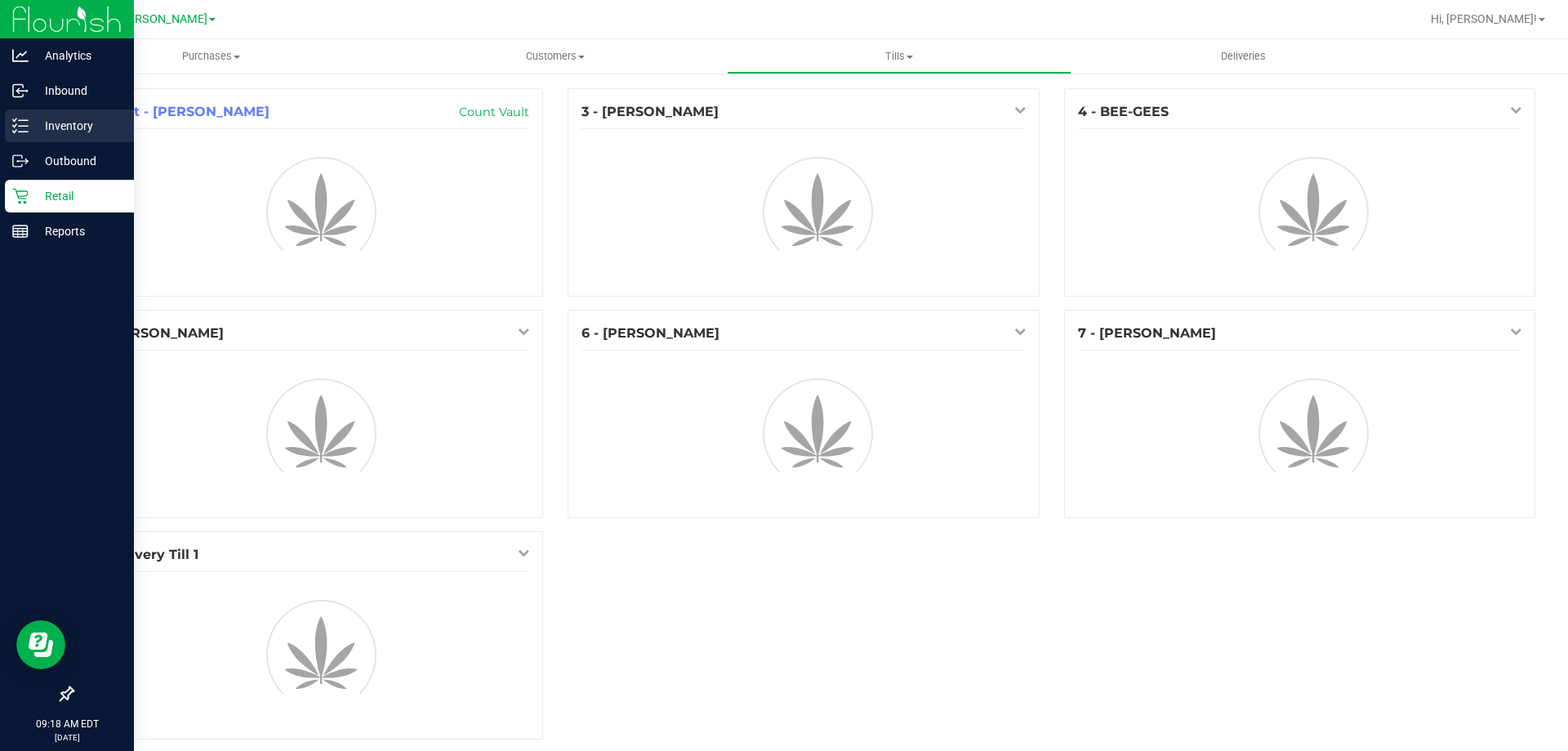
click at [75, 121] on p "Inventory" at bounding box center [77, 126] width 98 height 20
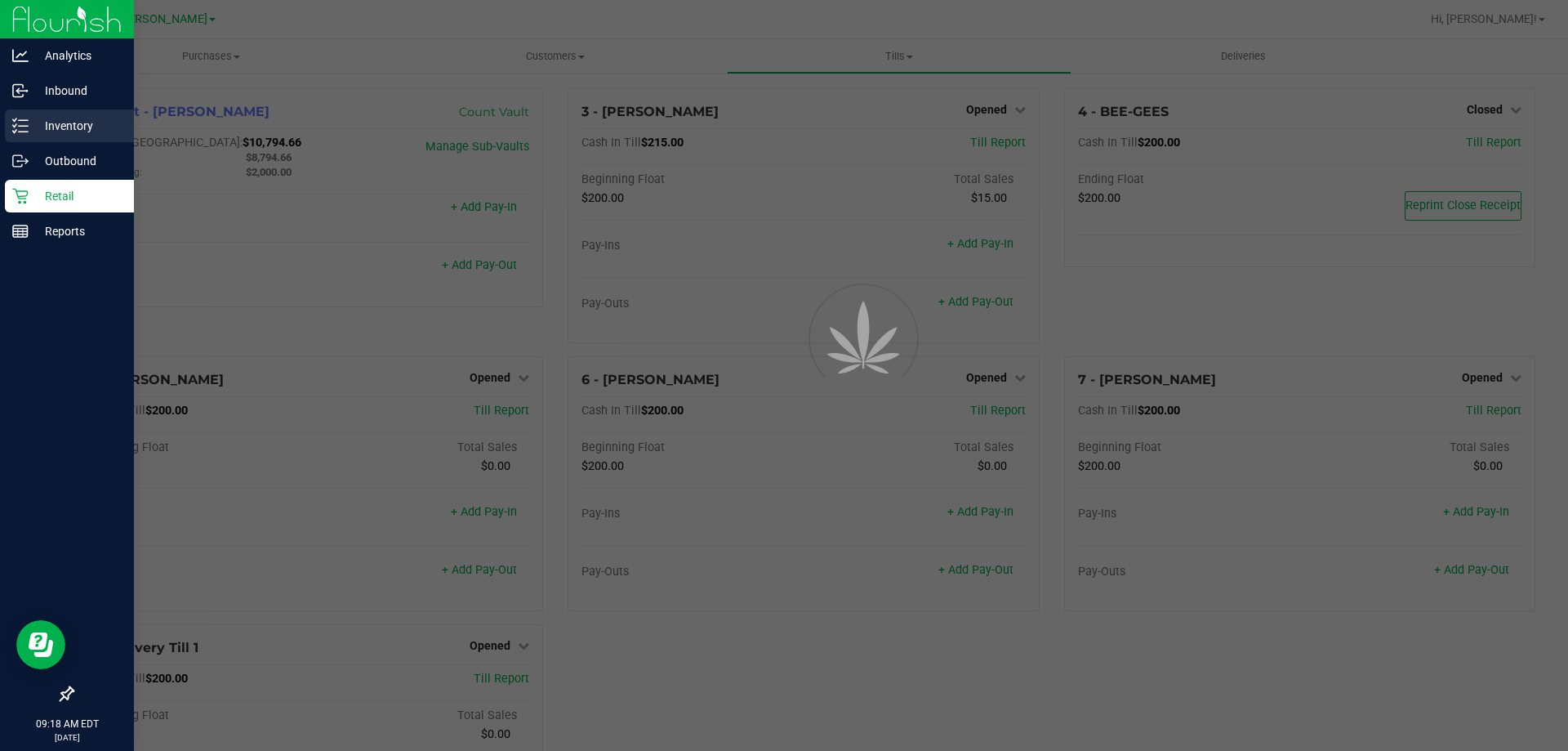
click at [75, 121] on p "Inventory" at bounding box center [77, 126] width 98 height 20
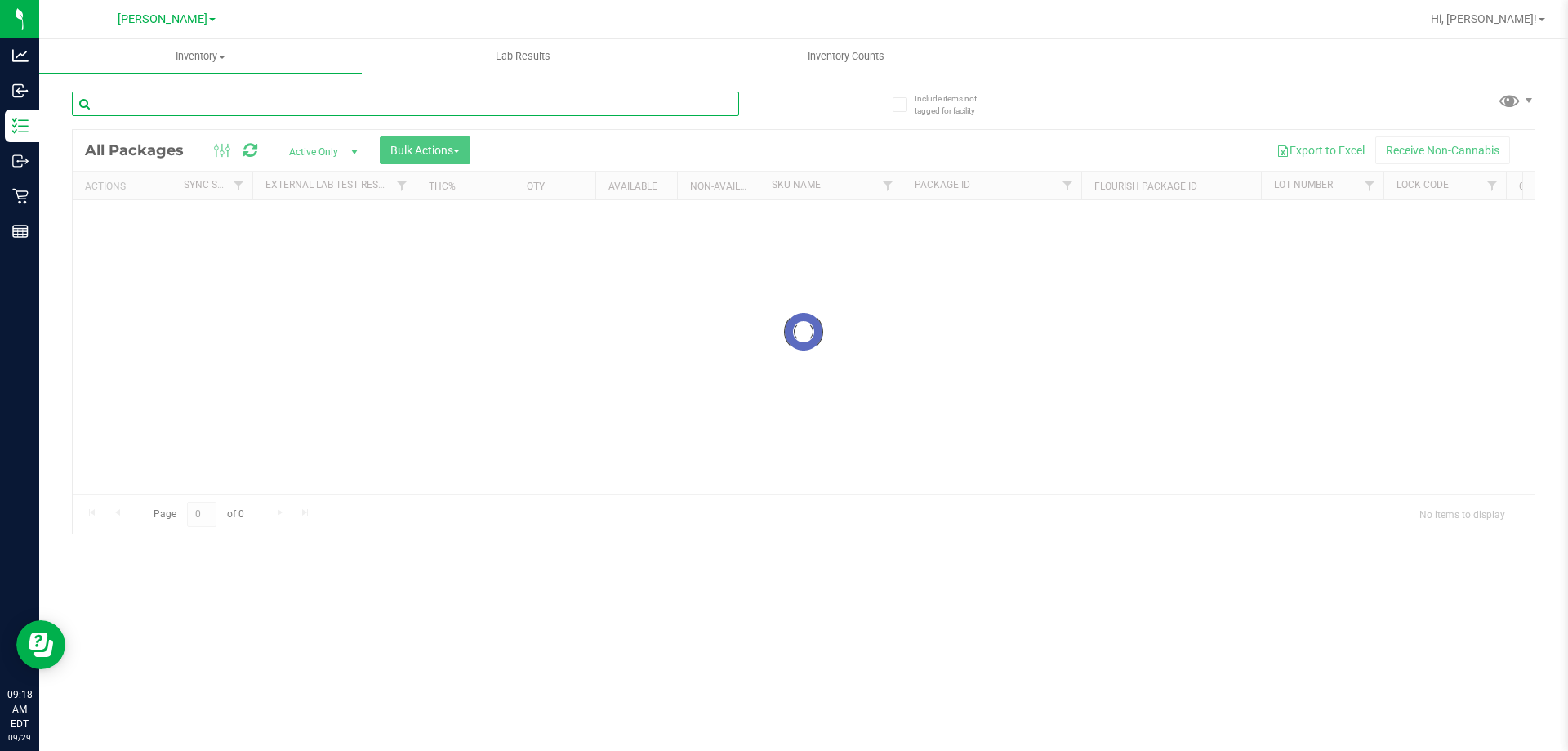
click at [378, 108] on input "text" at bounding box center [406, 104] width 667 height 25
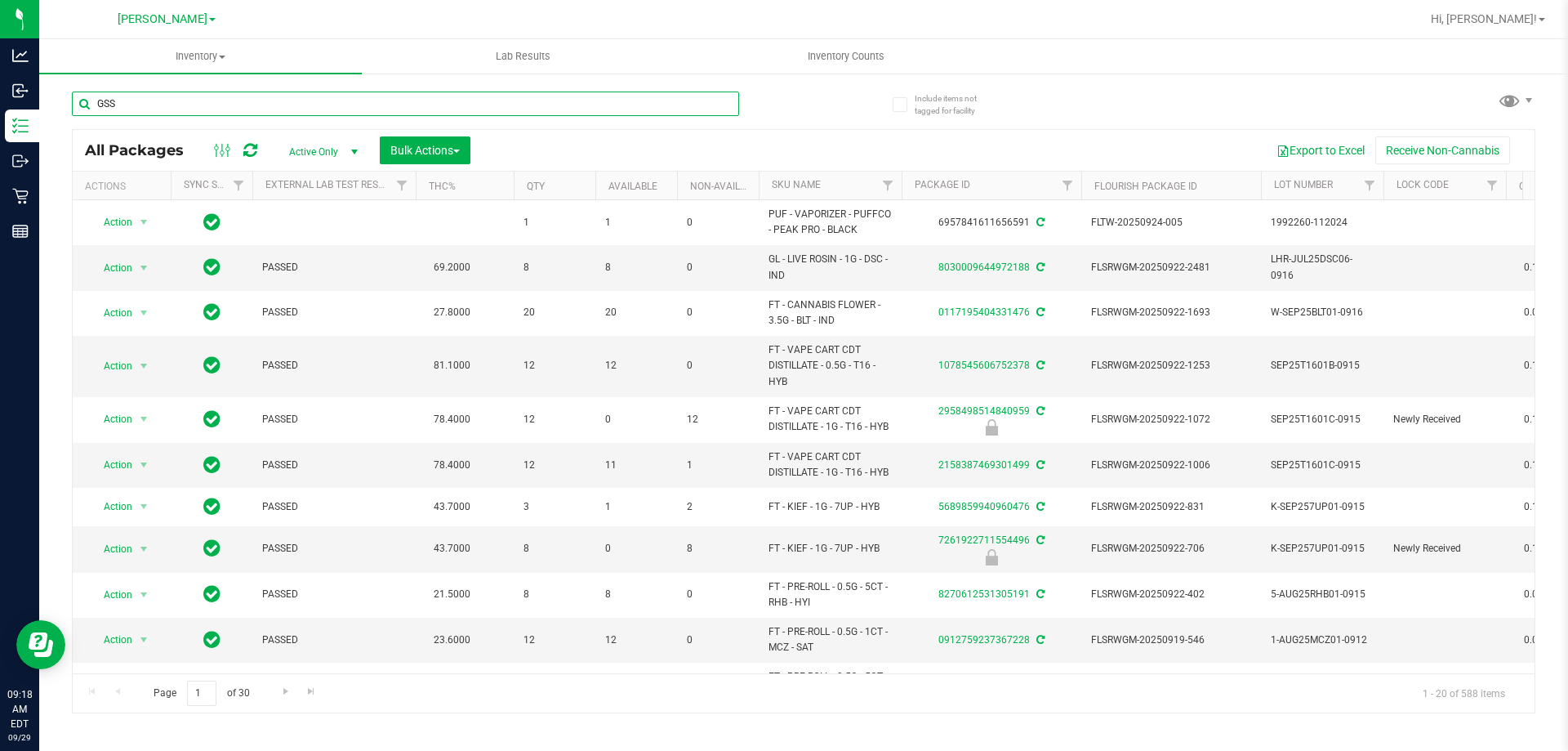
type input "GSS"
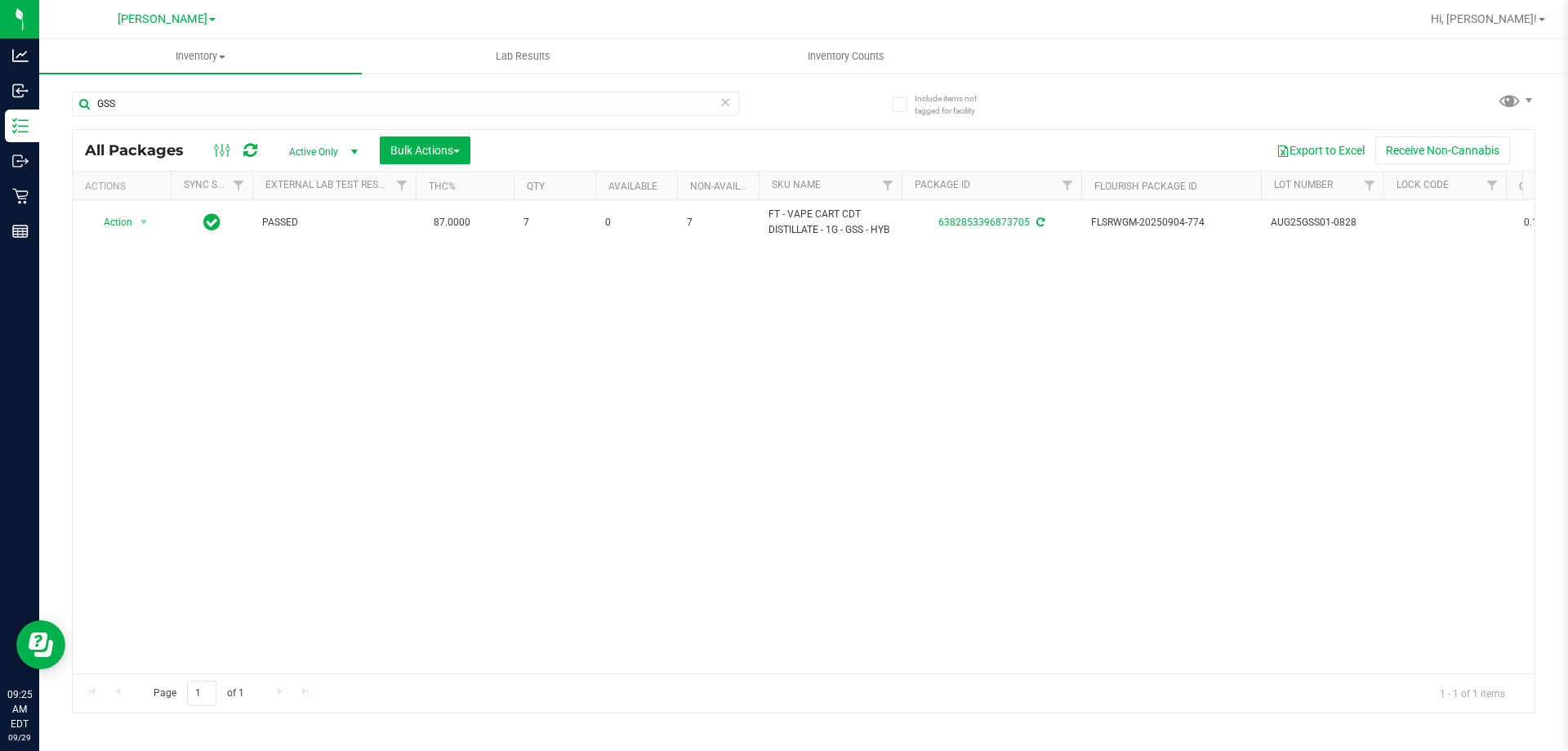
click at [724, 102] on icon at bounding box center [725, 101] width 11 height 20
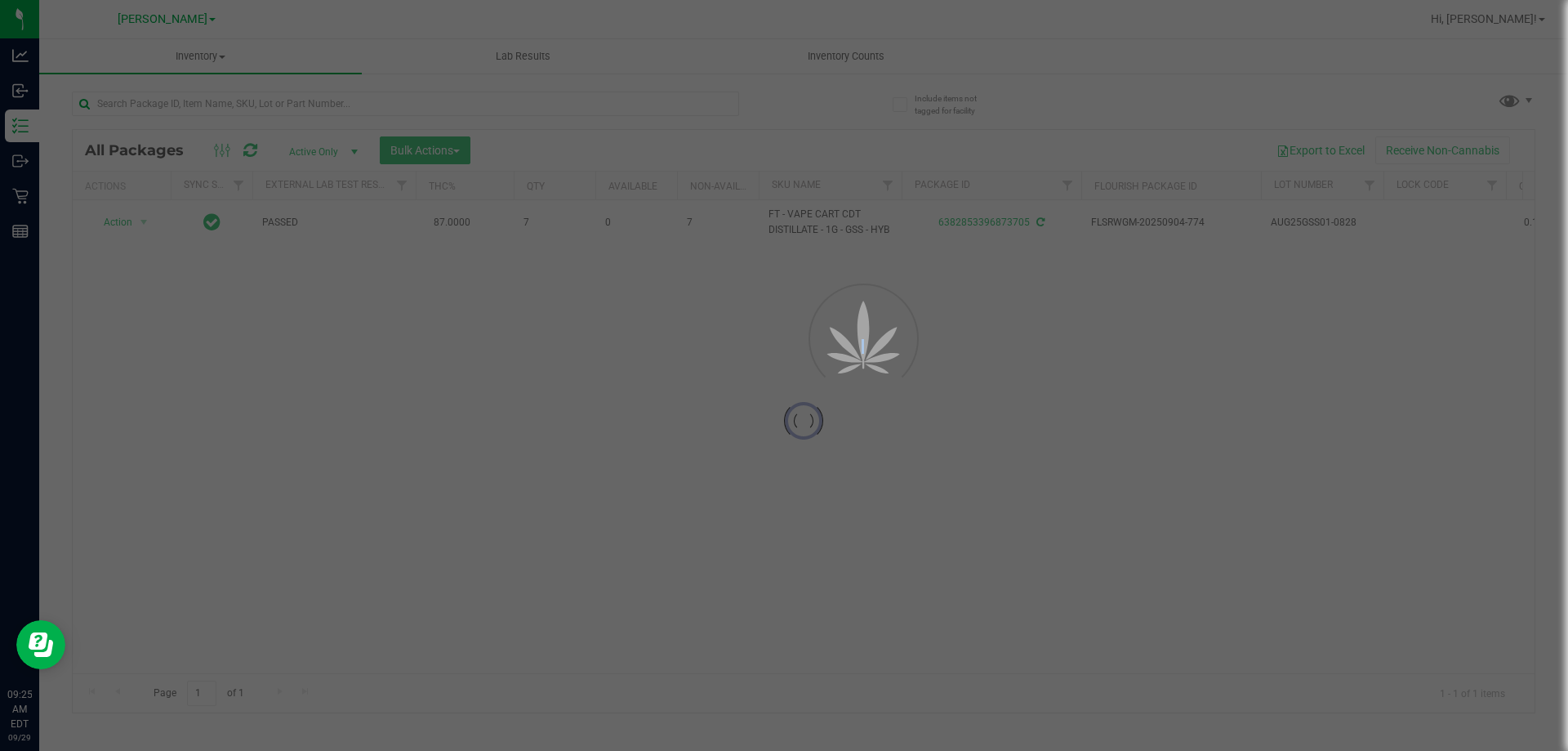
click at [723, 102] on div at bounding box center [784, 376] width 1568 height 751
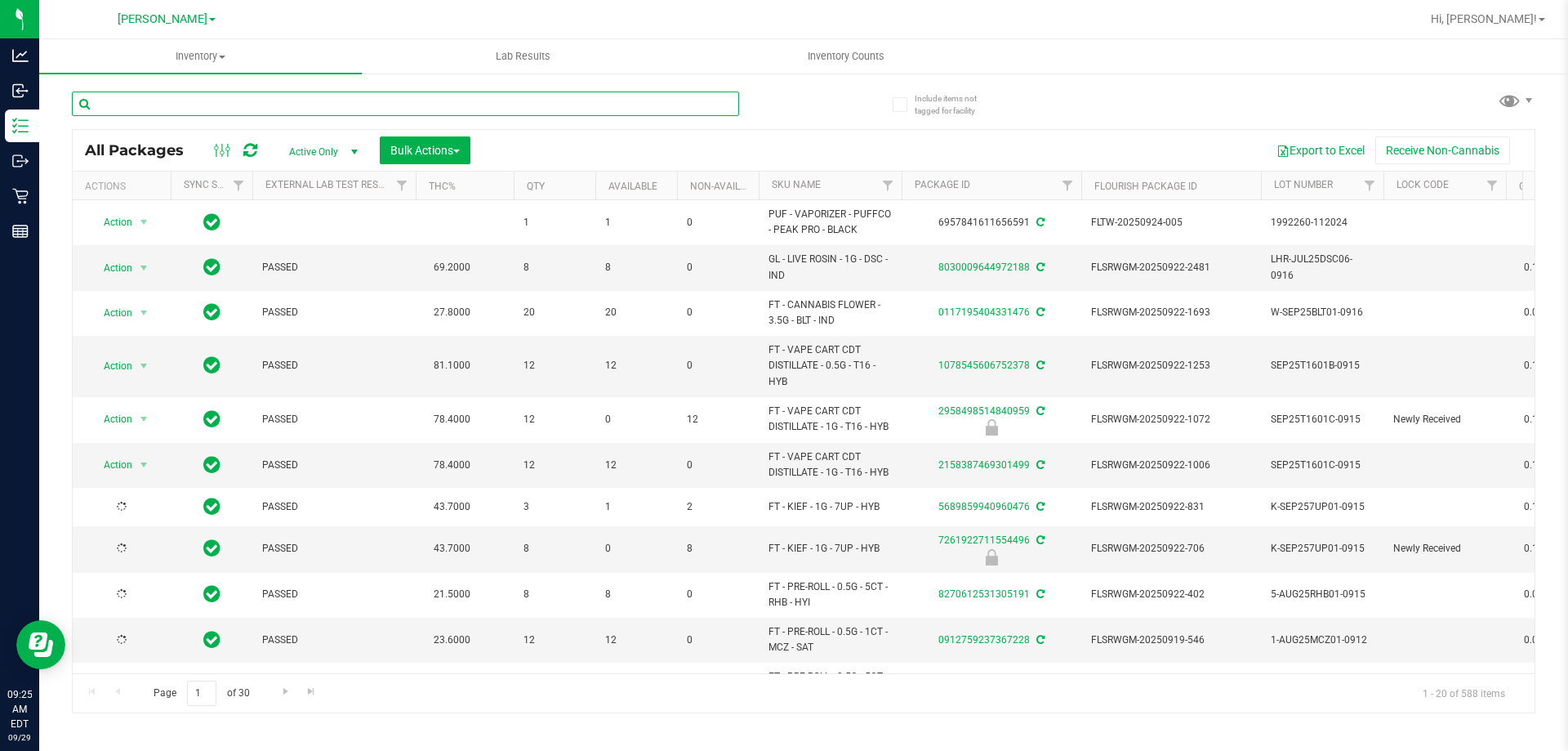
click at [560, 102] on input "text" at bounding box center [406, 104] width 667 height 25
type input "PBS"
